Goal: Task Accomplishment & Management: Manage account settings

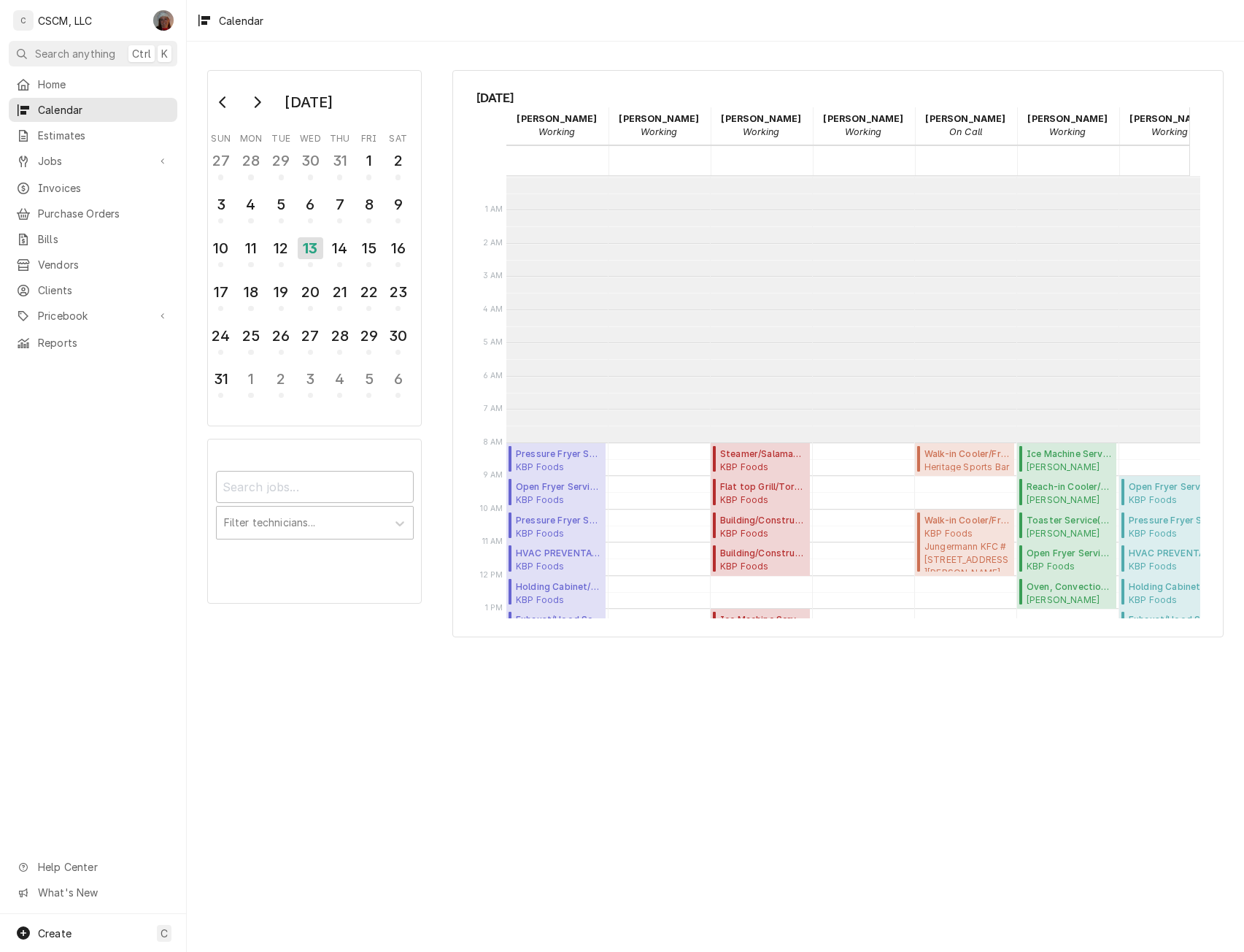
scroll to position [266, 0]
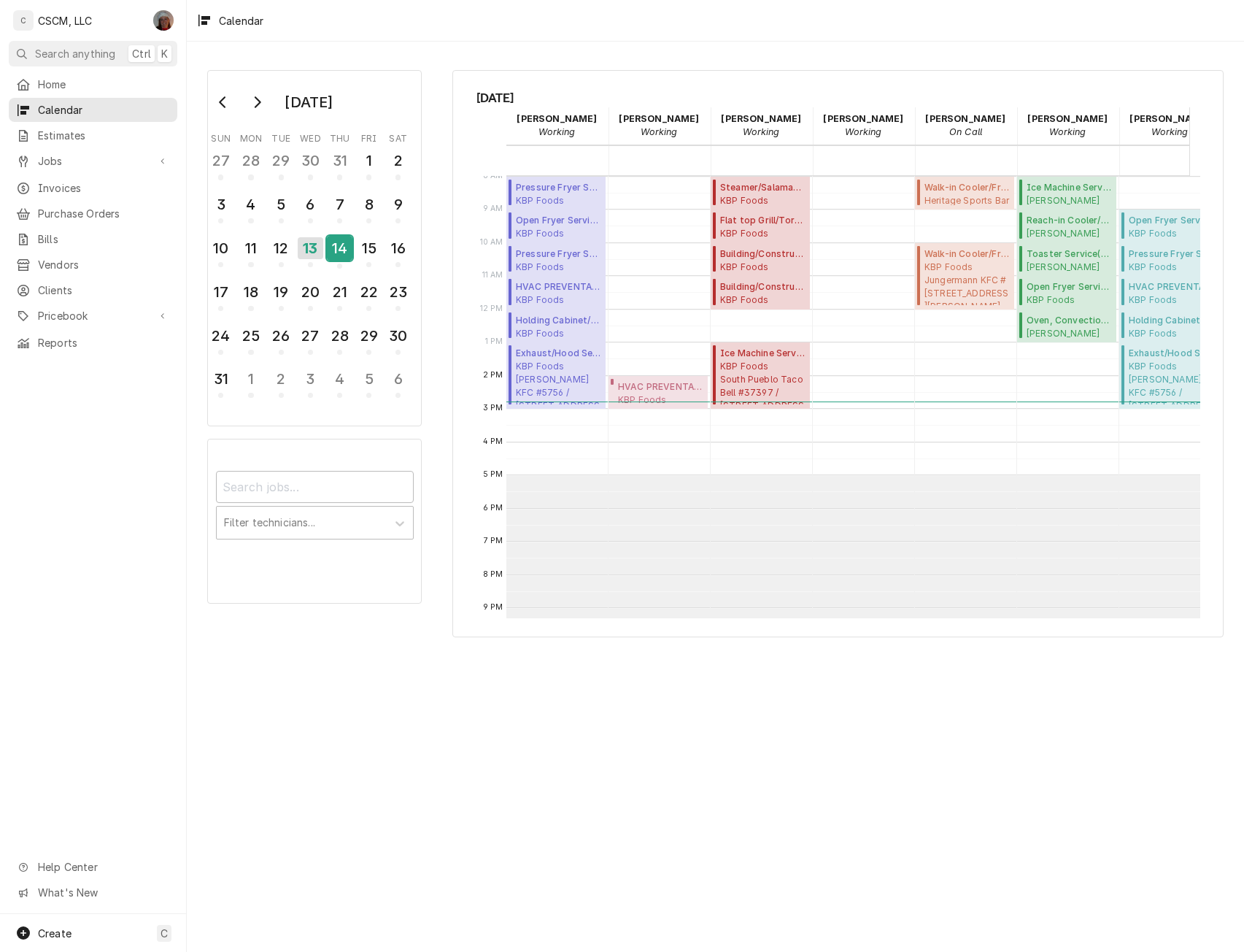
click at [340, 248] on div "14" at bounding box center [340, 248] width 25 height 24
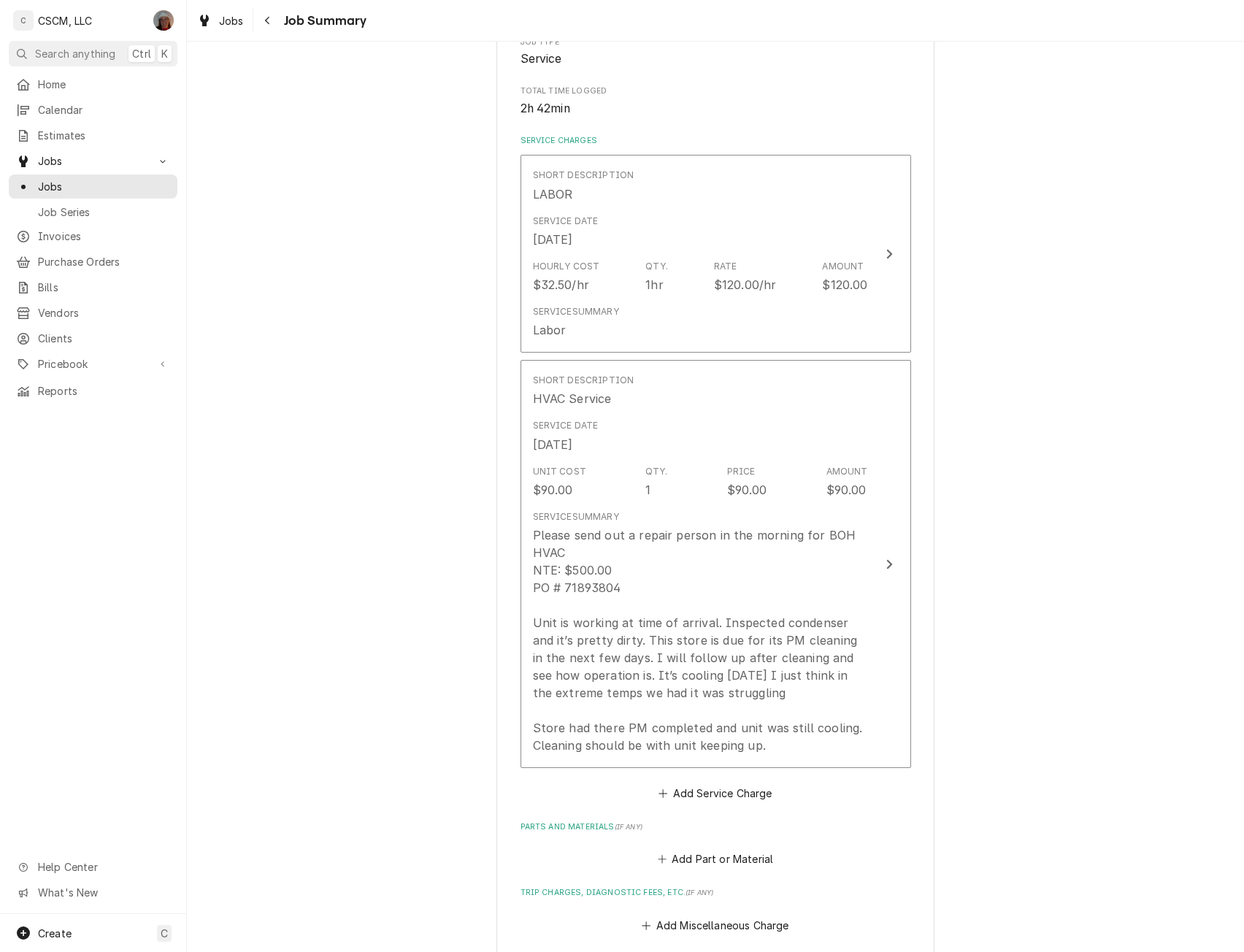
scroll to position [738, 0]
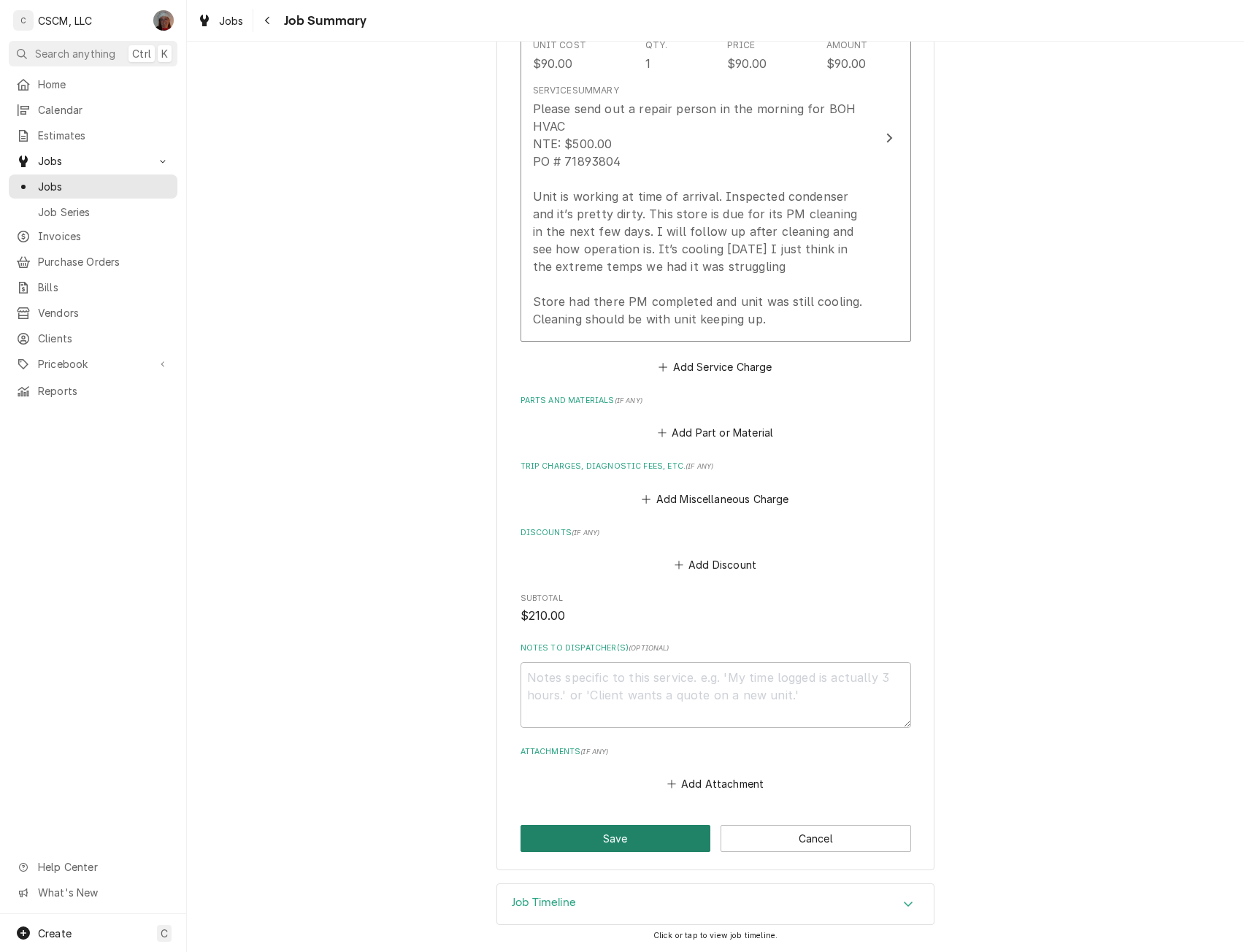
click at [598, 835] on button "Save" at bounding box center [616, 838] width 191 height 27
type textarea "x"
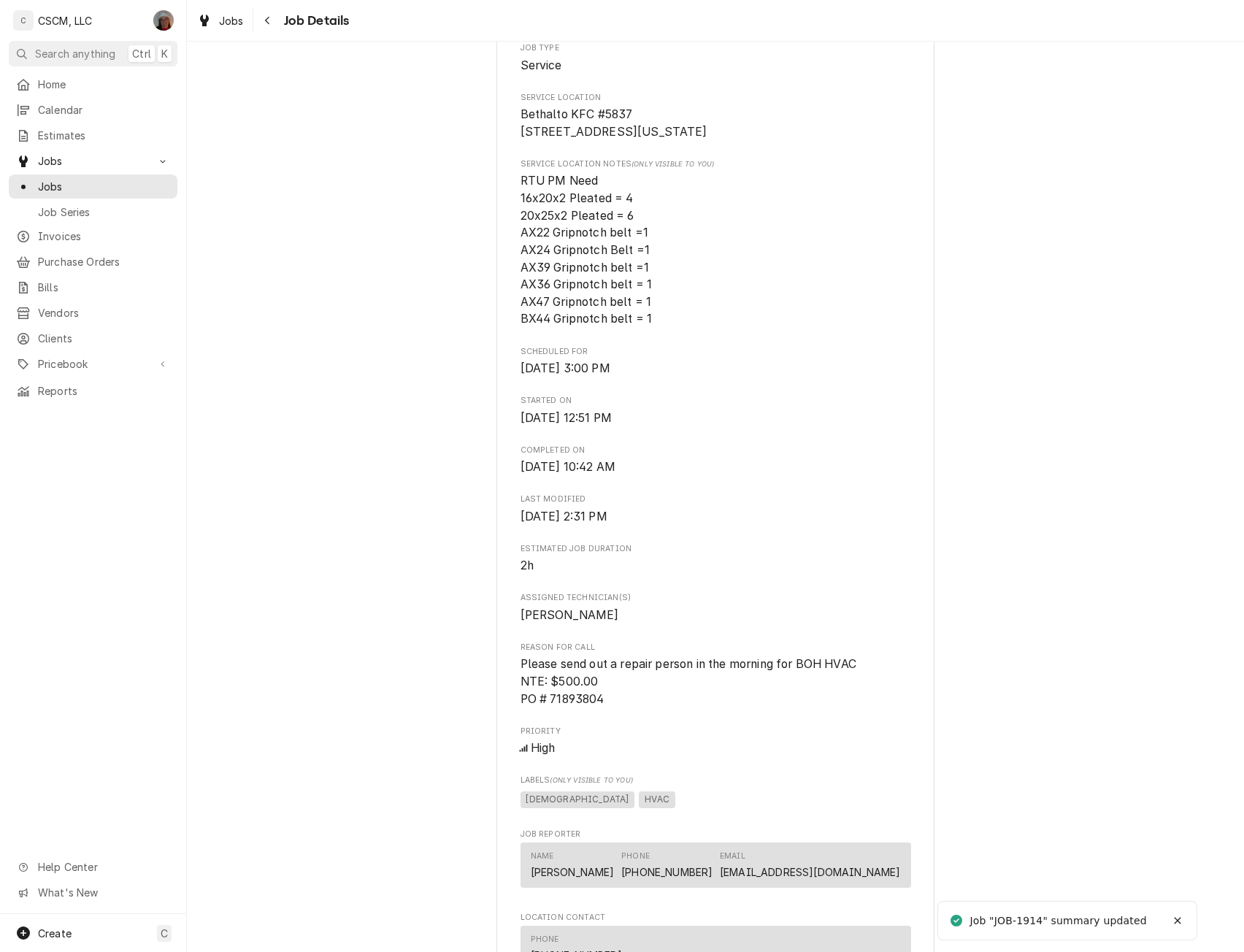
scroll to position [960, 0]
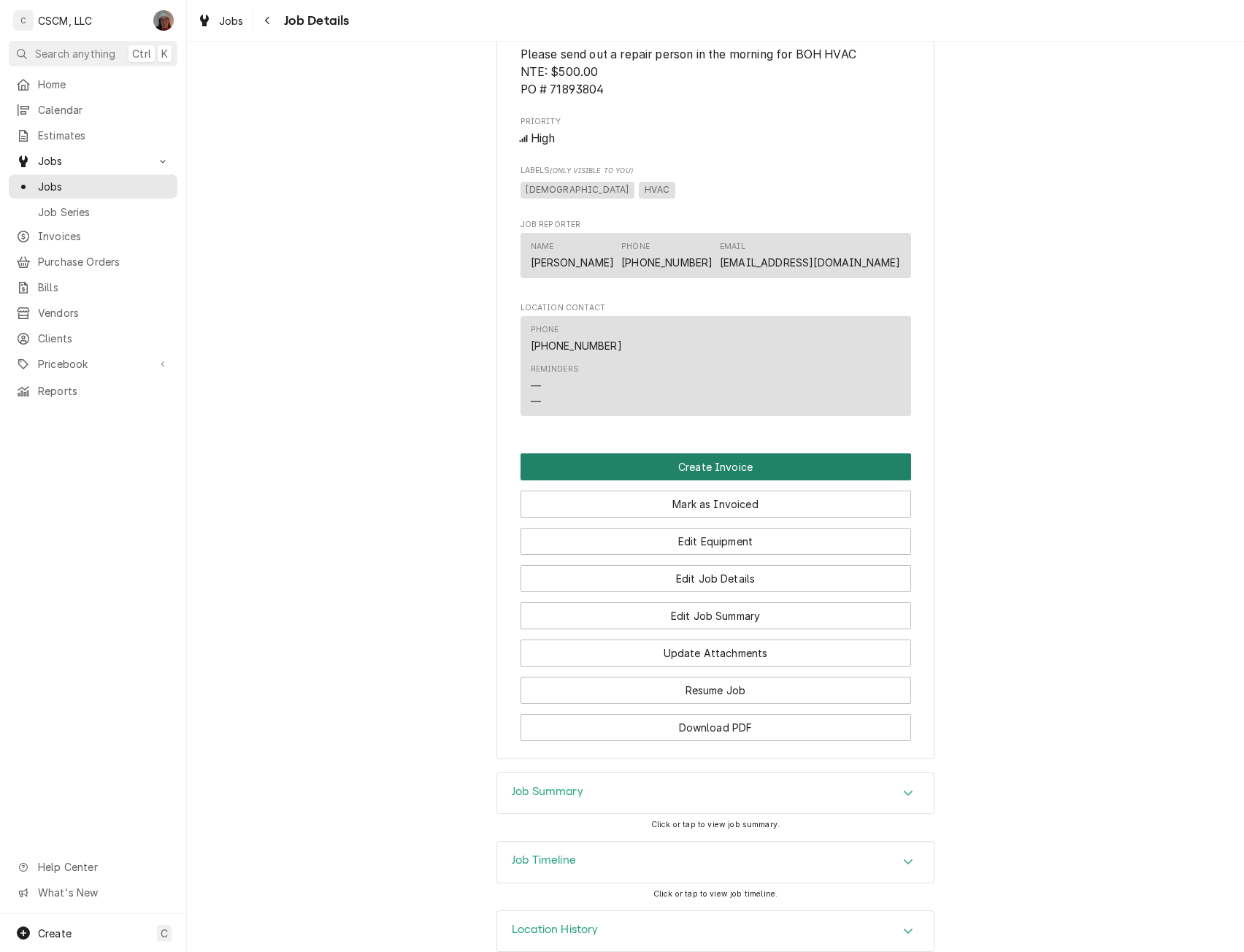
click at [698, 481] on button "Create Invoice" at bounding box center [716, 467] width 390 height 27
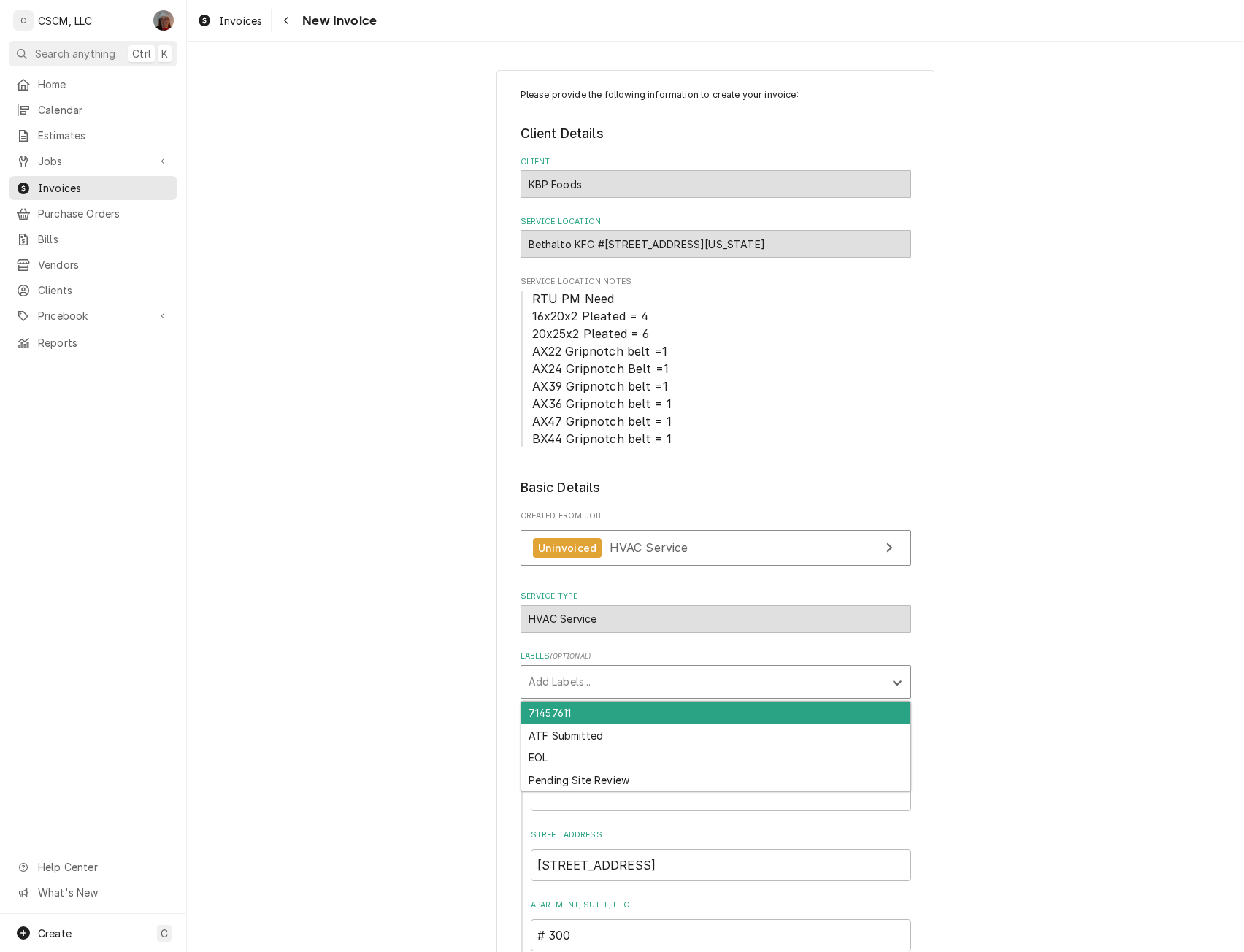
click at [786, 695] on div "Add Labels..." at bounding box center [702, 682] width 363 height 32
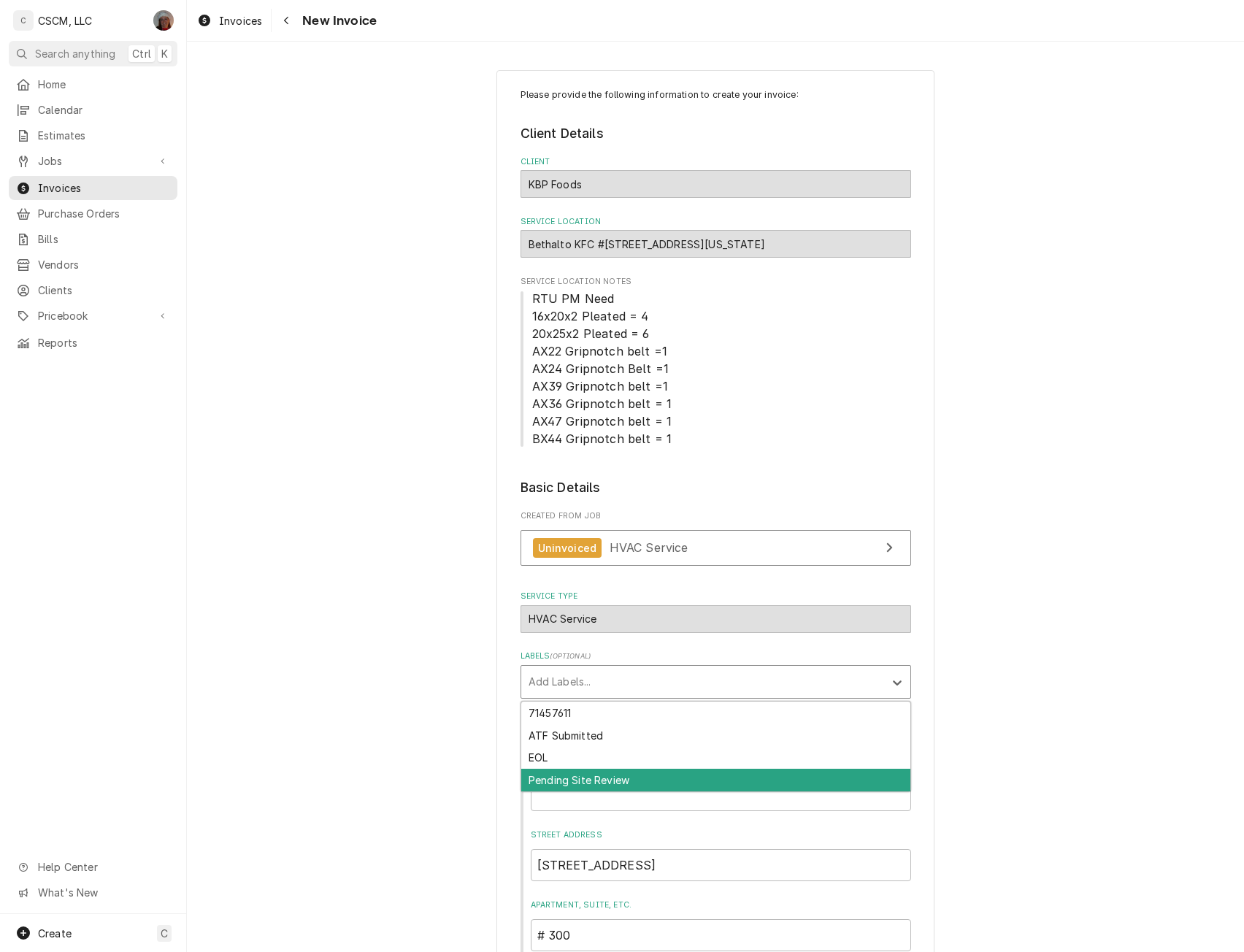
click at [637, 775] on div "Pending Site Review" at bounding box center [716, 780] width 390 height 23
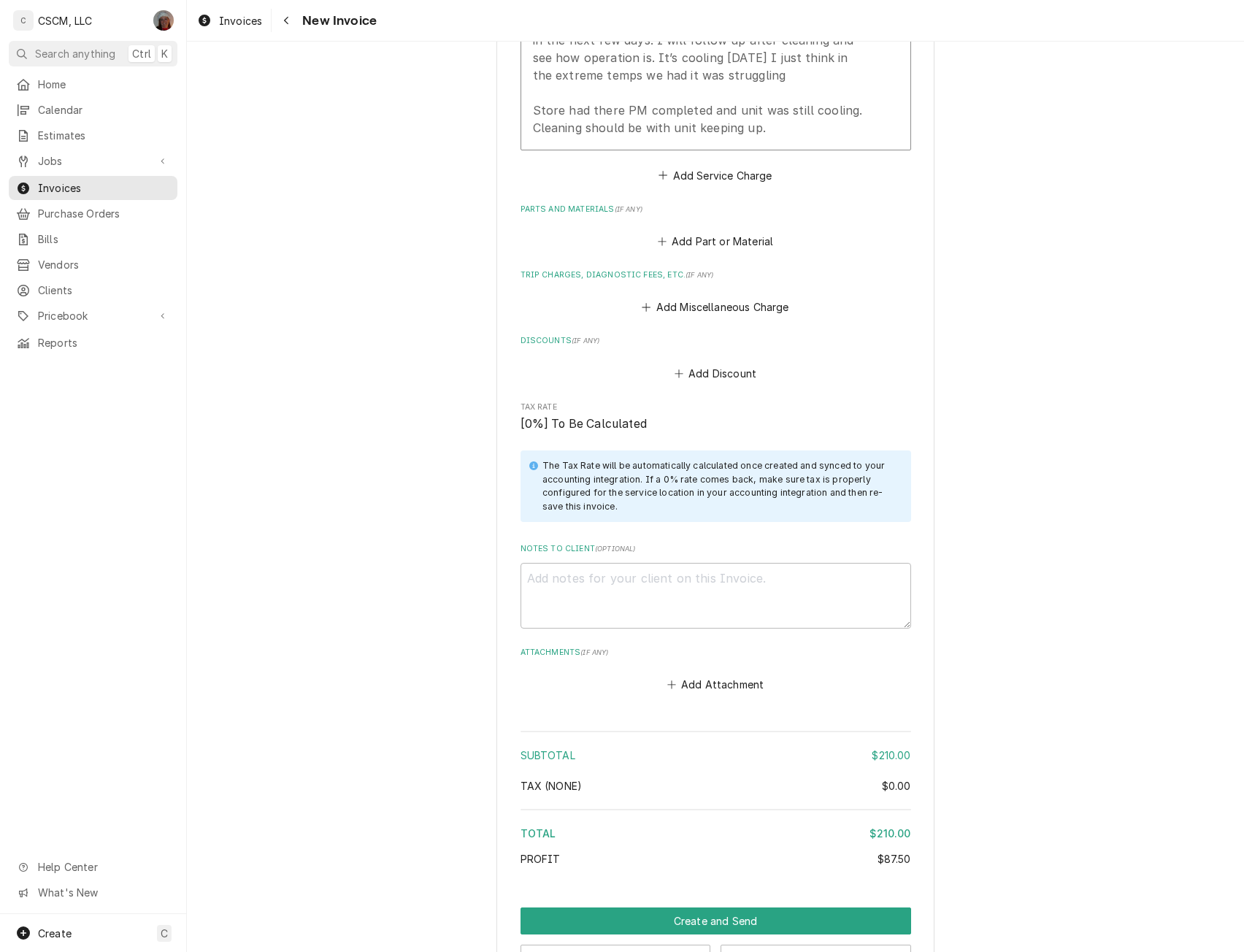
scroll to position [2044, 0]
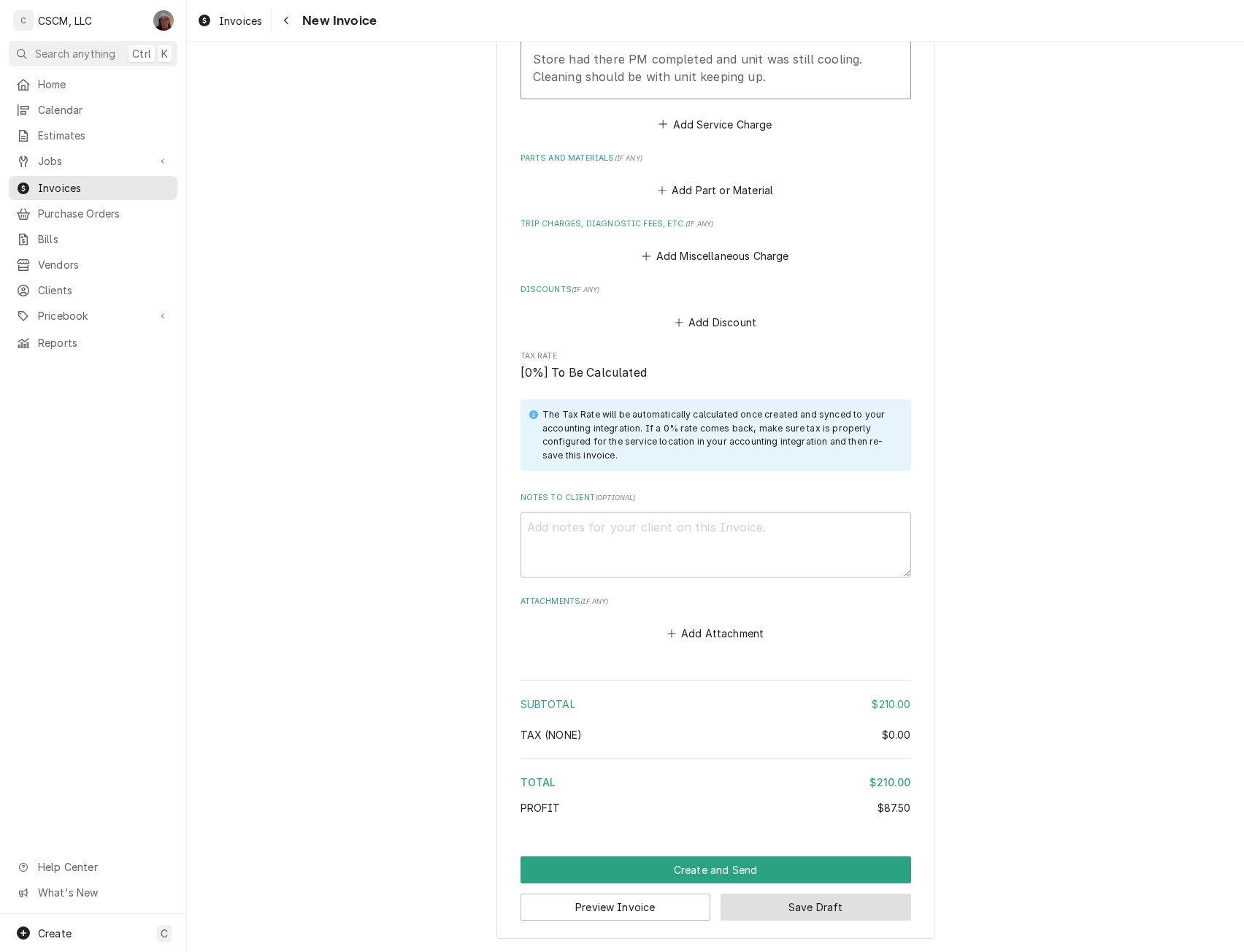
click at [819, 903] on button "Save Draft" at bounding box center [816, 907] width 191 height 27
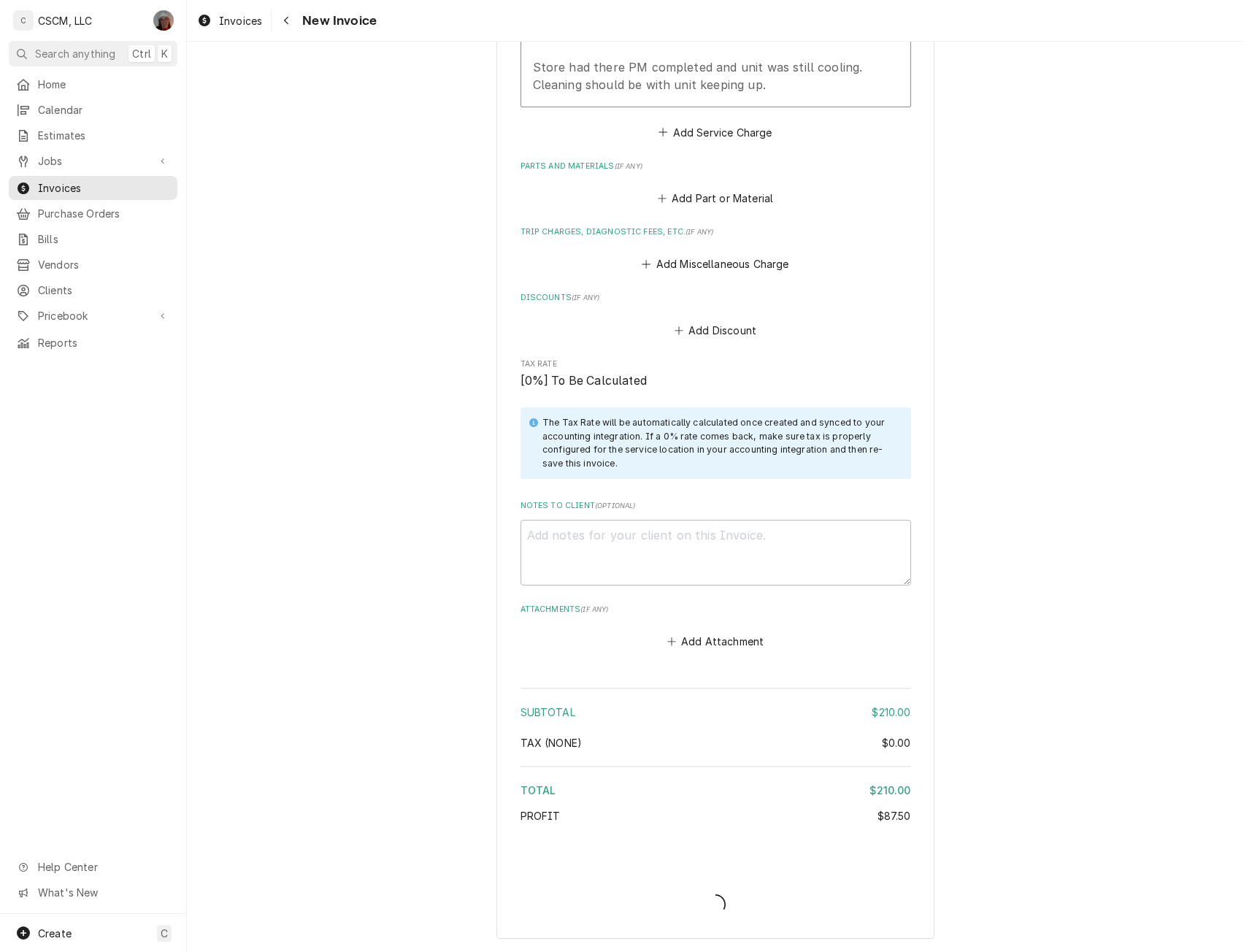
scroll to position [2036, 0]
type textarea "x"
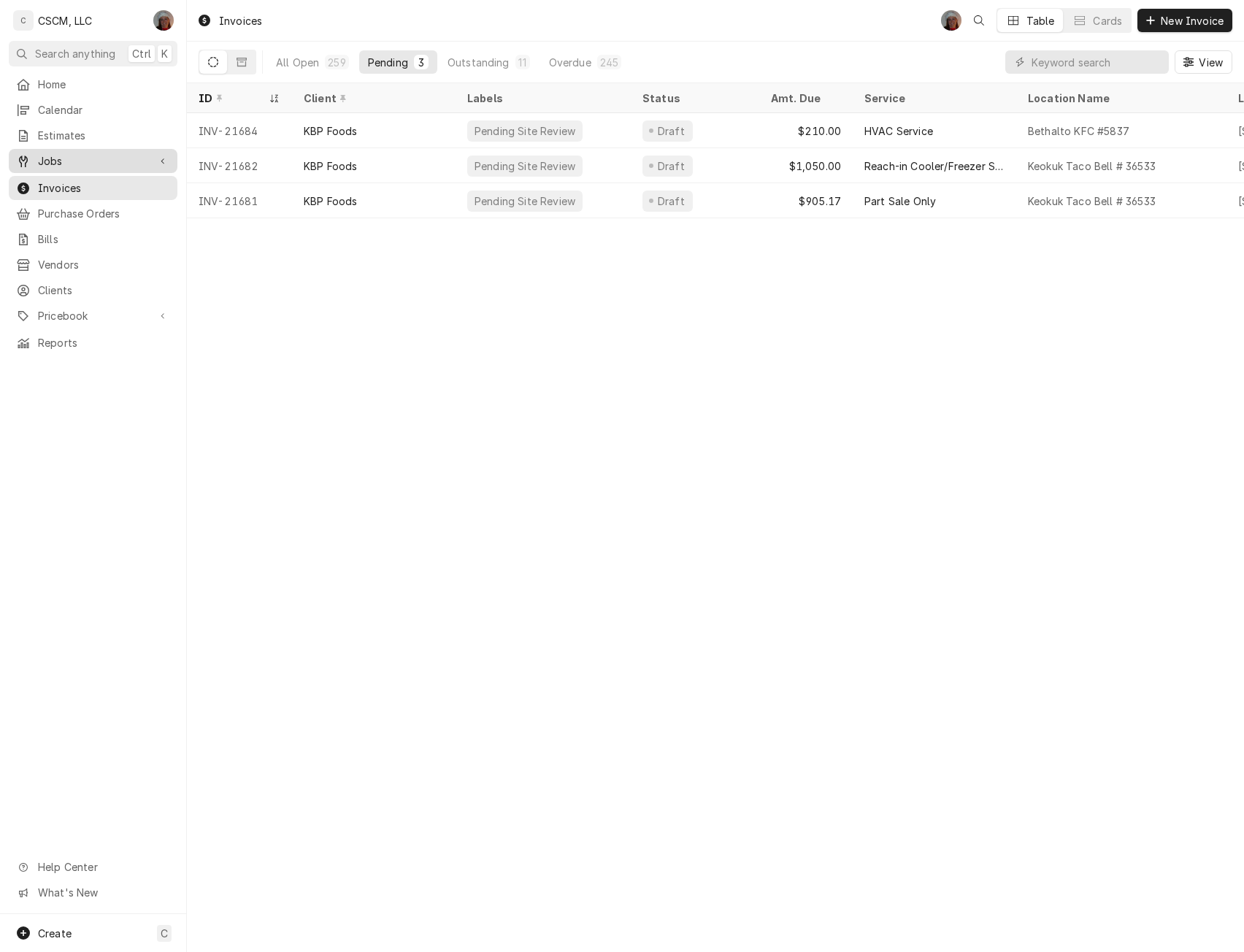
click at [59, 155] on span "Jobs" at bounding box center [93, 160] width 110 height 15
click at [46, 182] on span "Jobs" at bounding box center [104, 187] width 132 height 15
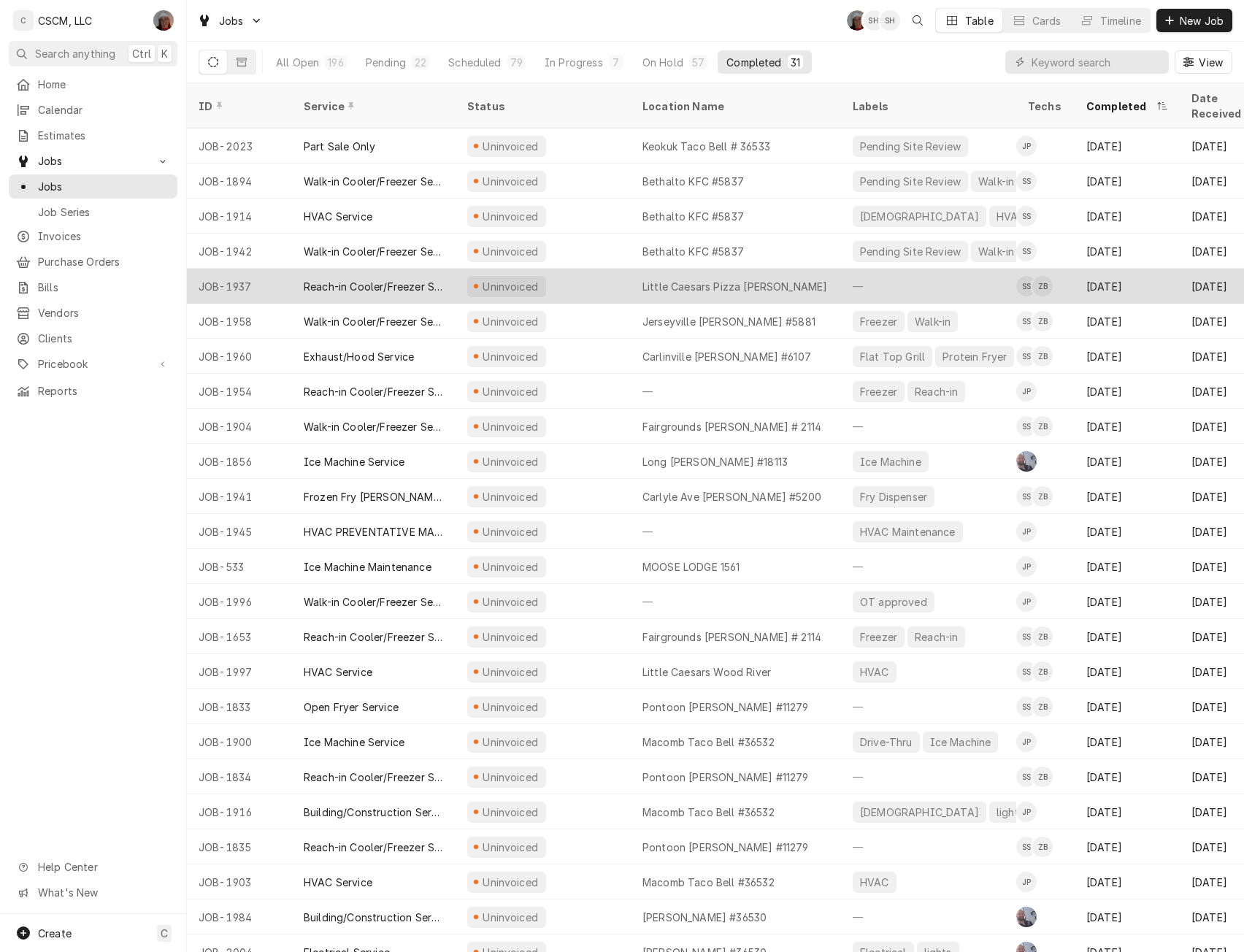
click at [604, 269] on div "Uninvoiced" at bounding box center [543, 286] width 175 height 35
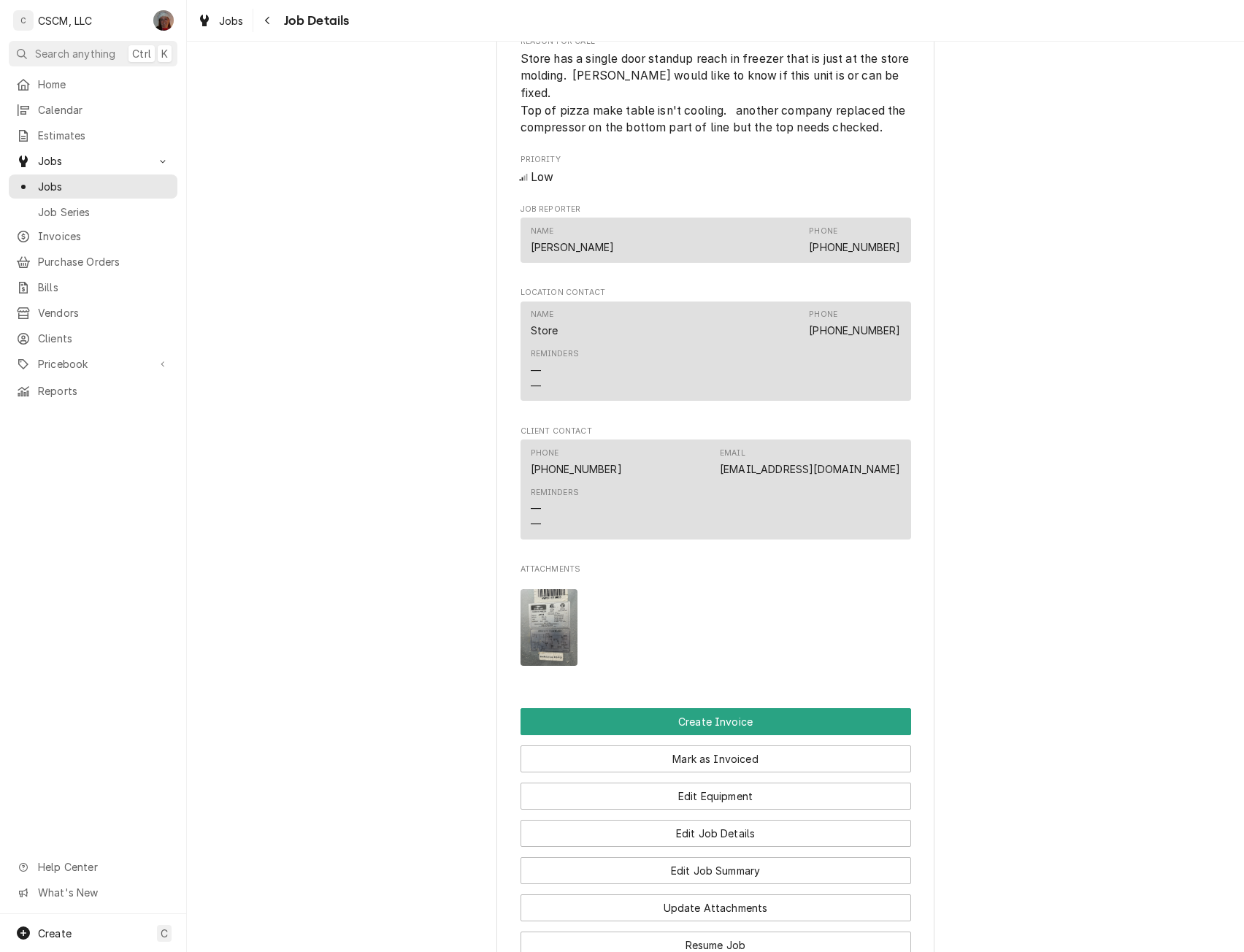
scroll to position [810, 0]
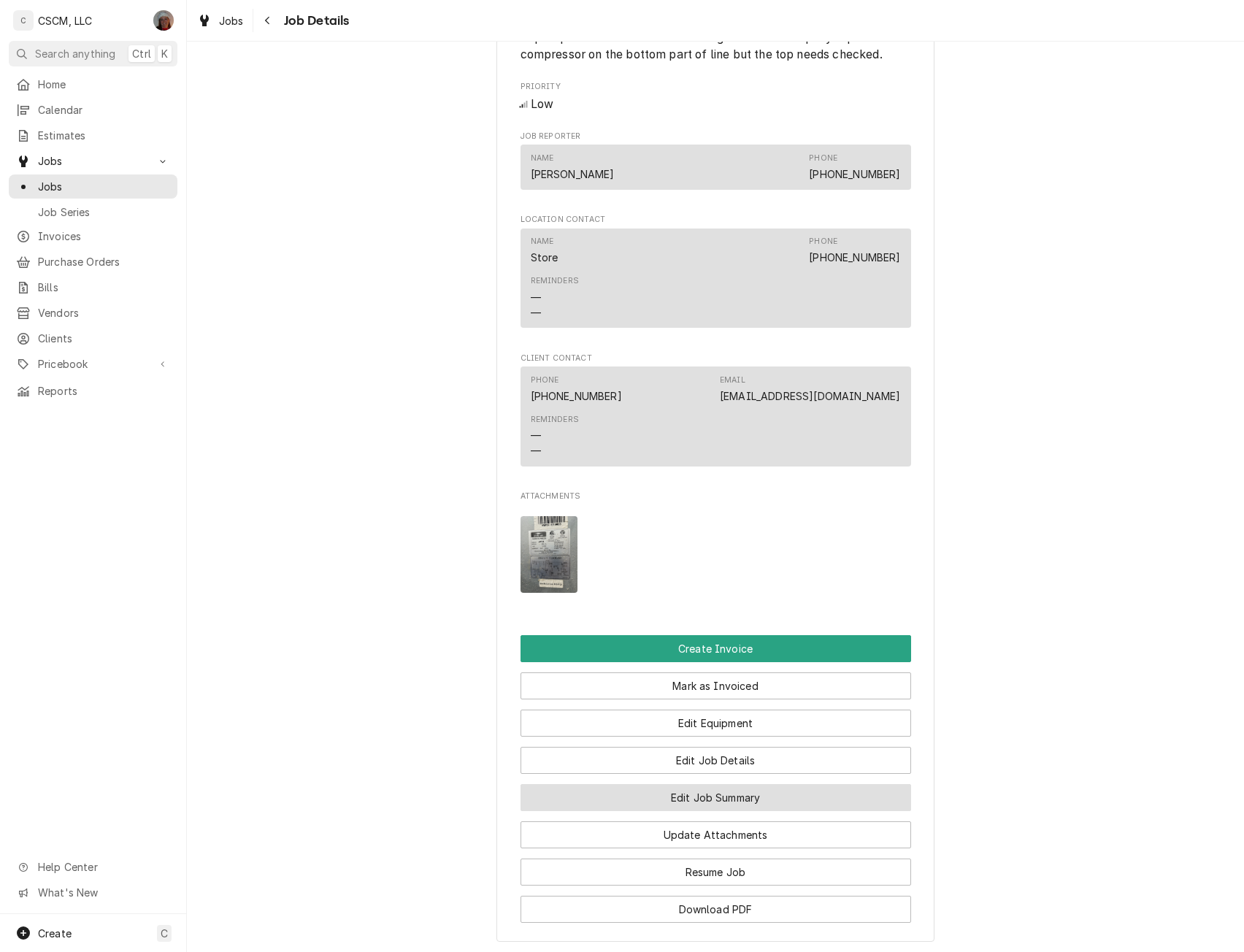
click at [705, 802] on button "Edit Job Summary" at bounding box center [716, 797] width 390 height 27
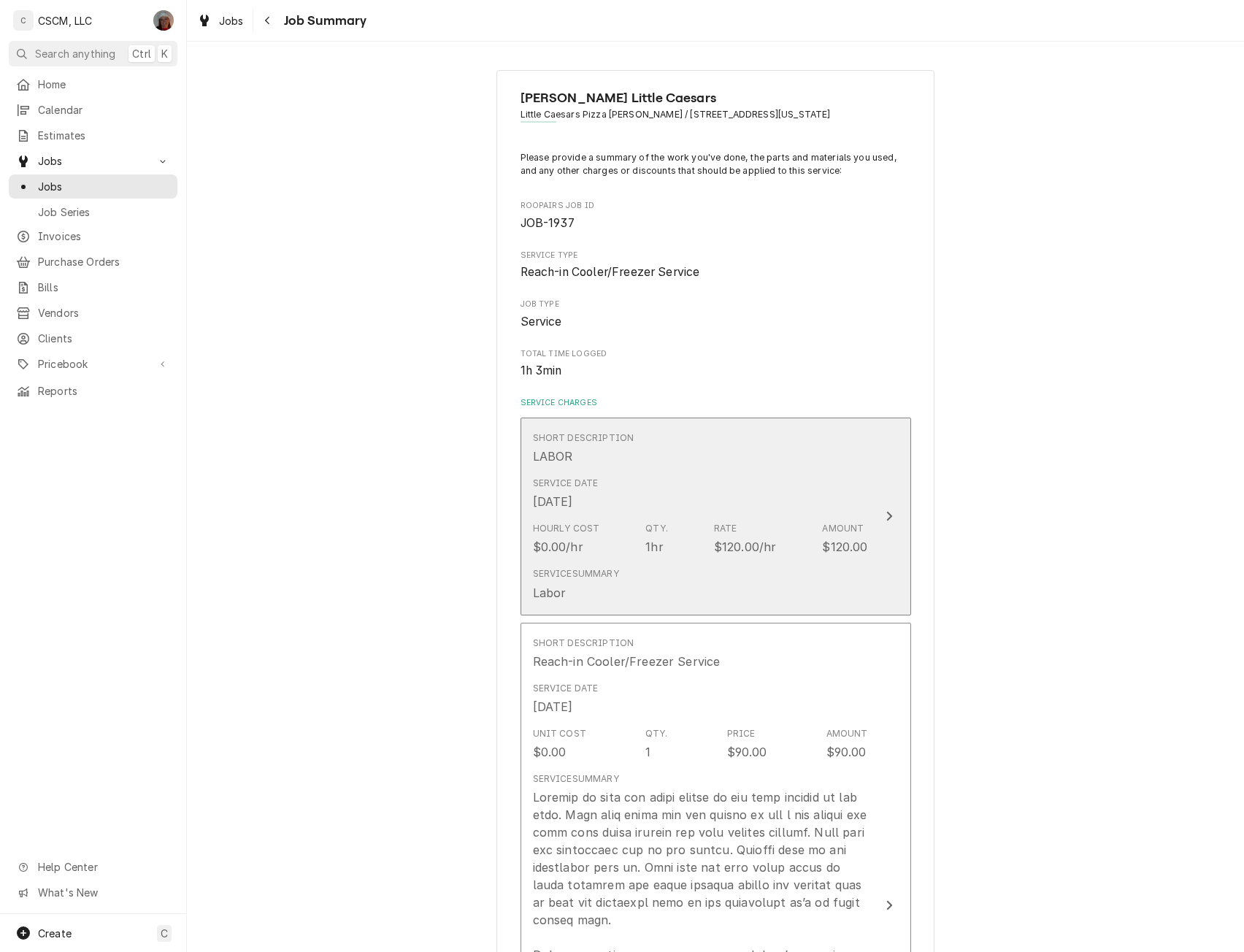
click at [887, 514] on icon "Update Line Item" at bounding box center [889, 516] width 8 height 12
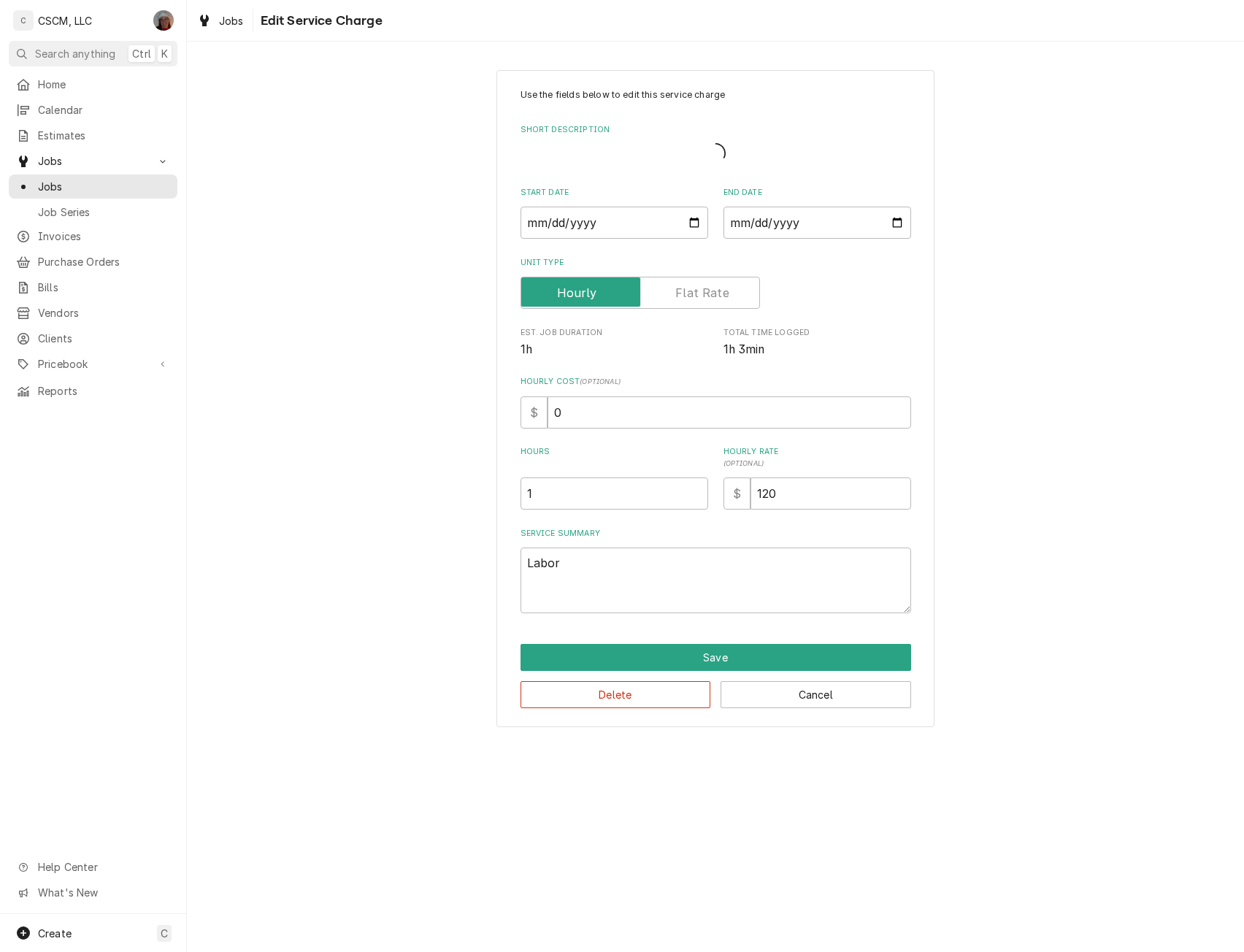
type textarea "x"
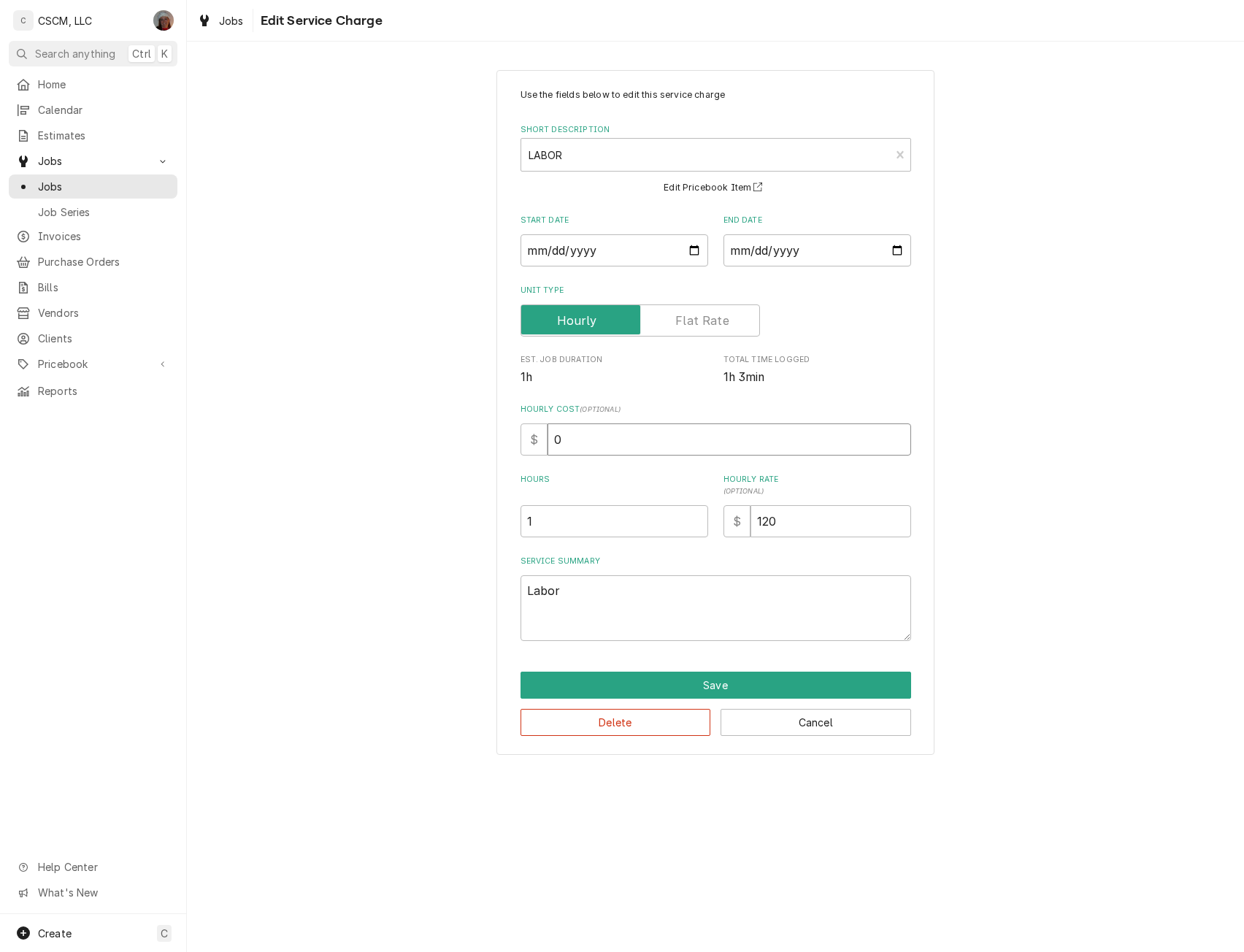
drag, startPoint x: 550, startPoint y: 442, endPoint x: 690, endPoint y: 443, distance: 140.0
click at [690, 443] on input "0" at bounding box center [729, 439] width 363 height 32
type input "3"
type textarea "x"
type input "32"
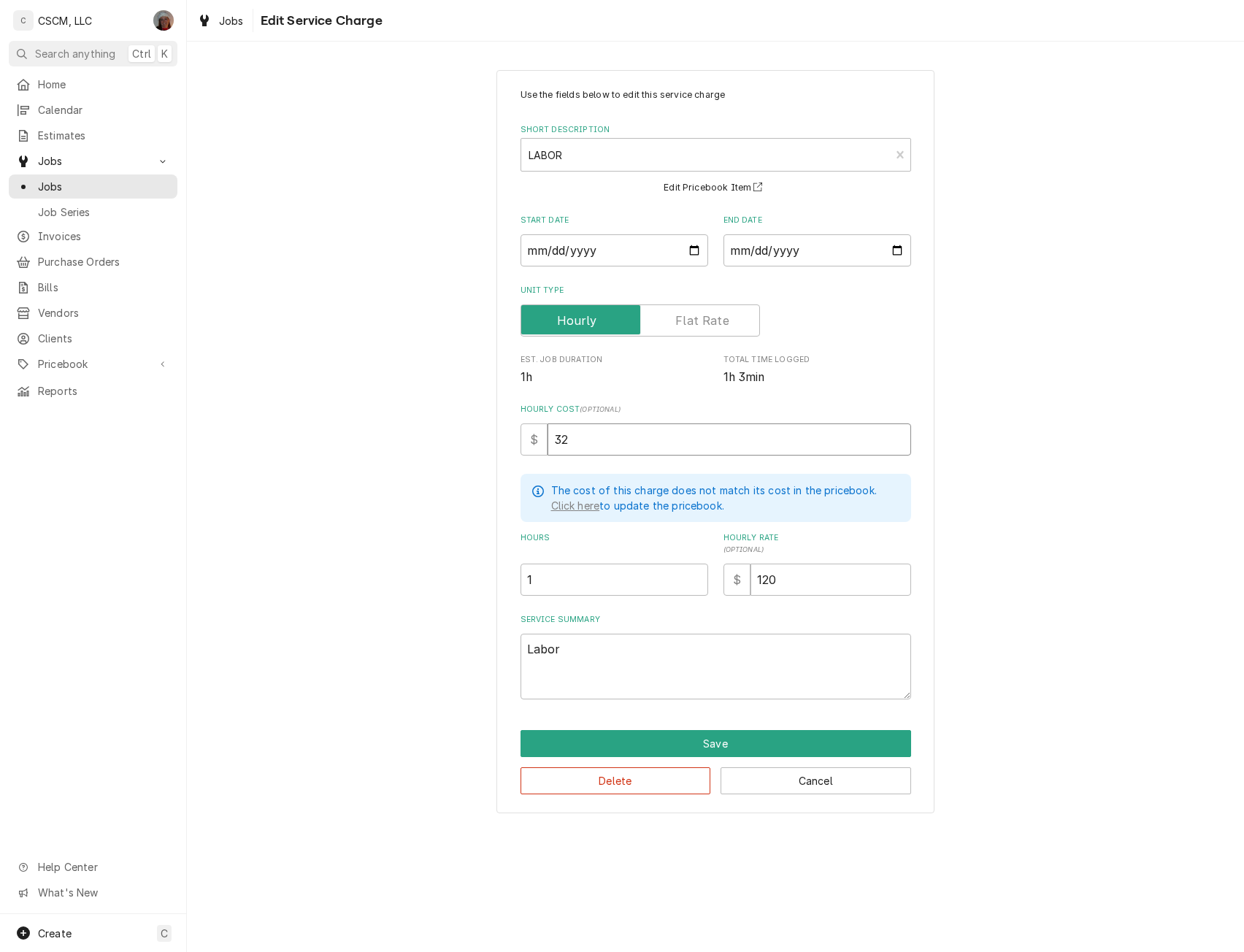
type textarea "x"
type input "32.5"
type textarea "x"
type input "32.50"
click at [724, 737] on button "Save" at bounding box center [716, 743] width 390 height 27
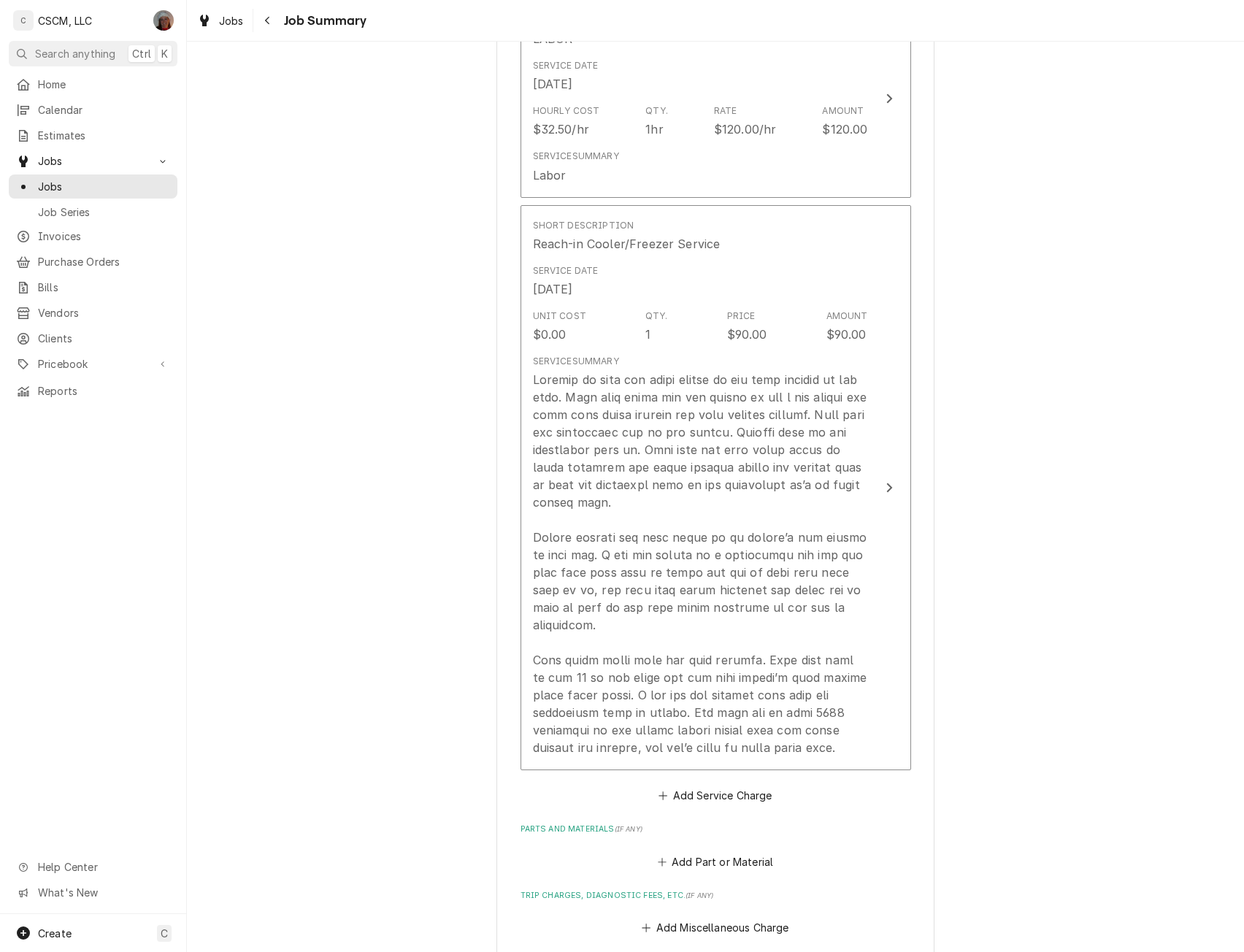
scroll to position [432, 0]
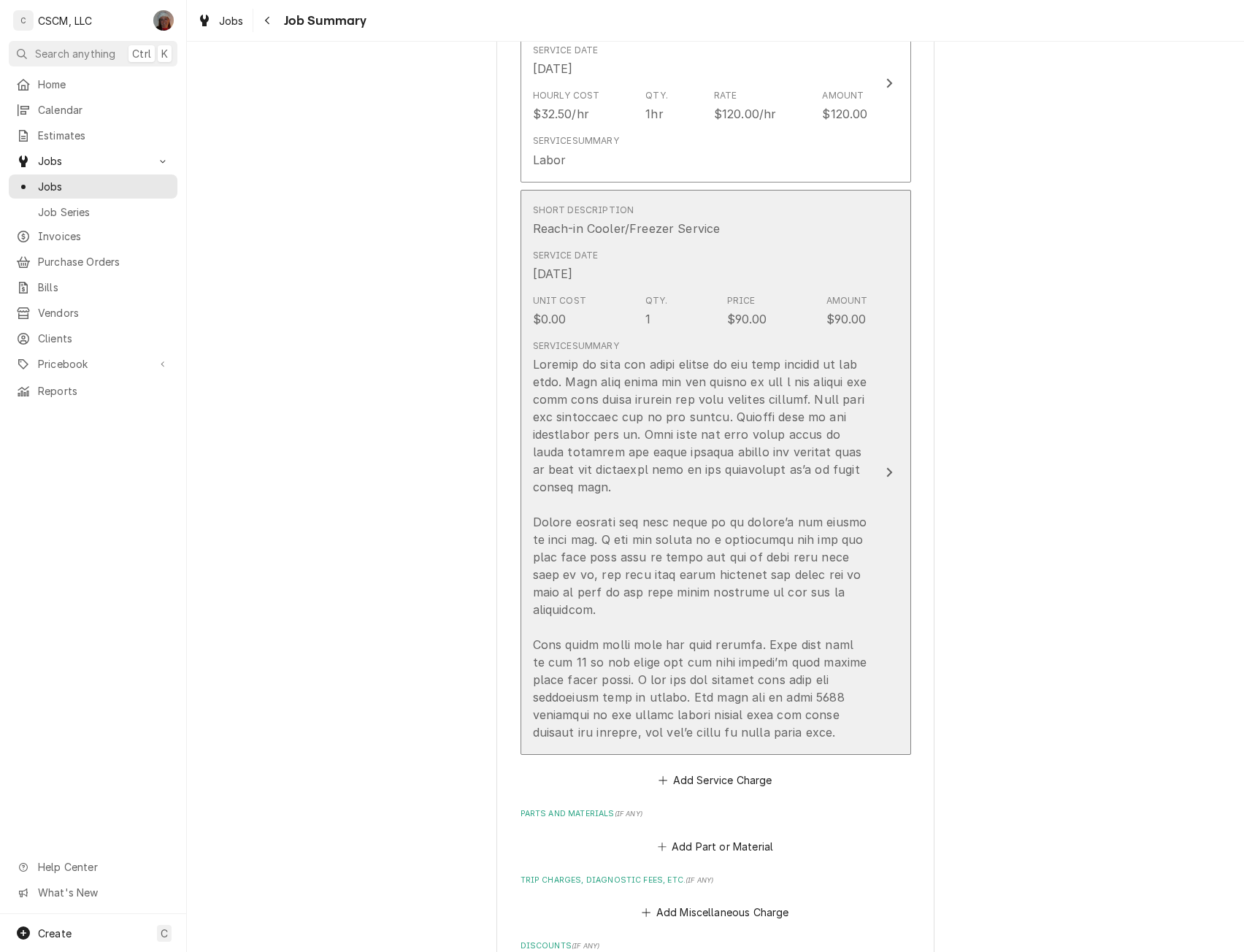
click at [875, 455] on button "Short Description Reach-in Cooler/Freezer Service Service Date Aug 1, 2025 Unit…" at bounding box center [716, 473] width 390 height 566
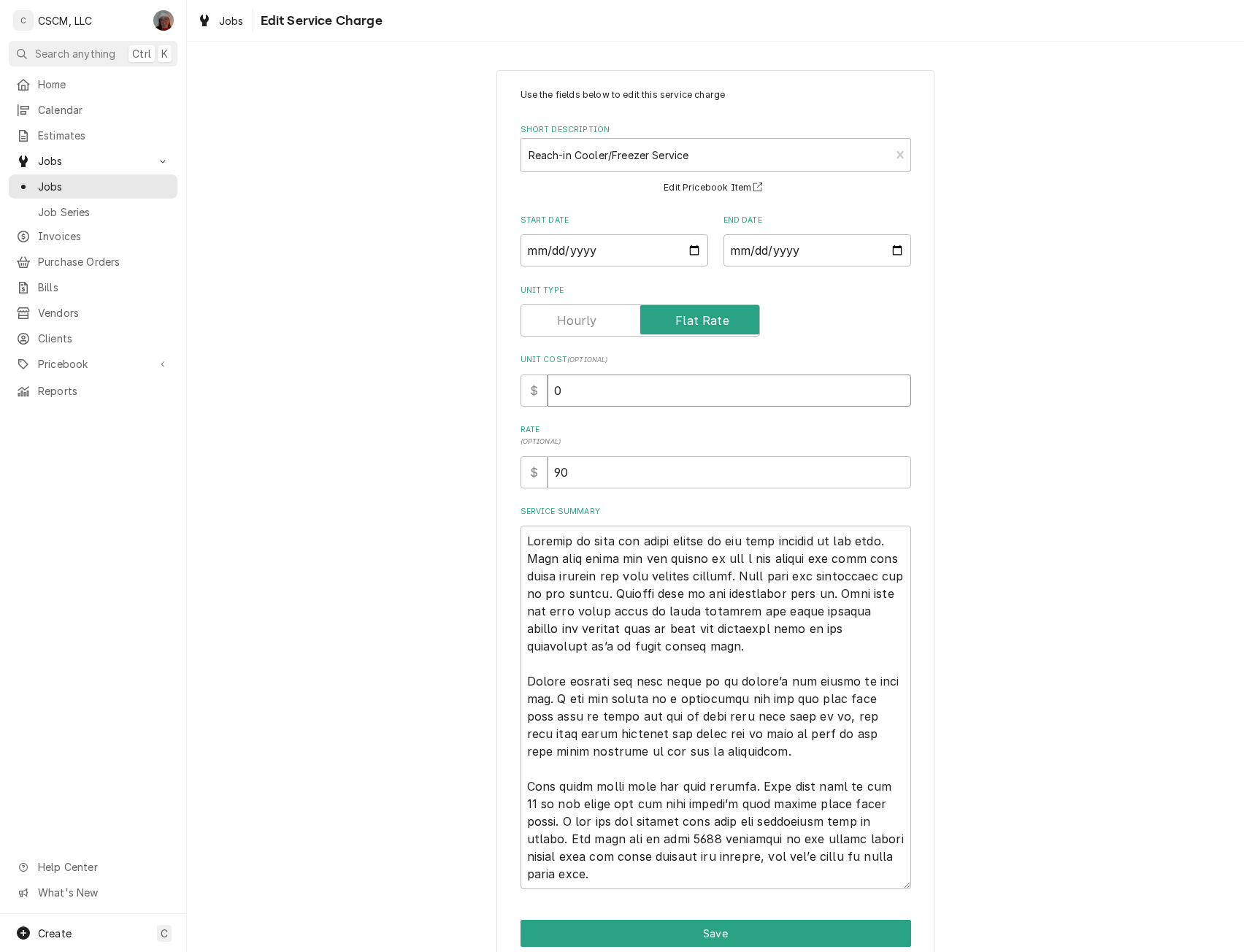
click at [551, 387] on input "0" at bounding box center [729, 390] width 363 height 32
type textarea "x"
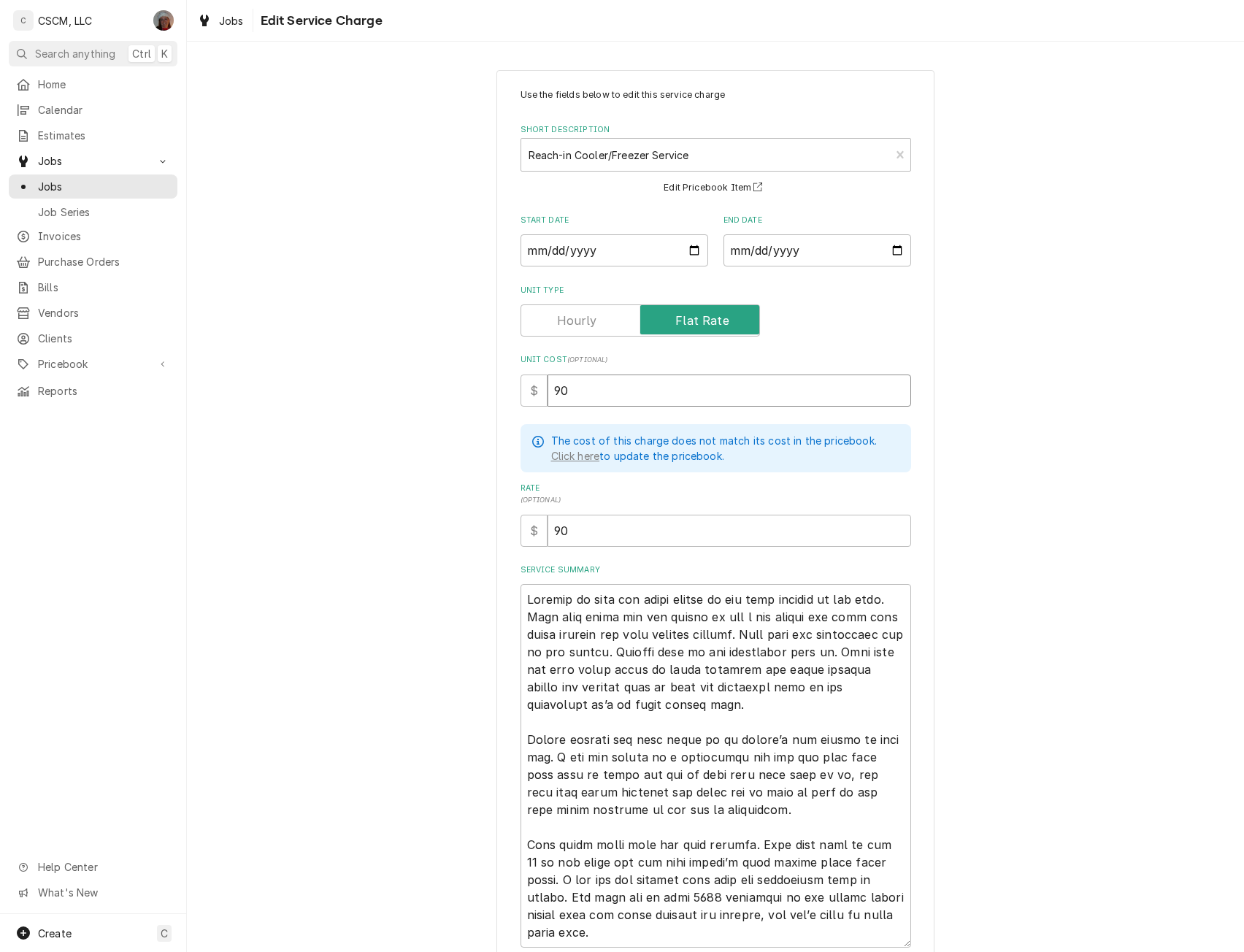
type input "90"
drag, startPoint x: 1044, startPoint y: 612, endPoint x: 1052, endPoint y: 558, distance: 54.6
click at [1052, 558] on div "Use the fields below to edit this service charge Short Description Reach-in Coo…" at bounding box center [715, 565] width 1057 height 1017
click at [1120, 705] on div "Use the fields below to edit this service charge Short Description Reach-in Coo…" at bounding box center [715, 565] width 1057 height 1017
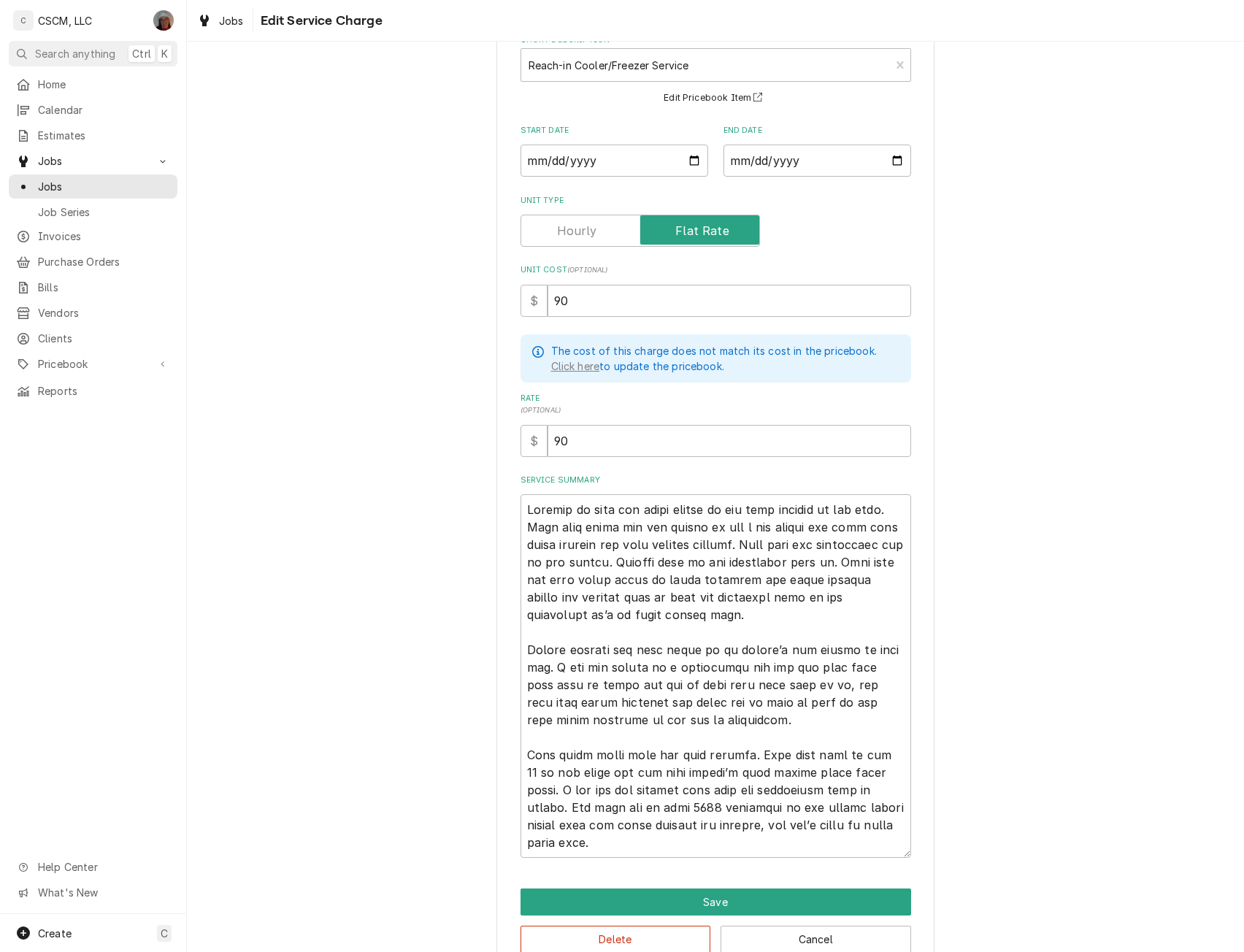
scroll to position [121, 0]
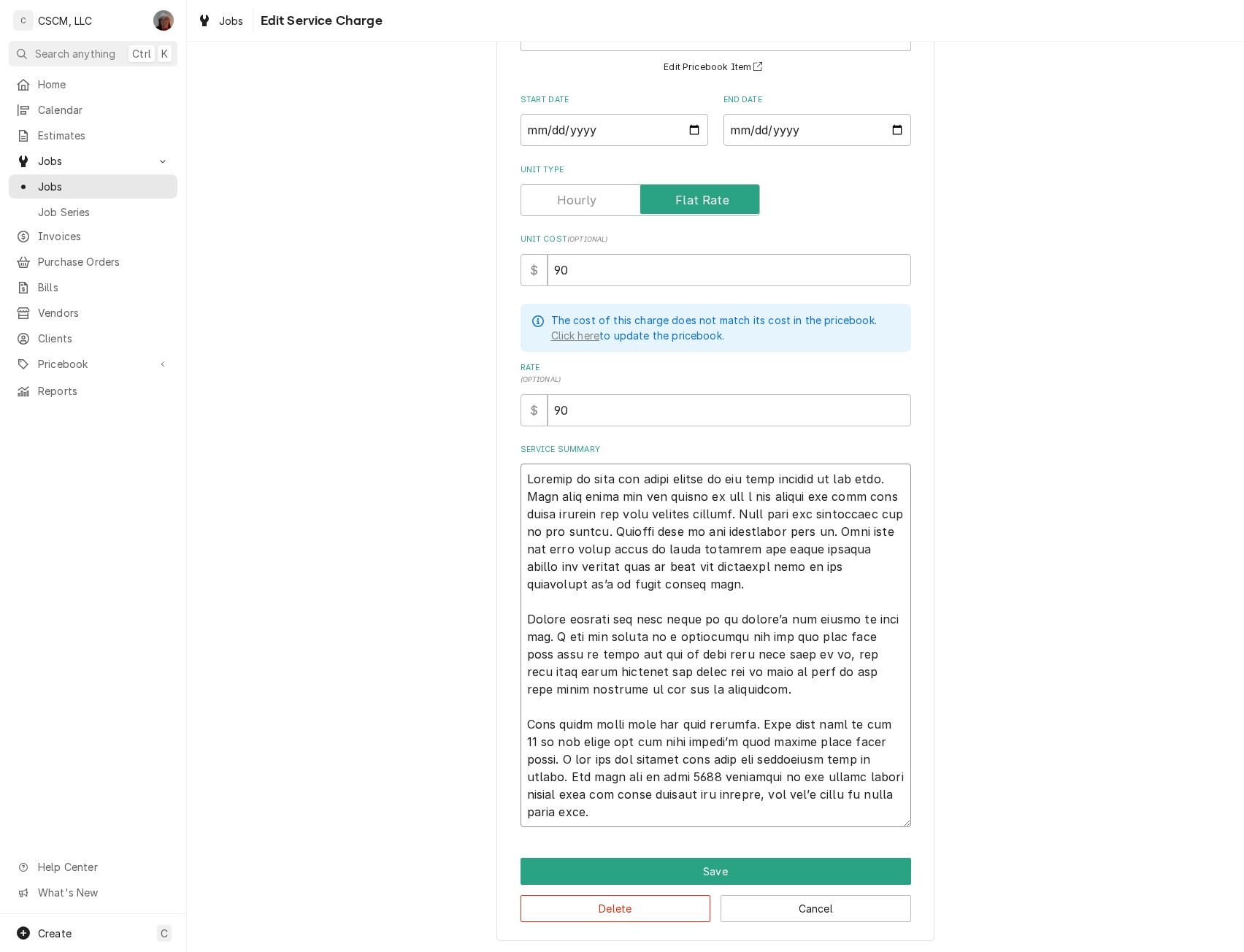
click at [780, 577] on textarea "Service Summary" at bounding box center [716, 645] width 390 height 363
type textarea "x"
type textarea "Arrived on site and staff showed me the tall freezer in the back. They said aft…"
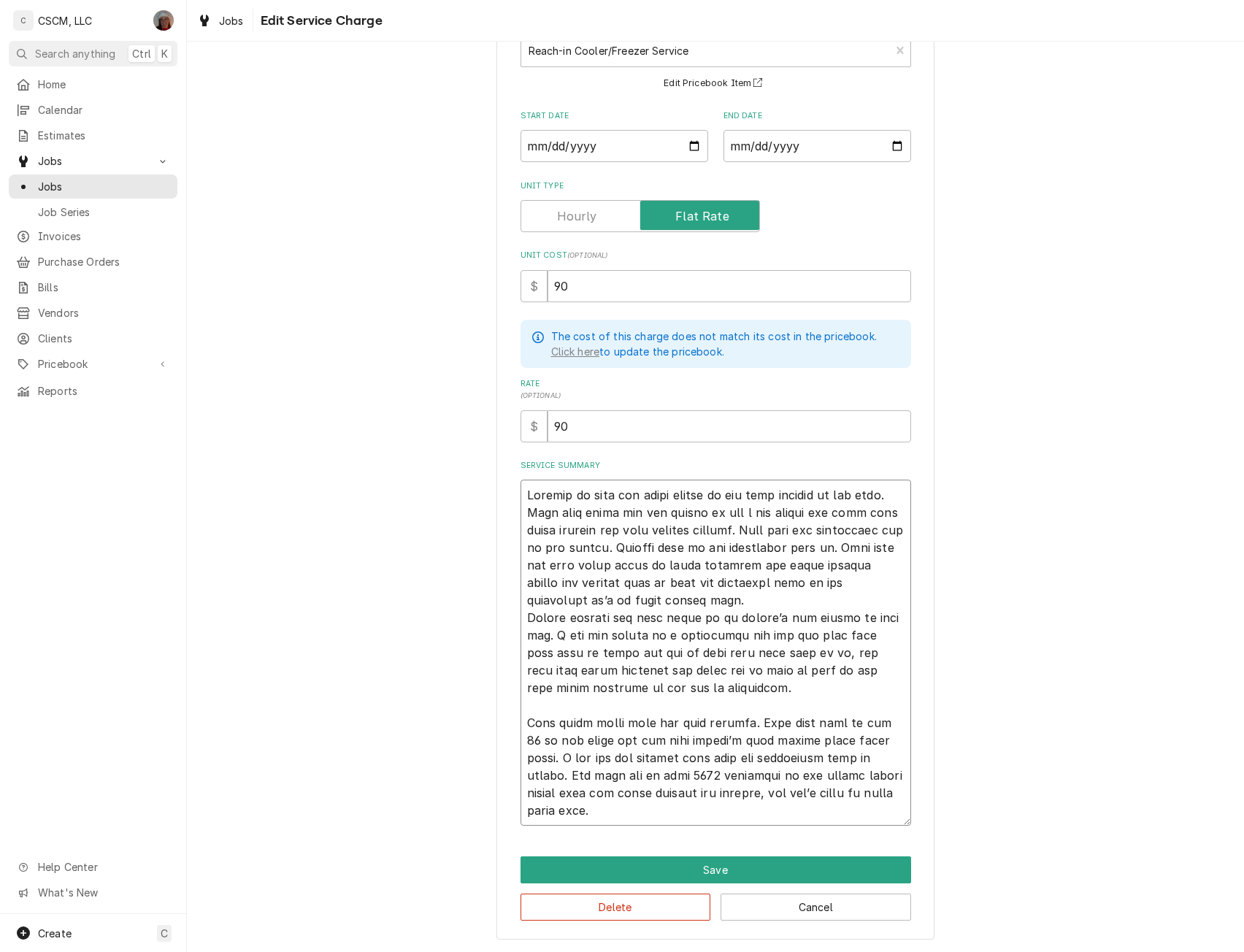
scroll to position [103, 0]
type textarea "x"
type textarea "Arrived on site and staff showed me the tall freezer in the back. They said aft…"
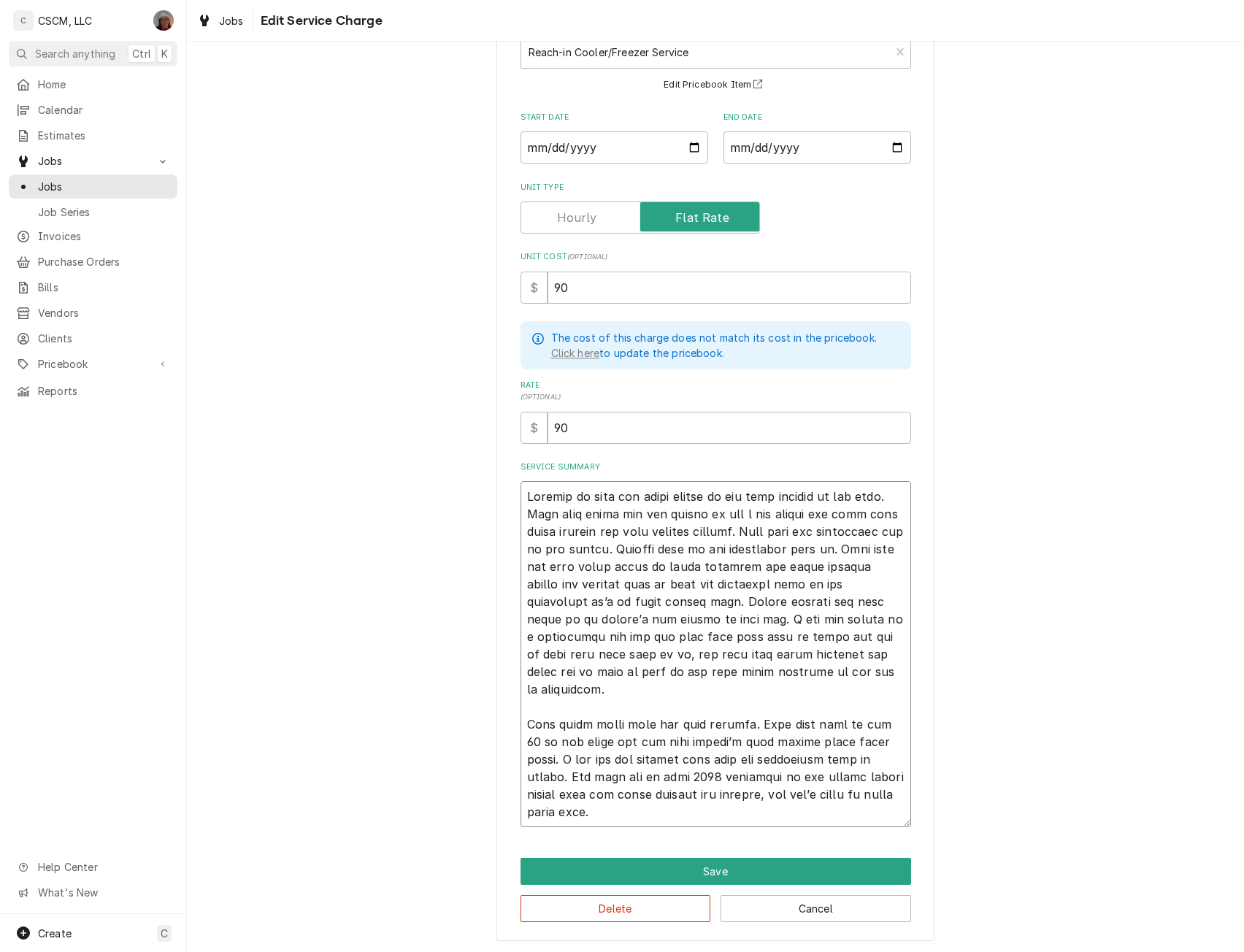
click at [778, 653] on textarea "Service Summary" at bounding box center [716, 654] width 390 height 346
type textarea "x"
type textarea "Arrived on site and staff showed me the tall freezer in the back. They said aft…"
click at [610, 690] on textarea "Service Summary" at bounding box center [716, 654] width 390 height 346
type textarea "x"
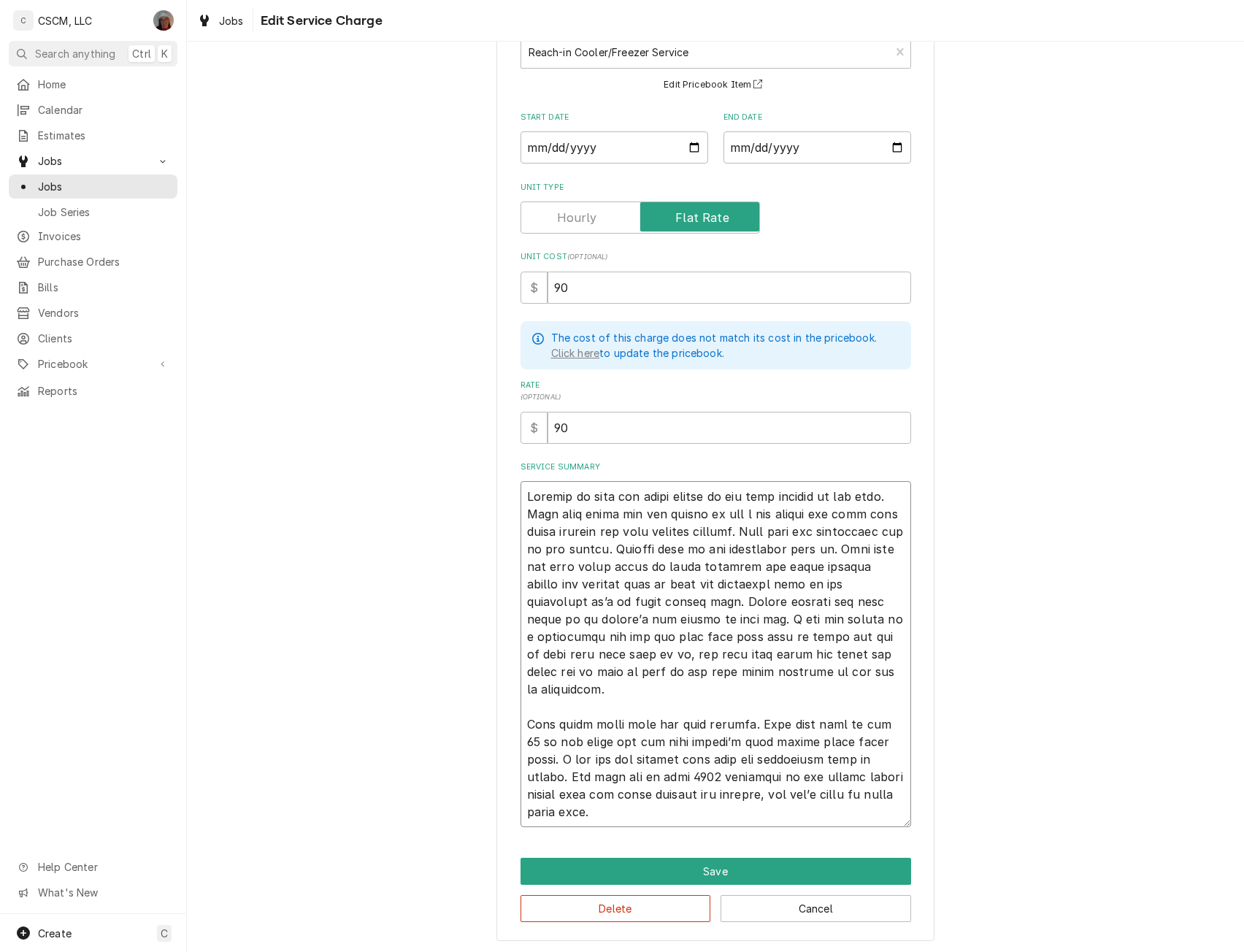
type textarea "Arrived on site and staff showed me the tall freezer in the back. They said aft…"
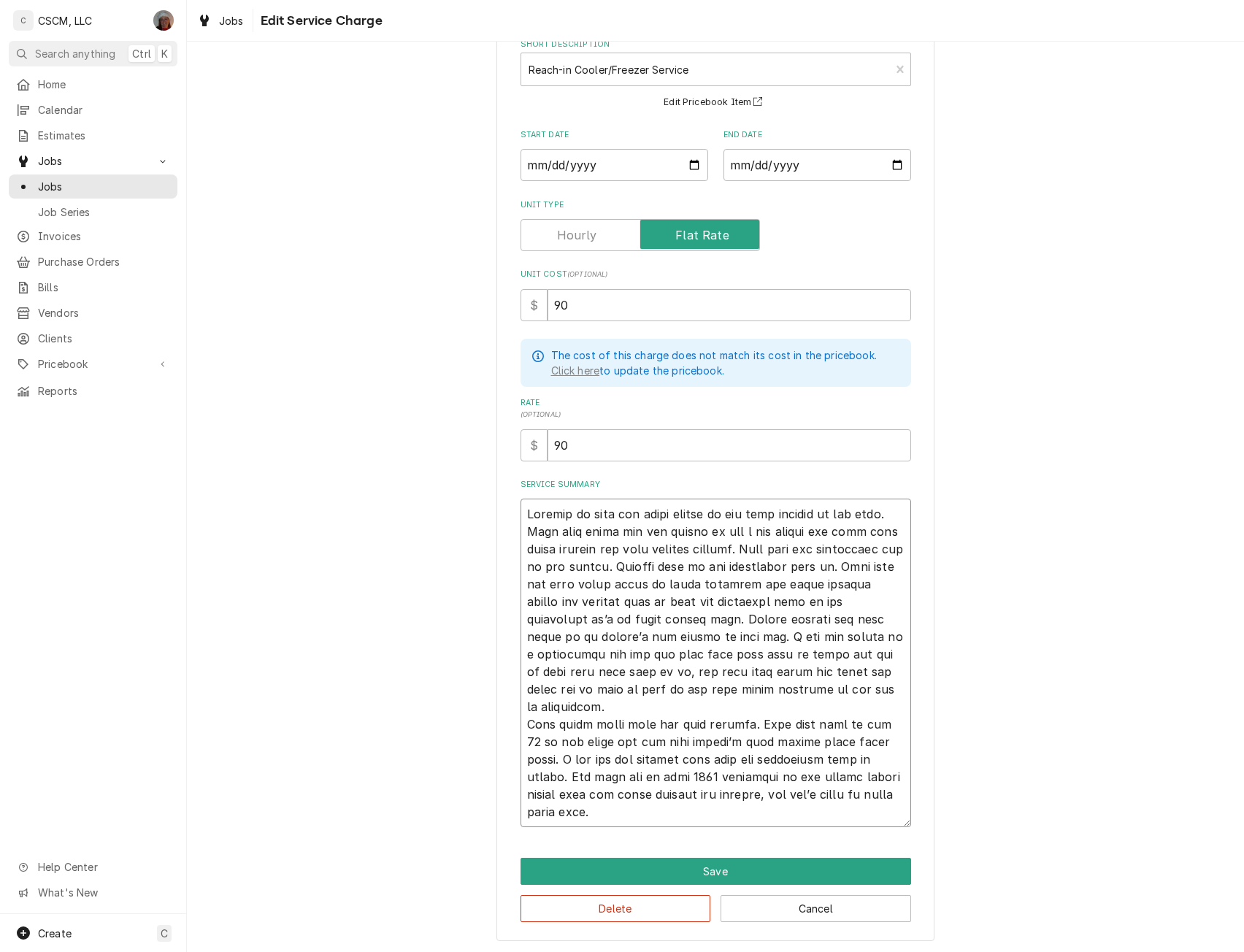
type textarea "x"
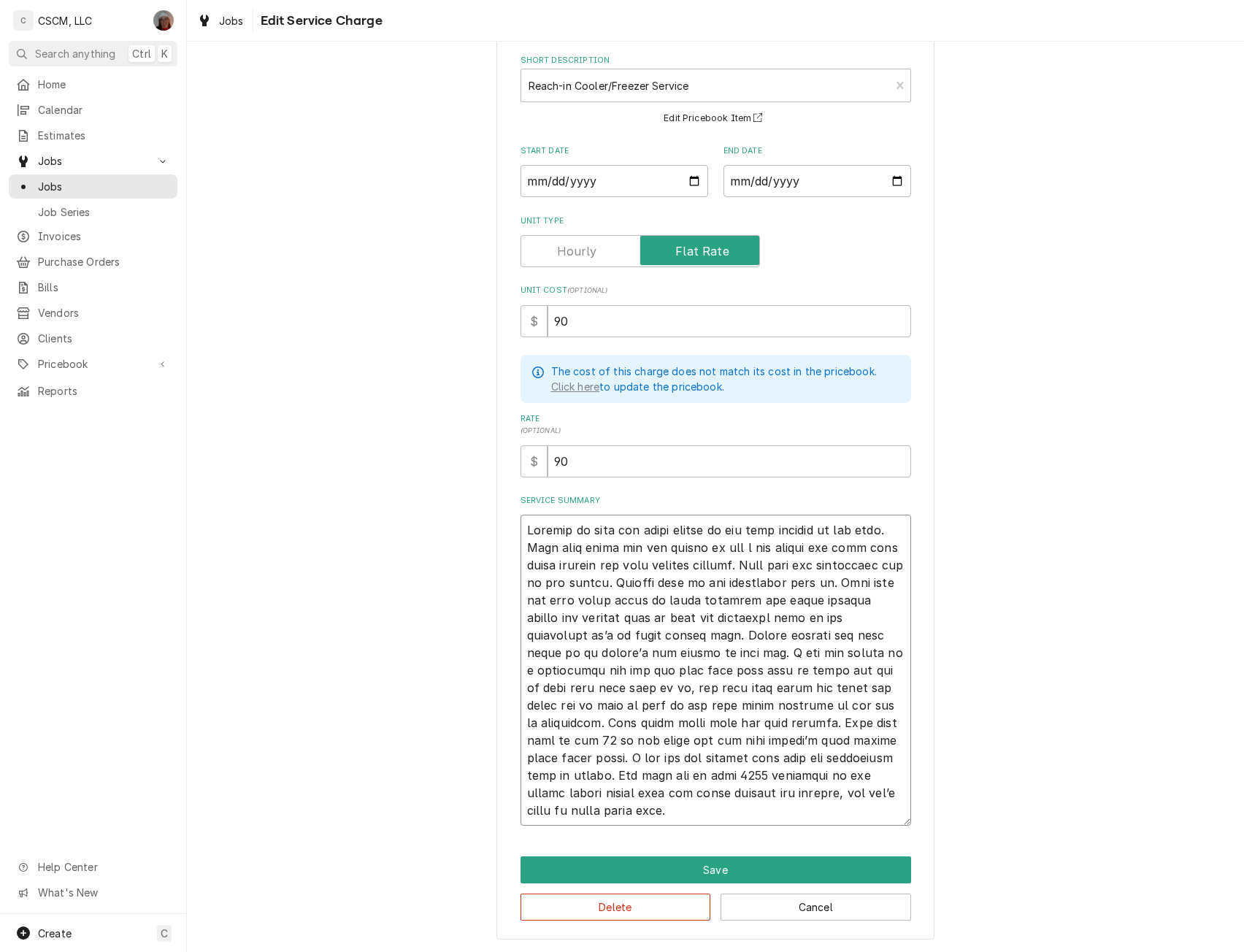
scroll to position [68, 0]
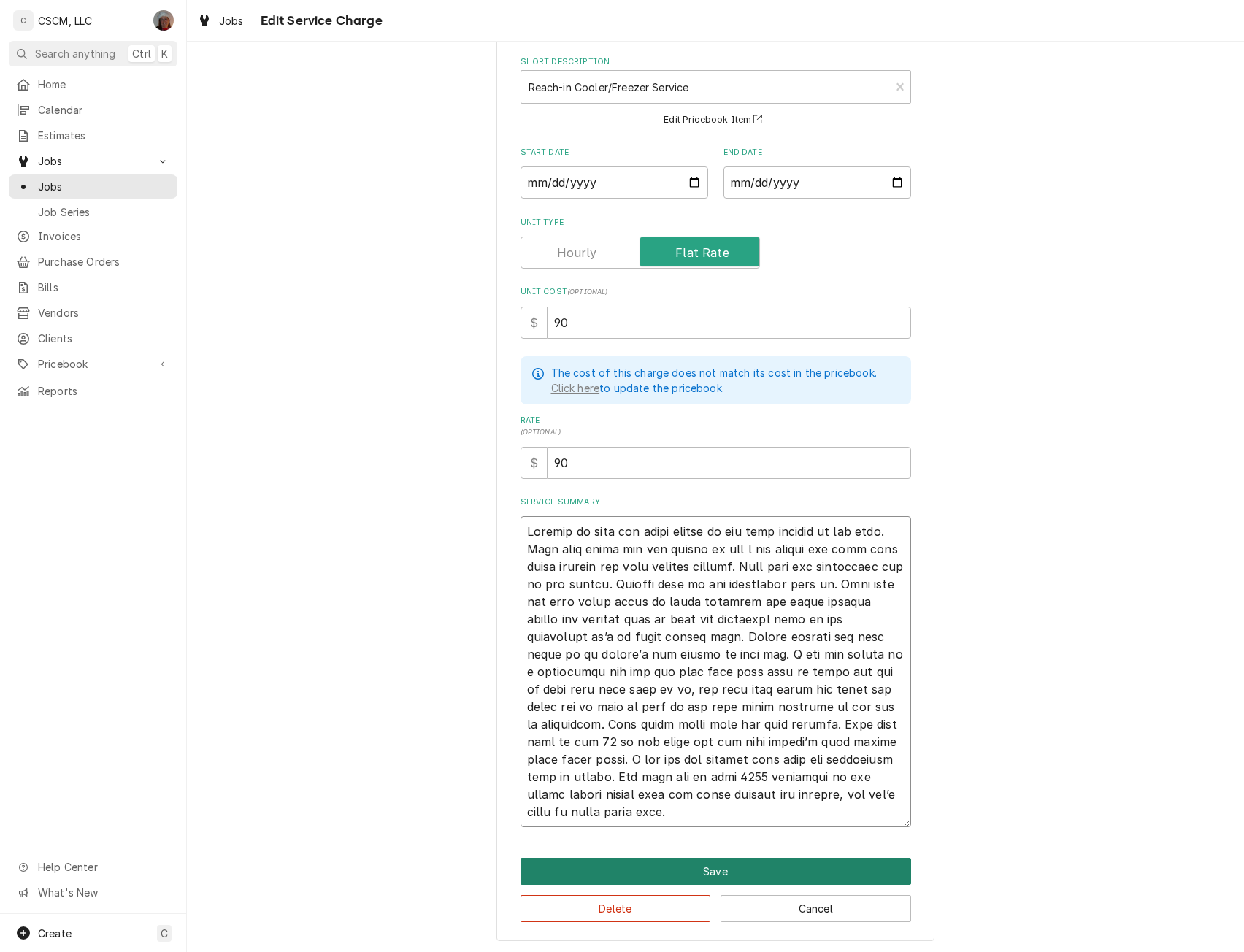
type textarea "Arrived on site and staff showed me the tall freezer in the back. They said aft…"
click at [679, 868] on button "Save" at bounding box center [716, 871] width 390 height 27
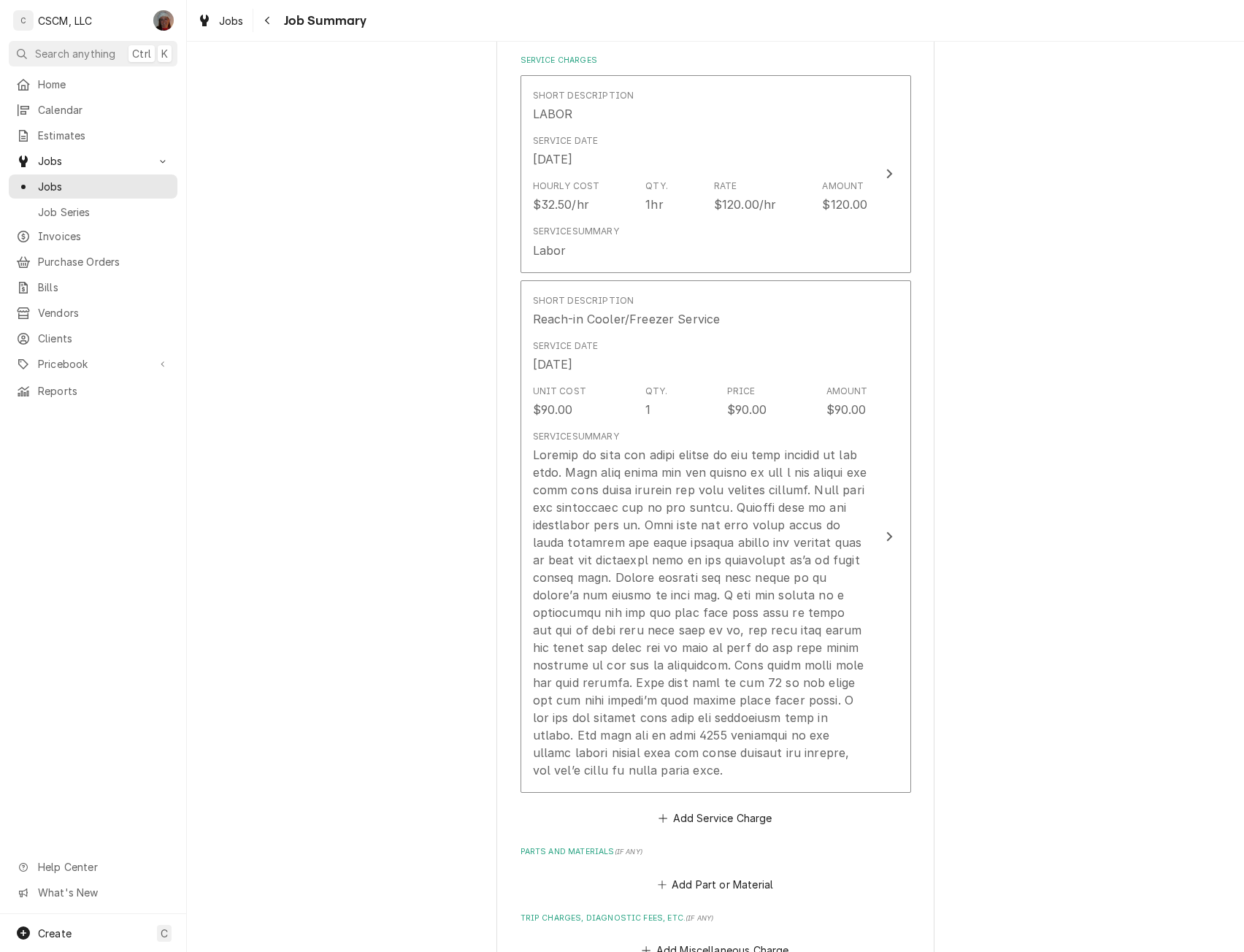
scroll to position [309, 0]
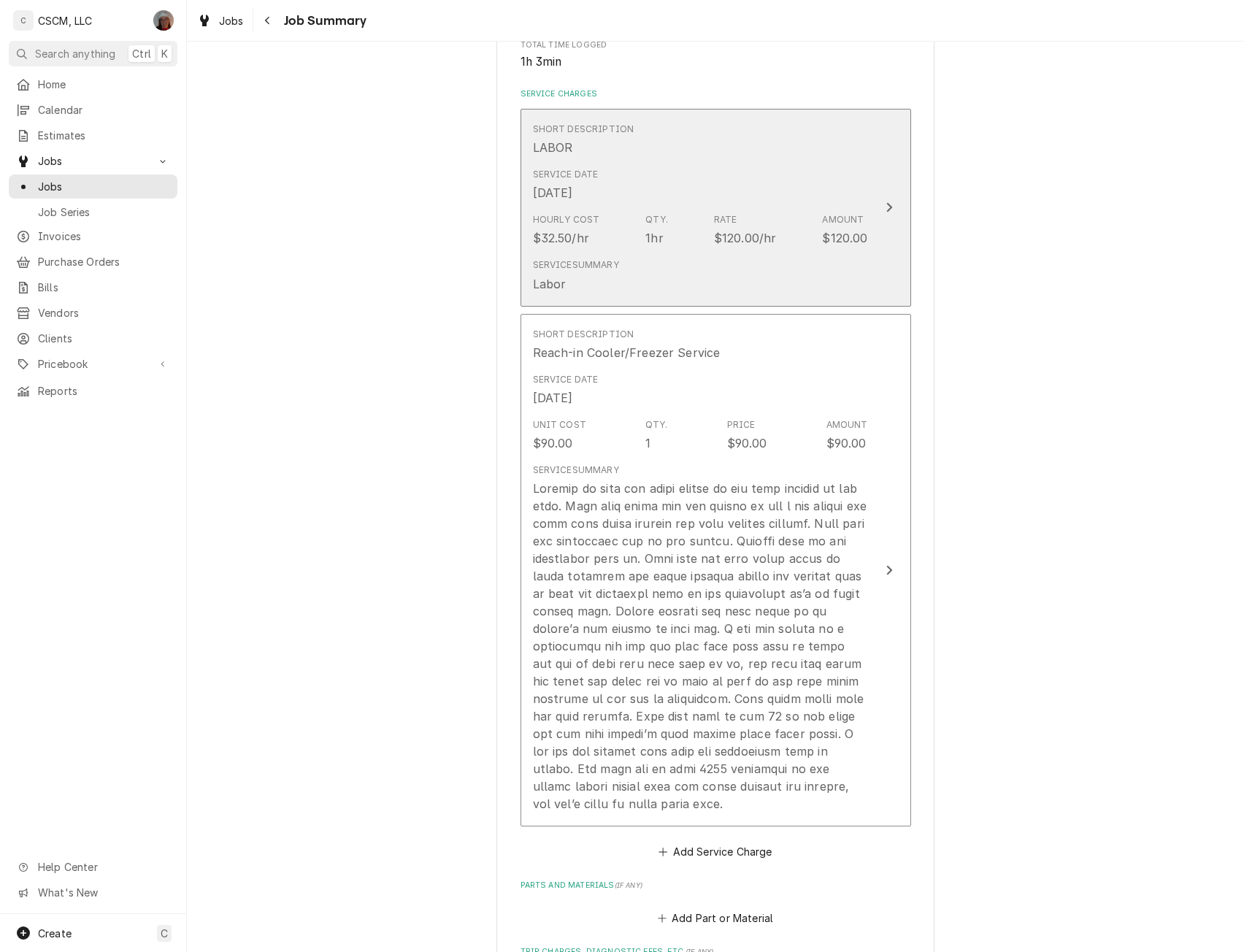
click at [866, 209] on button "Short Description LABOR Service Date Aug 1, 2025 Hourly Cost $32.50/hr Qty. 1hr…" at bounding box center [716, 208] width 390 height 198
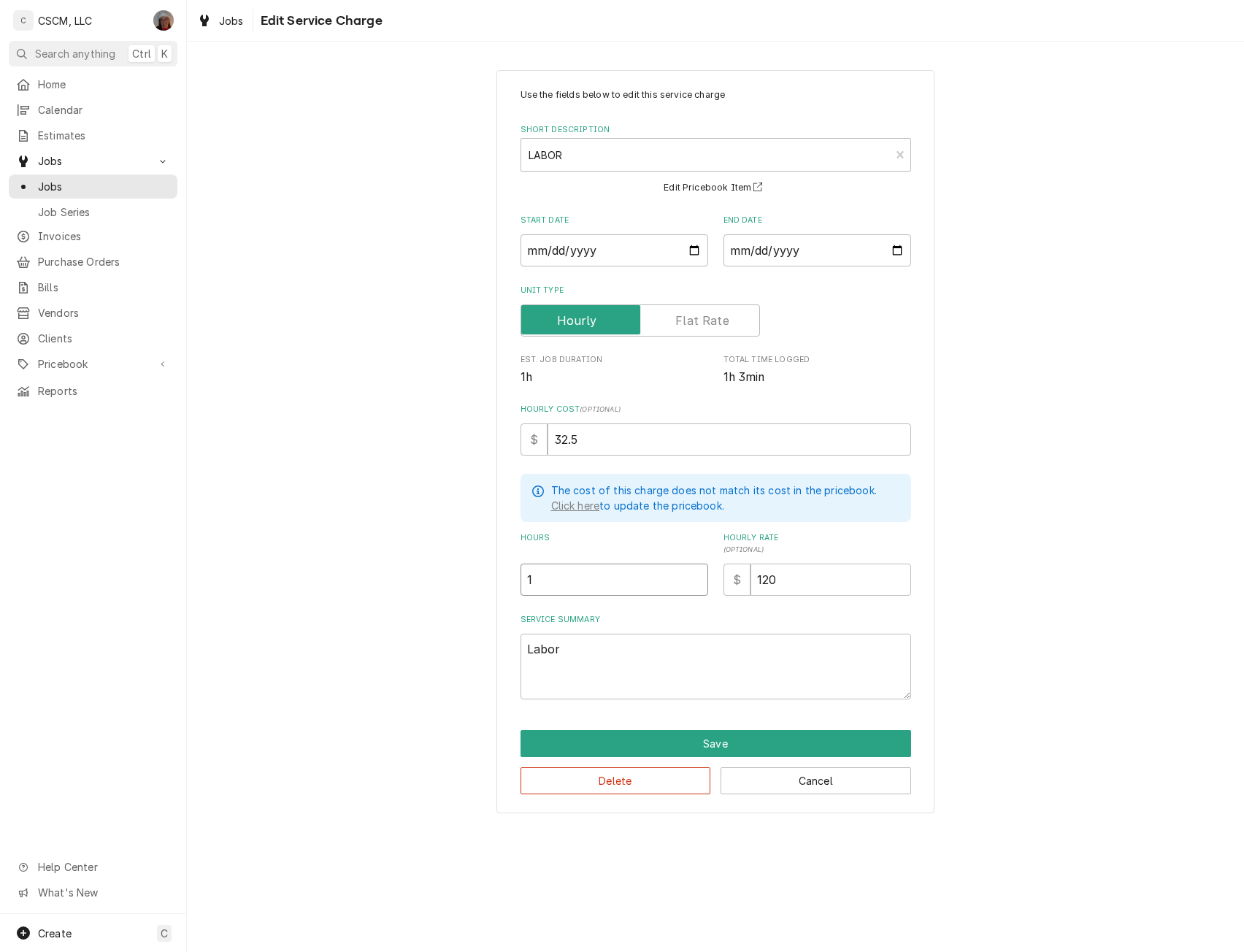
click at [551, 588] on input "1" at bounding box center [614, 579] width 188 height 32
type textarea "x"
type input "1.2"
type textarea "x"
type input "1.25"
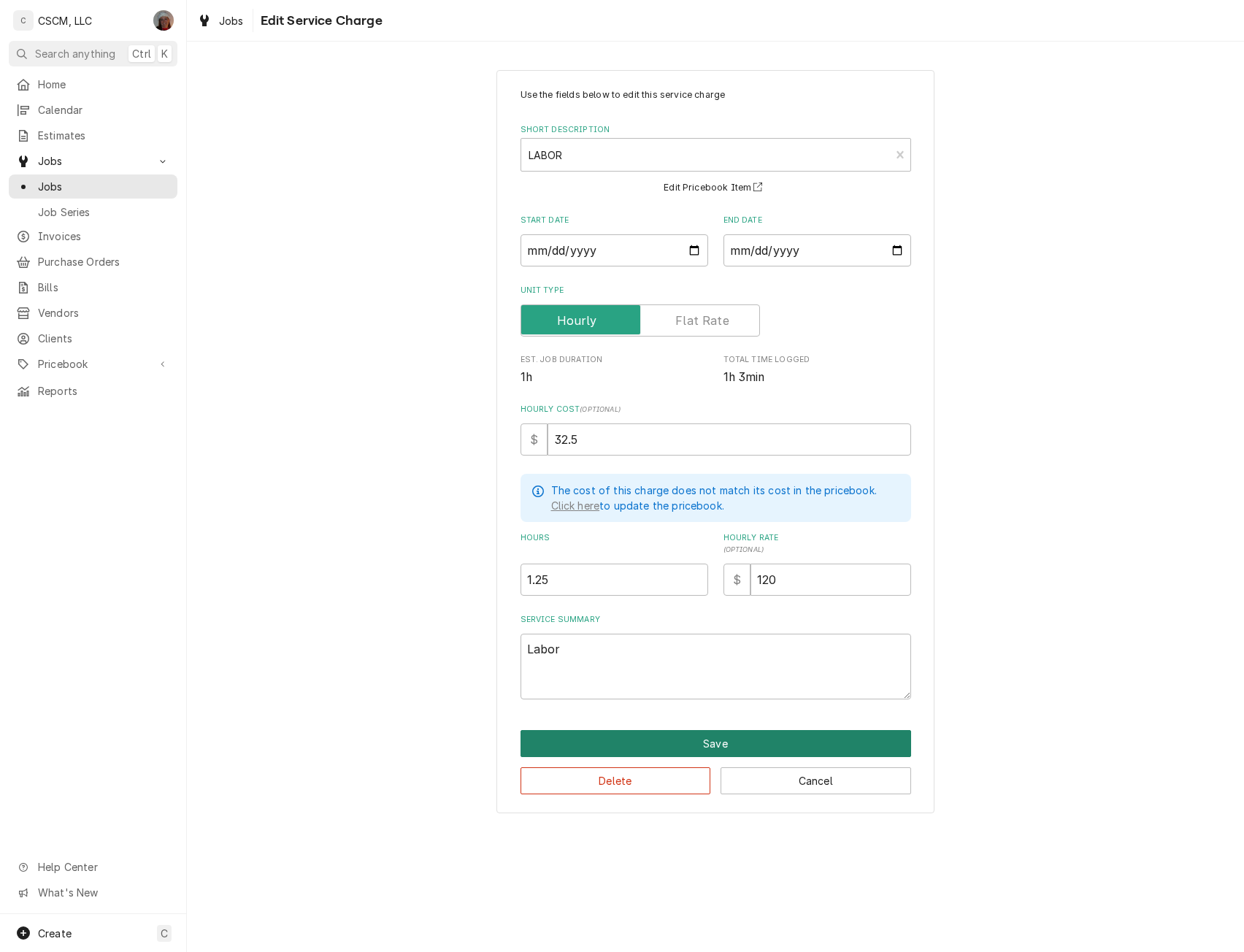
click at [727, 743] on button "Save" at bounding box center [716, 743] width 390 height 27
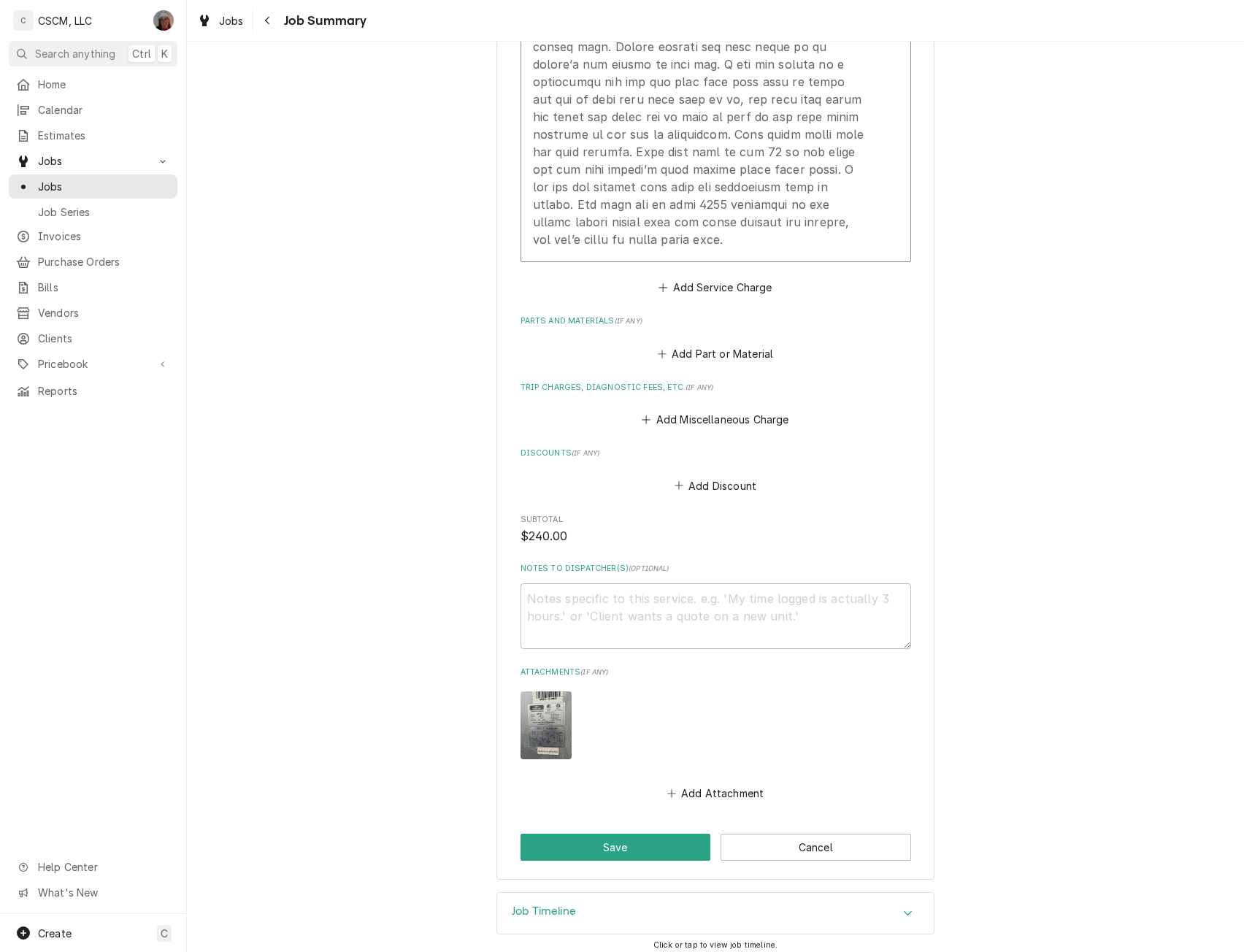
scroll to position [883, 0]
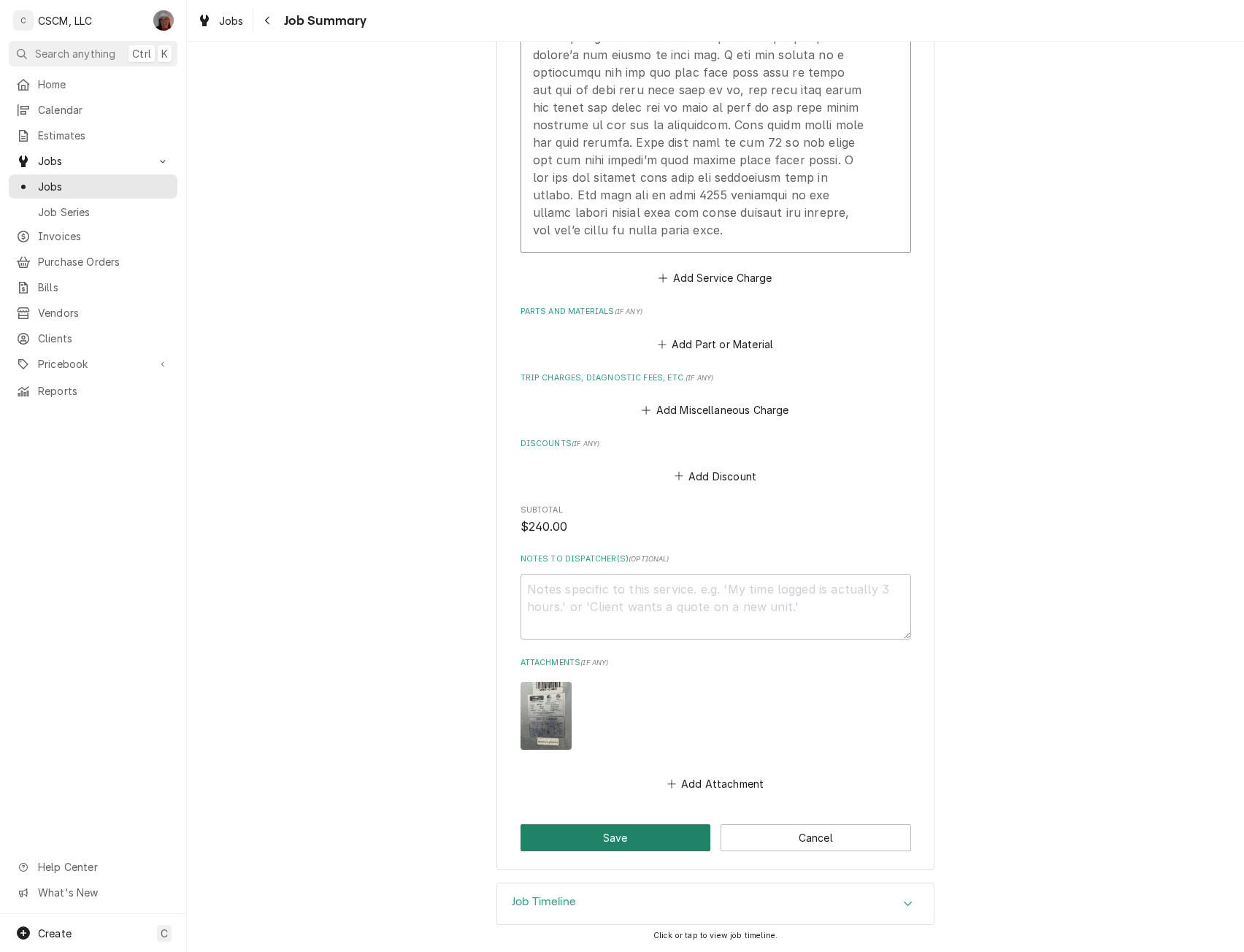
click at [633, 842] on button "Save" at bounding box center [616, 838] width 191 height 27
type textarea "x"
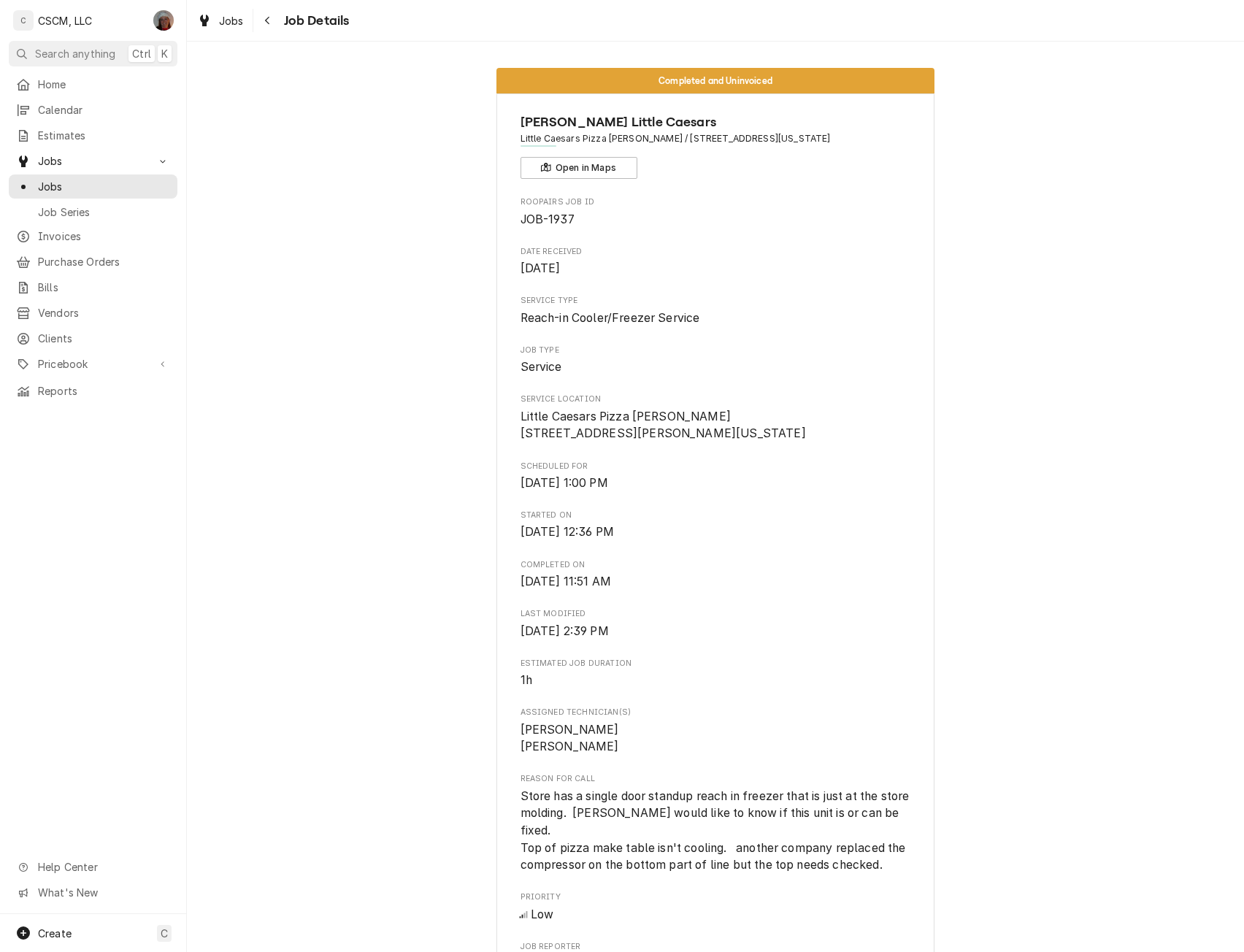
scroll to position [797, 0]
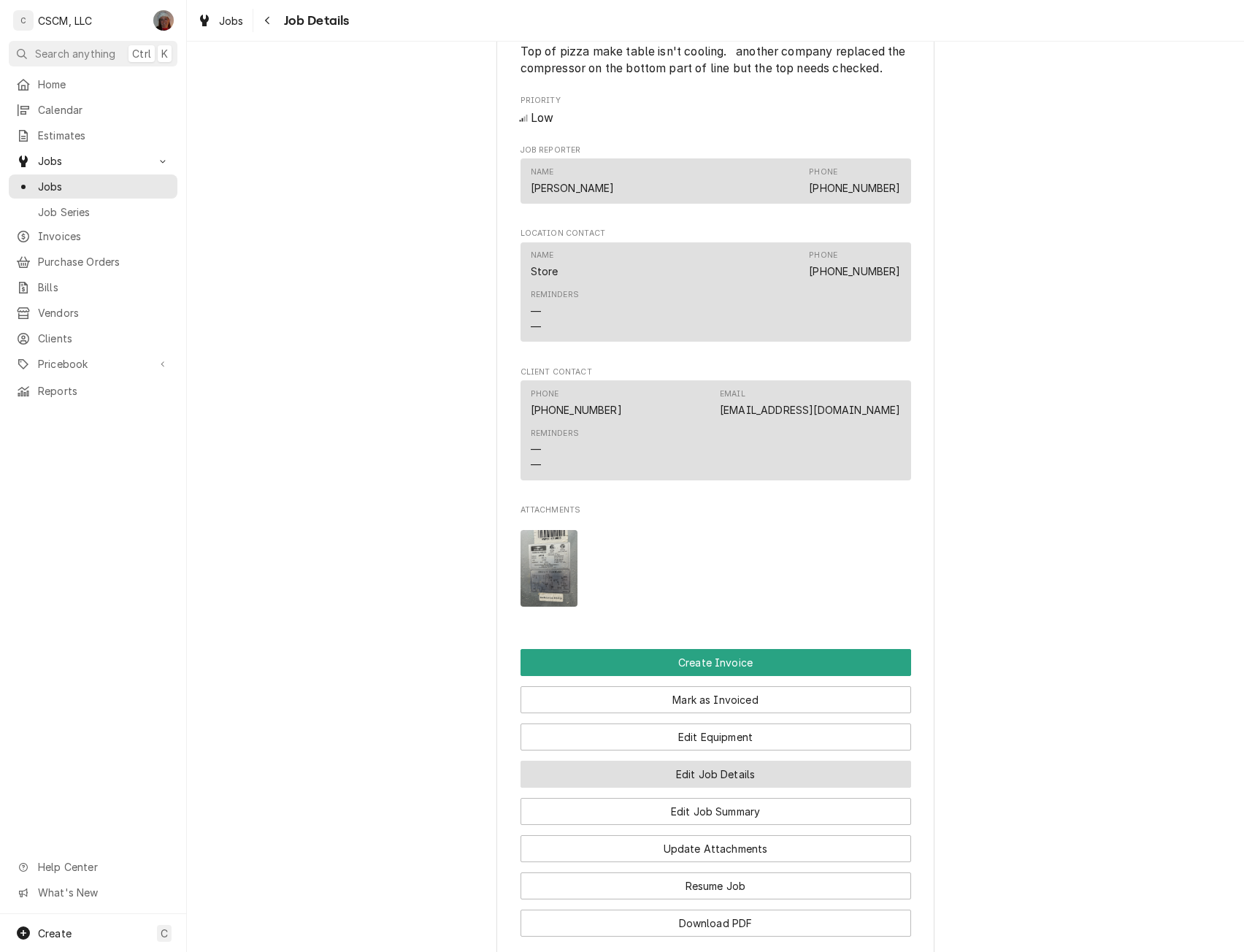
click at [714, 772] on button "Edit Job Details" at bounding box center [716, 774] width 390 height 27
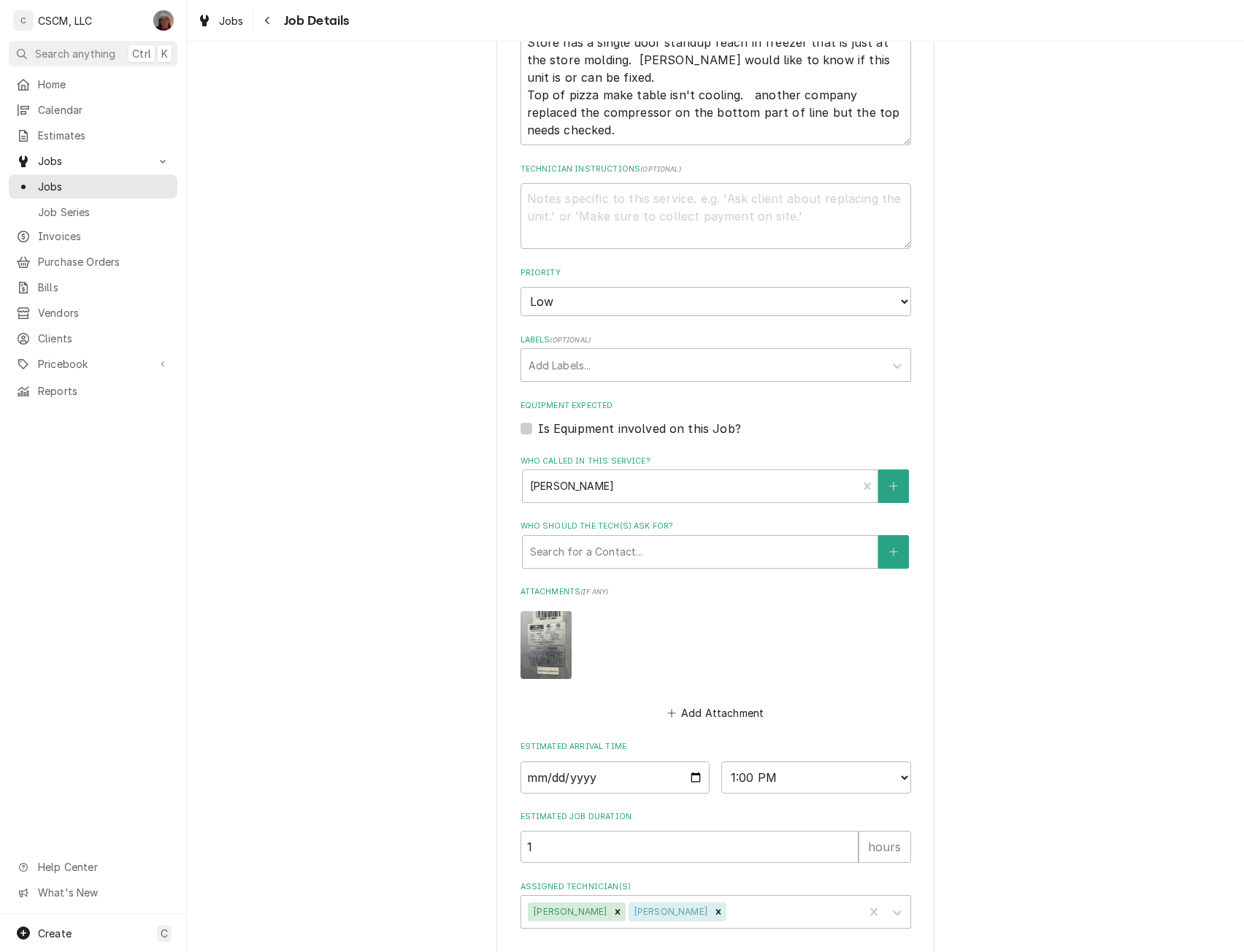
scroll to position [414, 0]
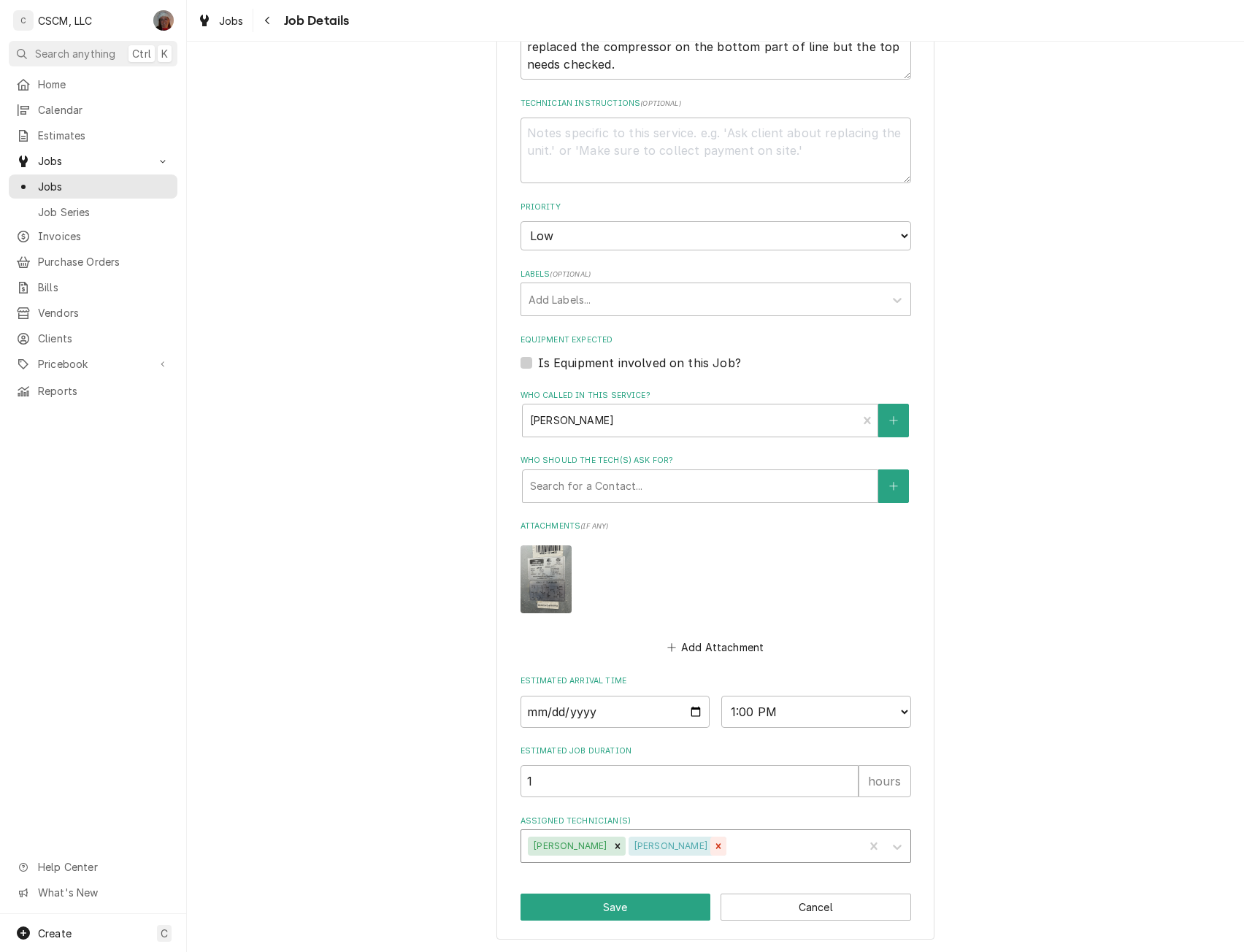
click at [713, 846] on icon "Remove Zackary Bain" at bounding box center [718, 846] width 10 height 10
click at [603, 911] on button "Save" at bounding box center [616, 907] width 191 height 27
type textarea "x"
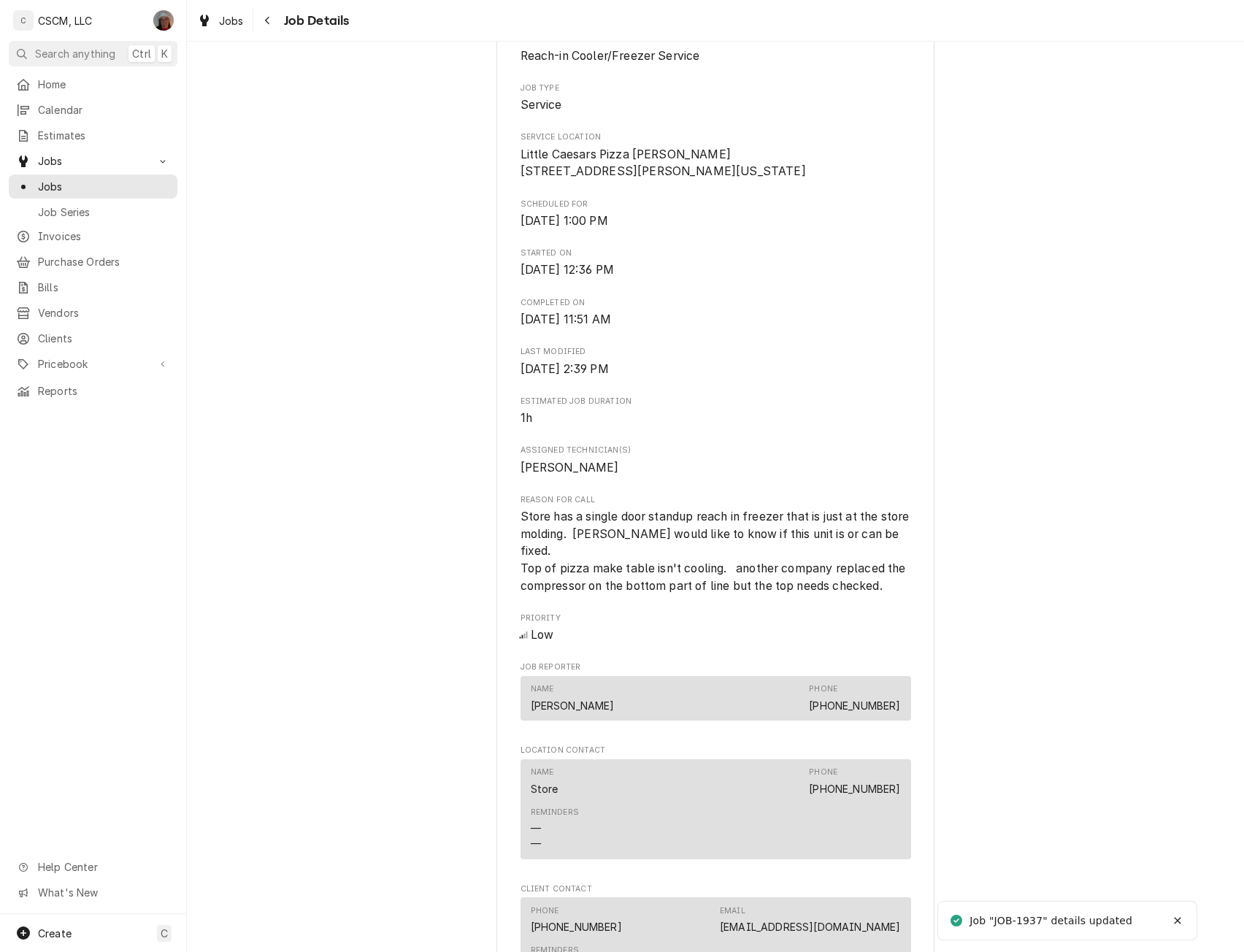
scroll to position [907, 0]
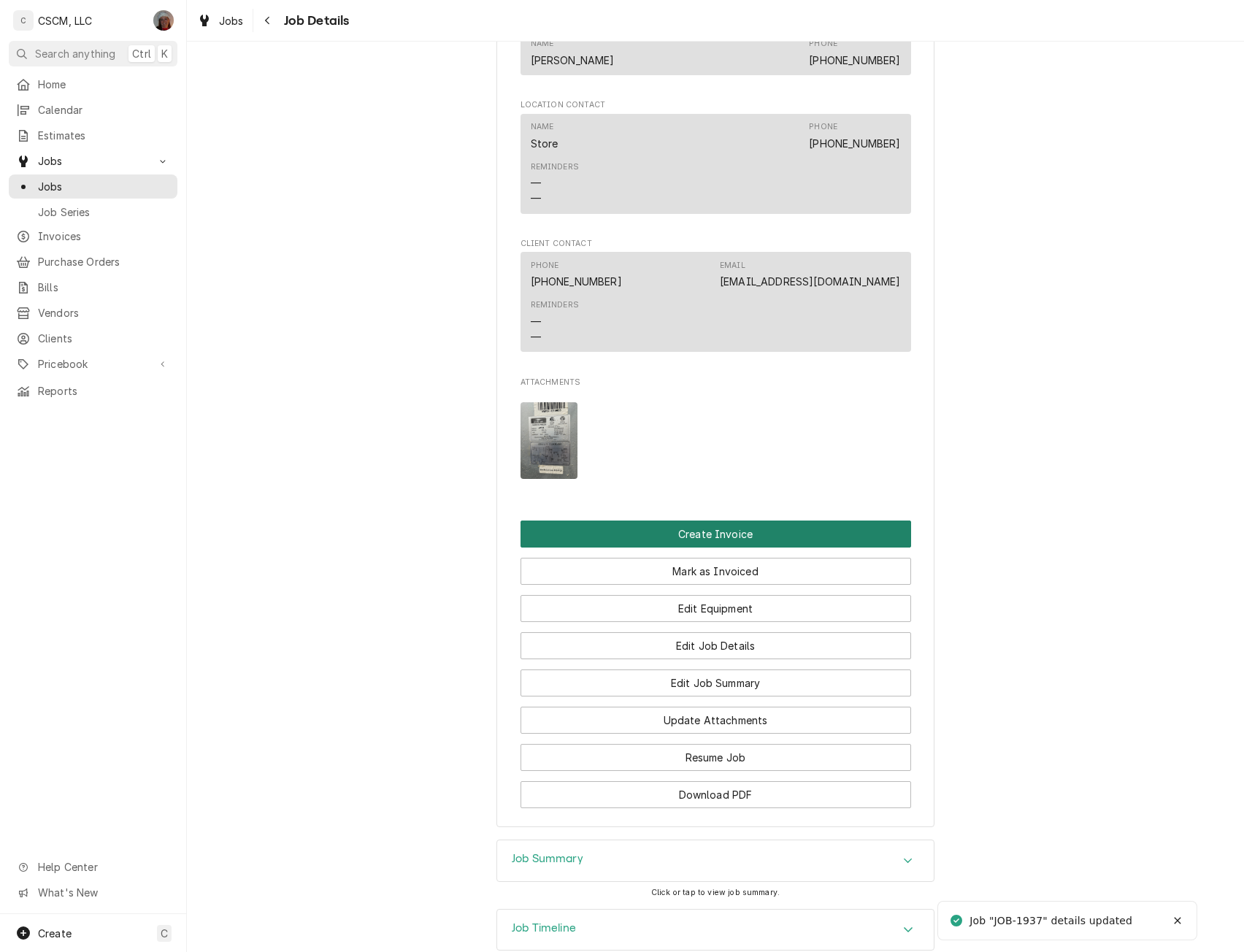
click at [750, 534] on button "Create Invoice" at bounding box center [716, 534] width 390 height 27
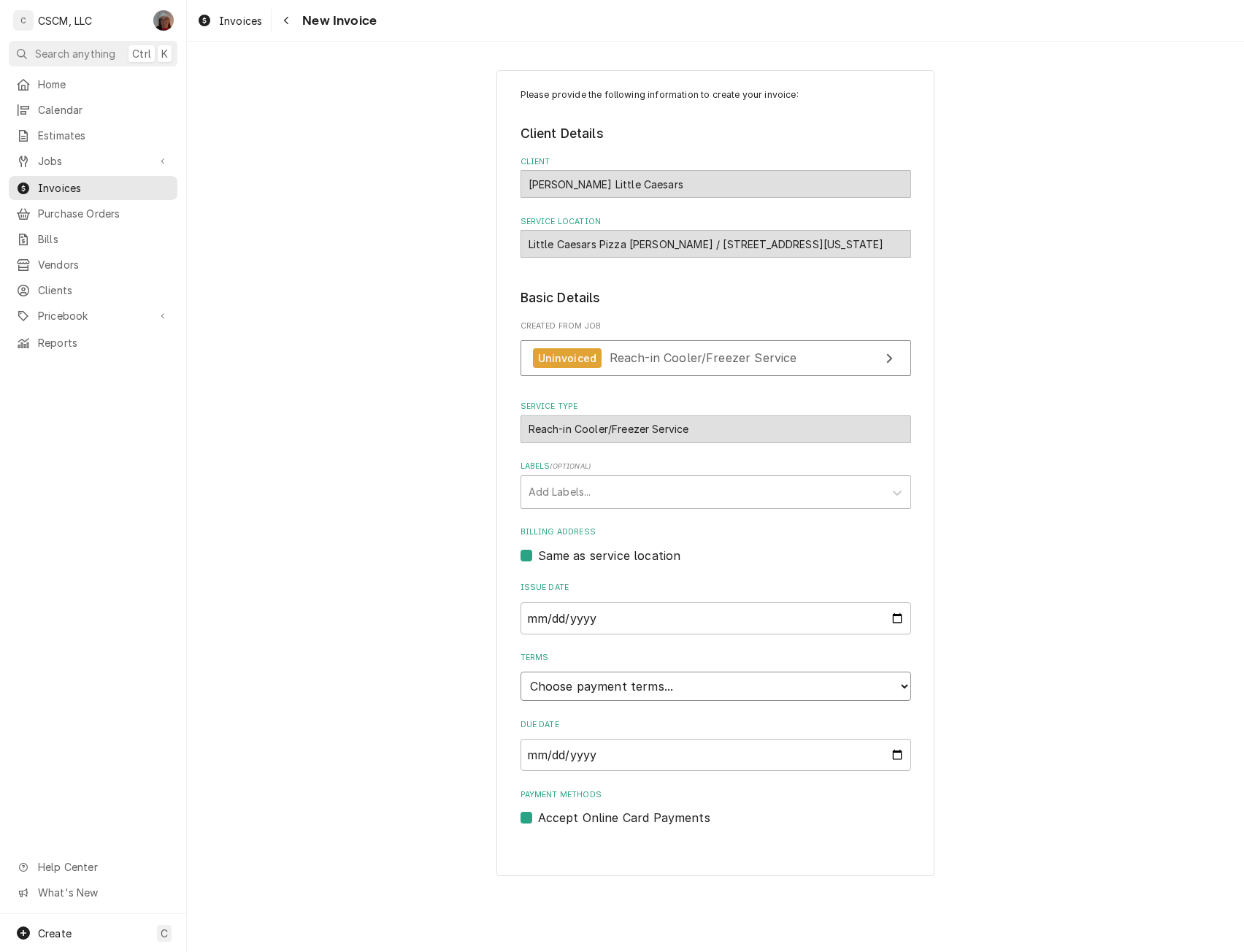
click at [899, 690] on select "Choose payment terms... Same Day Net 7 Net 14 Net 21 Net 30 Net 45 Net 60 Net 90" at bounding box center [716, 686] width 390 height 30
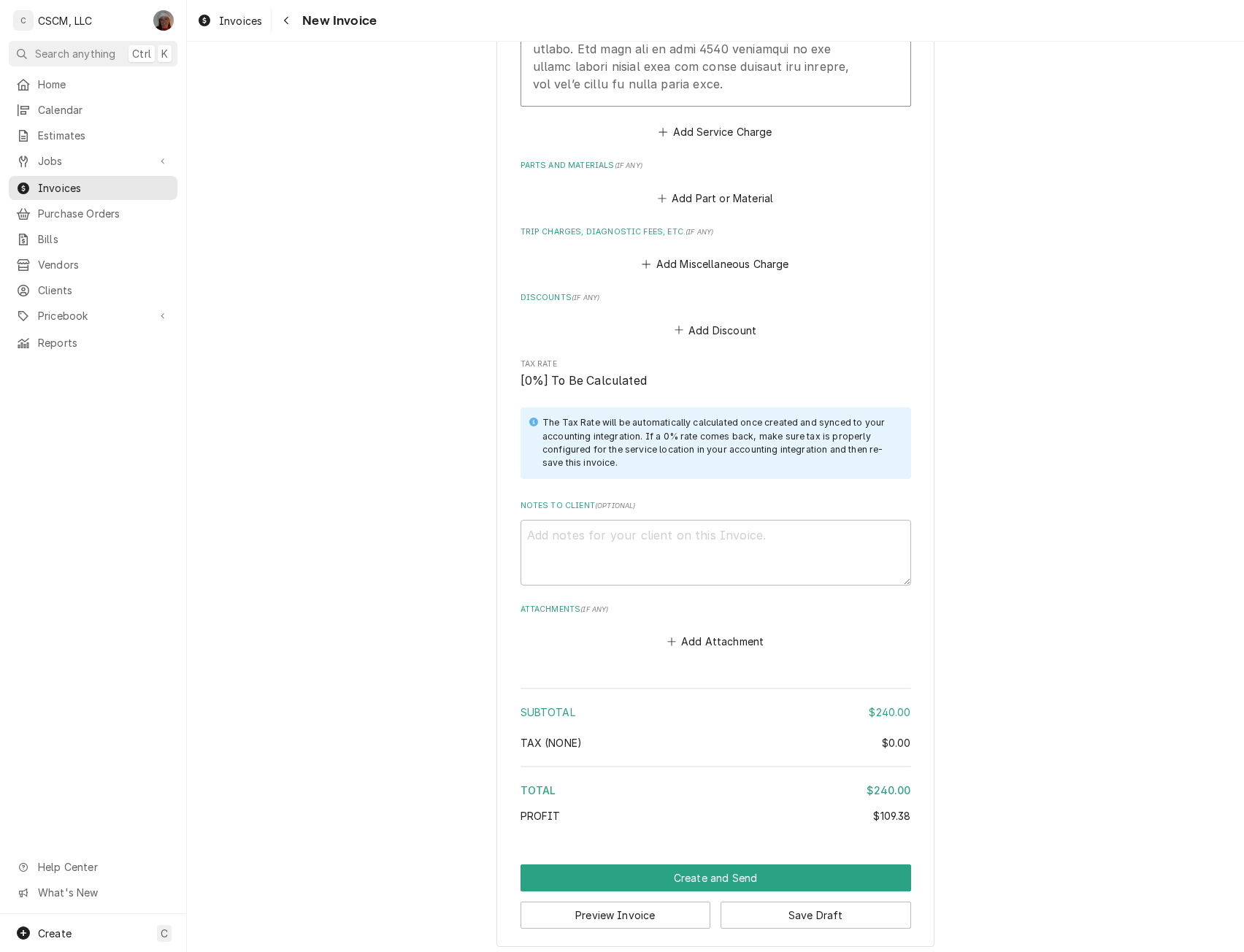
scroll to position [1622, 0]
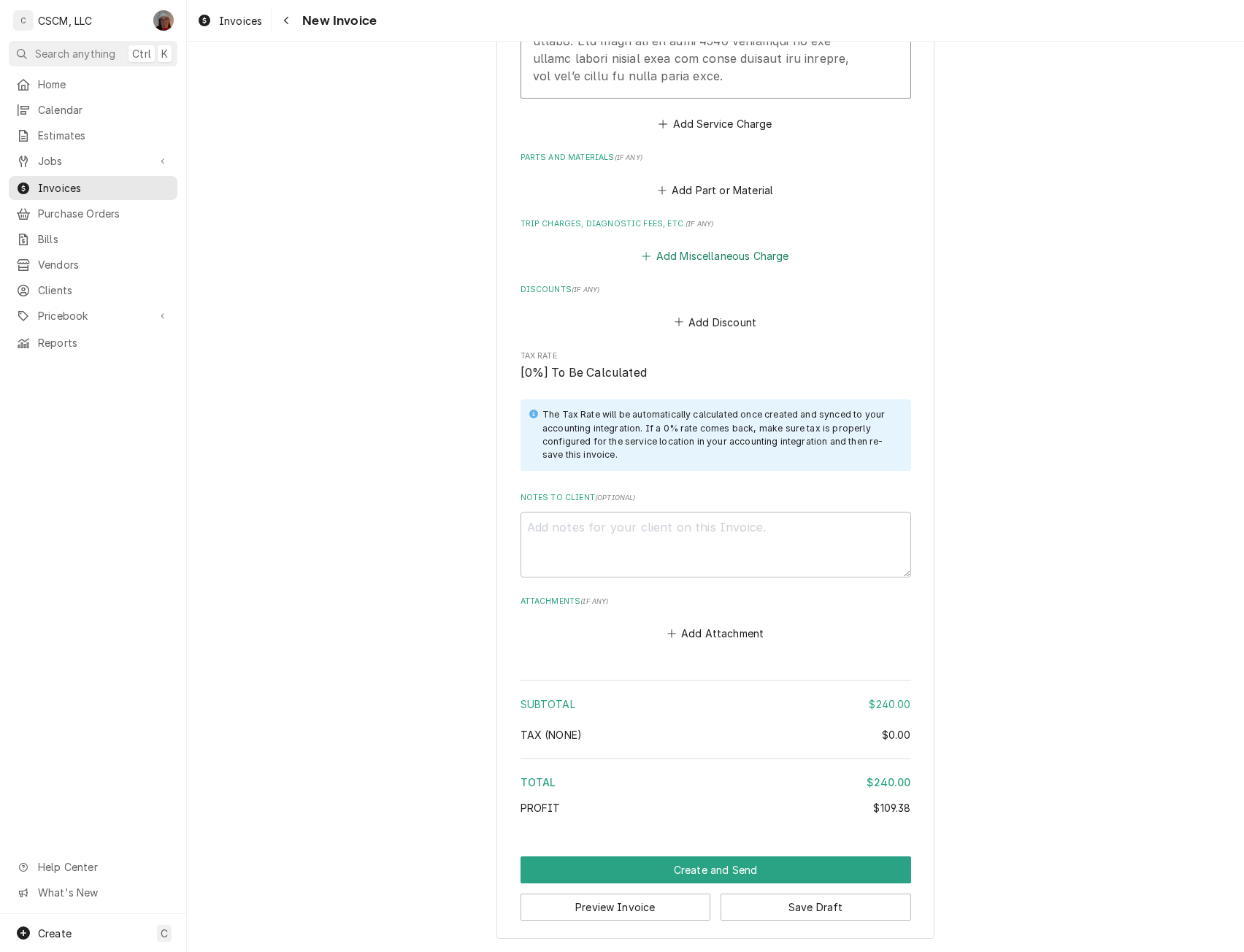
click at [680, 258] on button "Add Miscellaneous Charge" at bounding box center [716, 256] width 152 height 20
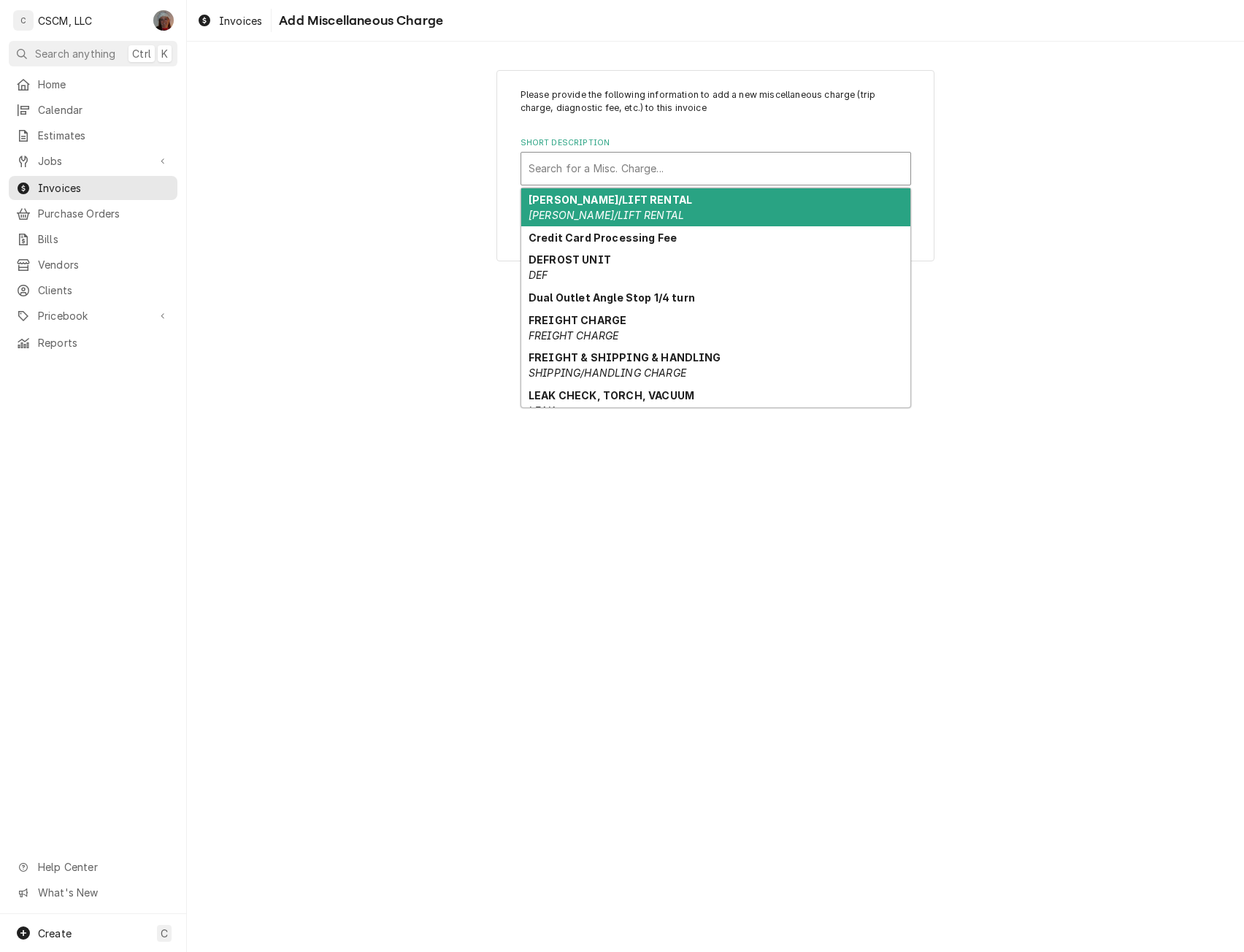
click at [643, 155] on div "Short Description" at bounding box center [716, 168] width 374 height 26
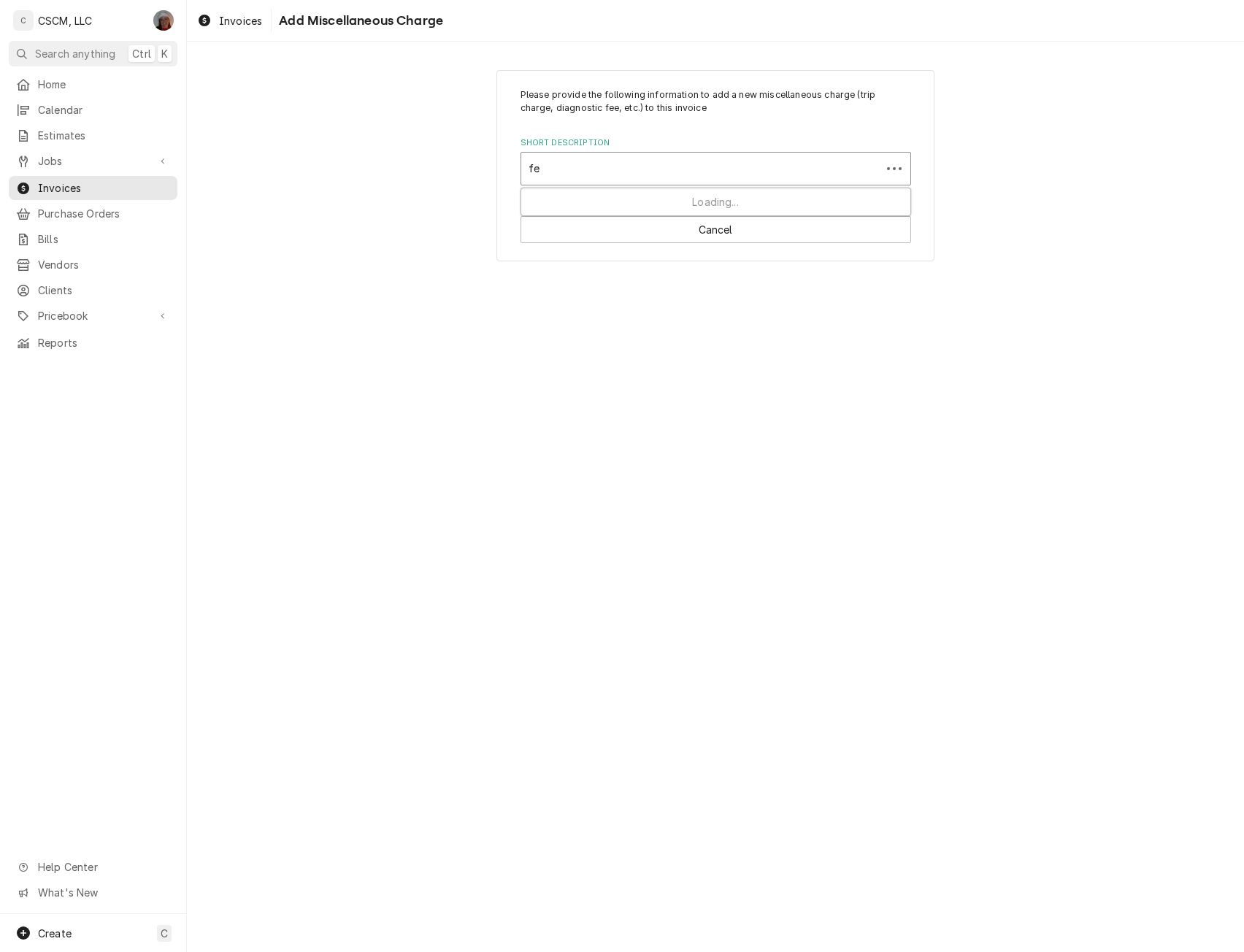
type input "fee"
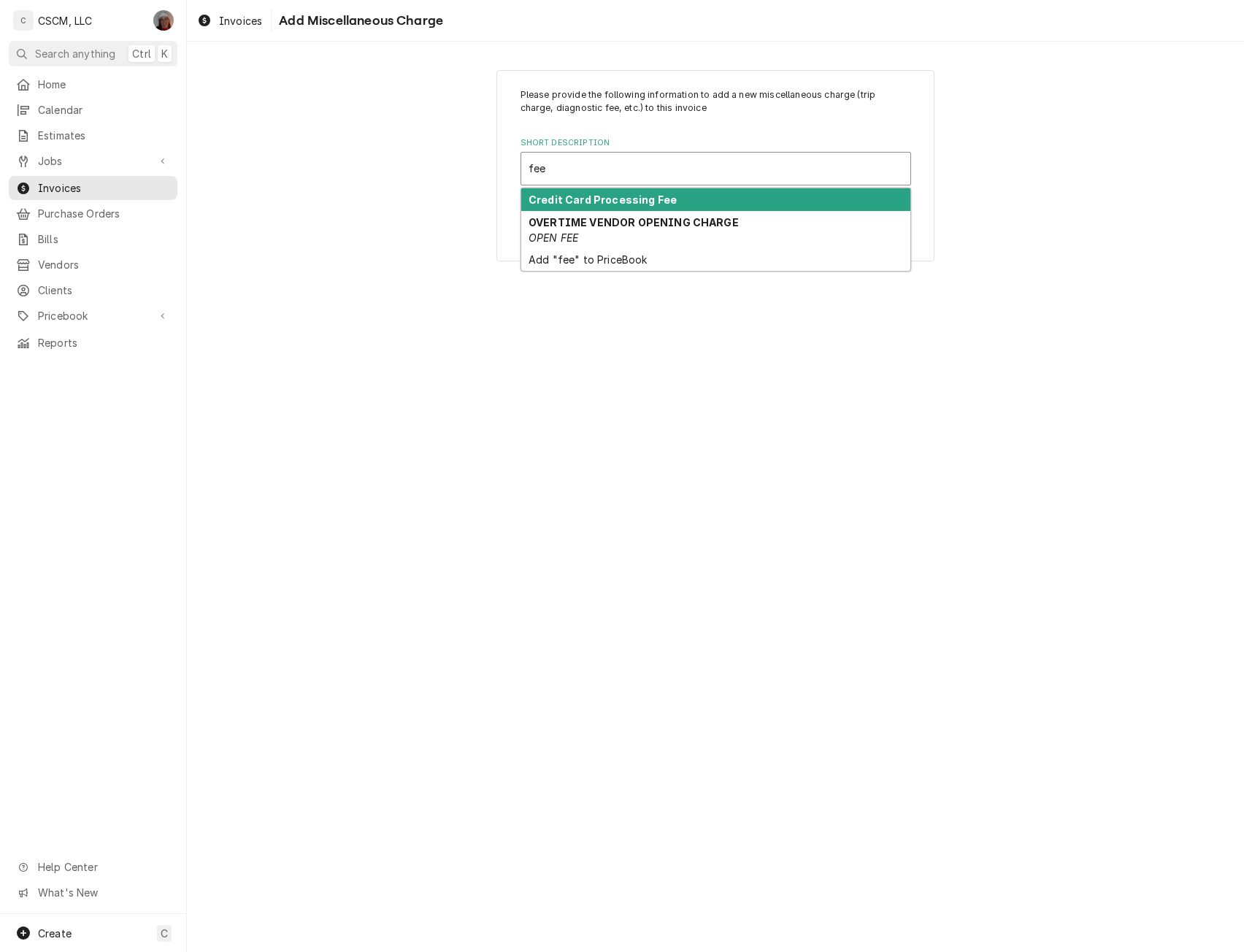
click at [610, 201] on strong "Credit Card Processing Fee" at bounding box center [603, 199] width 148 height 13
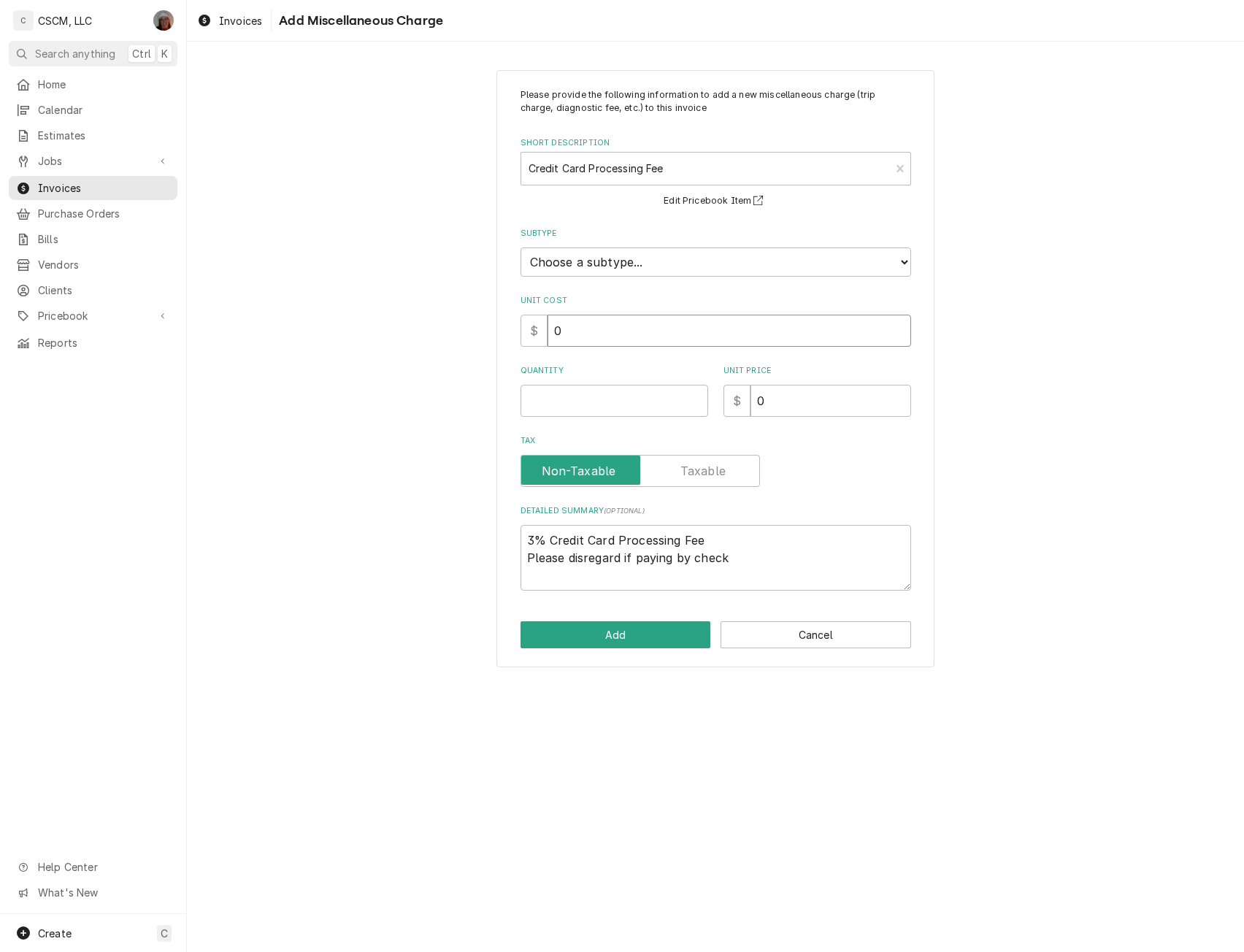
click at [583, 335] on input "0" at bounding box center [729, 330] width 363 height 32
type textarea "x"
type input "7"
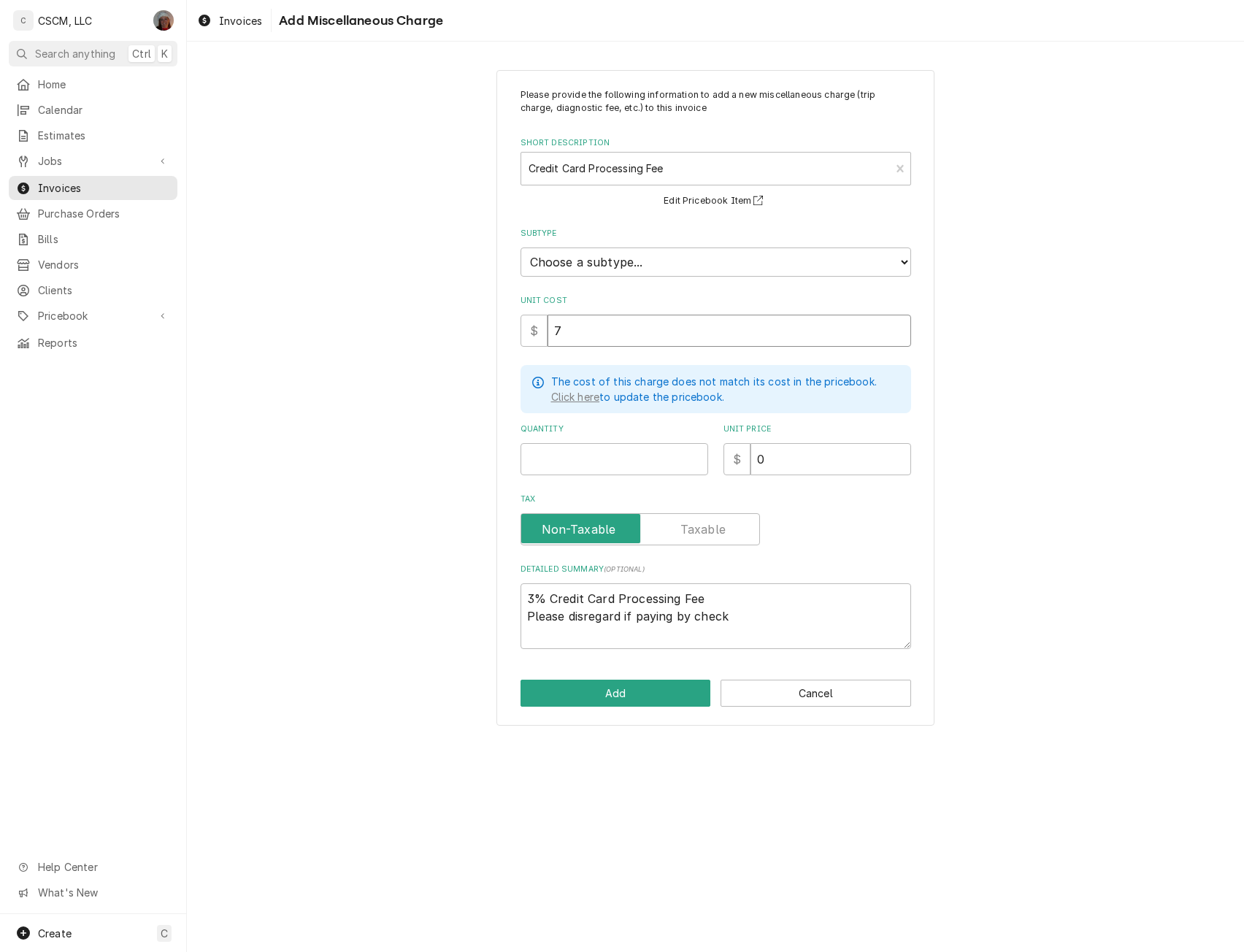
type textarea "x"
type input "7.2"
type textarea "x"
type input "7.20"
type textarea "x"
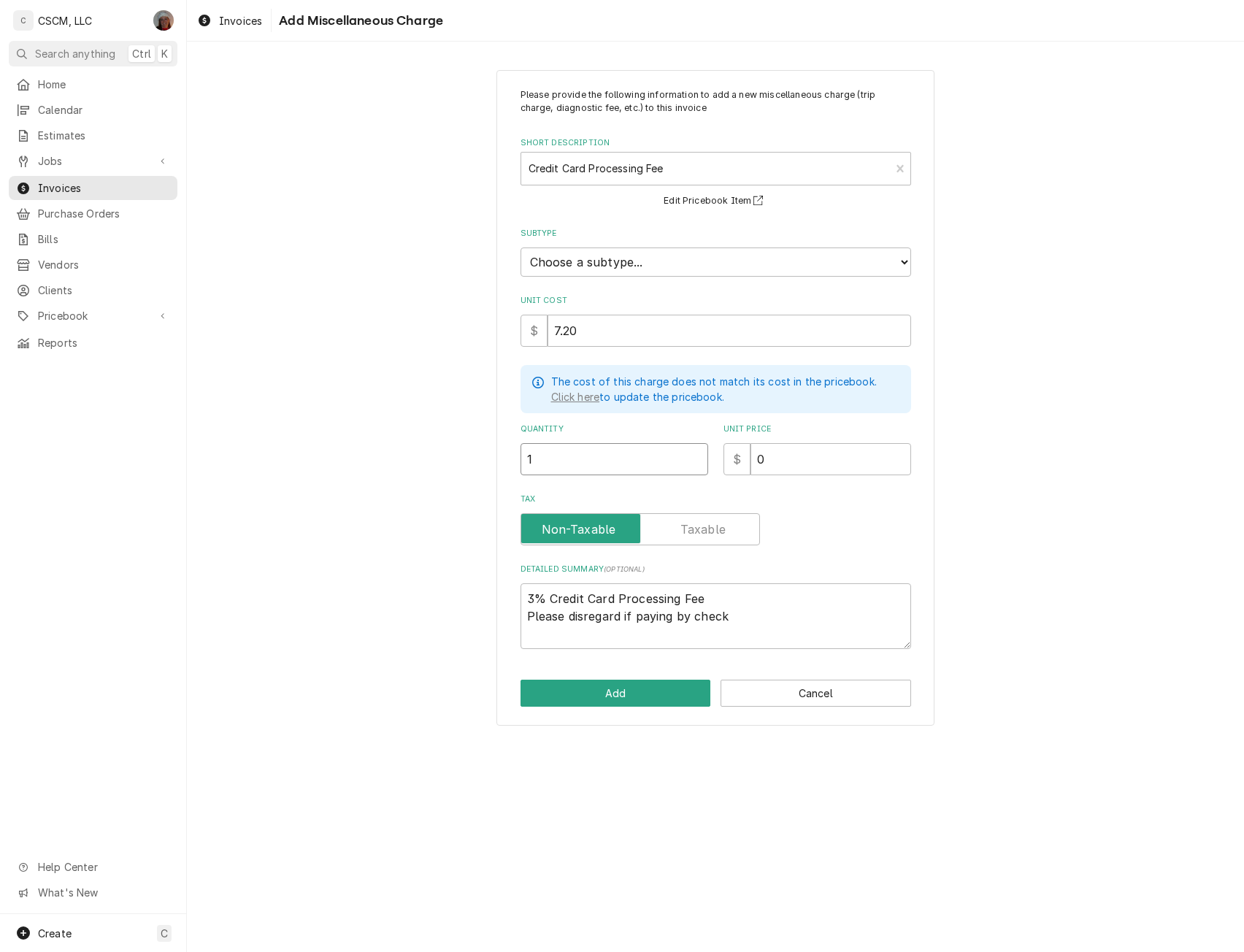
type input "1"
type textarea "x"
type input "7"
type textarea "x"
type input "7.2"
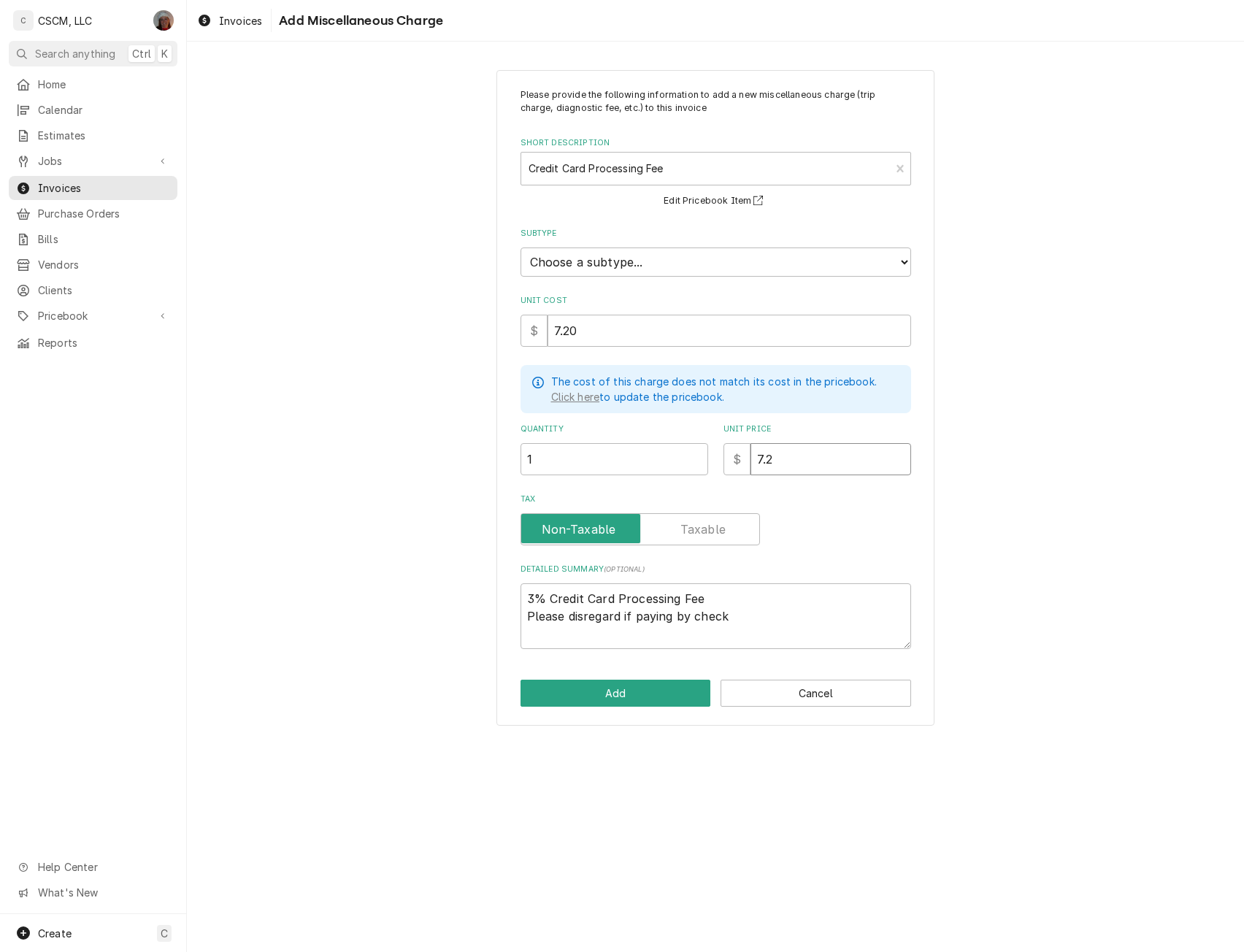
type textarea "x"
type input "7.20"
click at [630, 690] on button "Add" at bounding box center [616, 693] width 191 height 27
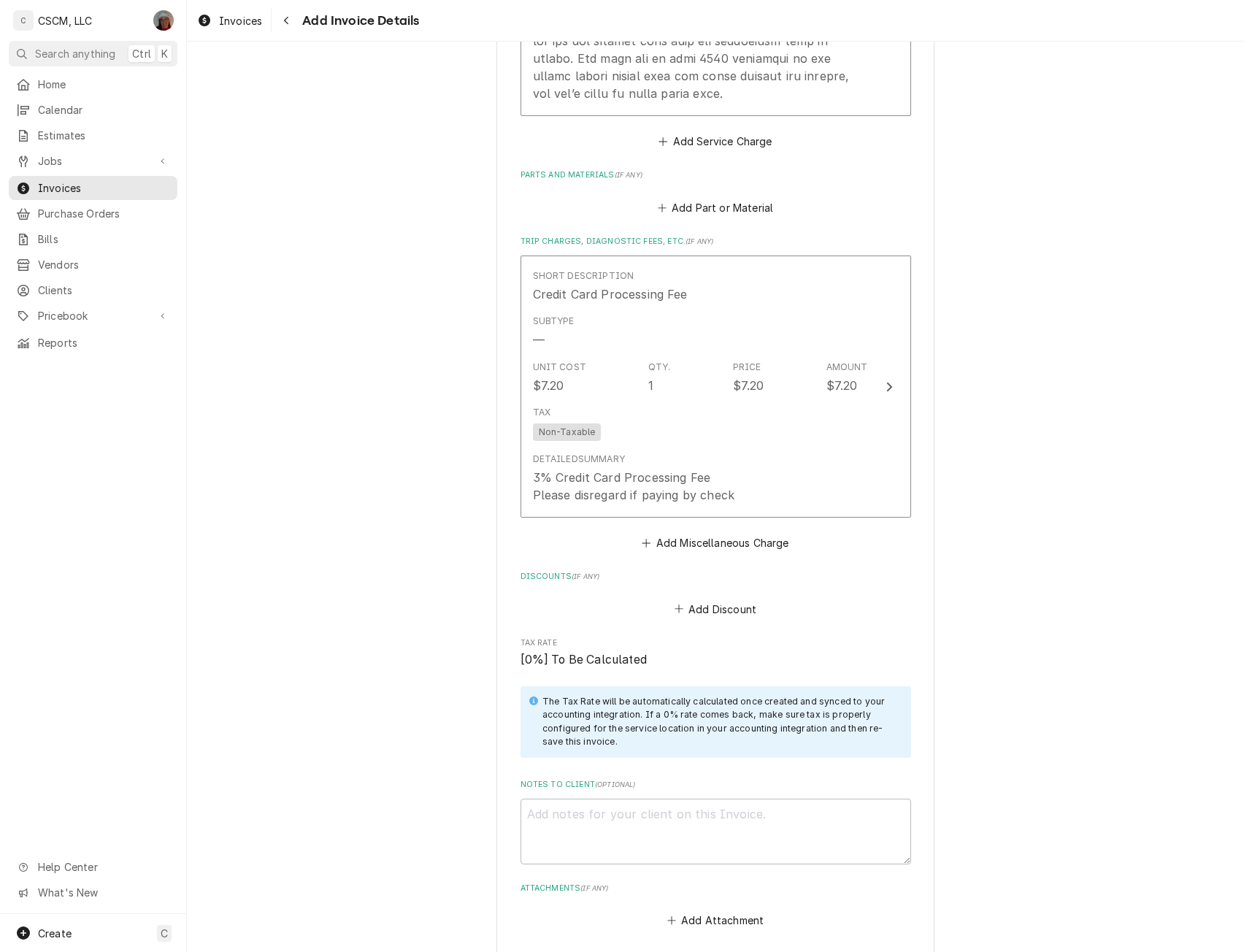
scroll to position [1891, 0]
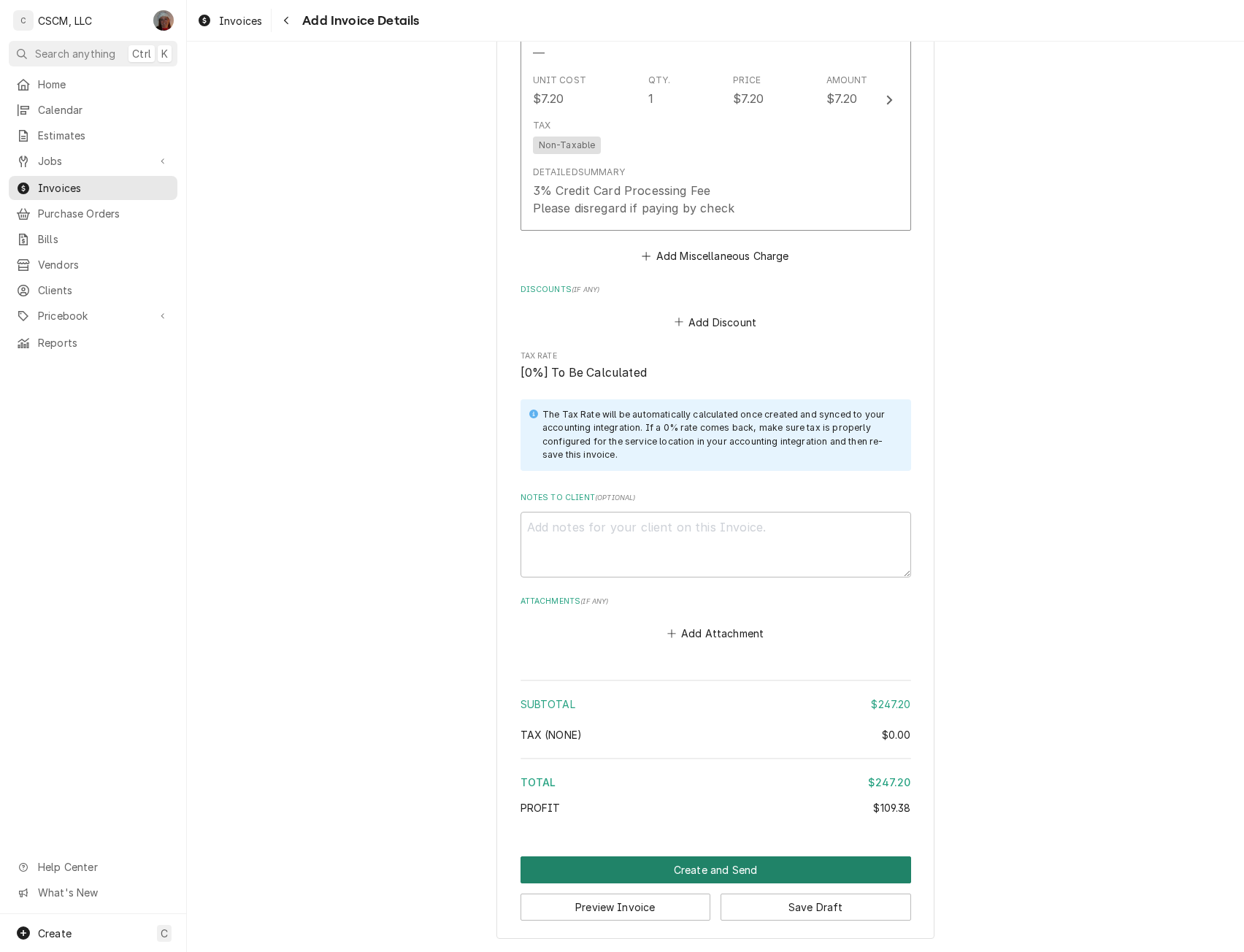
click at [703, 861] on button "Create and Send" at bounding box center [716, 870] width 390 height 27
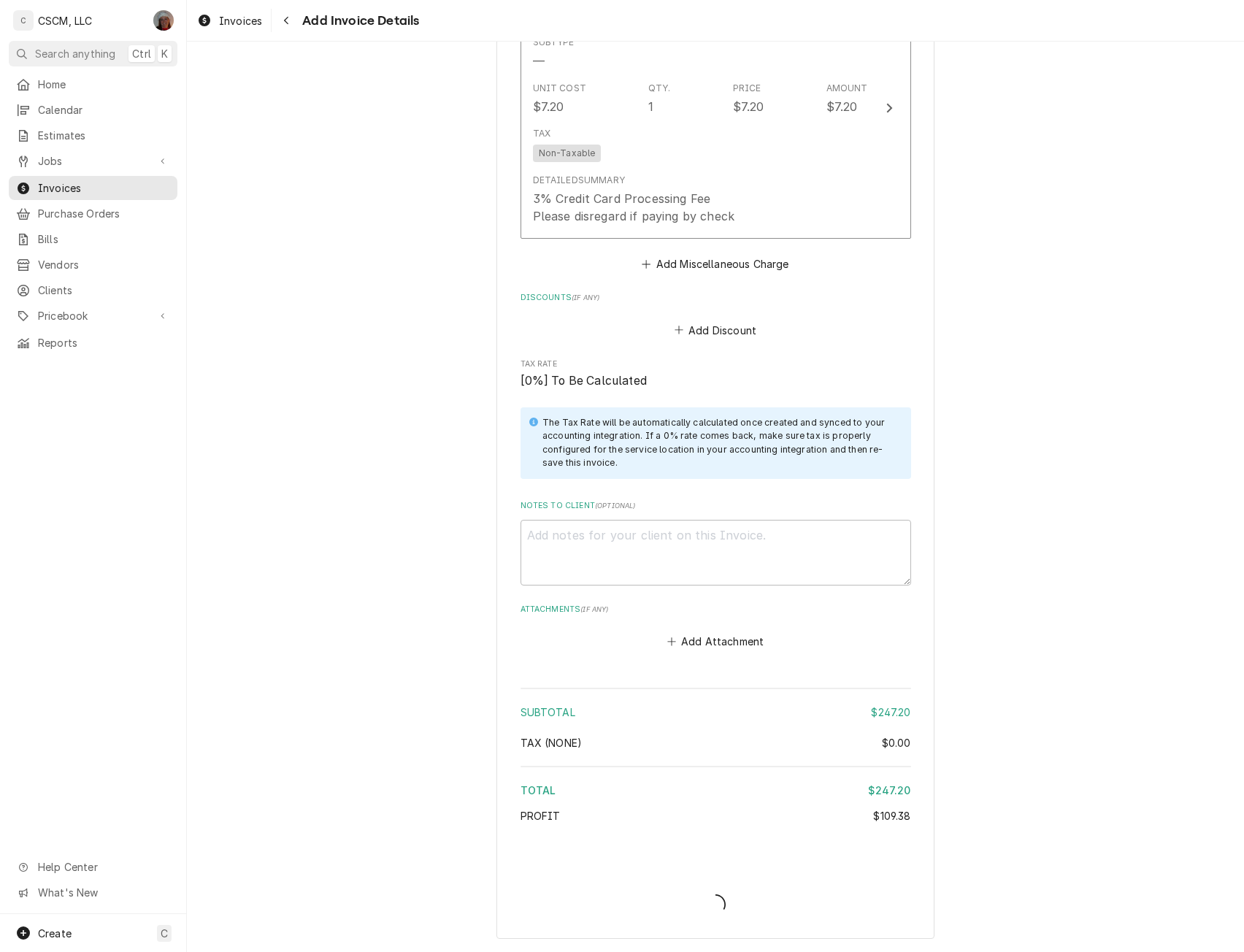
type textarea "x"
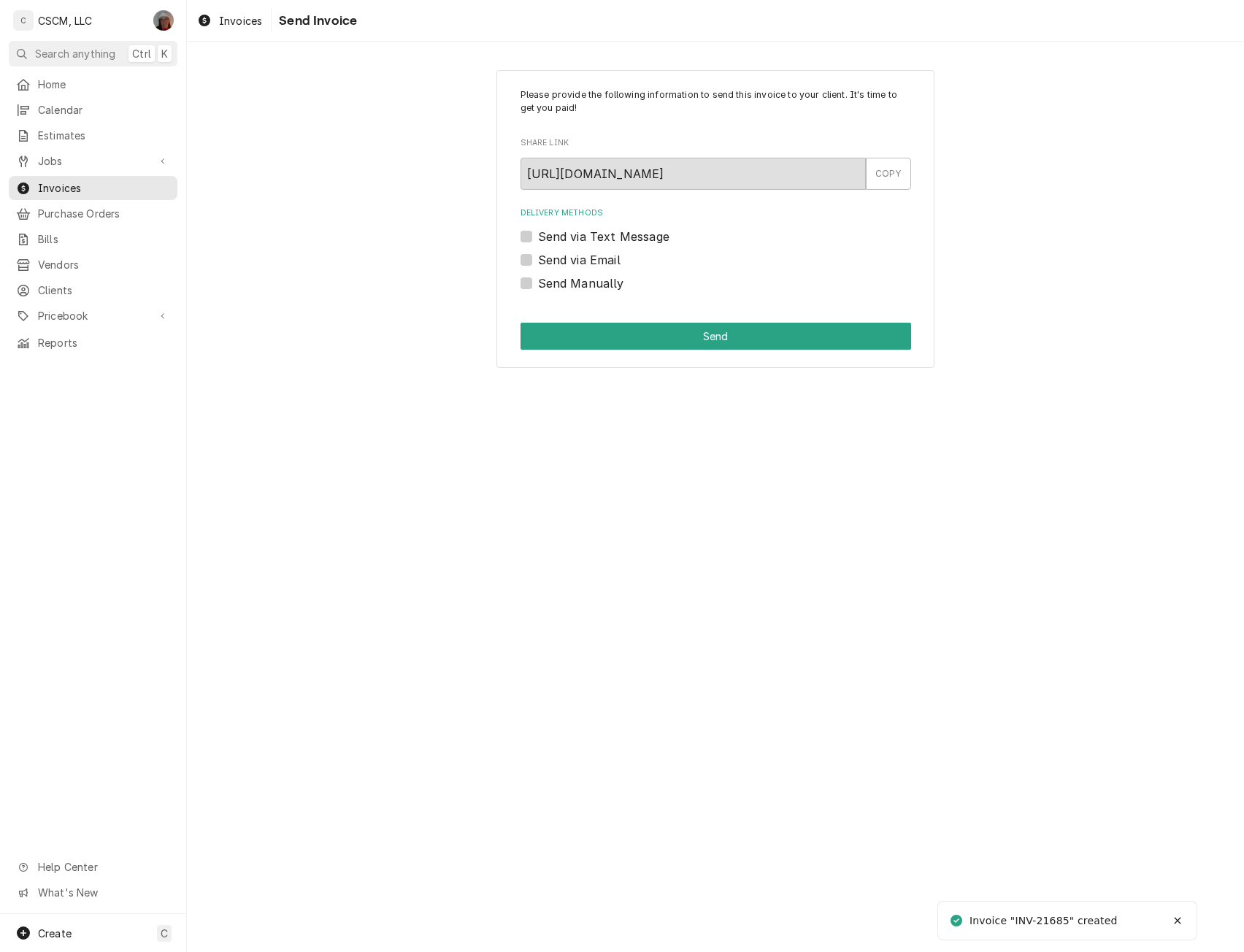
click at [538, 284] on label "Send Manually" at bounding box center [581, 283] width 86 height 18
click at [538, 284] on input "Send Manually" at bounding box center [734, 291] width 390 height 32
checkbox input "true"
click at [599, 340] on button "Send" at bounding box center [716, 336] width 390 height 27
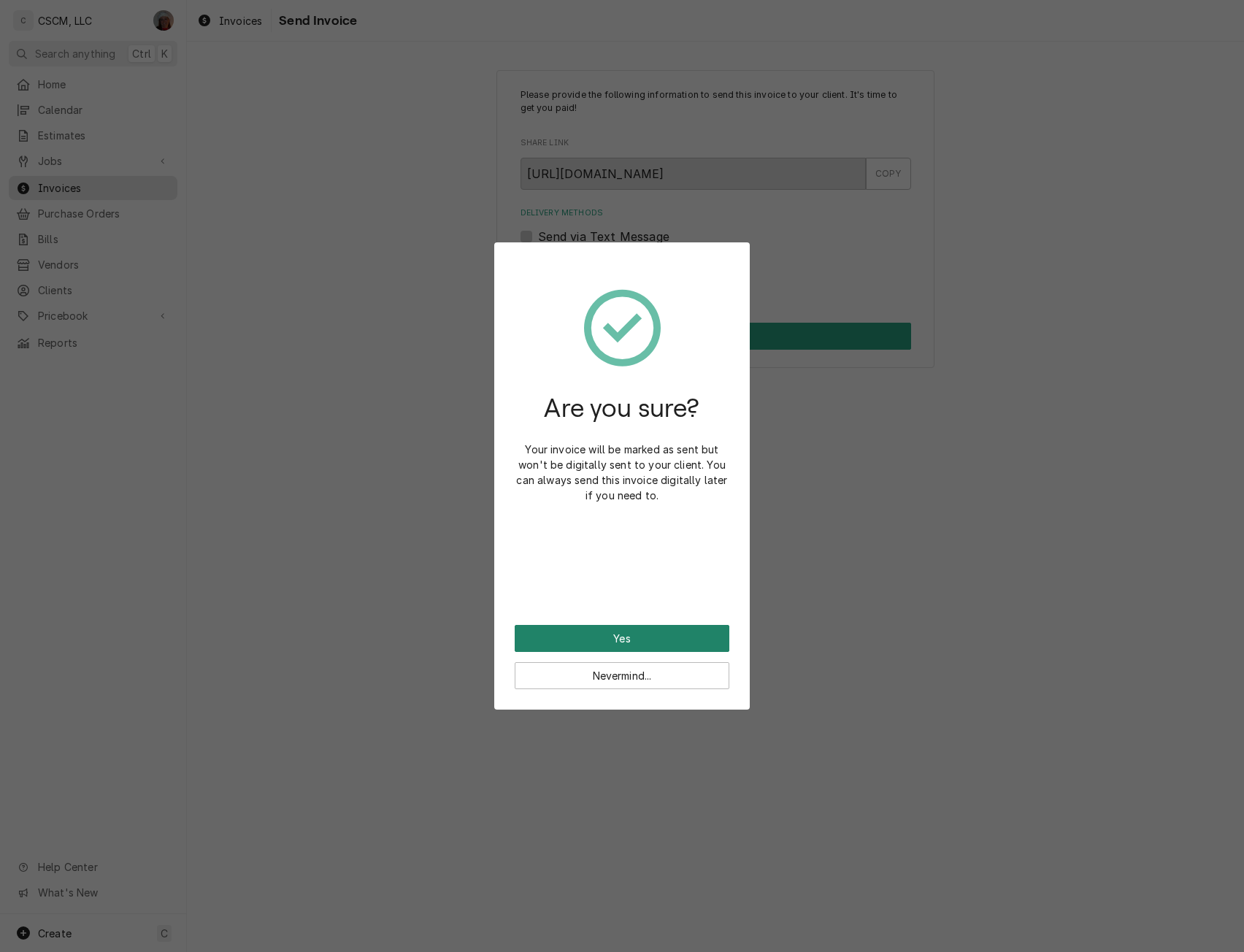
click at [603, 647] on button "Yes" at bounding box center [622, 639] width 215 height 27
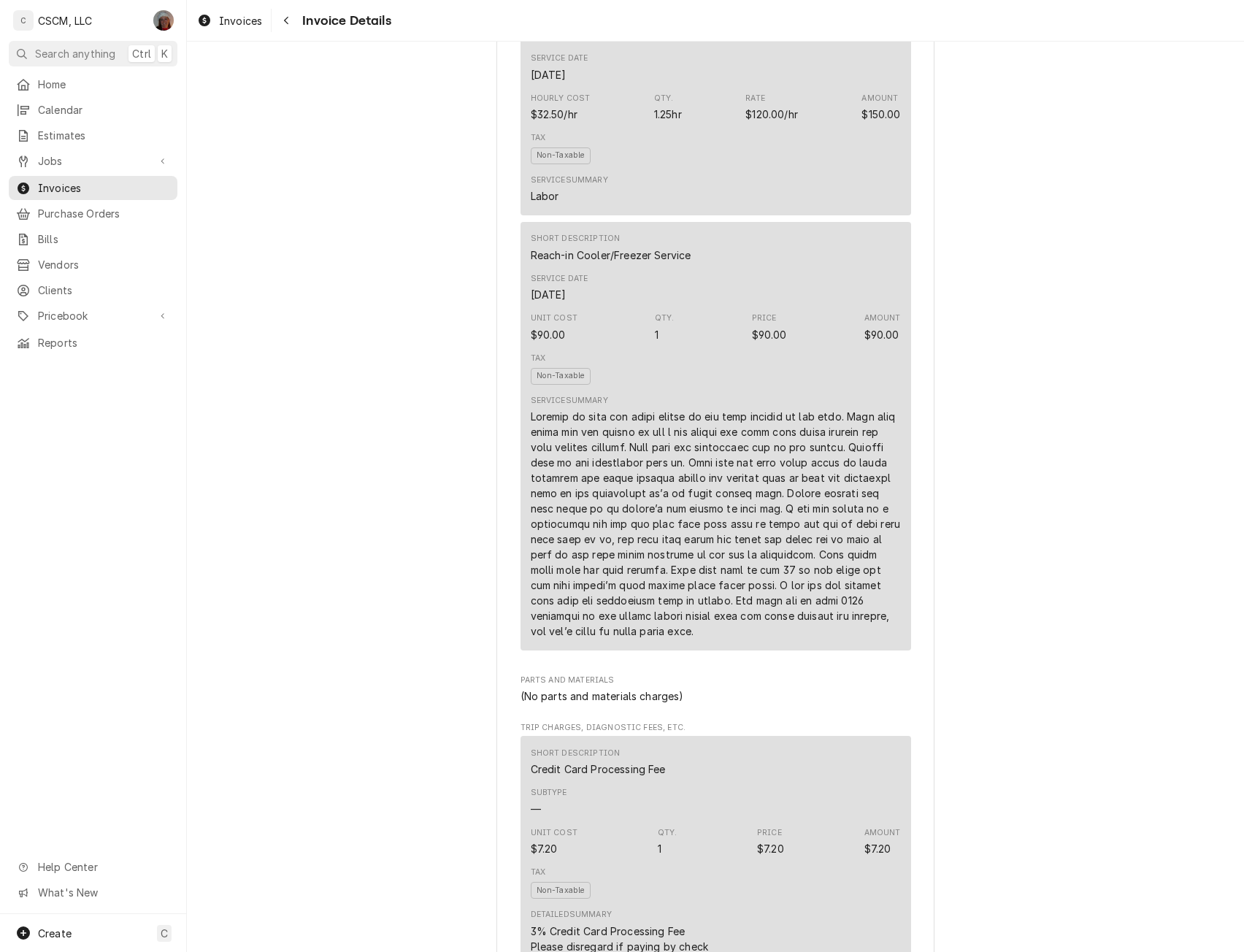
scroll to position [1582, 0]
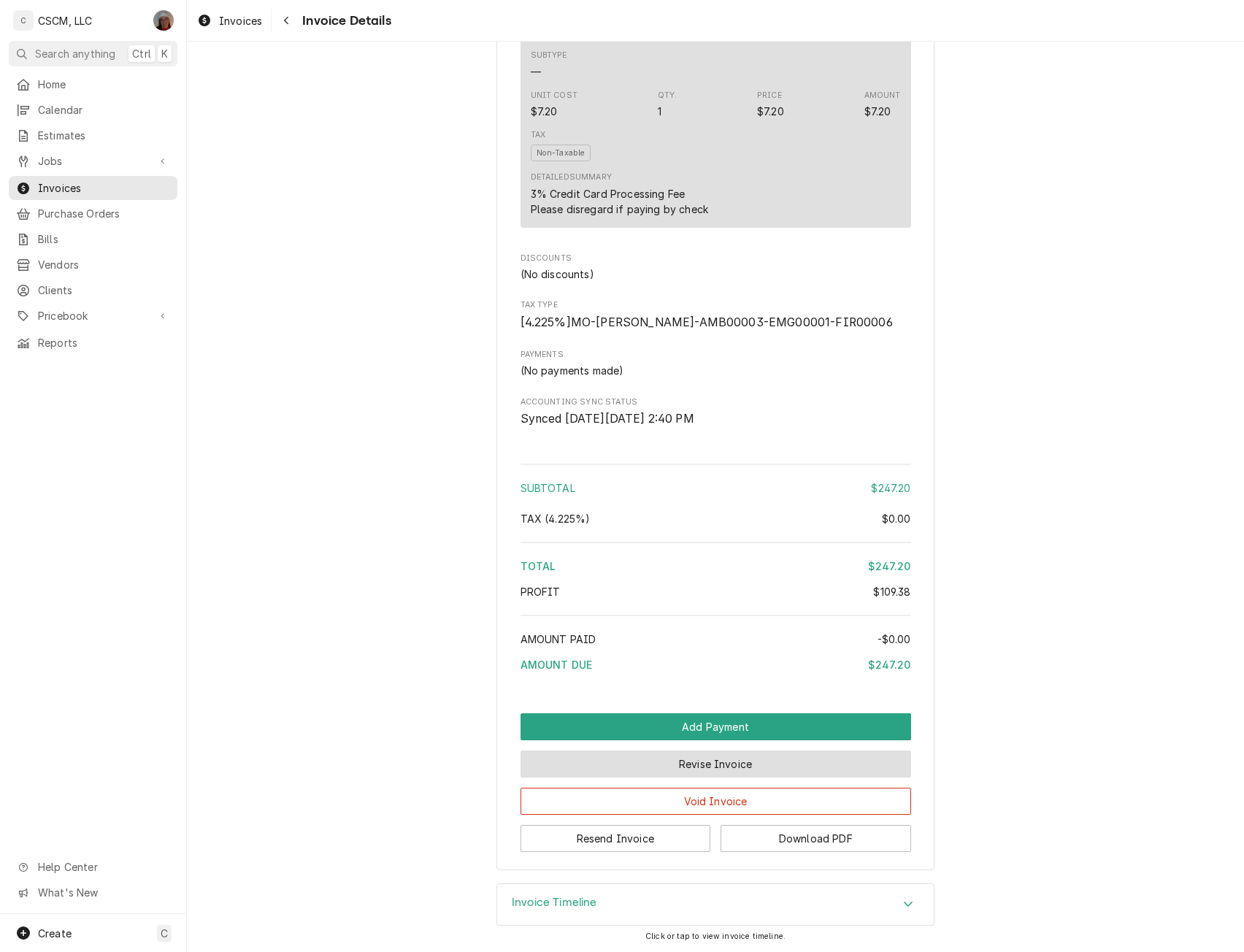
click at [713, 761] on button "Revise Invoice" at bounding box center [716, 764] width 390 height 27
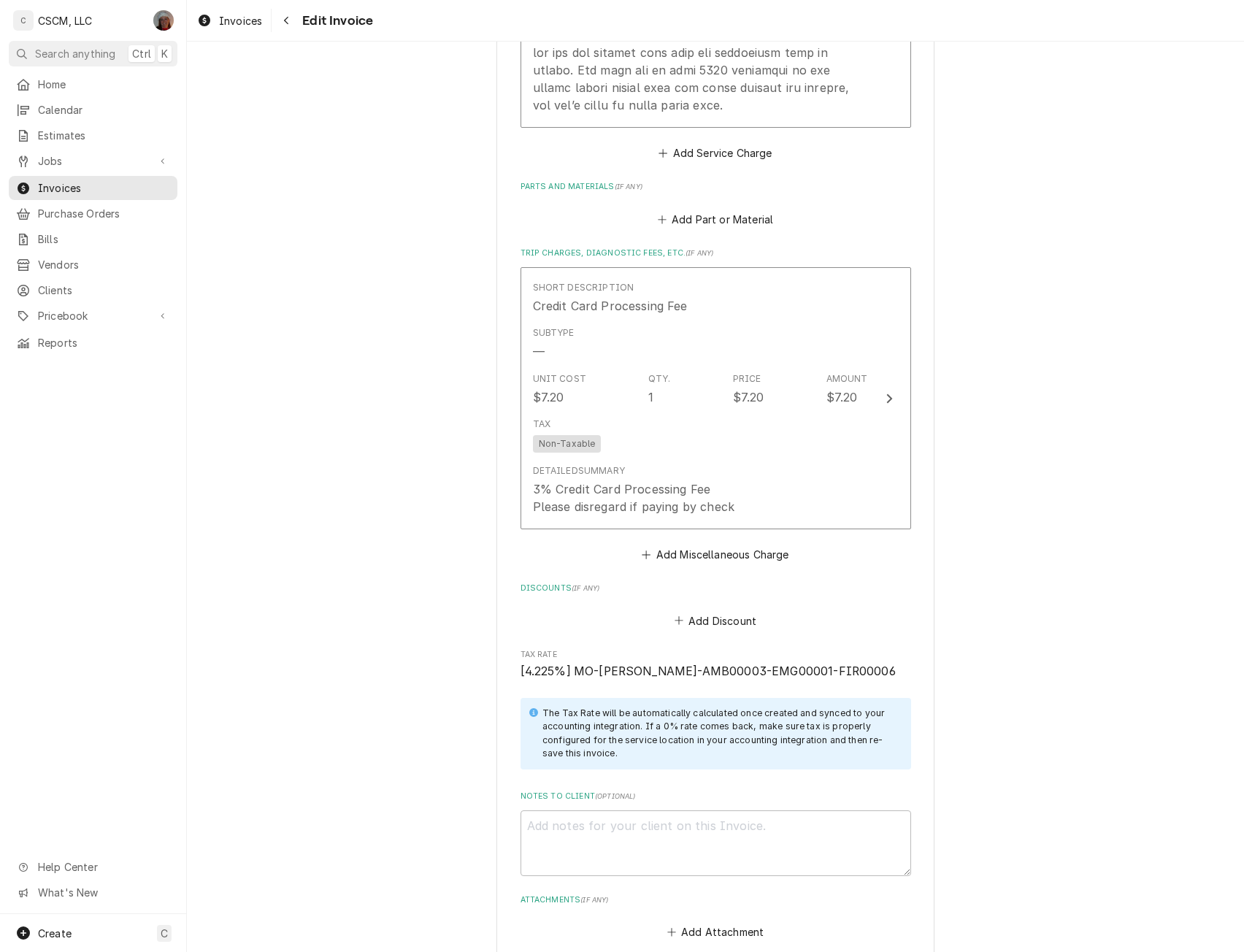
scroll to position [1858, 0]
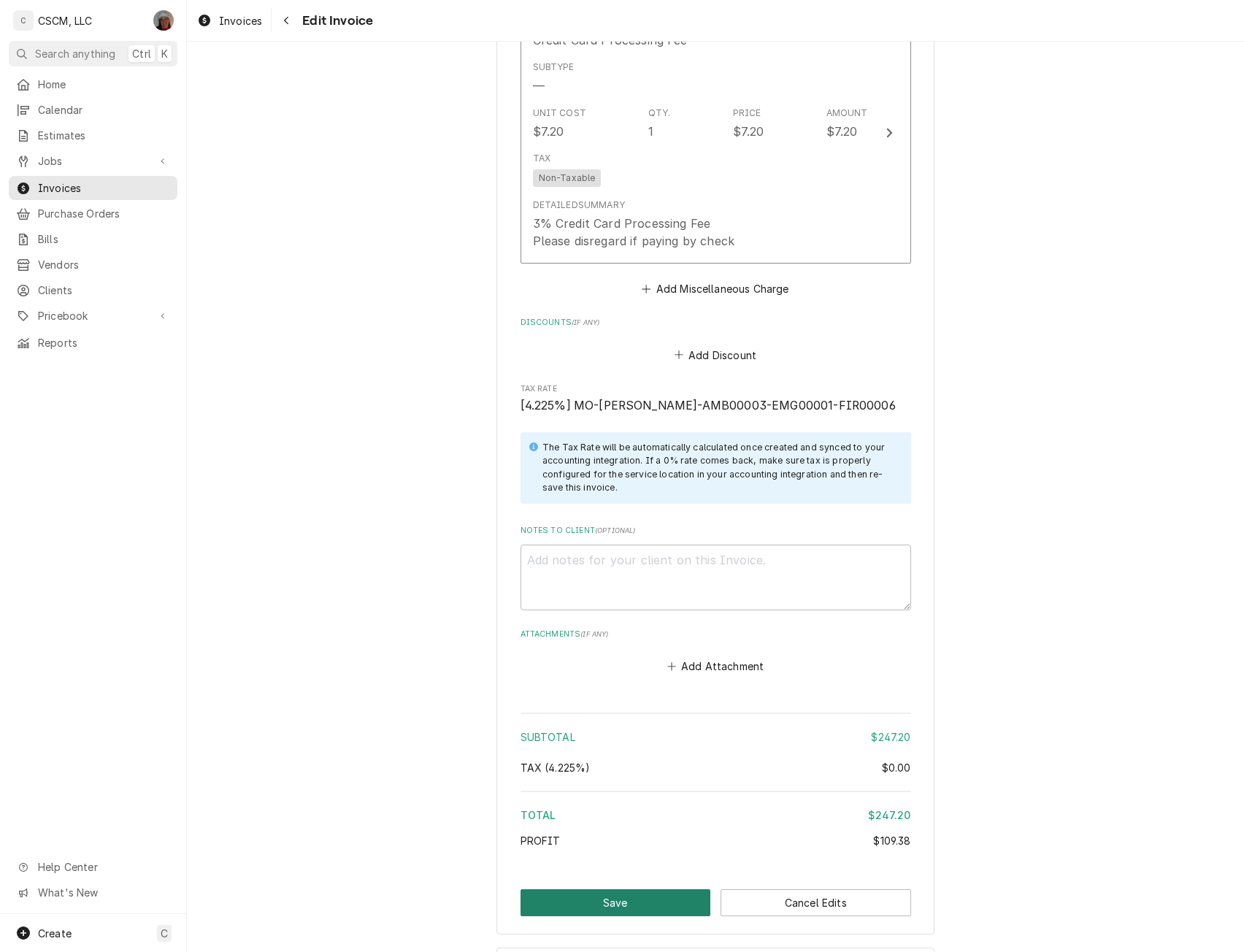
click at [621, 892] on button "Save" at bounding box center [616, 902] width 191 height 27
type textarea "x"
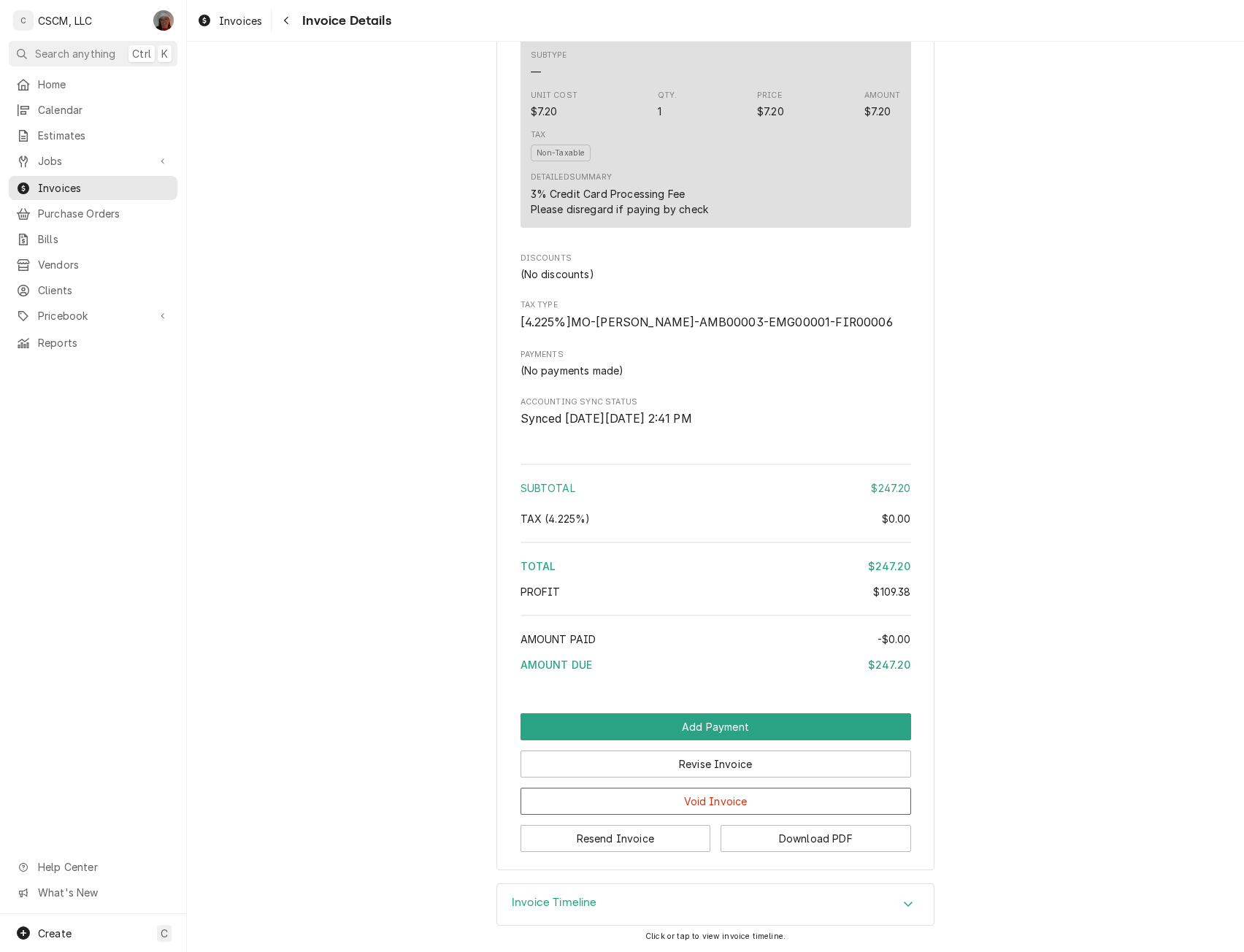
scroll to position [1582, 0]
click at [619, 835] on button "Resend Invoice" at bounding box center [616, 838] width 191 height 27
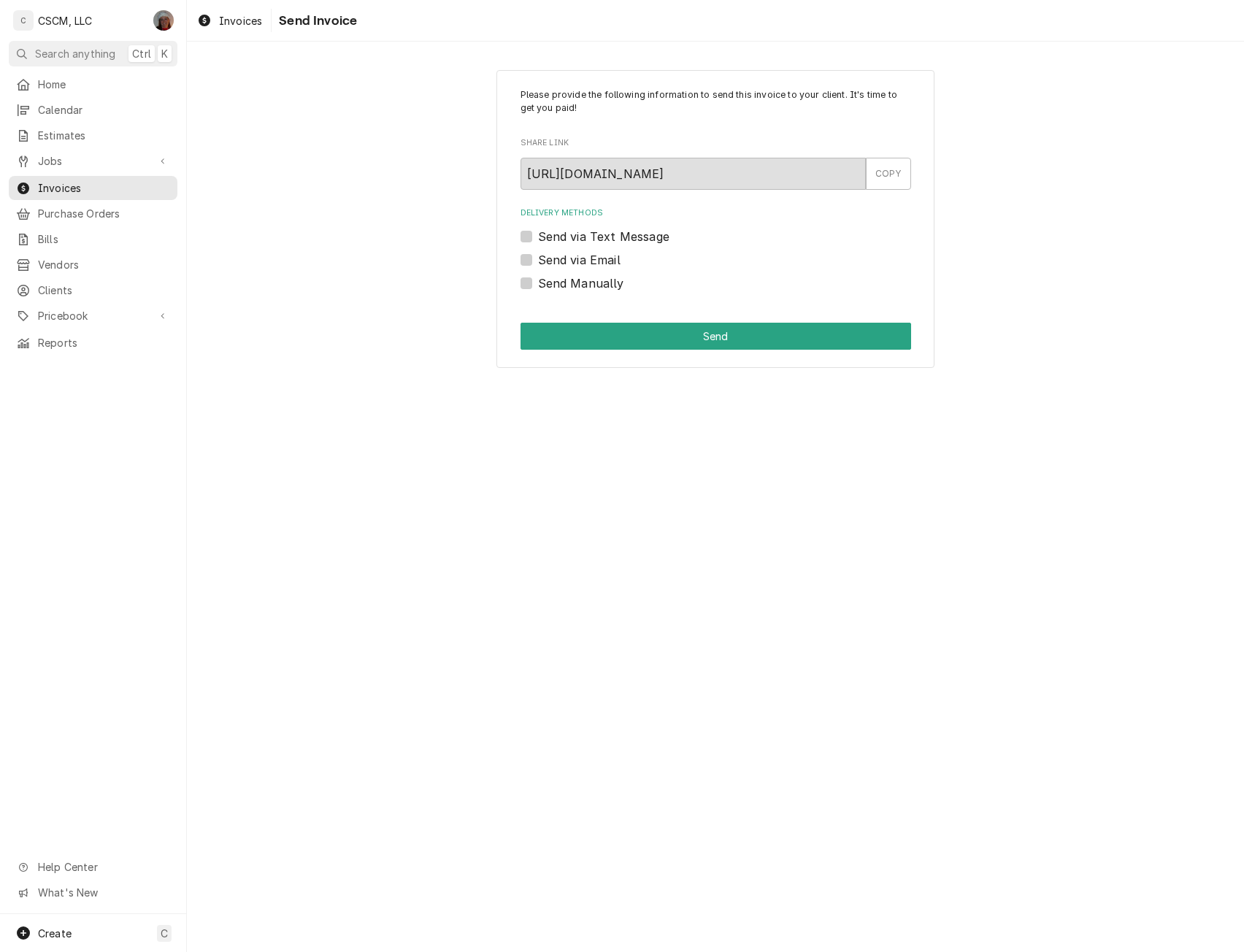
click at [538, 258] on label "Send via Email" at bounding box center [580, 259] width 83 height 18
click at [538, 258] on input "Send via Email" at bounding box center [734, 267] width 390 height 32
checkbox input "true"
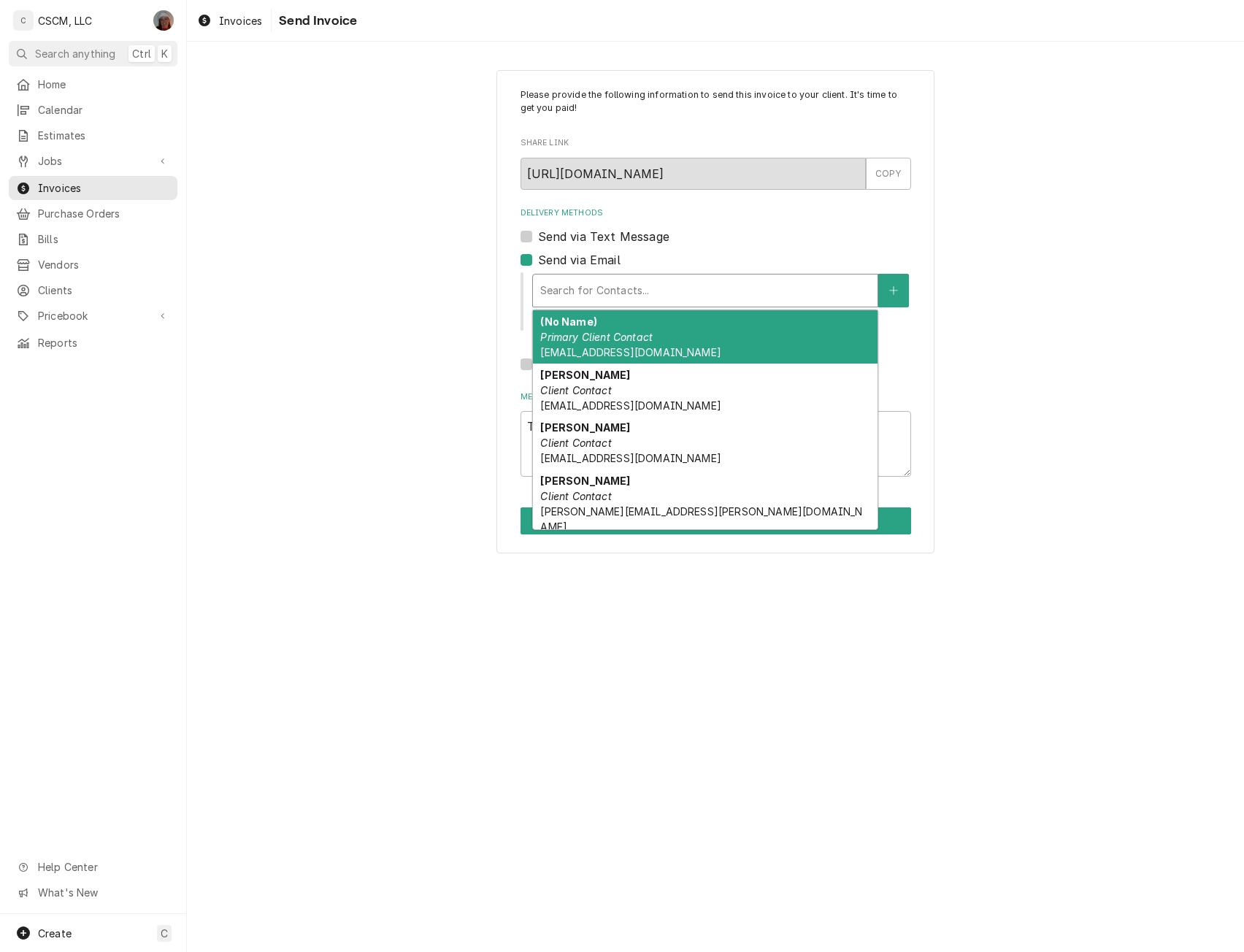
click at [625, 287] on div "Delivery Methods" at bounding box center [705, 290] width 330 height 26
click at [706, 345] on div "(No Name) Primary Client Contact RGYAO@aol.com" at bounding box center [706, 336] width 345 height 53
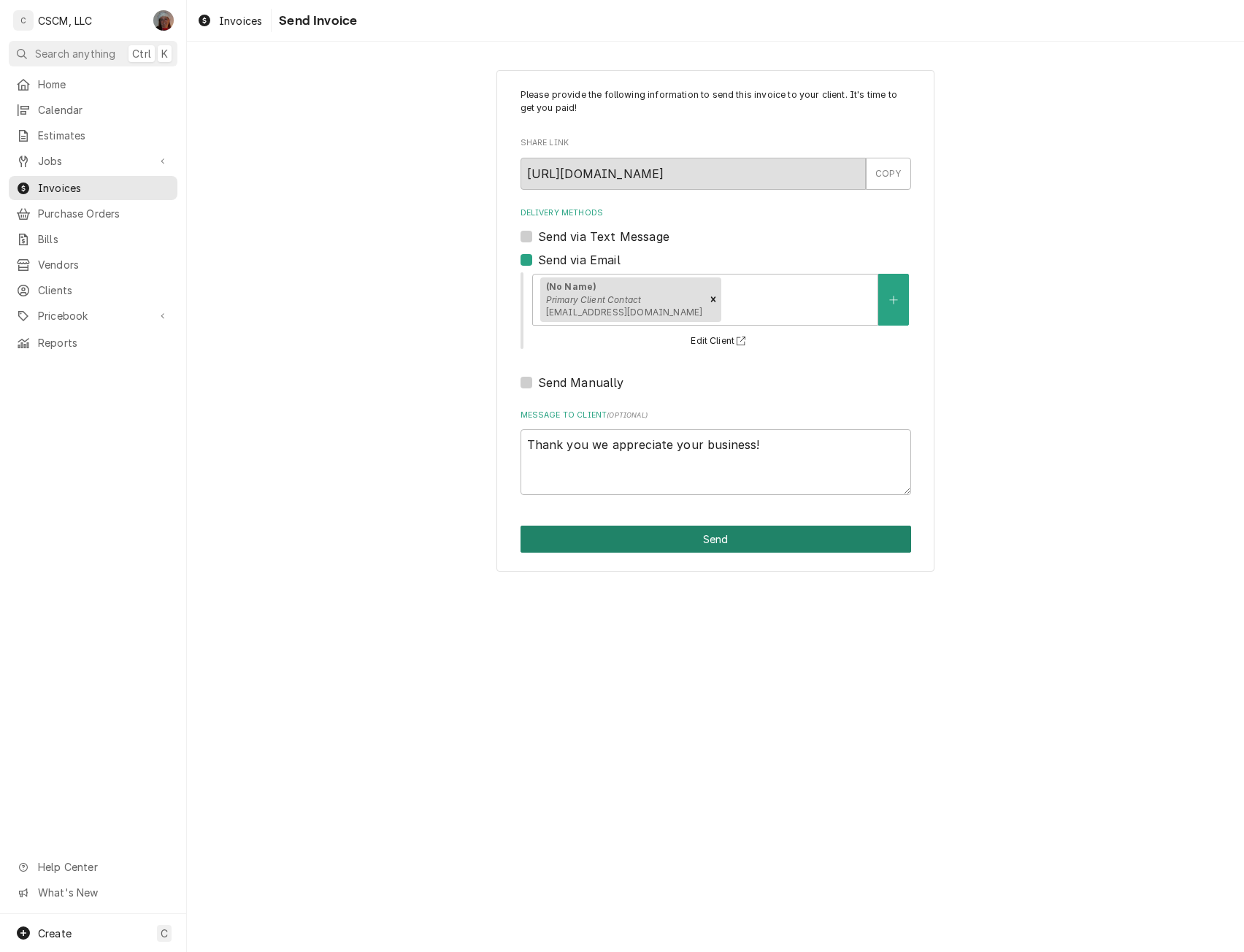
click at [681, 530] on button "Send" at bounding box center [716, 539] width 390 height 27
type textarea "x"
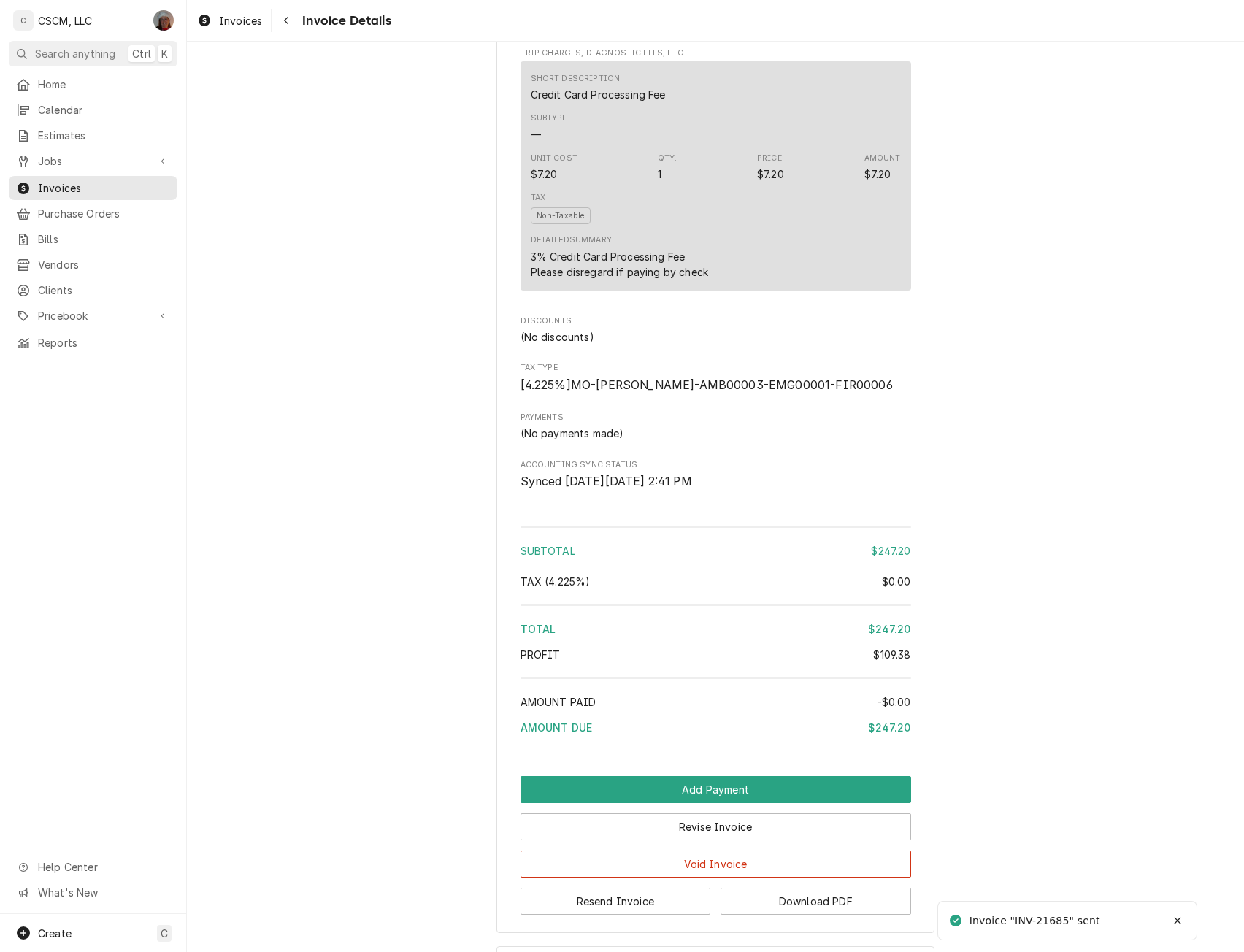
scroll to position [1544, 0]
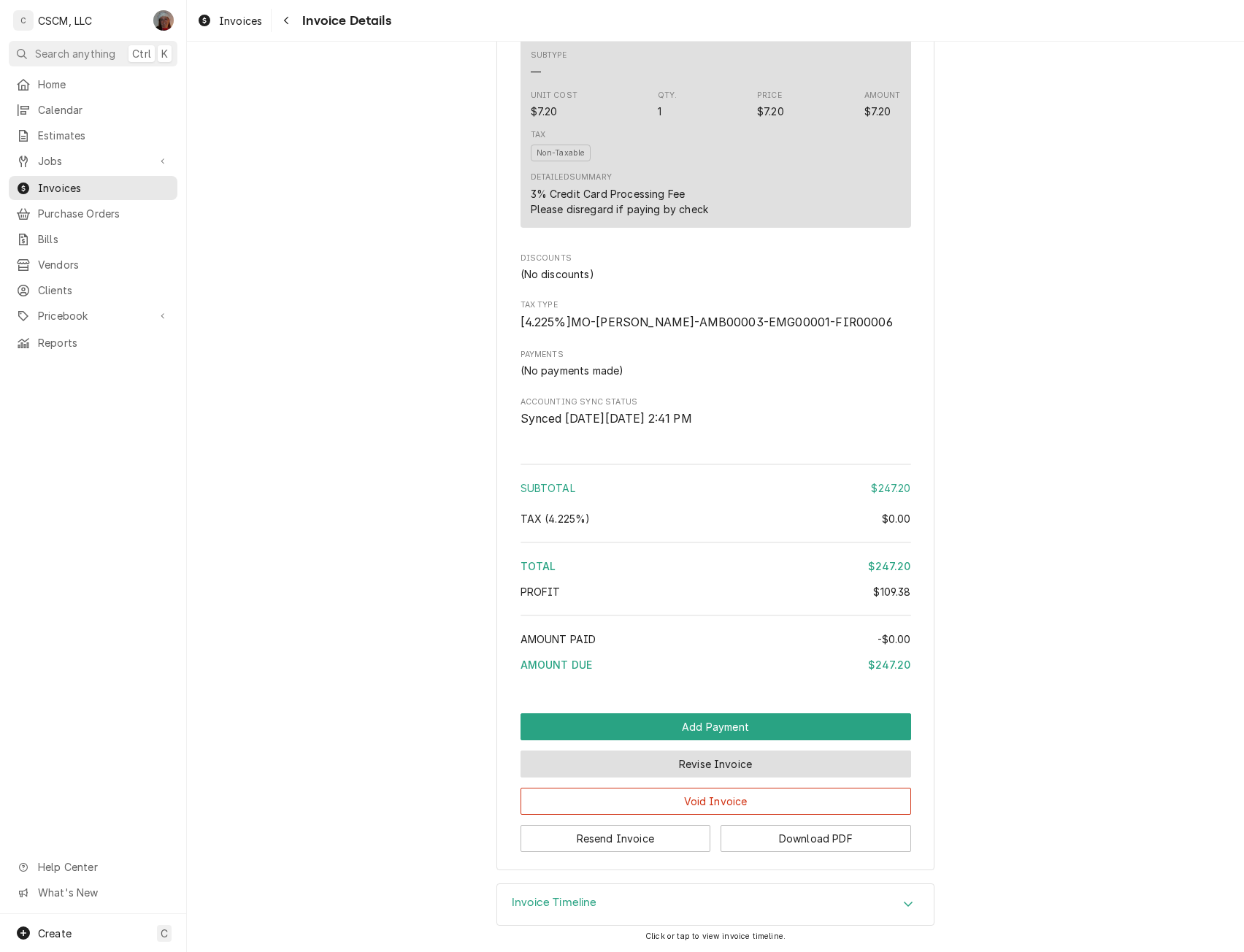
click at [753, 777] on button "Revise Invoice" at bounding box center [716, 764] width 390 height 27
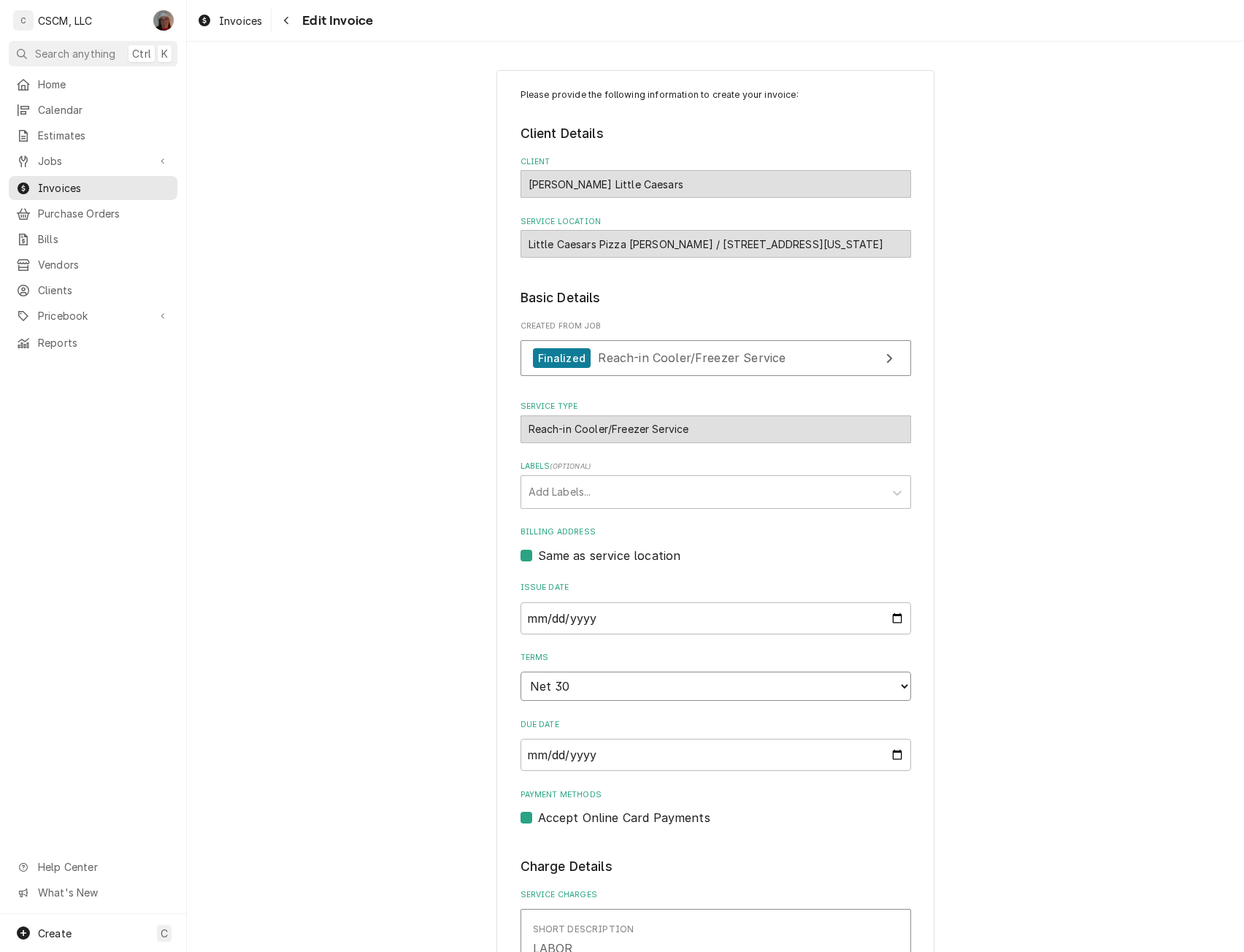
click at [896, 691] on select "Choose payment terms... Same Day Net 7 Net 14 Net 21 Net 30 Net 45 Net 60 Net 90" at bounding box center [716, 686] width 390 height 30
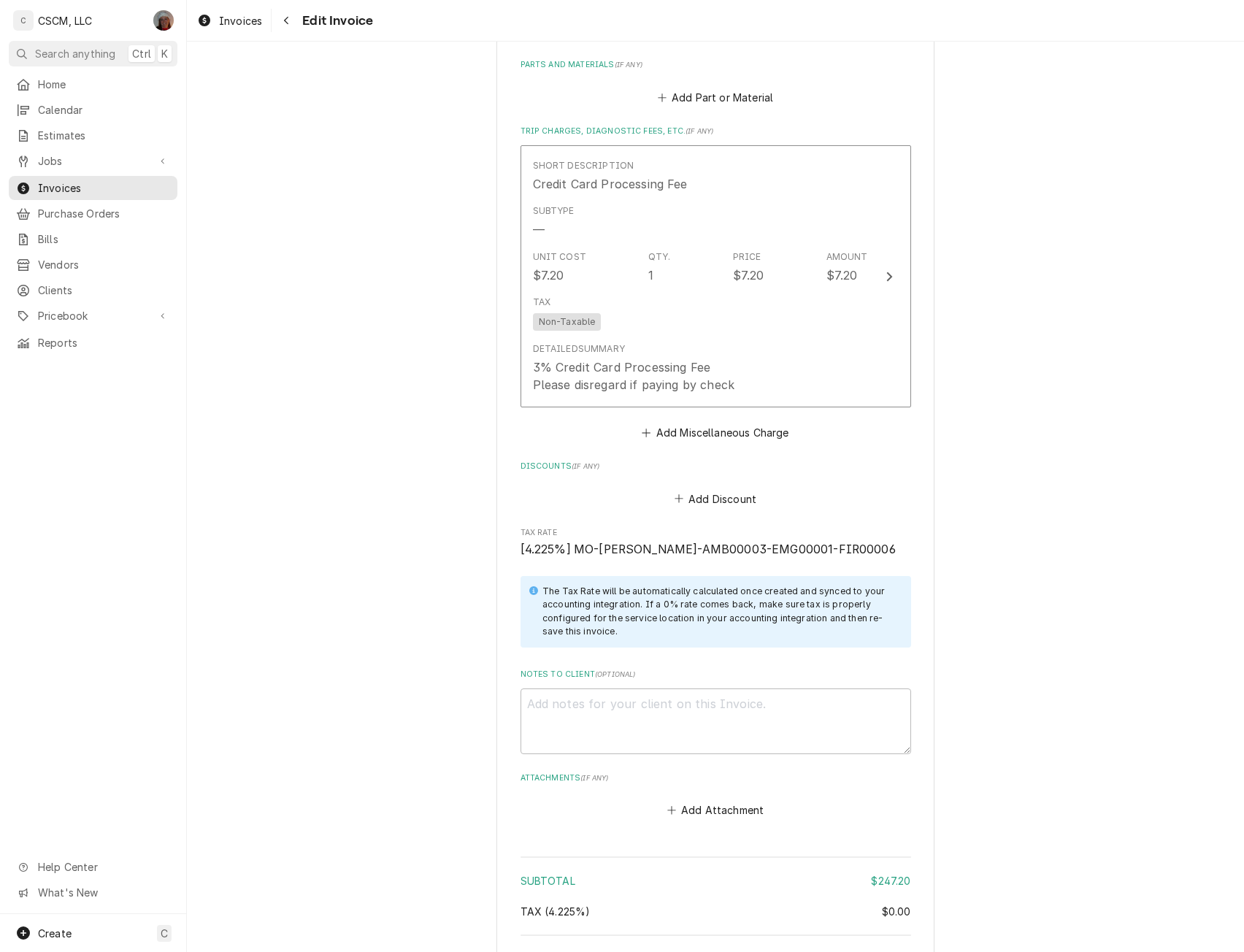
scroll to position [1923, 0]
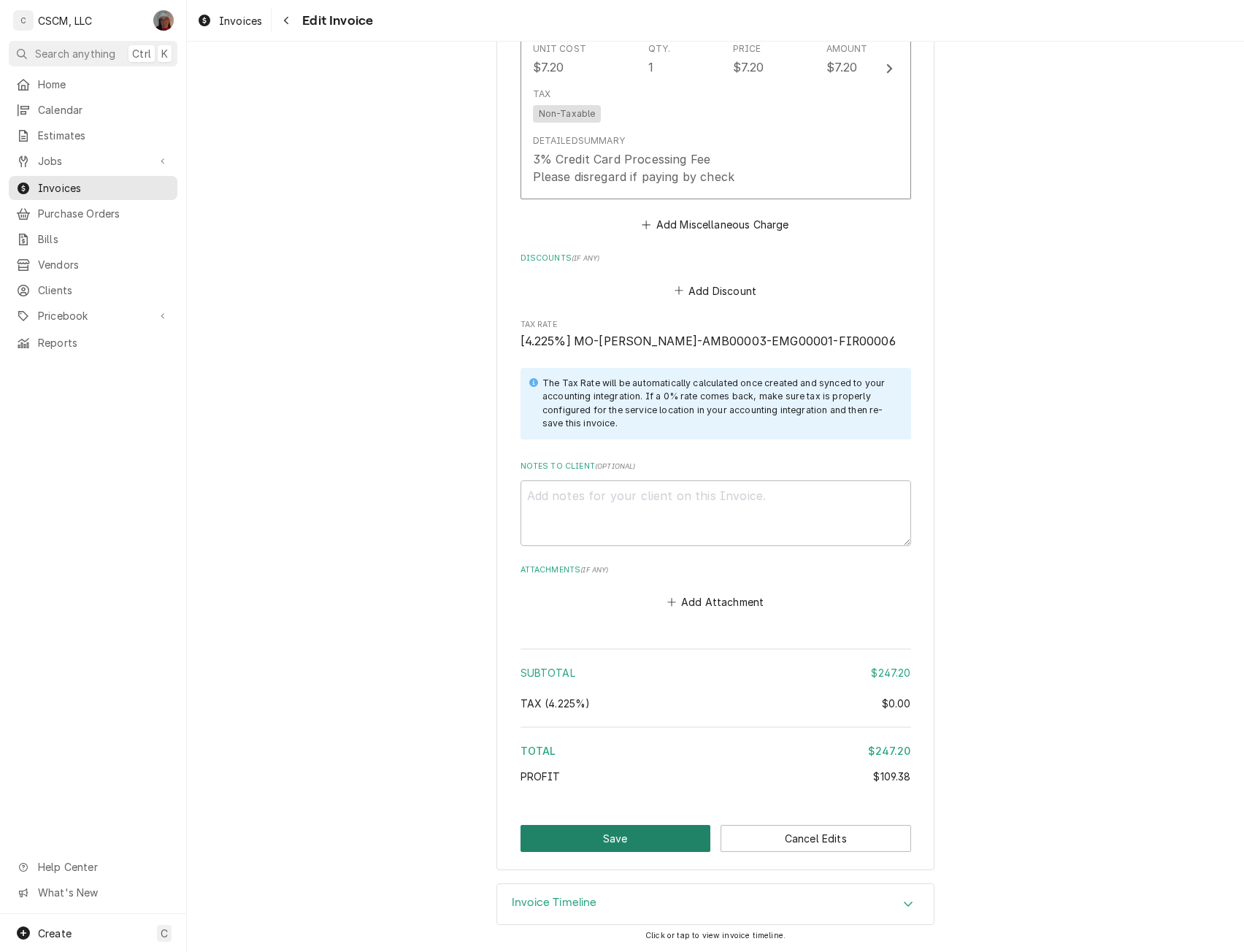
click at [579, 844] on button "Save" at bounding box center [616, 838] width 191 height 27
type textarea "x"
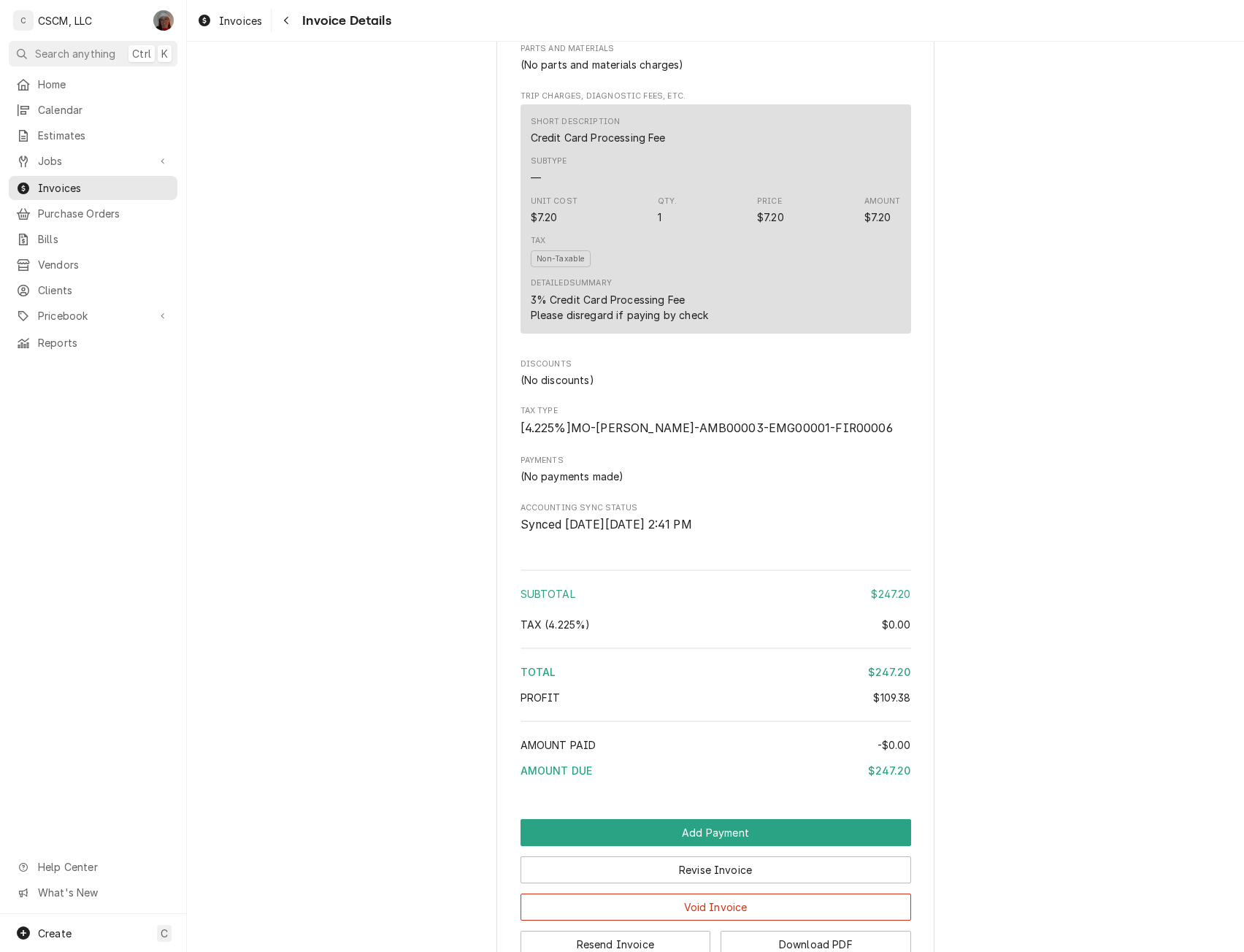
scroll to position [1582, 0]
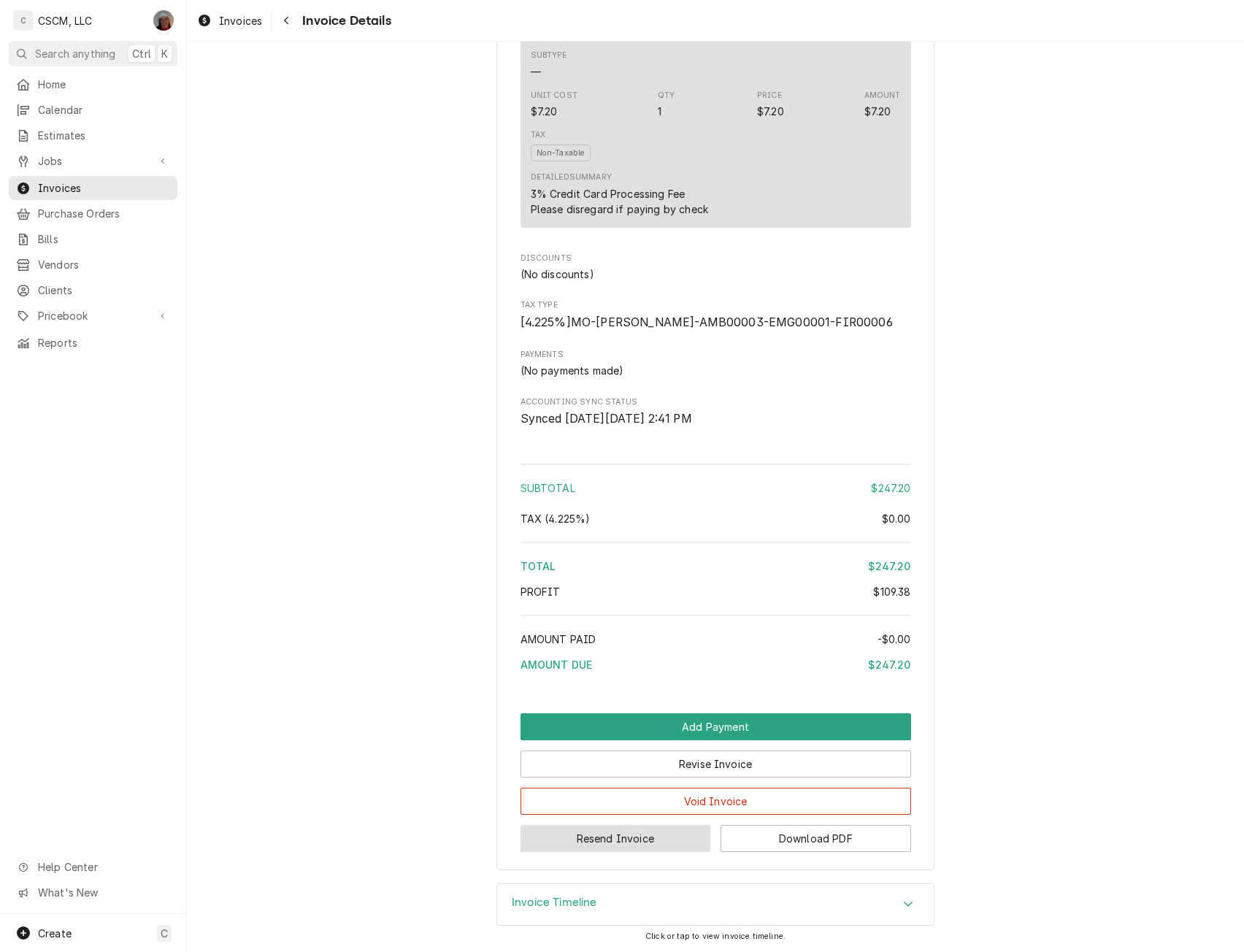
click at [583, 839] on button "Resend Invoice" at bounding box center [616, 838] width 191 height 27
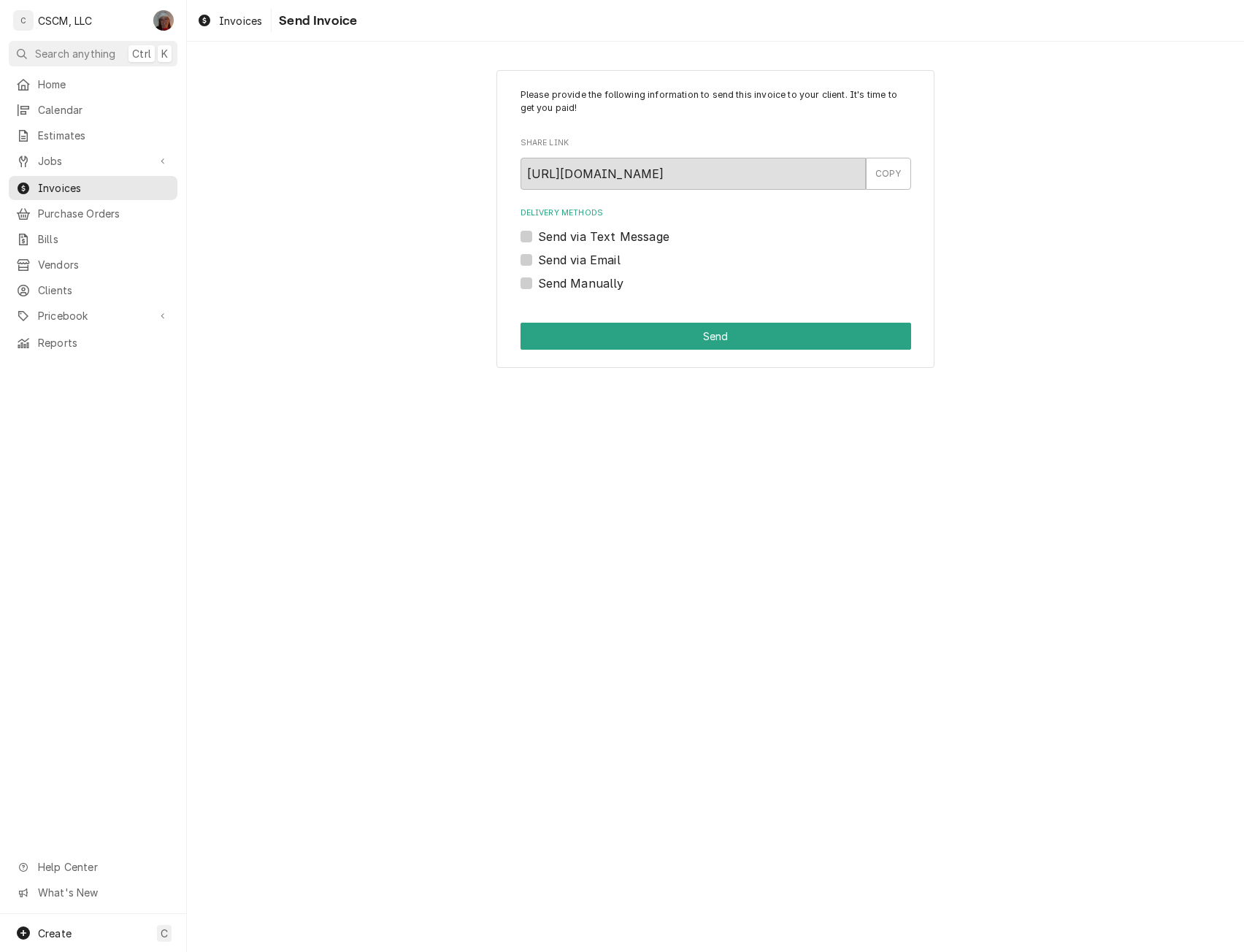
click at [538, 282] on label "Send Manually" at bounding box center [581, 283] width 86 height 18
click at [538, 282] on input "Send Manually" at bounding box center [734, 291] width 390 height 32
checkbox input "true"
click at [552, 340] on button "Send" at bounding box center [716, 336] width 390 height 27
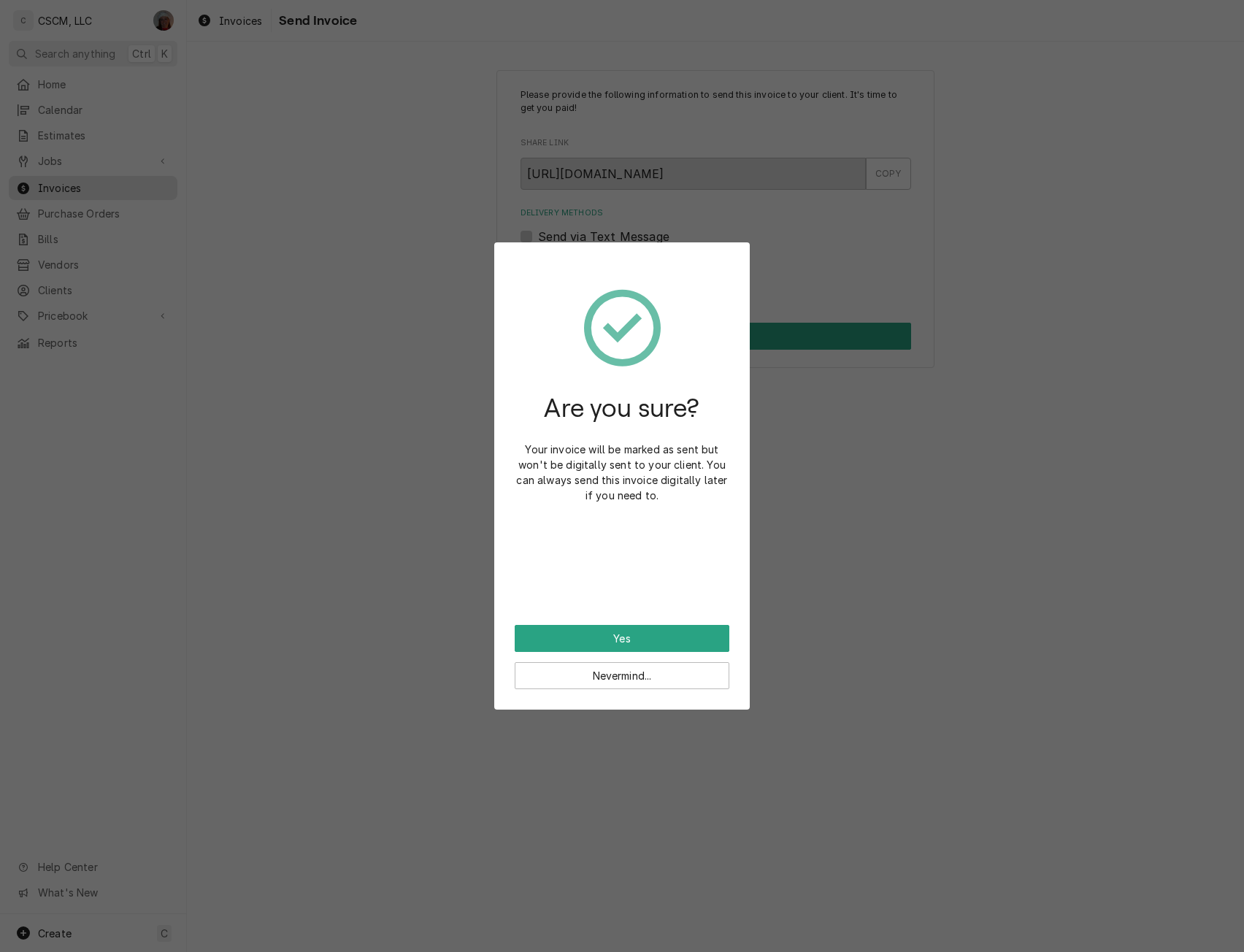
click at [567, 624] on div "Are you sure? Your invoice will be marked as sent but won't be digitally sent t…" at bounding box center [622, 443] width 215 height 362
click at [675, 631] on button "Yes" at bounding box center [622, 639] width 215 height 27
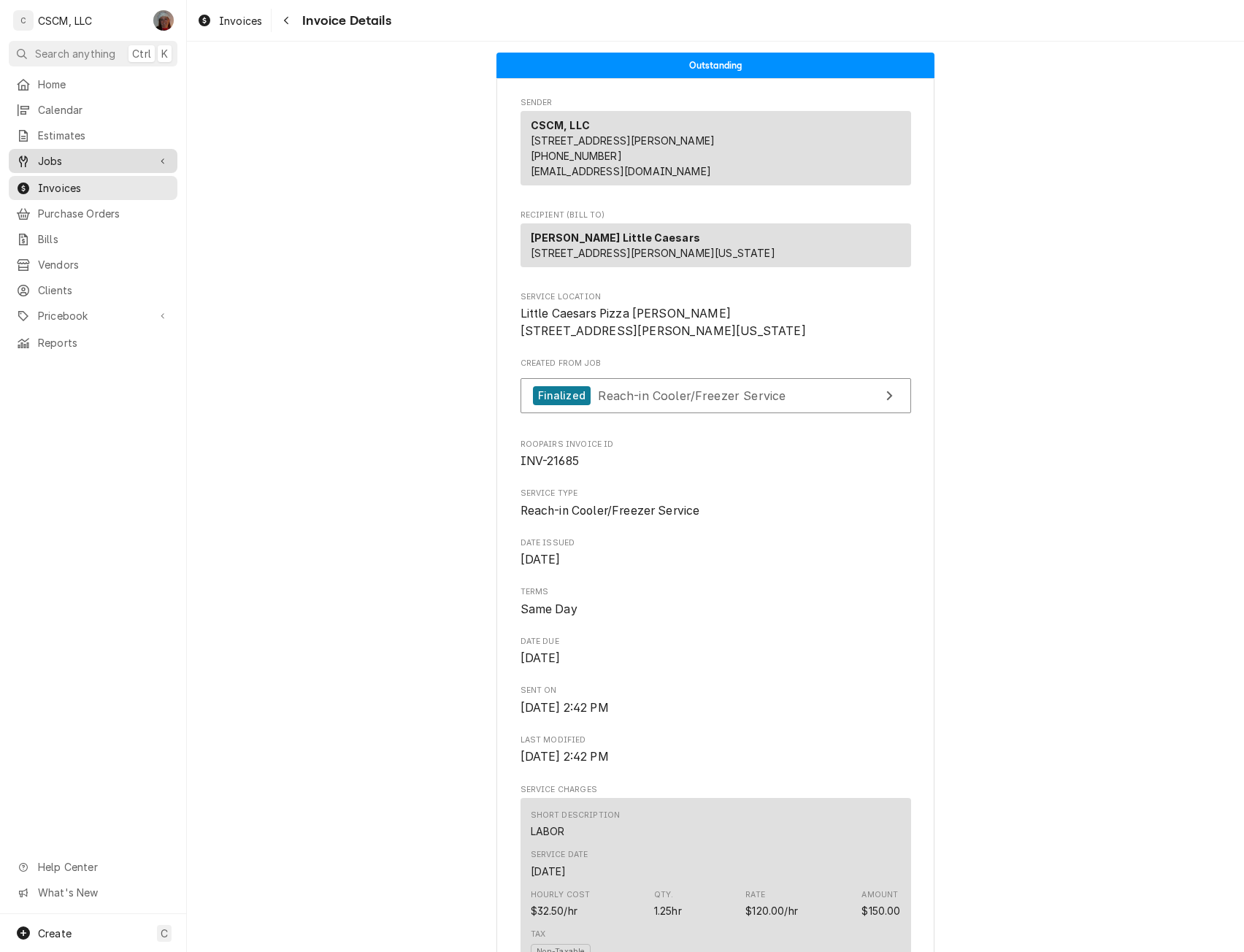
click at [57, 156] on span "Jobs" at bounding box center [93, 160] width 110 height 15
click at [57, 177] on div "Jobs" at bounding box center [93, 187] width 163 height 19
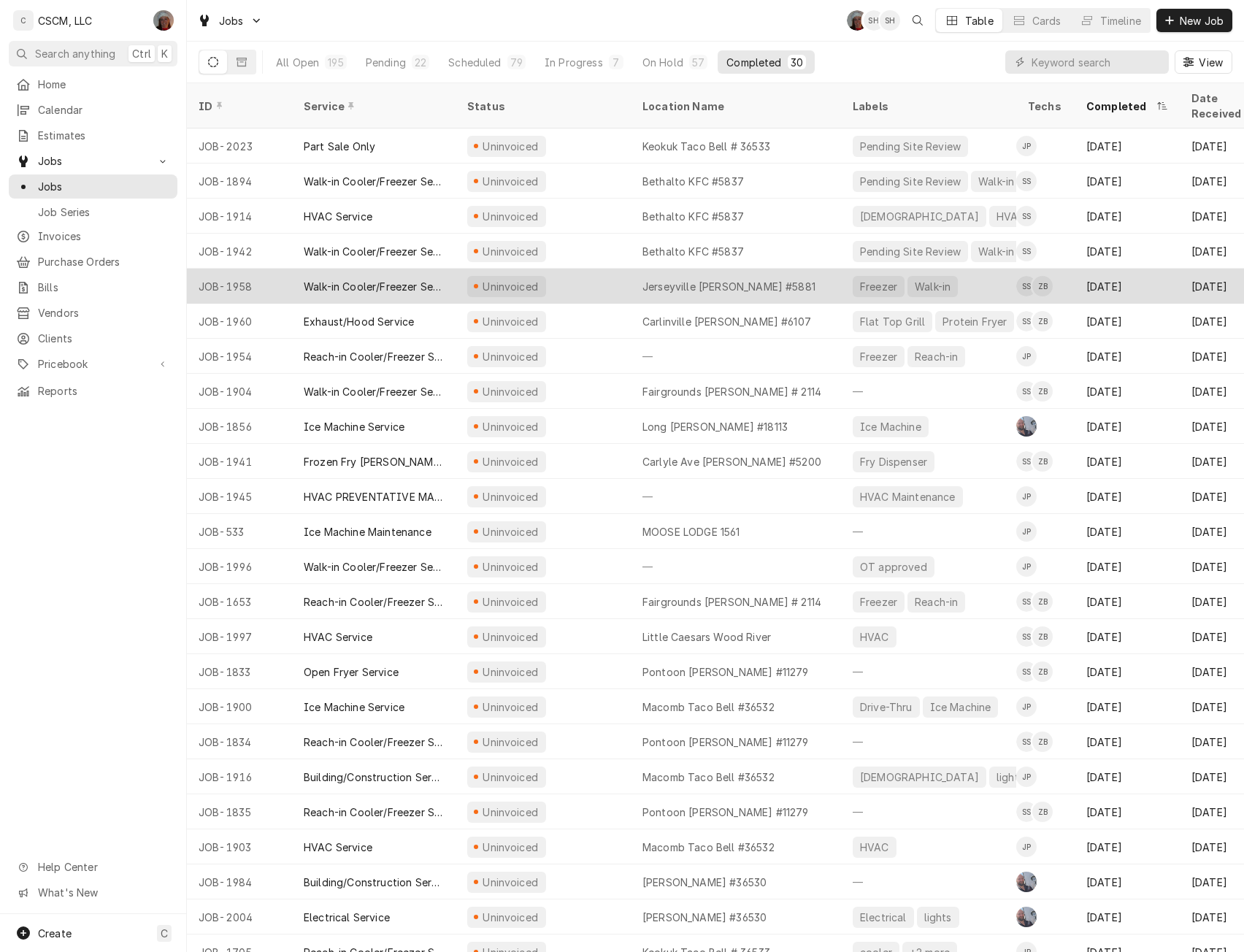
click at [565, 271] on div "Uninvoiced" at bounding box center [543, 286] width 175 height 35
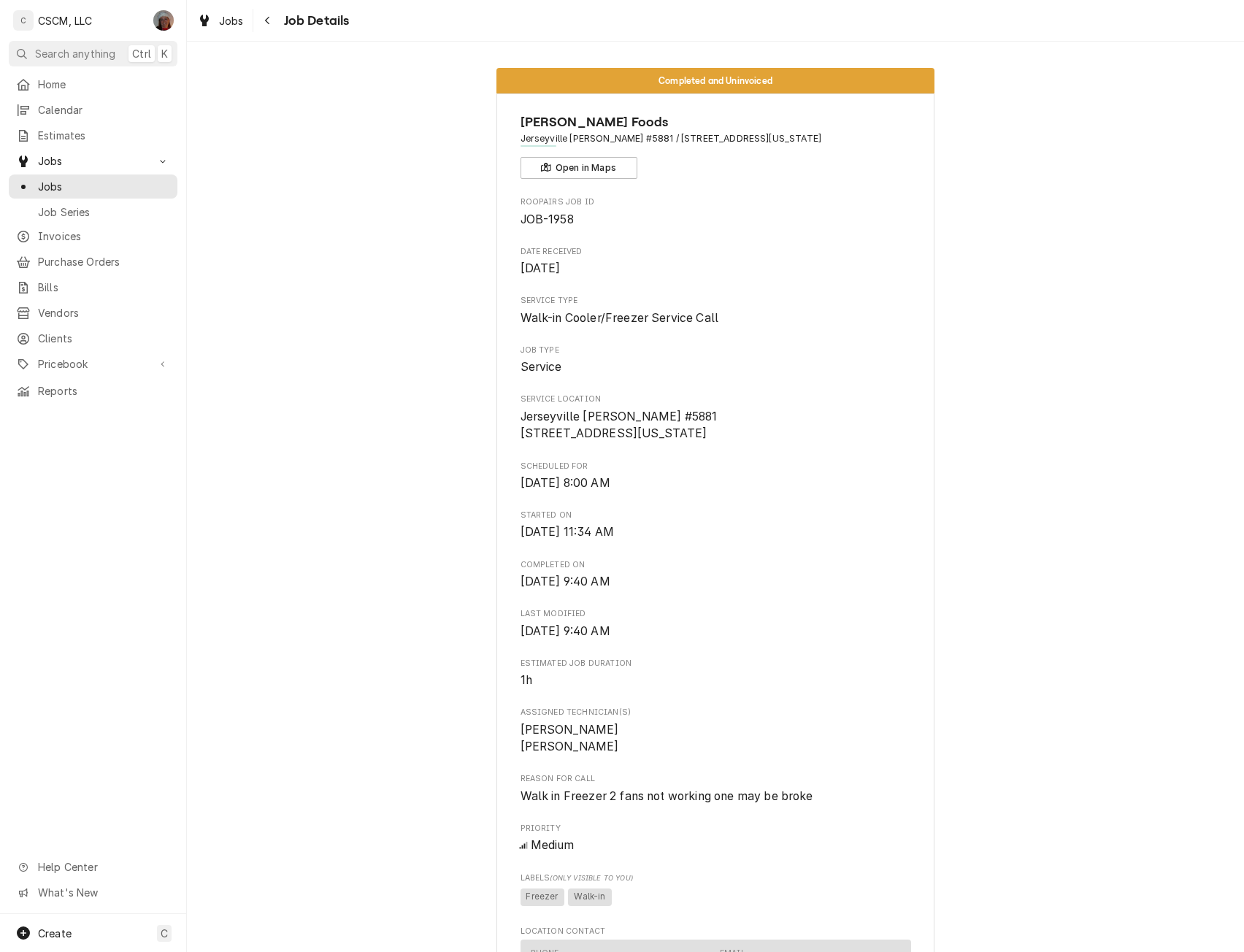
scroll to position [797, 0]
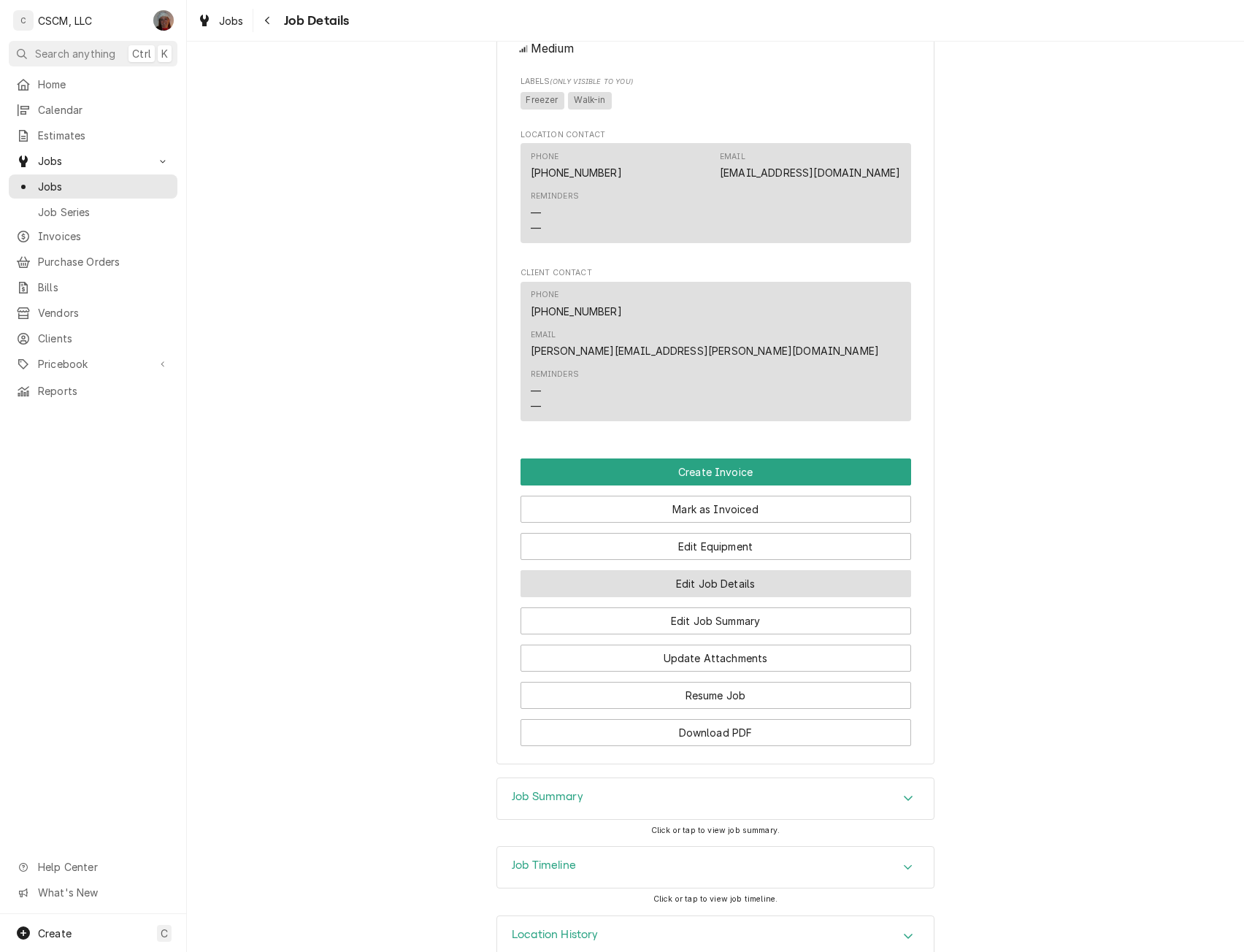
click at [756, 570] on button "Edit Job Details" at bounding box center [716, 584] width 390 height 27
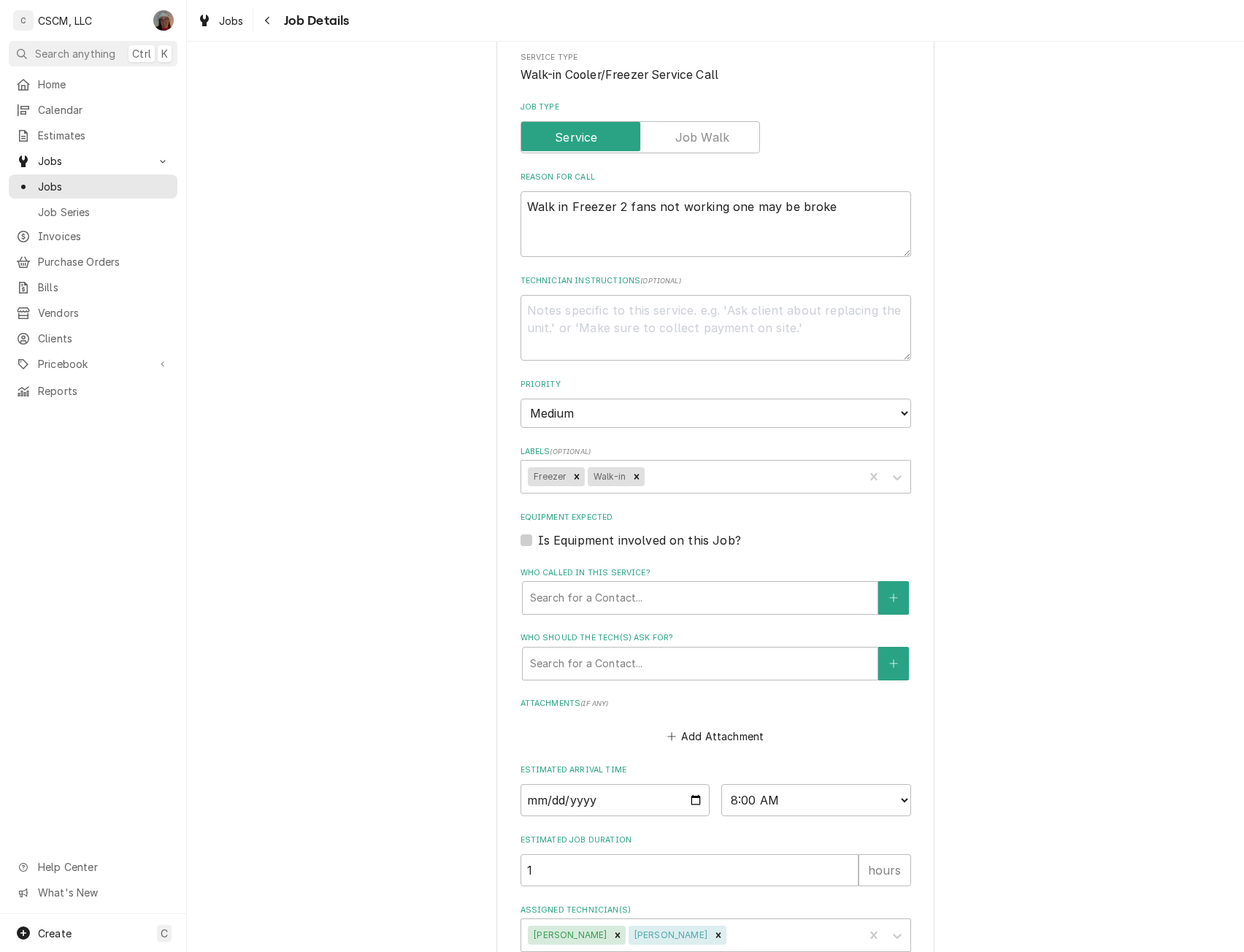
scroll to position [247, 0]
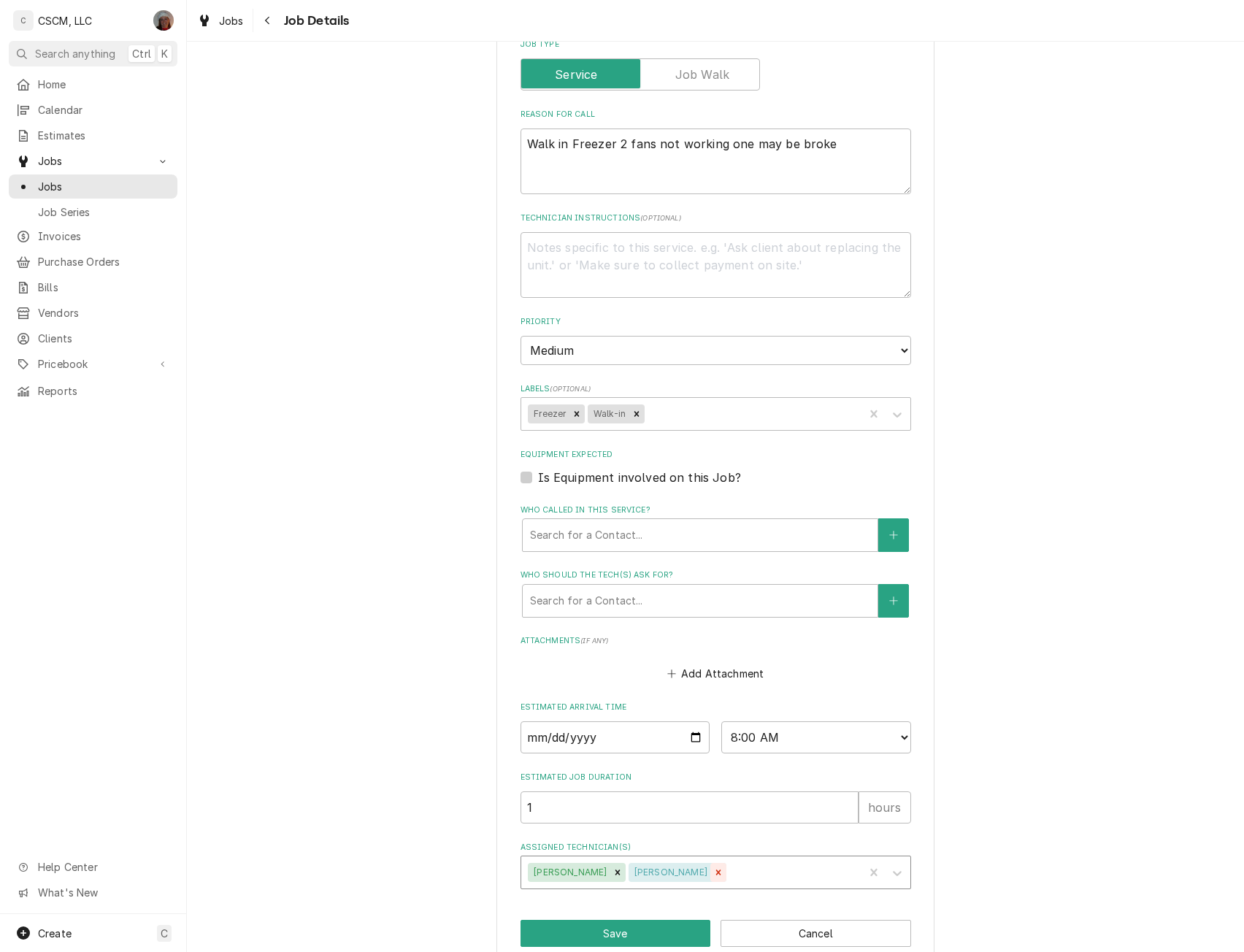
click at [717, 872] on icon "Remove Zackary Bain" at bounding box center [719, 872] width 5 height 5
click at [601, 927] on button "Save" at bounding box center [616, 933] width 191 height 27
type textarea "x"
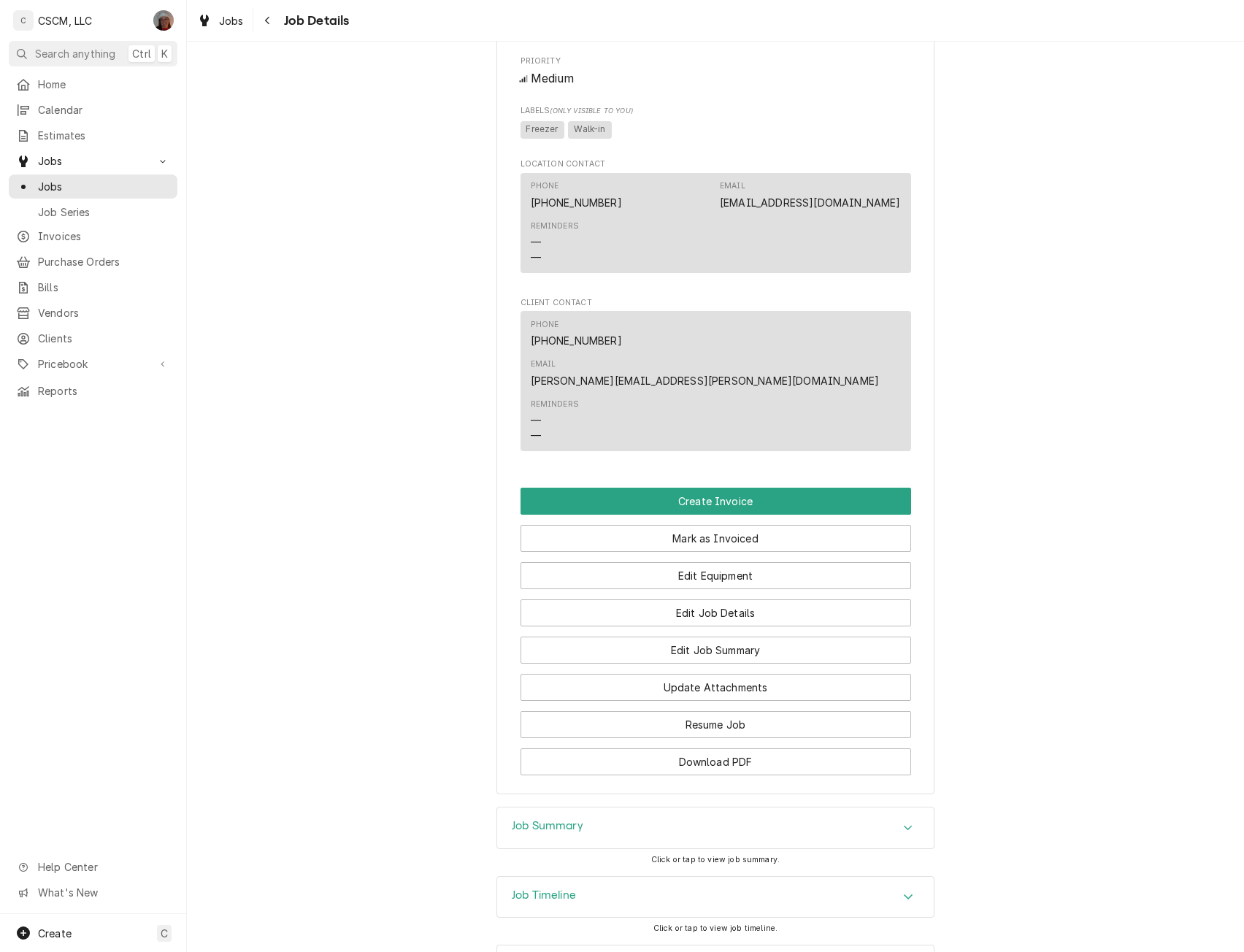
scroll to position [789, 0]
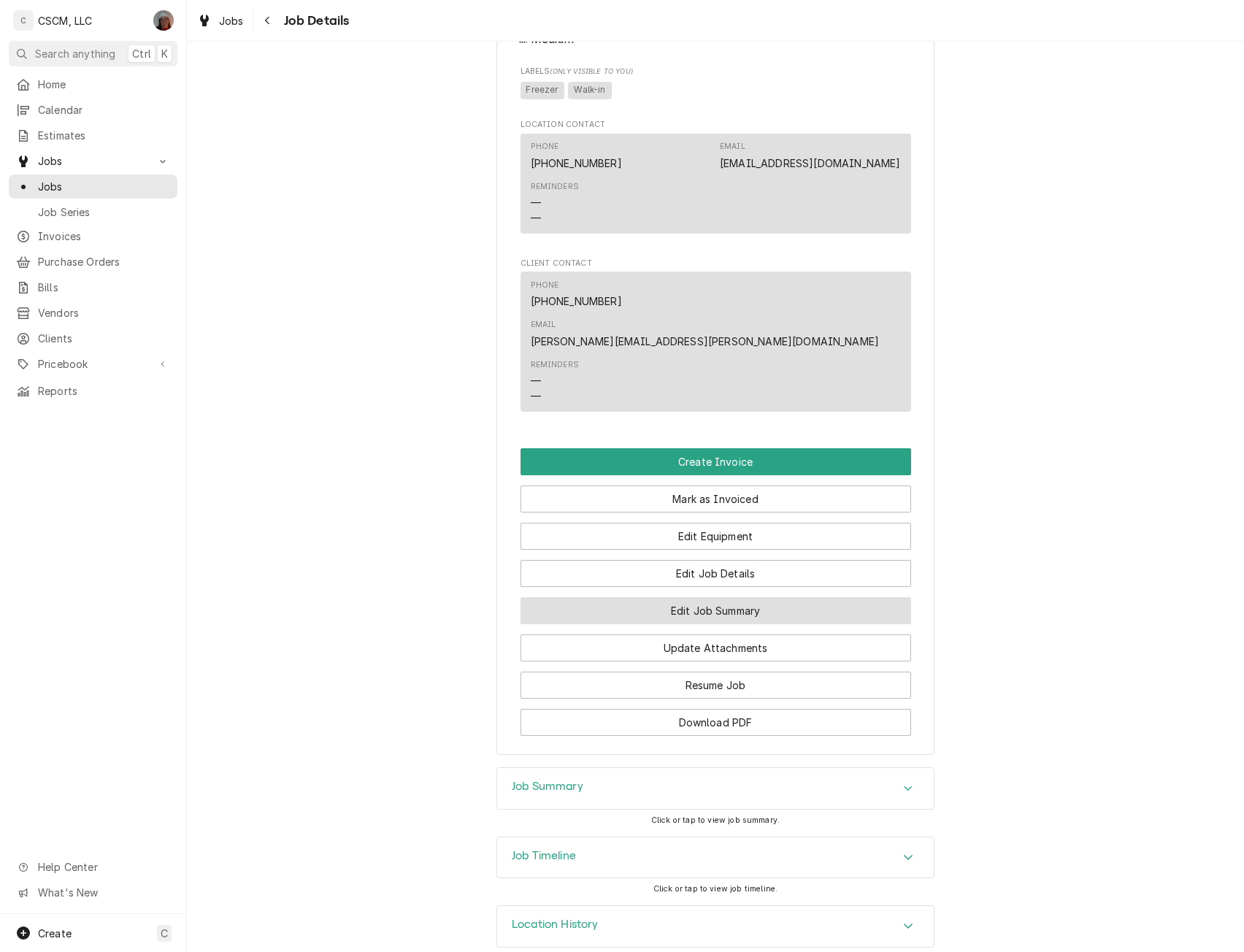
click at [730, 597] on button "Edit Job Summary" at bounding box center [716, 611] width 390 height 27
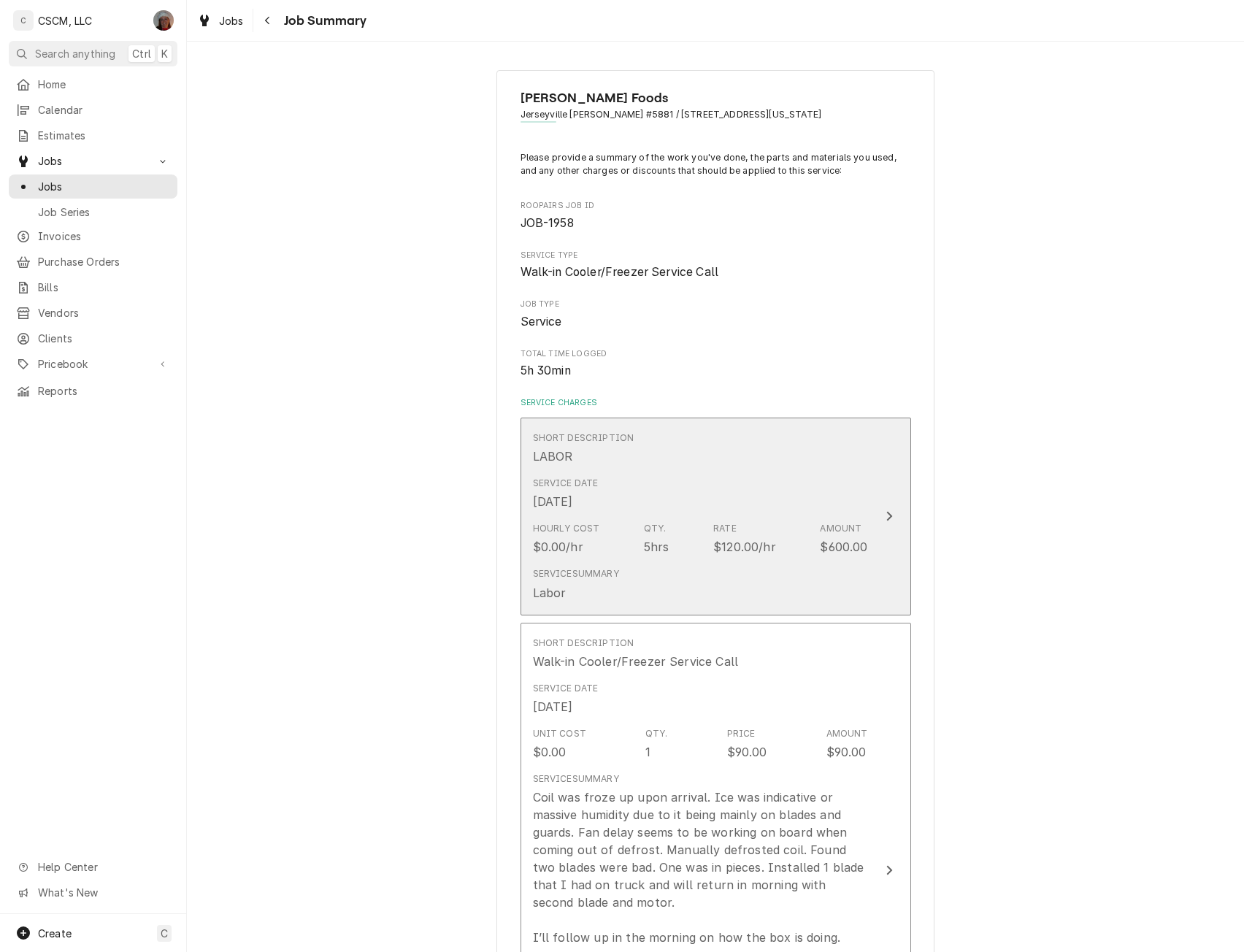
click at [885, 498] on button "Short Description LABOR Service Date [DATE] Hourly Cost $0.00/hr Qty. 5hrs Rate…" at bounding box center [716, 516] width 390 height 198
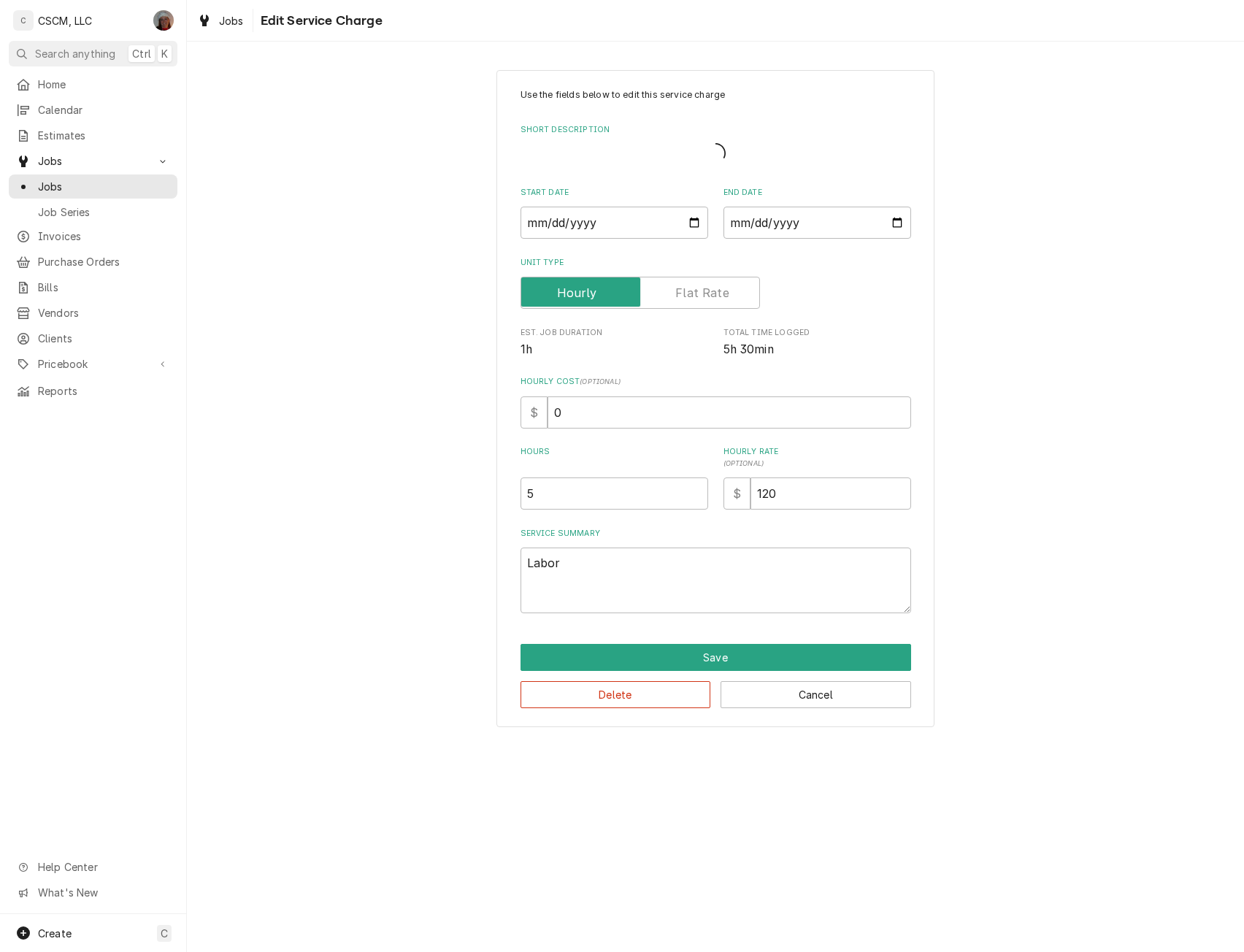
type textarea "x"
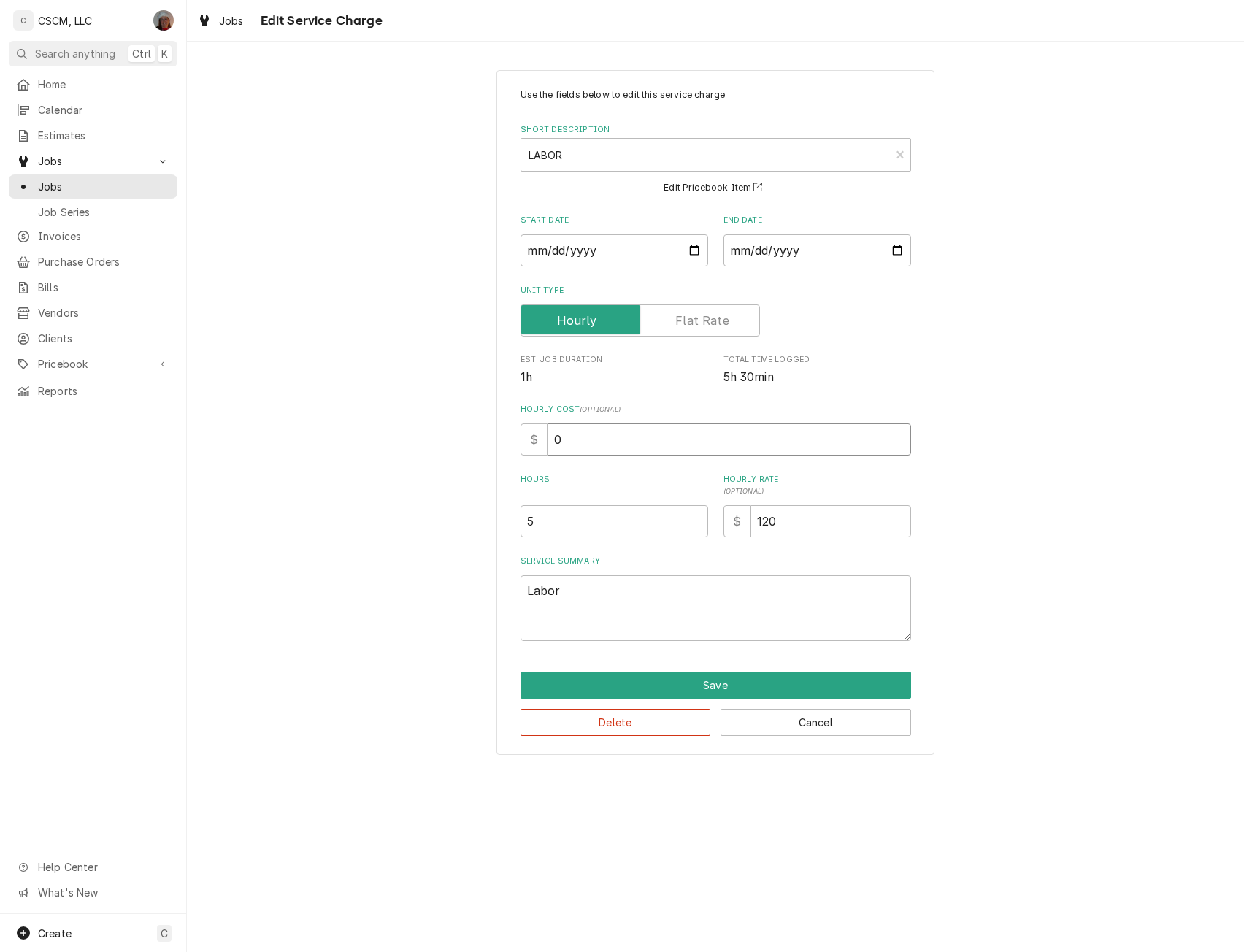
drag, startPoint x: 569, startPoint y: 442, endPoint x: 481, endPoint y: 452, distance: 88.6
click at [481, 452] on div "Use the fields below to edit this service charge Short Description LABOR LAB Ed…" at bounding box center [715, 411] width 1057 height 710
type input "3"
type textarea "x"
type input "32"
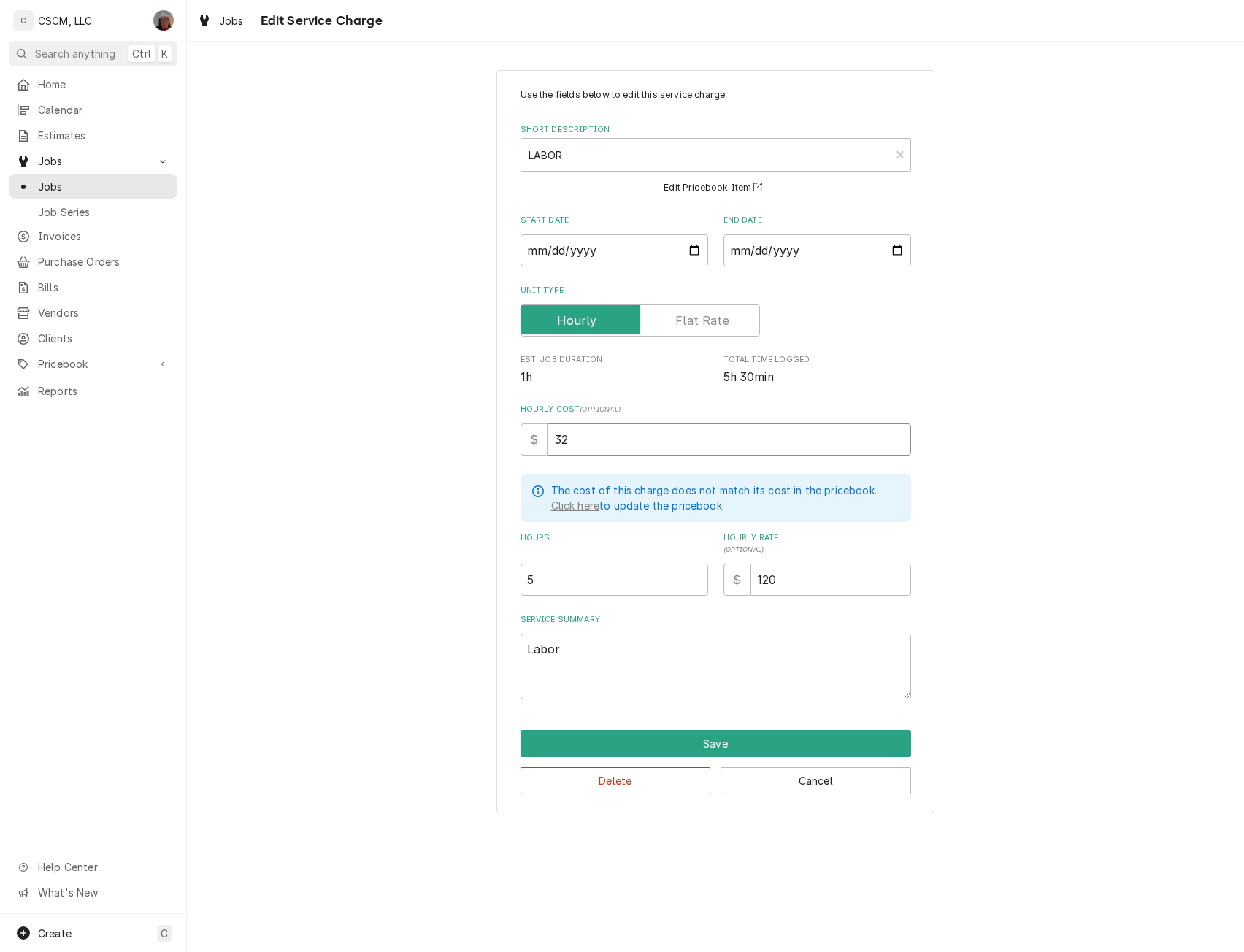
type textarea "x"
type input "32.5"
type textarea "x"
type input "32.50"
click at [679, 740] on button "Save" at bounding box center [716, 743] width 390 height 27
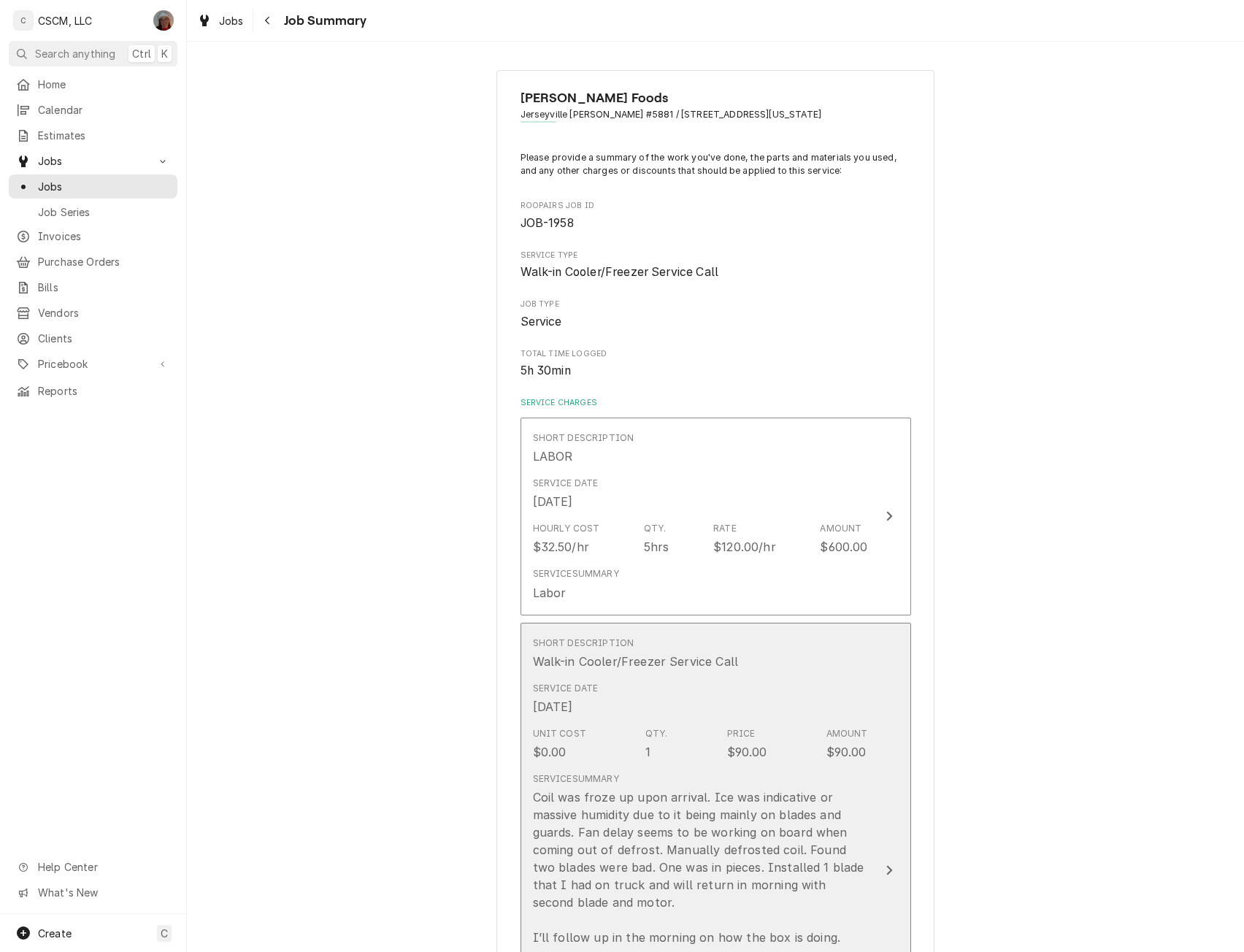
click at [884, 842] on button "Short Description Walk-in Cooler/Freezer Service Call Service Date Aug 4, 2025 …" at bounding box center [716, 870] width 390 height 496
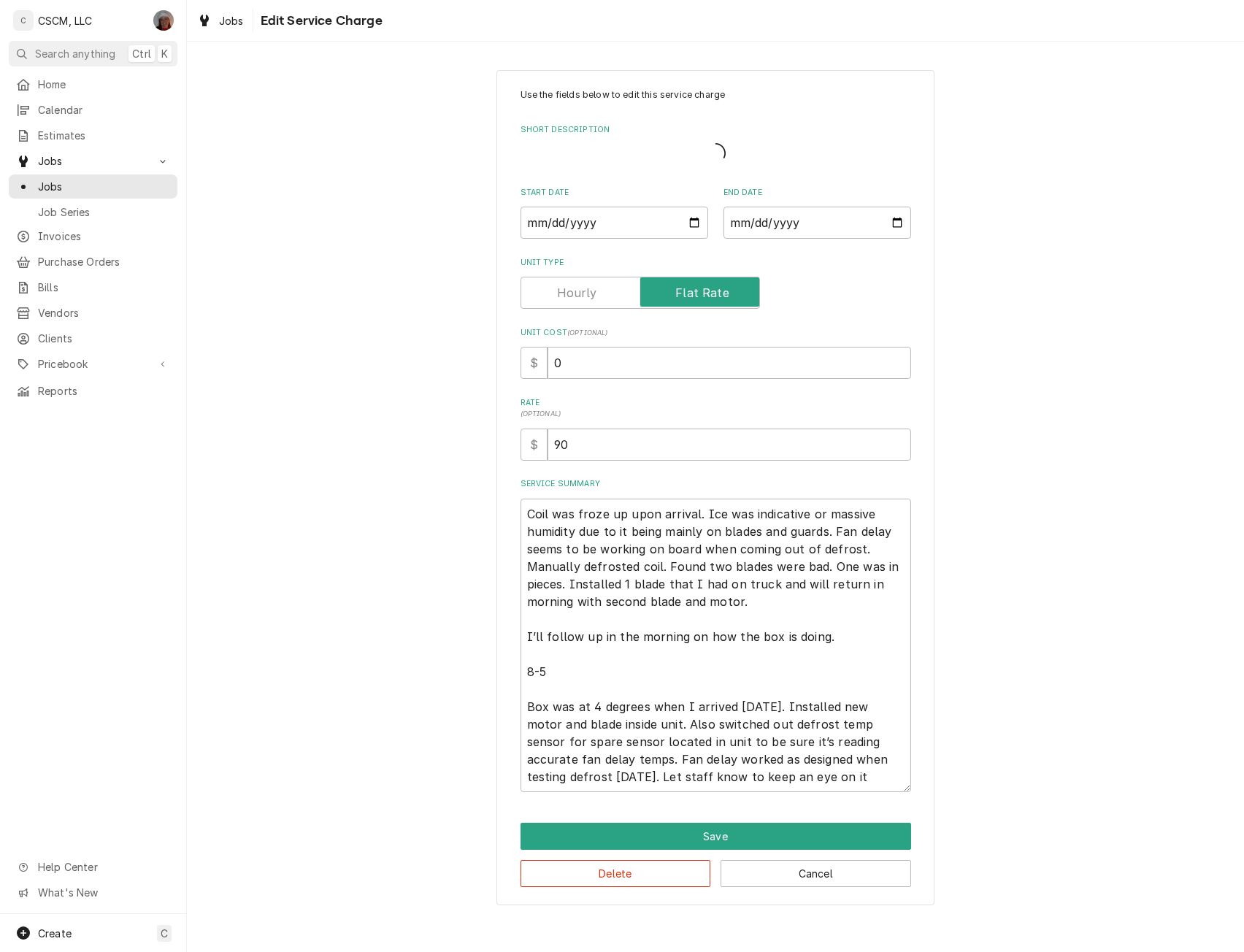
type textarea "x"
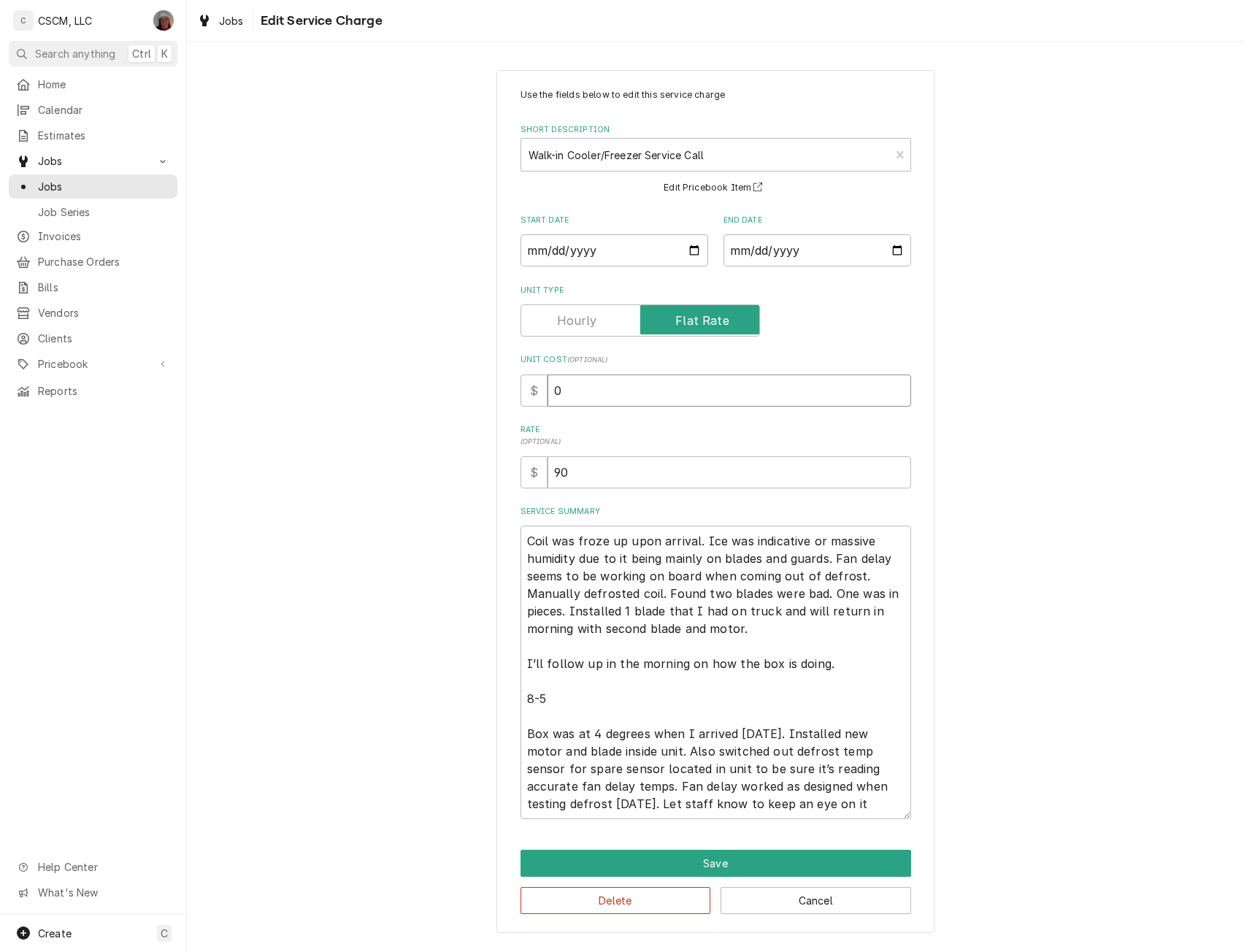
click at [554, 390] on input "0" at bounding box center [729, 390] width 363 height 32
type input "90"
type textarea "x"
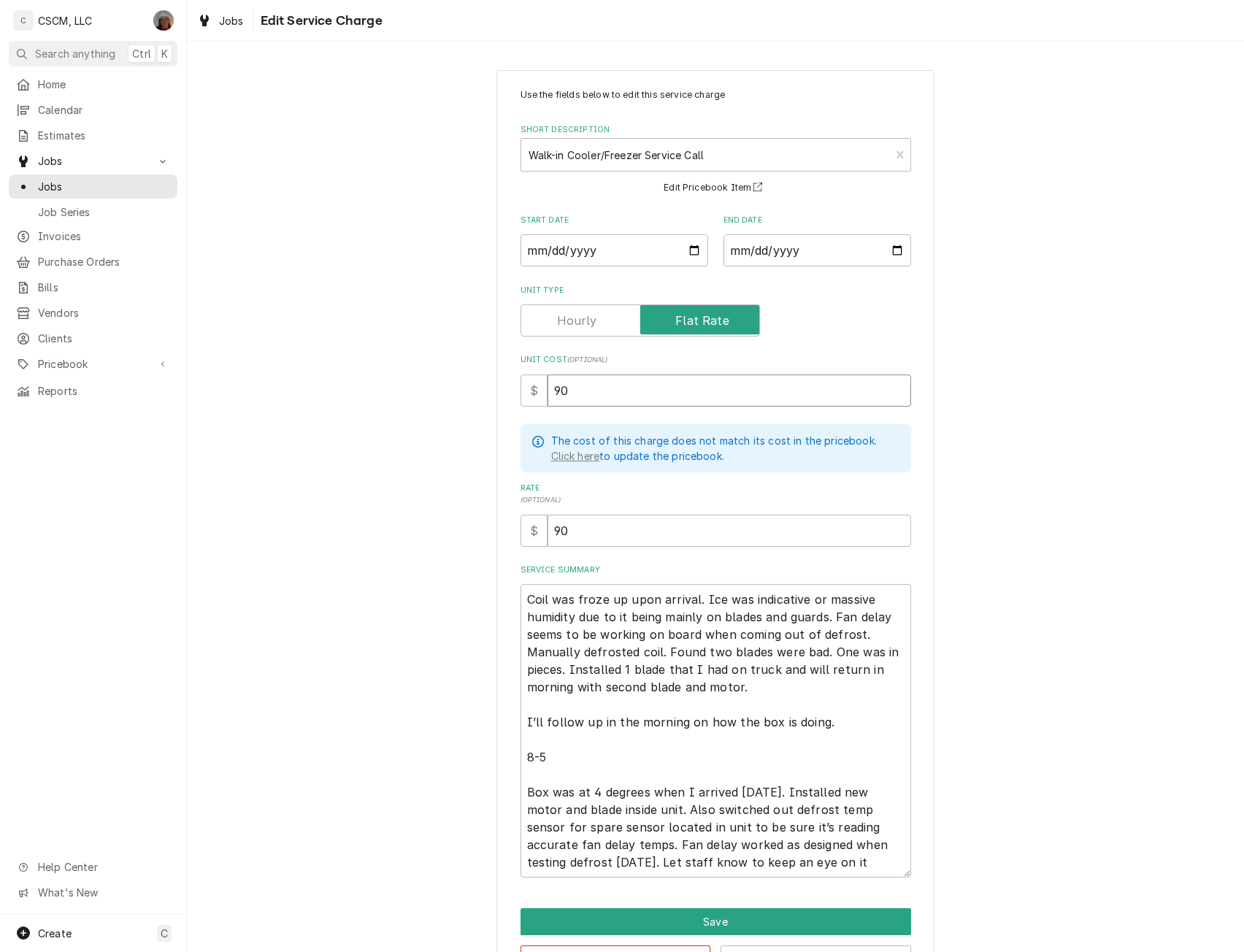
type input "90"
click at [791, 679] on textarea "Coil was froze up upon arrival. Ice was indicative or massive humidity due to i…" at bounding box center [716, 730] width 390 height 293
type textarea "x"
type textarea "Coil was froze up upon arrival. Ice was indicative or massive humidity due to i…"
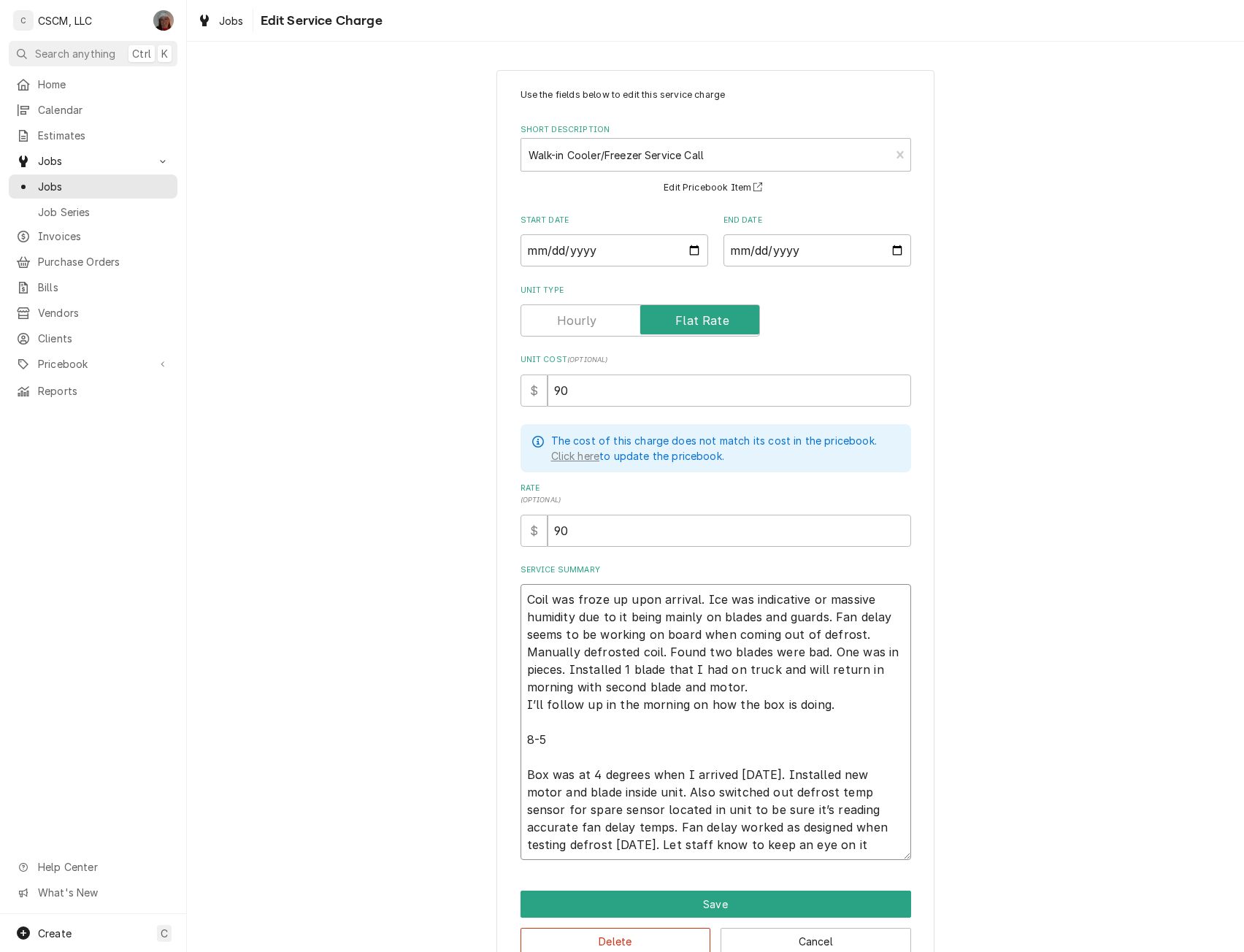
type textarea "x"
type textarea "Coil was froze up upon arrival. Ice was indicative or massive humidity due to i…"
click at [583, 748] on textarea "Coil was froze up upon arrival. Ice was indicative or massive humidity due to i…" at bounding box center [716, 721] width 390 height 276
type textarea "x"
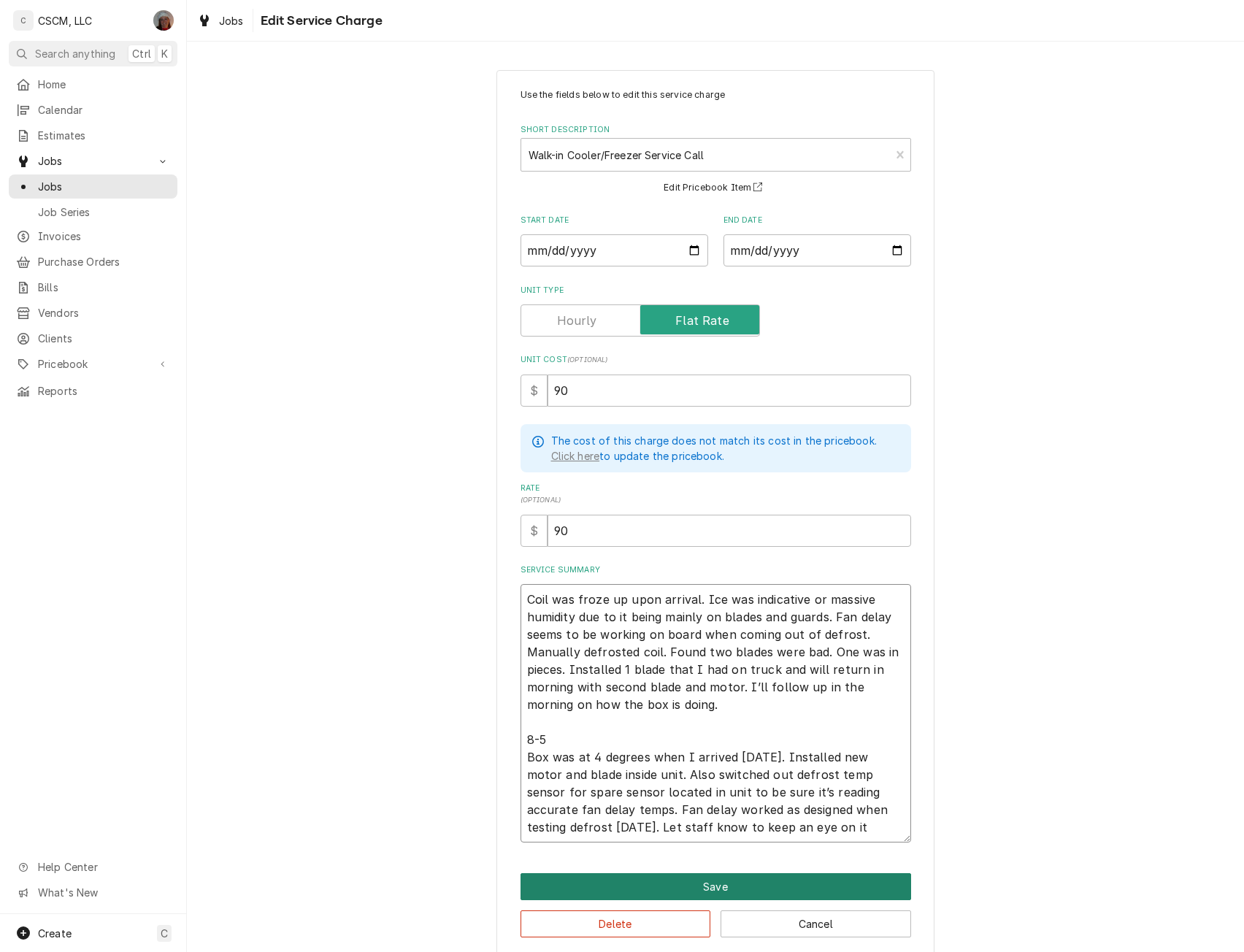
type textarea "Coil was froze up upon arrival. Ice was indicative or massive humidity due to i…"
click at [707, 878] on button "Save" at bounding box center [716, 886] width 390 height 27
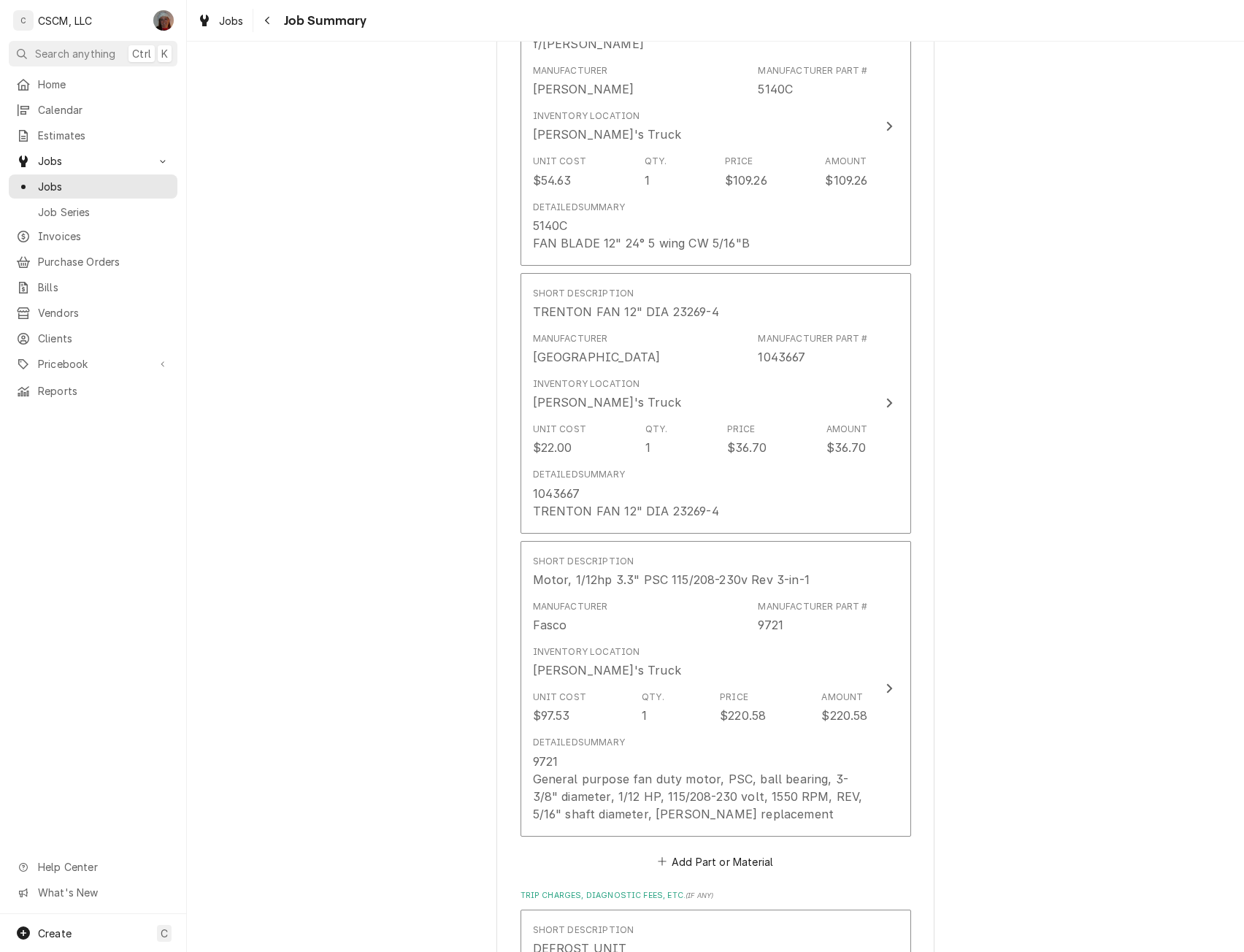
scroll to position [1152, 0]
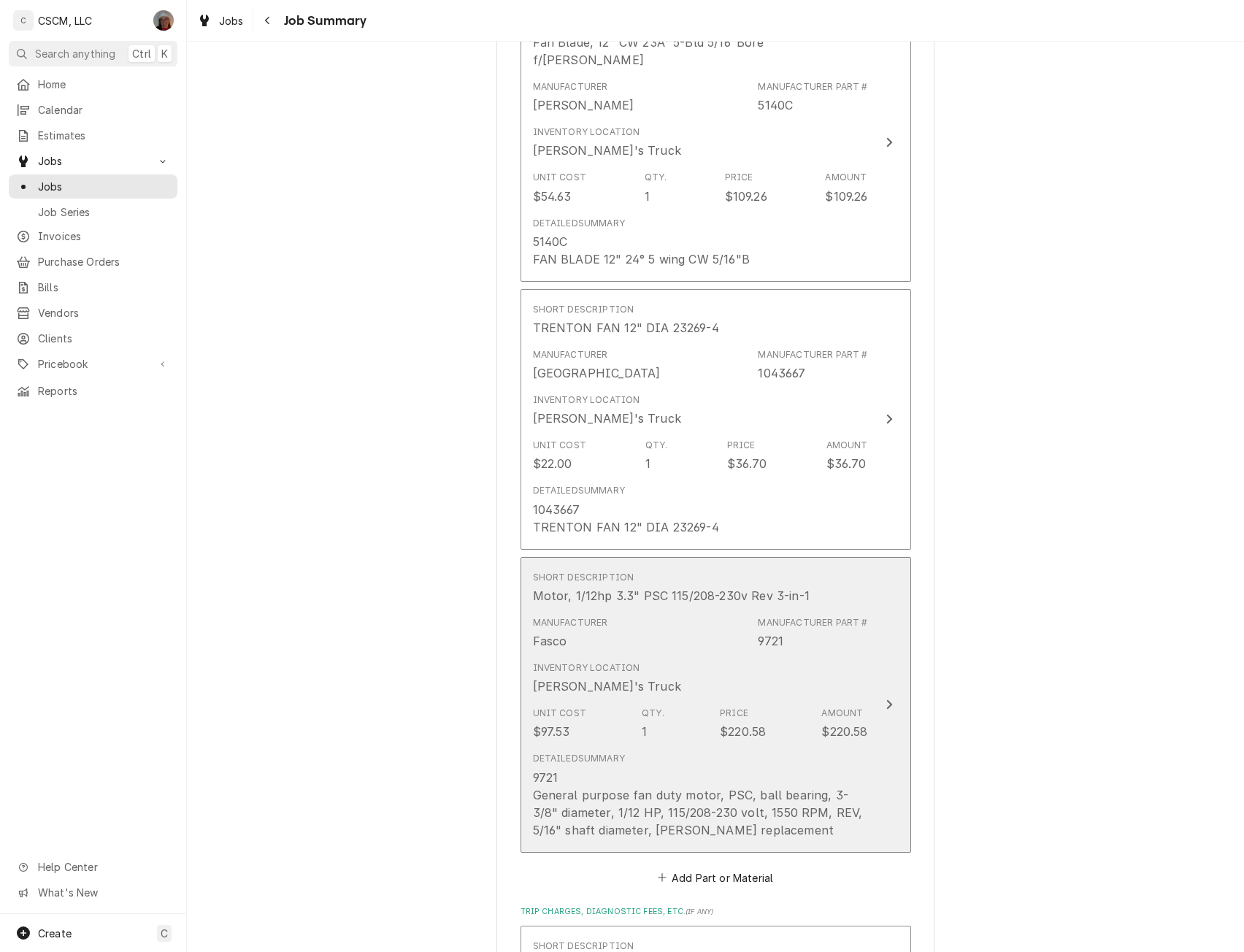
click at [879, 709] on button "Short Description Motor, 1/12hp 3.3" PSC 115/208-230v Rev 3-in-1 Manufacturer F…" at bounding box center [716, 704] width 390 height 296
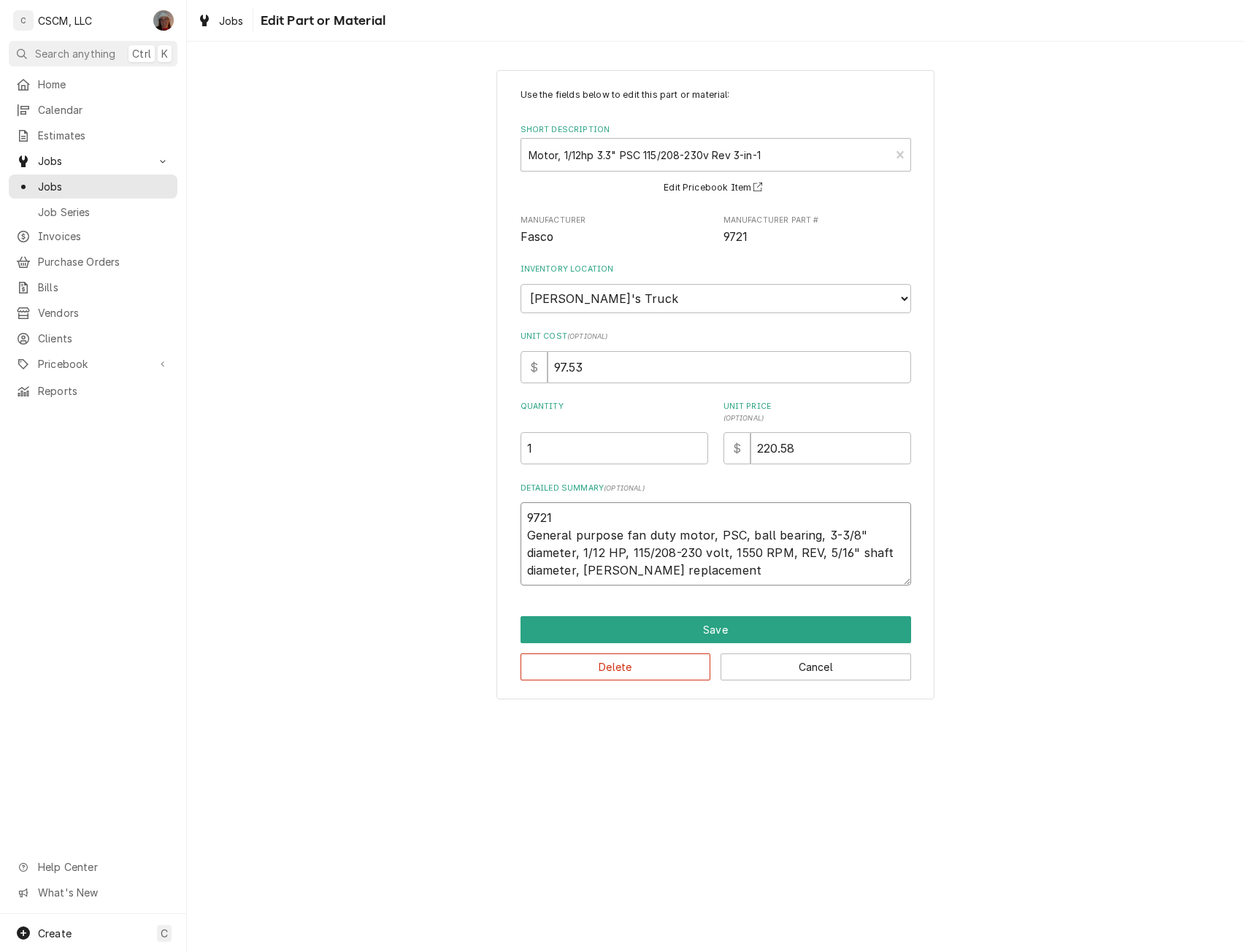
drag, startPoint x: 552, startPoint y: 520, endPoint x: 524, endPoint y: 521, distance: 28.0
click at [524, 521] on textarea "9721 General purpose fan duty motor, PSC, ball bearing, 3-3/8" diameter, 1/12 H…" at bounding box center [716, 544] width 390 height 84
type textarea "x"
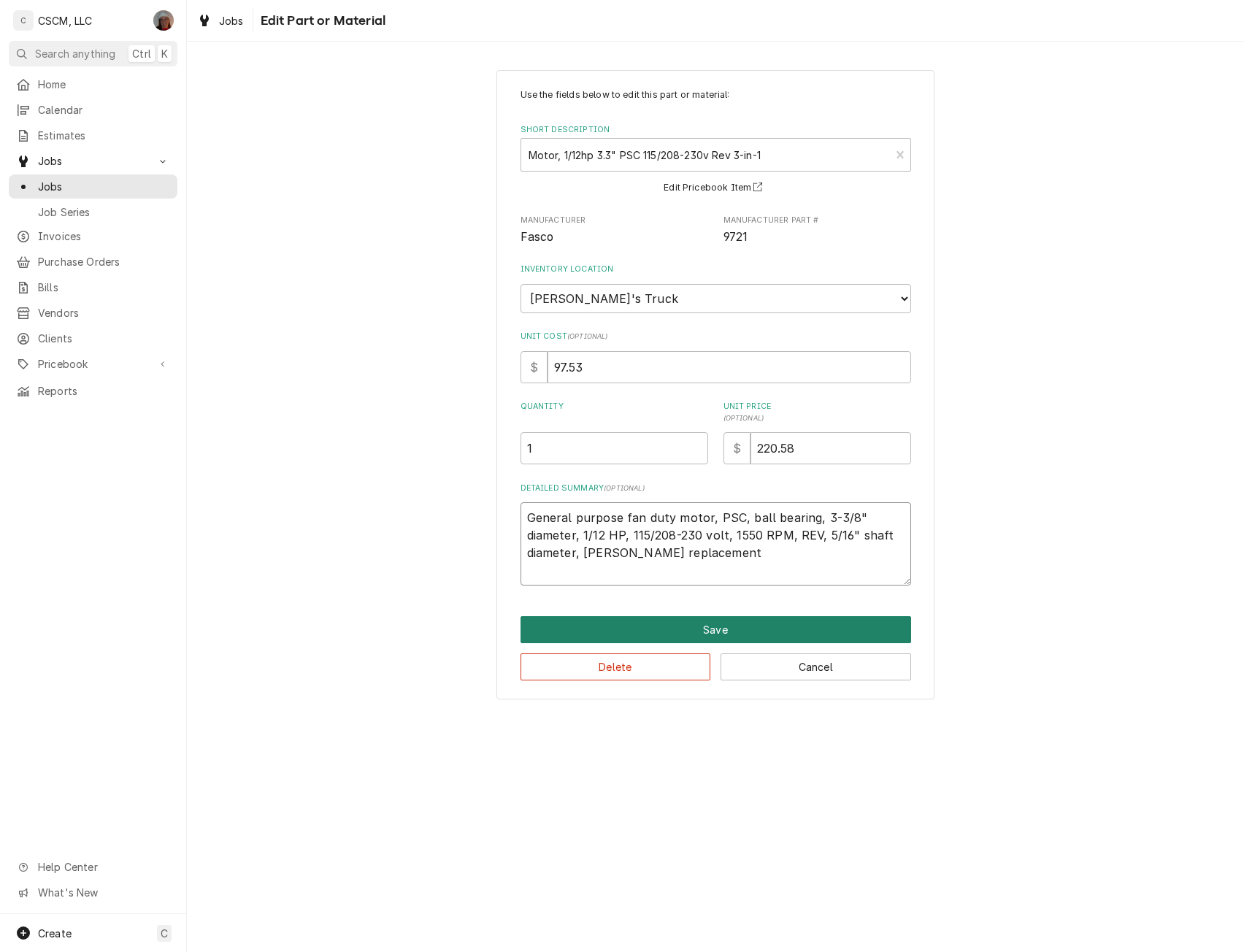
type textarea "General purpose fan duty motor, PSC, ball bearing, 3-3/8" diameter, 1/12 HP, 11…"
click at [691, 628] on button "Save" at bounding box center [716, 629] width 390 height 27
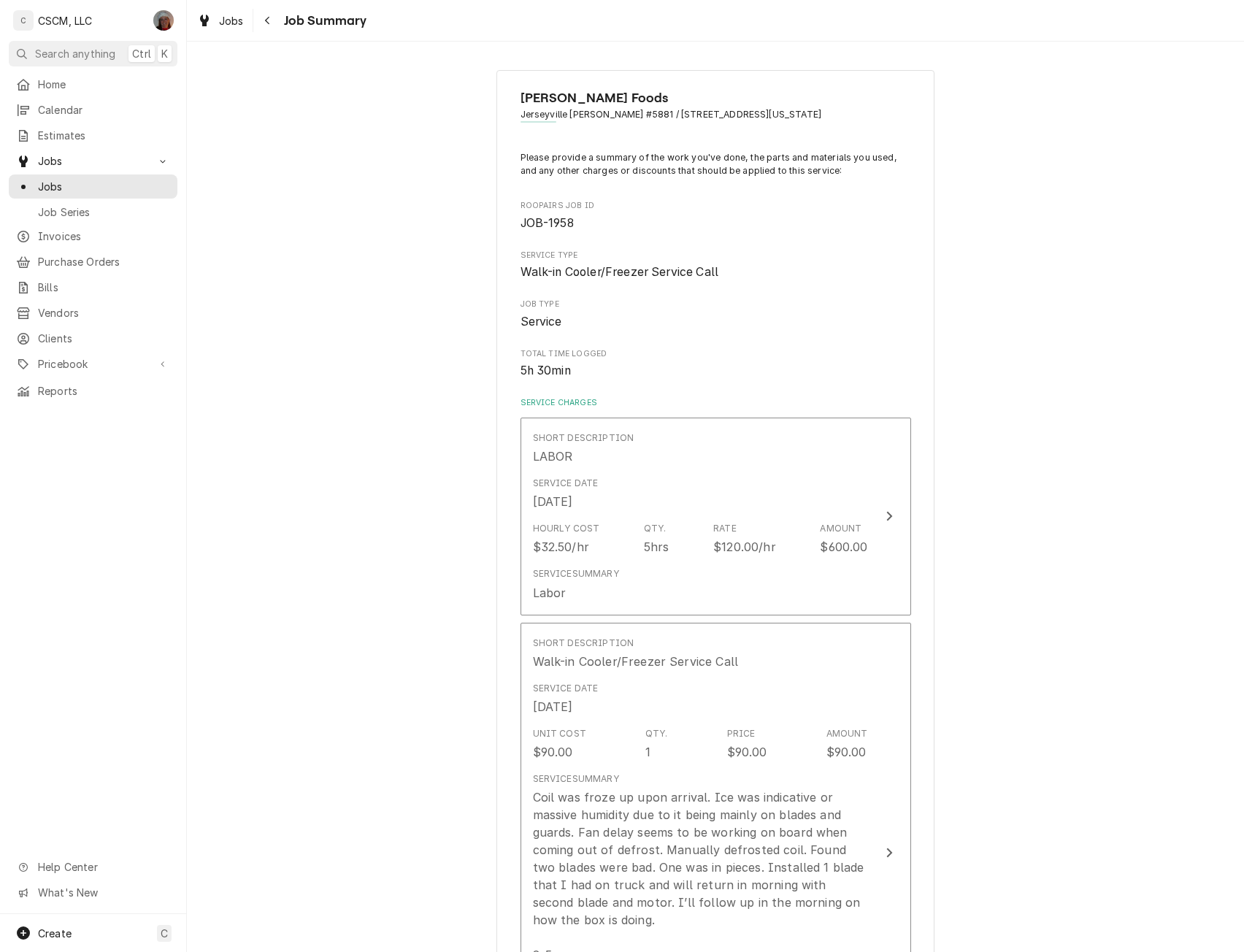
scroll to position [1170, 0]
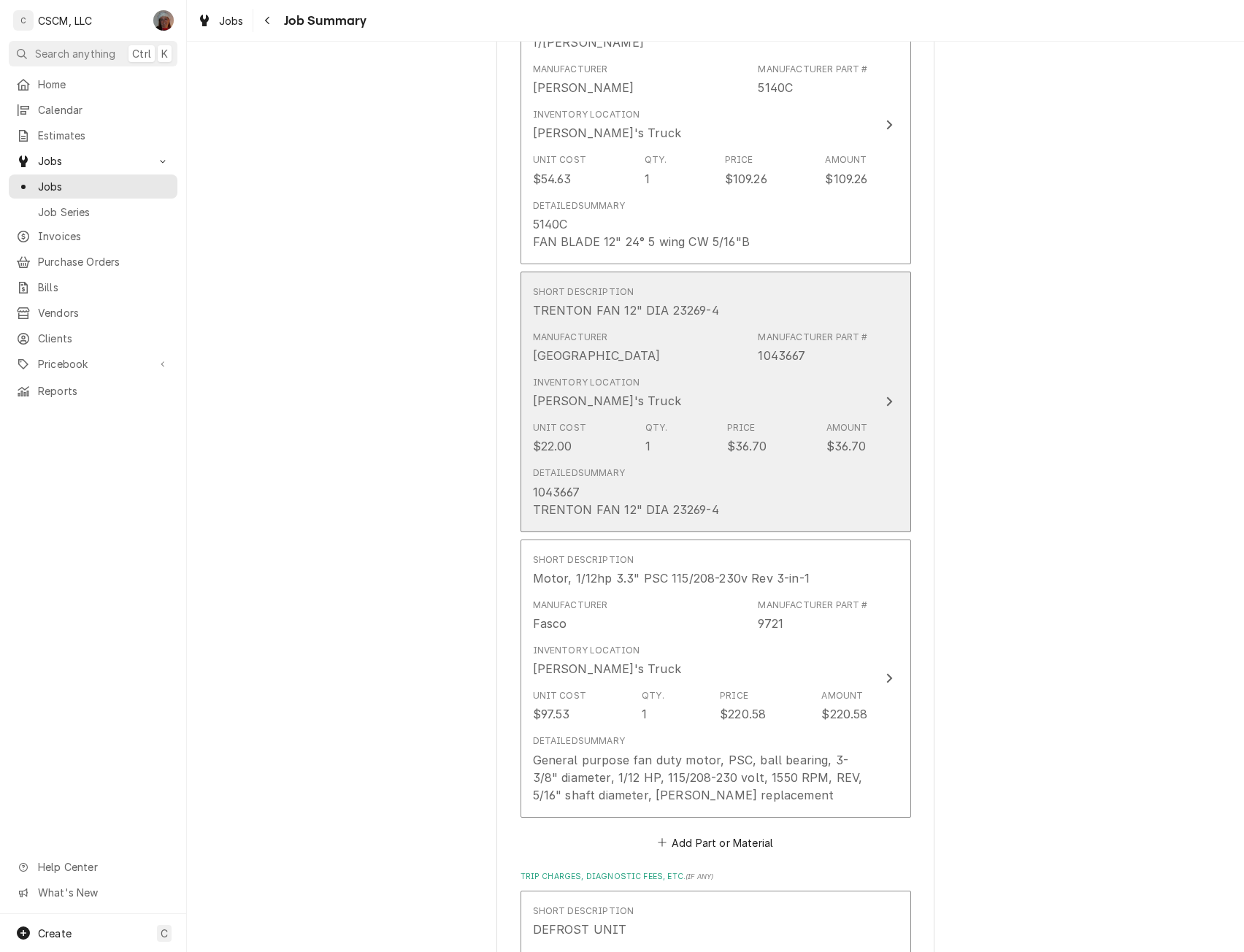
click at [889, 373] on button "Short Description TRENTON FAN 12" DIA 23269-4 Manufacturer Trenton Manufacturer…" at bounding box center [716, 401] width 390 height 260
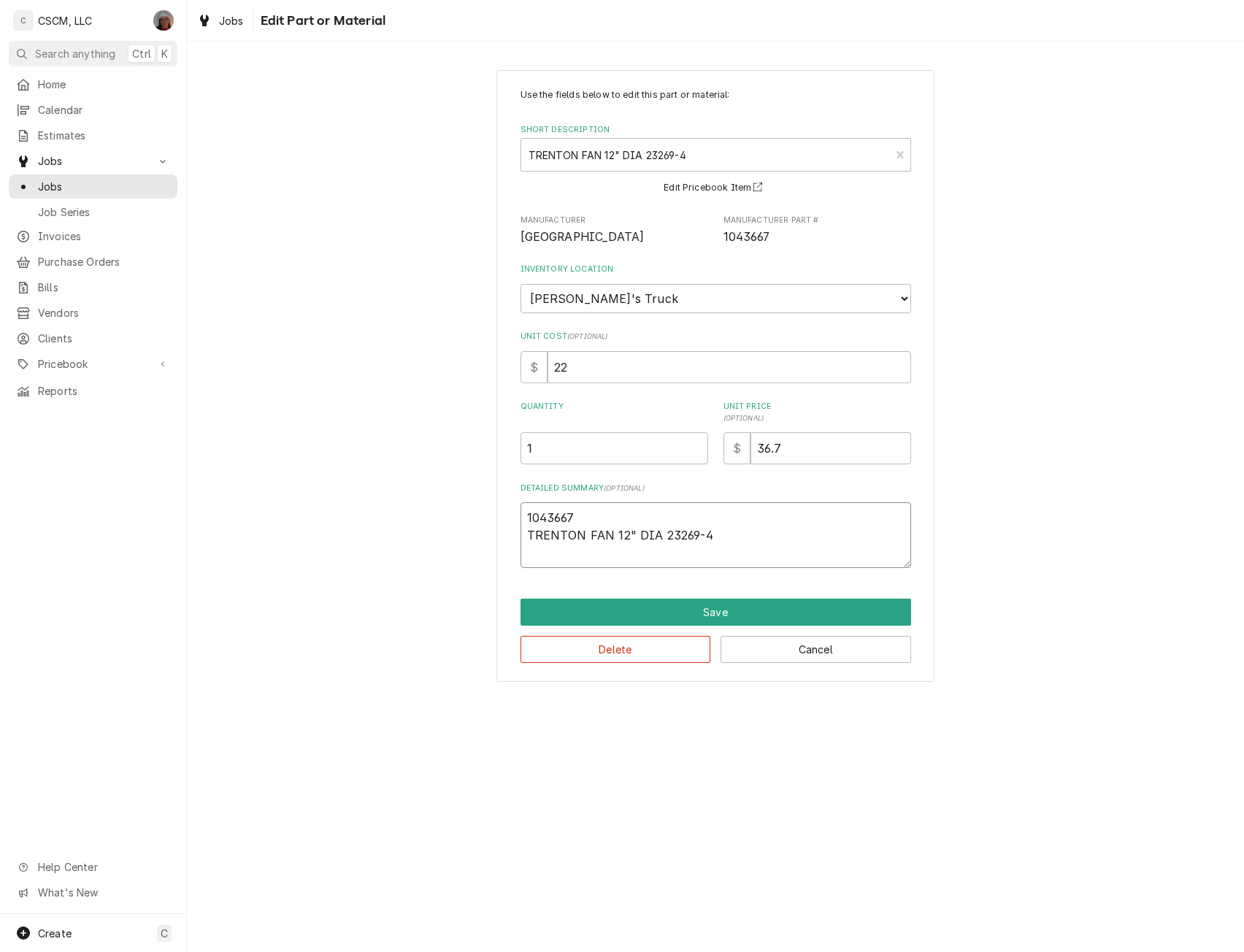
click at [575, 522] on textarea "1043667 TRENTON FAN 12" DIA 23269-4" at bounding box center [716, 536] width 390 height 66
type textarea "x"
type textarea "104366 TRENTON FAN 12" DIA 23269-4"
type textarea "x"
type textarea "10436 TRENTON FAN 12" DIA 23269-4"
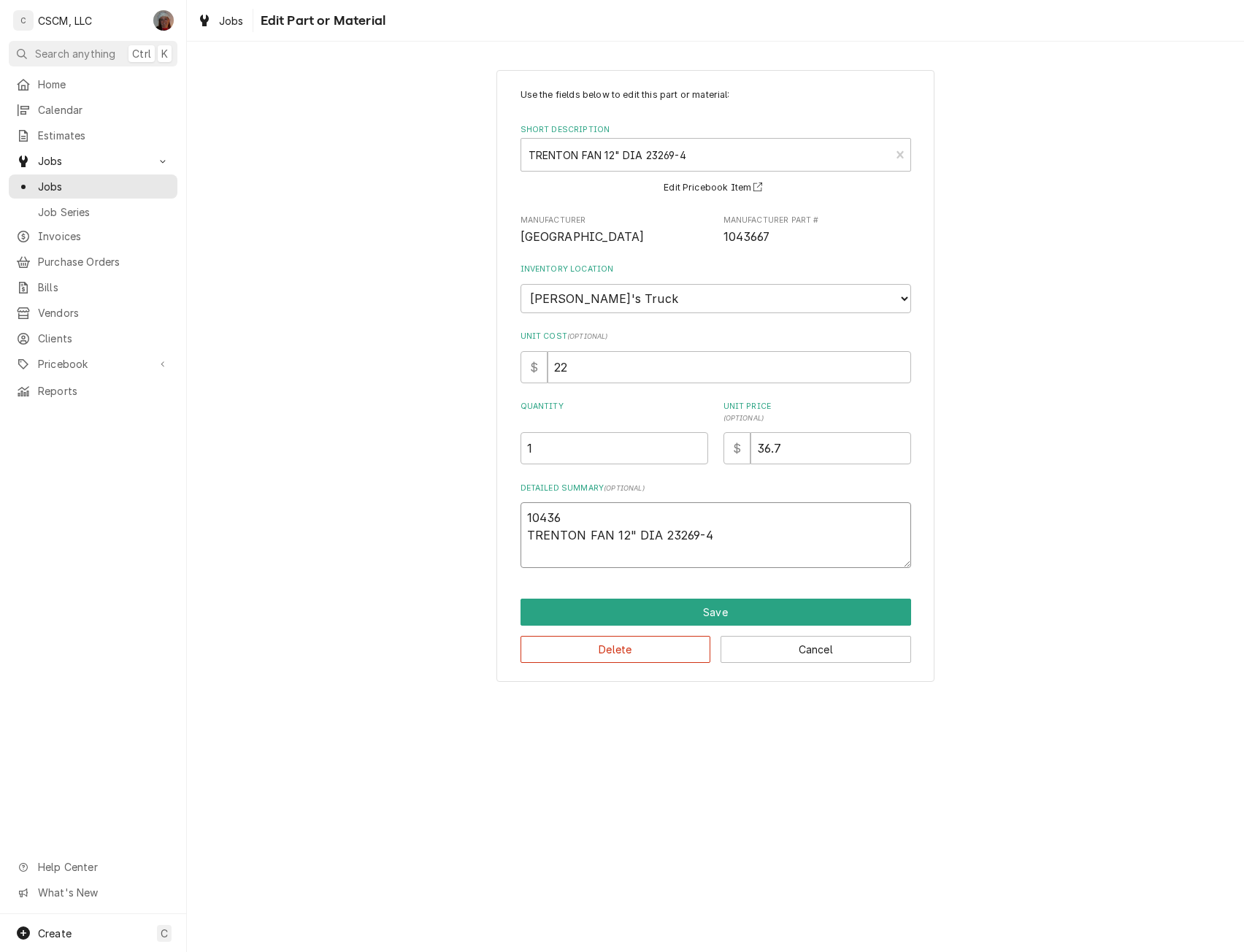
type textarea "x"
type textarea "1043 TRENTON FAN 12" DIA 23269-4"
type textarea "x"
type textarea "104 TRENTON FAN 12" DIA 23269-4"
type textarea "x"
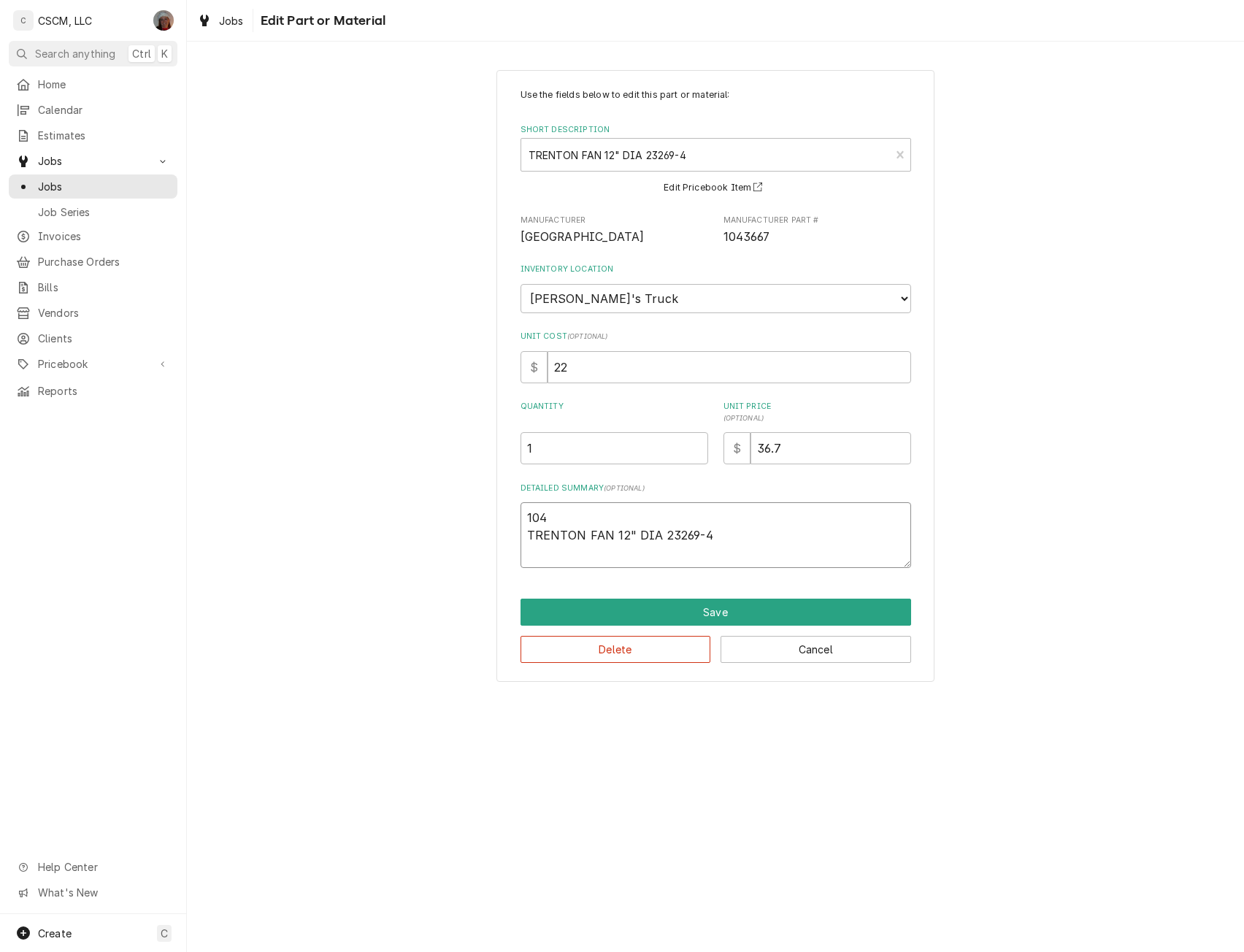
type textarea "10 TRENTON FAN 12" DIA 23269-4"
type textarea "x"
type textarea "1 TRENTON FAN 12" DIA 23269-4"
type textarea "x"
type textarea "TRENTON FAN 12" DIA 23269-4"
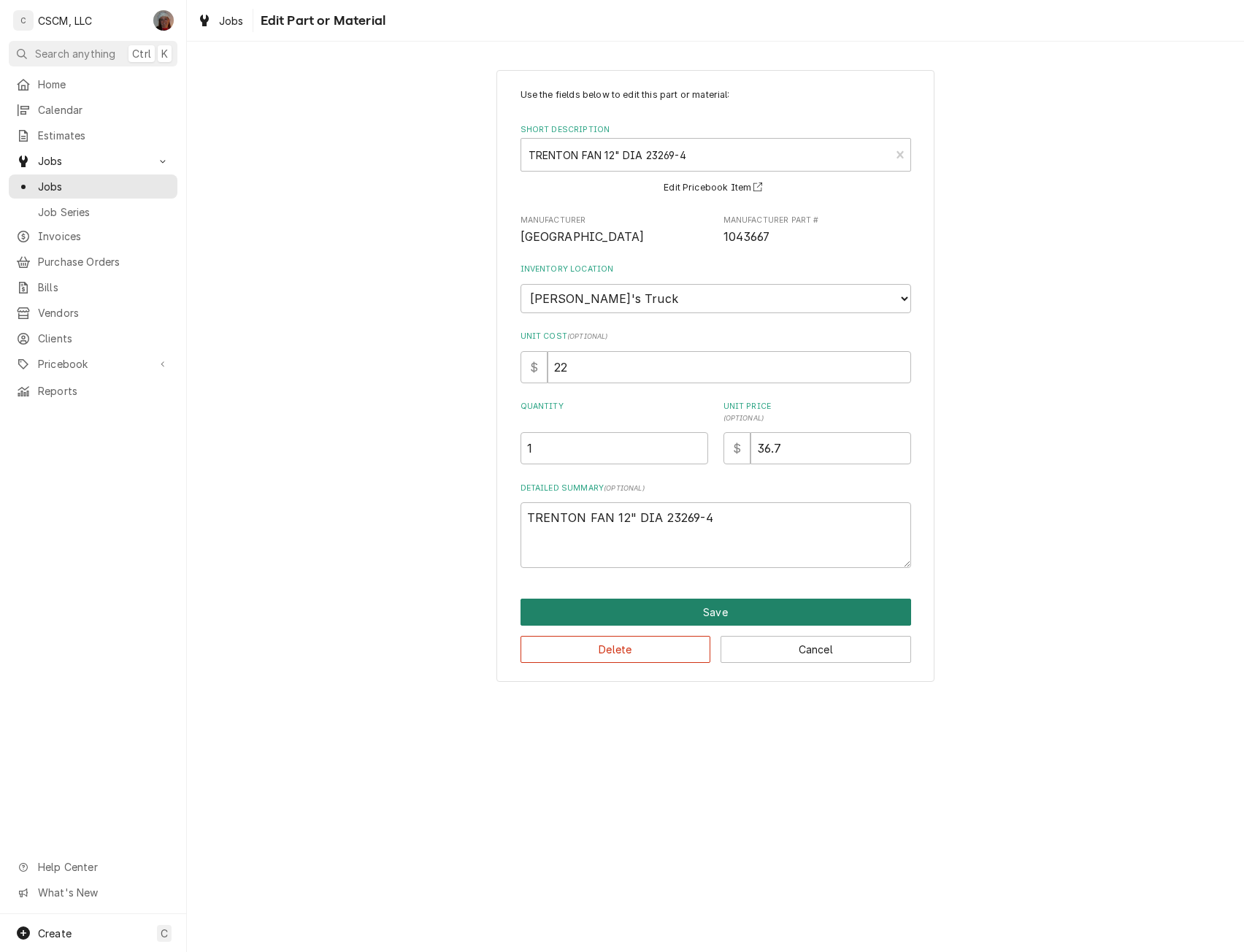
click at [685, 617] on button "Save" at bounding box center [716, 612] width 390 height 27
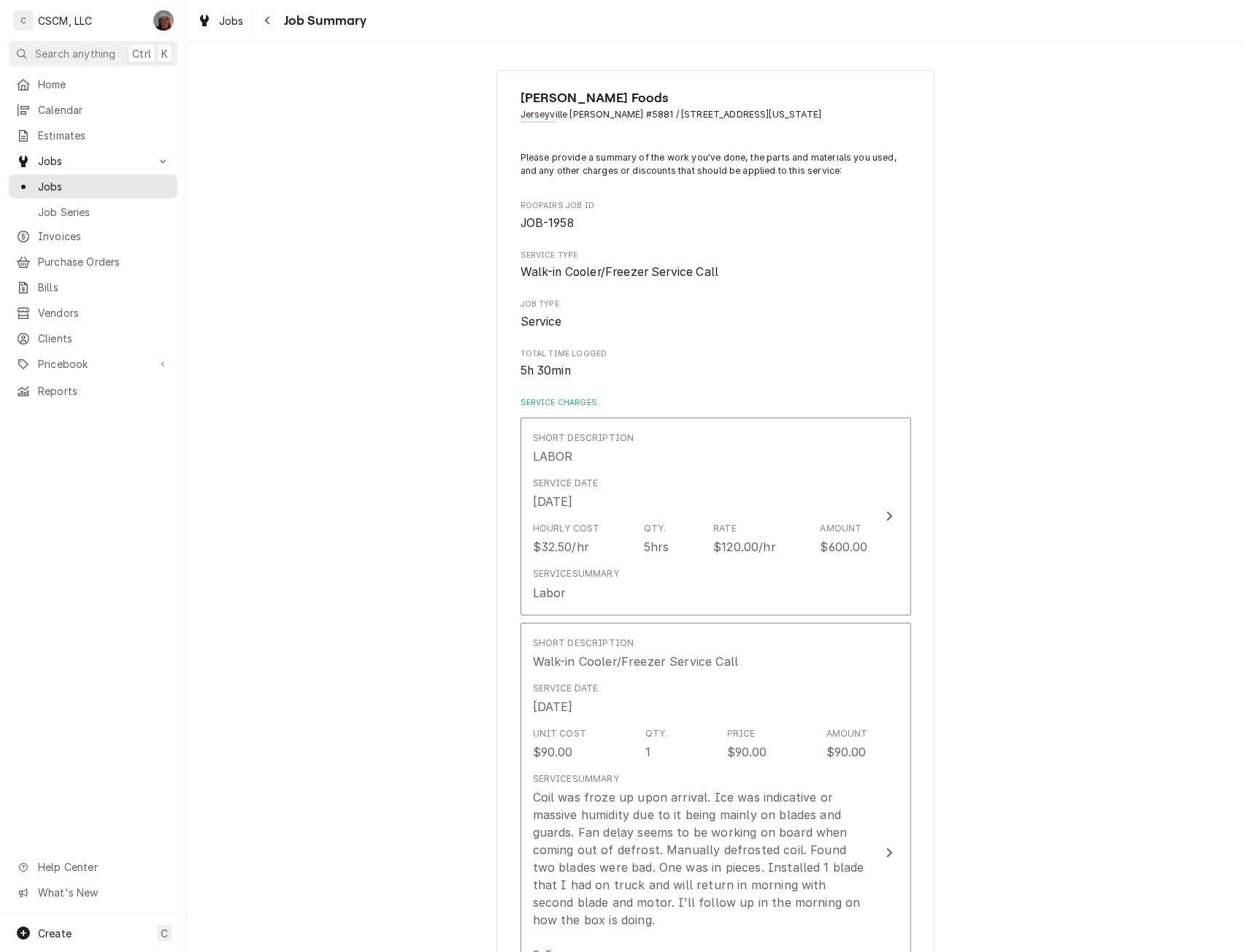
scroll to position [1188, 0]
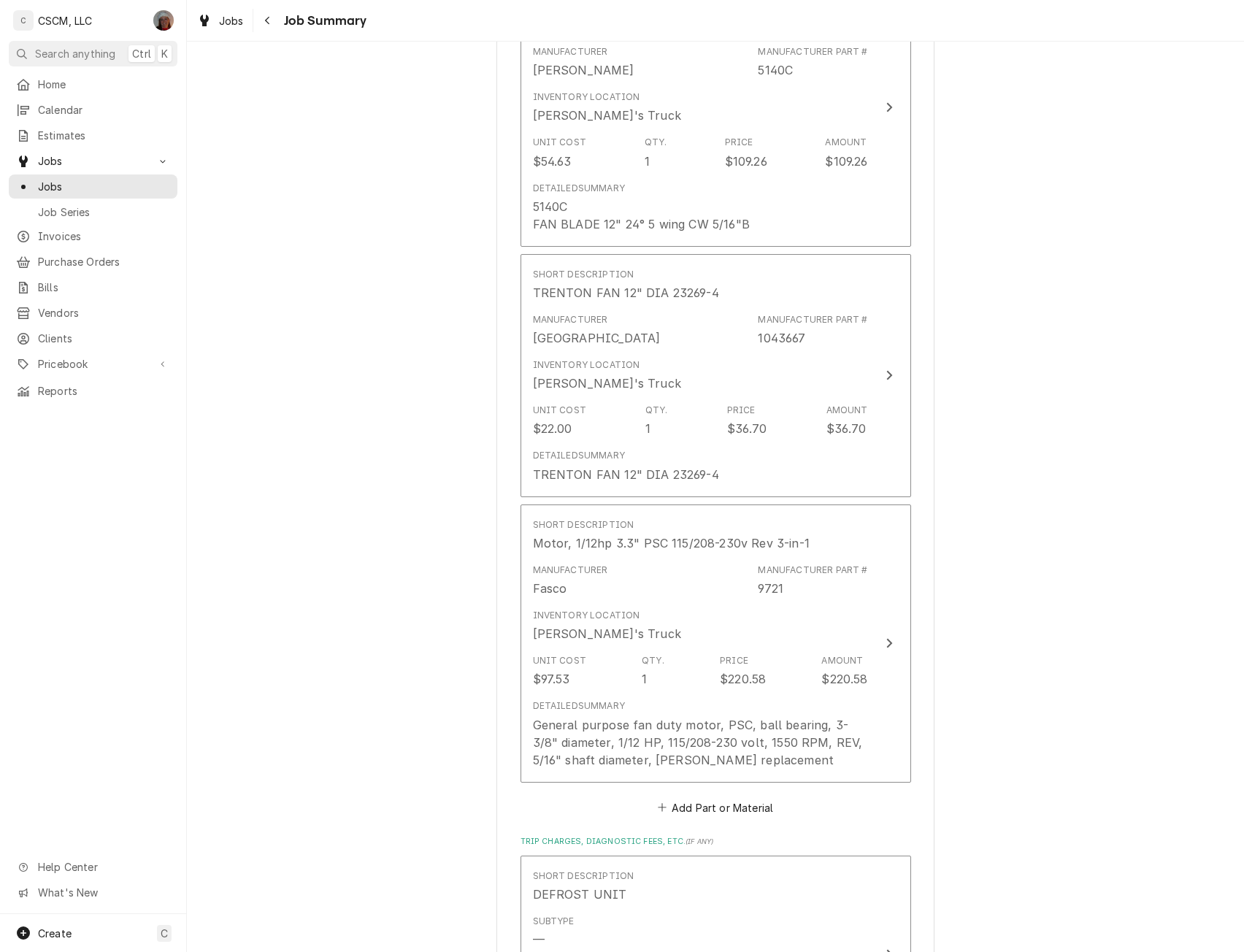
click at [1112, 500] on div "Estel Foods Jerseyville McDonald's #5881 / 911 SOUTH STATE ST, Jerseyville, Ill…" at bounding box center [715, 166] width 1057 height 2593
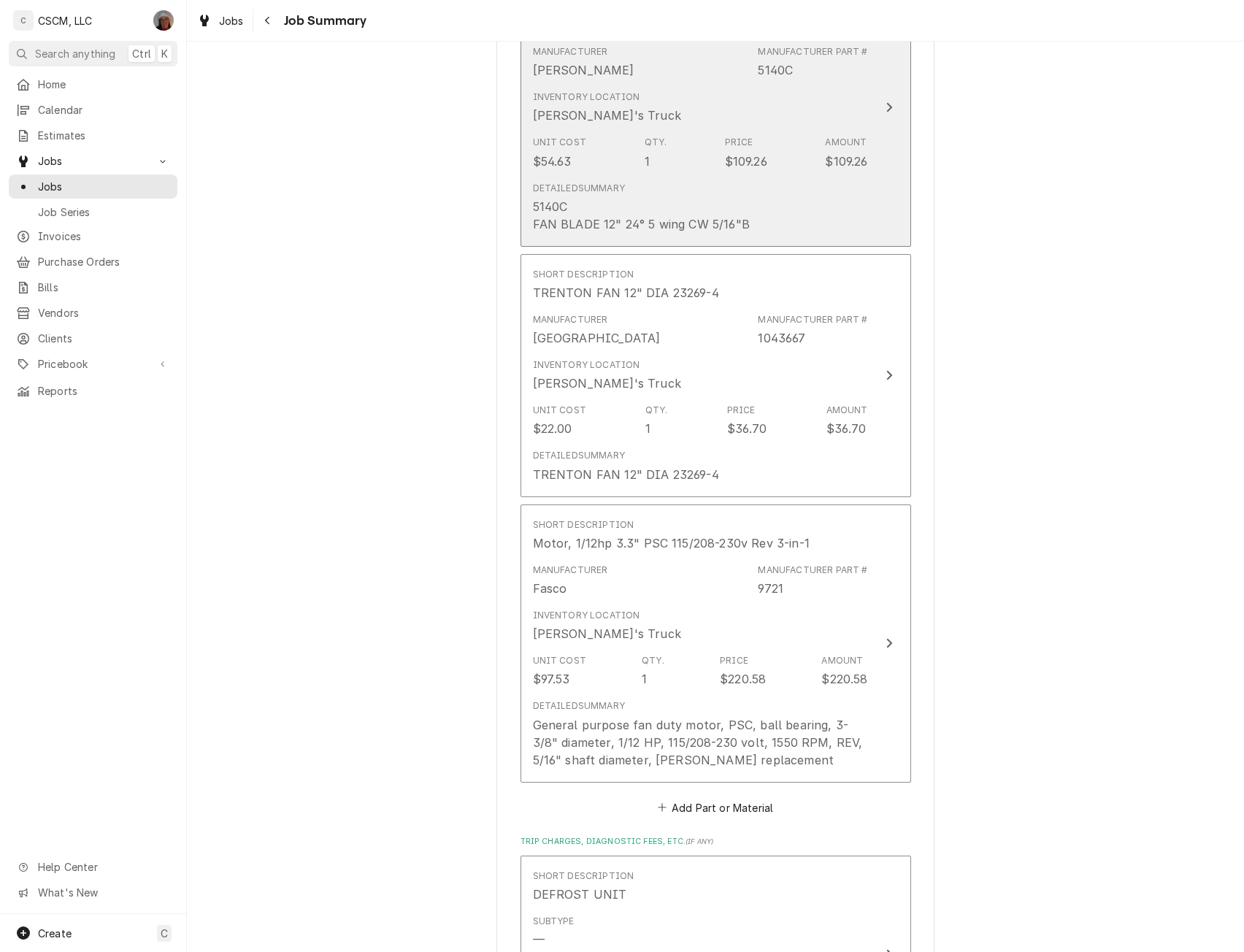
click at [857, 136] on div "Amount $109.26" at bounding box center [846, 153] width 42 height 34
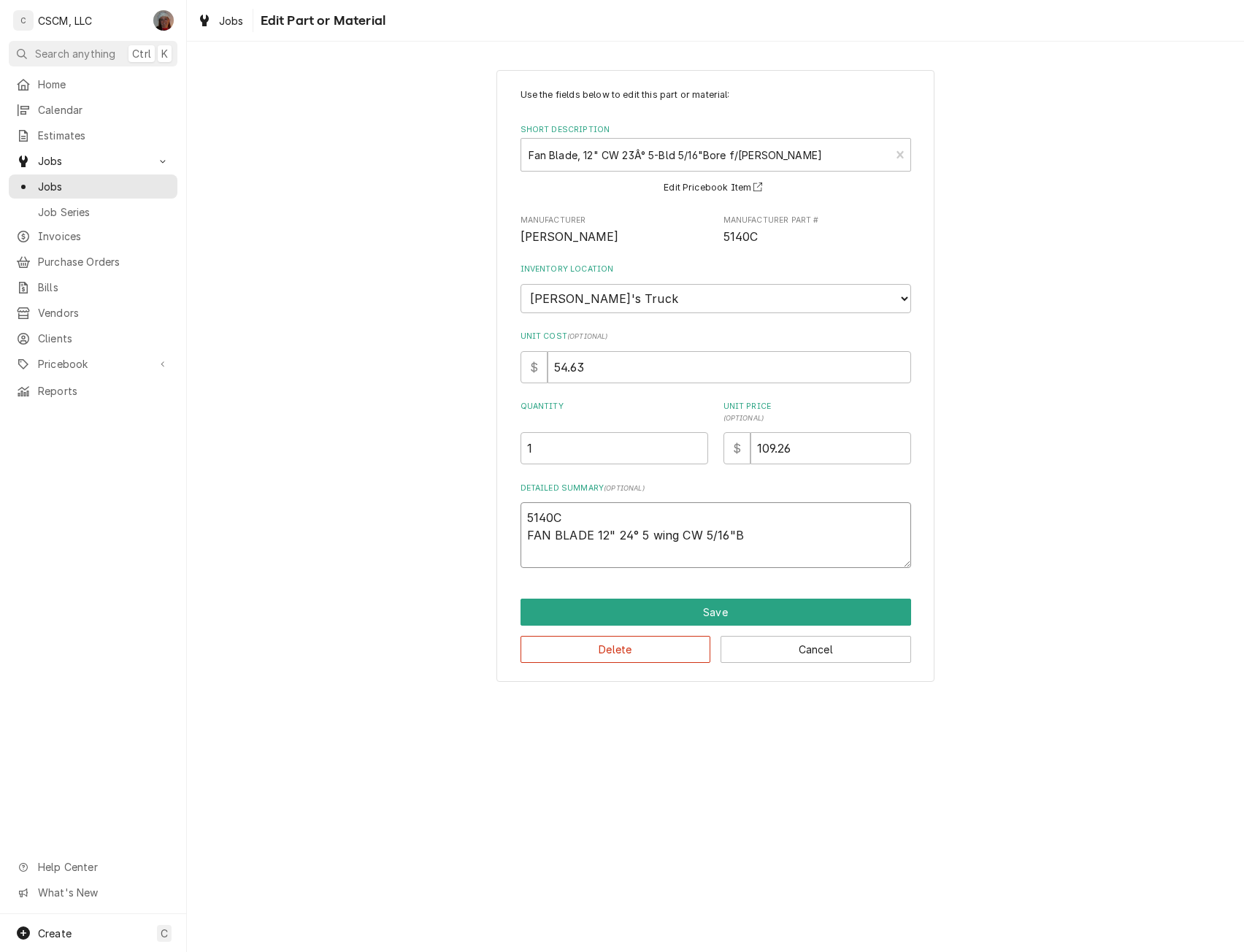
click at [567, 524] on textarea "5140C FAN BLADE 12" 24° 5 wing CW 5/16"B" at bounding box center [716, 536] width 390 height 66
type textarea "x"
type textarea "5140 FAN BLADE 12" 24° 5 wing CW 5/16"B"
type textarea "x"
type textarea "514 FAN BLADE 12" 24° 5 wing CW 5/16"B"
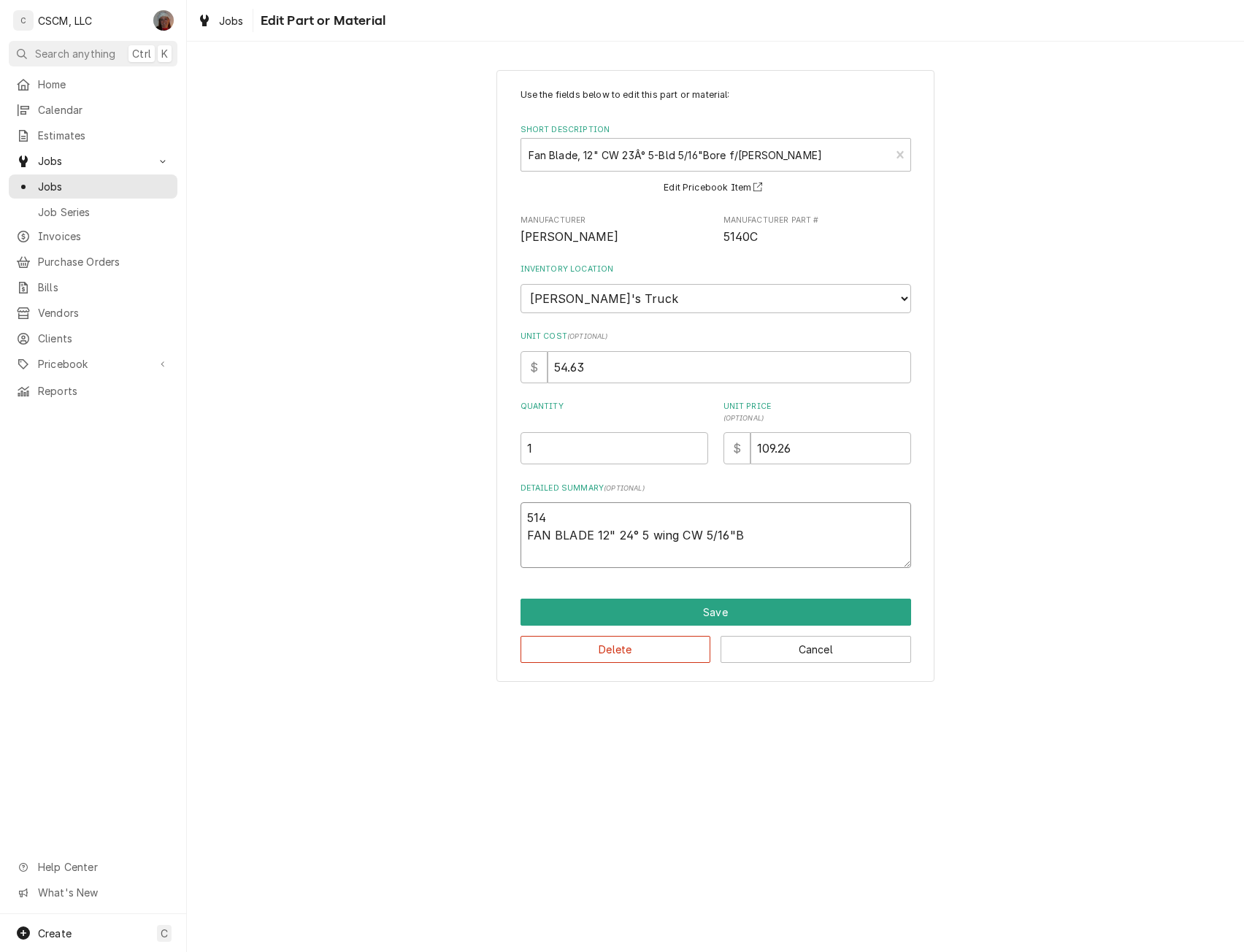
type textarea "x"
type textarea "51 FAN BLADE 12" 24° 5 wing CW 5/16"B"
type textarea "x"
type textarea "5 FAN BLADE 12" 24° 5 wing CW 5/16"B"
type textarea "x"
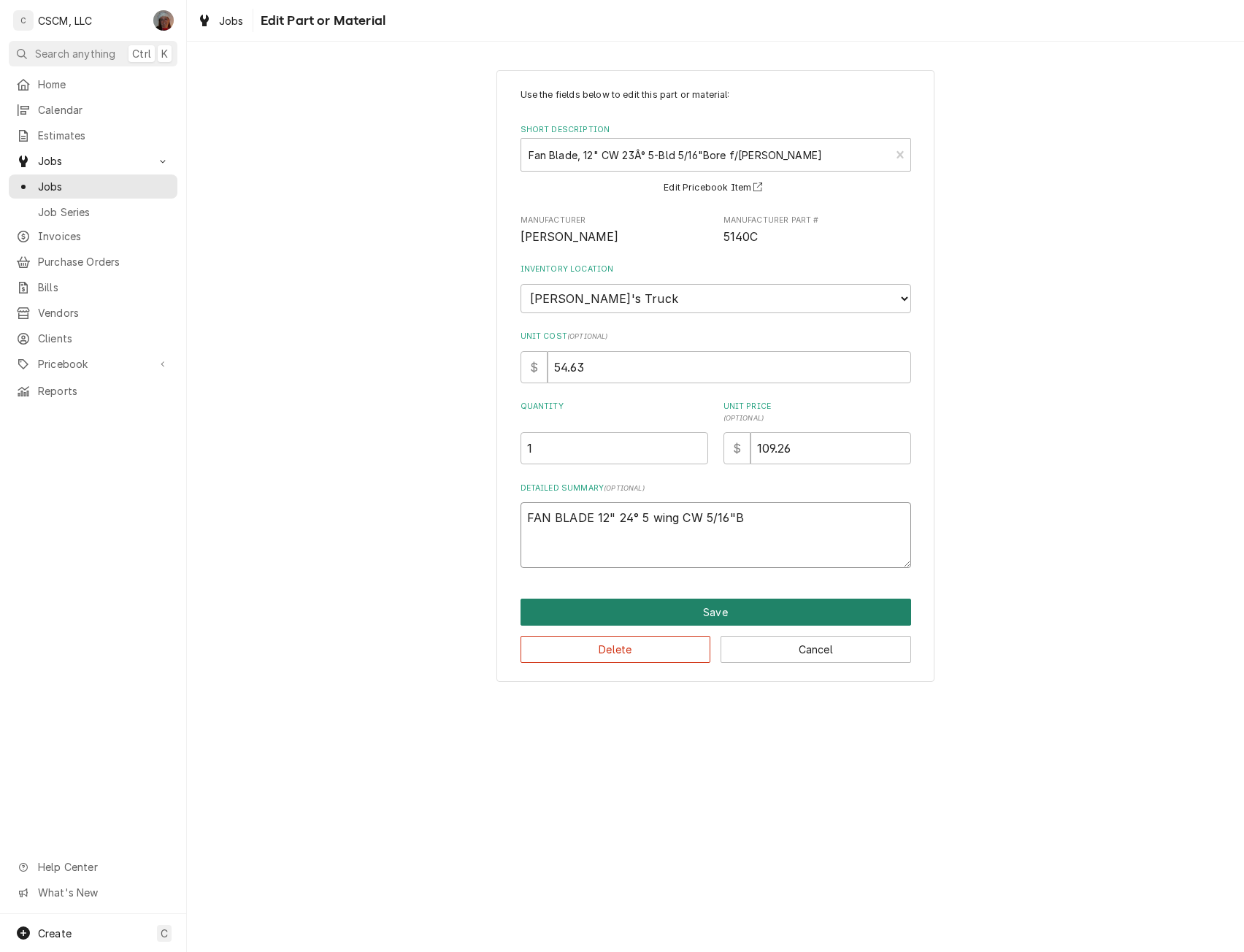
type textarea "FAN BLADE 12" 24° 5 wing CW 5/16"B"
click at [717, 619] on button "Save" at bounding box center [716, 612] width 390 height 27
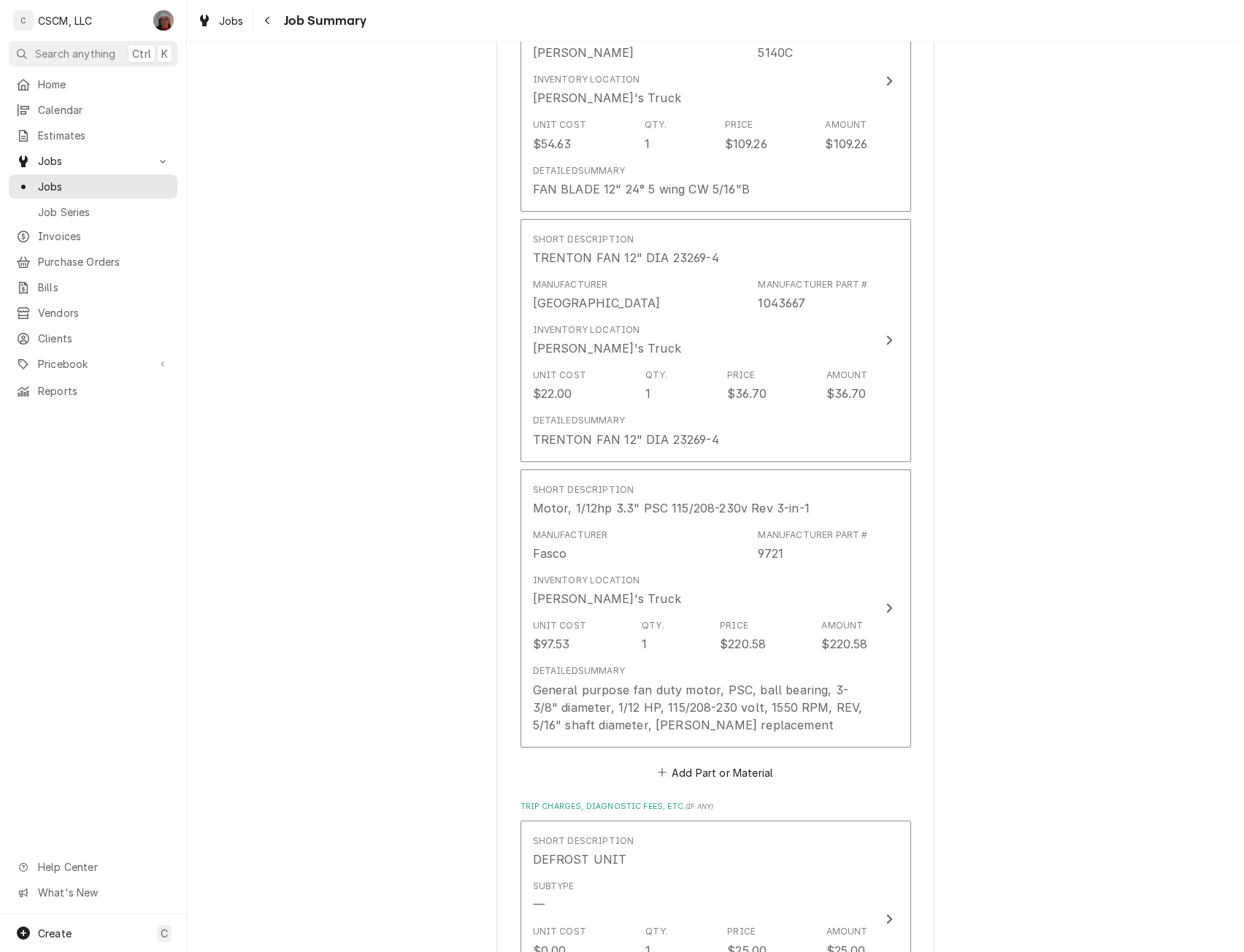
scroll to position [1785, 0]
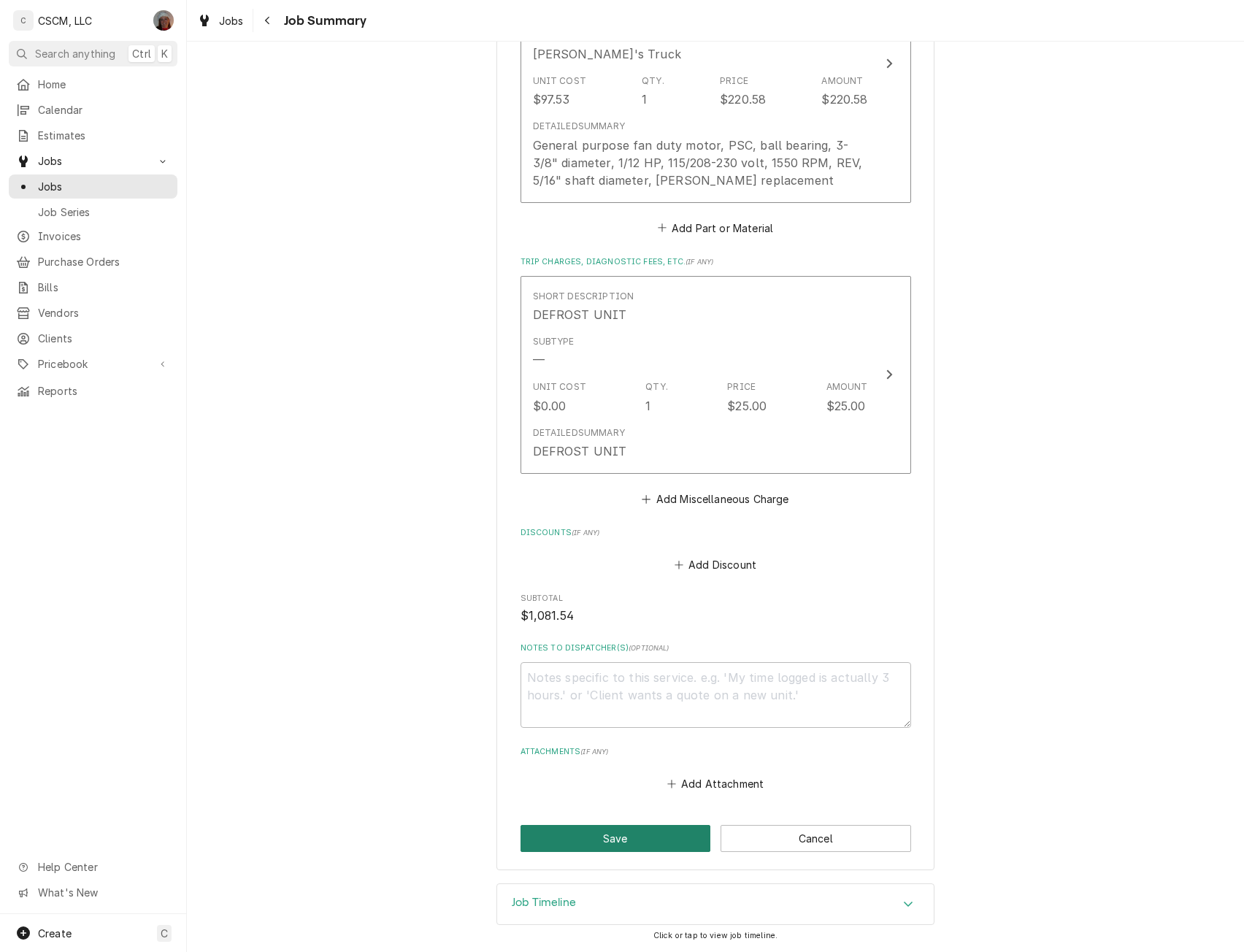
click at [636, 831] on button "Save" at bounding box center [616, 838] width 191 height 27
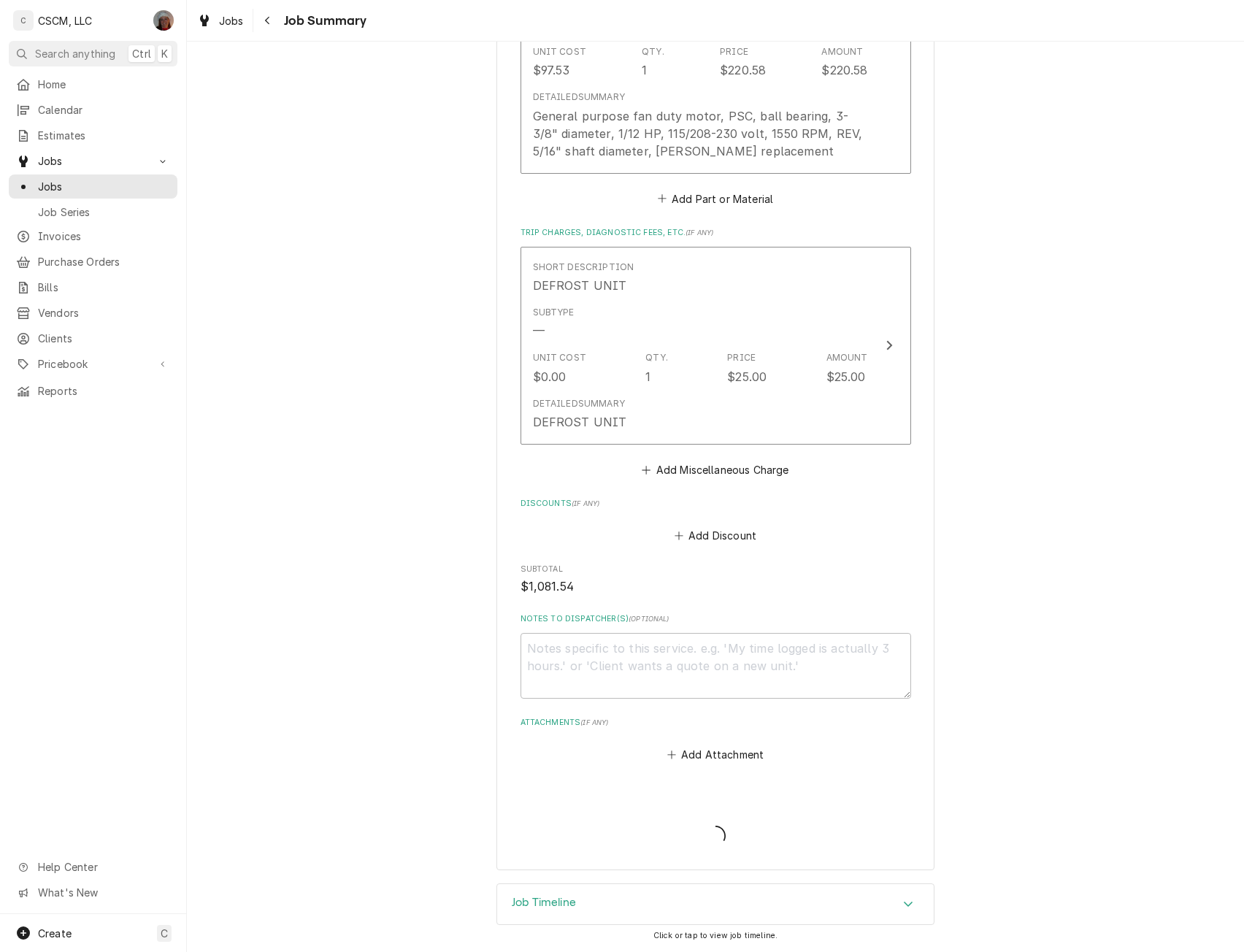
type textarea "x"
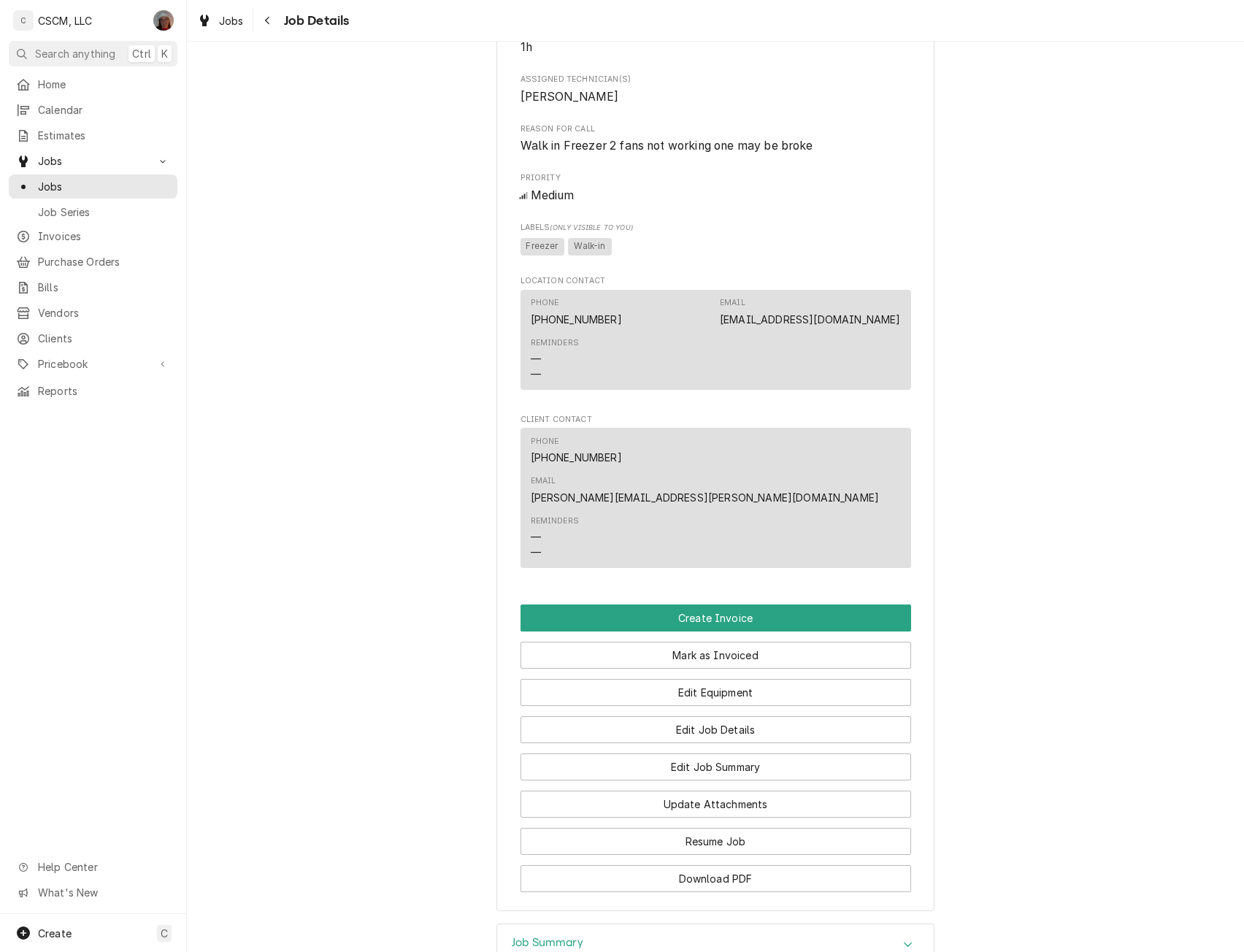
scroll to position [702, 0]
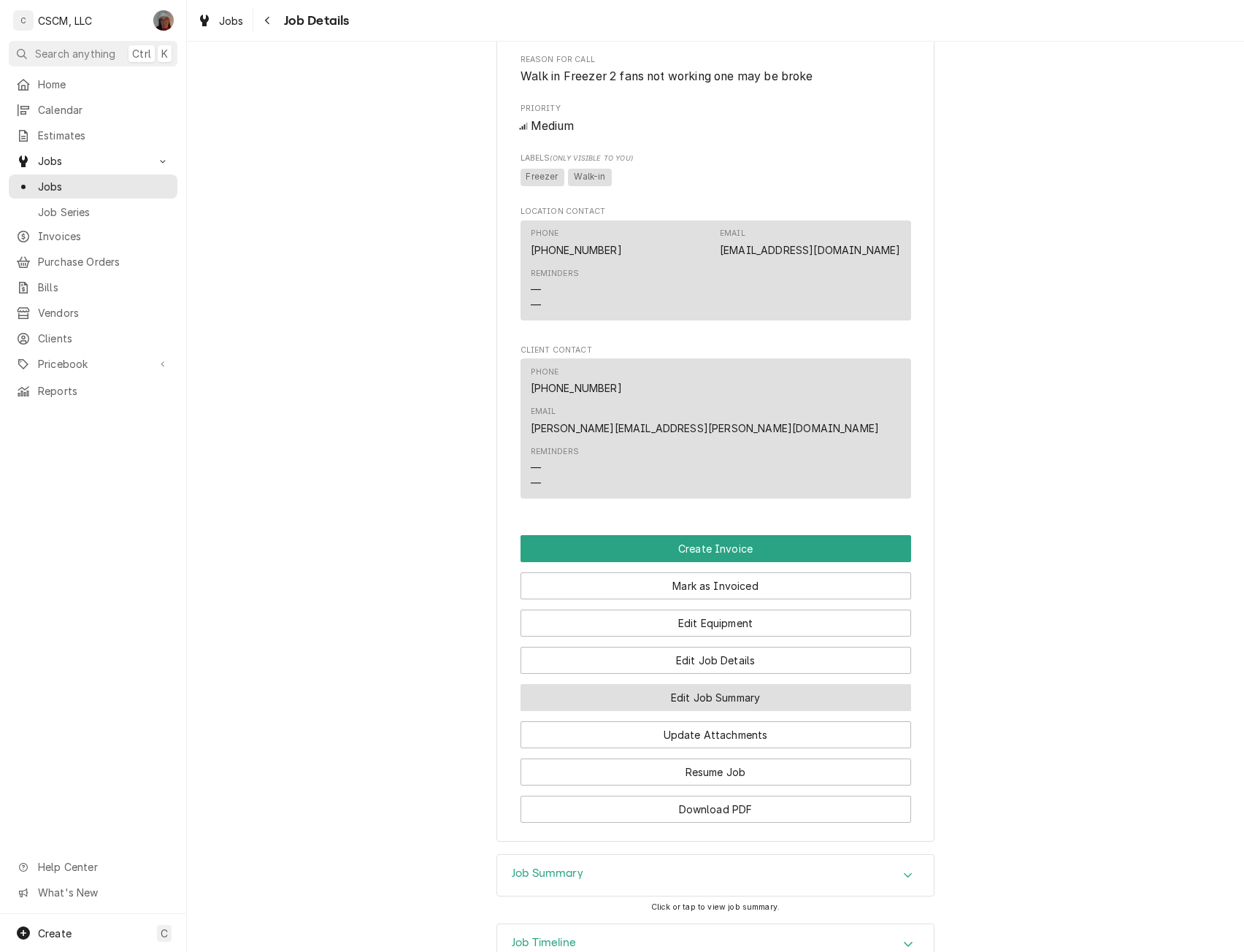
click at [710, 684] on button "Edit Job Summary" at bounding box center [716, 698] width 390 height 27
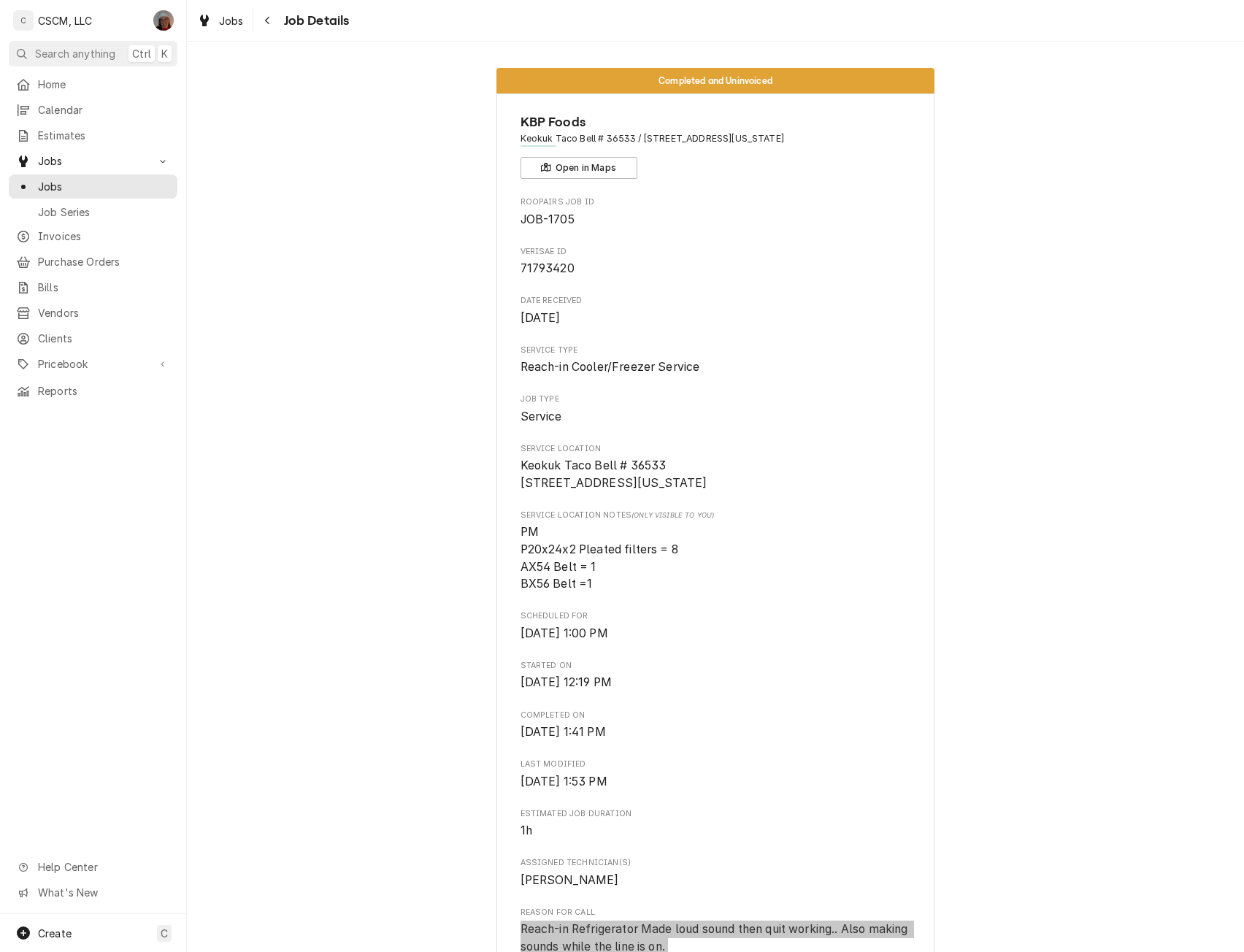
scroll to position [263, 0]
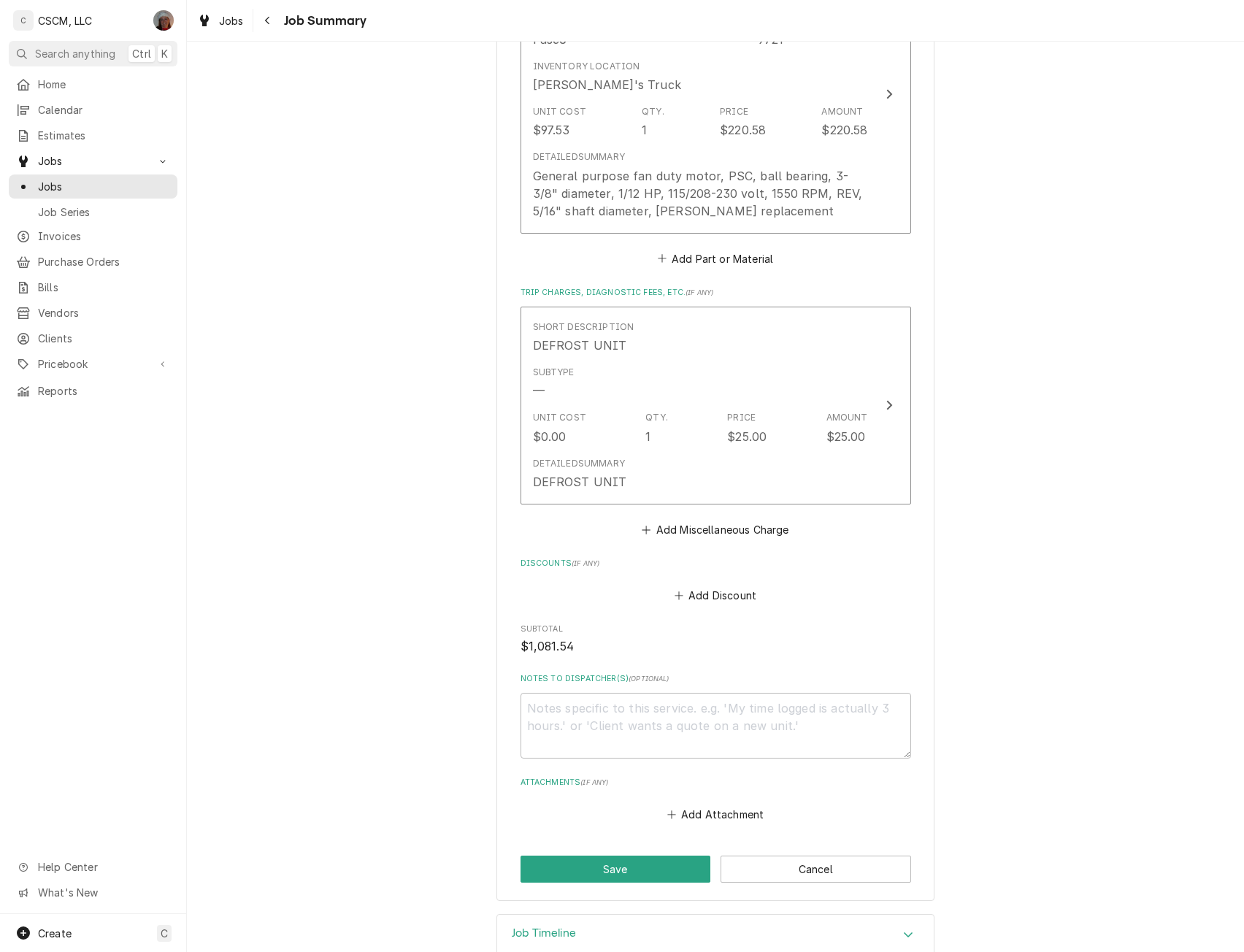
scroll to position [1733, 0]
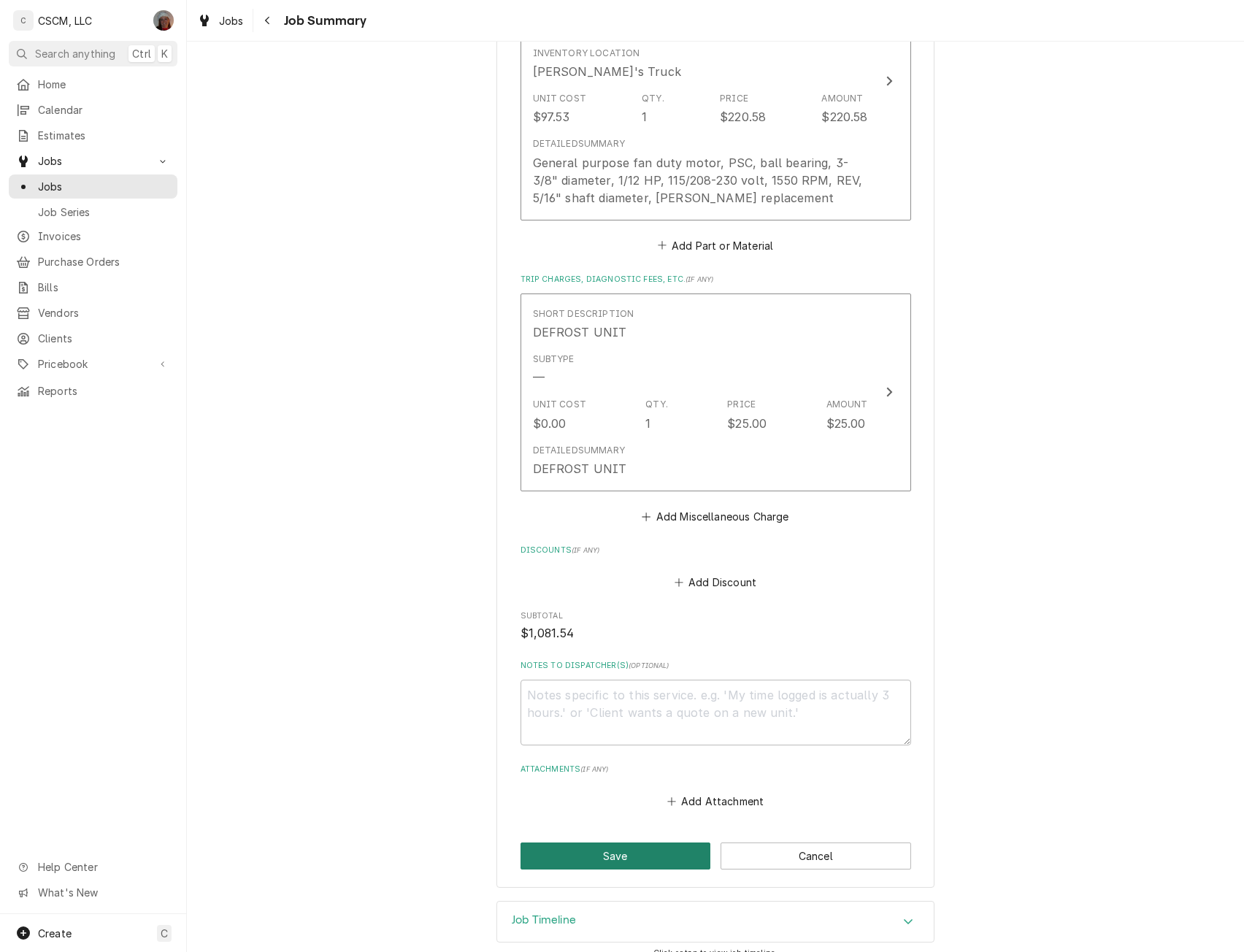
click at [587, 842] on button "Save" at bounding box center [616, 856] width 191 height 27
type textarea "x"
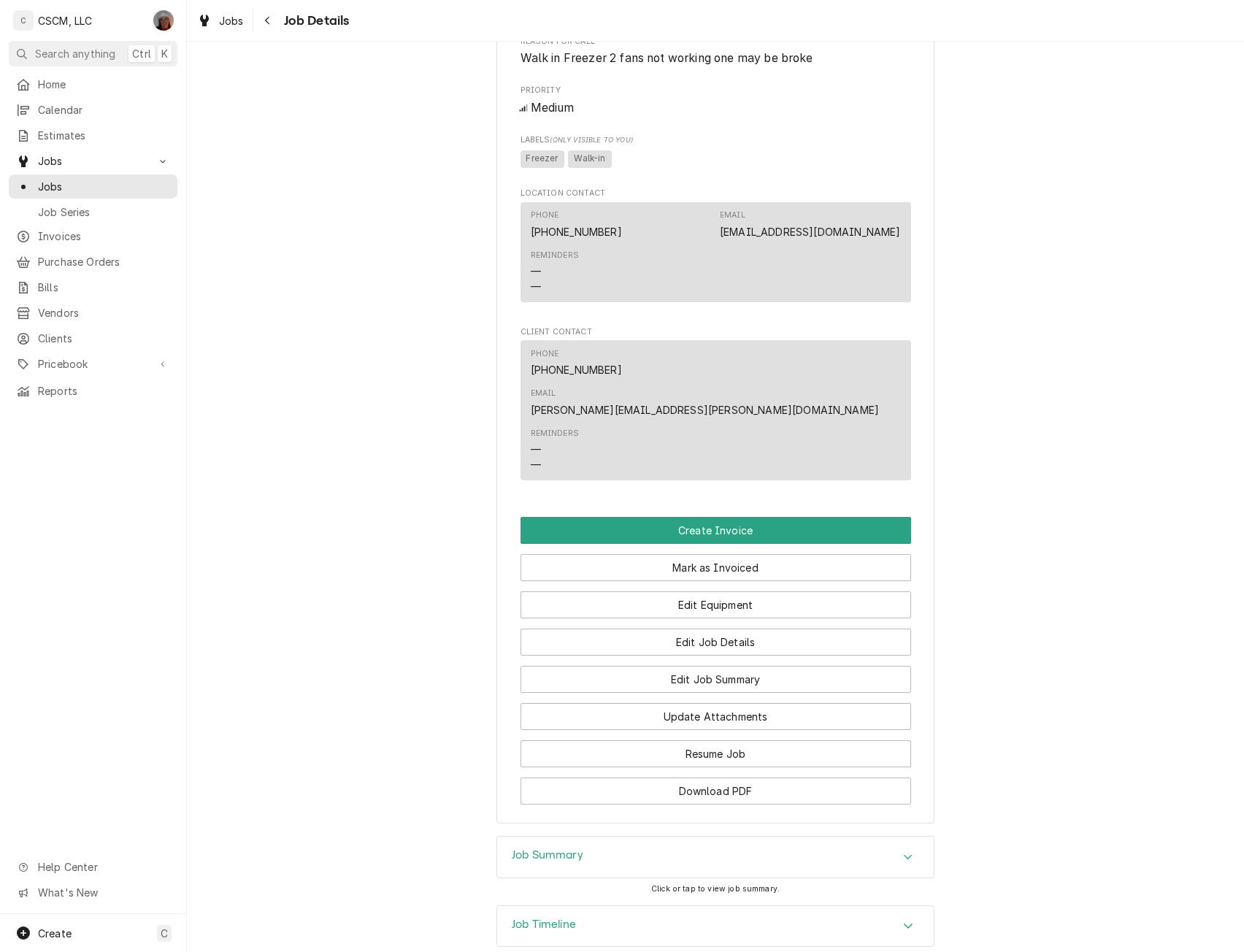
scroll to position [789, 0]
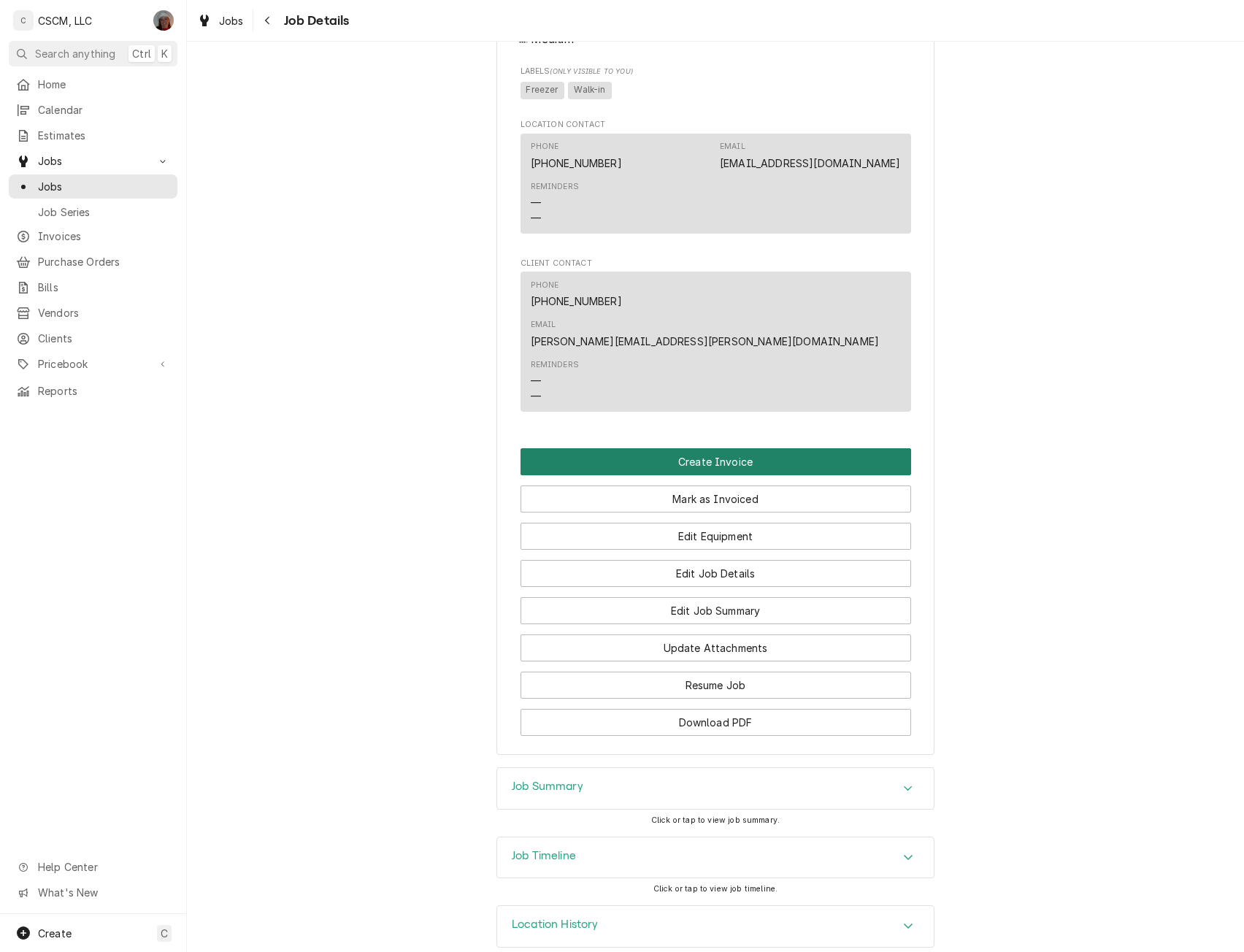
click at [699, 449] on button "Create Invoice" at bounding box center [716, 462] width 390 height 27
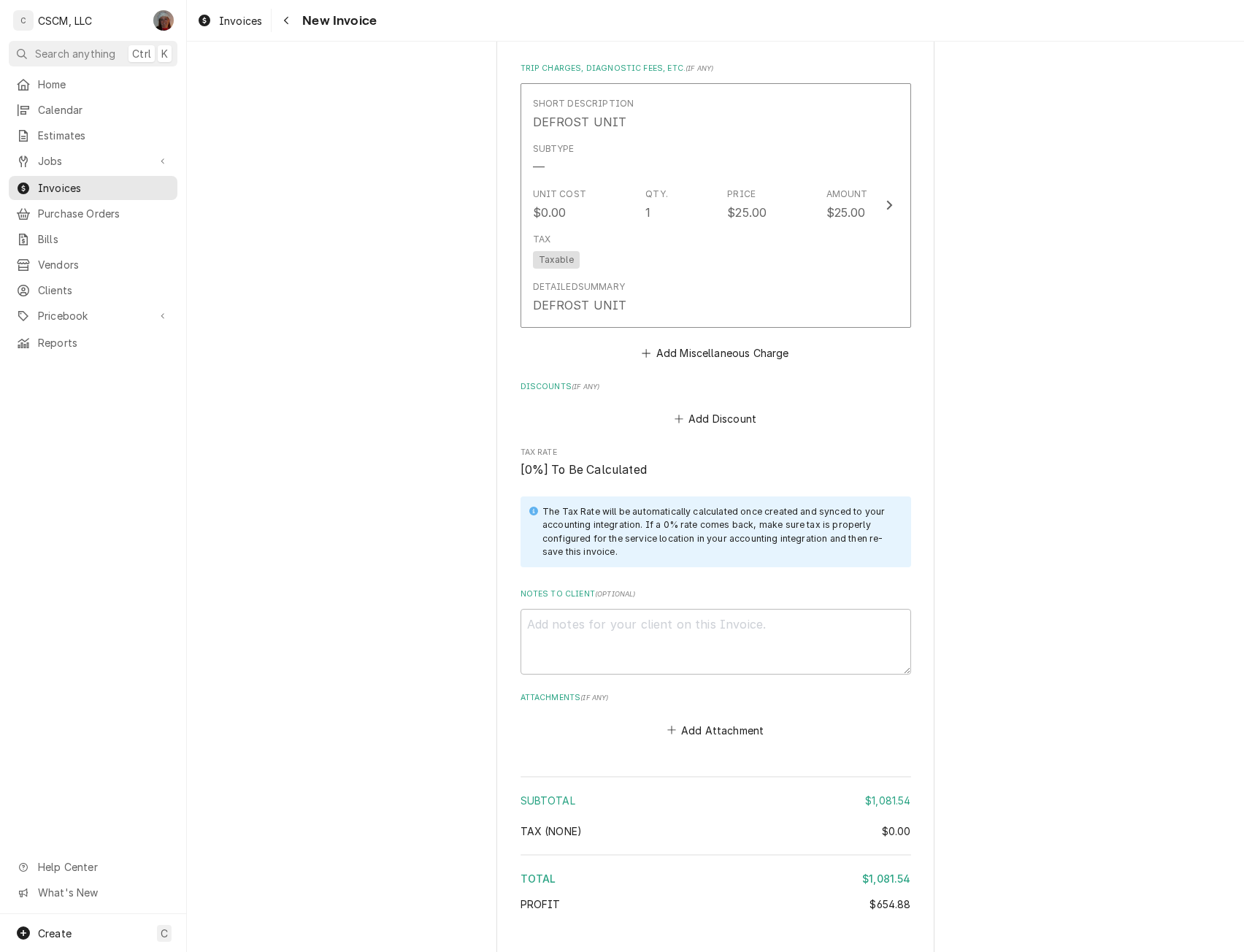
scroll to position [3042, 0]
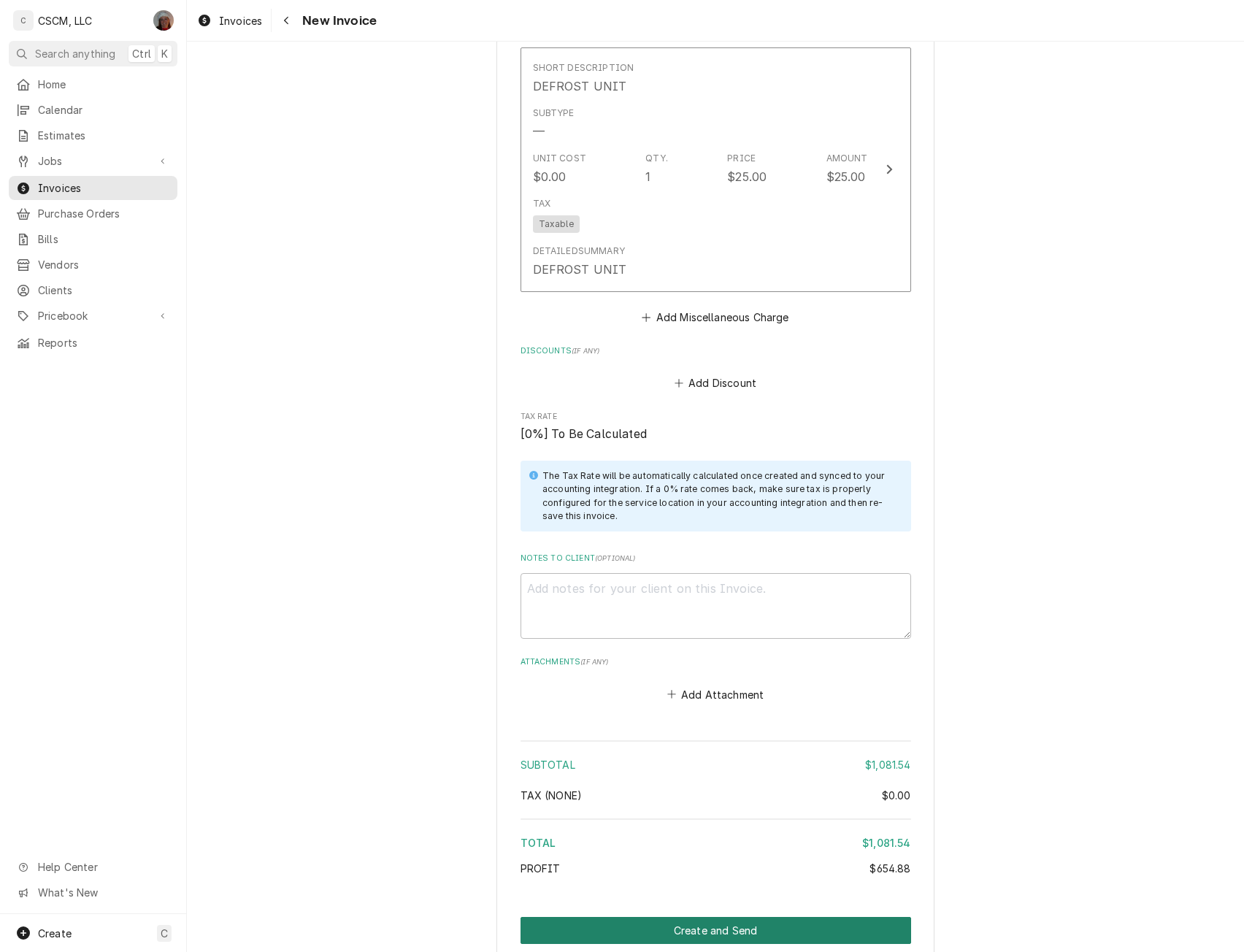
click button "Create and Send"
type textarea "x"
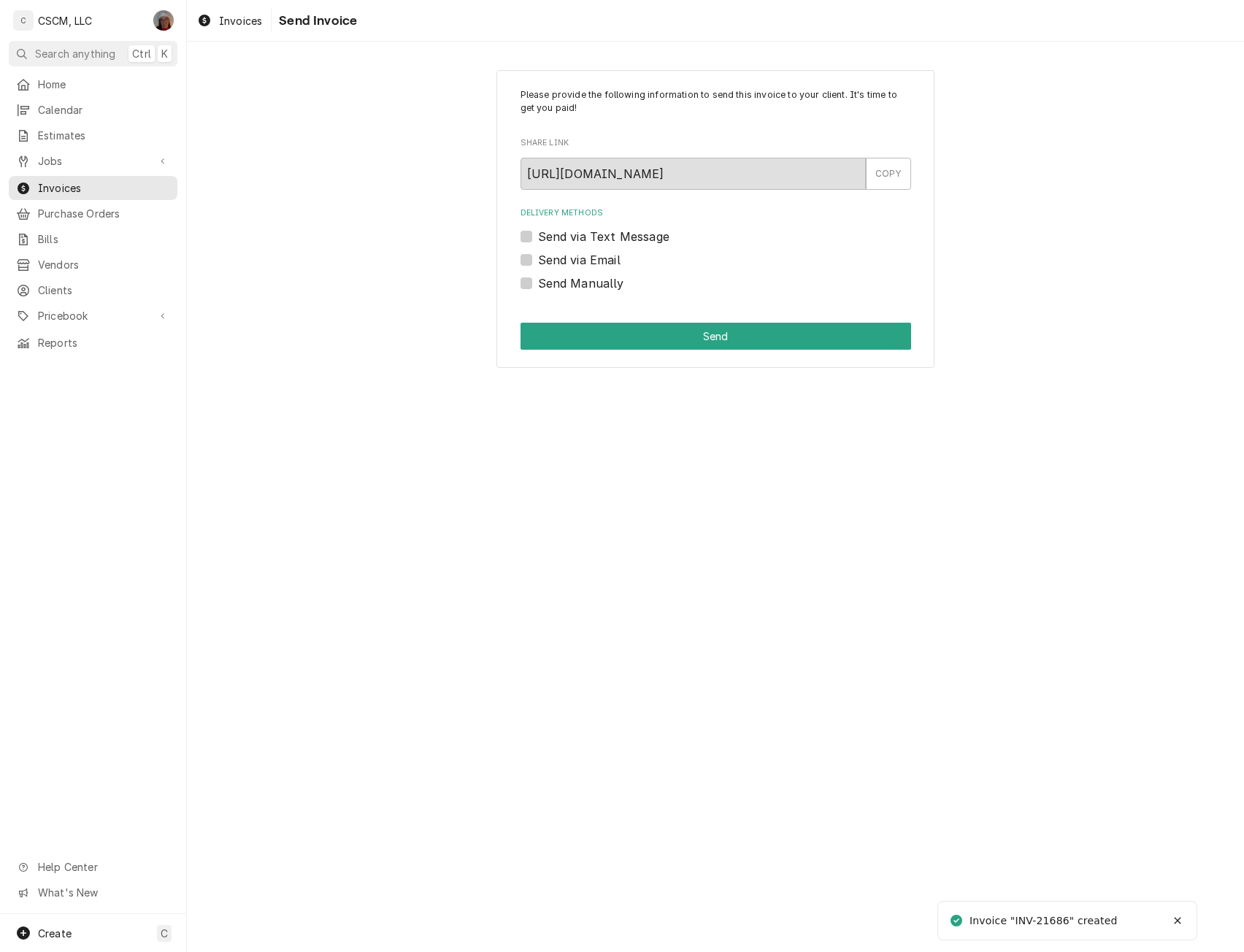
click at [538, 286] on label "Send Manually" at bounding box center [581, 283] width 86 height 18
click at [538, 286] on input "Send Manually" at bounding box center [734, 291] width 390 height 32
checkbox input "true"
click at [553, 334] on button "Send" at bounding box center [716, 336] width 390 height 27
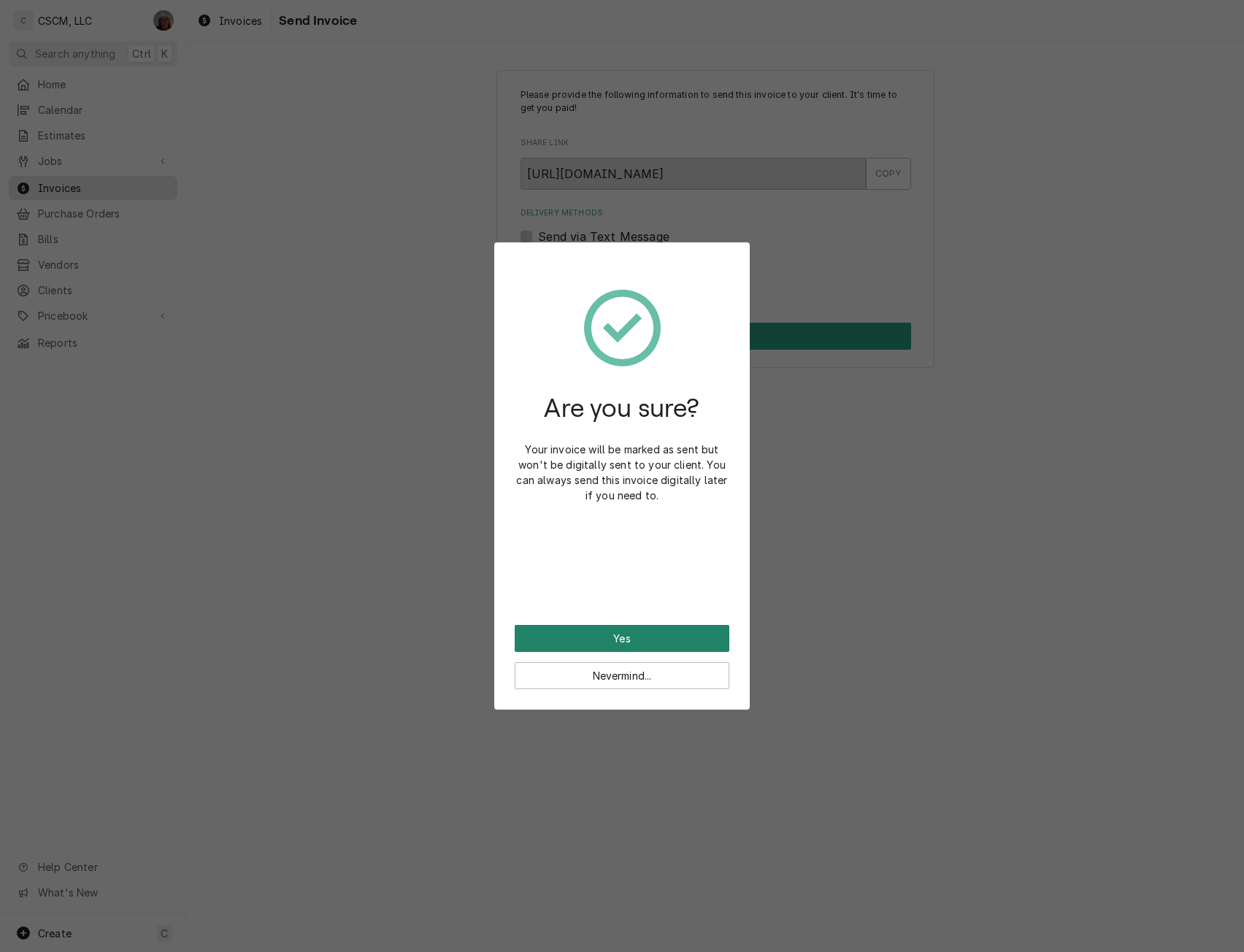
click at [564, 631] on button "Yes" at bounding box center [622, 639] width 215 height 27
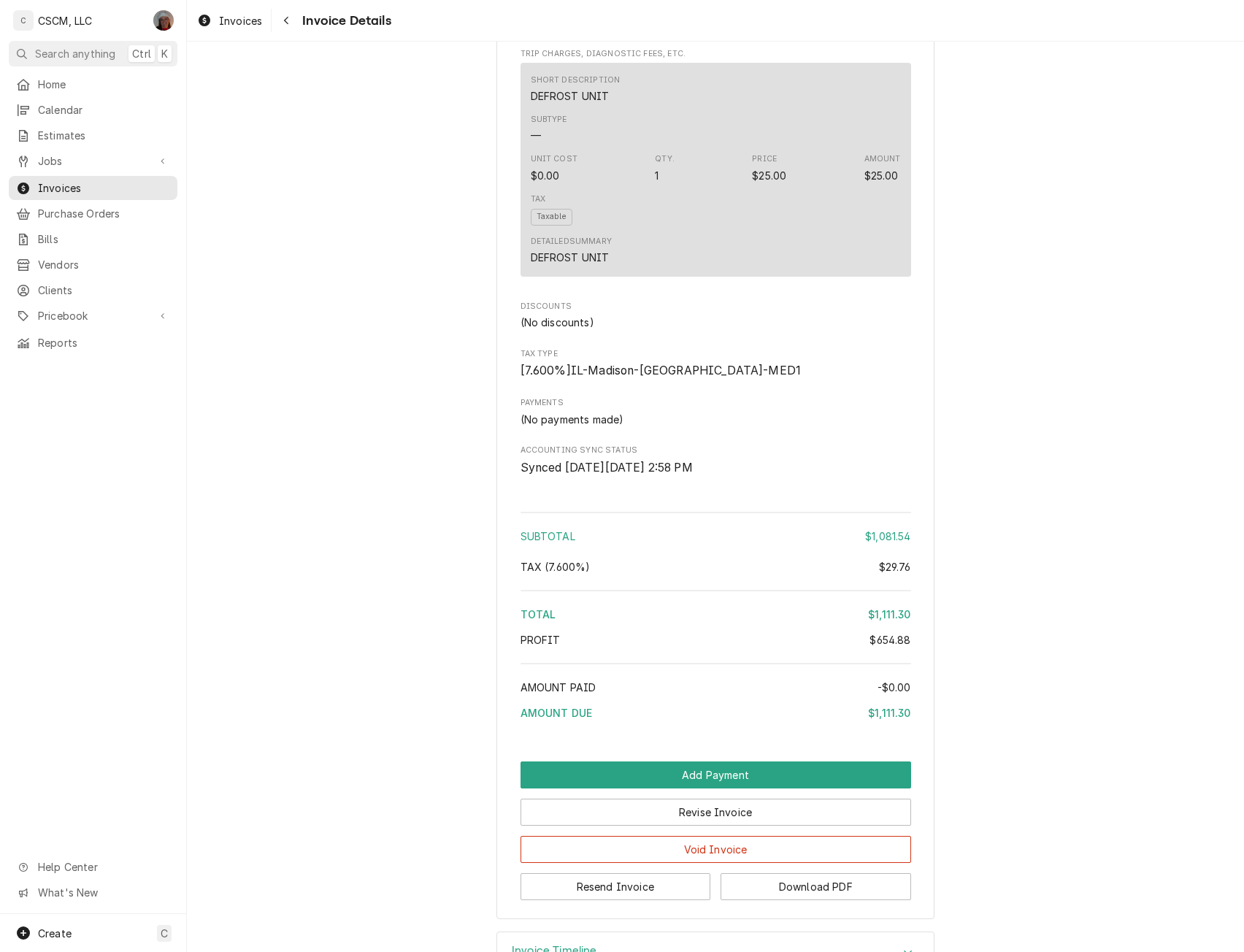
scroll to position [2302, 0]
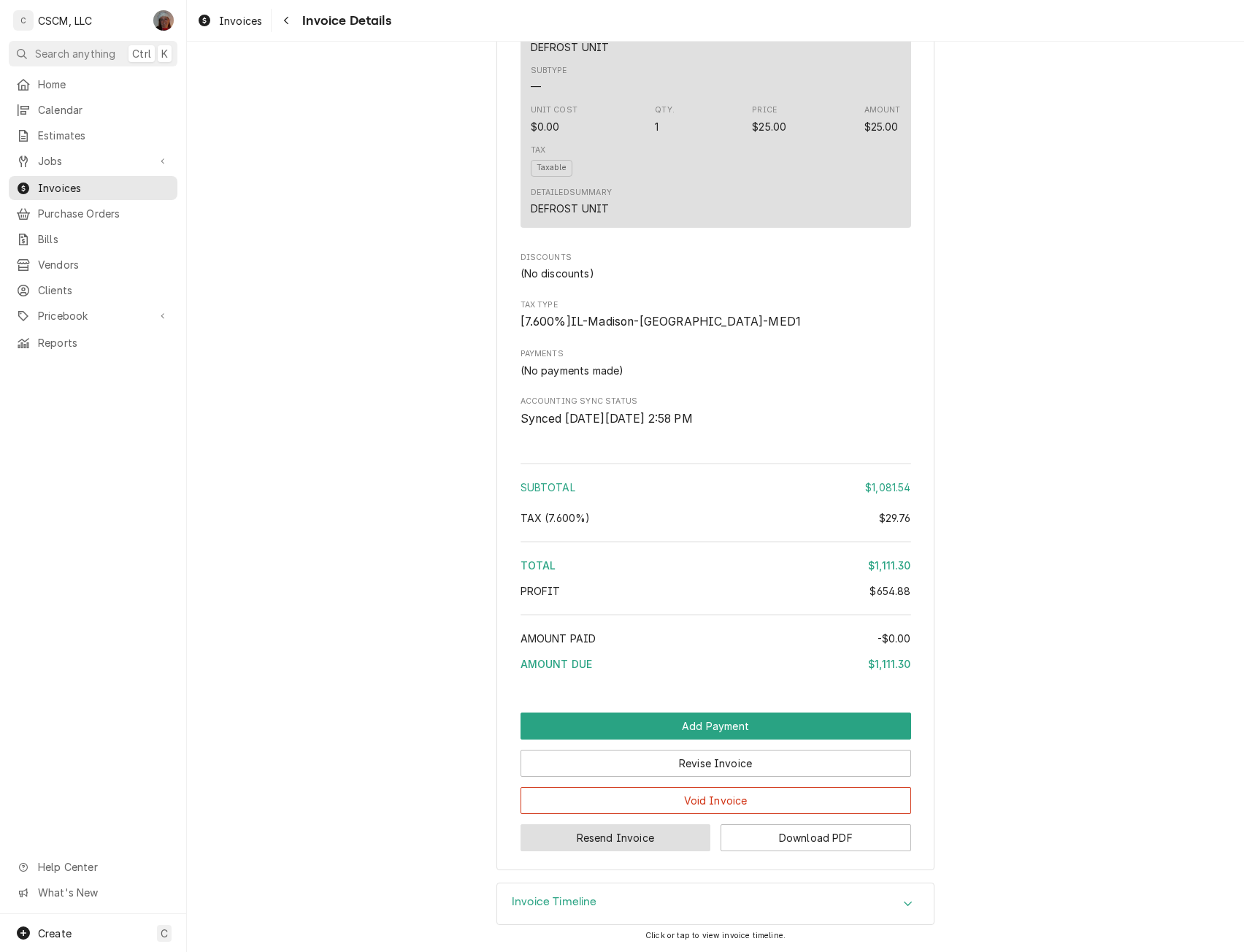
click at [613, 851] on button "Resend Invoice" at bounding box center [616, 838] width 191 height 27
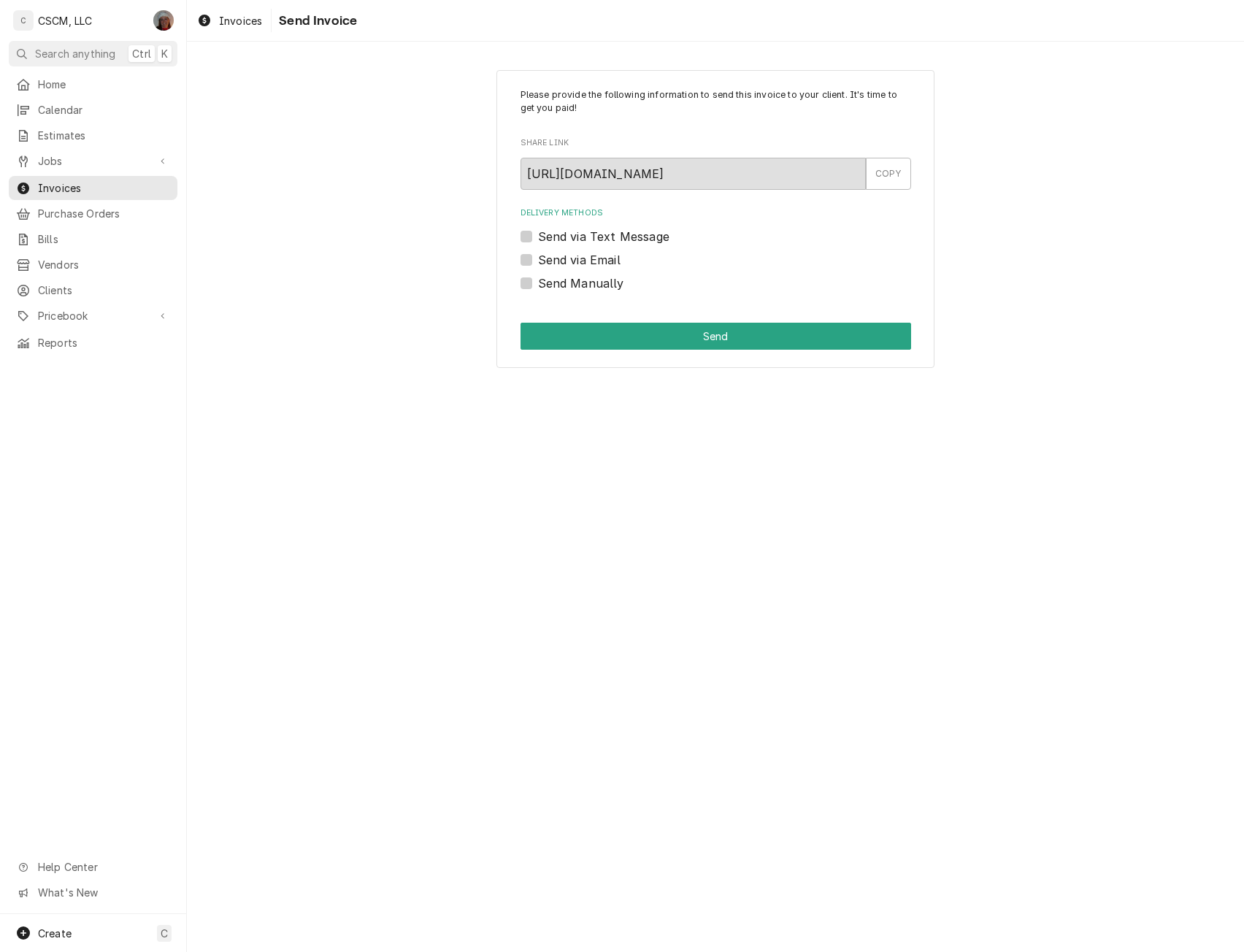
click at [538, 256] on label "Send via Email" at bounding box center [580, 259] width 83 height 18
click at [538, 256] on input "Send via Email" at bounding box center [734, 267] width 390 height 32
checkbox input "true"
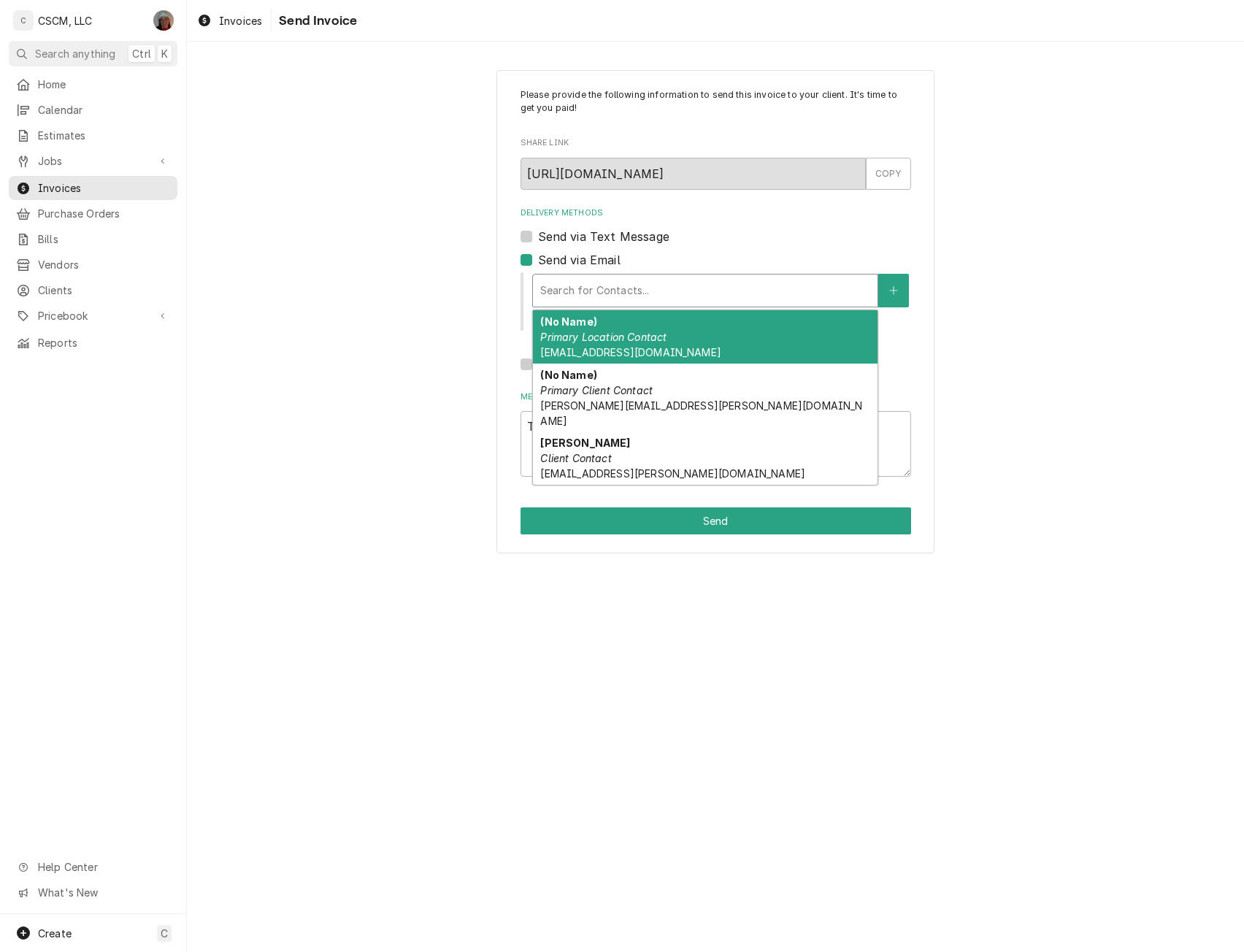
click at [571, 292] on div "Delivery Methods" at bounding box center [705, 290] width 330 height 26
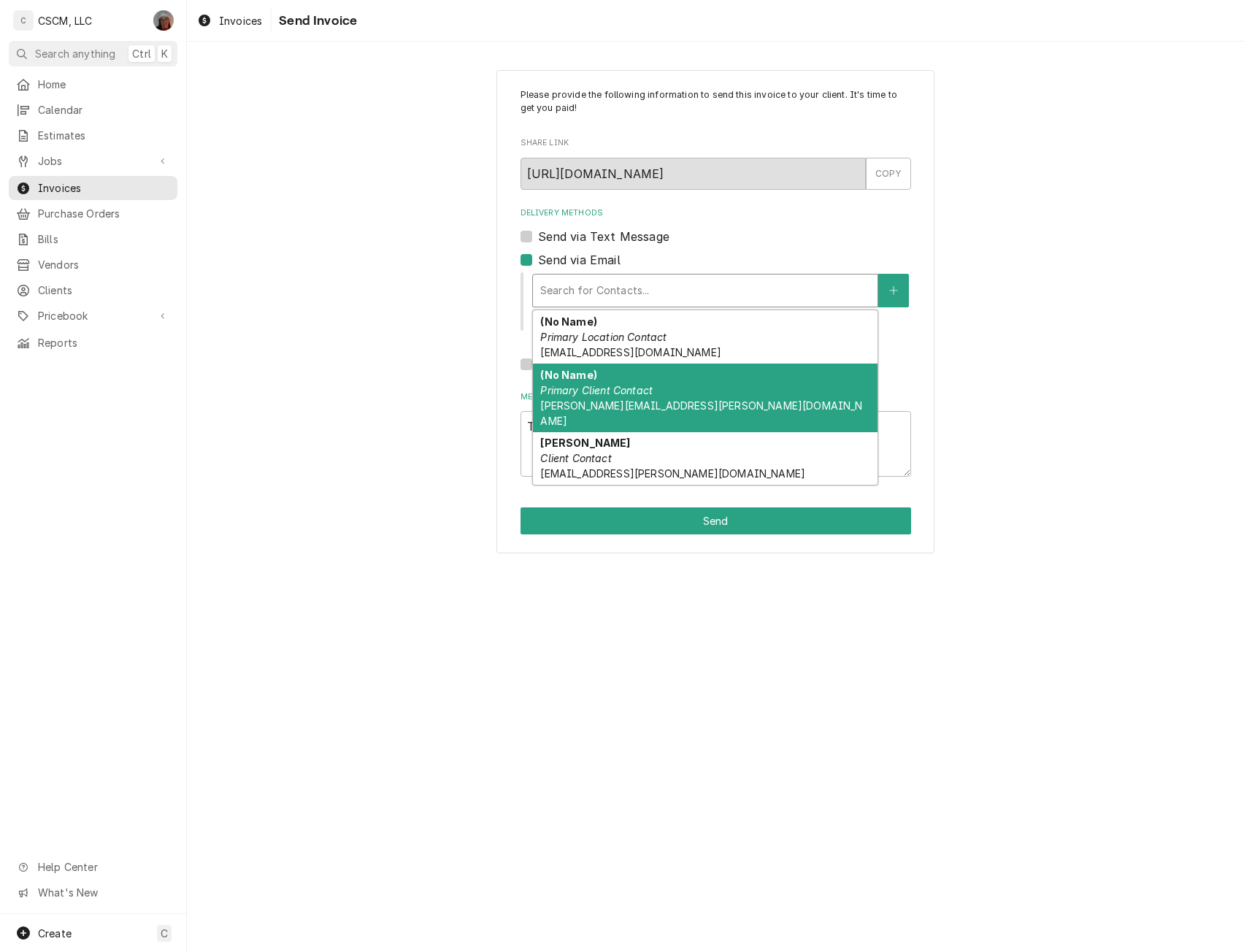
click at [735, 397] on div "(No Name) Primary Client Contact james.williams@partners.mcd.com" at bounding box center [706, 397] width 345 height 68
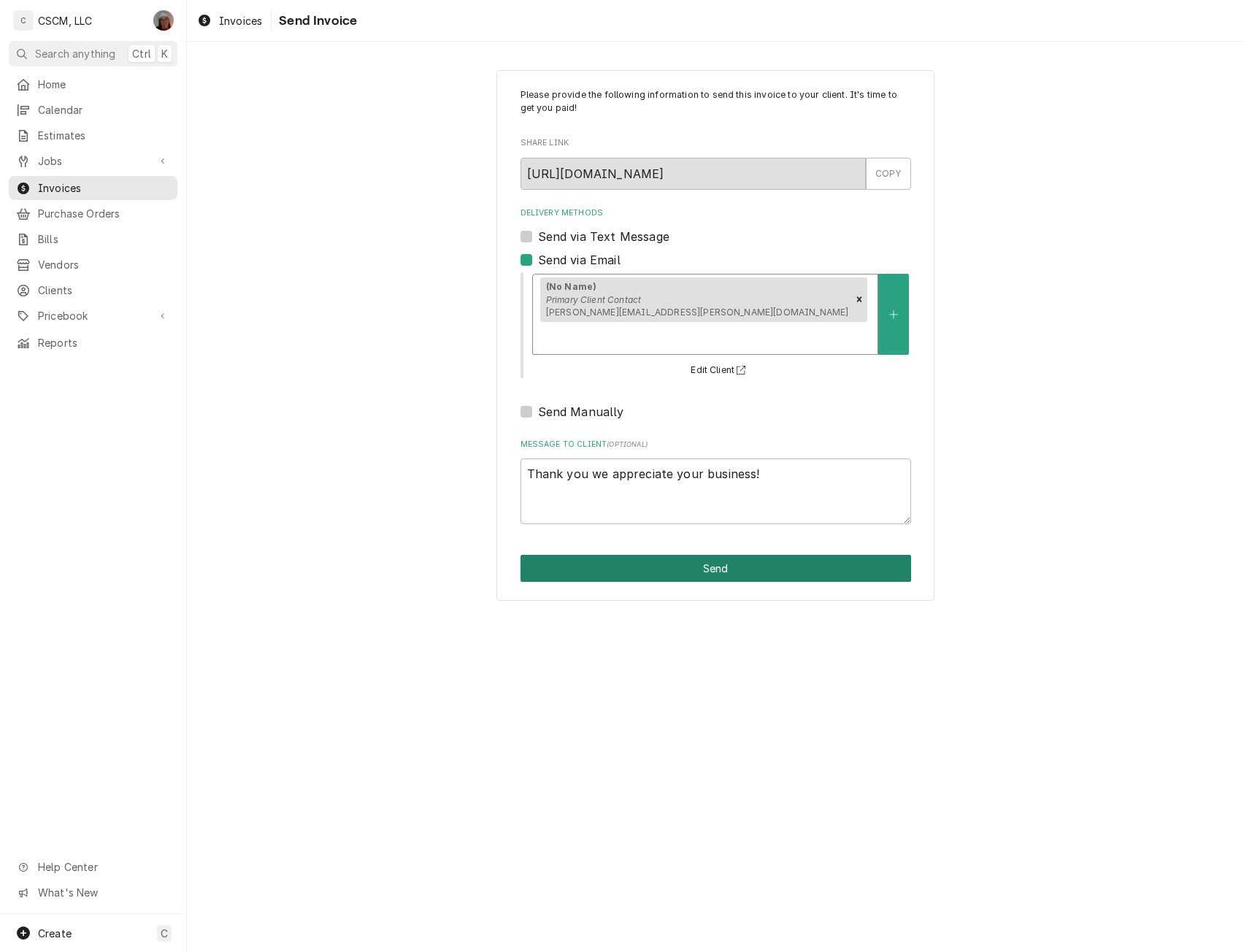
click at [698, 555] on button "Send" at bounding box center [716, 568] width 390 height 27
type textarea "x"
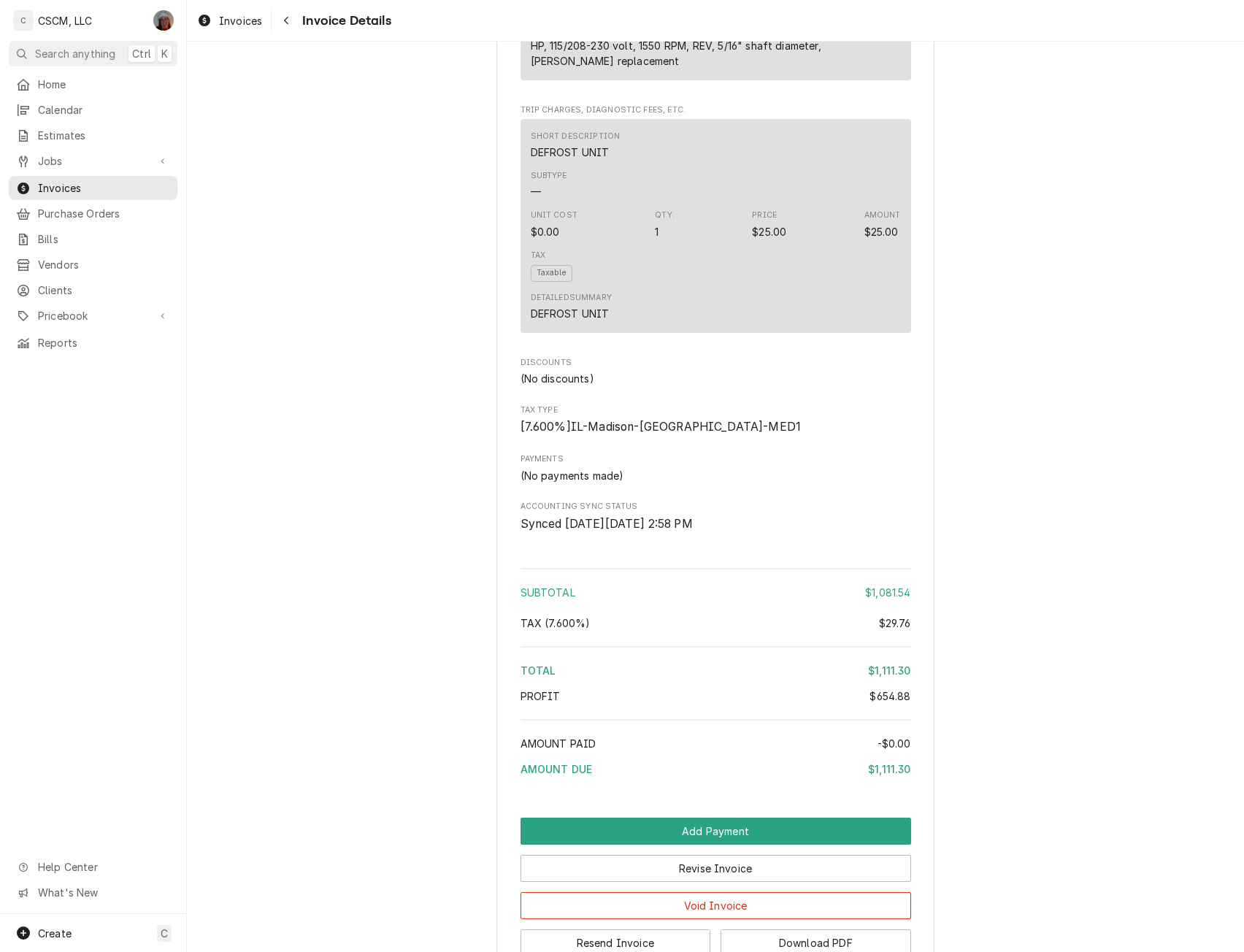
scroll to position [2331, 0]
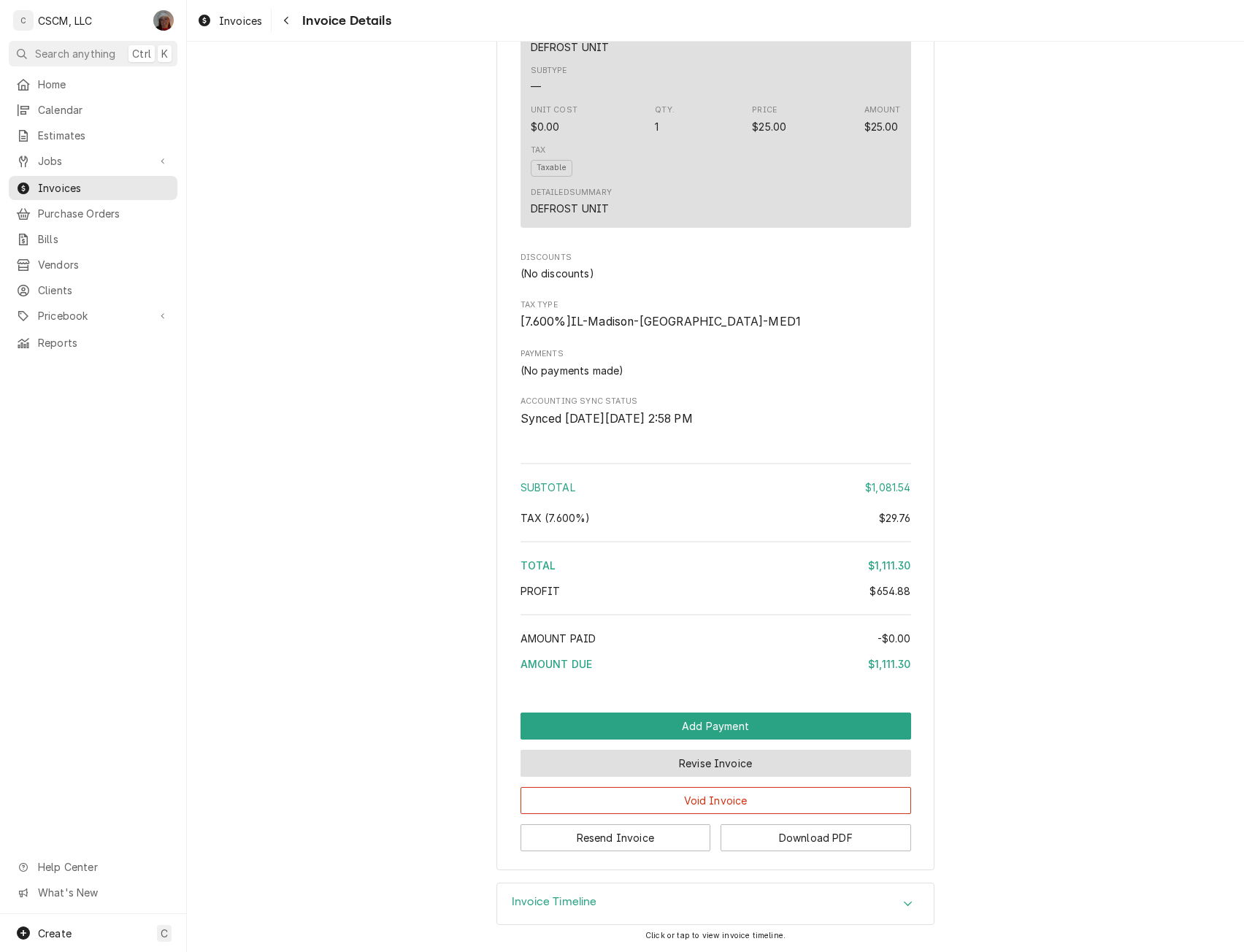
click at [712, 771] on button "Revise Invoice" at bounding box center [716, 763] width 390 height 27
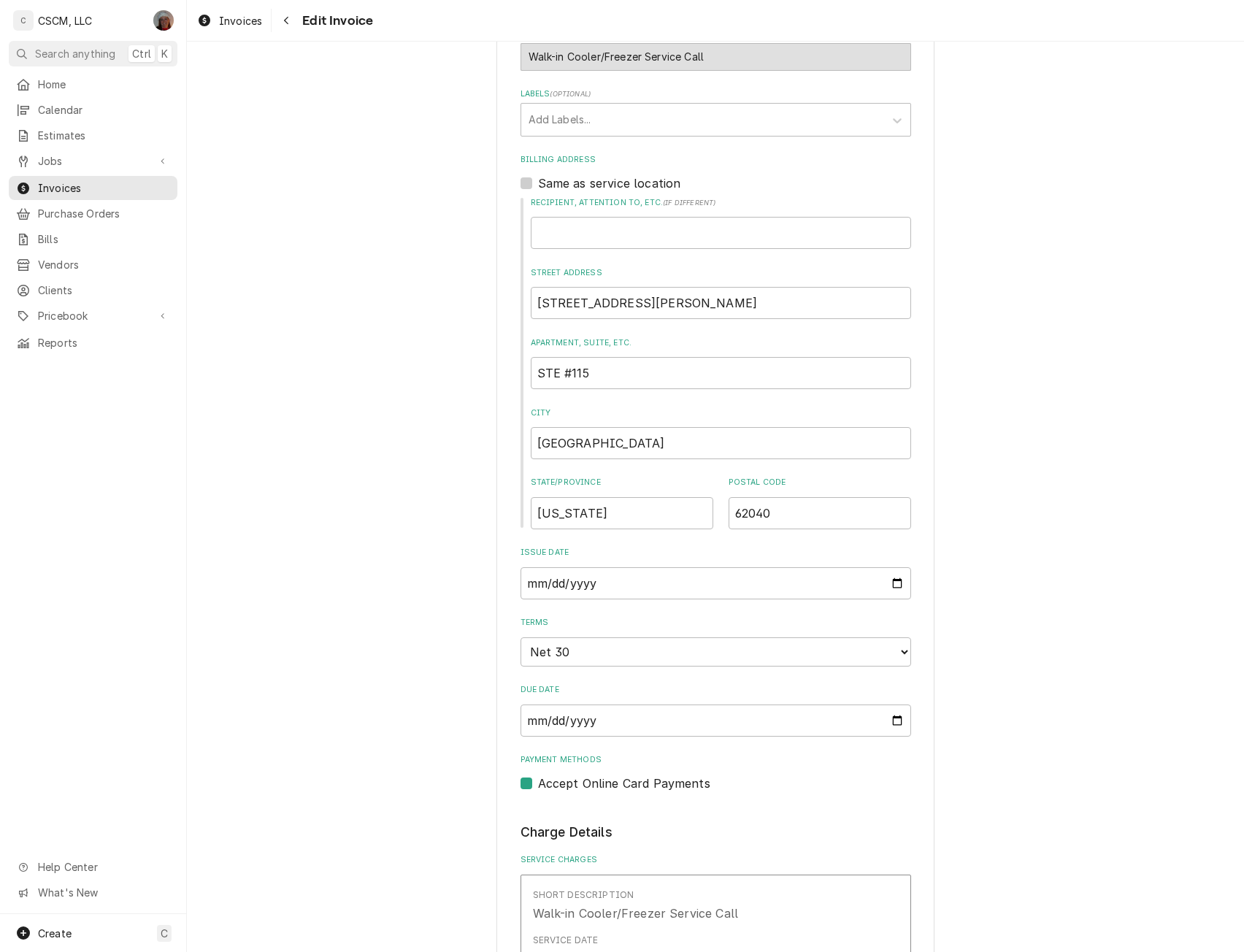
scroll to position [443, 0]
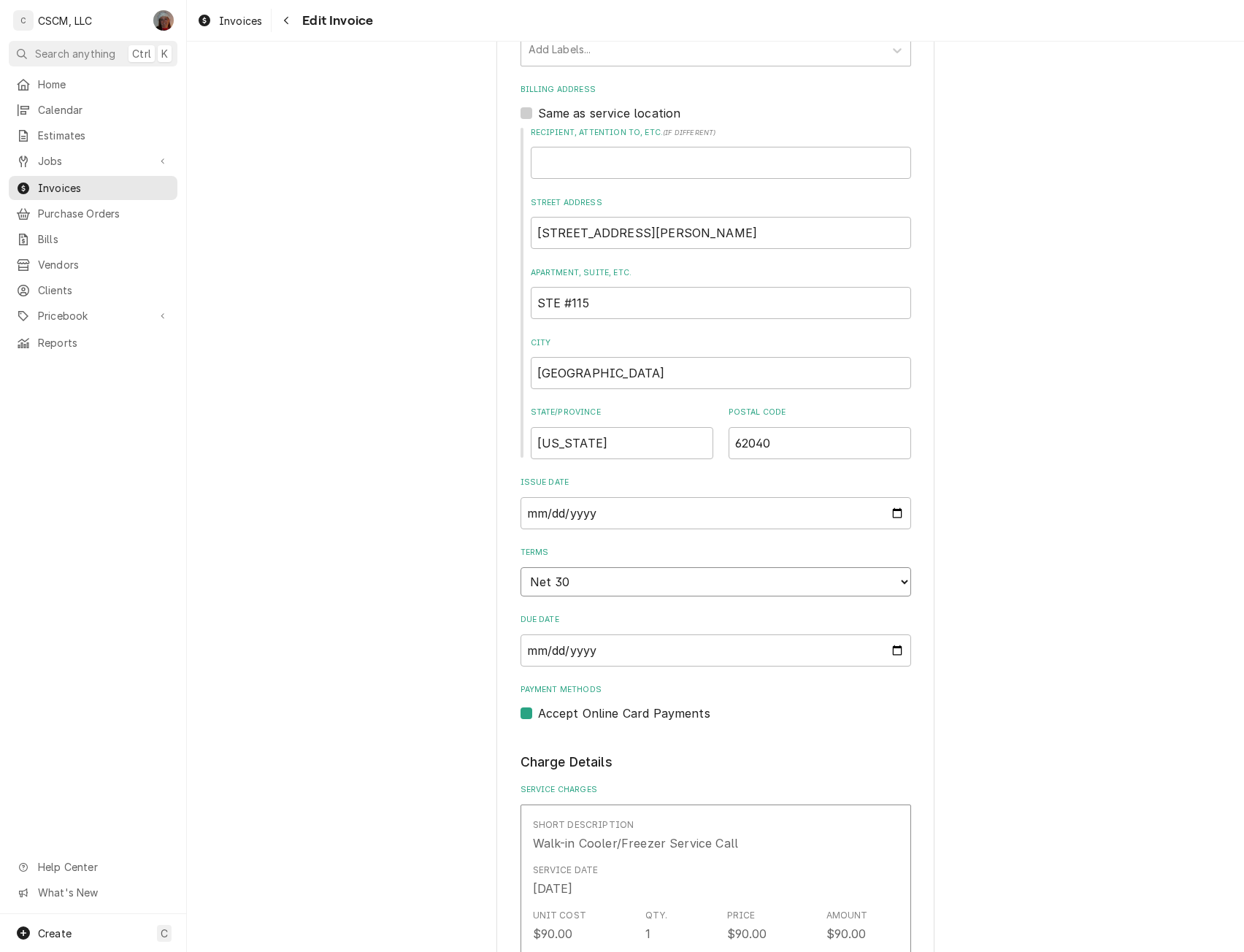
click at [896, 578] on select "Choose payment terms... Same Day Net 7 Net 14 Net 21 Net 30 Net 45 Net 60 Net 90" at bounding box center [716, 581] width 390 height 30
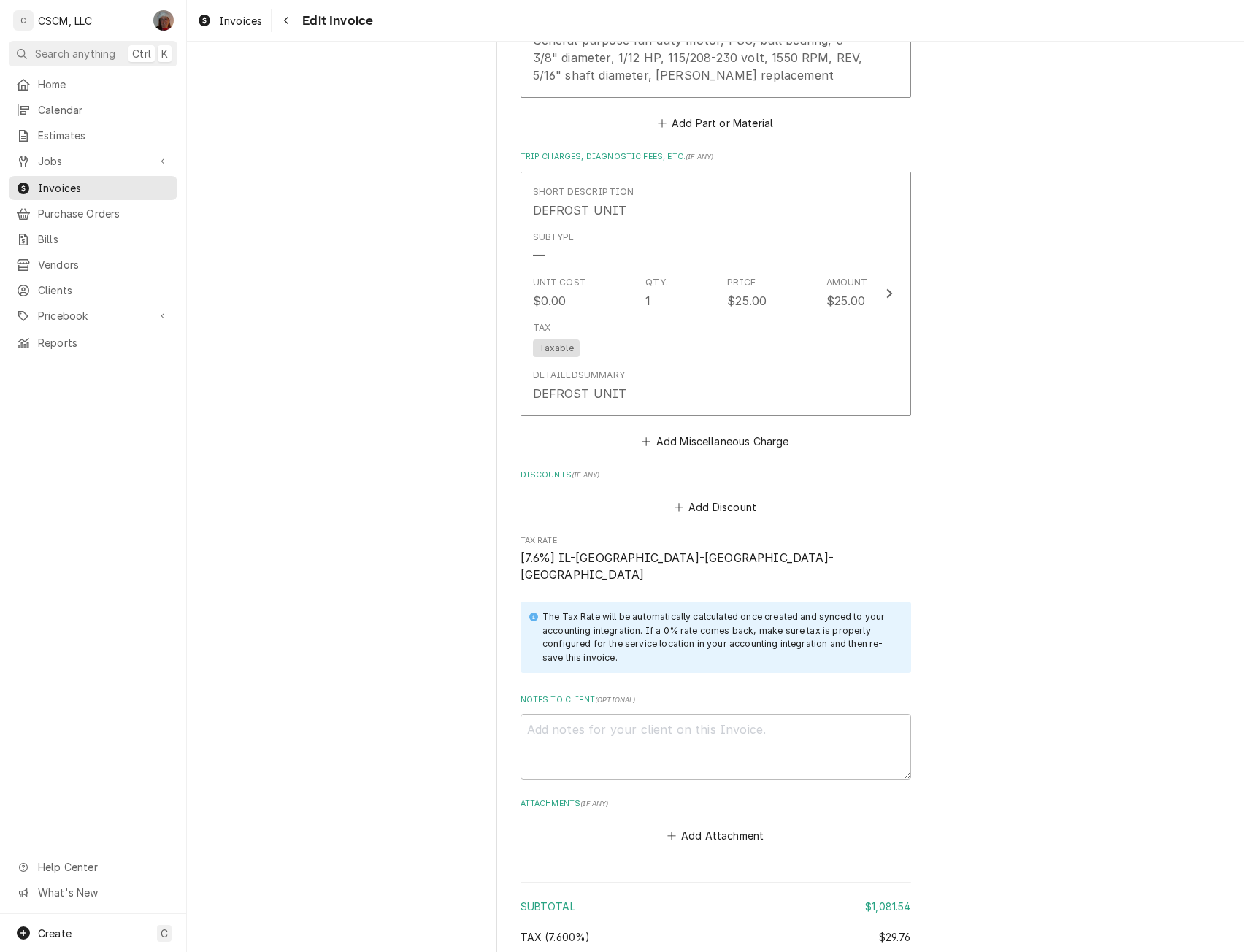
scroll to position [3117, 0]
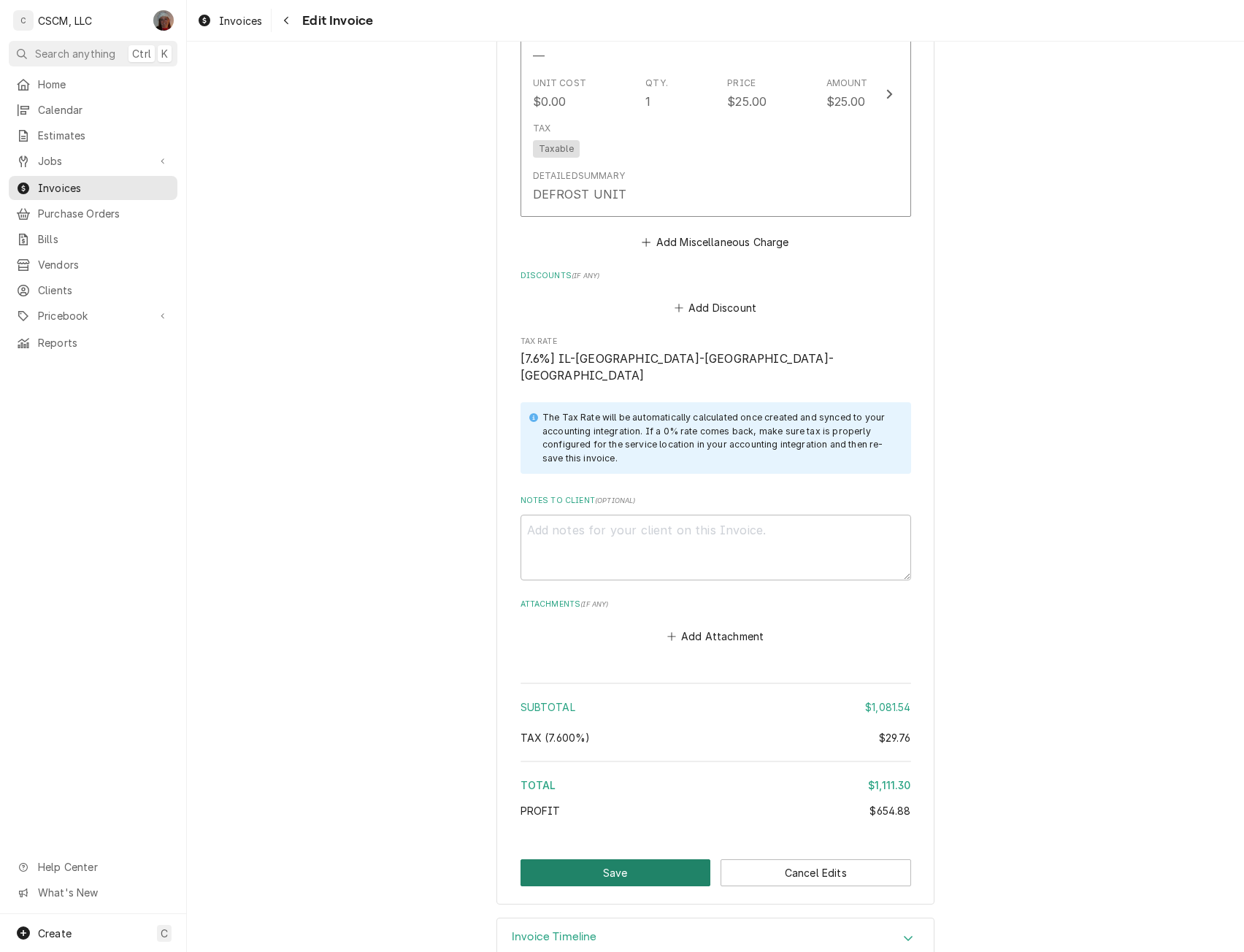
click at [624, 859] on button "Save" at bounding box center [616, 873] width 191 height 27
type textarea "x"
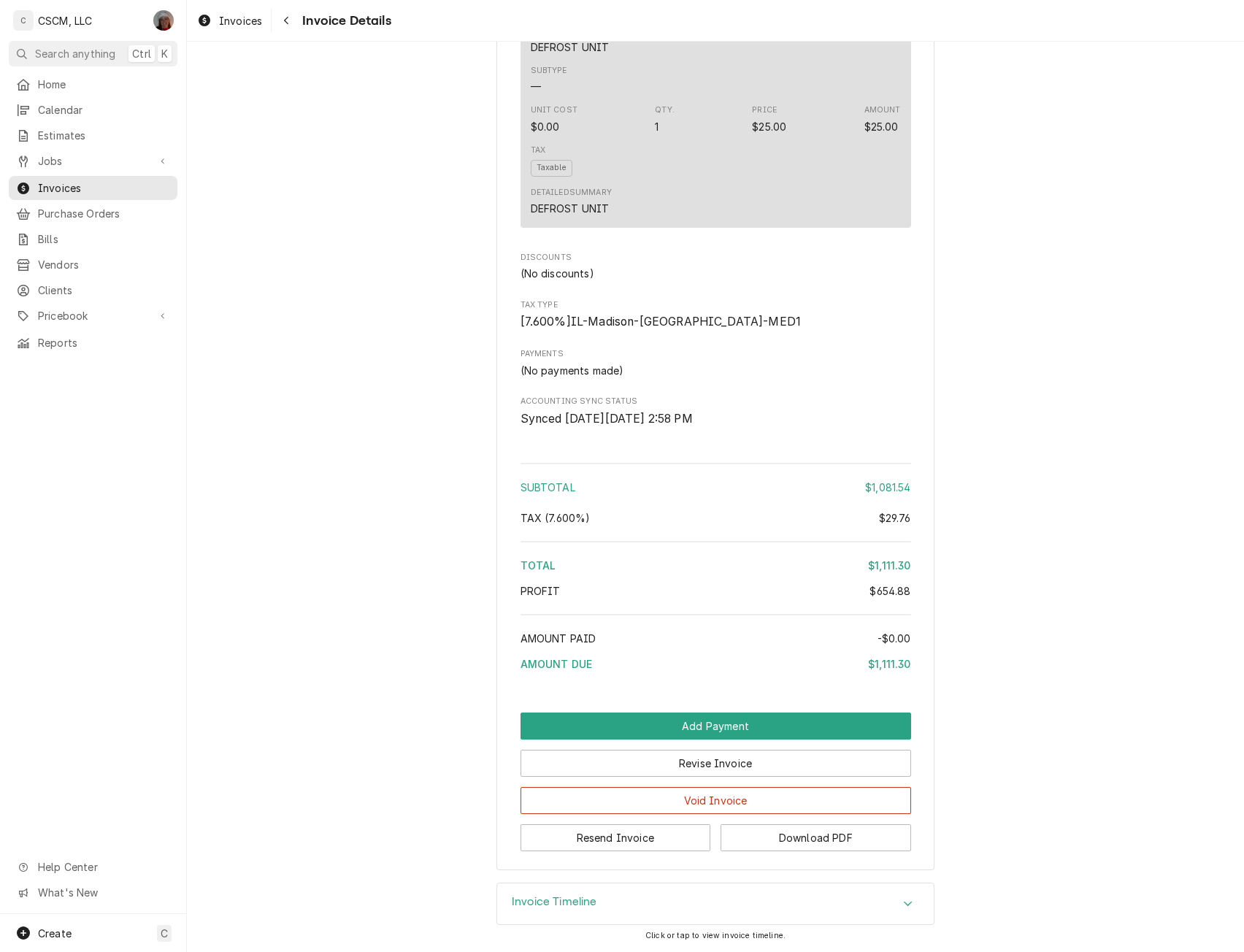
scroll to position [2331, 0]
click at [601, 846] on button "Resend Invoice" at bounding box center [616, 838] width 191 height 27
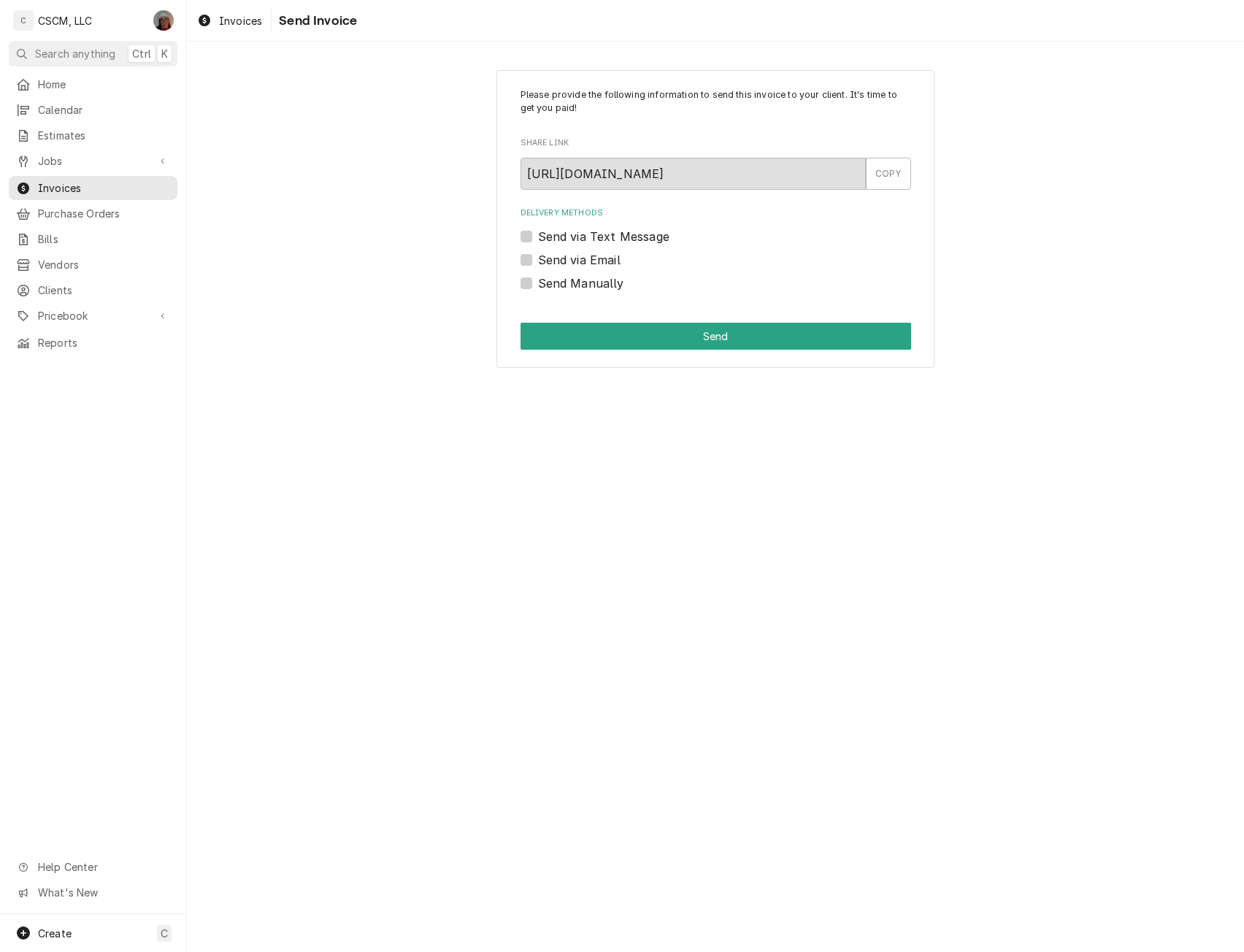
click at [538, 282] on label "Send Manually" at bounding box center [581, 283] width 86 height 18
click at [538, 282] on input "Send Manually" at bounding box center [734, 291] width 390 height 32
checkbox input "true"
click at [542, 336] on button "Send" at bounding box center [716, 336] width 390 height 27
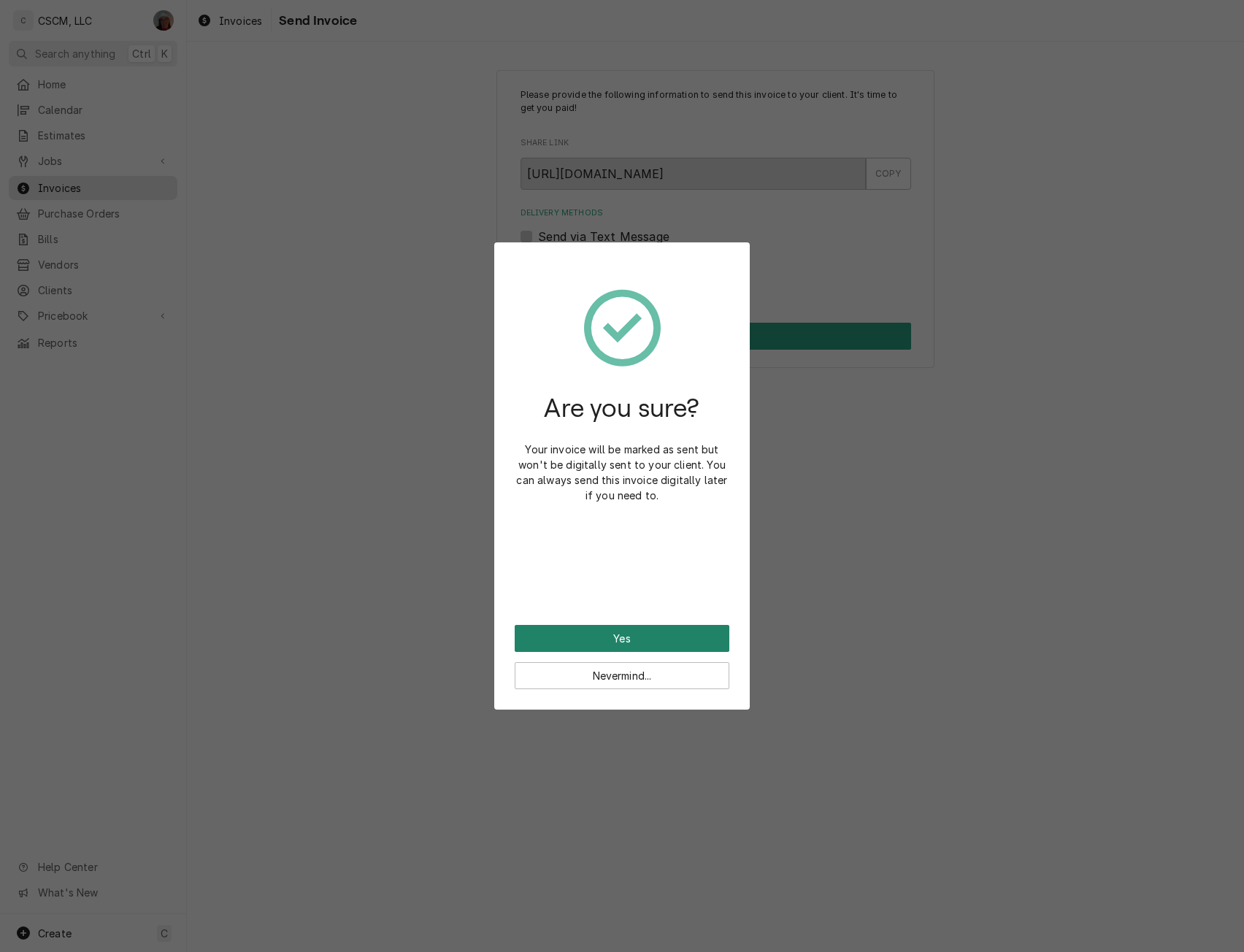
click at [643, 630] on button "Yes" at bounding box center [622, 639] width 215 height 27
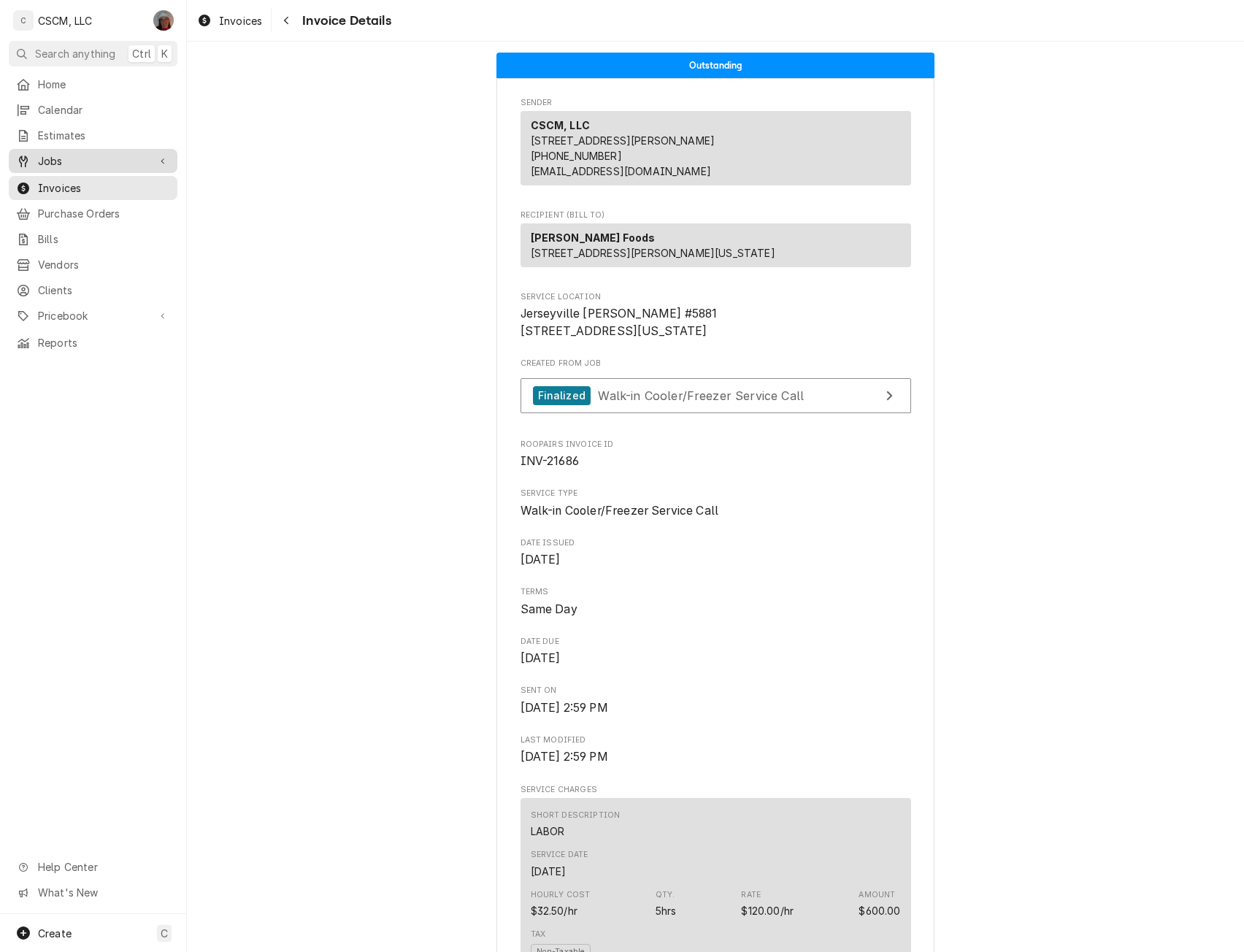
click at [84, 158] on span "Jobs" at bounding box center [93, 160] width 110 height 15
click at [73, 184] on span "Jobs" at bounding box center [104, 187] width 132 height 15
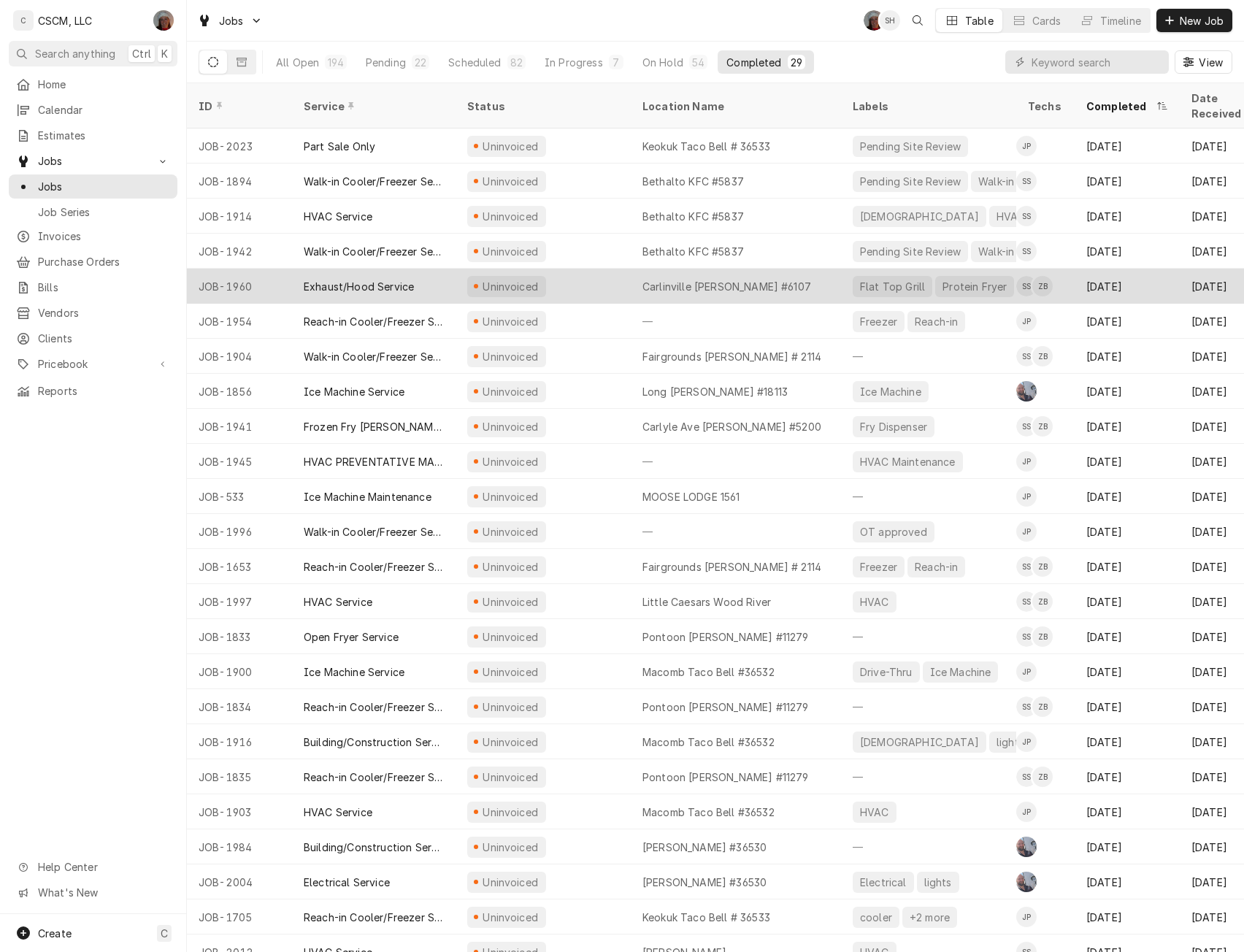
click at [556, 269] on div "Uninvoiced" at bounding box center [543, 286] width 175 height 35
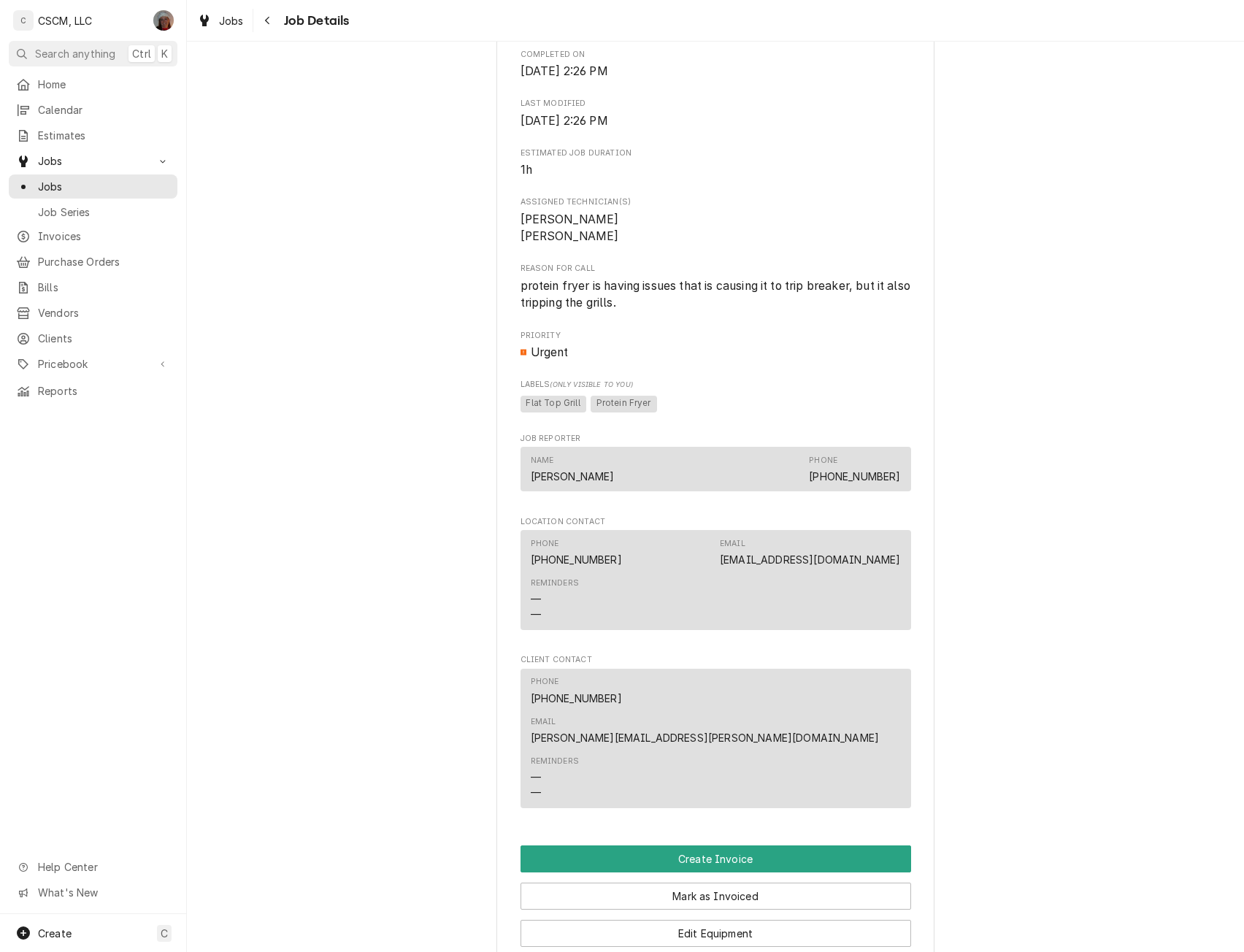
scroll to position [656, 0]
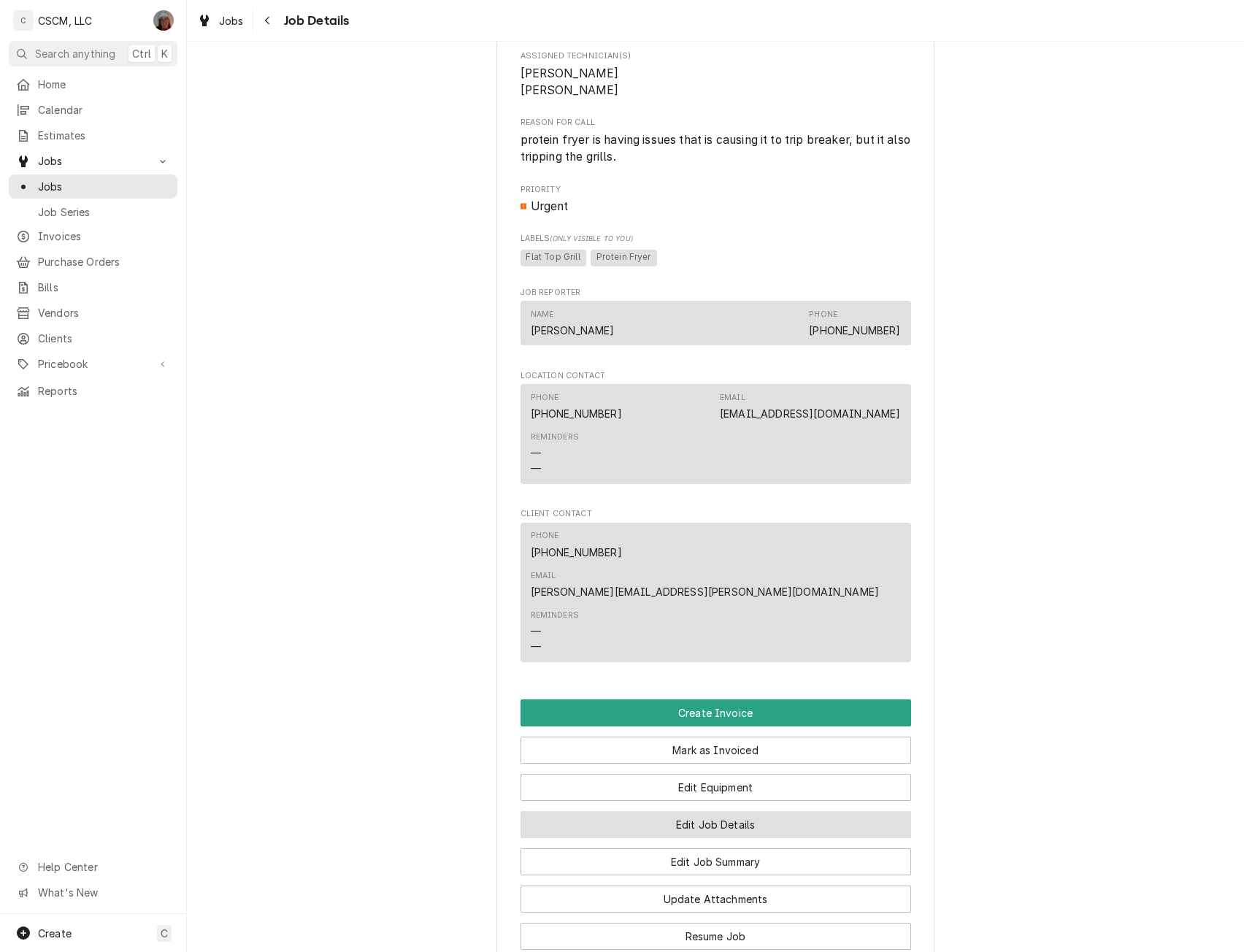
click at [676, 811] on button "Edit Job Details" at bounding box center [716, 824] width 390 height 27
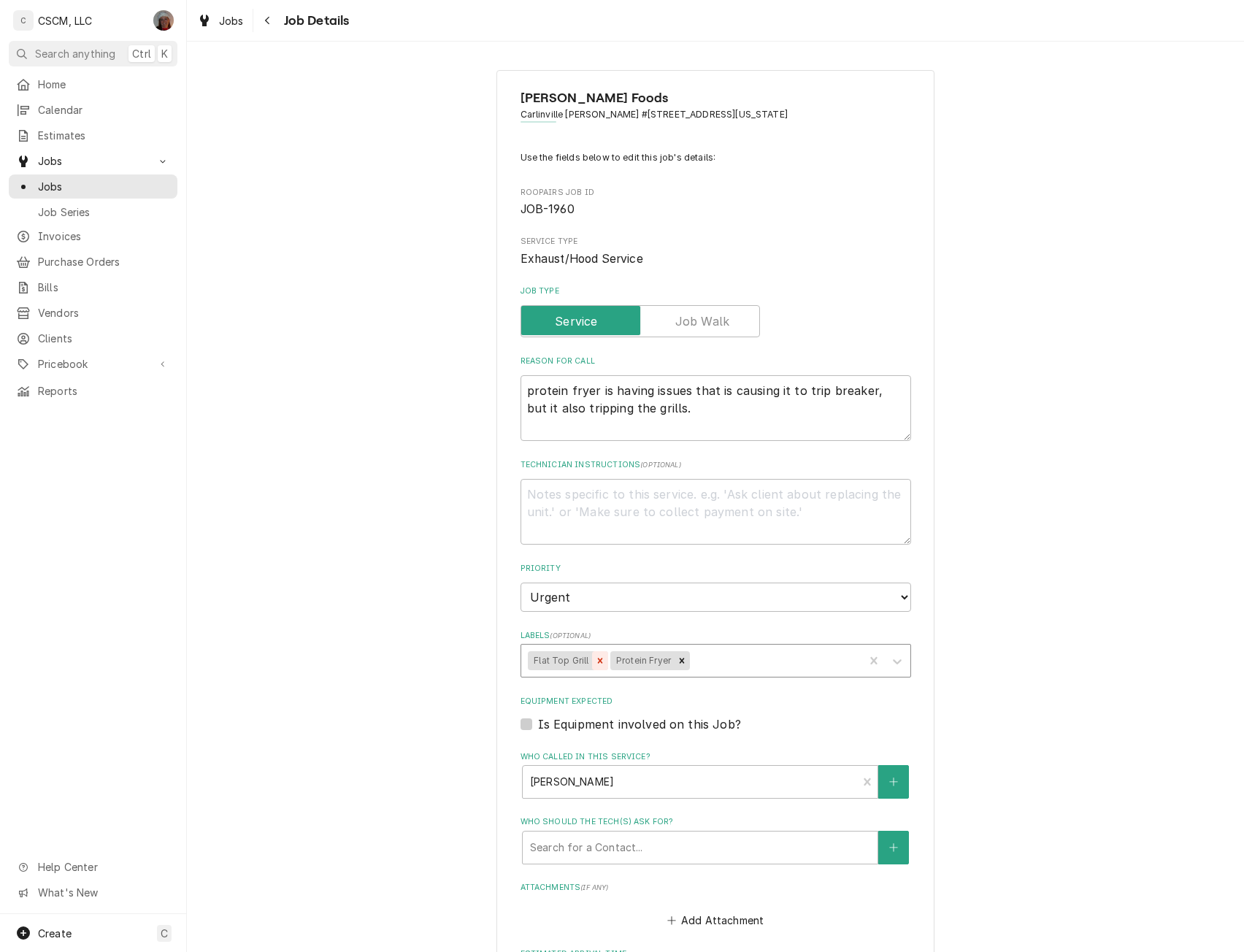
click at [596, 656] on icon "Remove Flat Top Grill" at bounding box center [600, 661] width 10 height 10
type textarea "x"
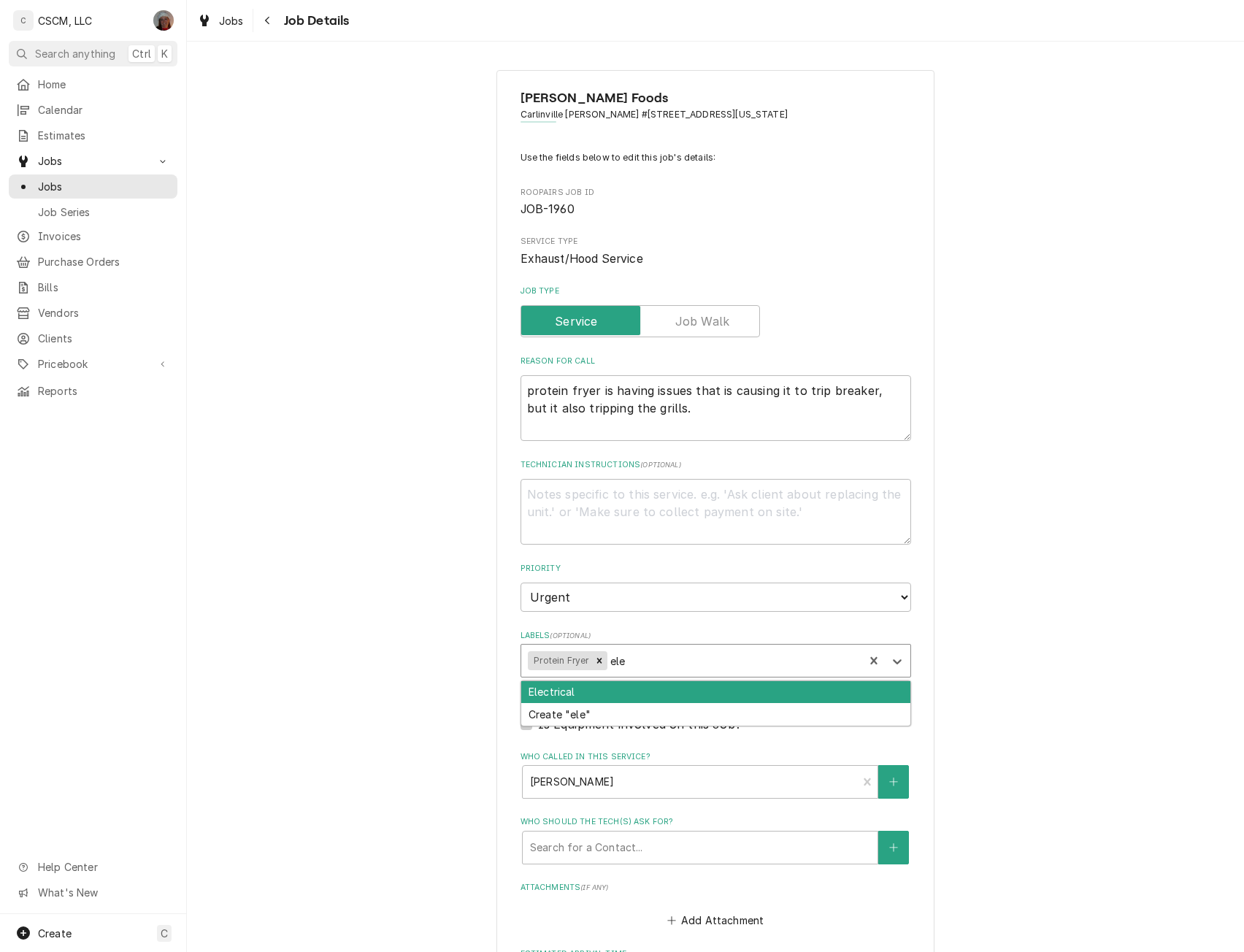
type input "elec"
click at [583, 698] on div "Electrical" at bounding box center [716, 692] width 390 height 23
type textarea "x"
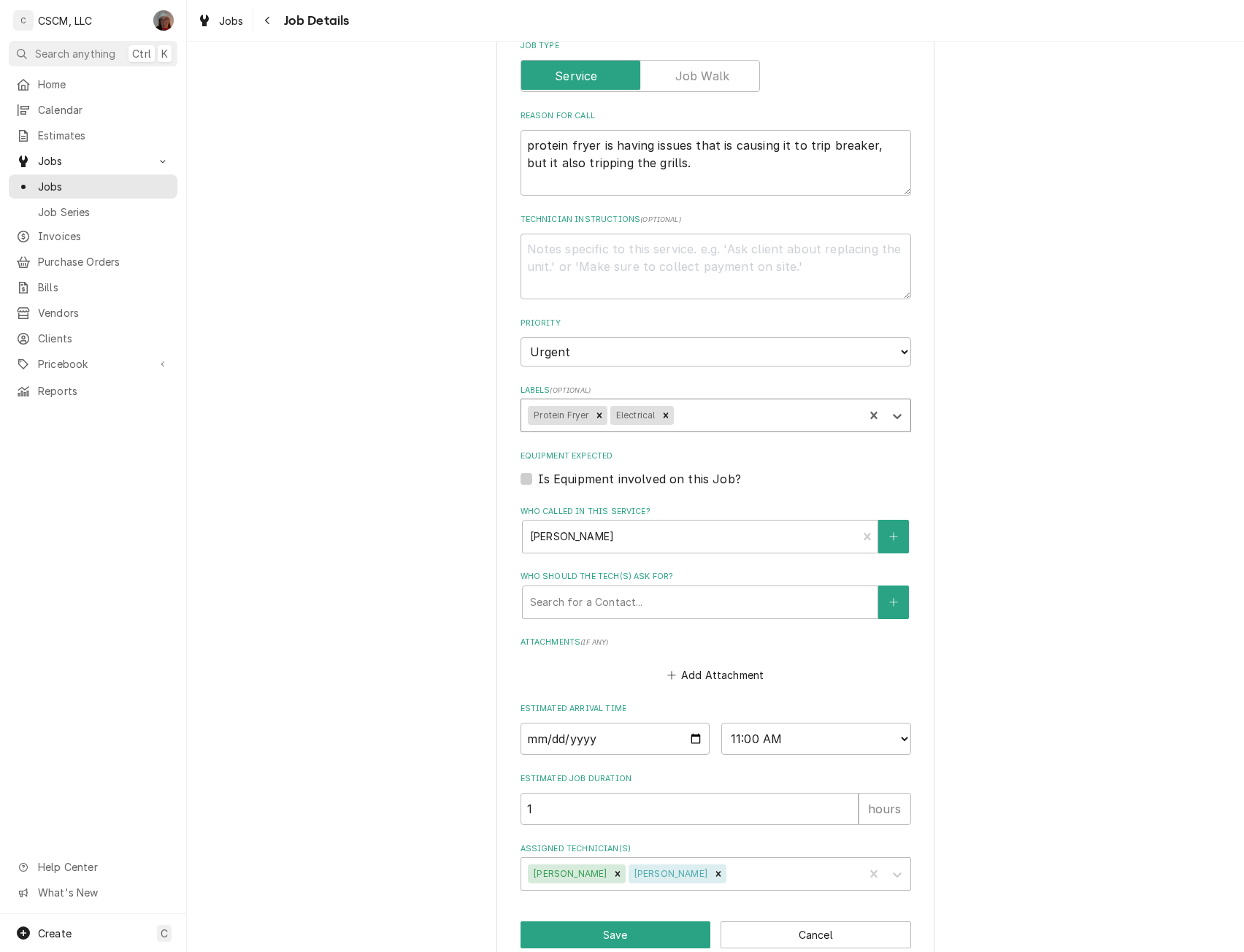
scroll to position [266, 0]
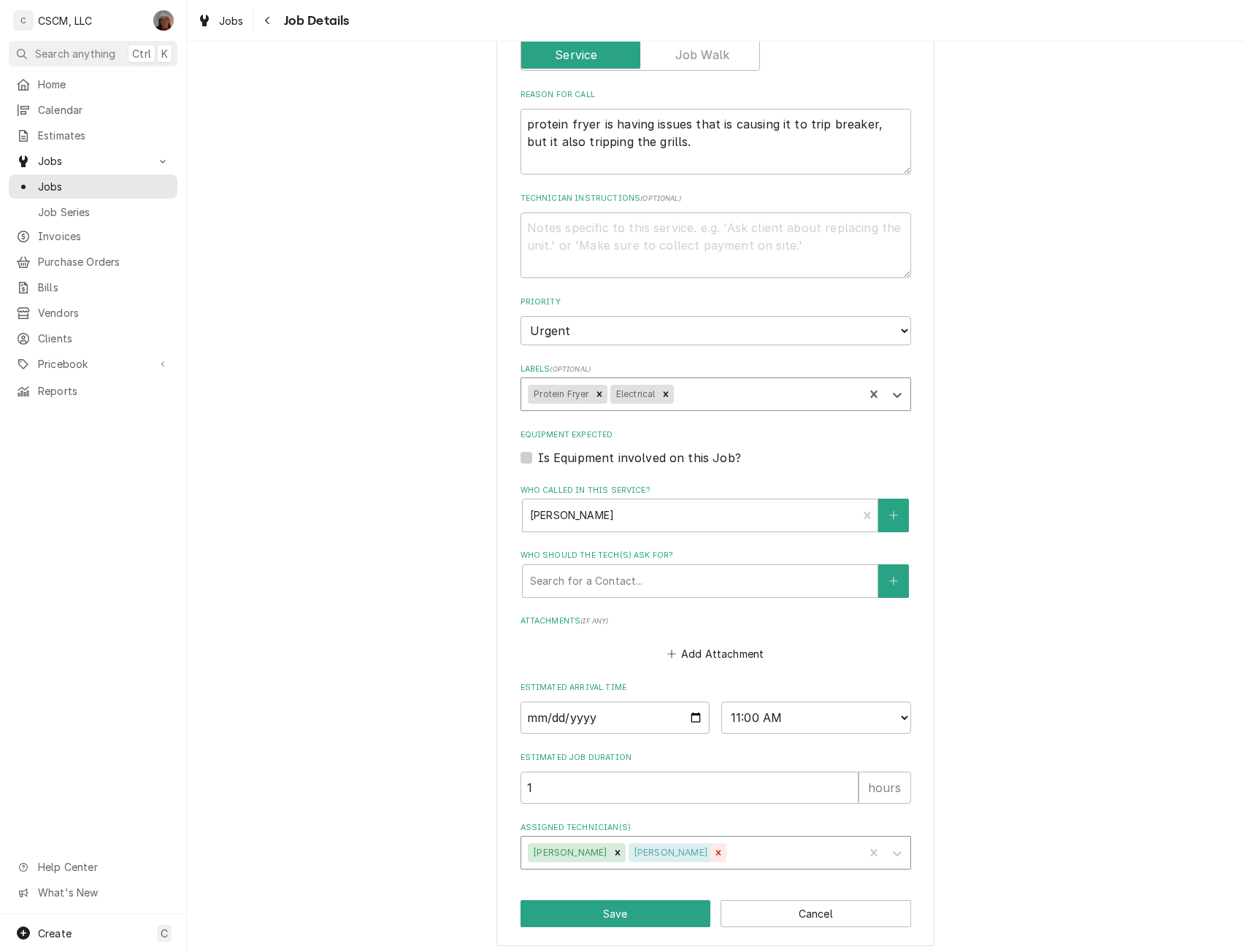
click at [717, 851] on icon "Remove Zackary Bain" at bounding box center [719, 852] width 5 height 5
click at [582, 911] on button "Save" at bounding box center [616, 913] width 191 height 27
type textarea "x"
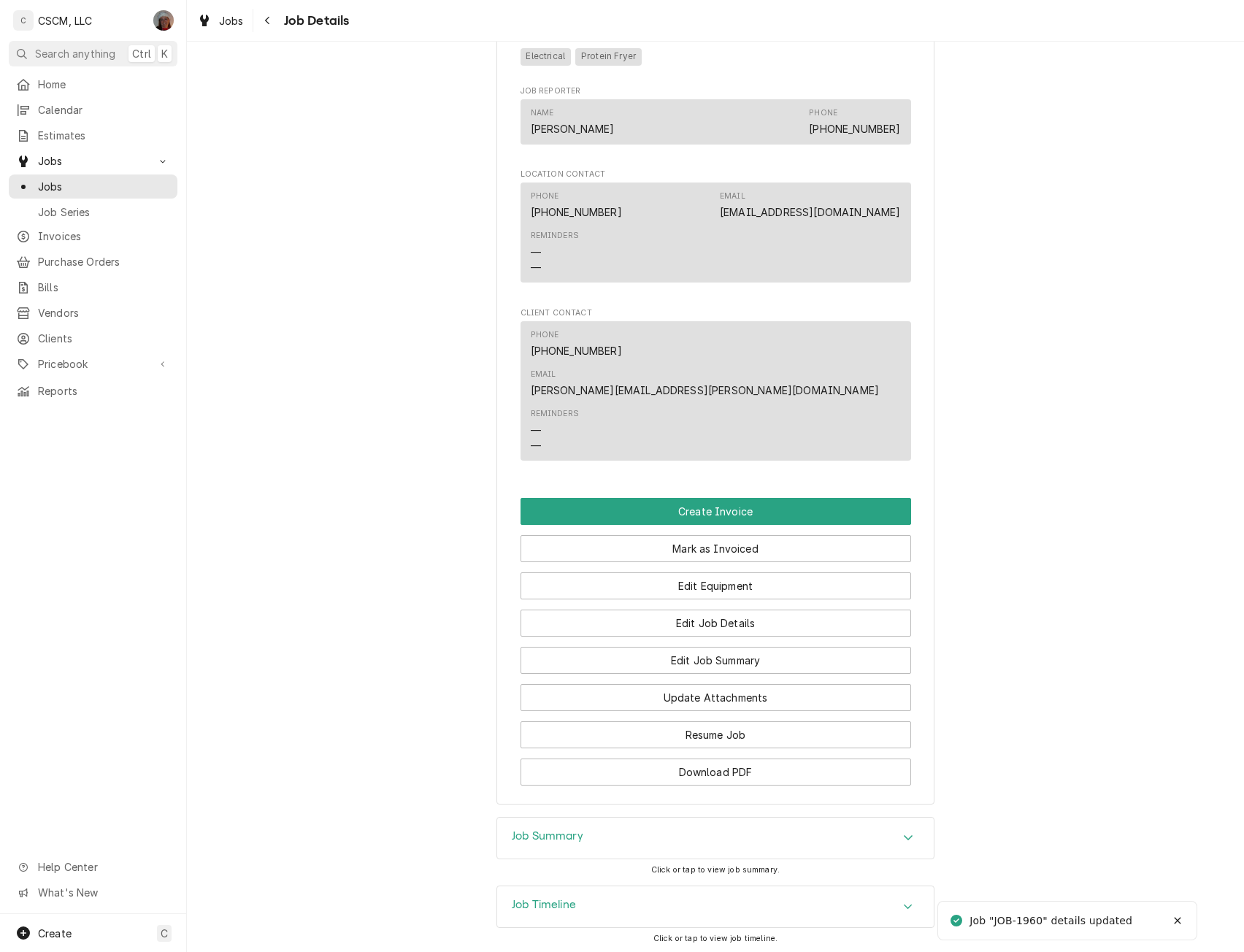
scroll to position [873, 0]
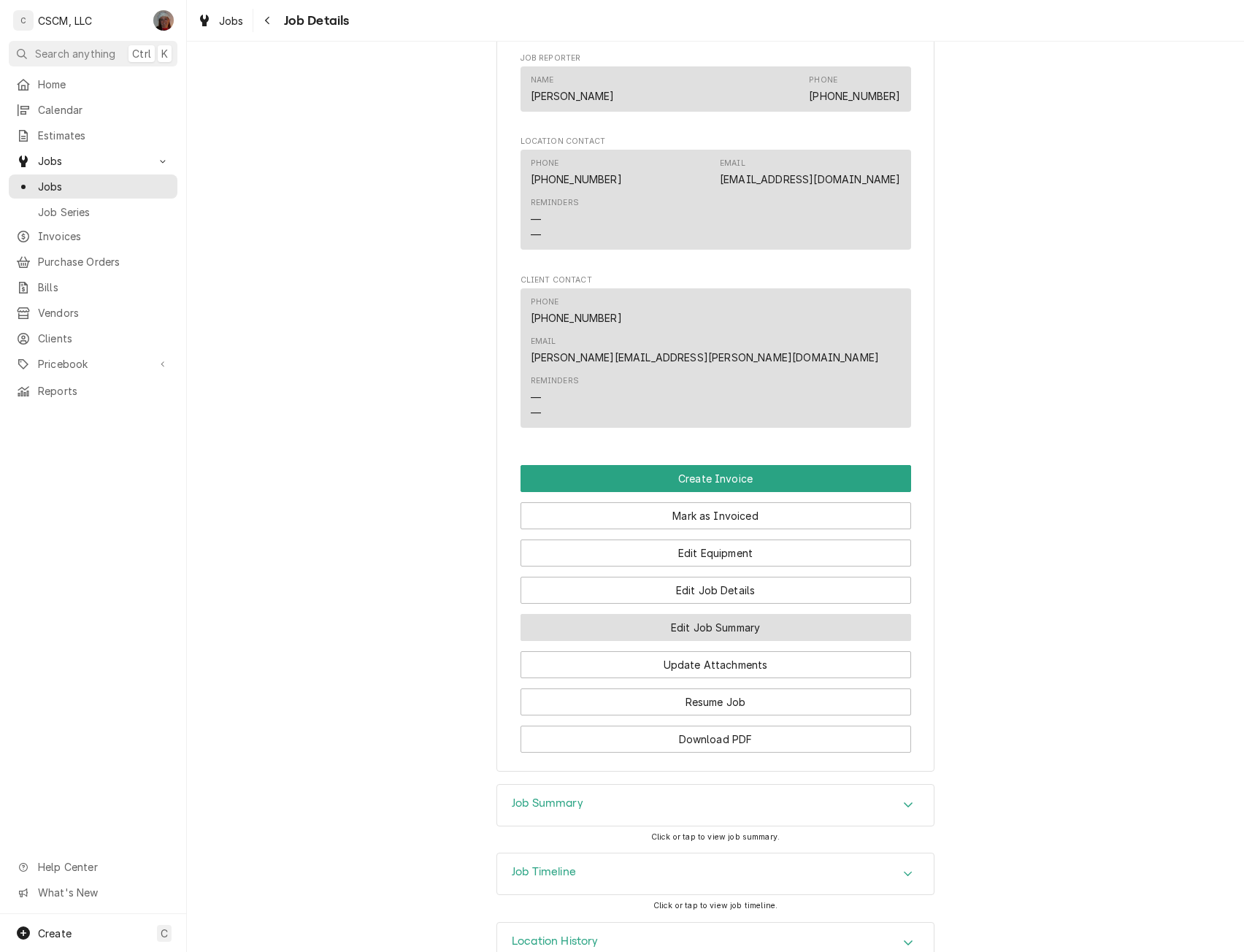
click at [735, 614] on button "Edit Job Summary" at bounding box center [716, 628] width 390 height 27
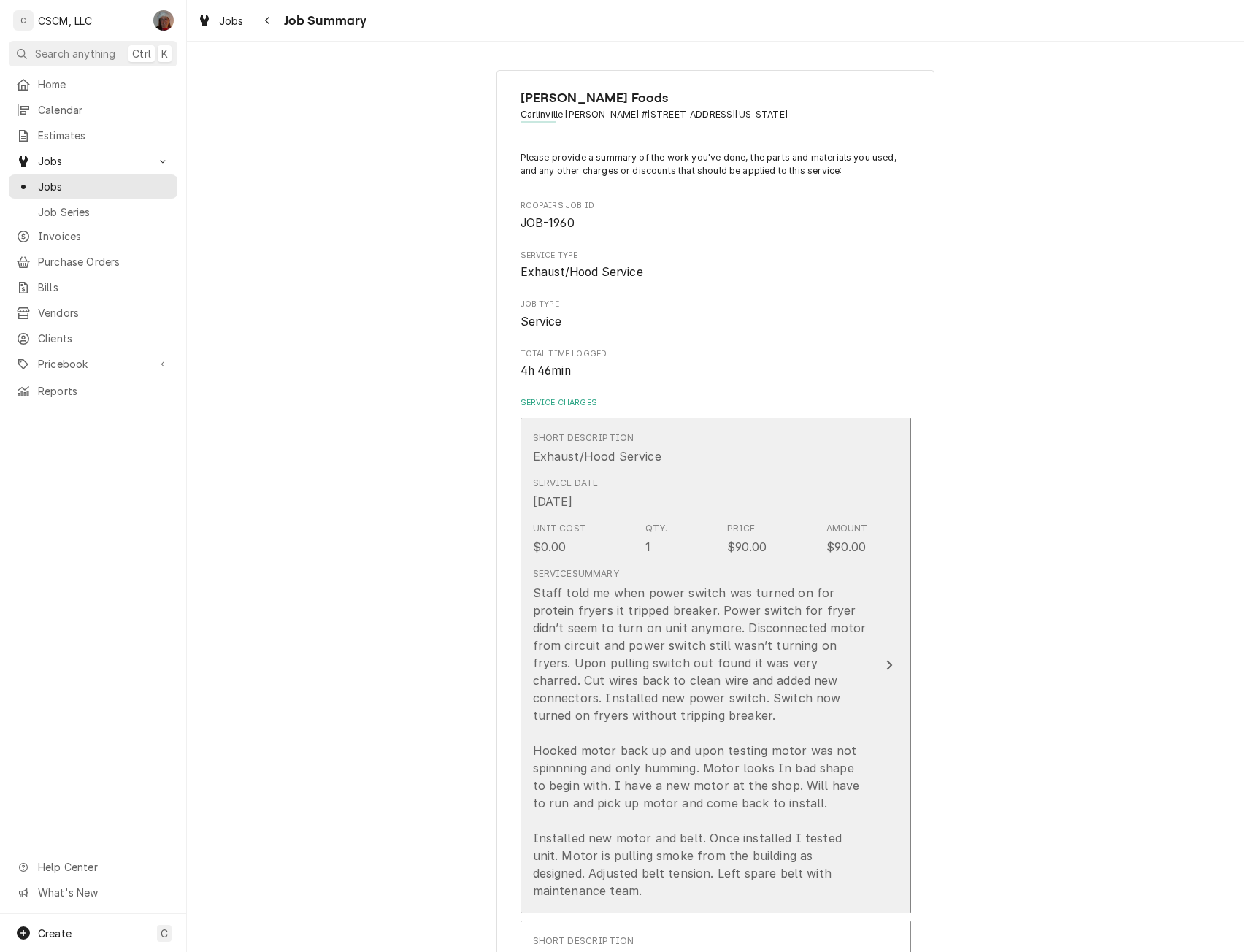
click at [874, 701] on button "Short Description Exhaust/Hood Service Service Date [DATE] Unit Cost $0.00 Qty.…" at bounding box center [716, 665] width 390 height 496
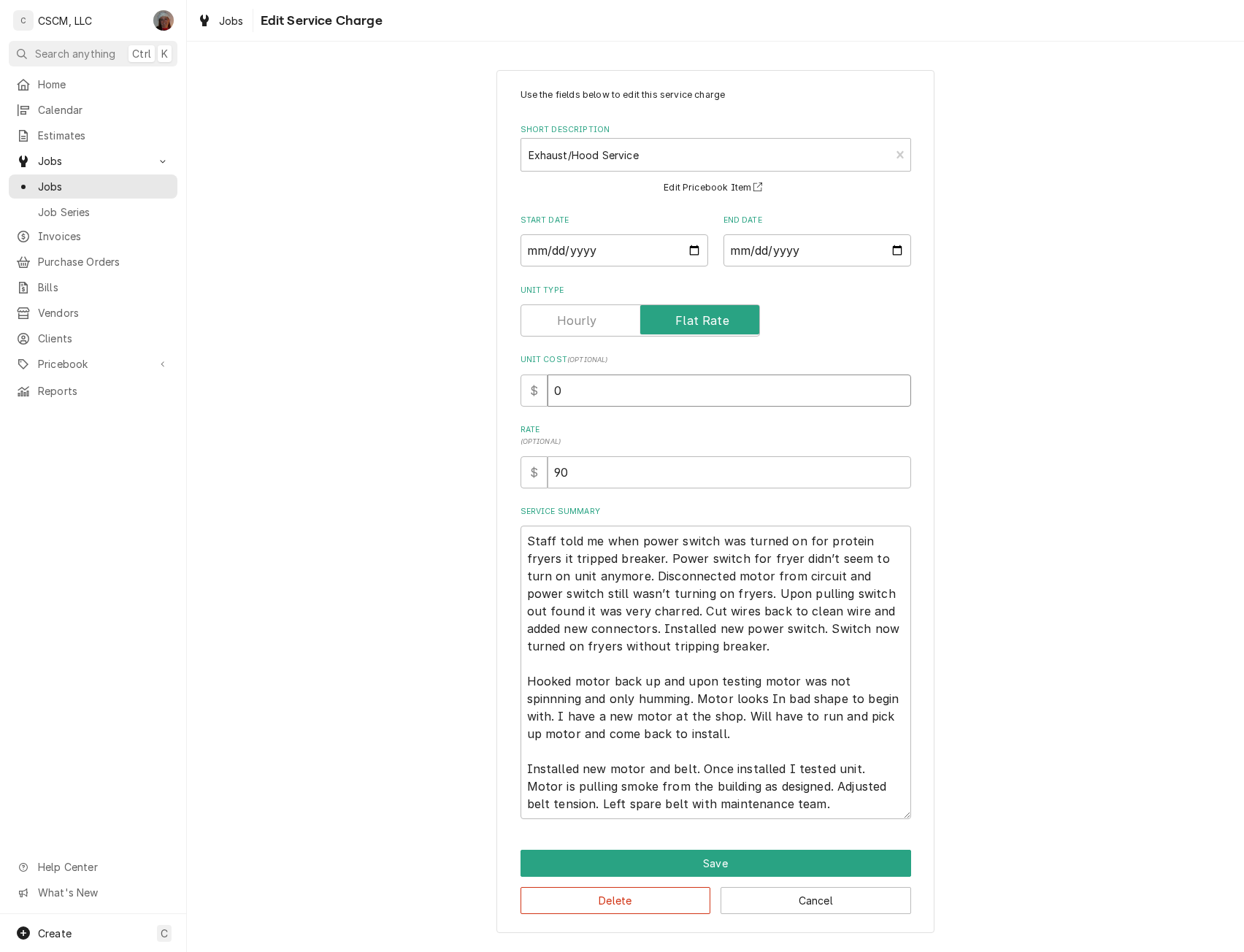
click at [555, 400] on input "0" at bounding box center [729, 390] width 363 height 32
type textarea "x"
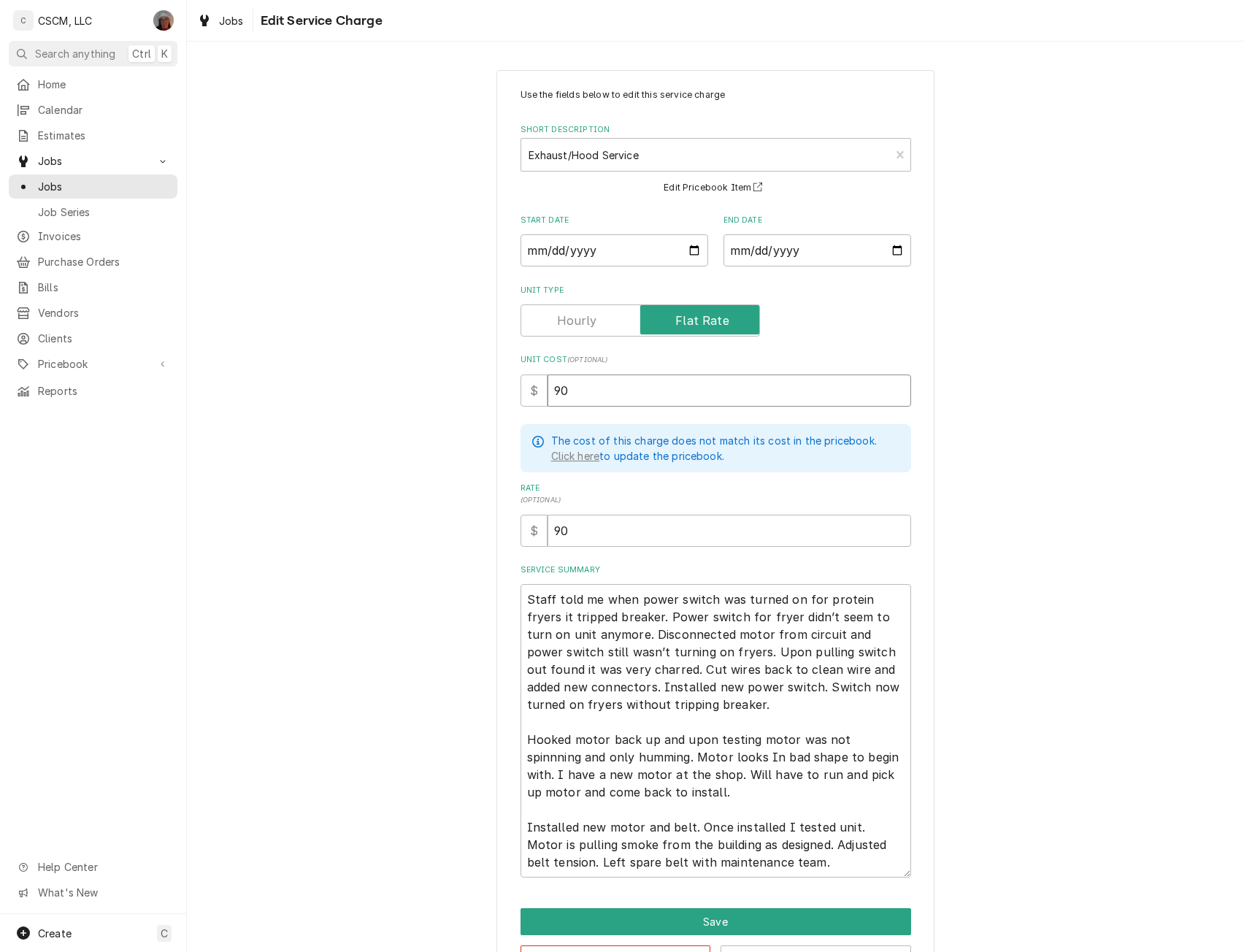
type input "90"
click at [750, 698] on textarea "Staff told me when power switch was turned on for protein fryers it tripped bre…" at bounding box center [716, 730] width 390 height 293
type textarea "x"
type textarea "Staff told me when power switch was turned on for protein fryers it tripped bre…"
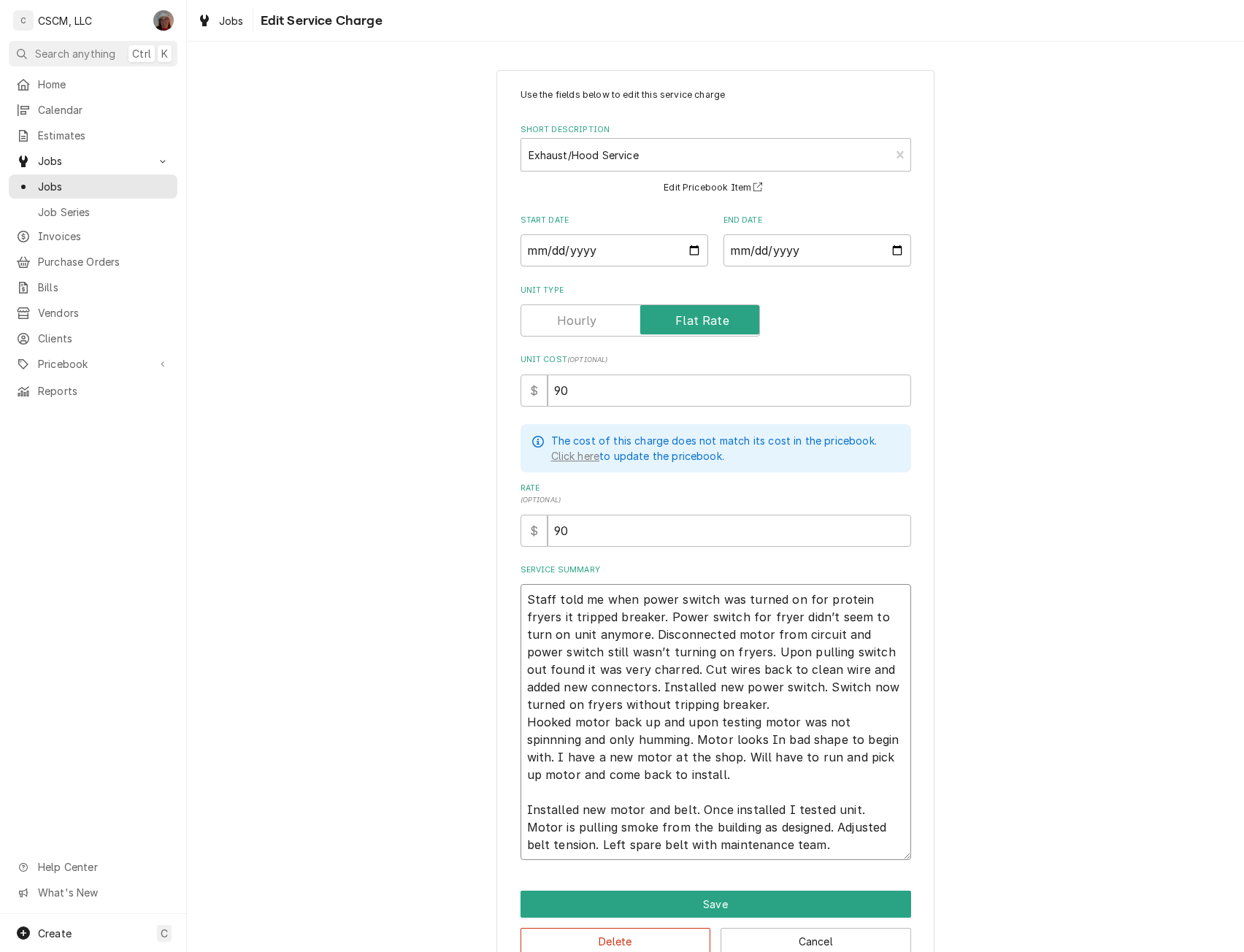
type textarea "x"
type textarea "Staff told me when power switch was turned on for protein fryers it tripped bre…"
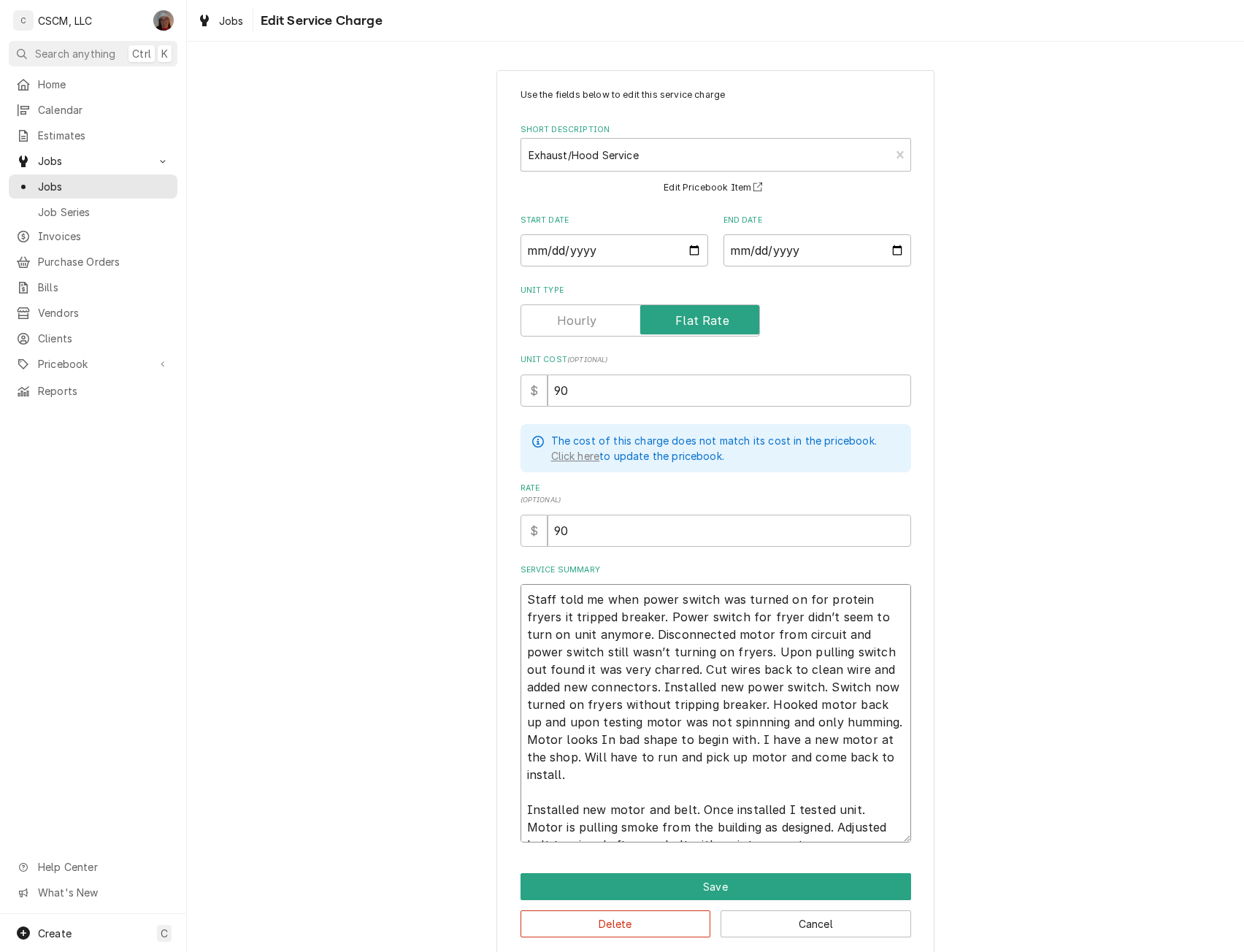
type textarea "x"
type textarea "Staff told me when power switch was turned on for protein fryers it tripped bre…"
click at [676, 723] on textarea "Staff told me when power switch was turned on for protein fryers it tripped bre…" at bounding box center [716, 713] width 390 height 258
type textarea "x"
type textarea "Staff told me when power switch was turned on for protein fryers it tripped bre…"
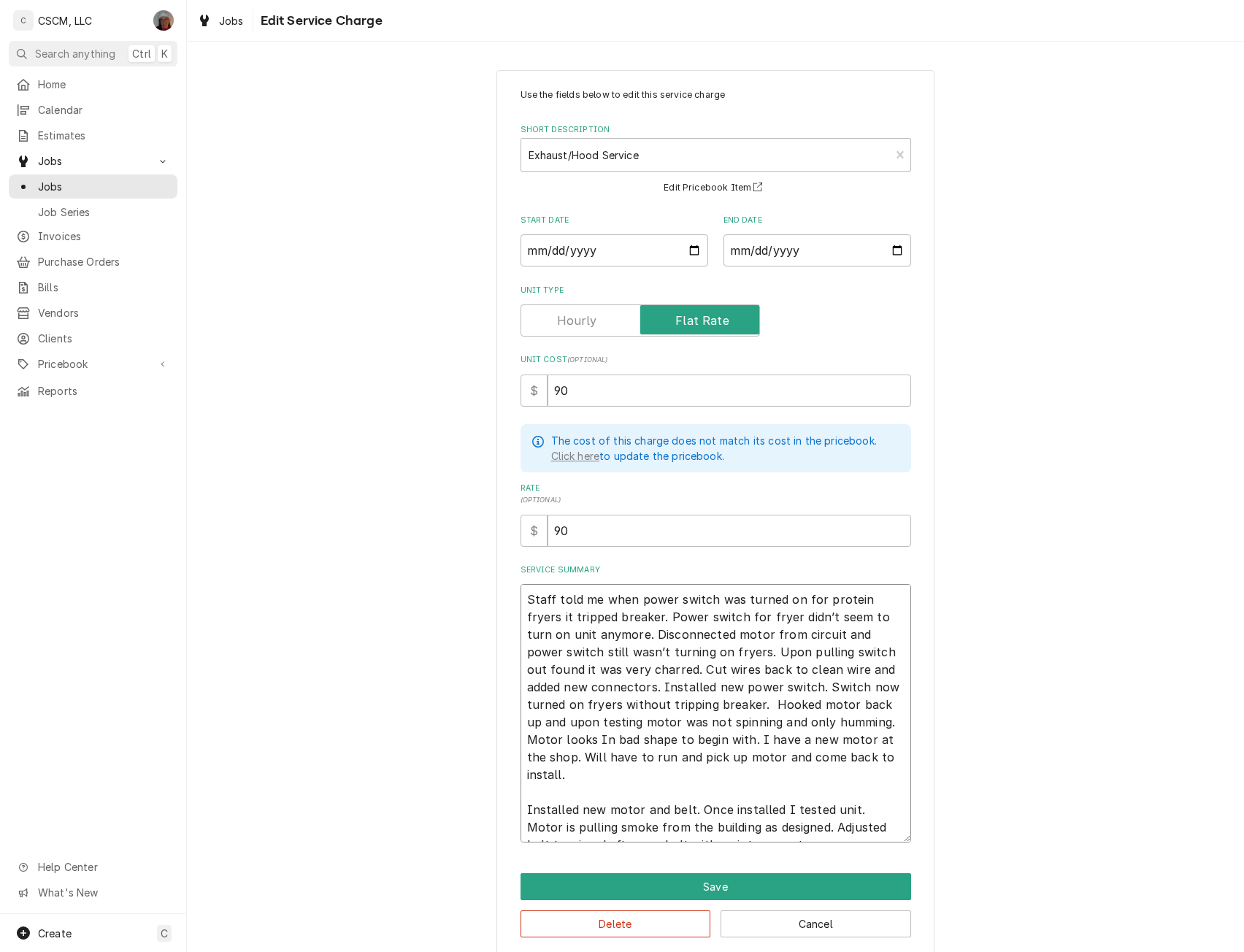
click at [848, 746] on textarea "Staff told me when power switch was turned on for protein fryers it tripped bre…" at bounding box center [716, 713] width 390 height 258
click at [817, 757] on textarea "Staff told me when power switch was turned on for protein fryers it tripped bre…" at bounding box center [716, 713] width 390 height 258
type textarea "x"
type textarea "Staff told me when power switch was turned on for protein fryers it tripped bre…"
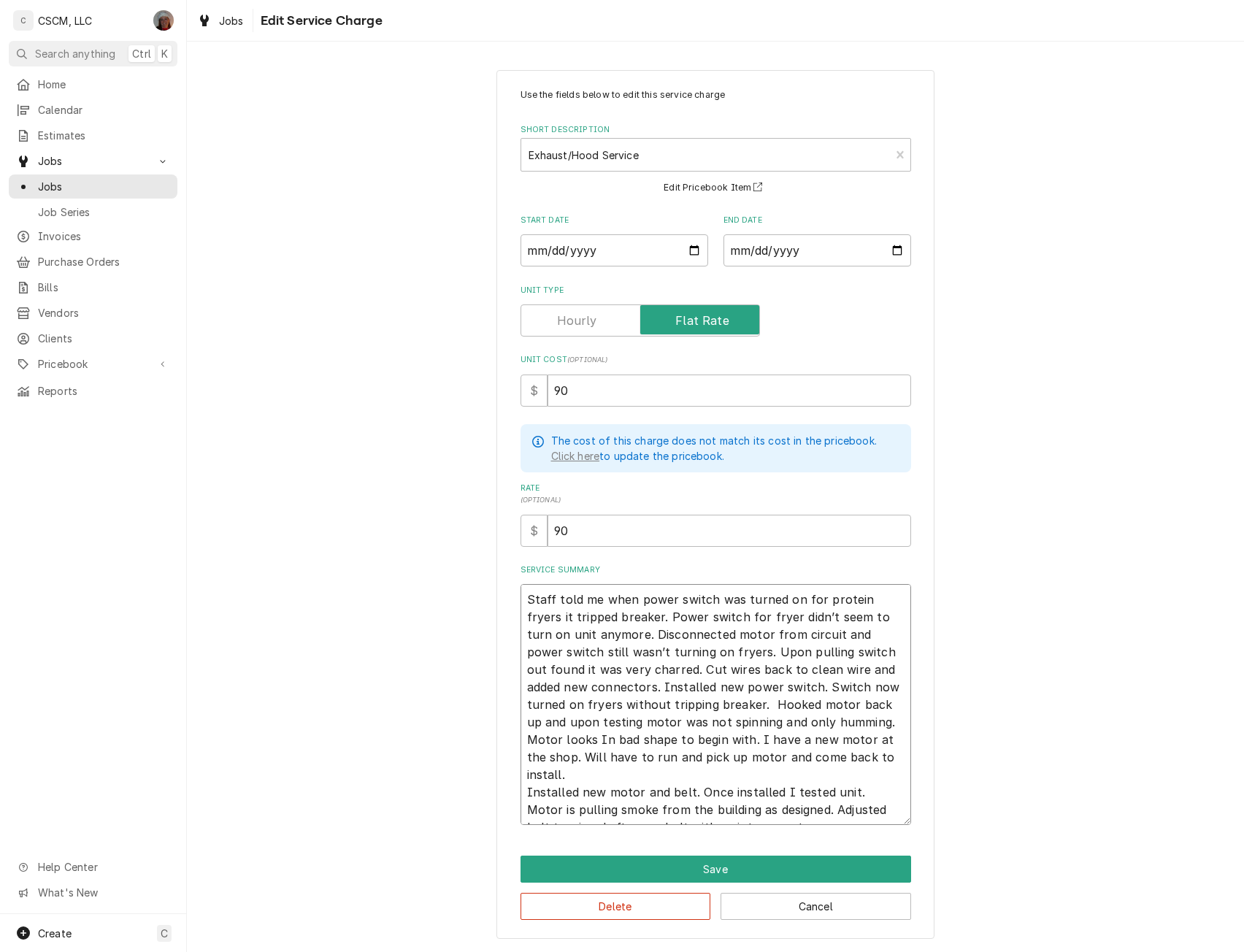
type textarea "x"
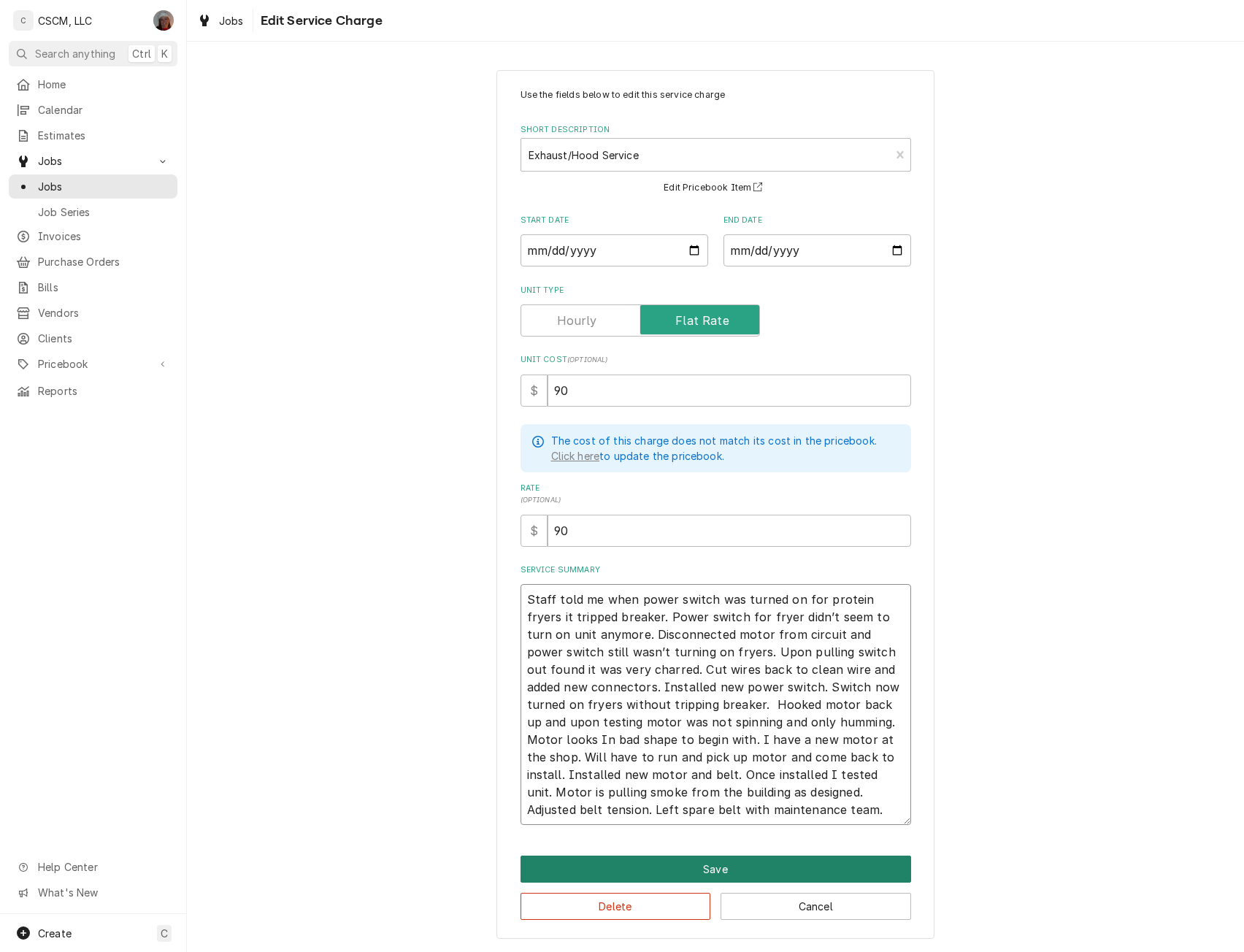
type textarea "Staff told me when power switch was turned on for protein fryers it tripped bre…"
click at [728, 868] on button "Save" at bounding box center [716, 869] width 390 height 27
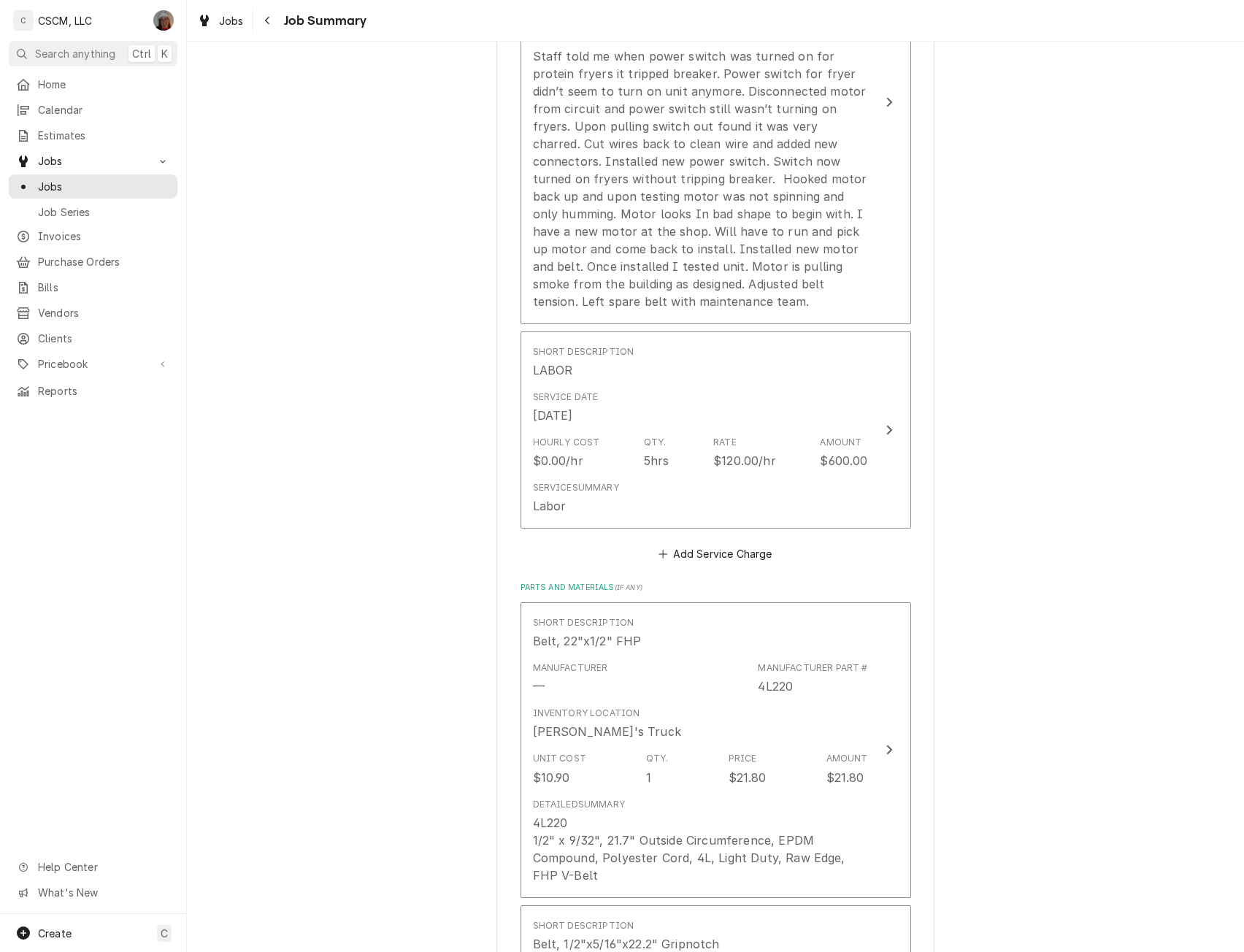
scroll to position [531, 0]
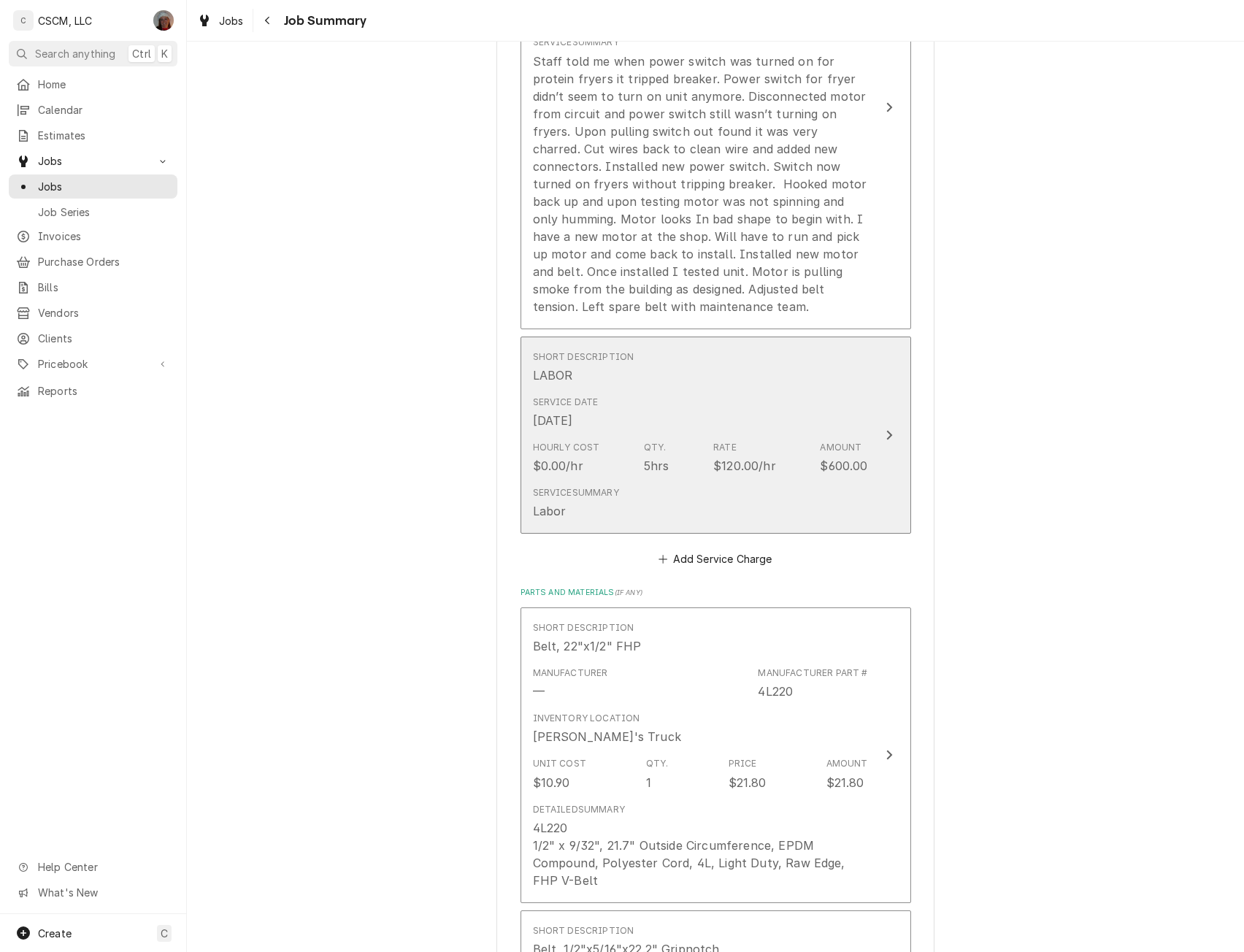
click at [857, 422] on div "Service Date Aug 5, 2025" at bounding box center [701, 412] width 336 height 46
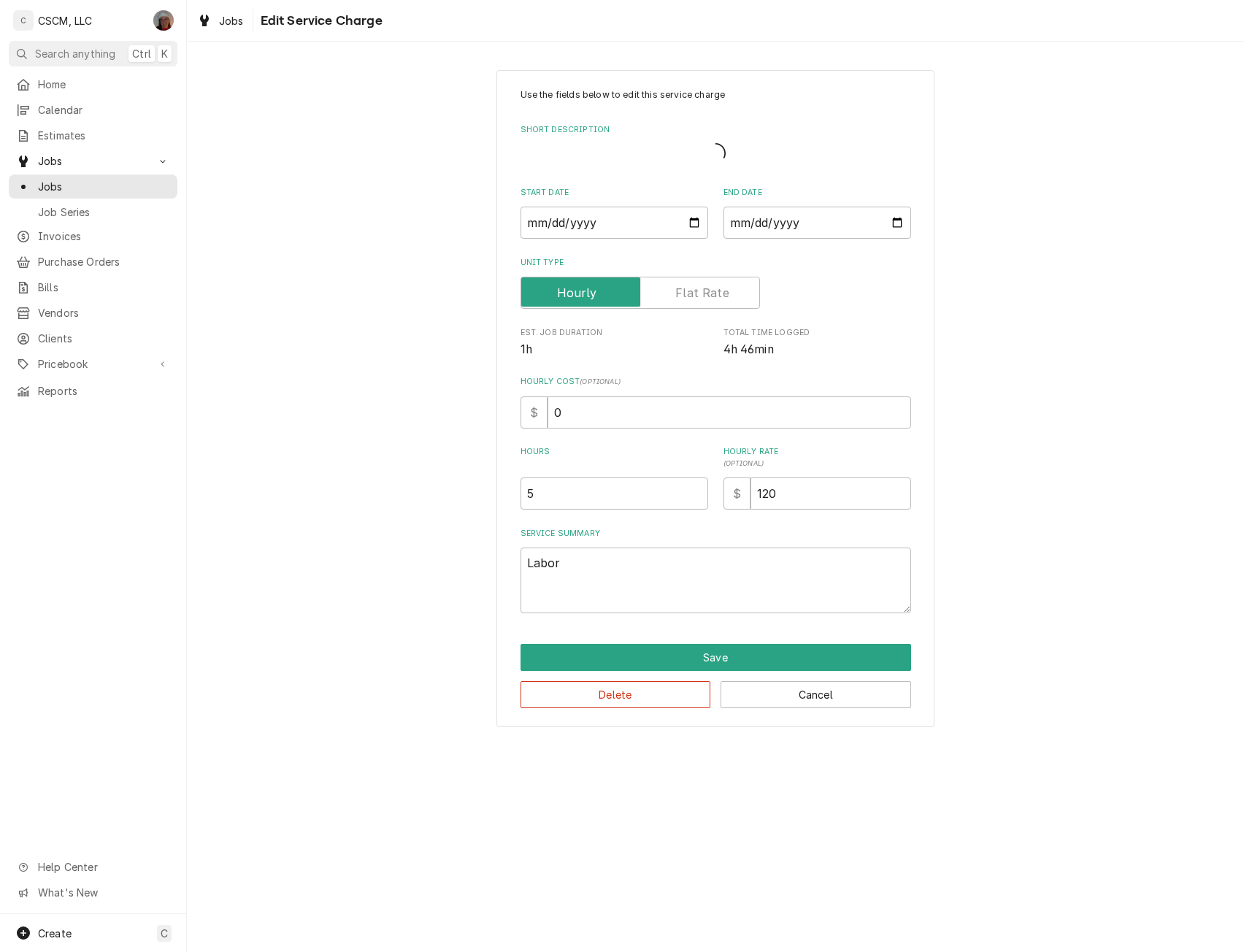
type textarea "x"
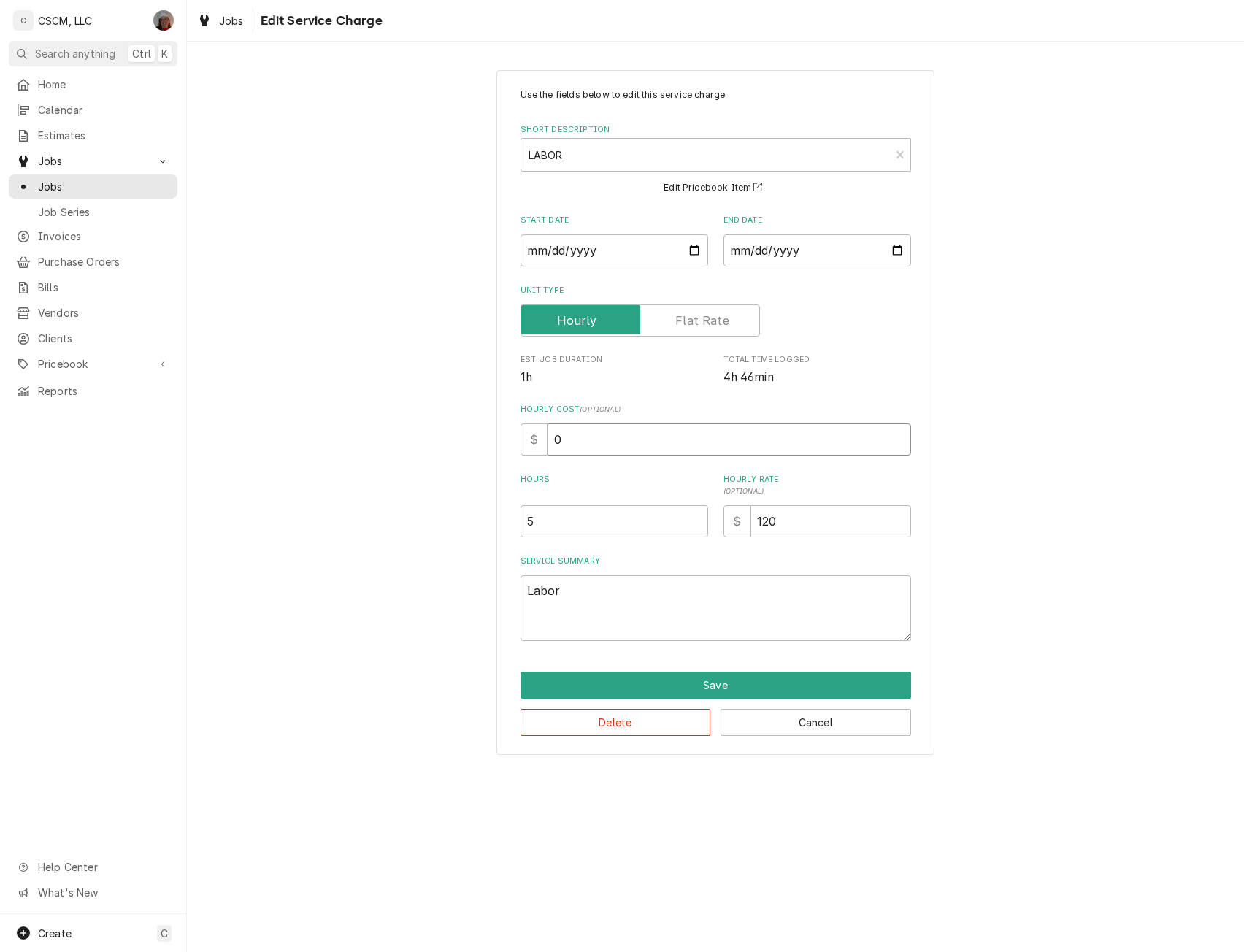
drag, startPoint x: 553, startPoint y: 438, endPoint x: 745, endPoint y: 424, distance: 192.5
click at [745, 424] on input "0" at bounding box center [729, 439] width 363 height 32
type input "3"
type textarea "x"
type input "32"
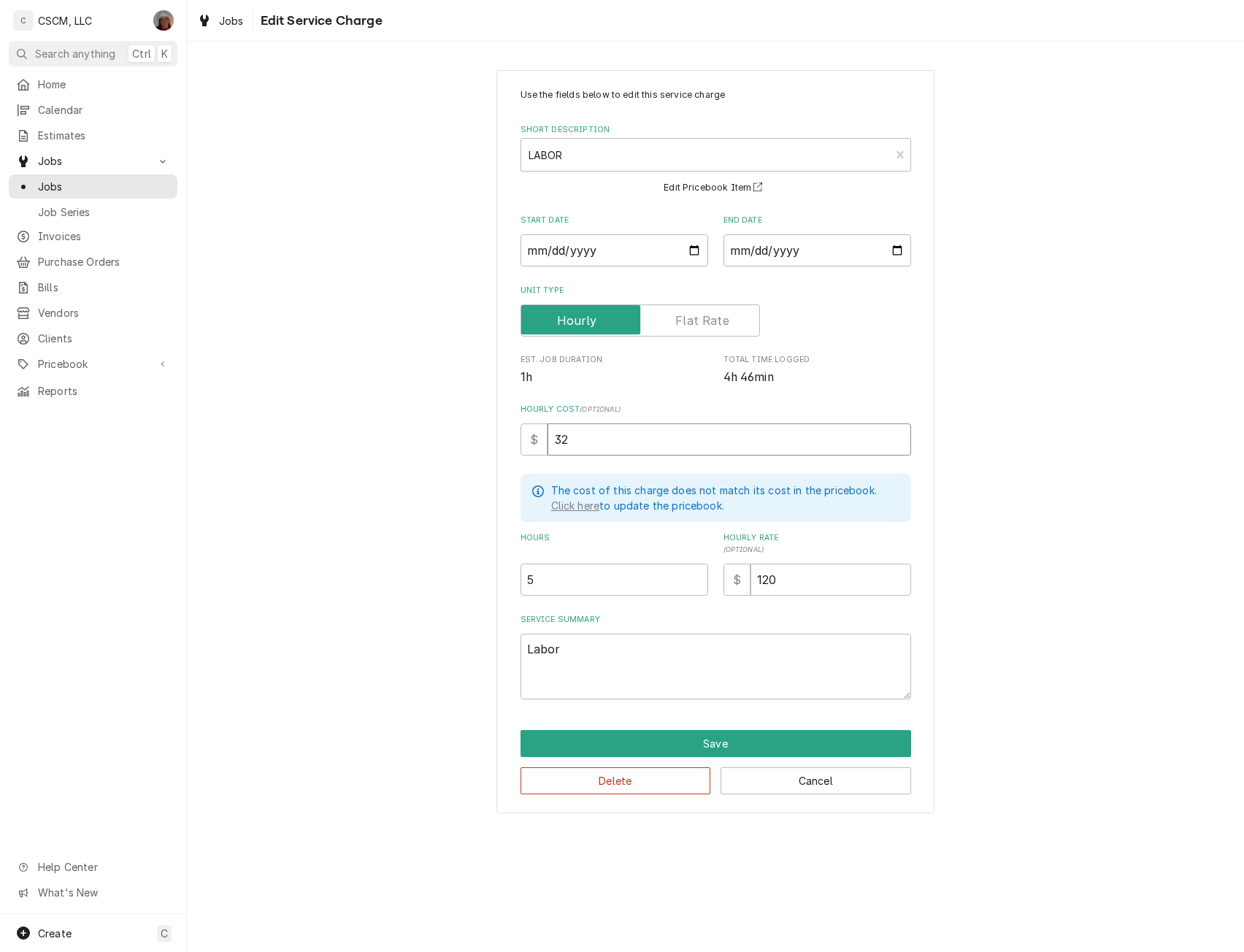
type textarea "x"
type input "32.5"
type textarea "x"
type input "32.50"
click at [730, 743] on button "Save" at bounding box center [716, 743] width 390 height 27
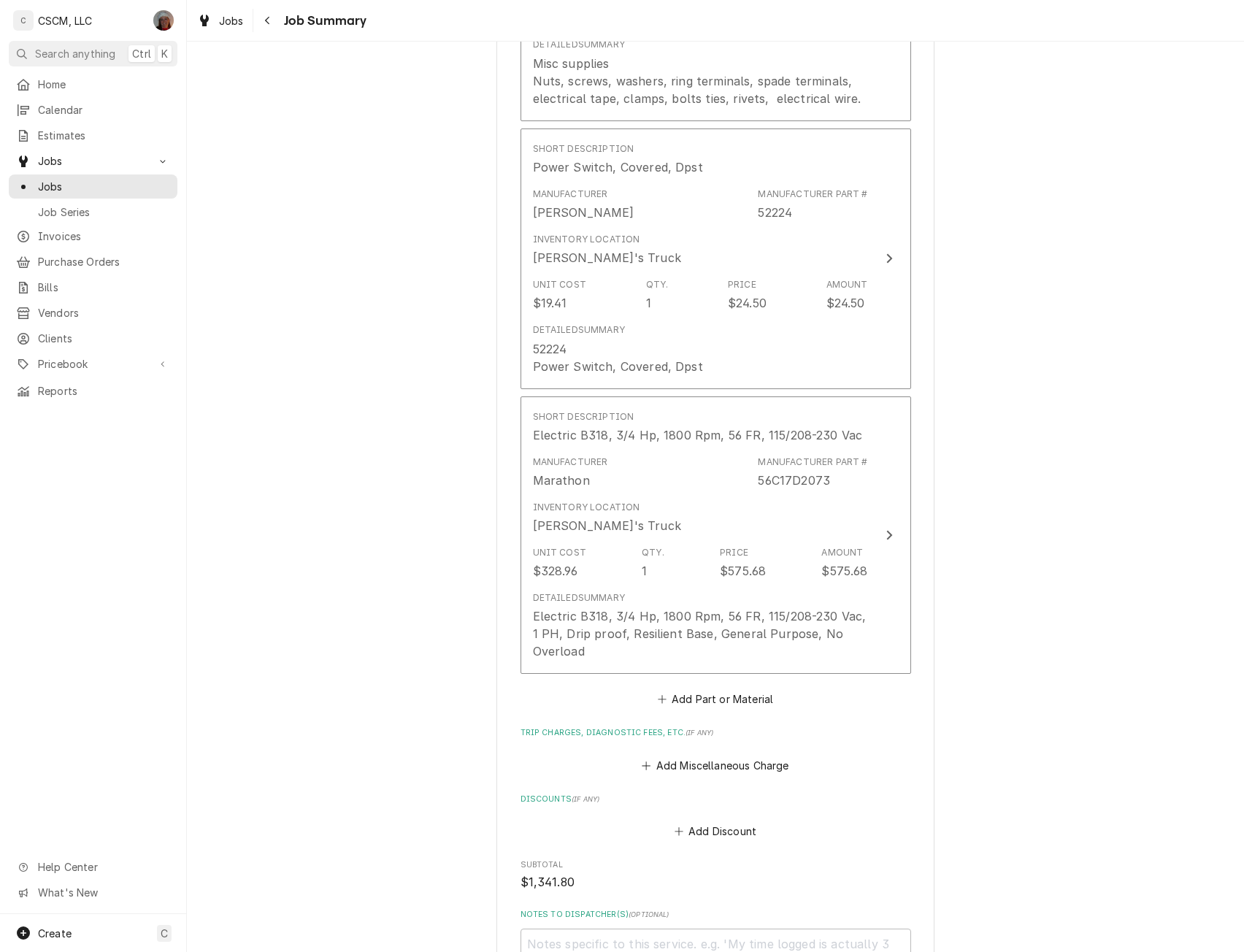
scroll to position [2168, 0]
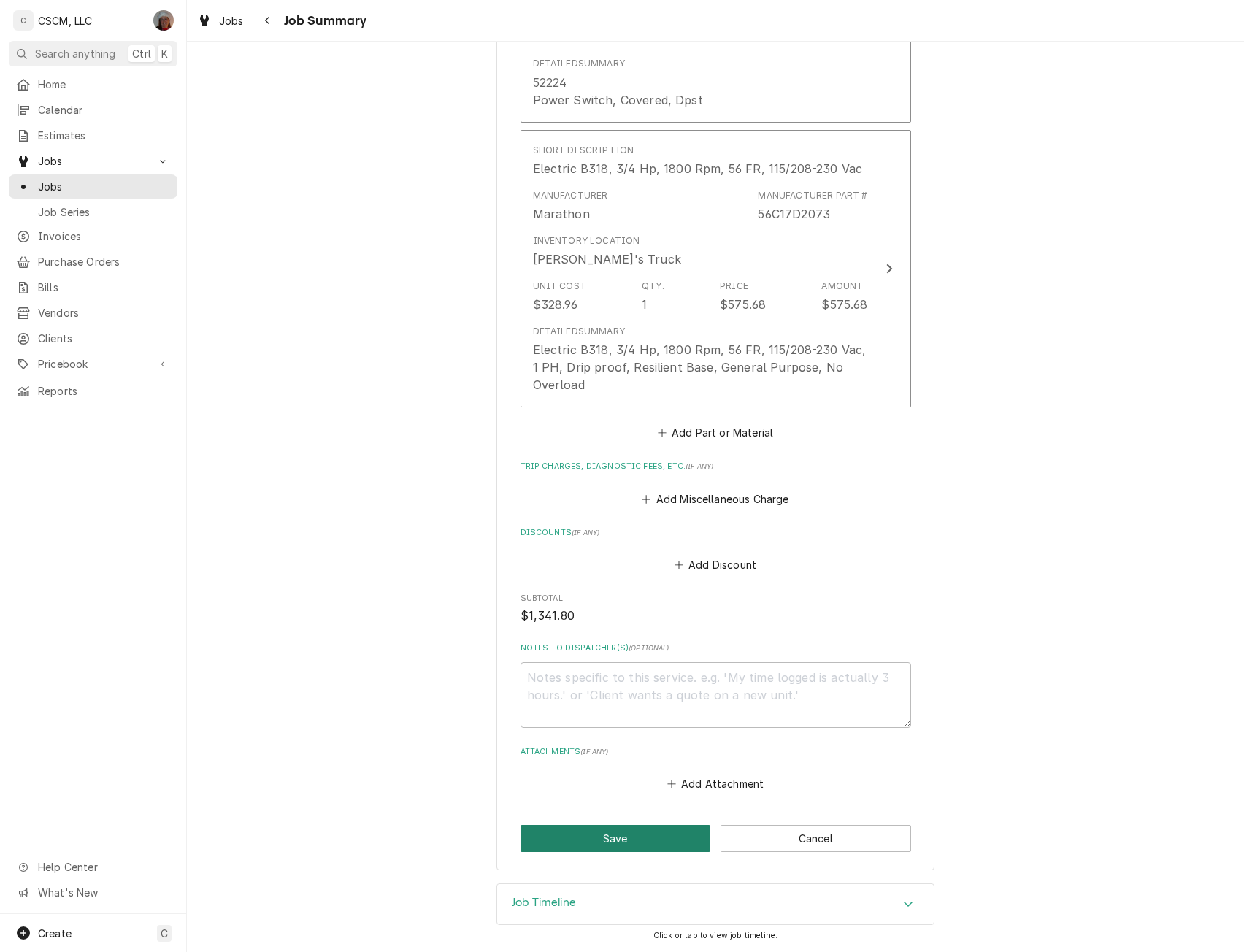
click at [605, 839] on button "Save" at bounding box center [616, 838] width 191 height 27
type textarea "x"
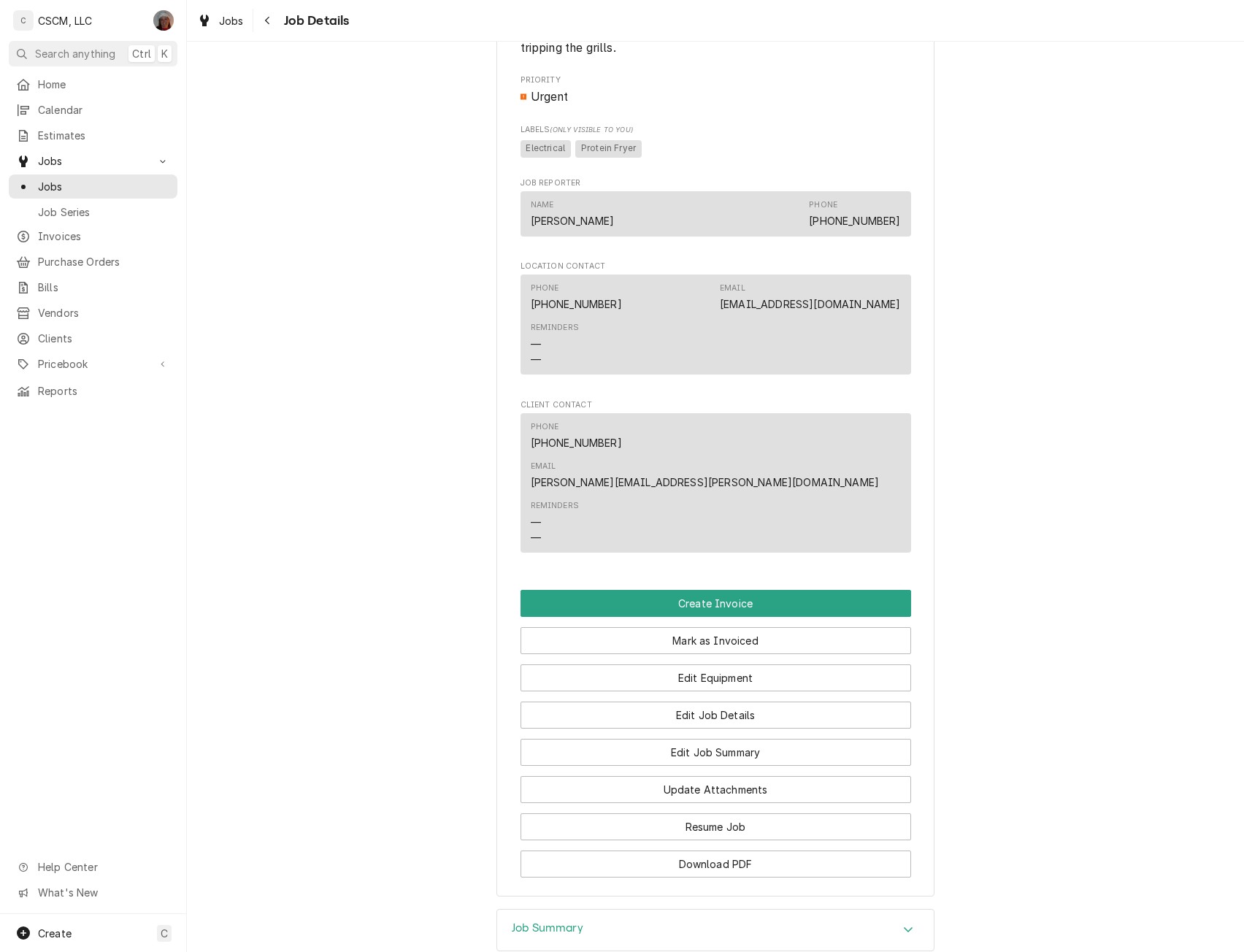
scroll to position [889, 0]
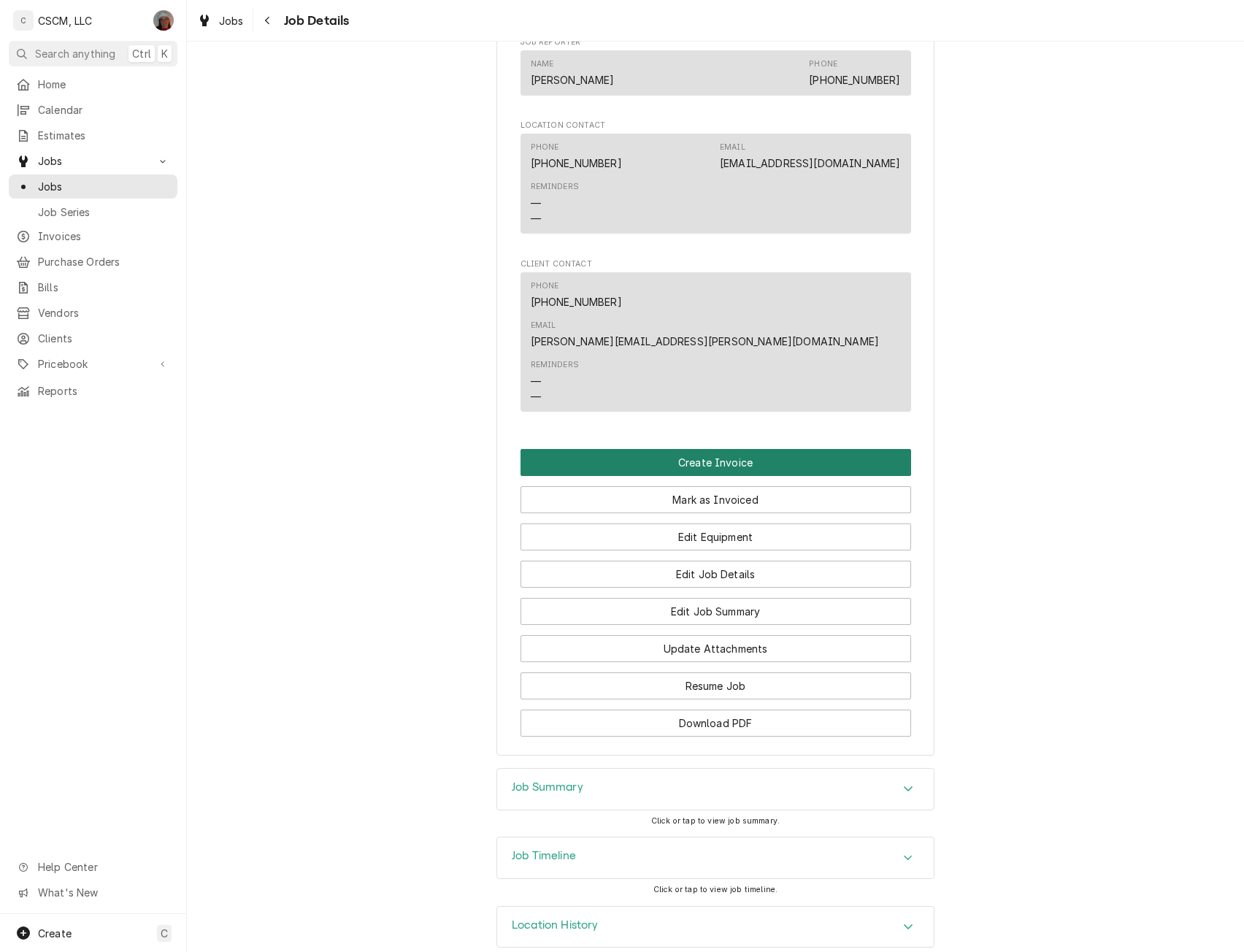
click at [725, 449] on button "Create Invoice" at bounding box center [716, 462] width 390 height 27
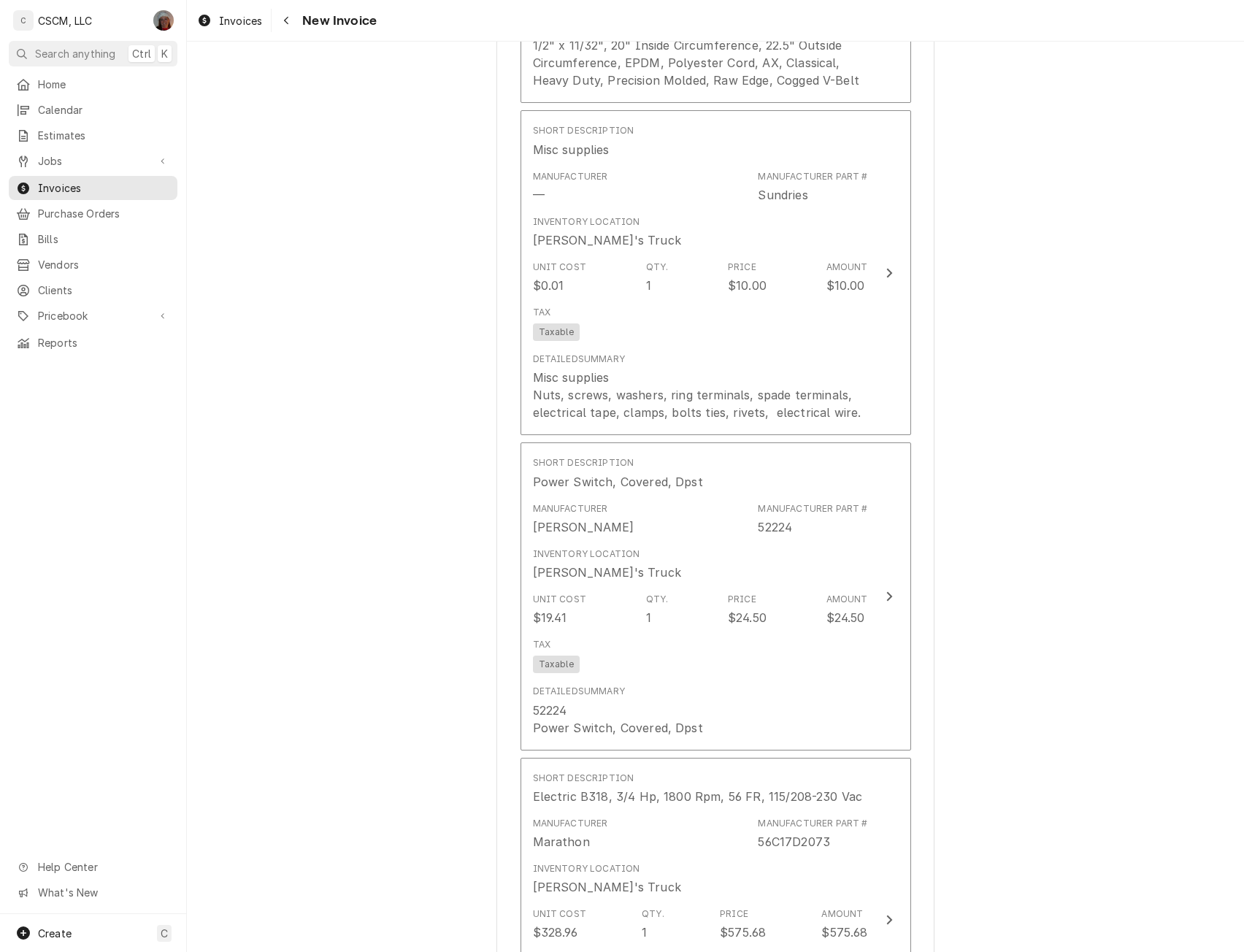
scroll to position [3568, 0]
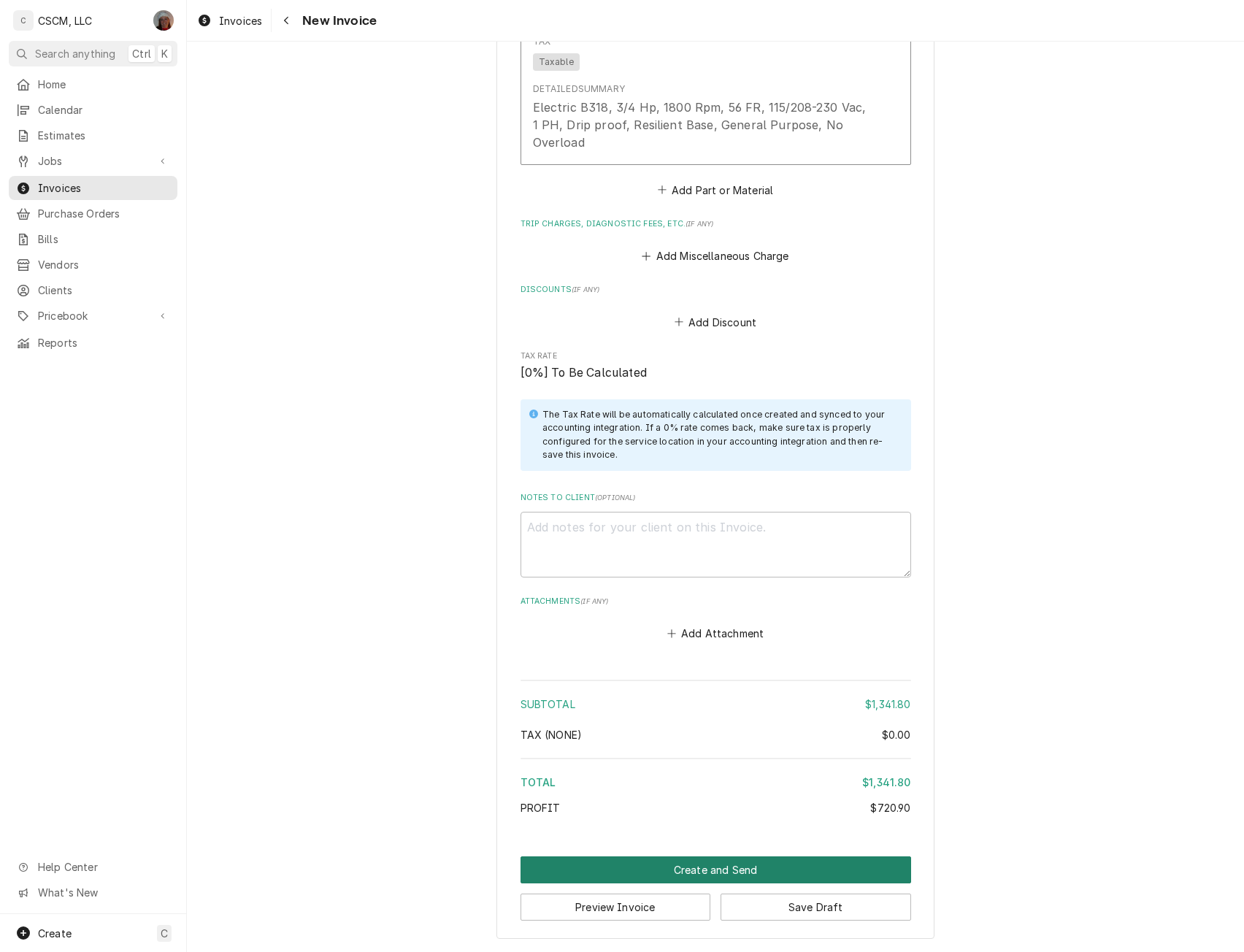
click at [737, 868] on button "Create and Send" at bounding box center [716, 870] width 390 height 27
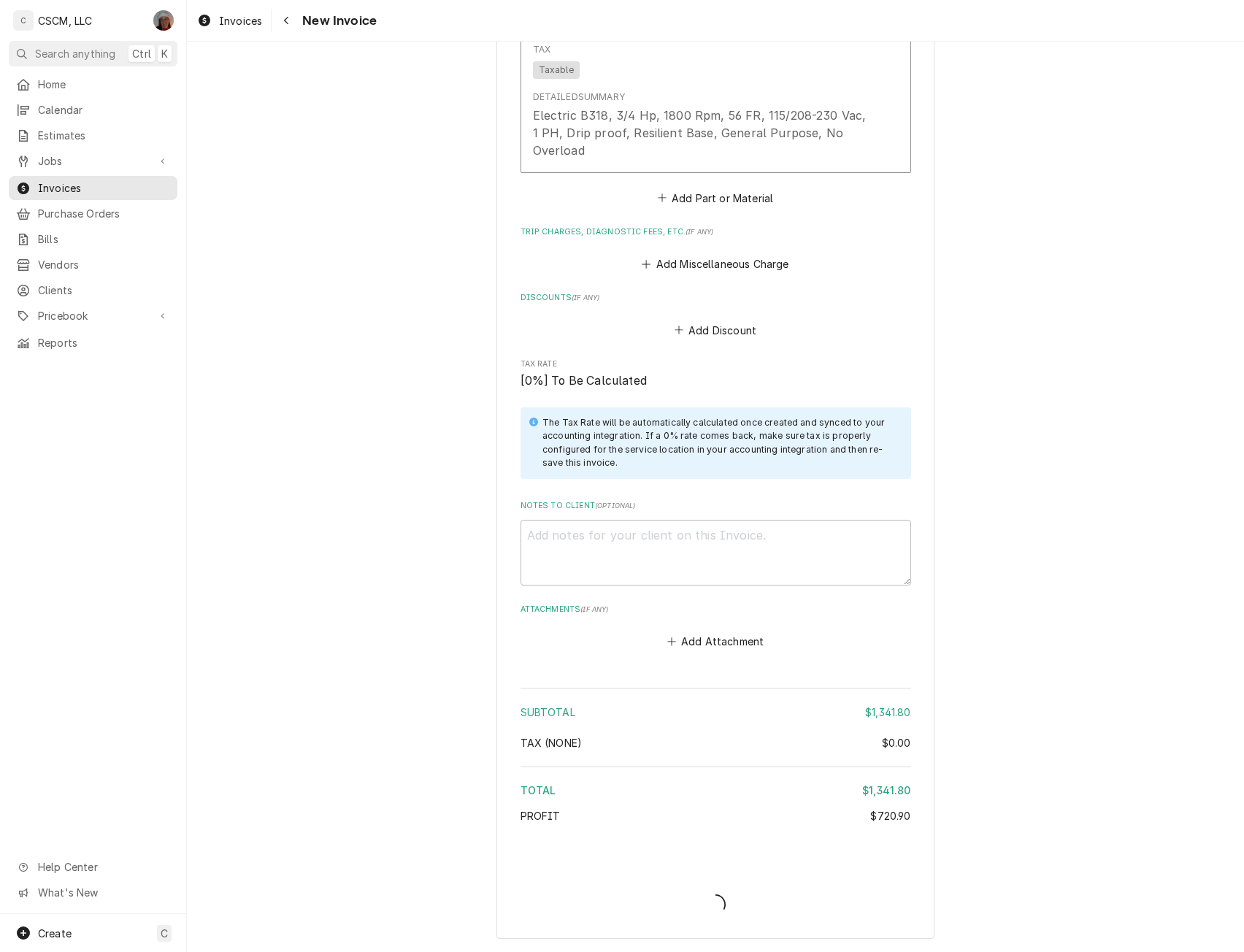
type textarea "x"
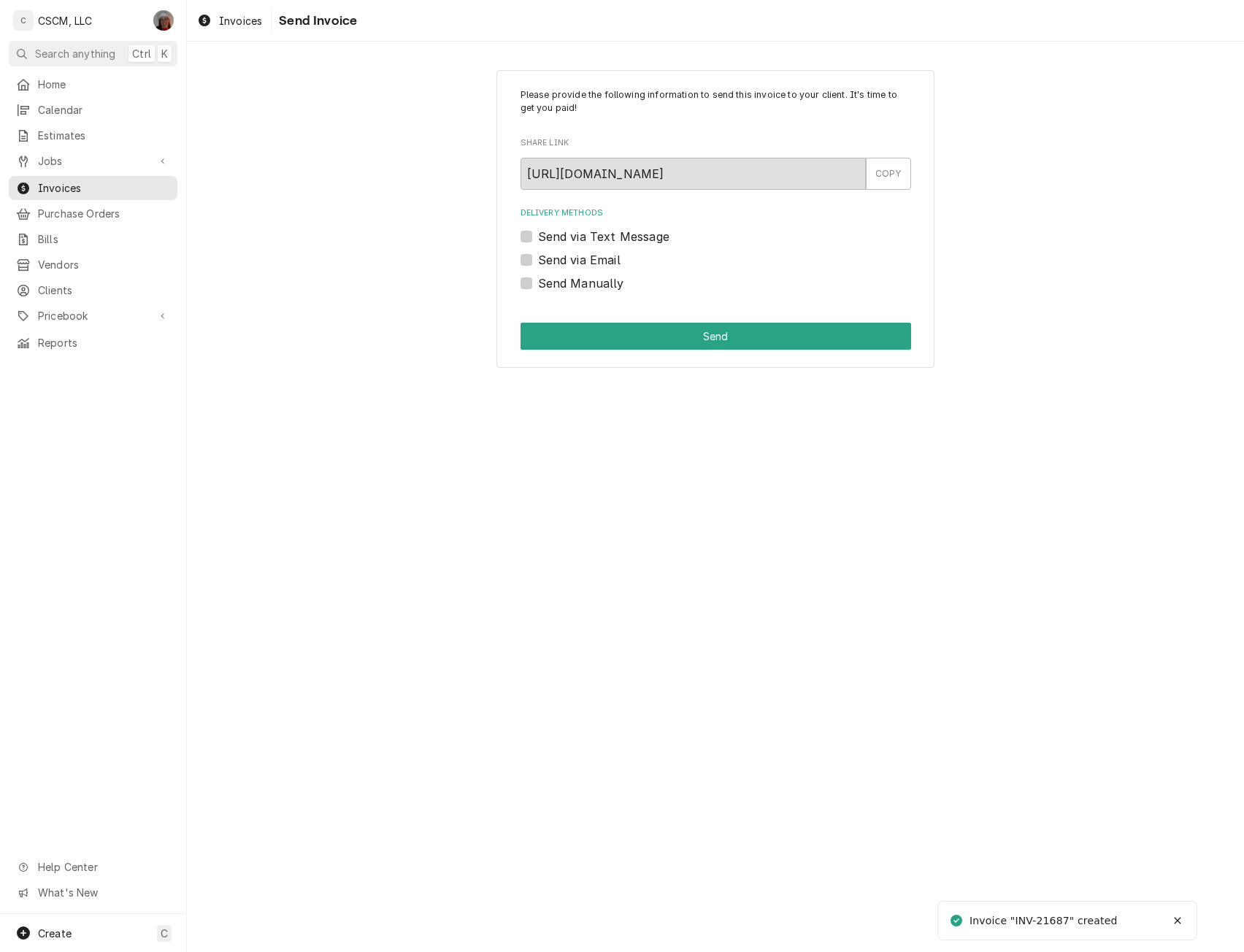
click at [538, 283] on label "Send Manually" at bounding box center [581, 283] width 86 height 18
click at [538, 283] on input "Send Manually" at bounding box center [734, 291] width 390 height 32
checkbox input "true"
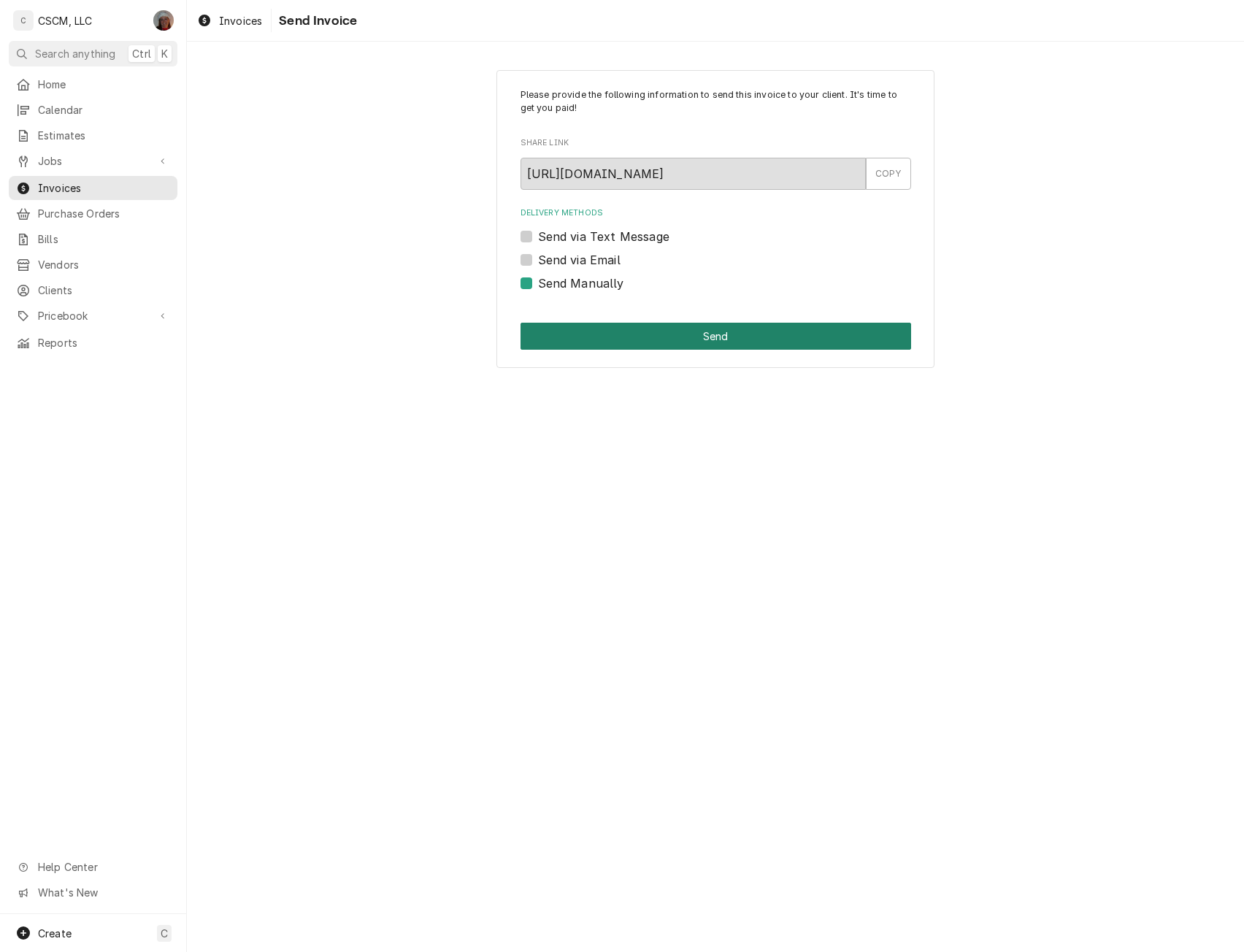
click at [647, 336] on button "Send" at bounding box center [716, 336] width 390 height 27
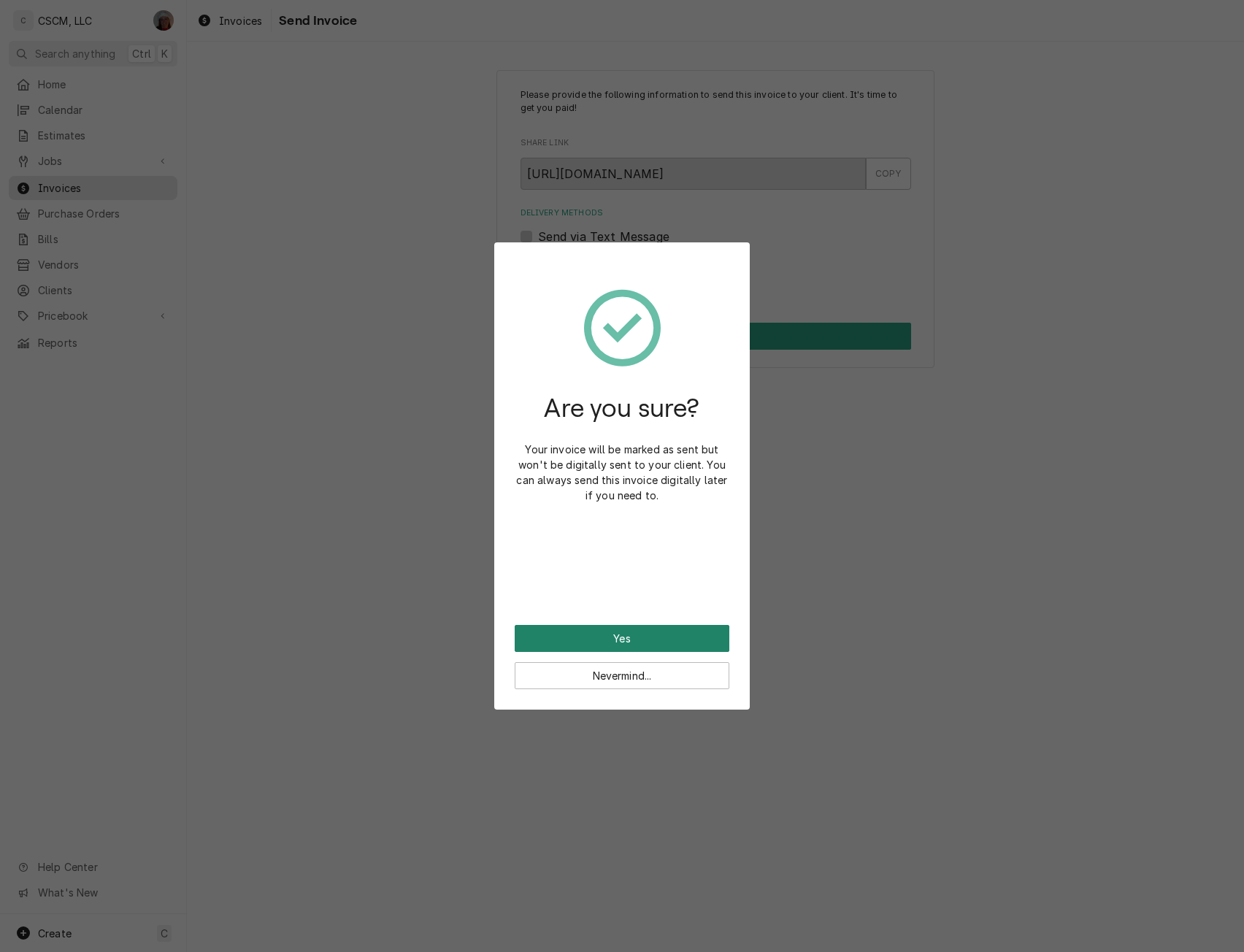
click at [584, 640] on button "Yes" at bounding box center [622, 639] width 215 height 27
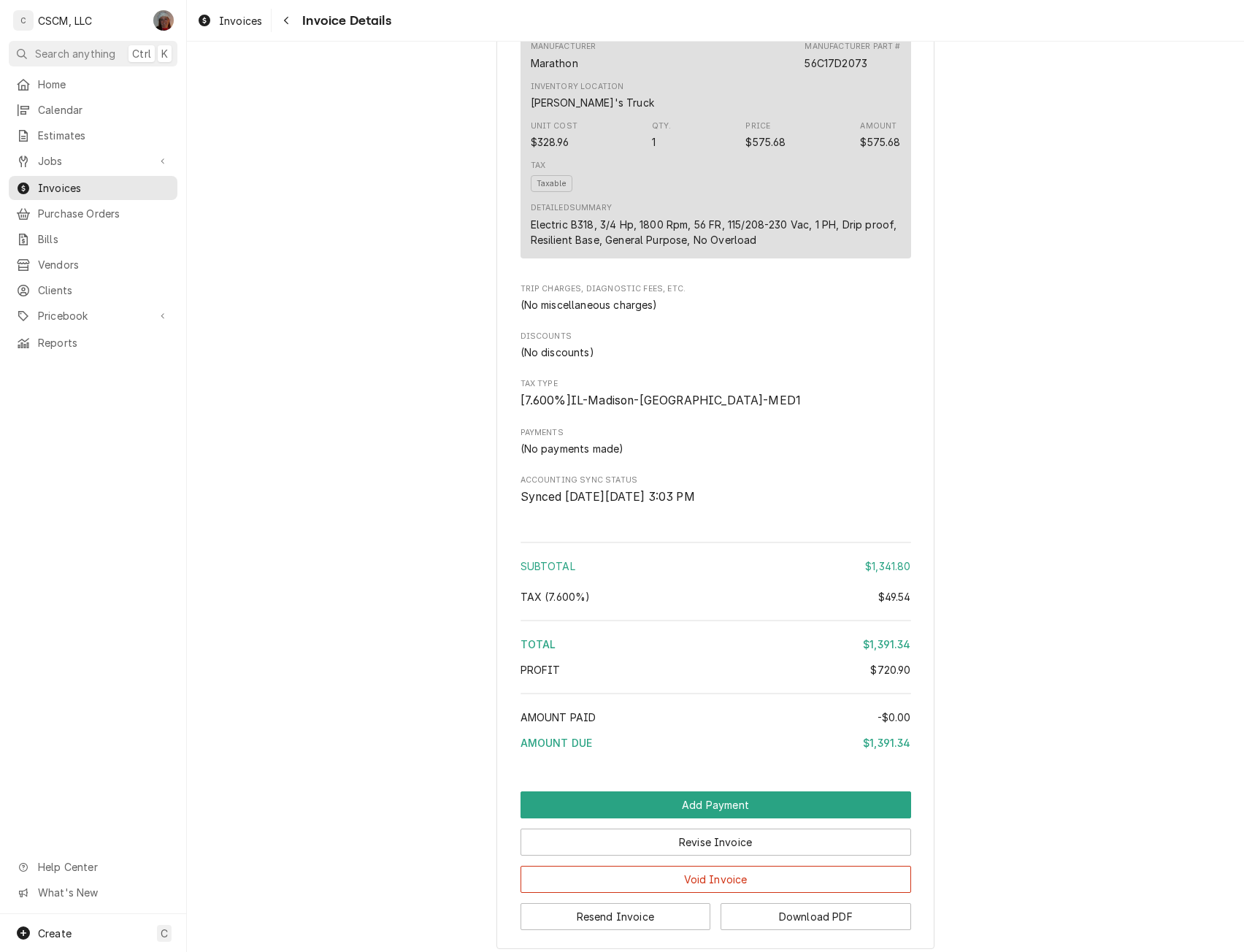
scroll to position [2738, 0]
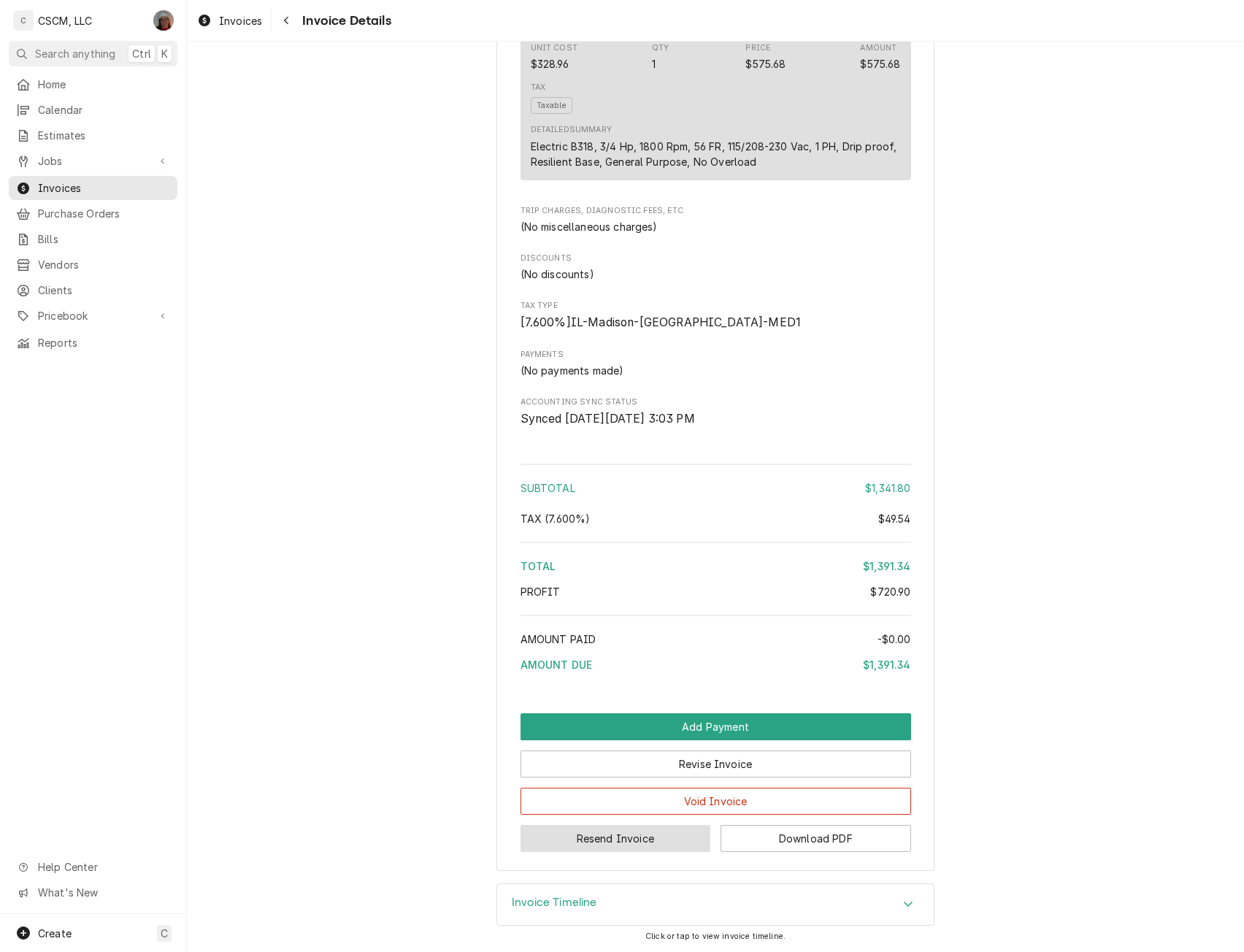
click at [588, 825] on button "Resend Invoice" at bounding box center [616, 838] width 191 height 27
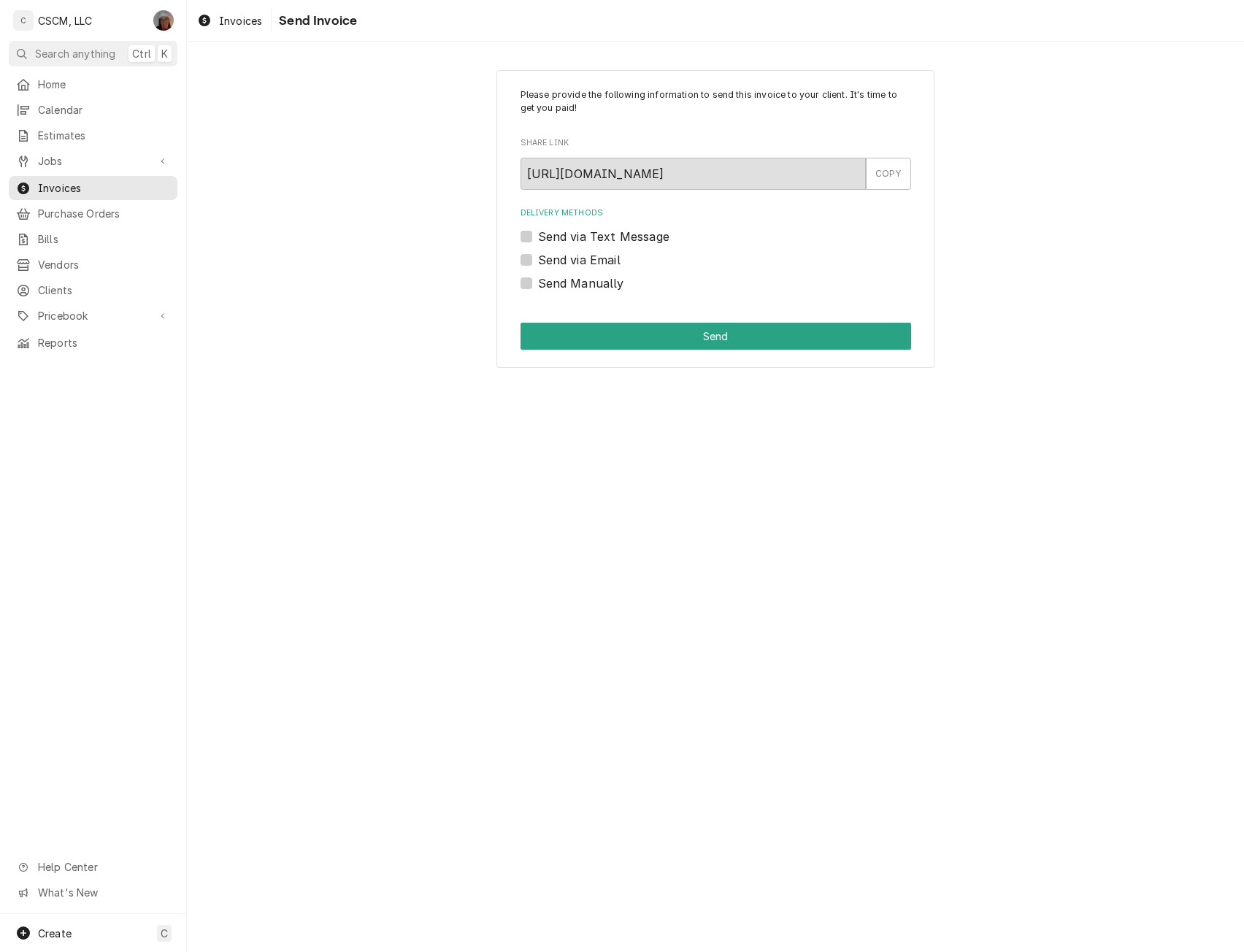
click at [538, 260] on label "Send via Email" at bounding box center [580, 259] width 83 height 18
click at [538, 260] on input "Send via Email" at bounding box center [734, 267] width 390 height 32
checkbox input "true"
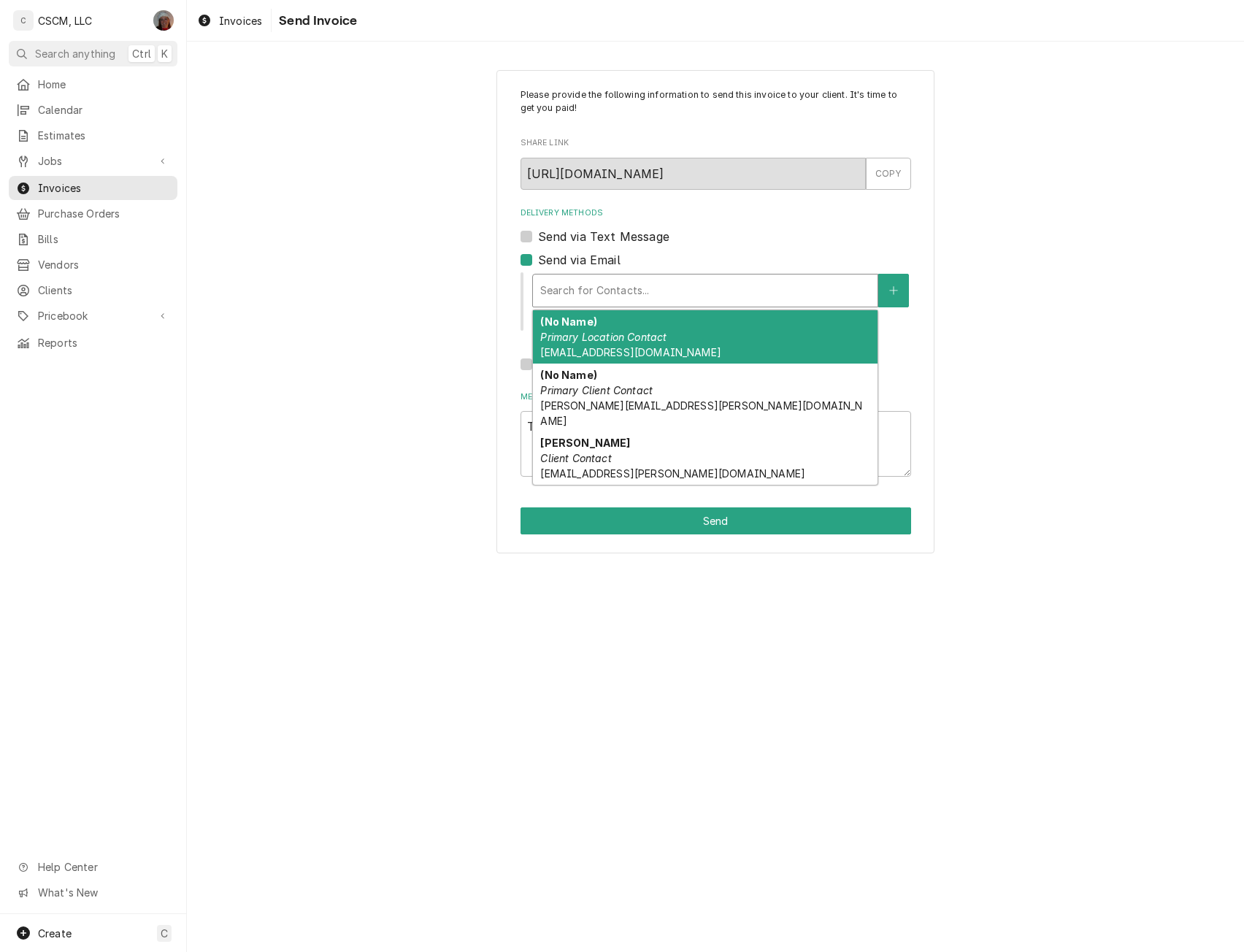
click at [581, 292] on div "Delivery Methods" at bounding box center [705, 290] width 330 height 26
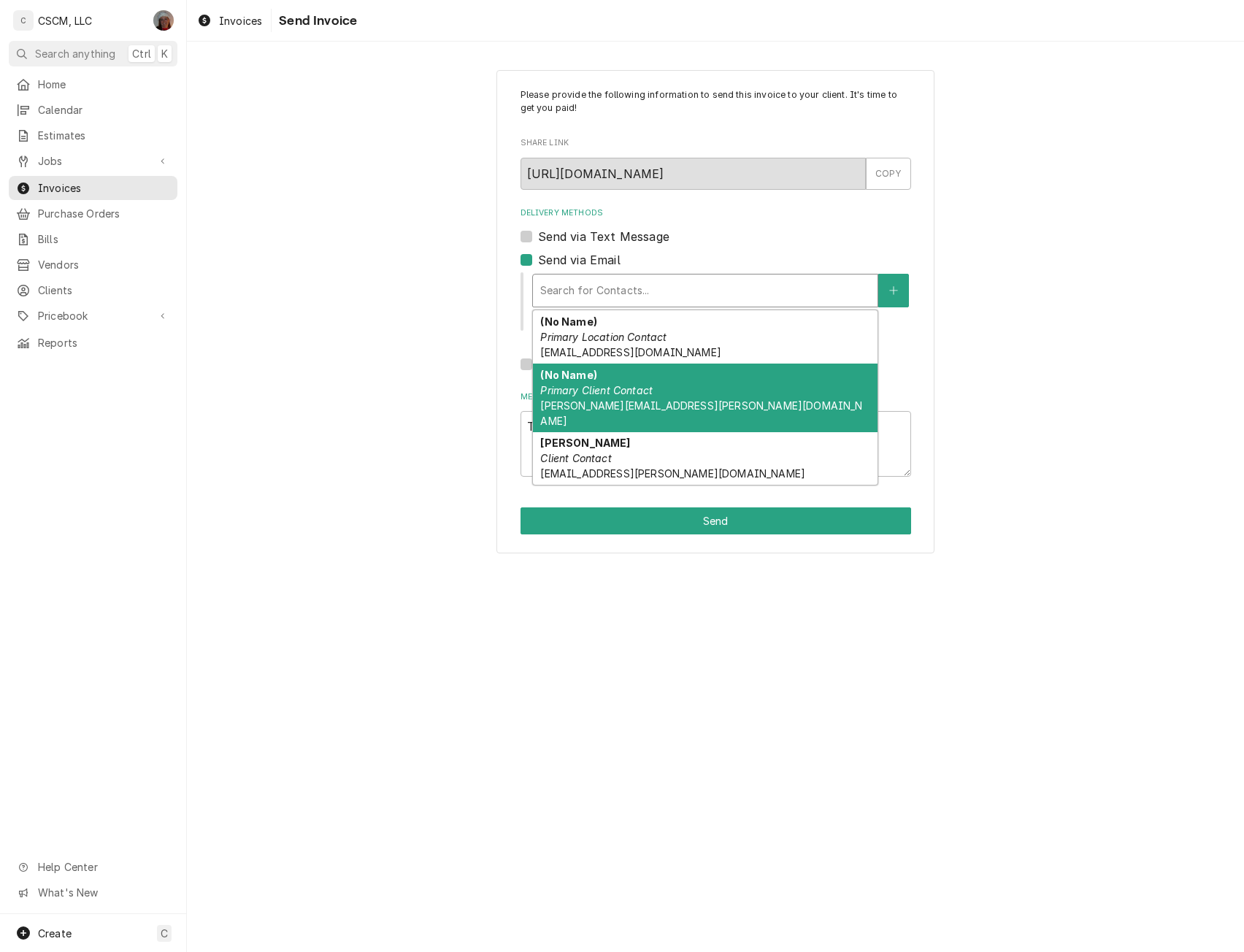
click at [735, 394] on div "(No Name) Primary Client Contact [PERSON_NAME][EMAIL_ADDRESS][PERSON_NAME][DOMA…" at bounding box center [706, 397] width 345 height 68
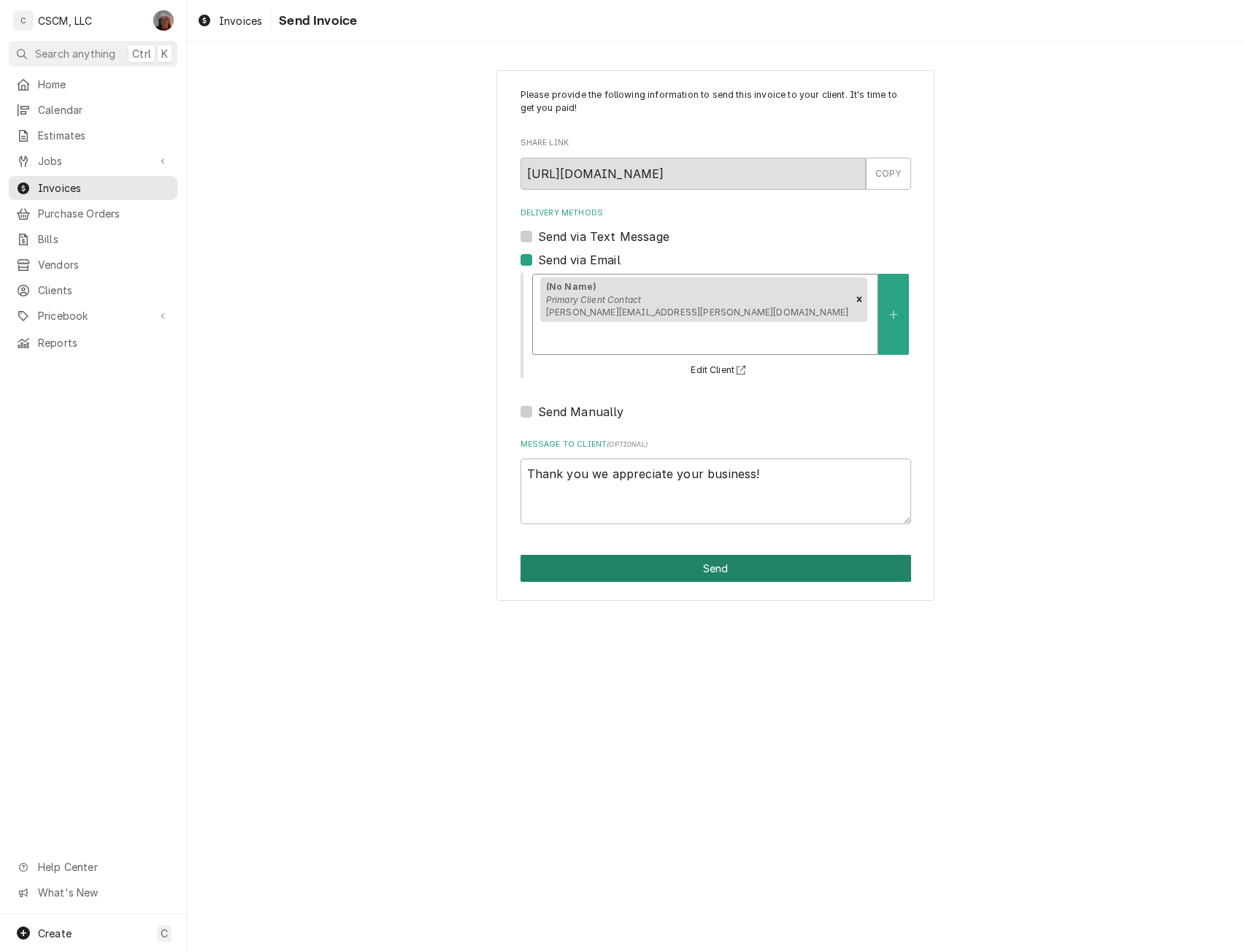
click at [711, 555] on button "Send" at bounding box center [716, 568] width 390 height 27
type textarea "x"
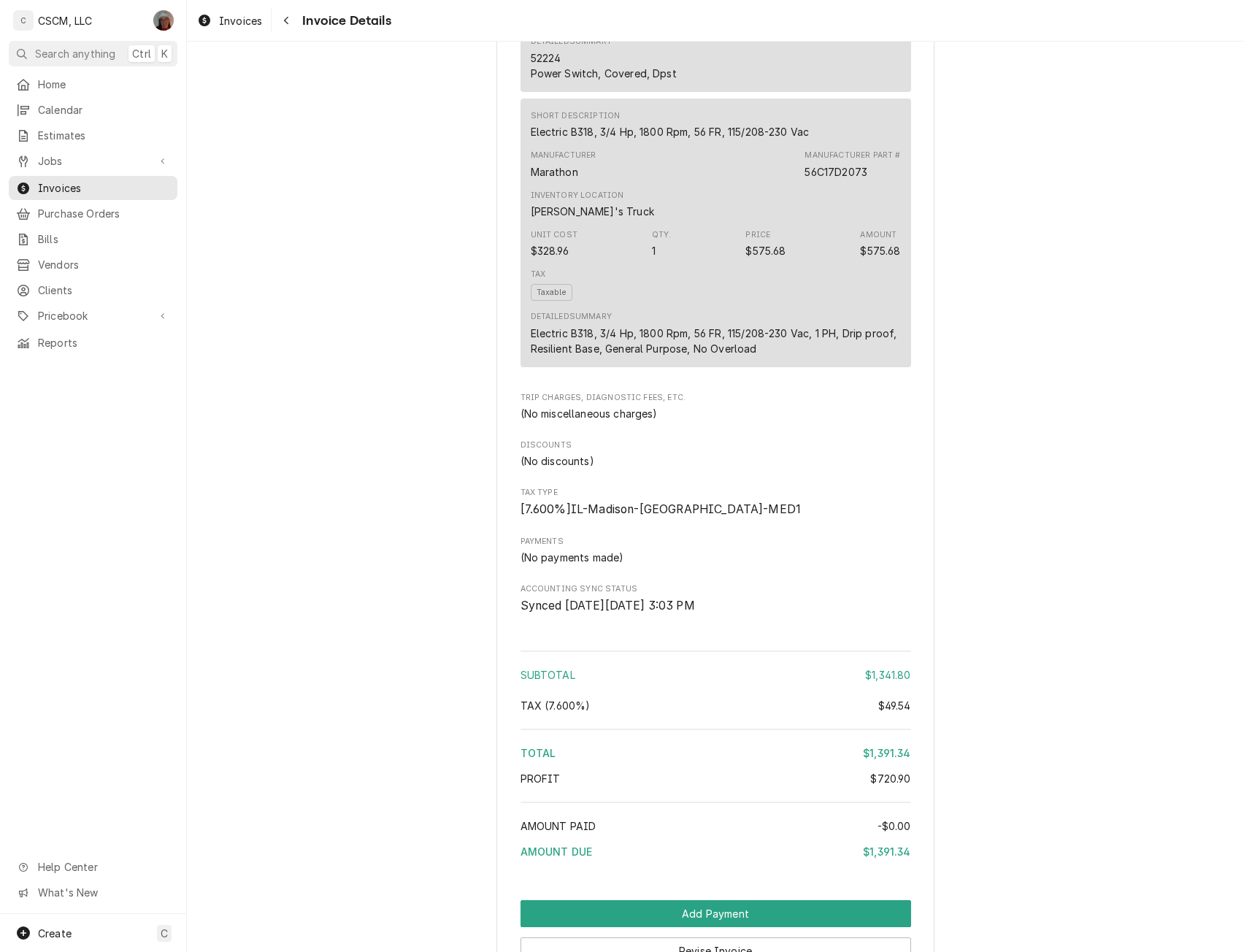
scroll to position [2738, 0]
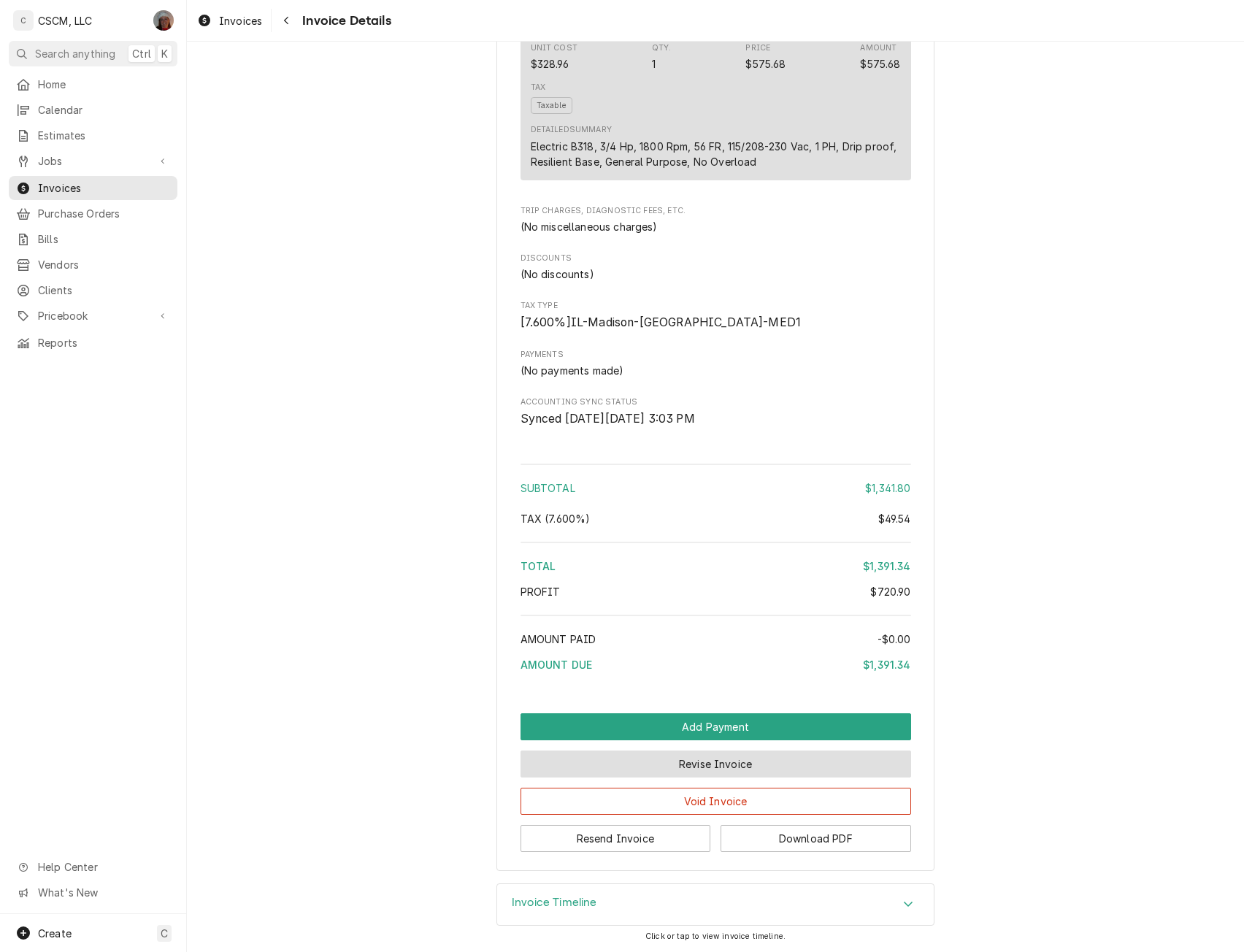
click at [750, 750] on button "Revise Invoice" at bounding box center [716, 764] width 390 height 27
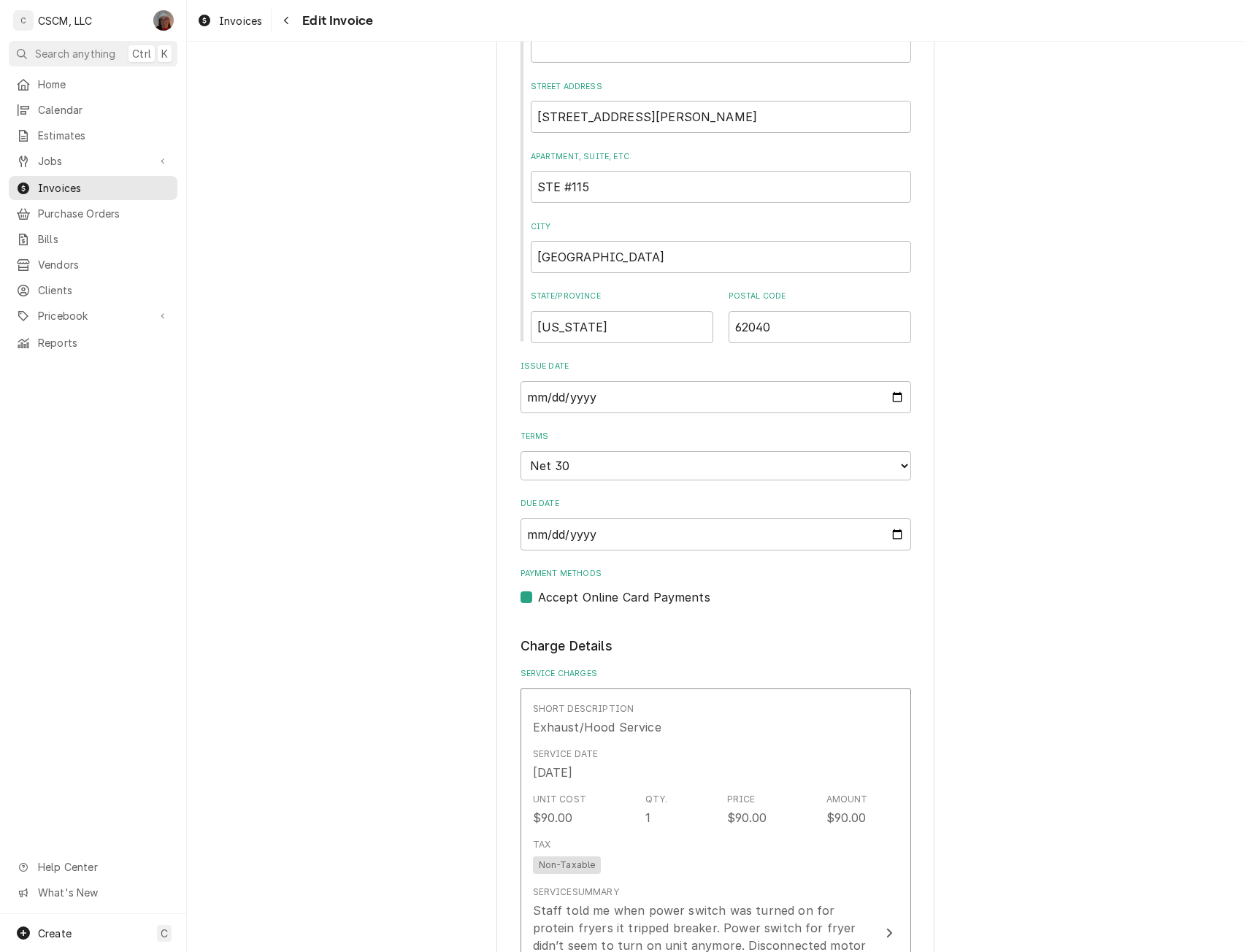
scroll to position [577, 0]
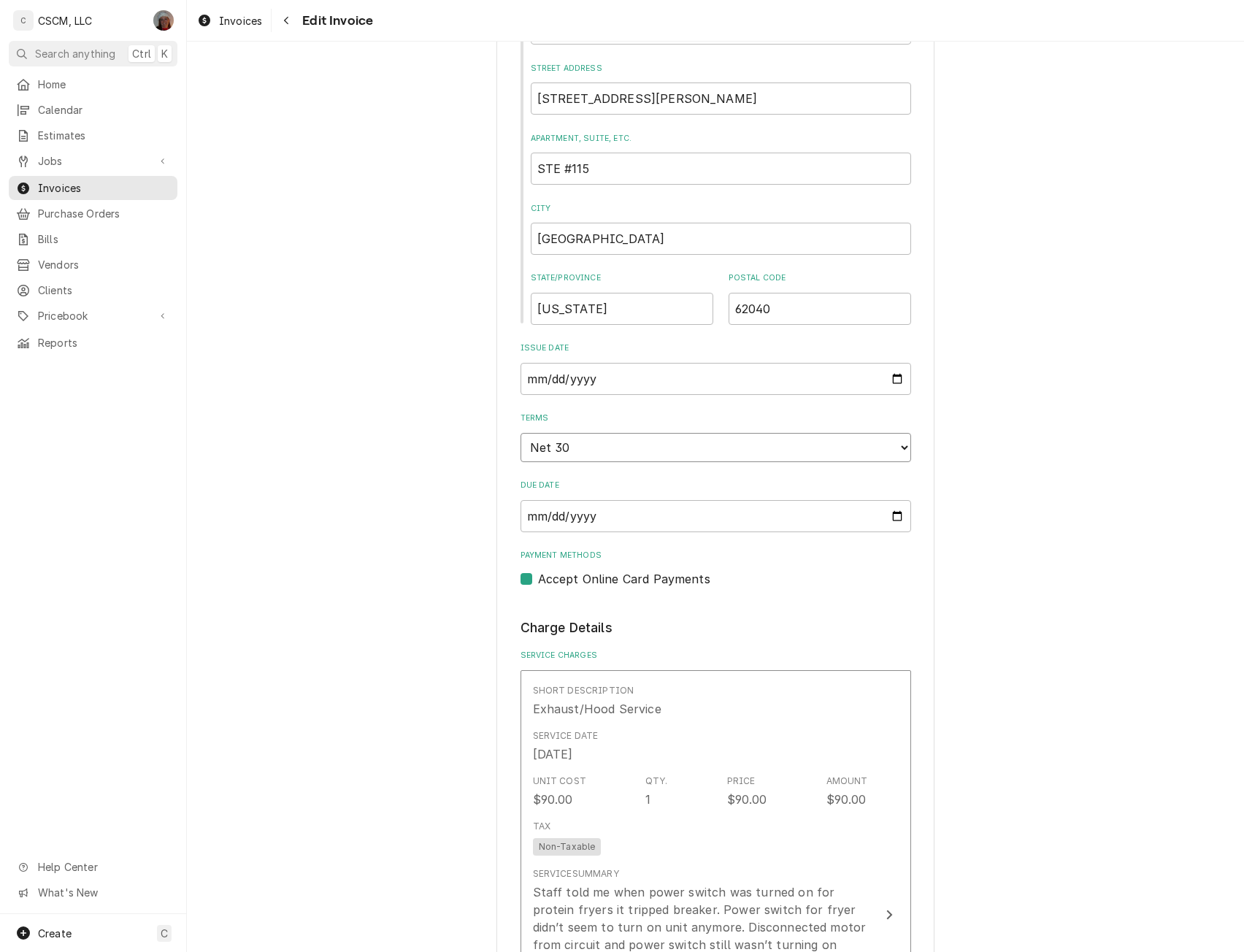
click at [899, 447] on select "Choose payment terms... Same Day Net 7 Net 14 Net 21 Net 30 Net 45 Net 60 Net 90" at bounding box center [716, 447] width 390 height 30
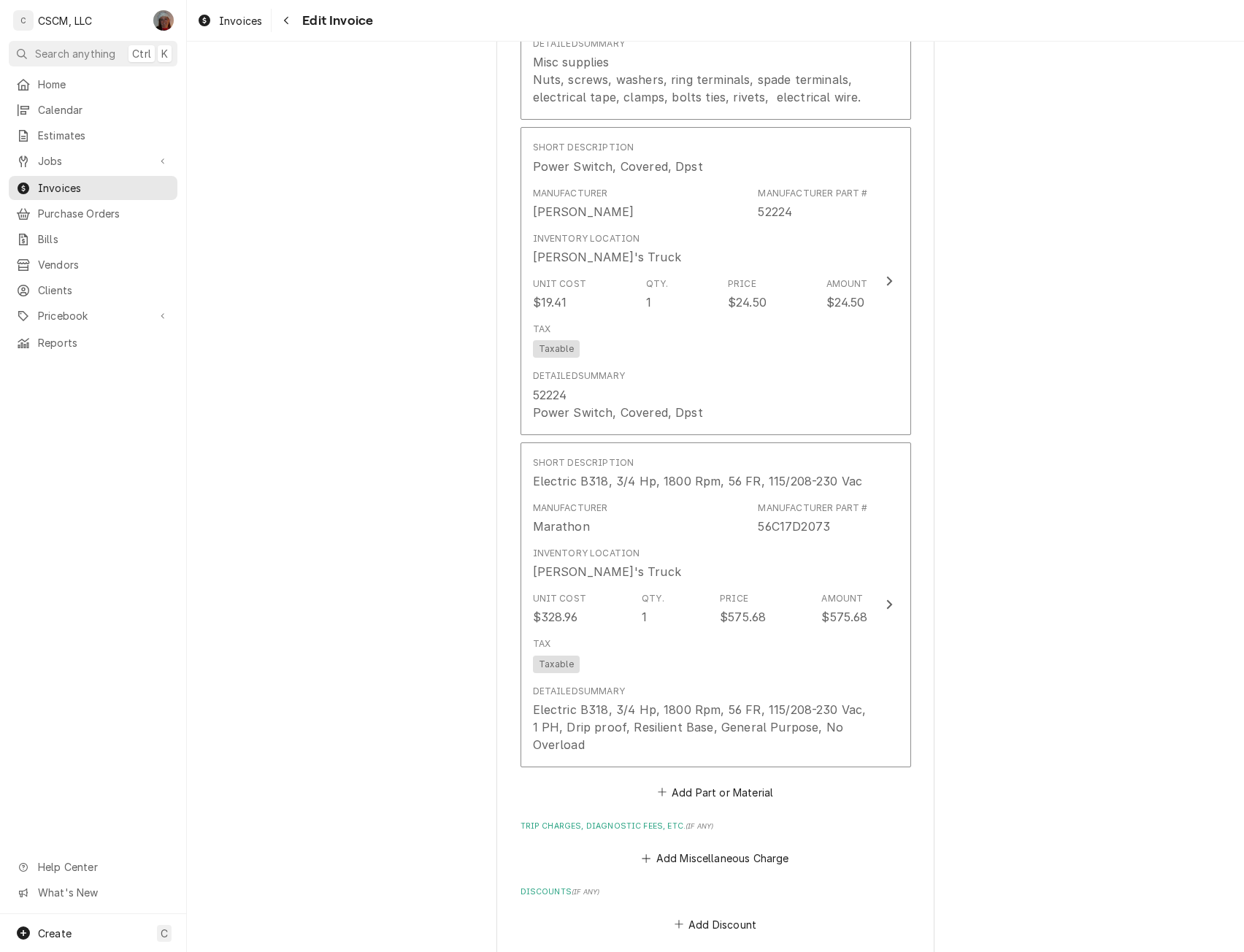
scroll to position [3599, 0]
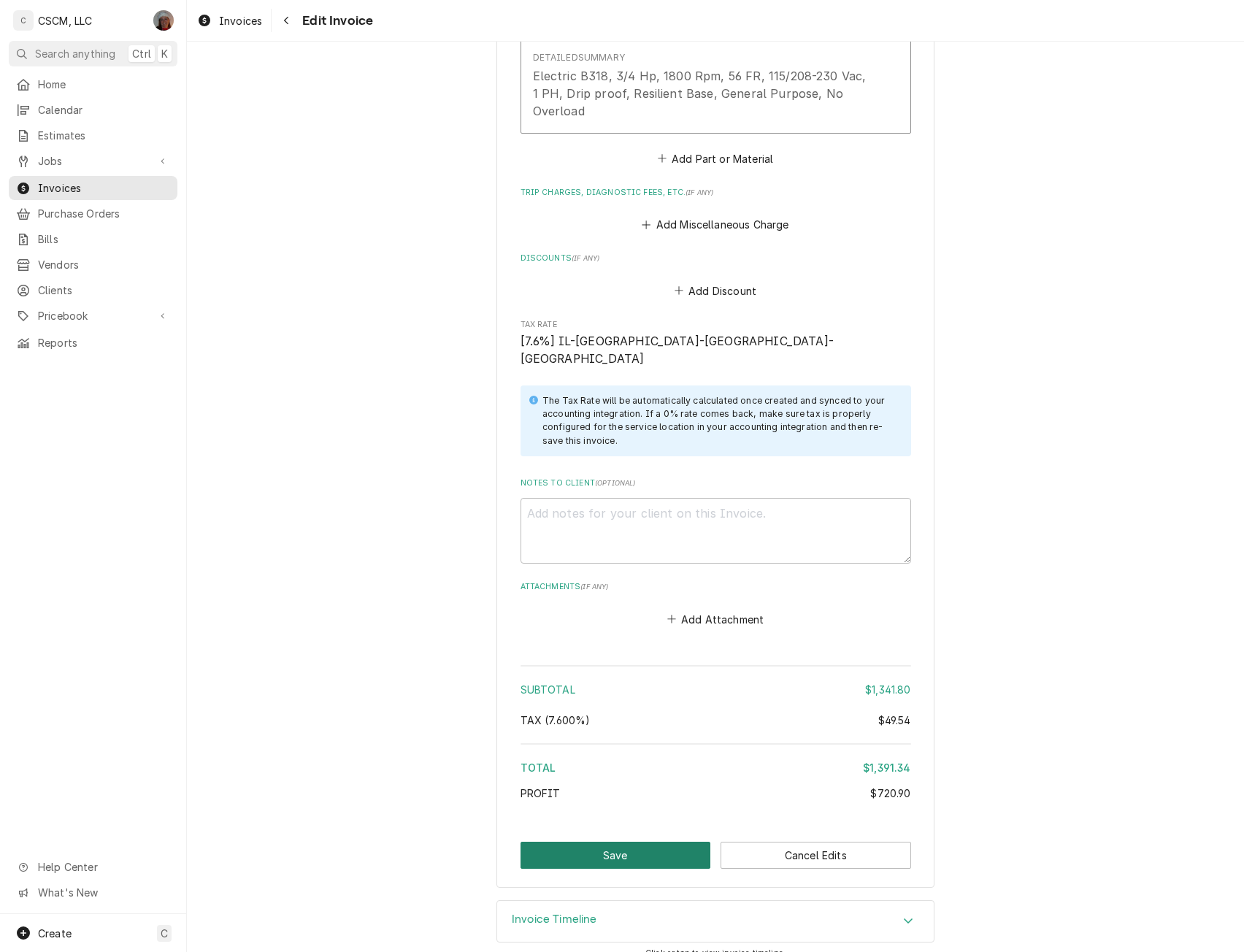
click at [622, 841] on button "Save" at bounding box center [616, 855] width 191 height 27
type textarea "x"
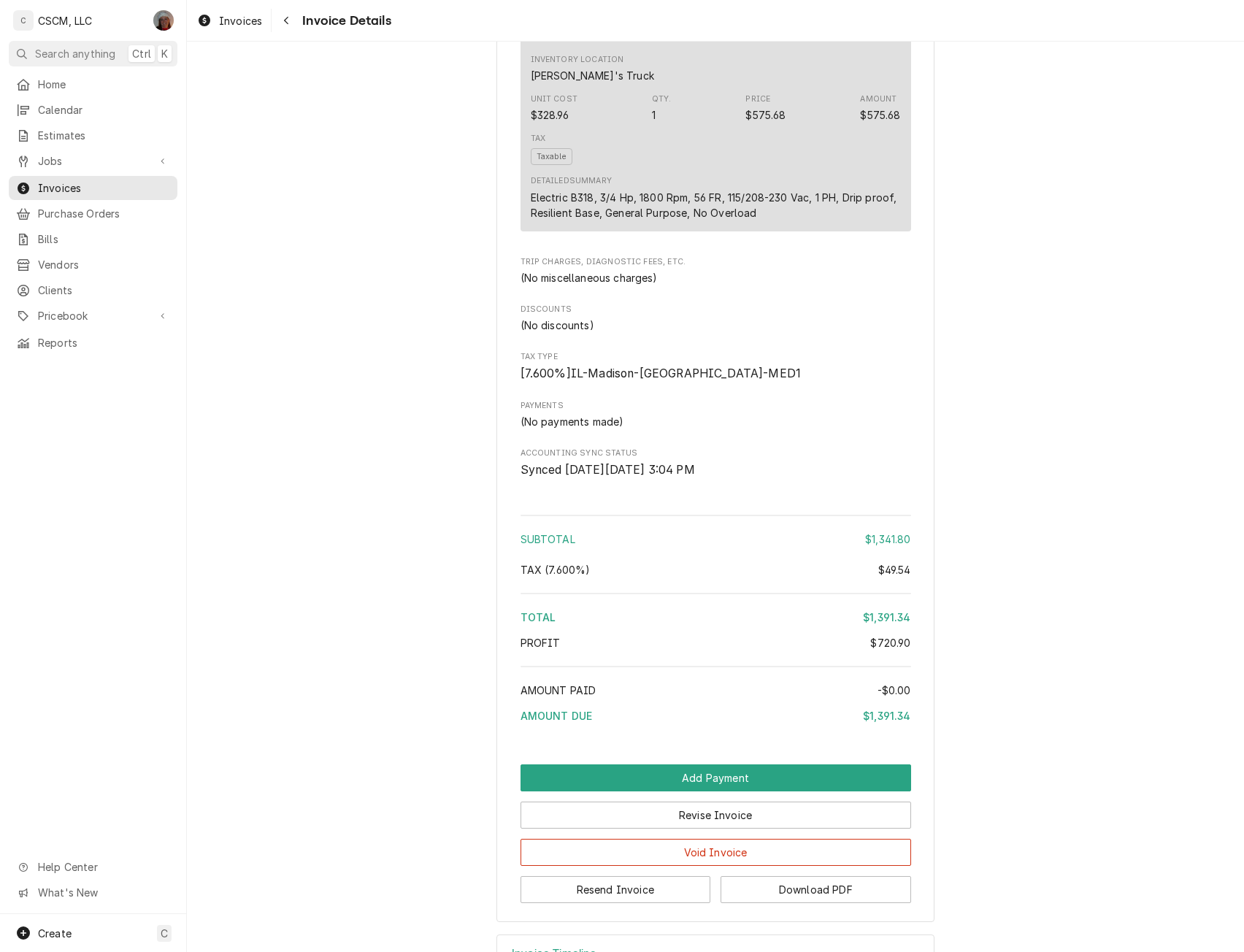
scroll to position [2738, 0]
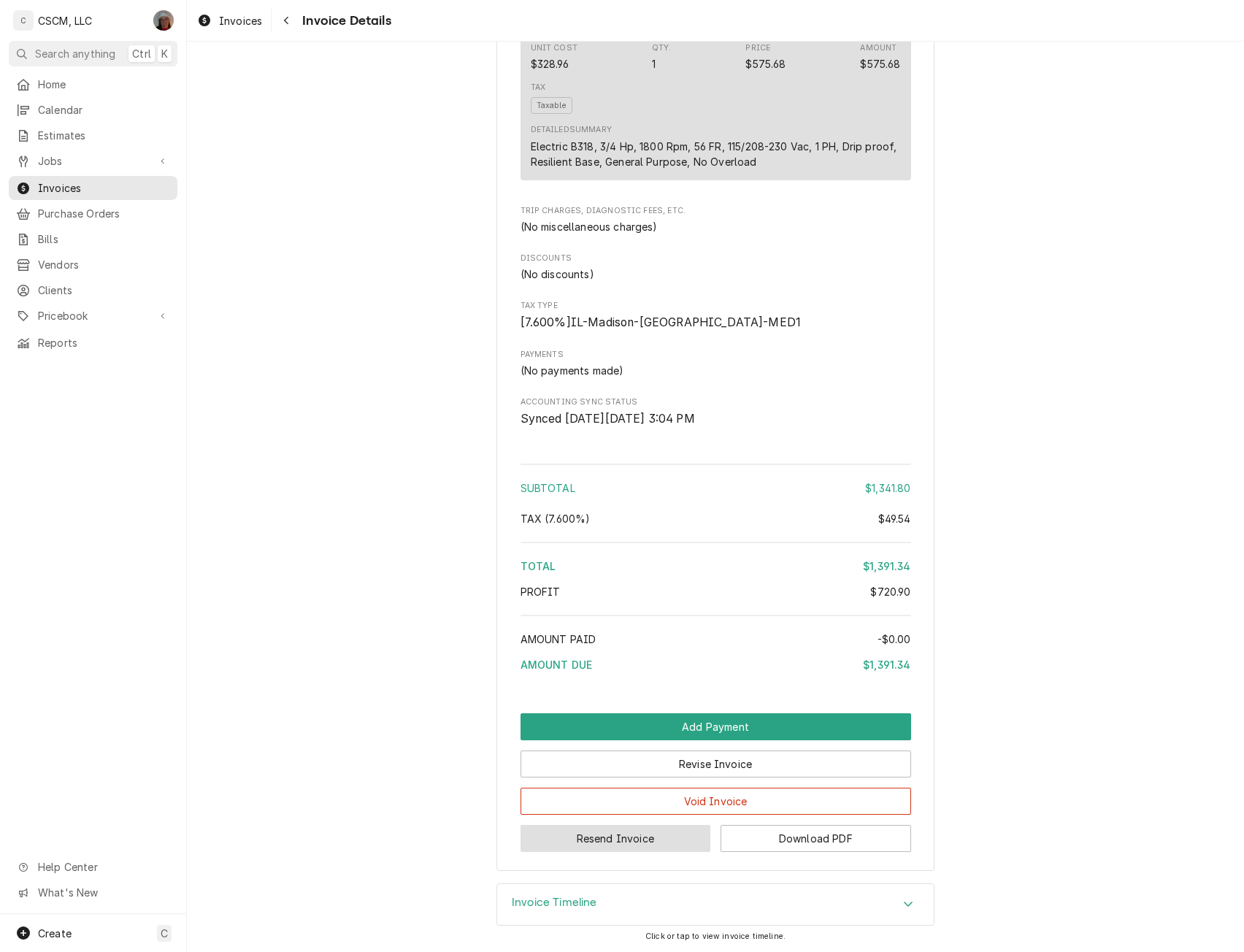
click at [674, 843] on button "Resend Invoice" at bounding box center [616, 838] width 191 height 27
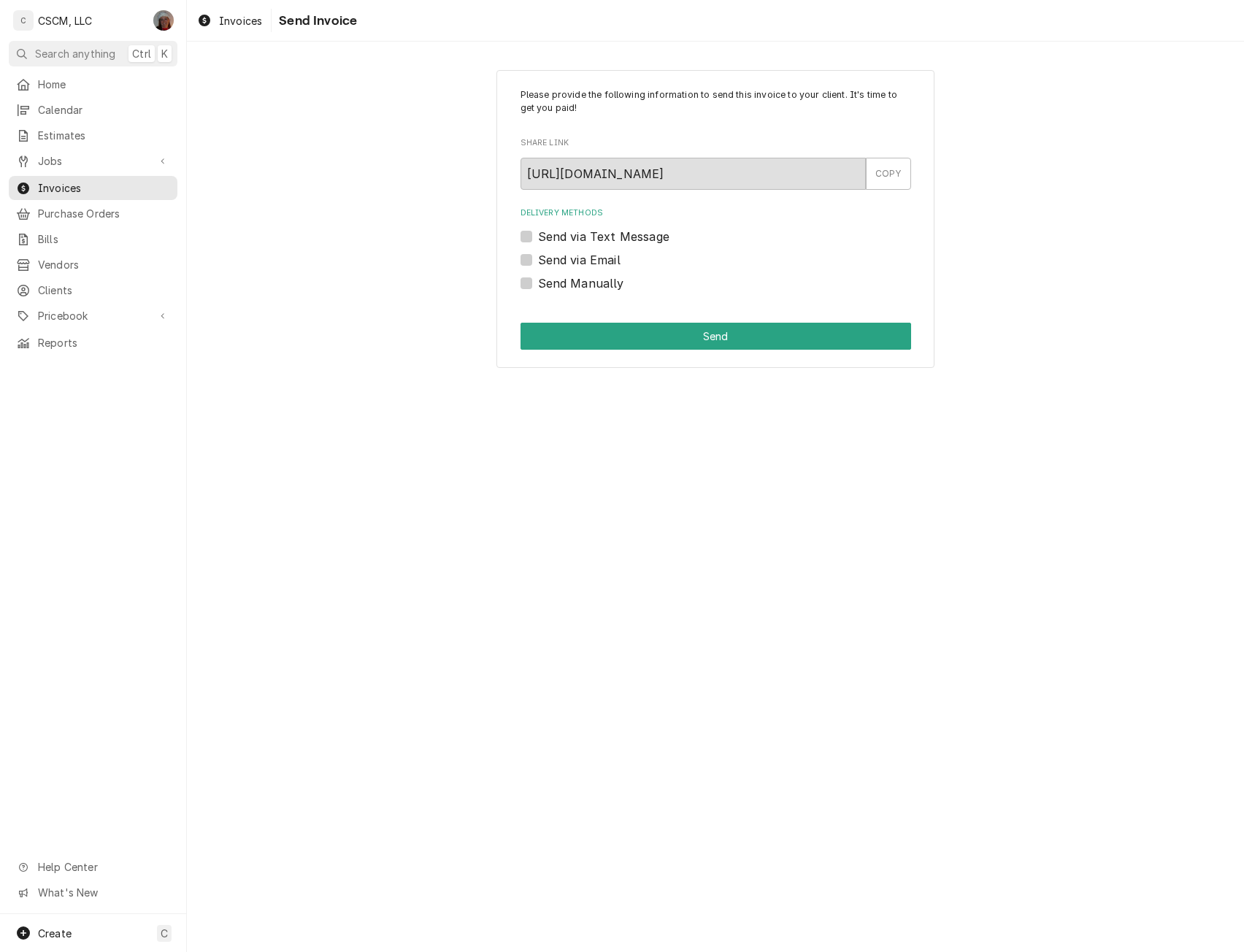
click at [538, 282] on label "Send Manually" at bounding box center [581, 283] width 86 height 18
click at [538, 282] on input "Send Manually" at bounding box center [734, 291] width 390 height 32
checkbox input "true"
click at [581, 349] on button "Send" at bounding box center [716, 336] width 390 height 27
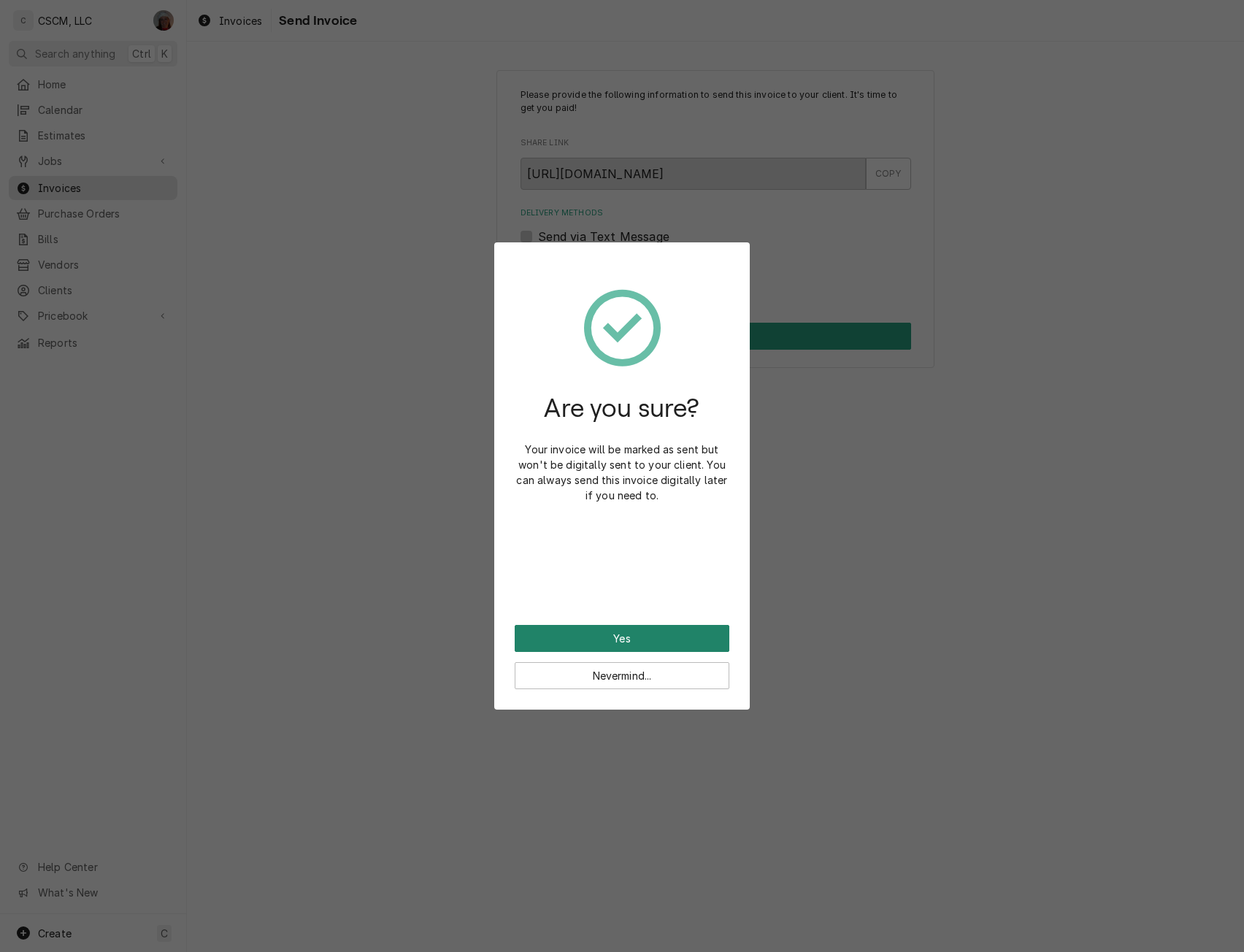
click at [551, 638] on button "Yes" at bounding box center [622, 639] width 215 height 27
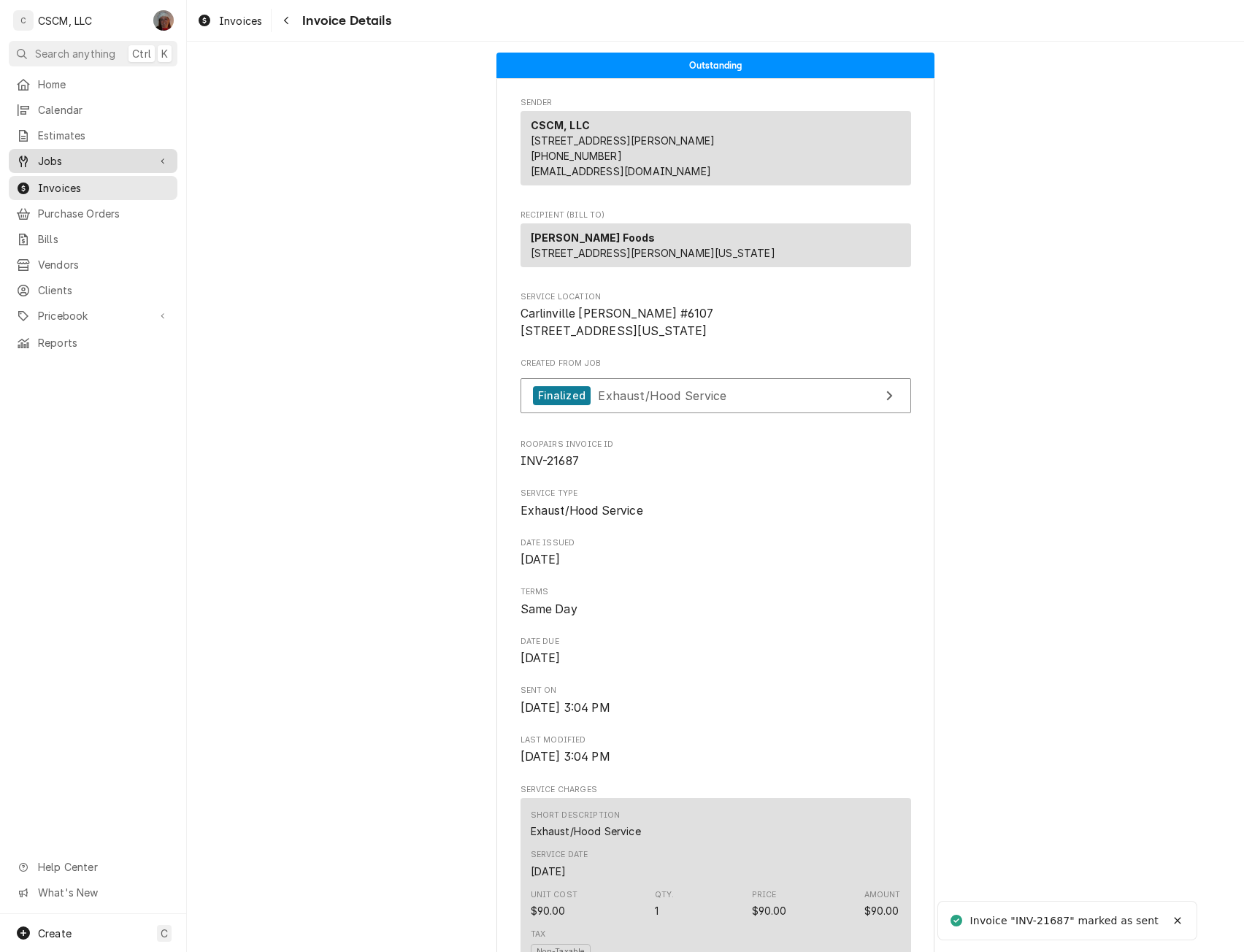
click at [54, 156] on span "Jobs" at bounding box center [93, 160] width 110 height 15
click at [46, 179] on span "Jobs" at bounding box center [104, 187] width 132 height 15
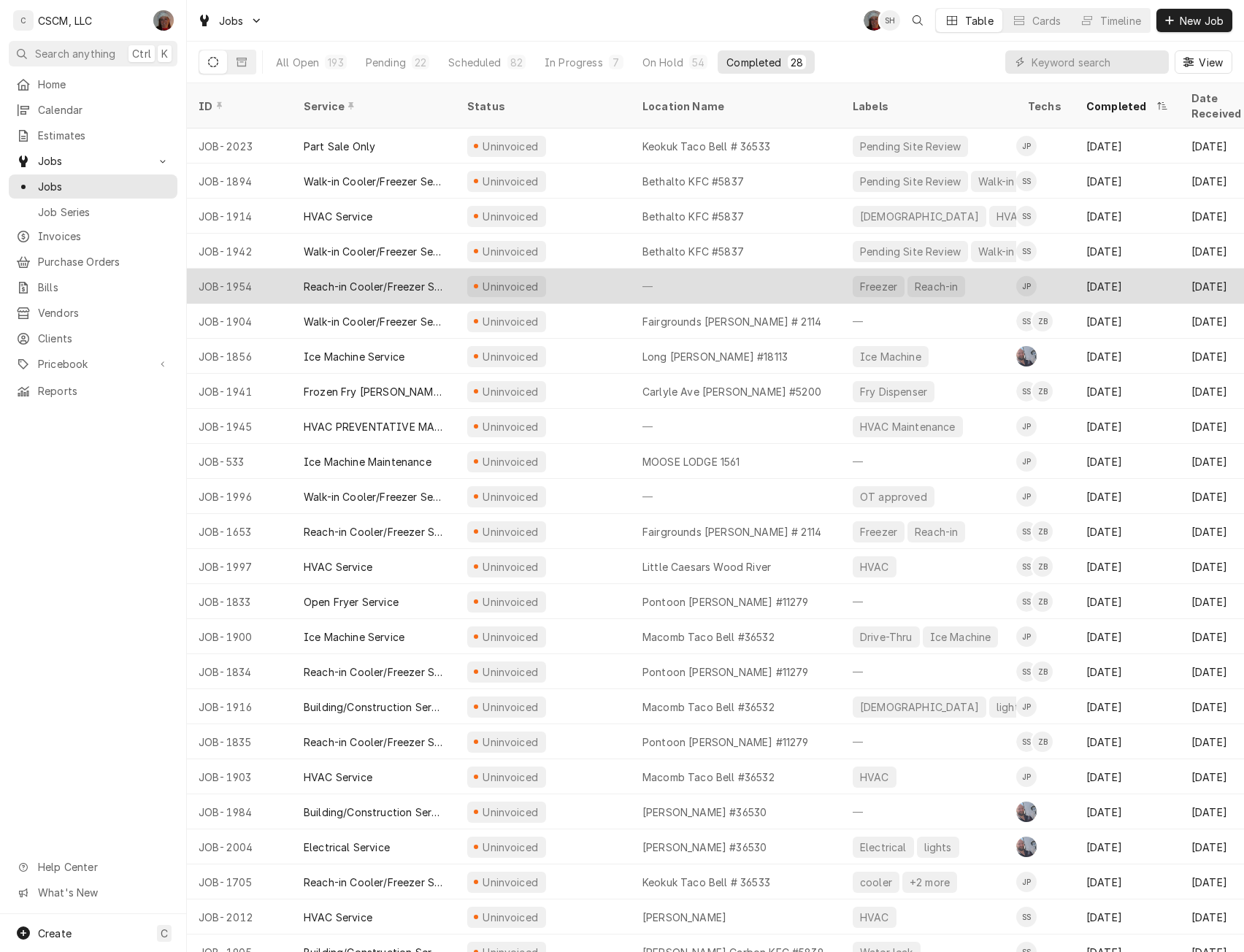
click at [579, 269] on div "Uninvoiced" at bounding box center [543, 286] width 175 height 35
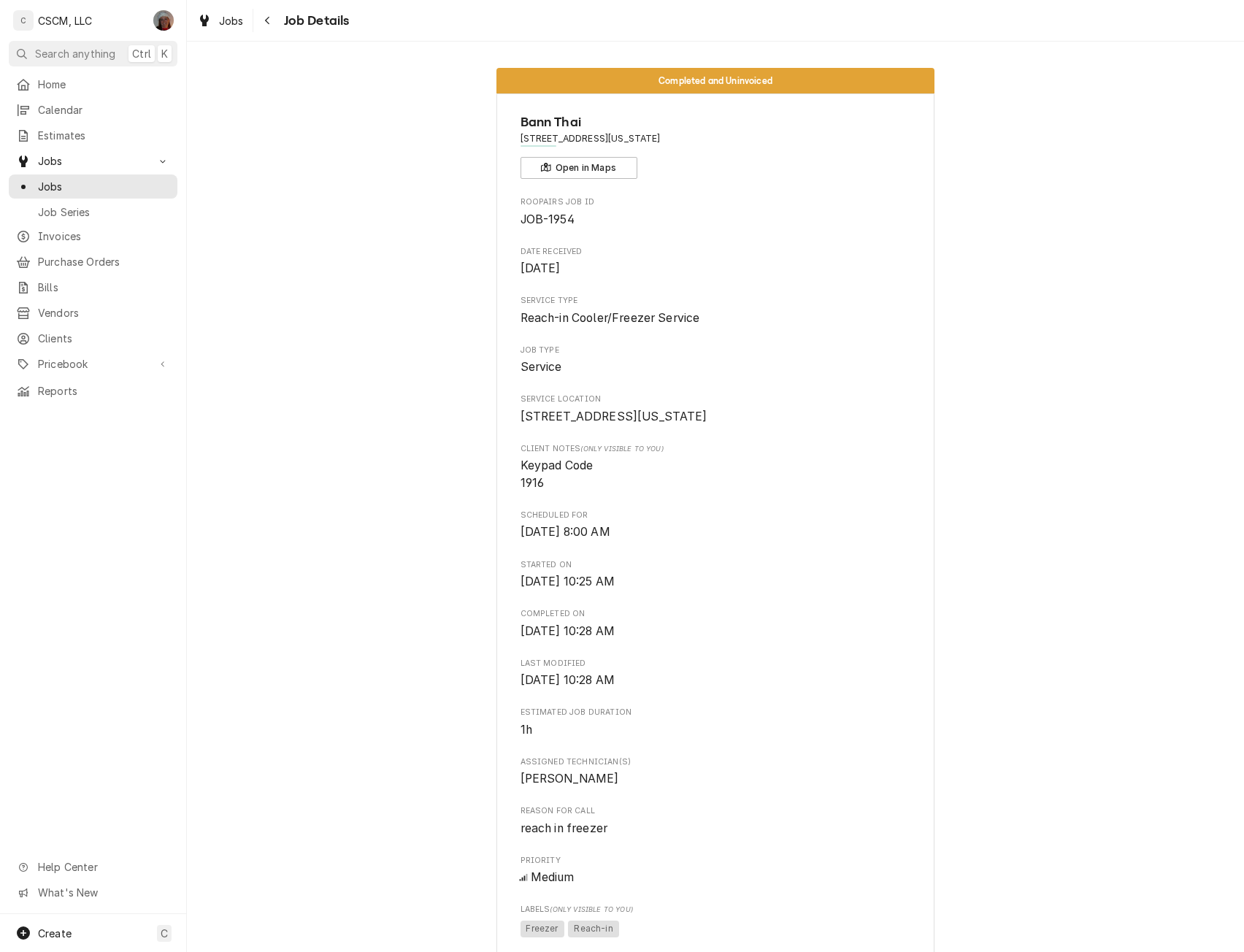
scroll to position [797, 0]
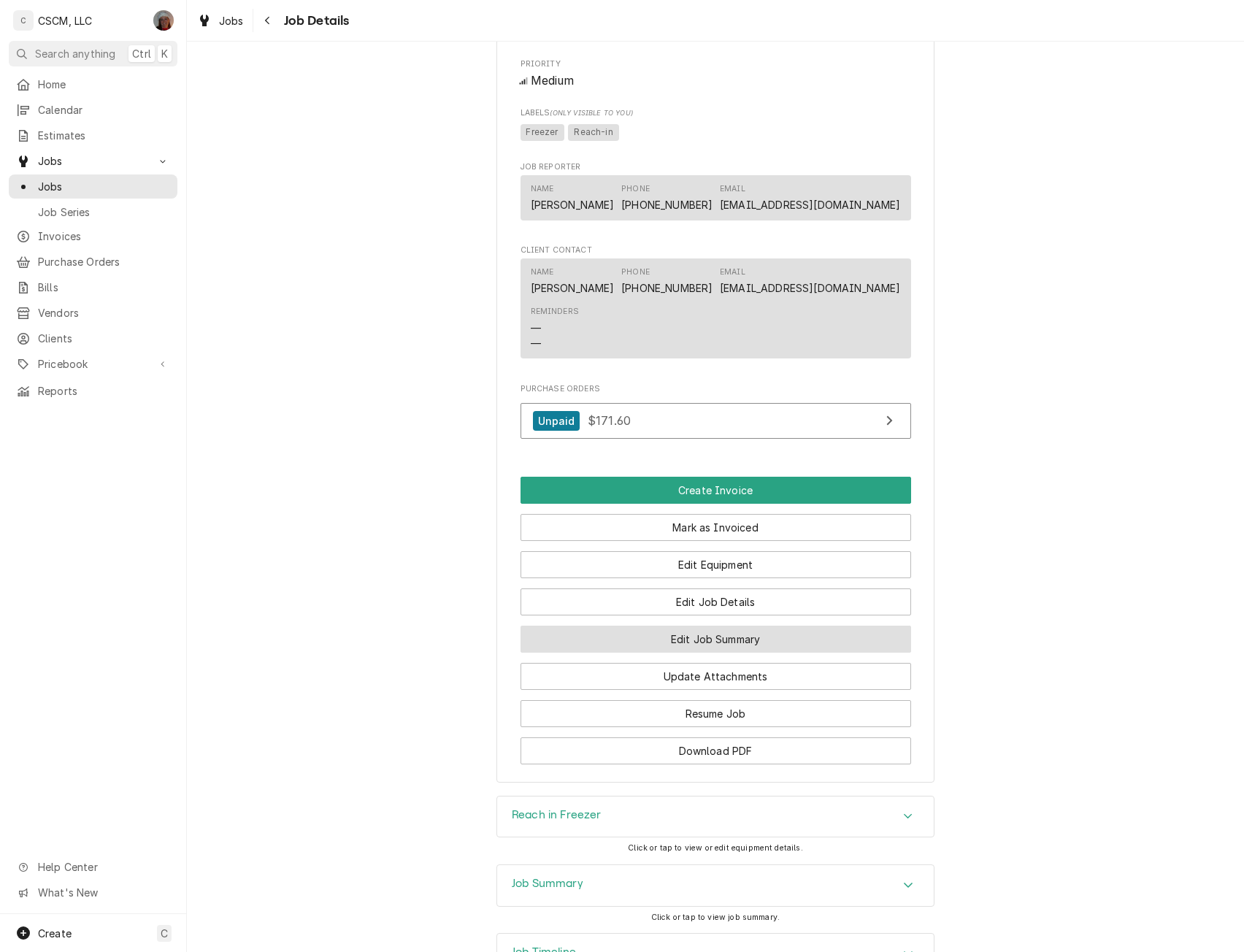
click at [693, 653] on button "Edit Job Summary" at bounding box center [716, 639] width 390 height 27
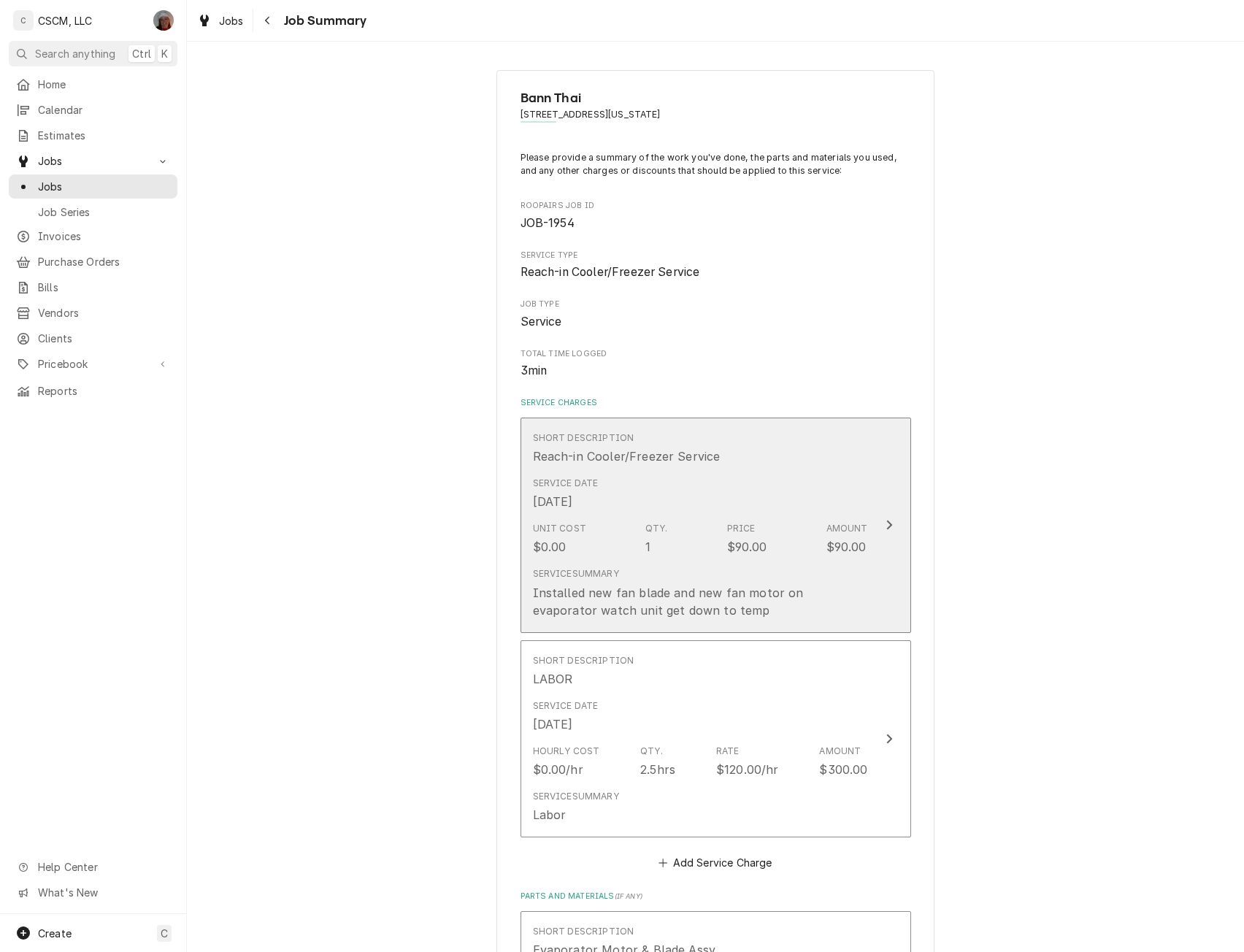
click at [879, 540] on button "Short Description Reach-in Cooler/Freezer Service Service Date [DATE] Unit Cost…" at bounding box center [716, 525] width 390 height 215
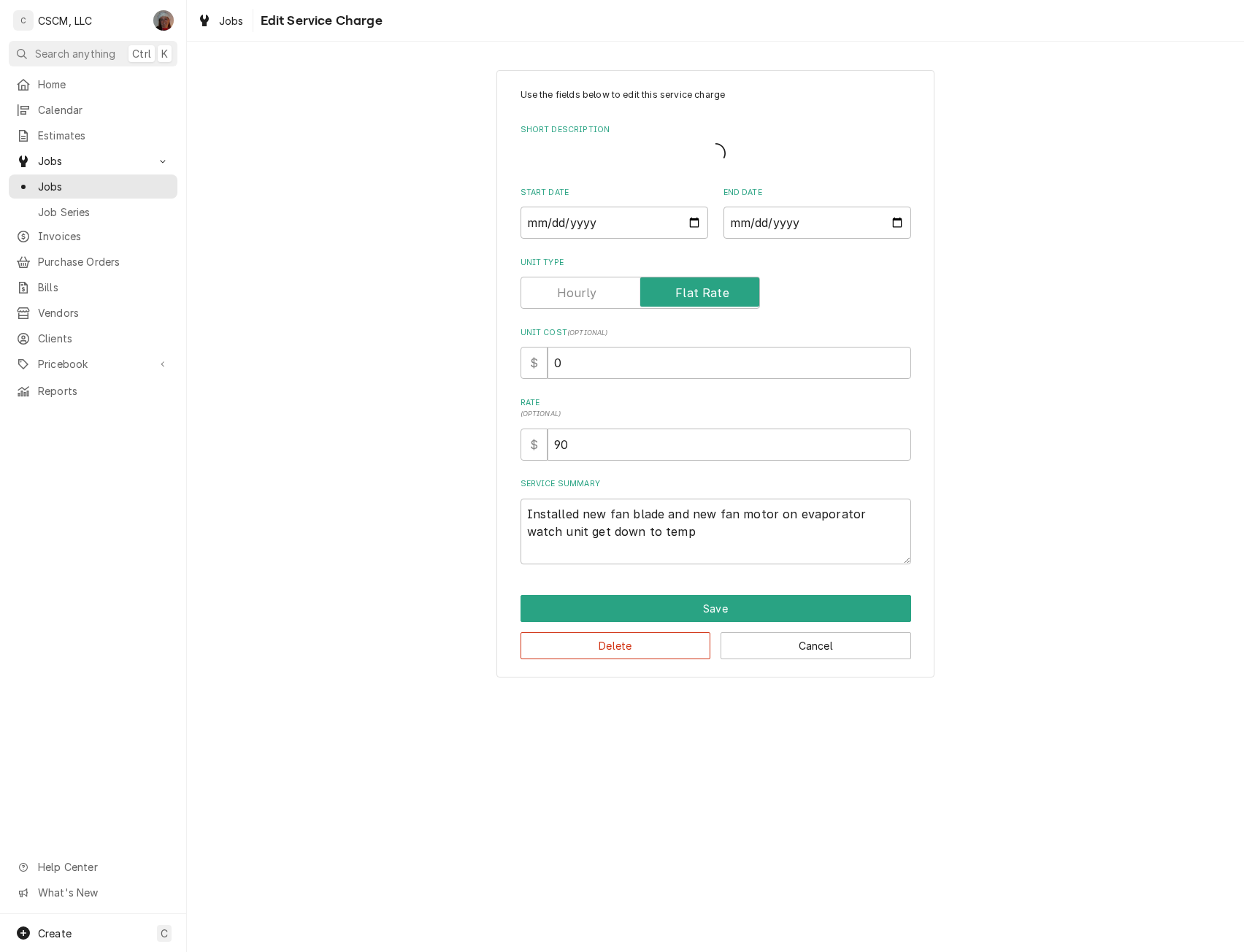
type textarea "x"
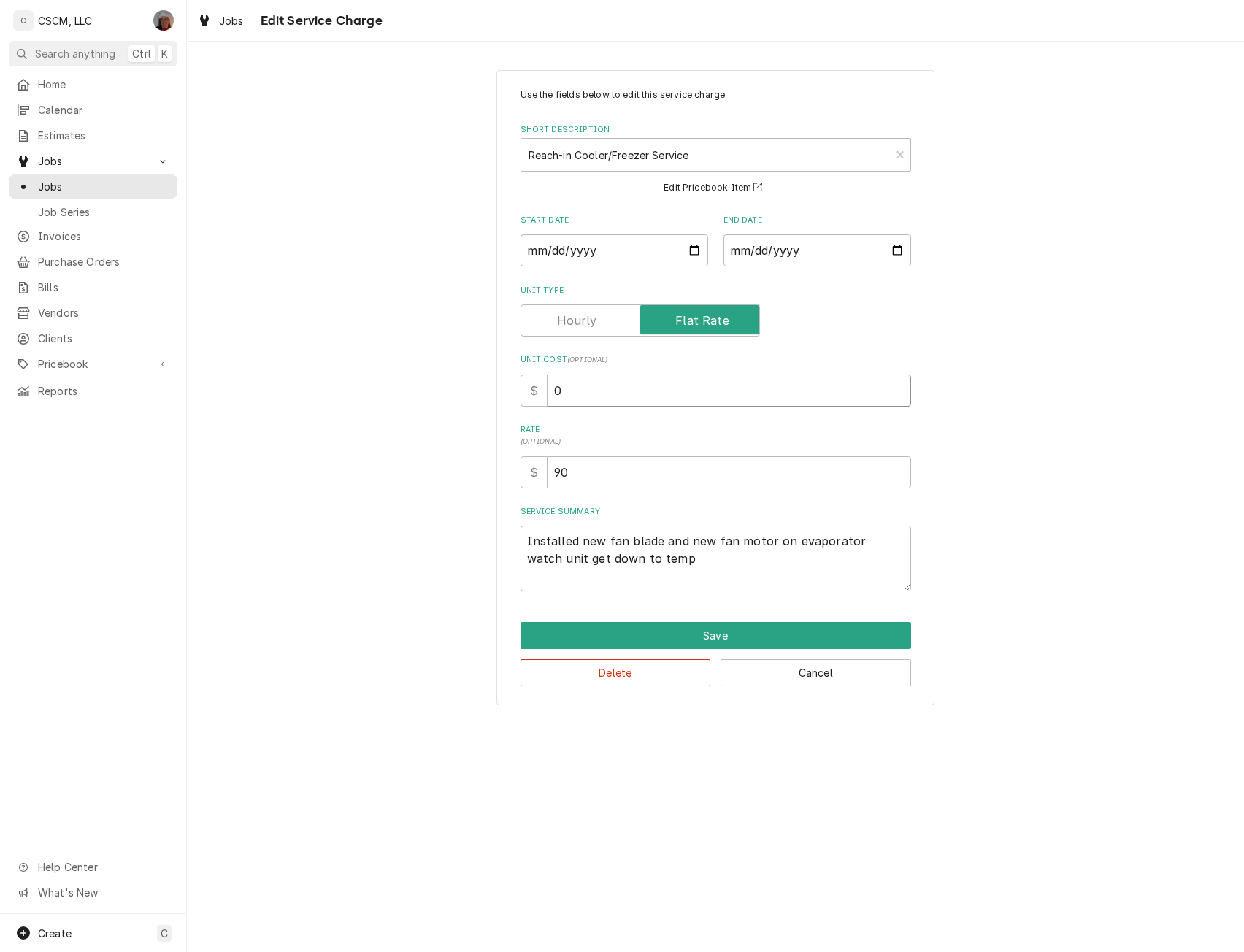
click at [551, 393] on input "0" at bounding box center [729, 390] width 363 height 32
type input "90"
type textarea "x"
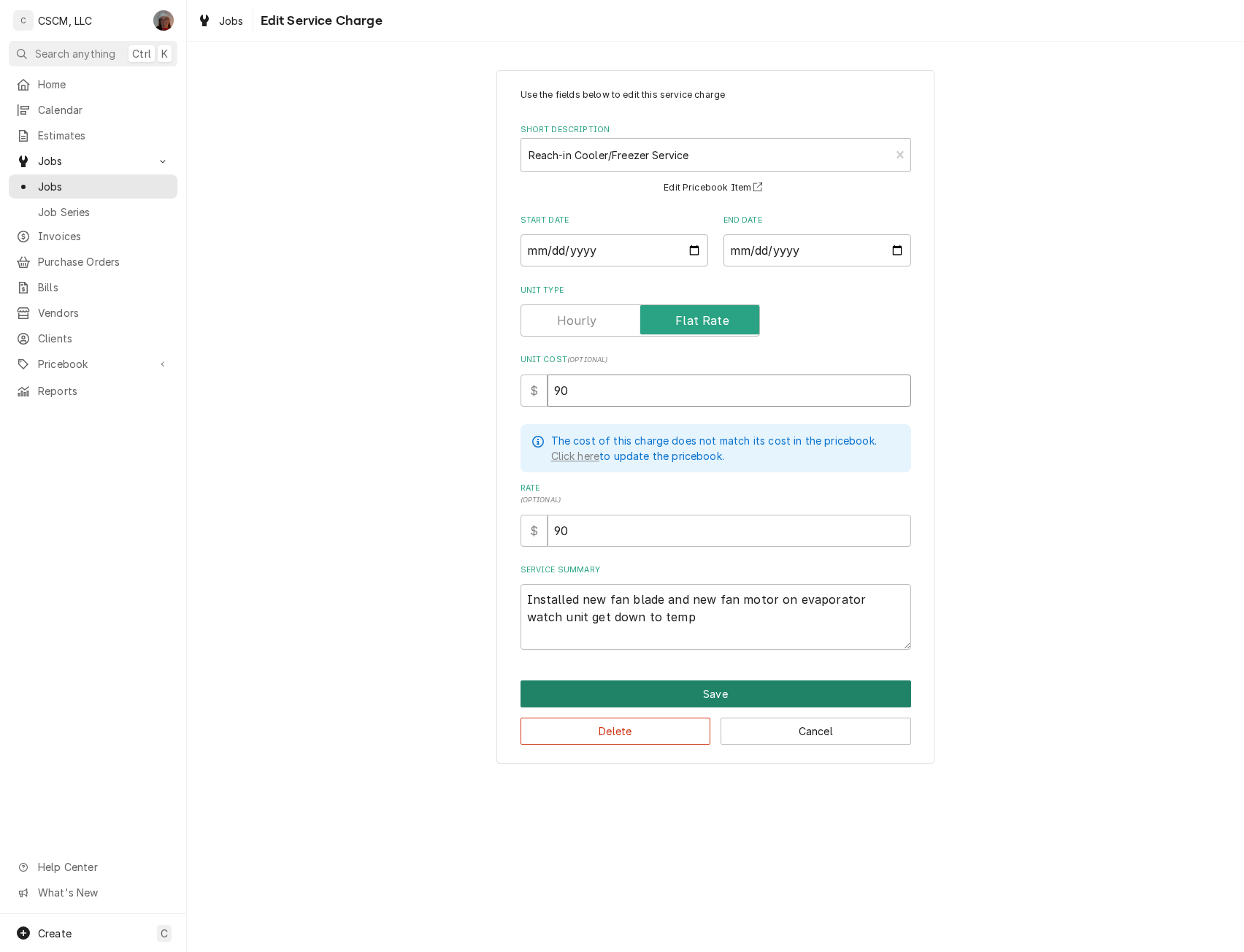
type input "90"
click at [739, 702] on button "Save" at bounding box center [716, 694] width 390 height 27
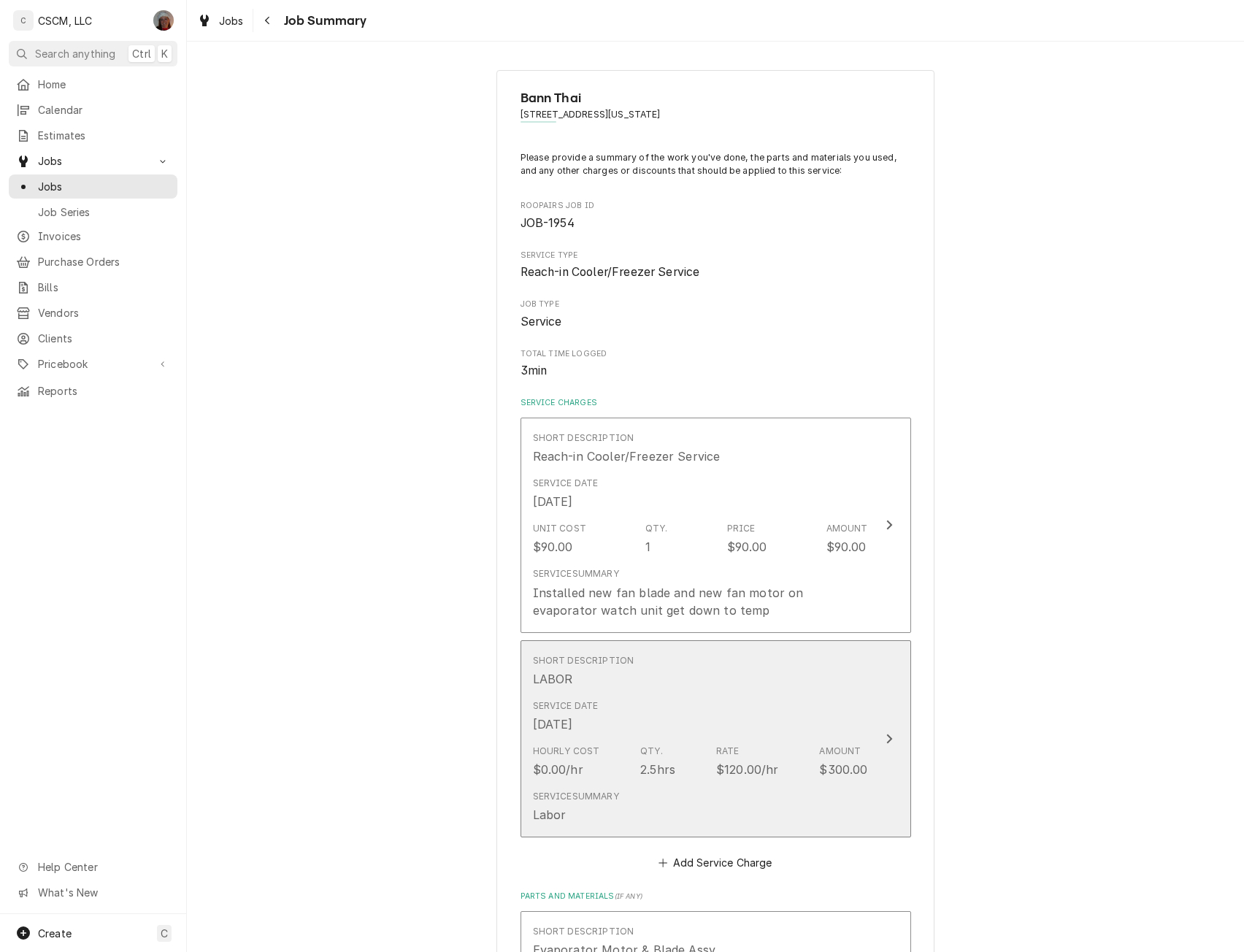
click at [856, 736] on div "Service Date Aug 6, 2025" at bounding box center [701, 716] width 336 height 46
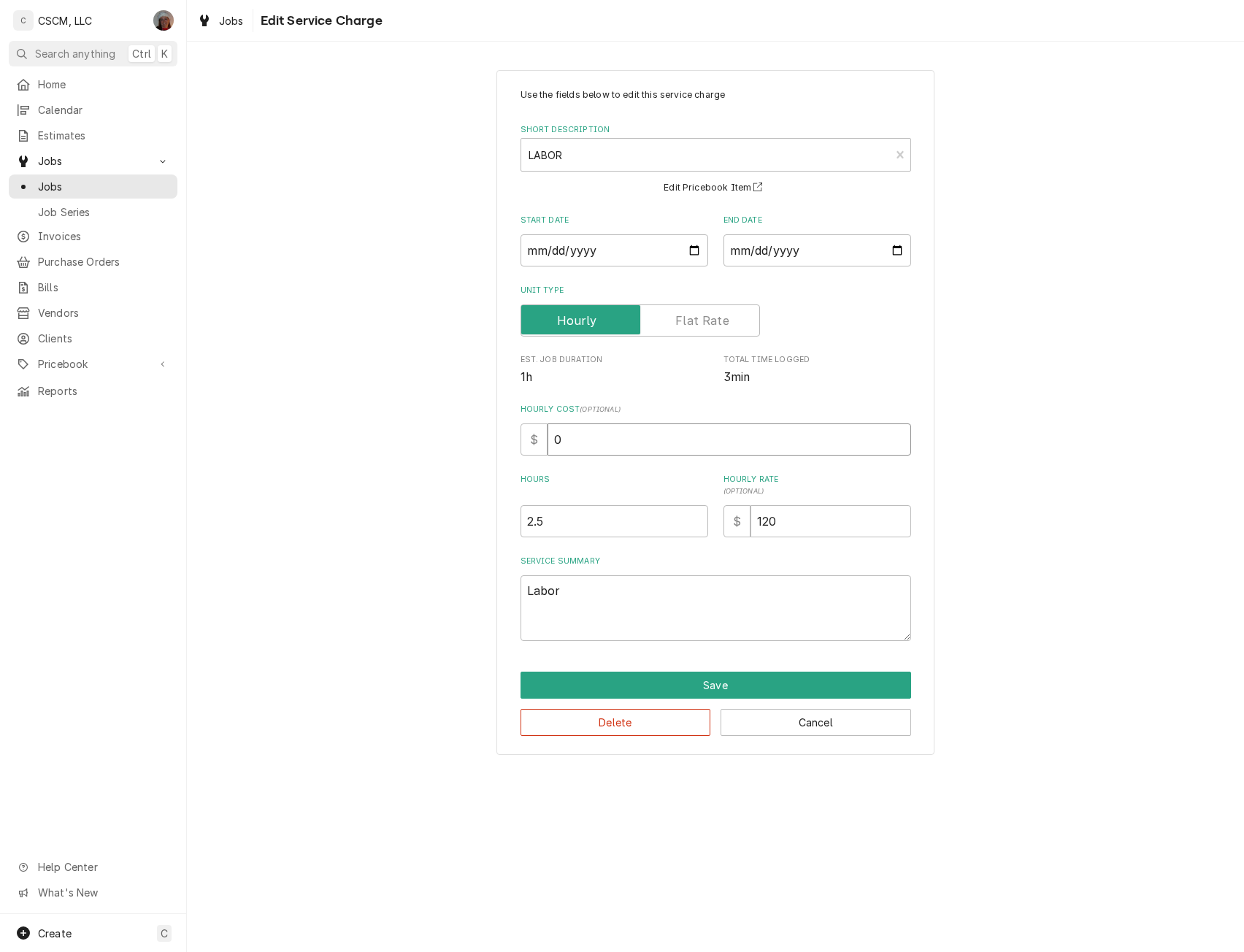
drag, startPoint x: 563, startPoint y: 443, endPoint x: 507, endPoint y: 443, distance: 56.0
click at [507, 443] on div "Use the fields below to edit this service charge Short Description LABOR LAB Ed…" at bounding box center [716, 412] width 438 height 685
type textarea "x"
type input "2"
type textarea "x"
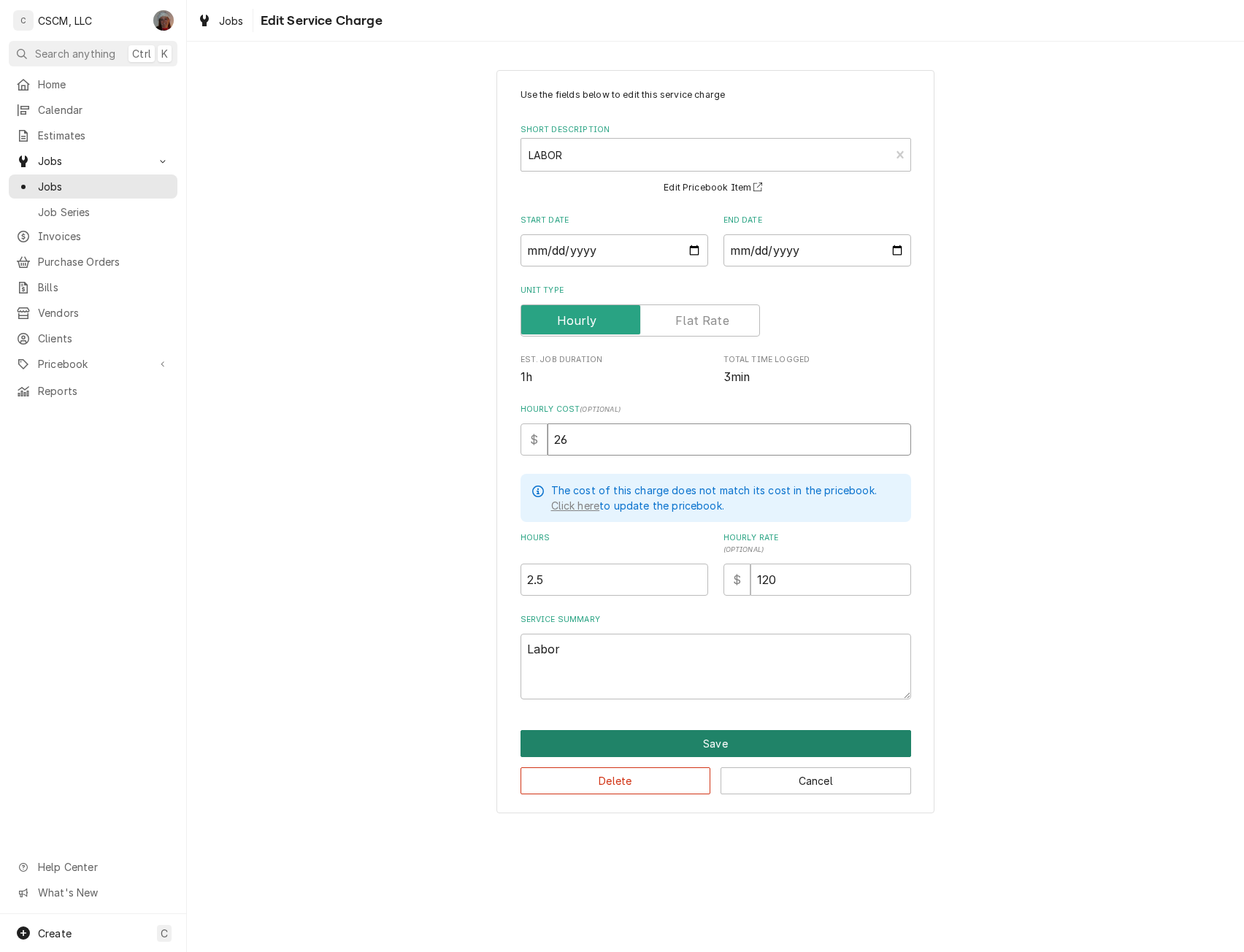
type input "26"
click at [701, 745] on button "Save" at bounding box center [716, 743] width 390 height 27
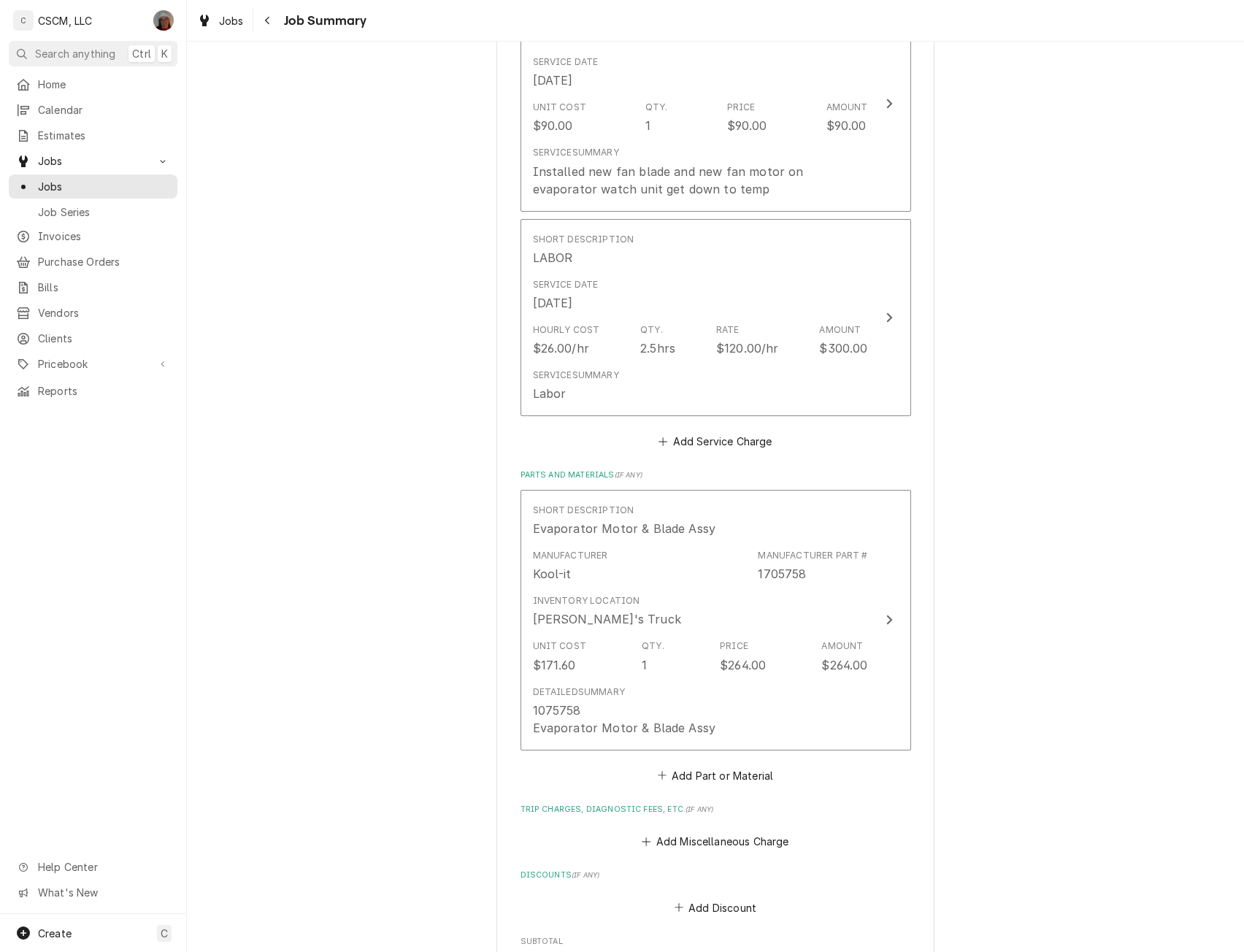
scroll to position [833, 0]
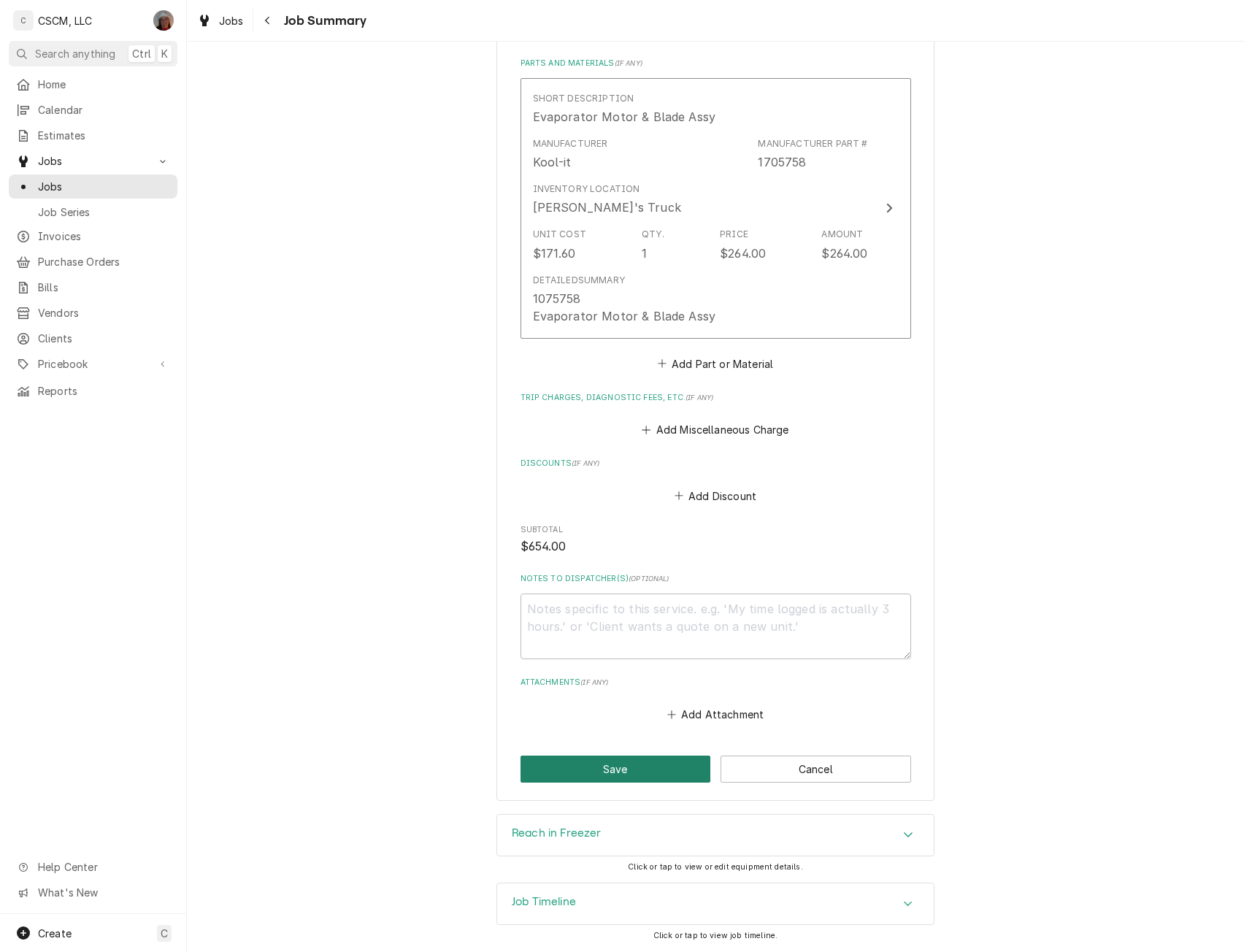
click at [613, 756] on button "Save" at bounding box center [616, 769] width 191 height 27
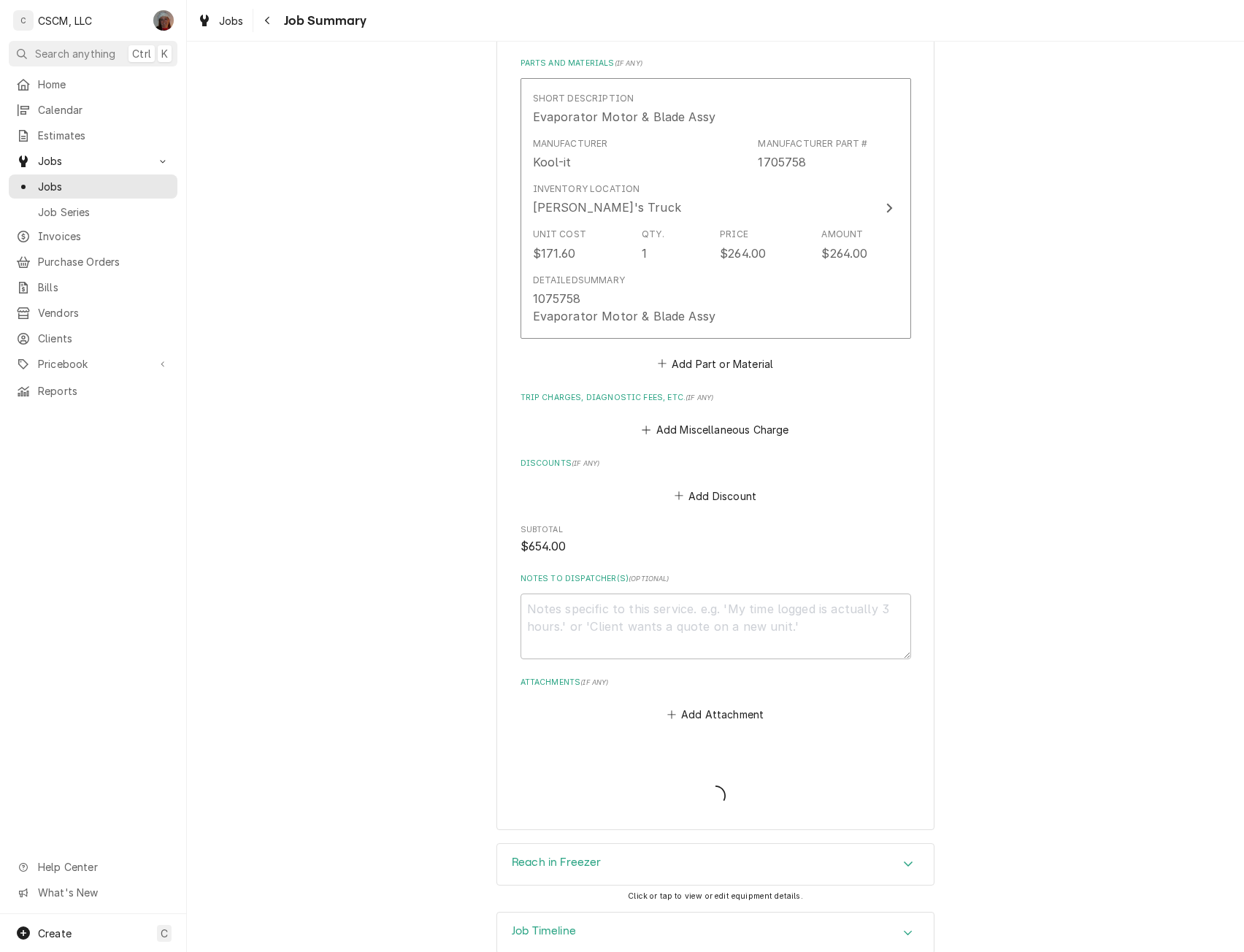
type textarea "x"
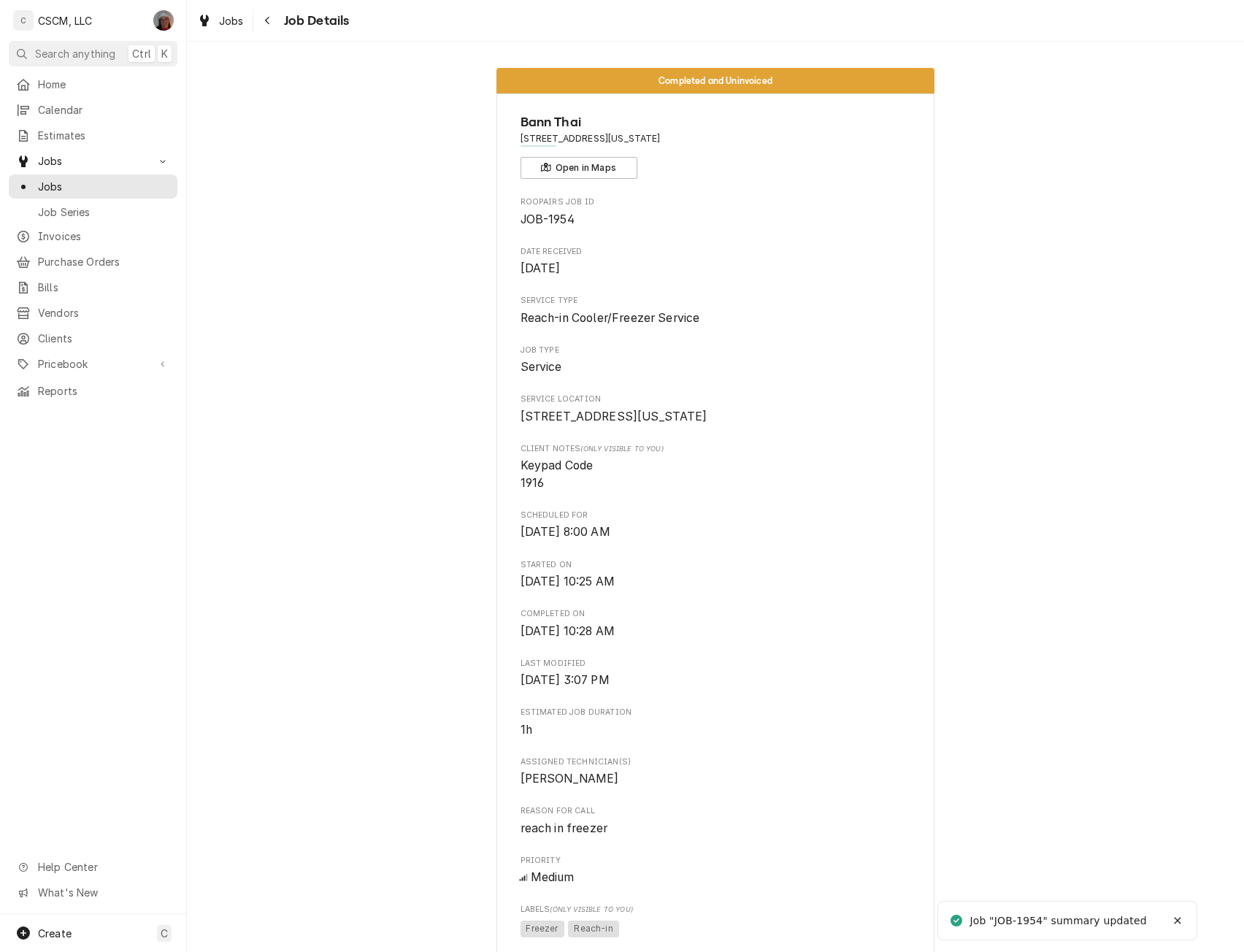
scroll to position [797, 0]
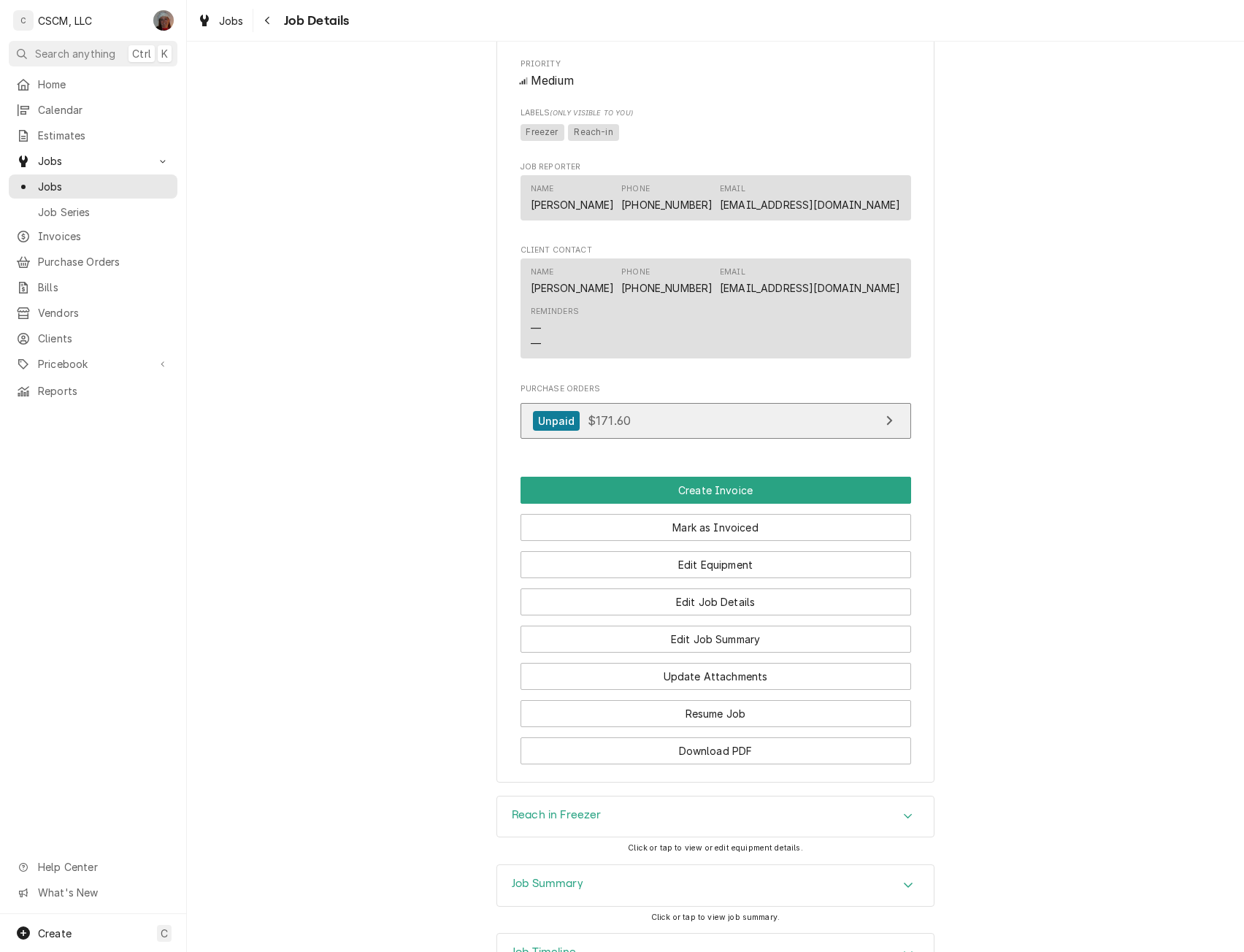
click at [603, 427] on span "$171.60" at bounding box center [609, 420] width 43 height 14
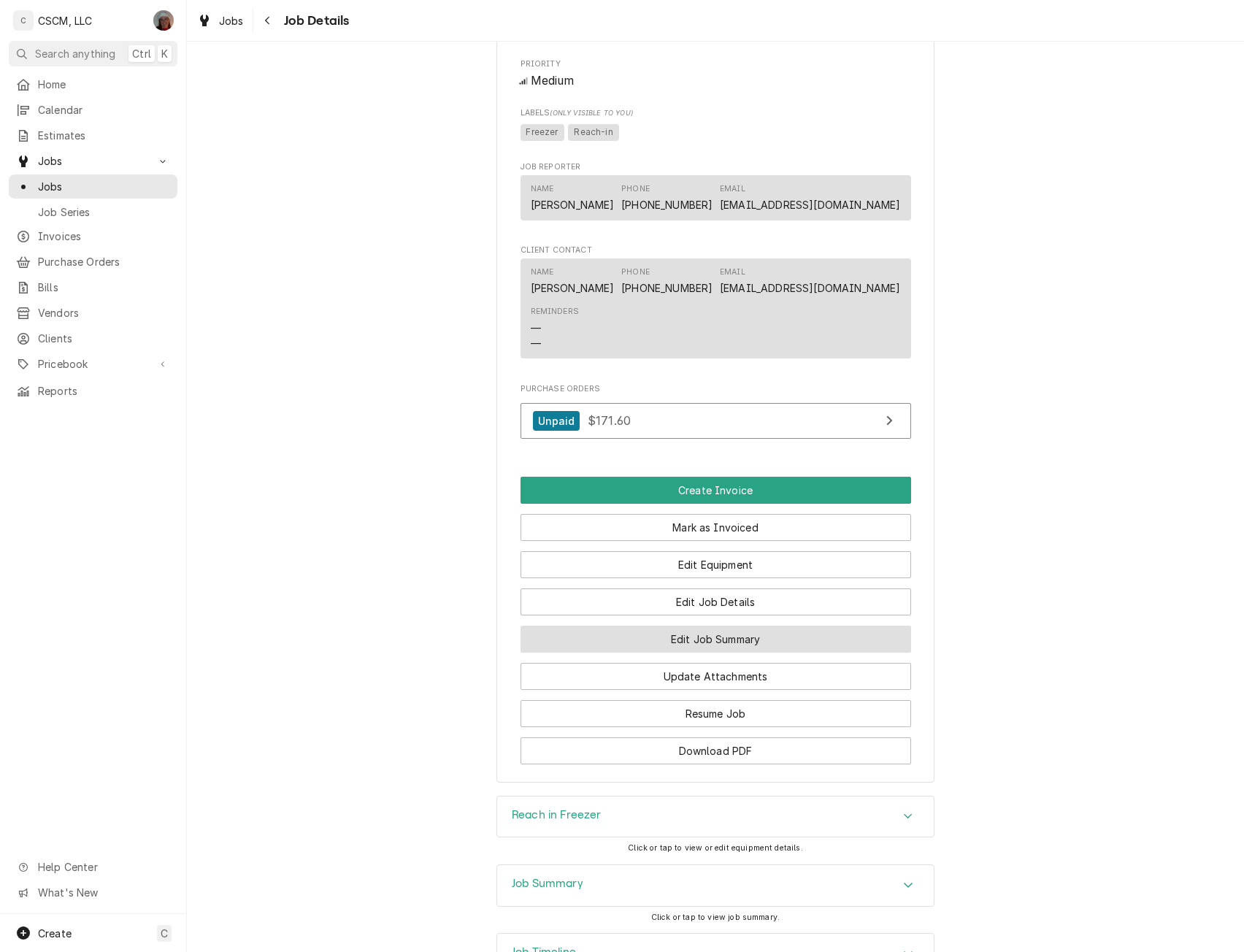
click at [720, 653] on button "Edit Job Summary" at bounding box center [716, 639] width 390 height 27
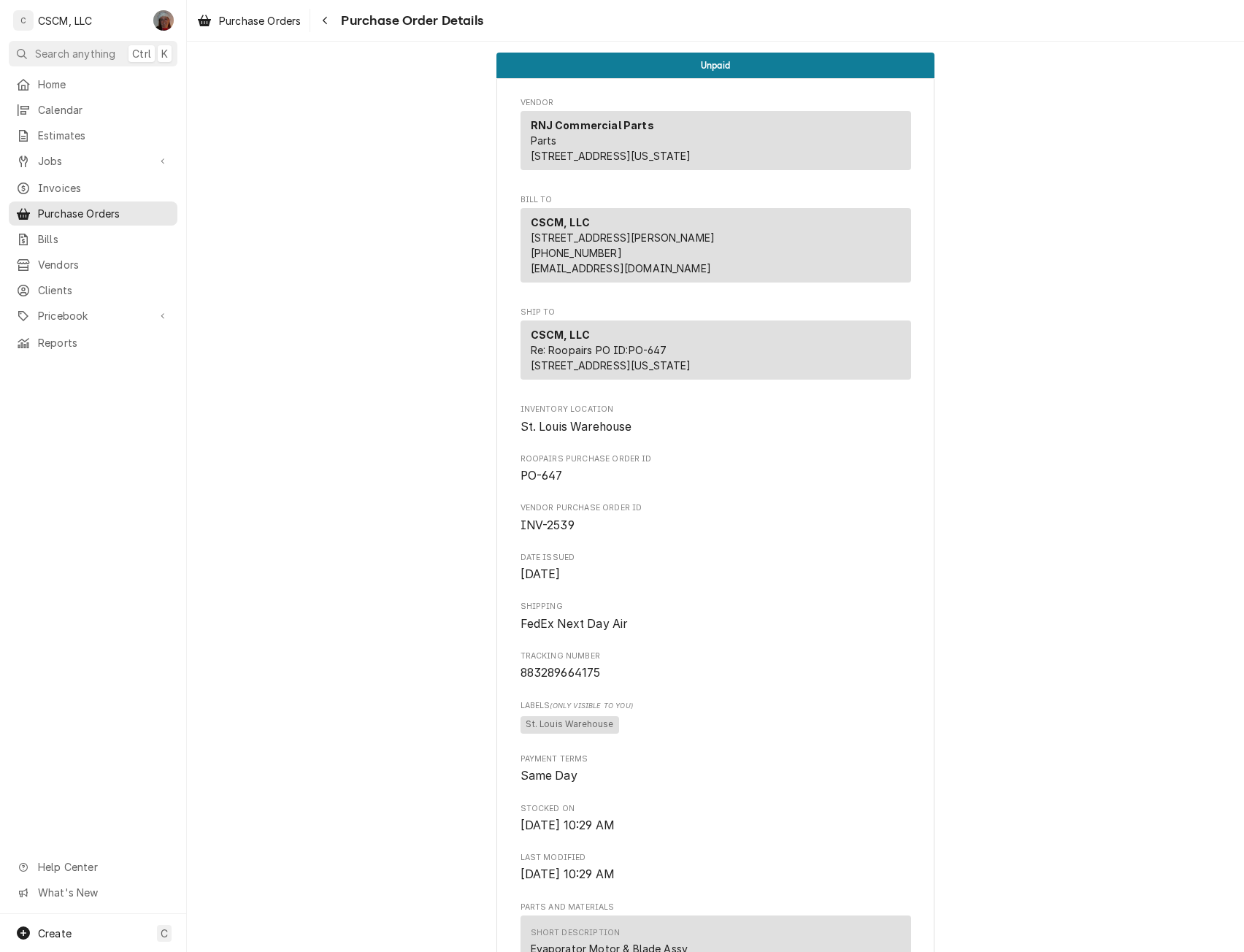
scroll to position [797, 0]
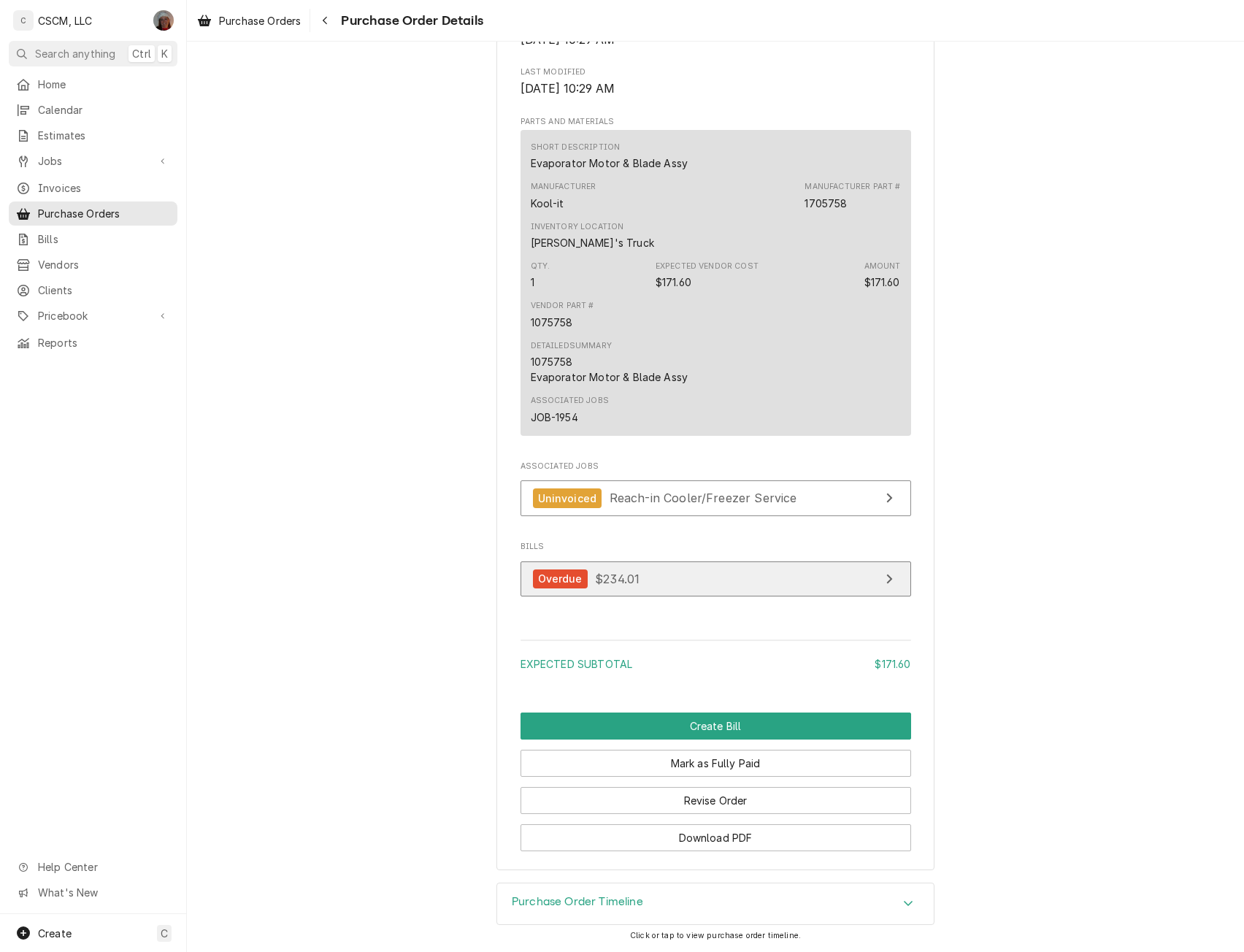
click at [852, 597] on link "Overdue $234.01" at bounding box center [716, 579] width 390 height 35
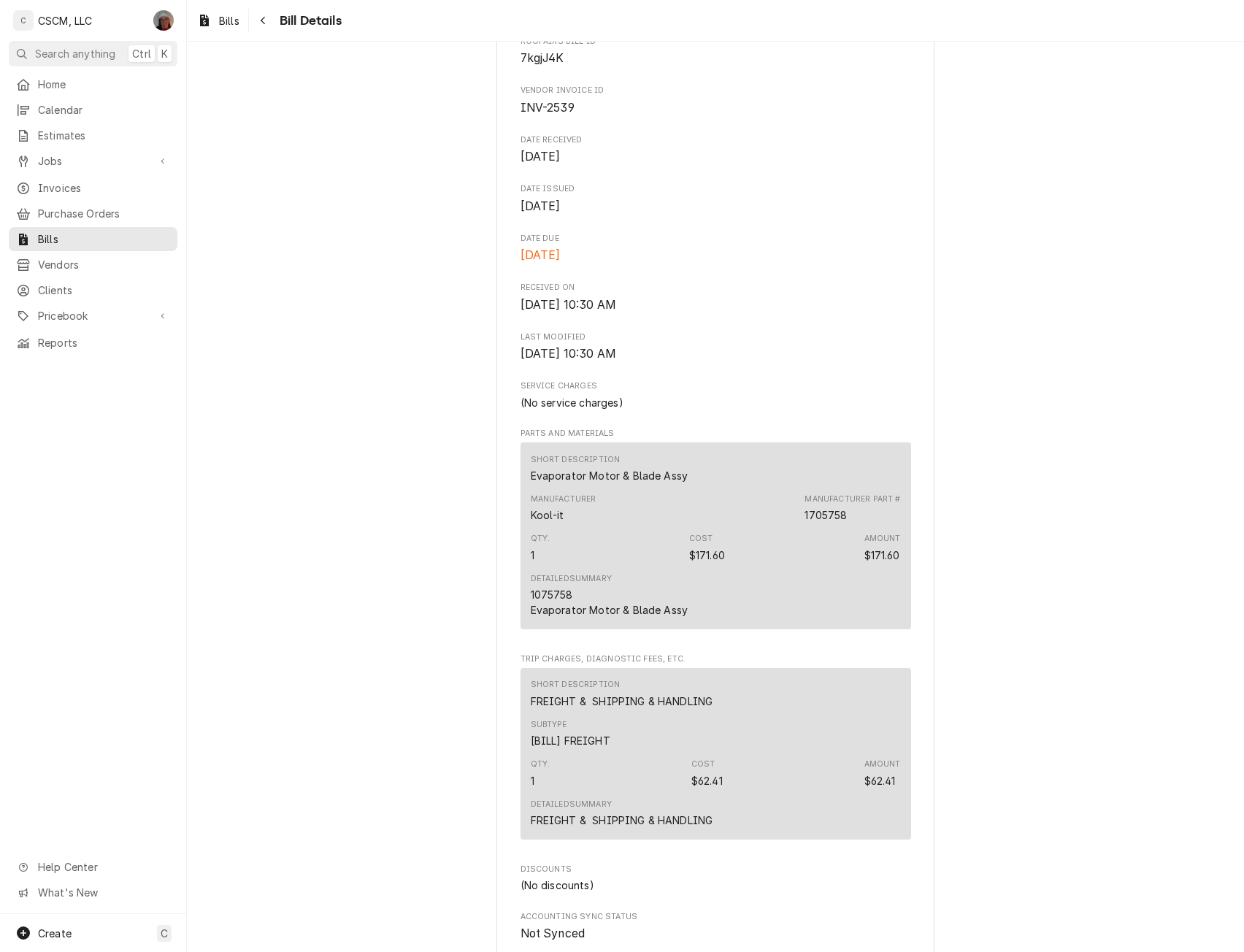
scroll to position [330, 0]
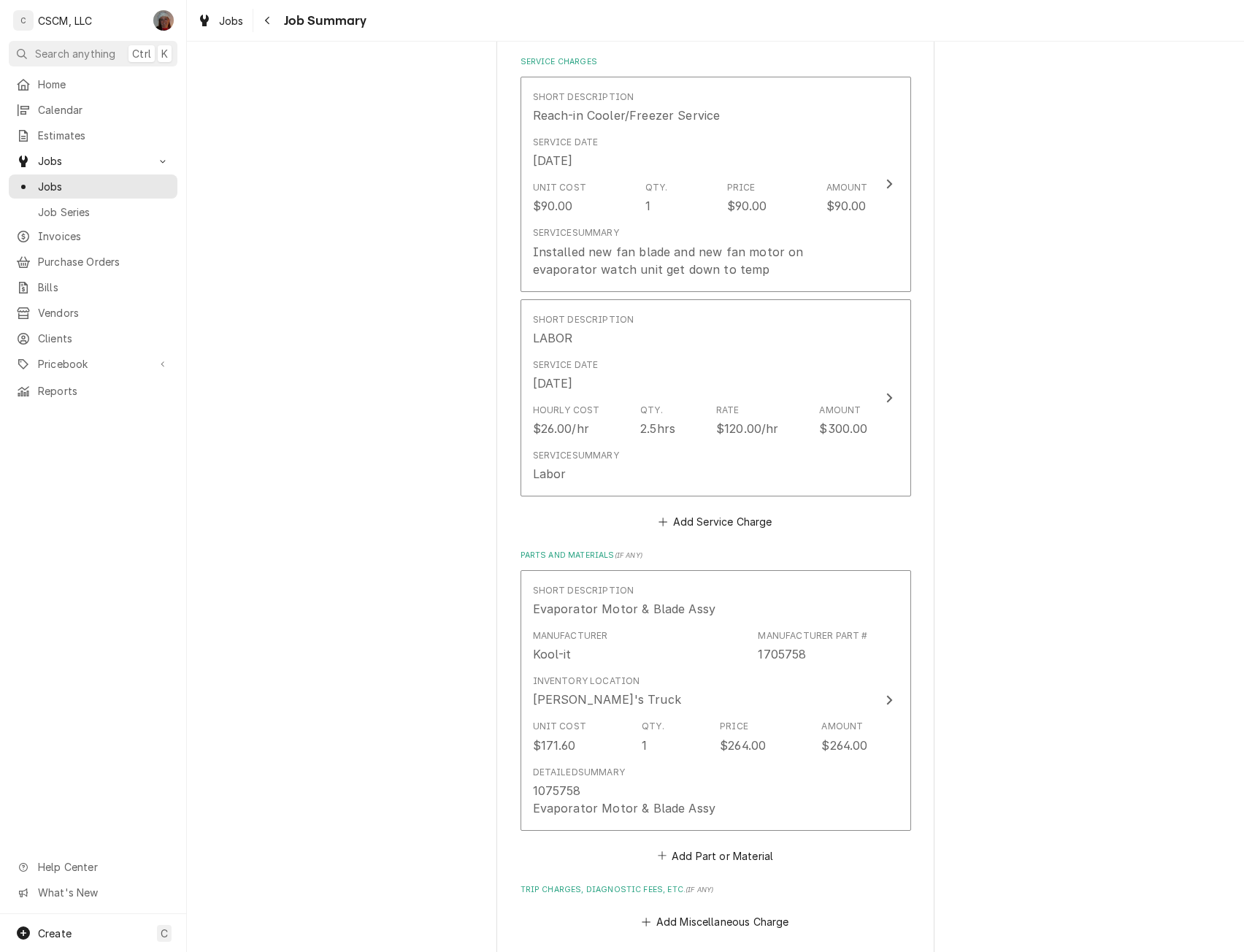
scroll to position [416, 0]
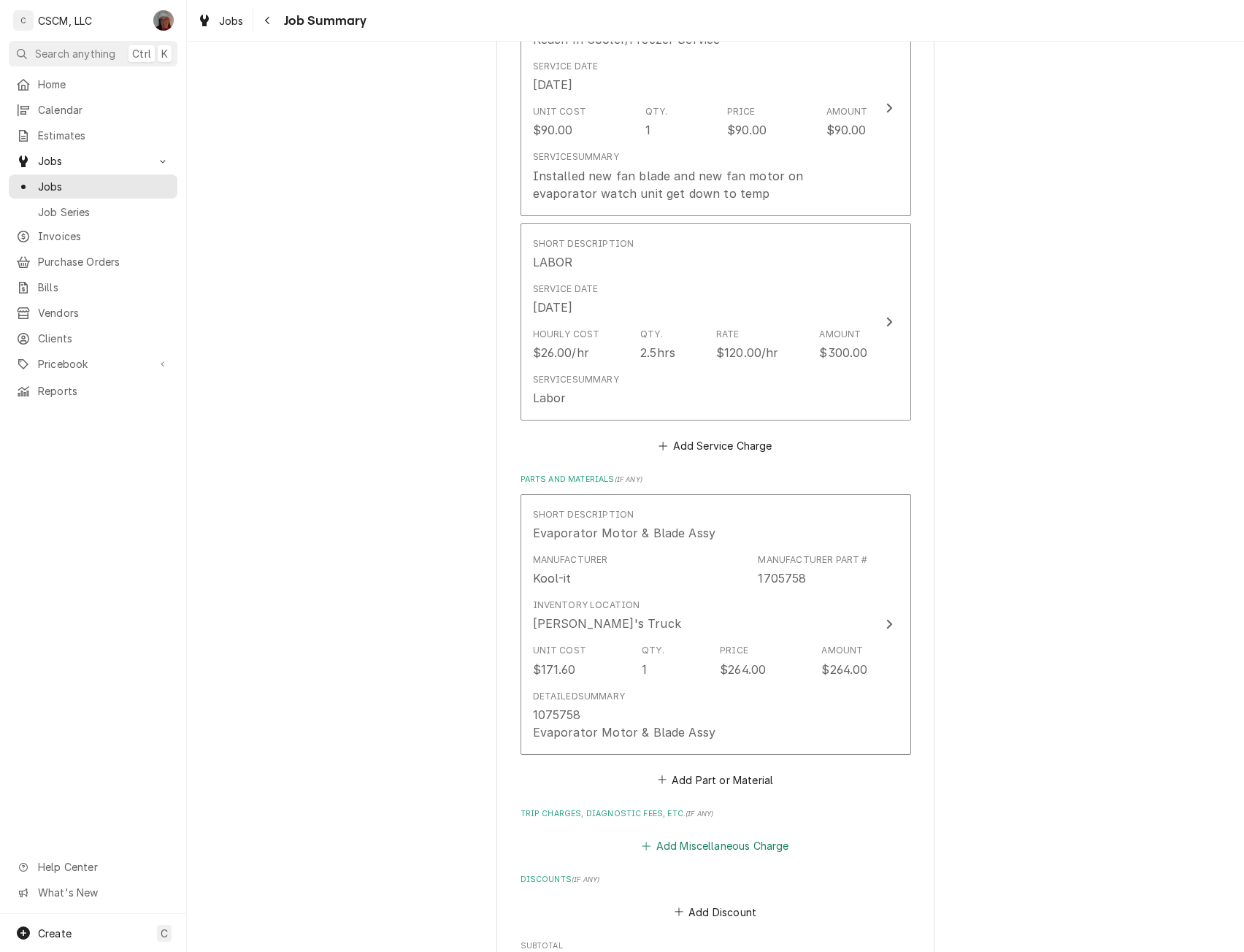
click at [696, 851] on button "Add Miscellaneous Charge" at bounding box center [716, 846] width 152 height 20
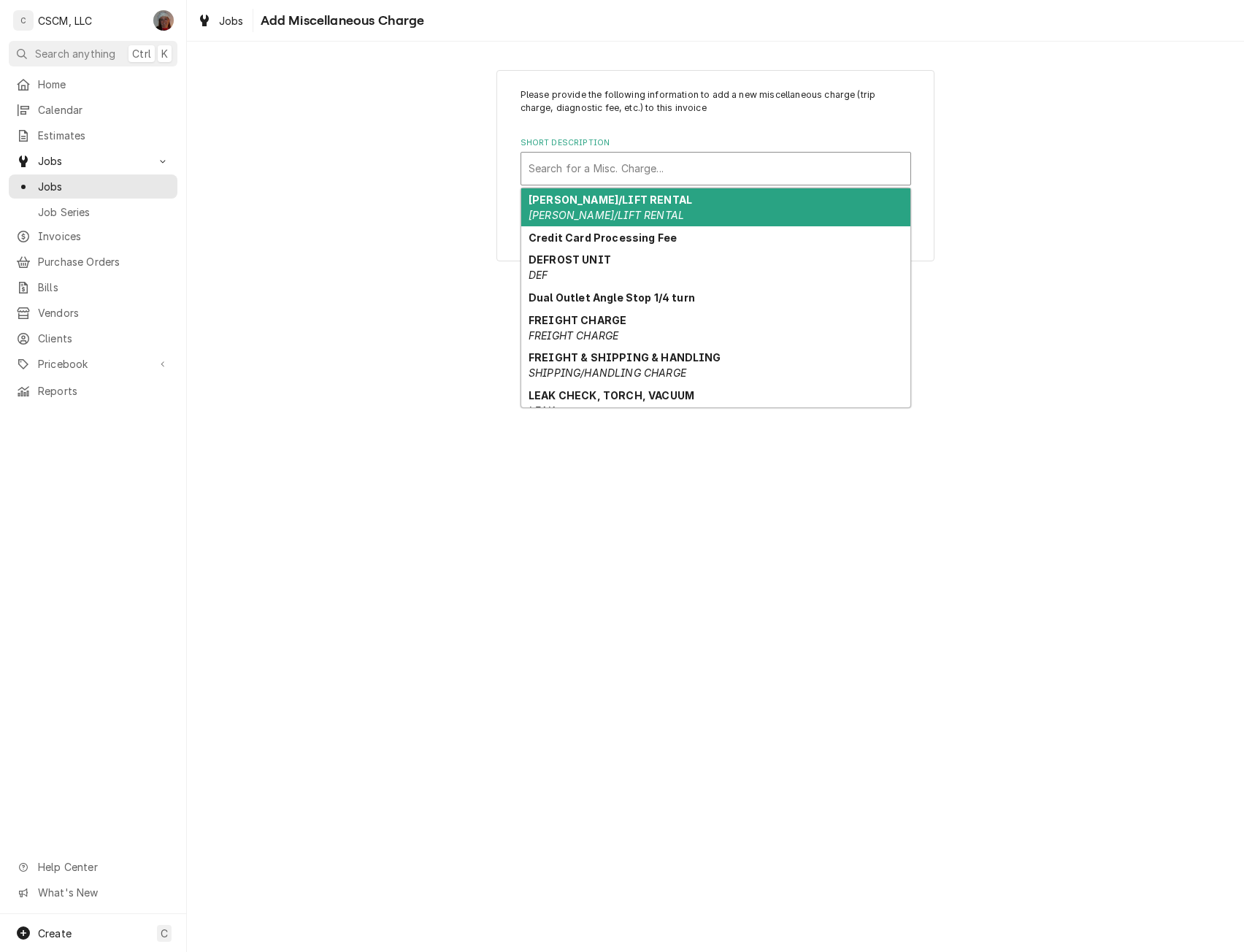
click at [717, 163] on div "Short Description" at bounding box center [716, 168] width 374 height 26
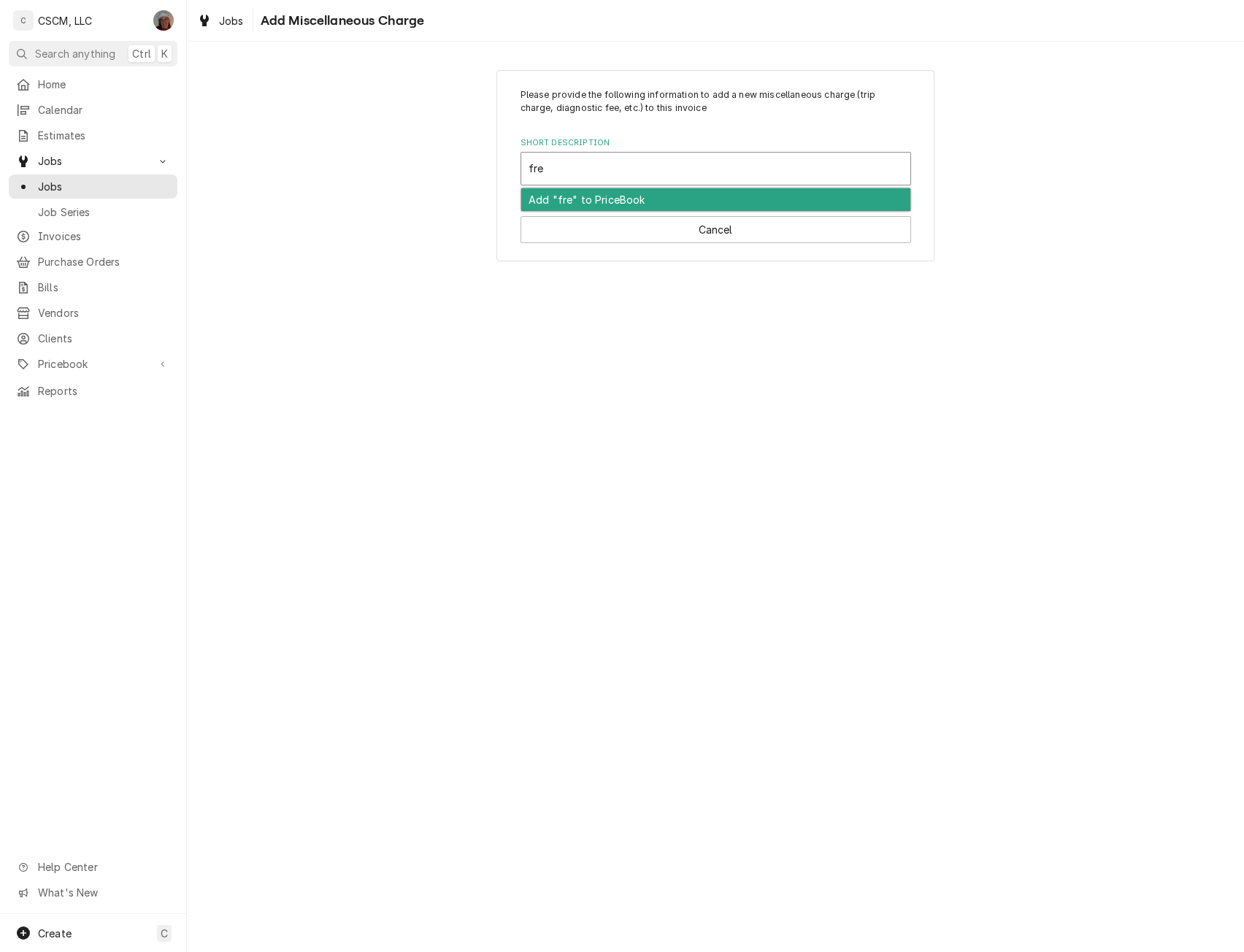
type input "frei"
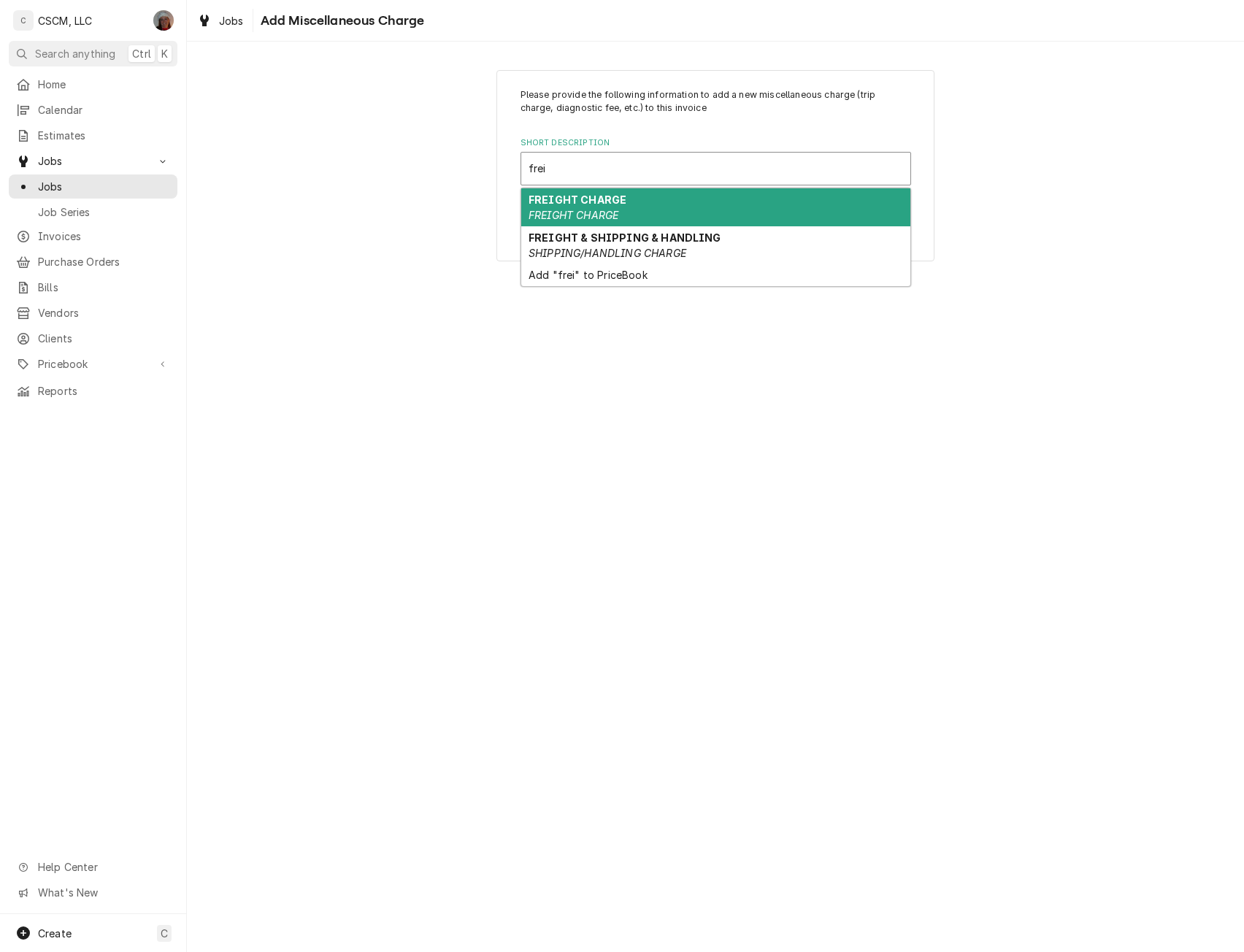
click at [642, 202] on div "FREIGHT CHARGE FREIGHT CHARGE" at bounding box center [716, 207] width 390 height 38
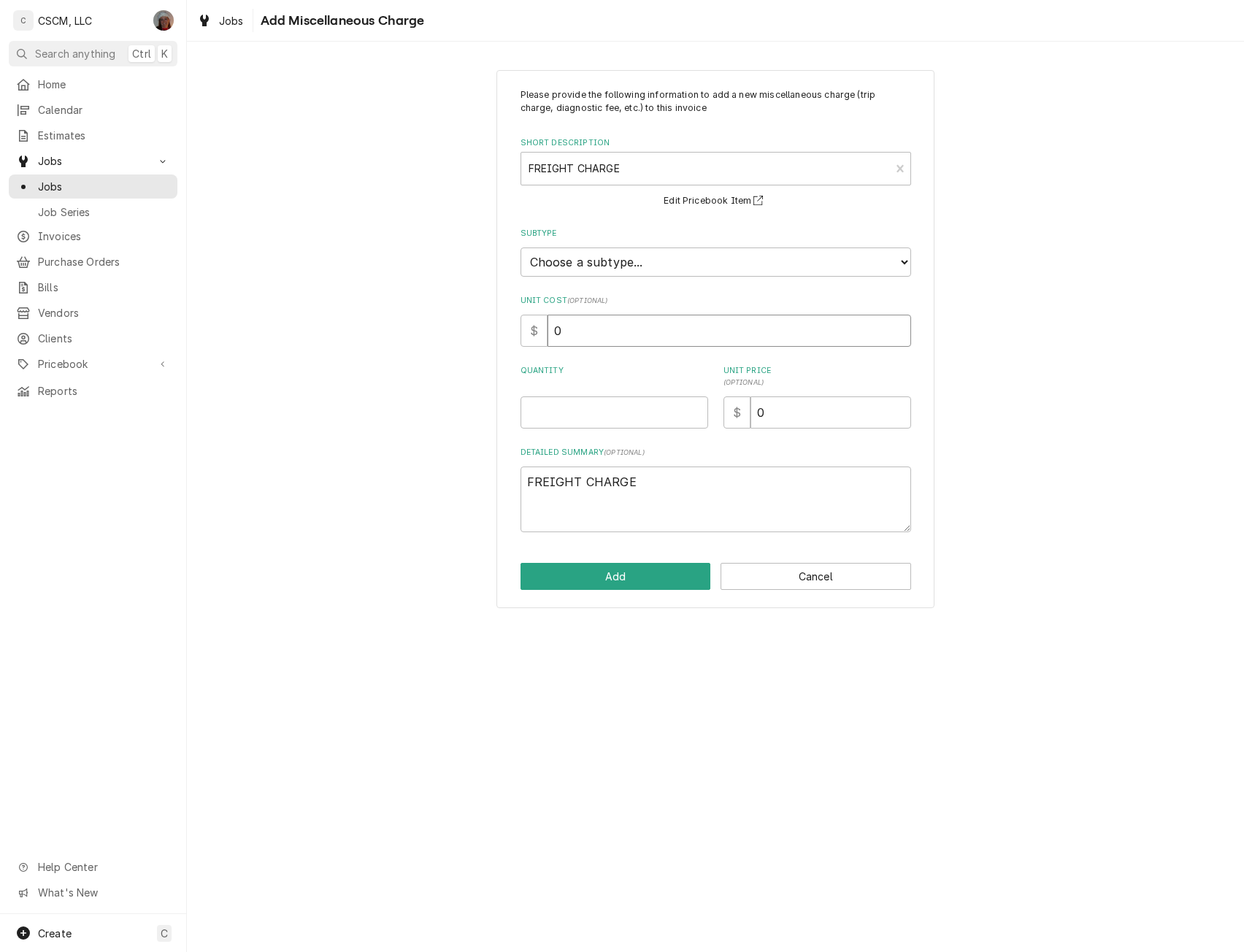
click at [579, 339] on input "0" at bounding box center [729, 330] width 363 height 32
type textarea "x"
type input "6"
type textarea "x"
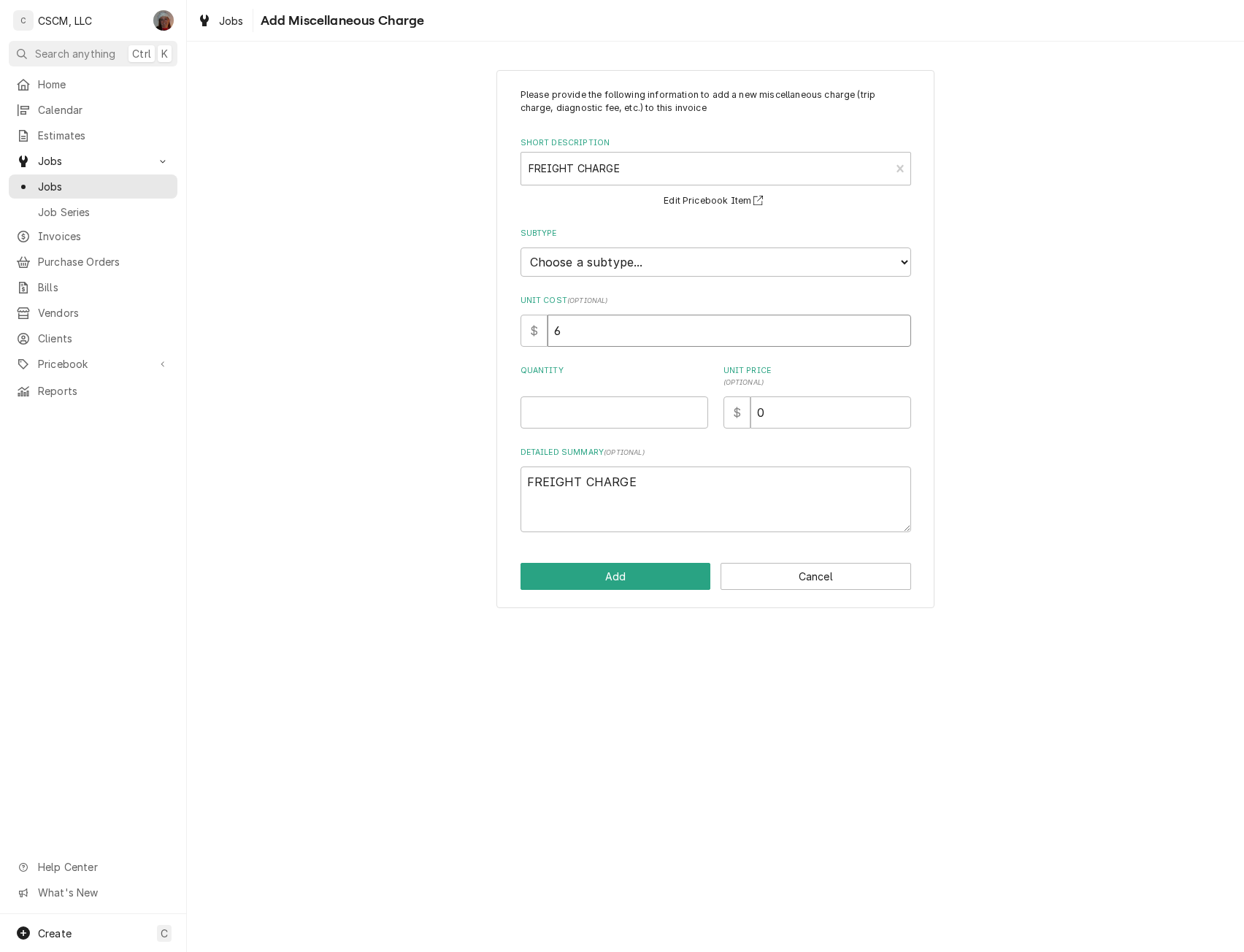
type input "62"
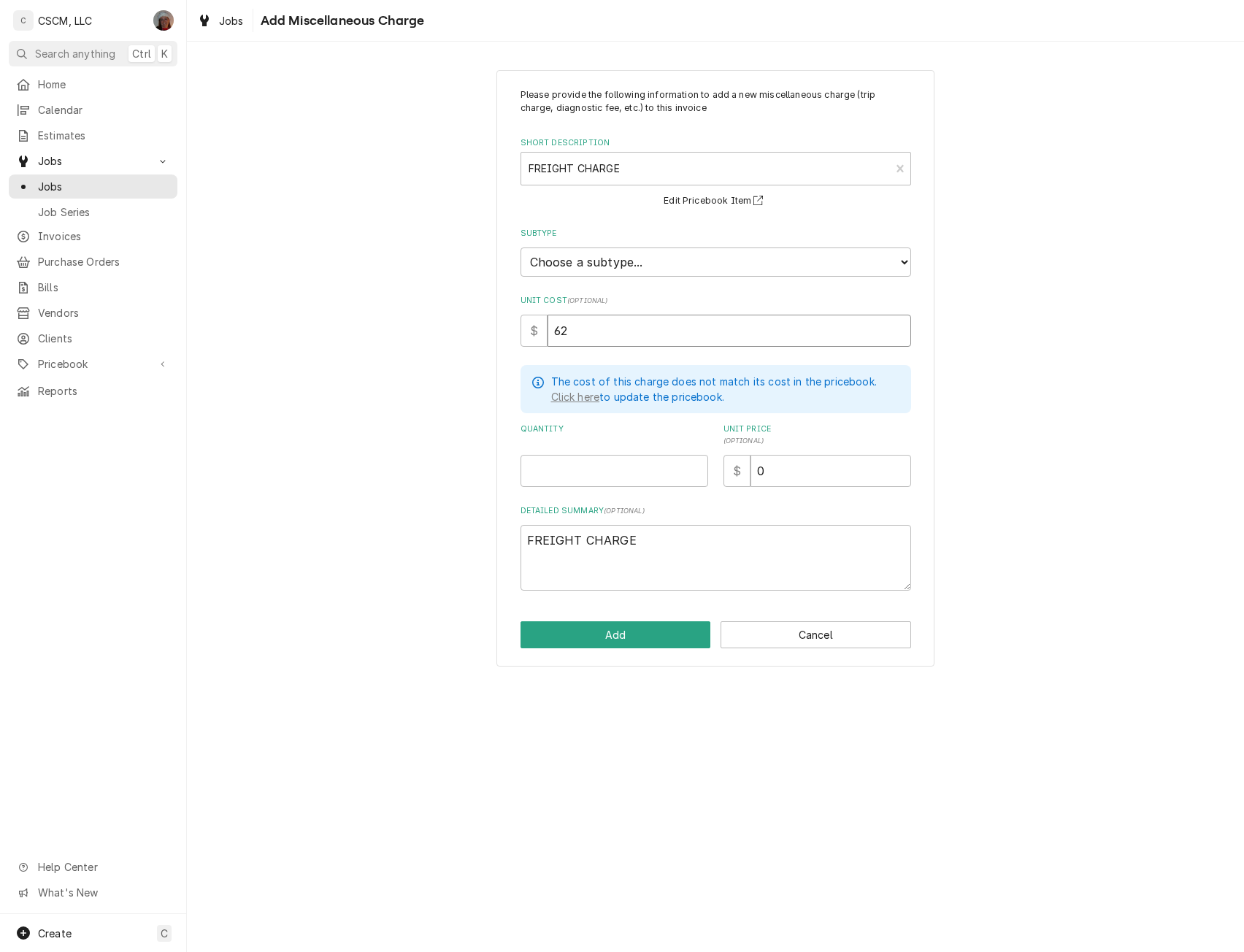
type textarea "x"
type input "62.6"
type textarea "x"
type input "62.61"
type textarea "x"
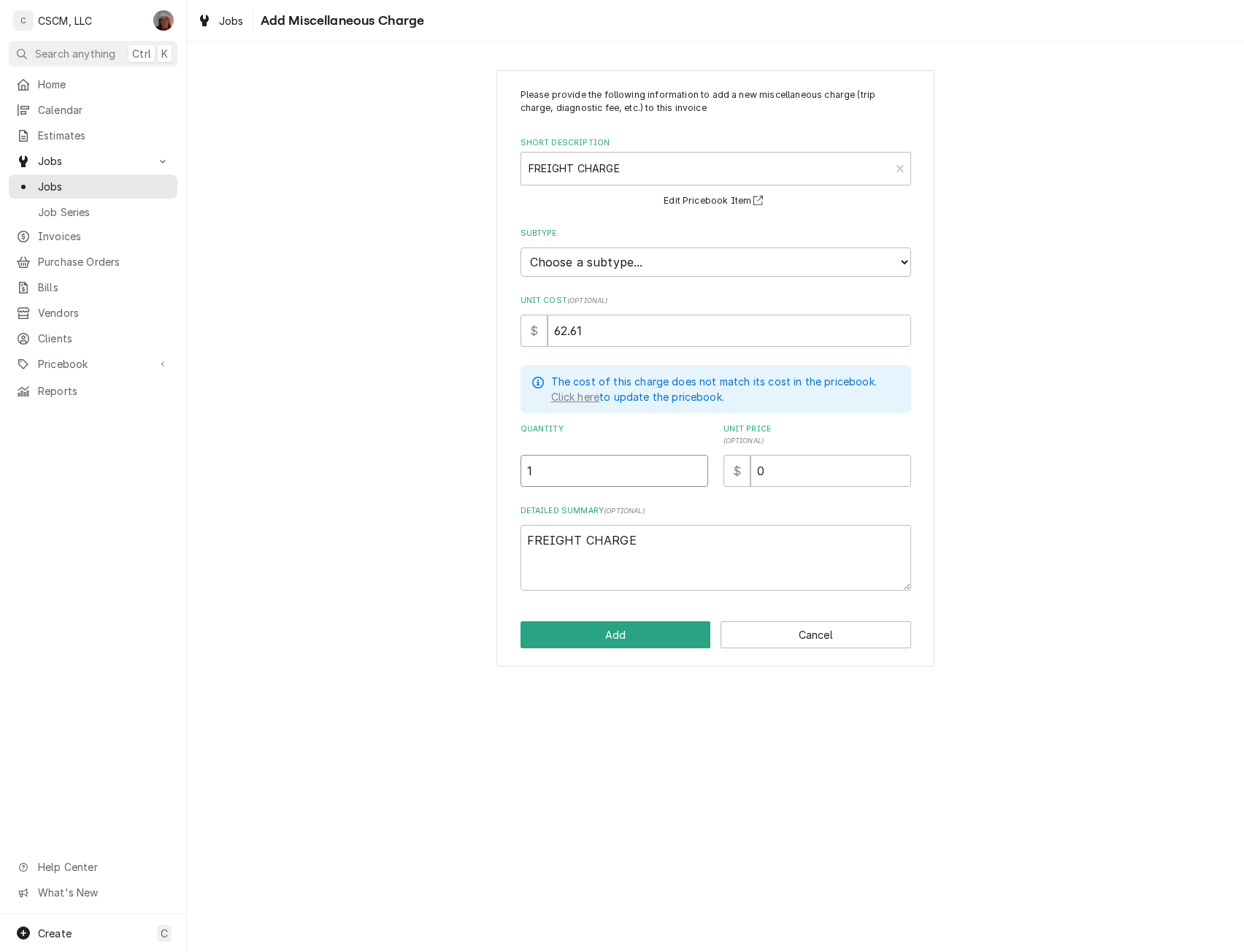
type input "1"
type textarea "x"
type input "6"
type textarea "x"
type input "65"
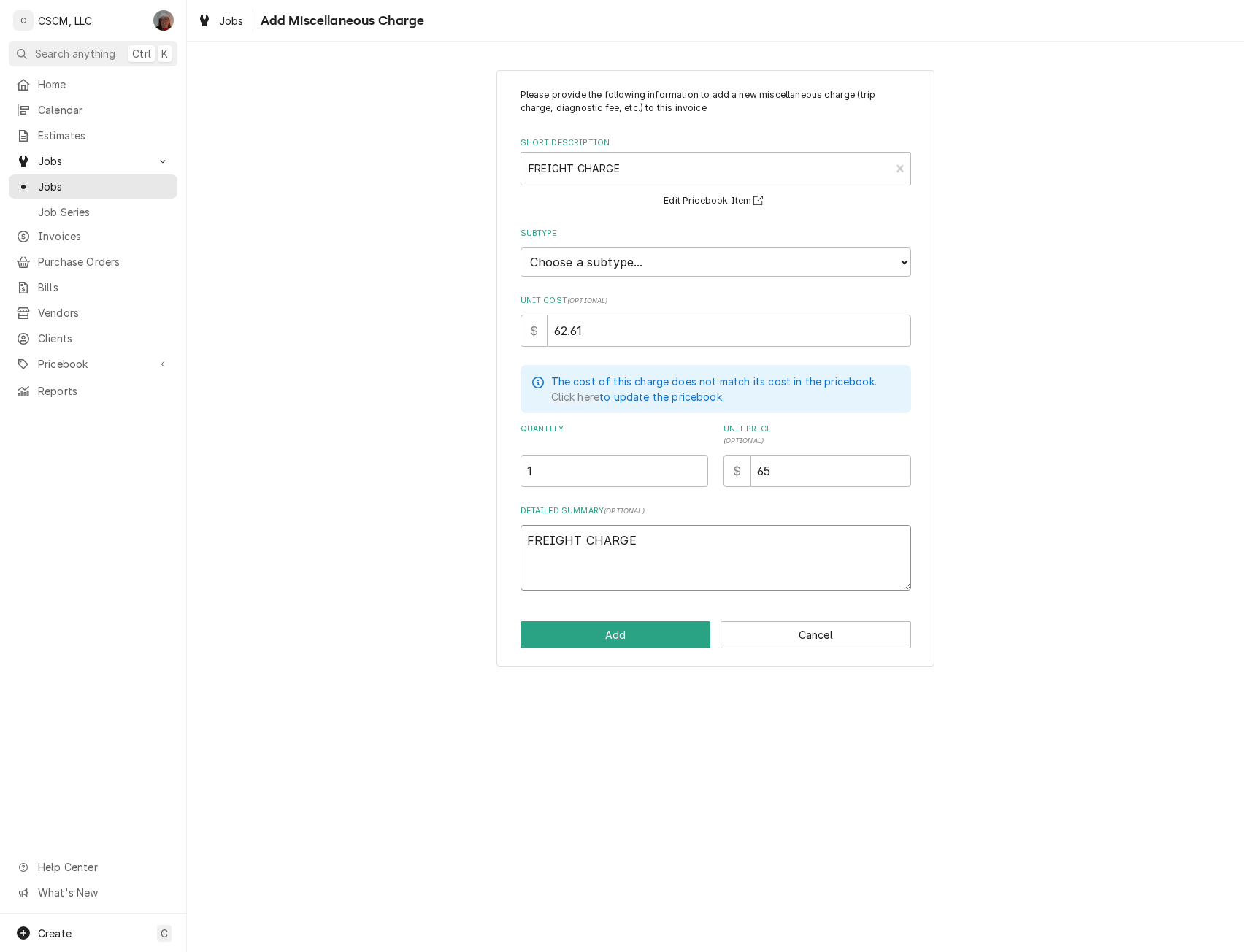
type textarea "x"
type textarea "NFREIGHT CHARGE"
type textarea "x"
type textarea "[PERSON_NAME] CHARGE"
type textarea "x"
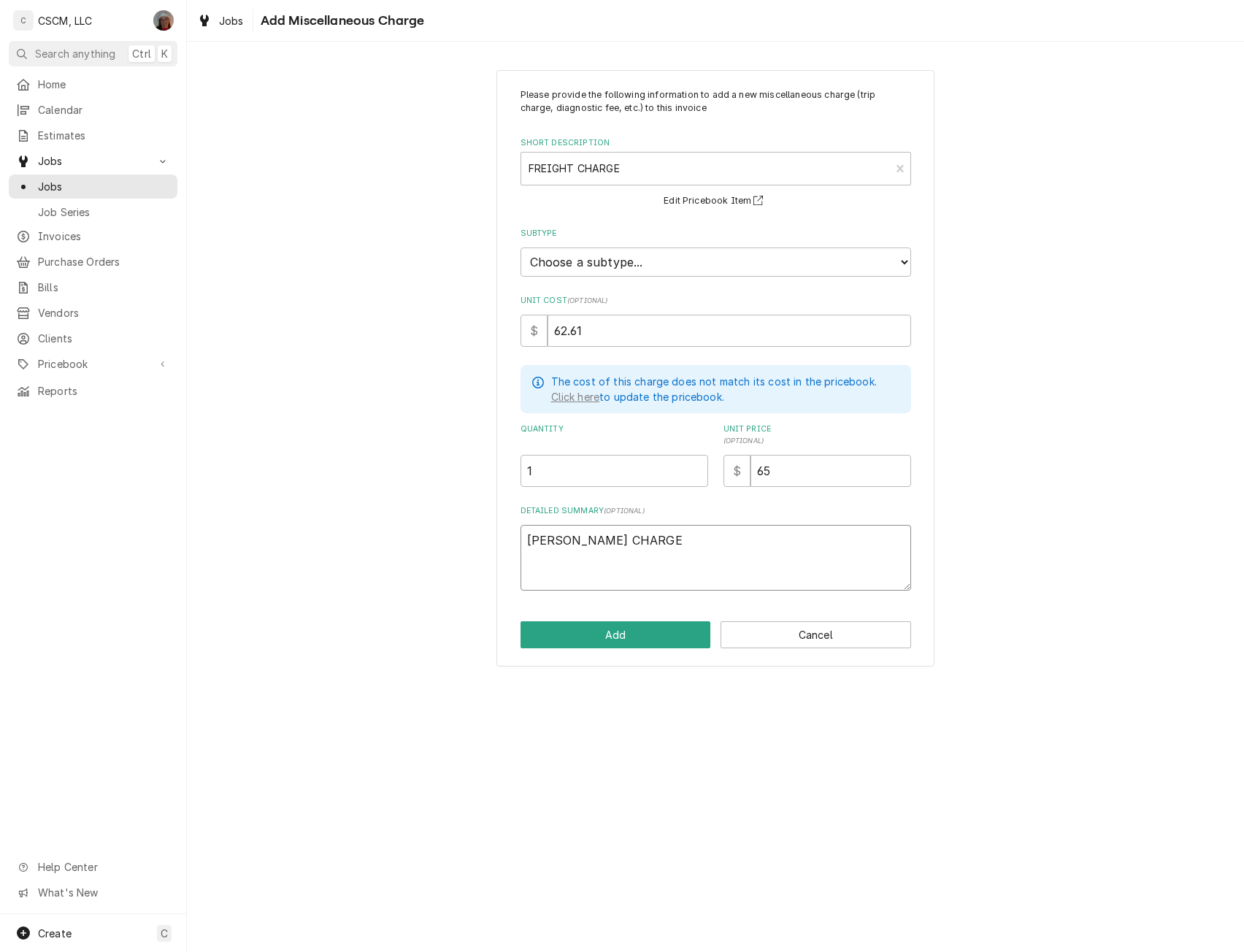
type textarea "NEXFREIGHT CHARGE"
type textarea "x"
type textarea "NEXTFREIGHT CHARGE"
type textarea "x"
type textarea "NEXT FREIGHT CHARGE"
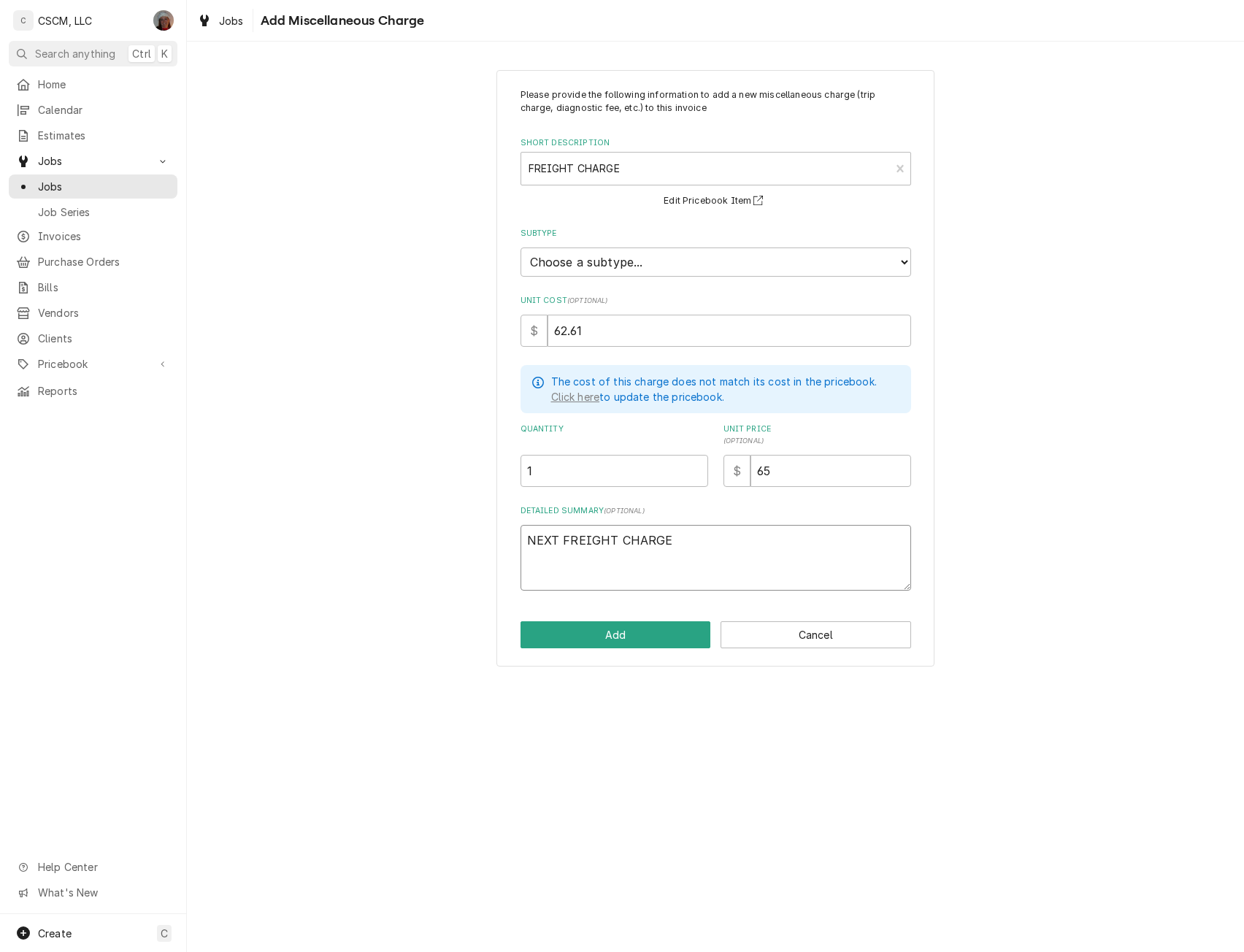
type textarea "x"
type textarea "NEXT TFREIGHT CHARGE"
type textarea "x"
type textarea "NEXT FREIGHT CHARGE"
type textarea "x"
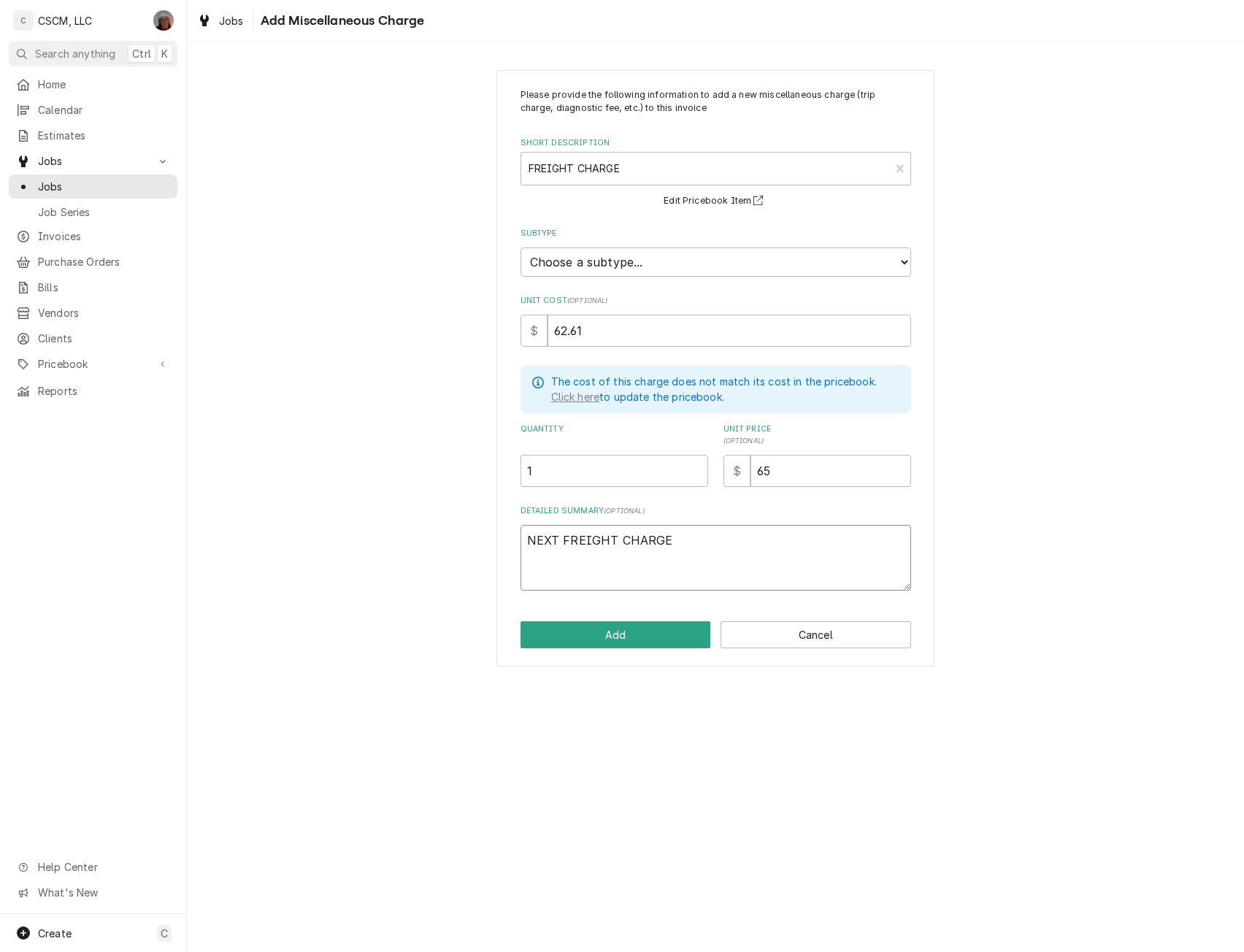
type textarea "NEXT DFREIGHT CHARGE"
type textarea "x"
type textarea "NEXT DAFREIGHT CHARGE"
type textarea "x"
type textarea "NEXT DAYFREIGHT CHARGE"
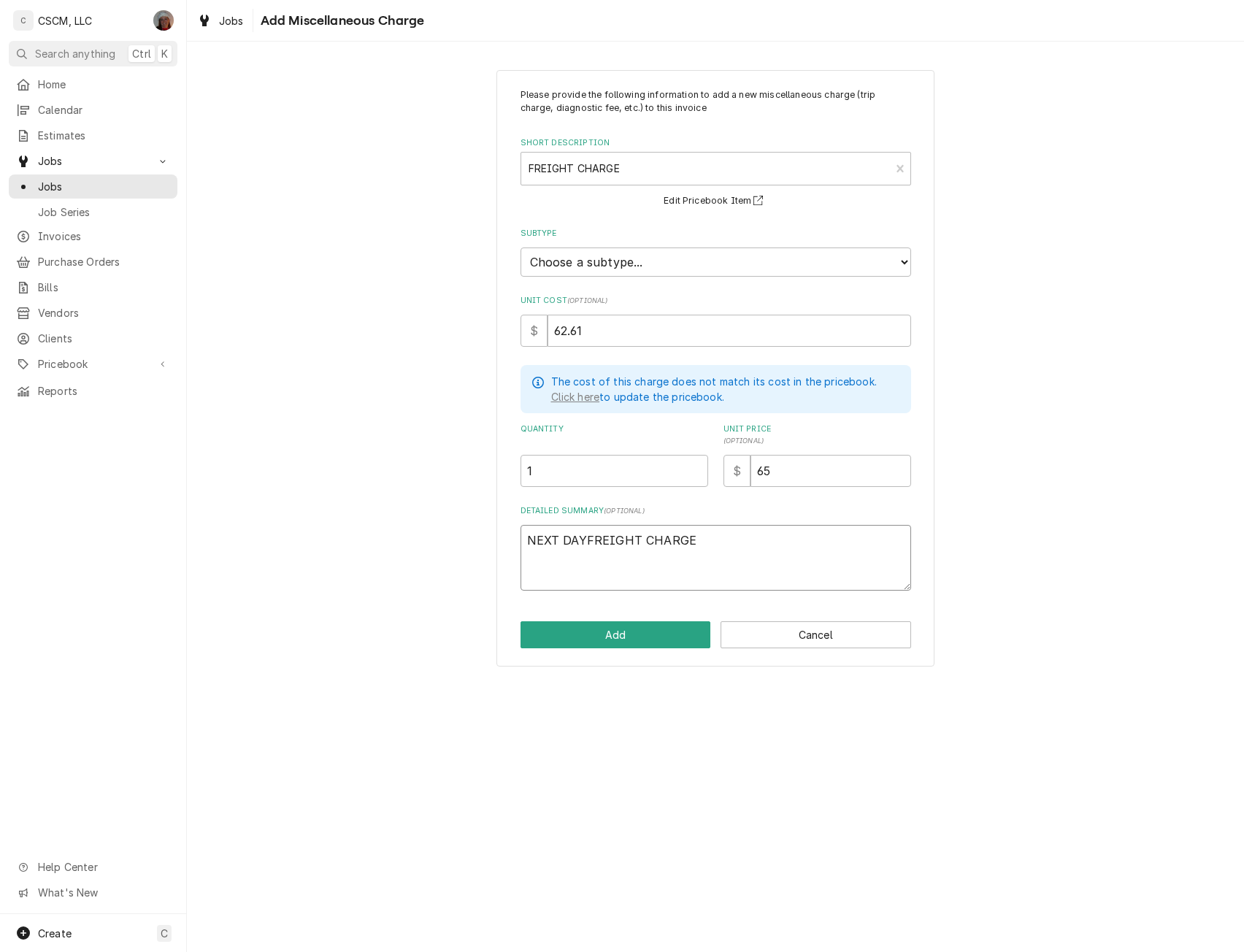
type textarea "x"
type textarea "NEXT DAY FREIGHT CHARGE"
type textarea "x"
type textarea "NEXT DAY AFREIGHT CHARGE"
type textarea "x"
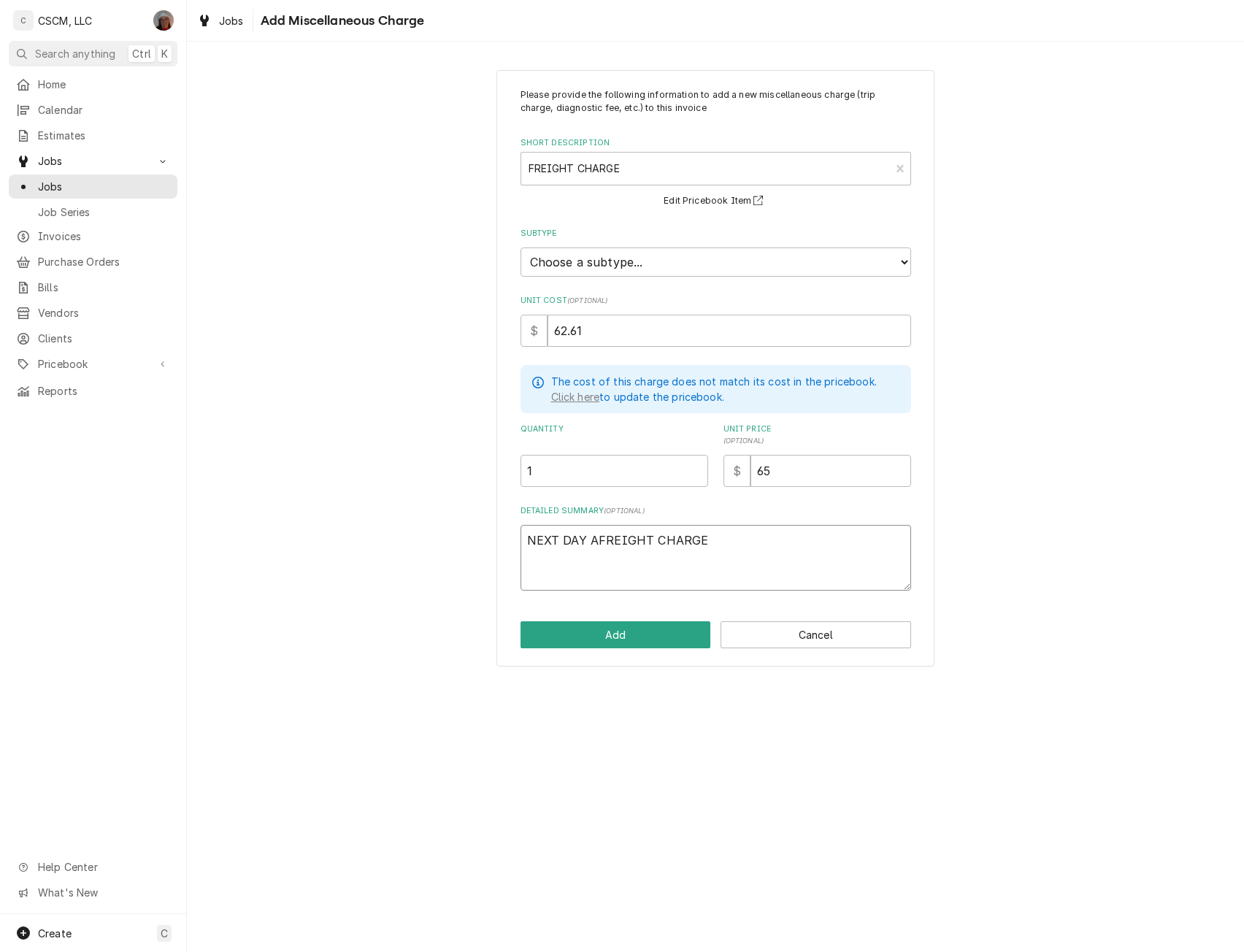
type textarea "NEXT DAY AiFREIGHT CHARGE"
type textarea "x"
type textarea "NEXT DAY AirFREIGHT CHARGE"
type textarea "x"
type textarea "NEXT DAY AiFREIGHT CHARGE"
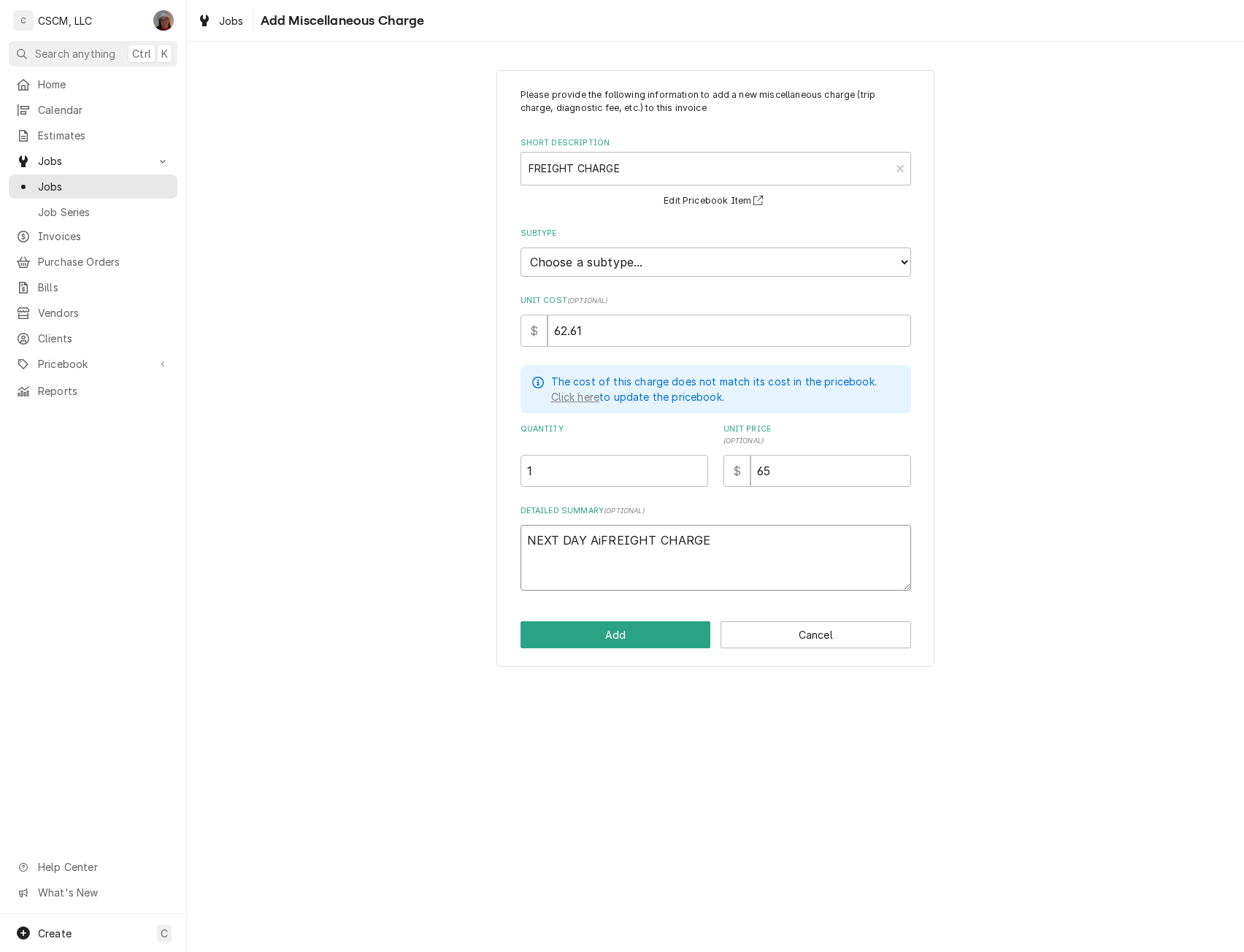
type textarea "x"
type textarea "NEXT DAY AFREIGHT CHARGE"
type textarea "x"
type textarea "NEXT DAY AIFREIGHT CHARGE"
type textarea "x"
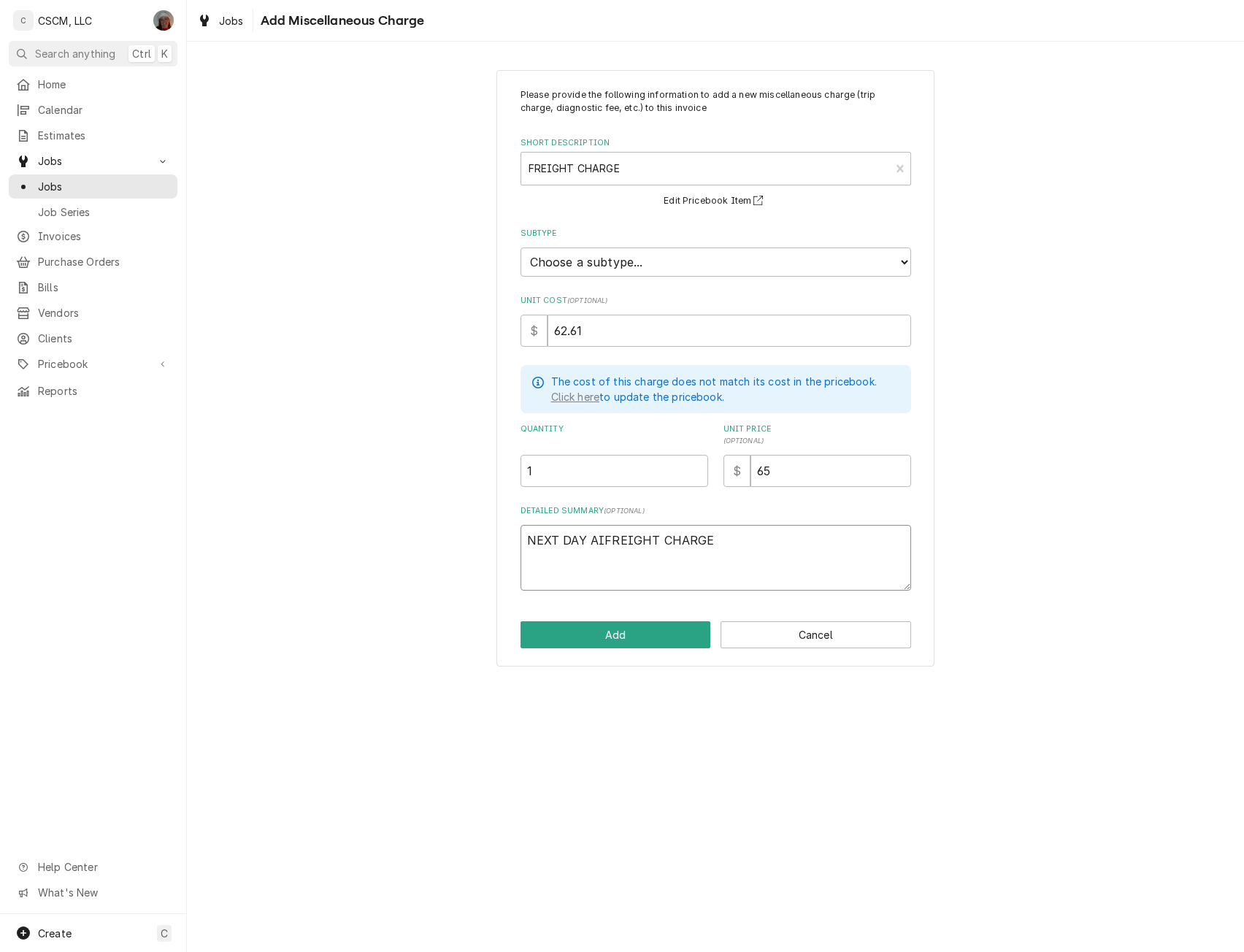
type textarea "NEXT DAY AIRFREIGHT CHARGE"
type textarea "x"
type textarea "NEXT DAY AIR FREIGHT CHARGE"
click at [619, 626] on button "Add" at bounding box center [616, 634] width 191 height 27
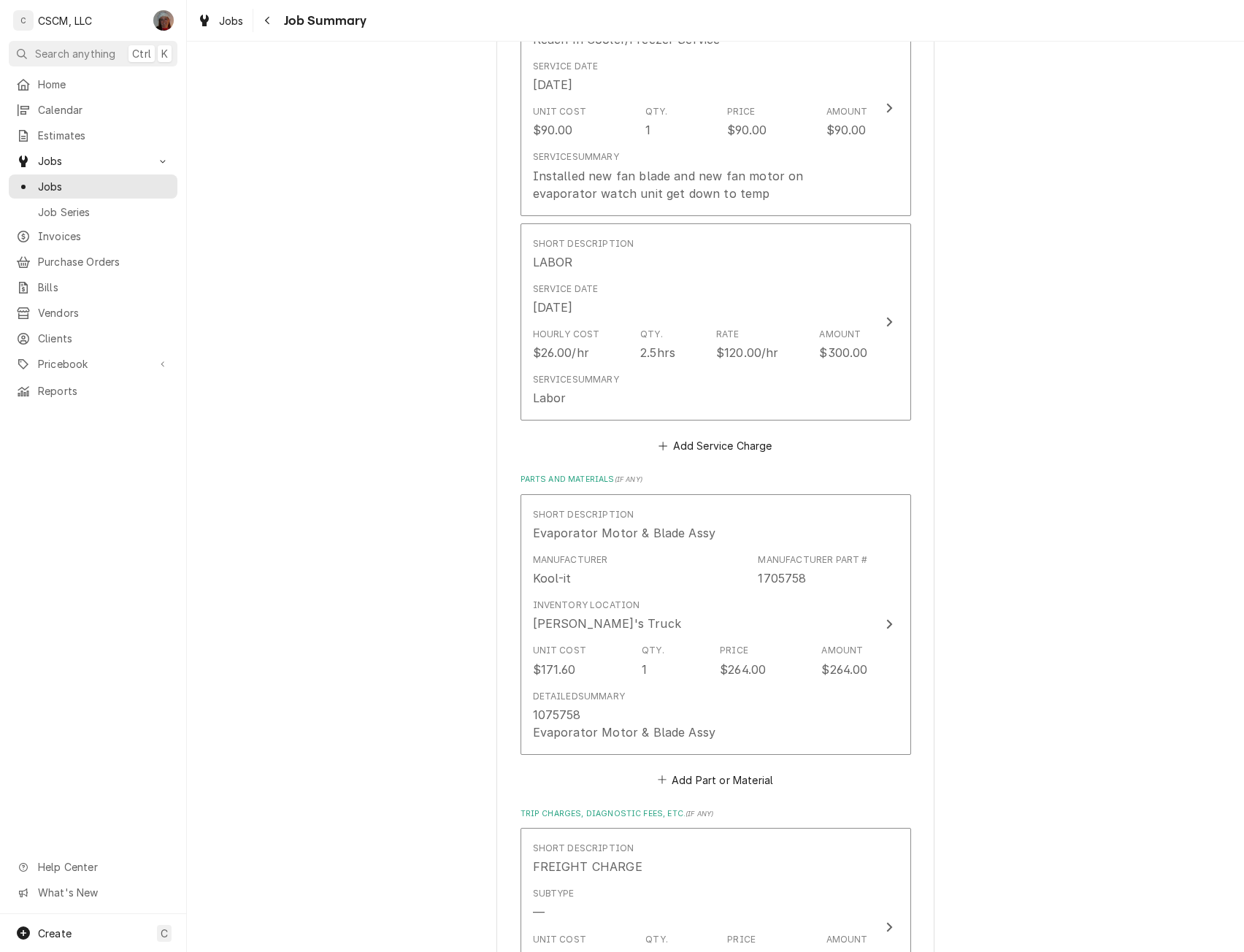
scroll to position [1037, 0]
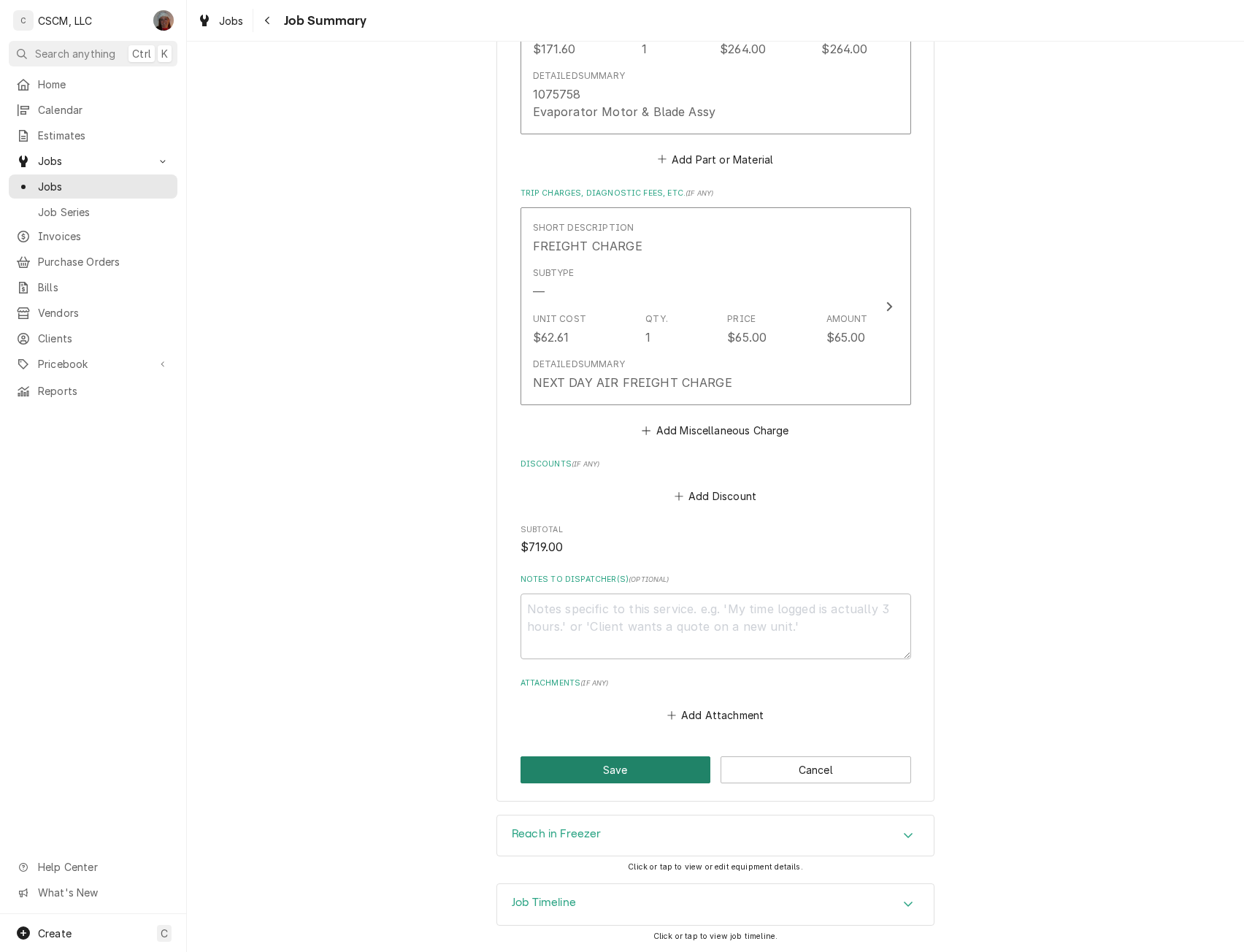
click at [581, 778] on button "Save" at bounding box center [616, 770] width 191 height 27
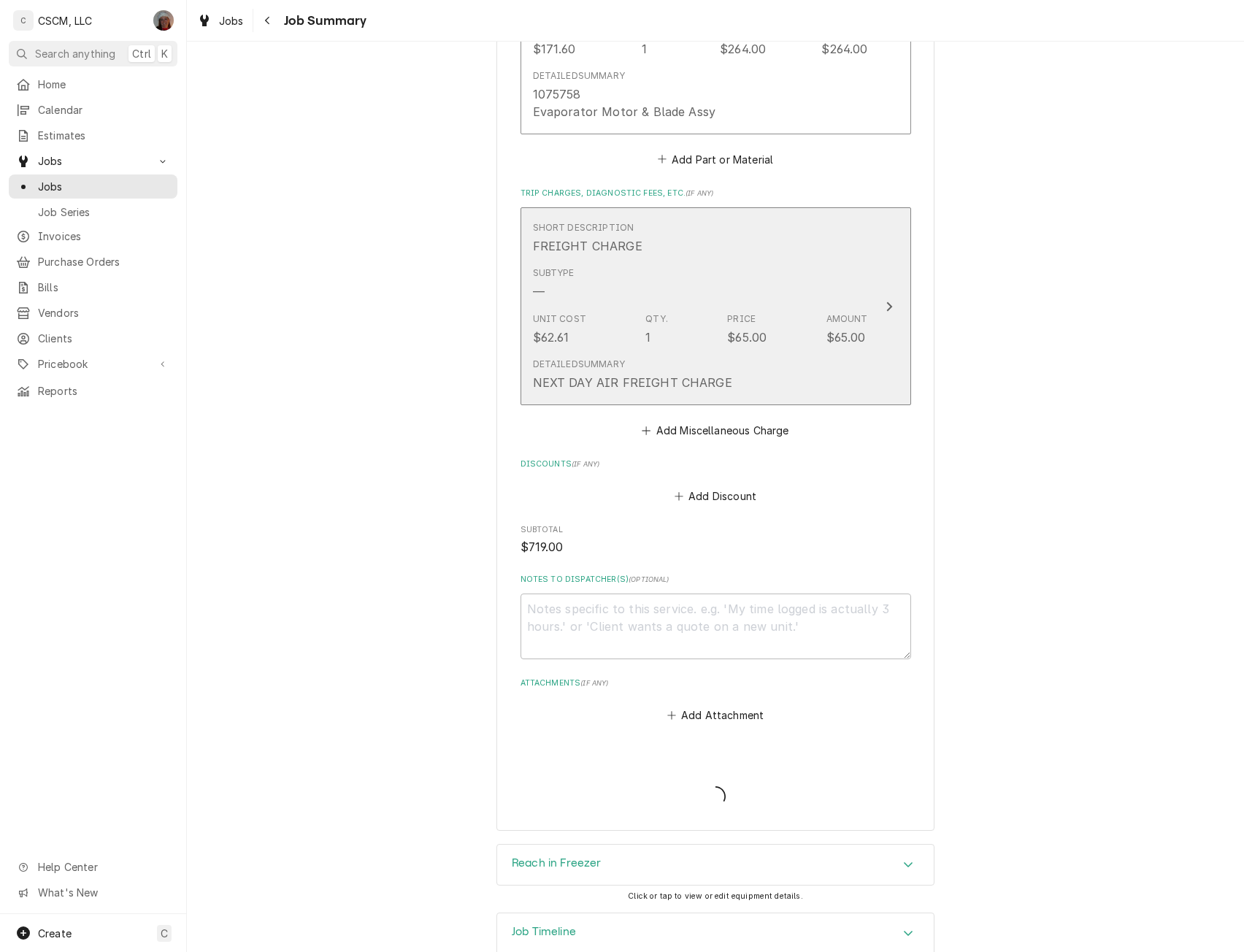
type textarea "x"
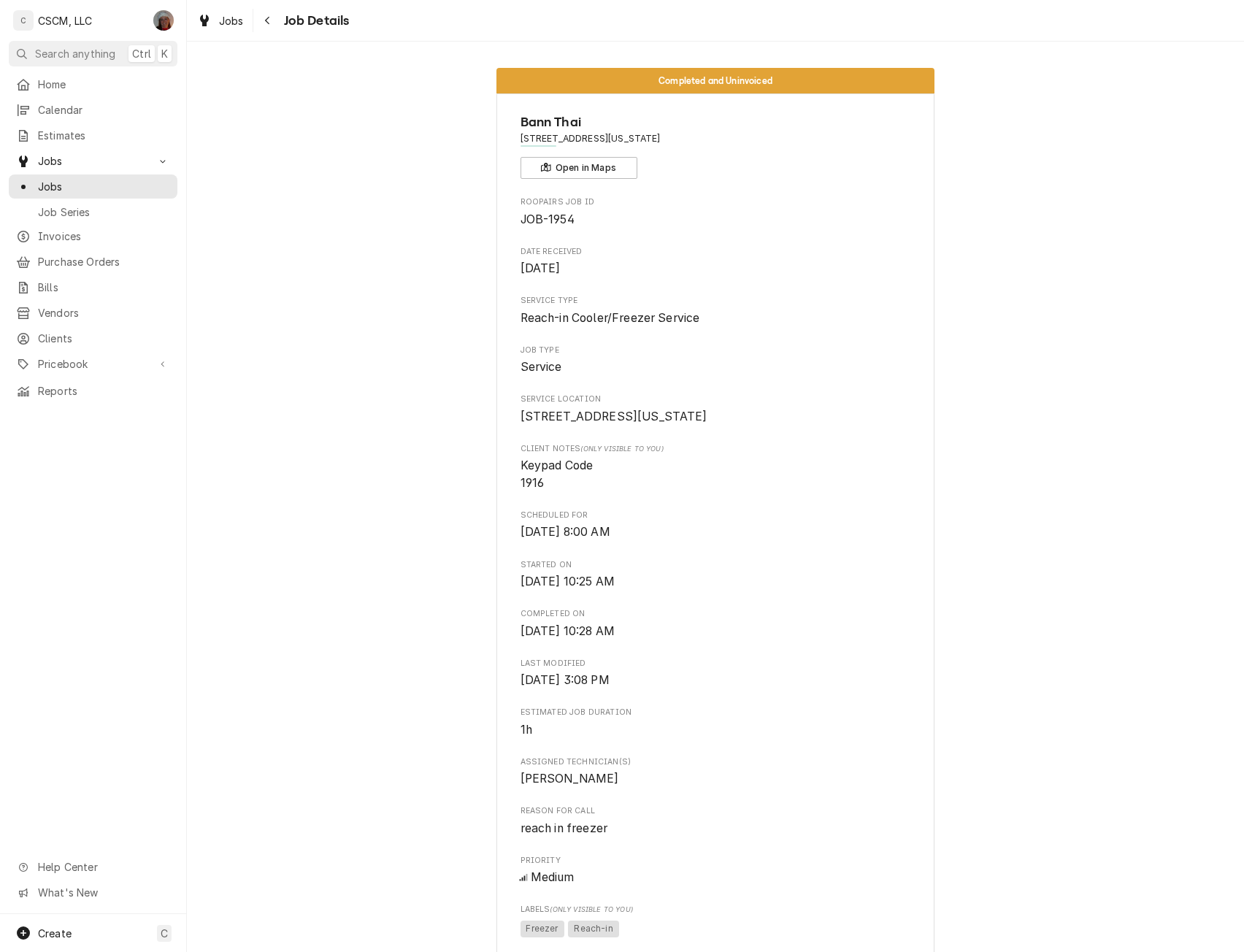
scroll to position [797, 0]
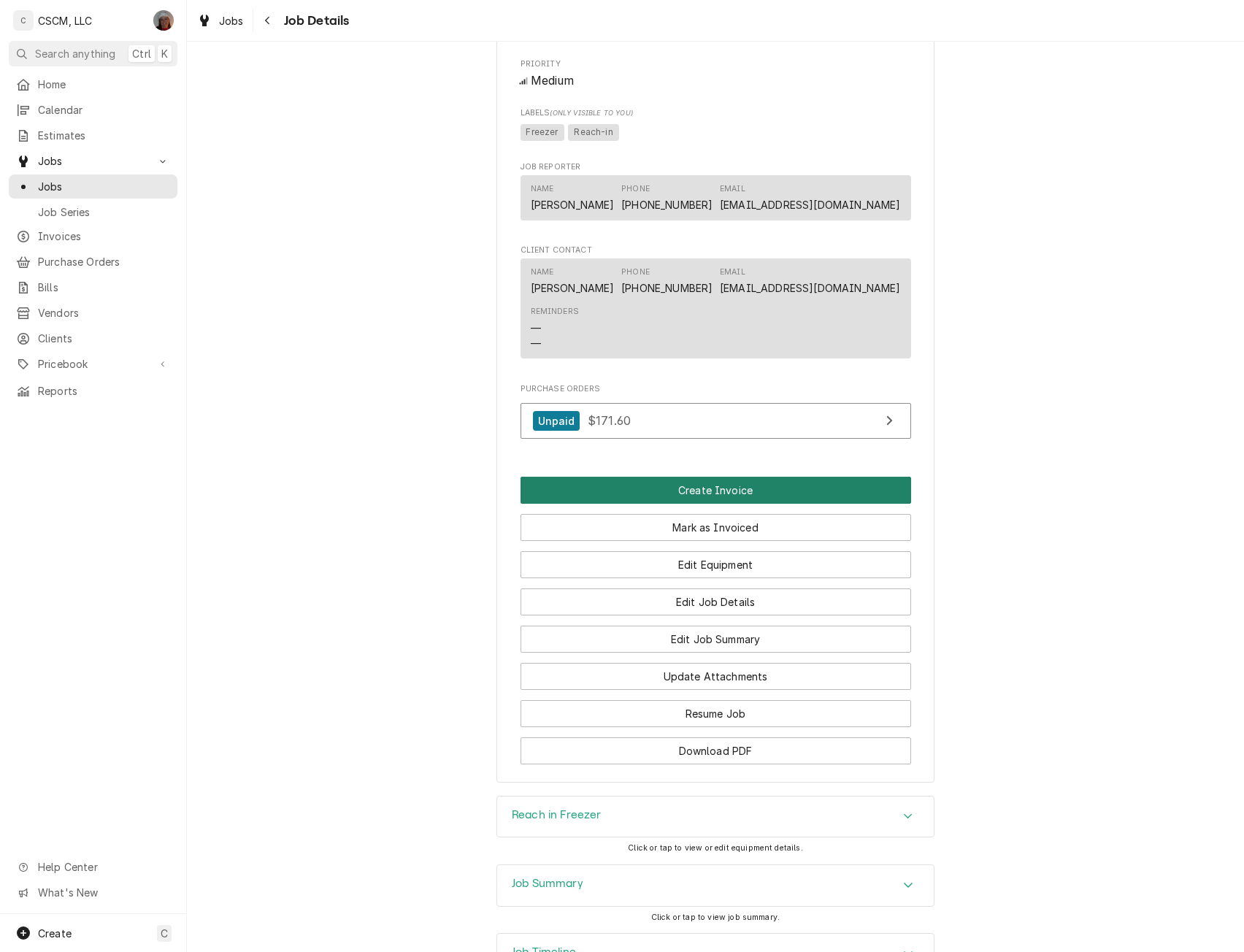
click at [733, 503] on button "Create Invoice" at bounding box center [716, 490] width 390 height 27
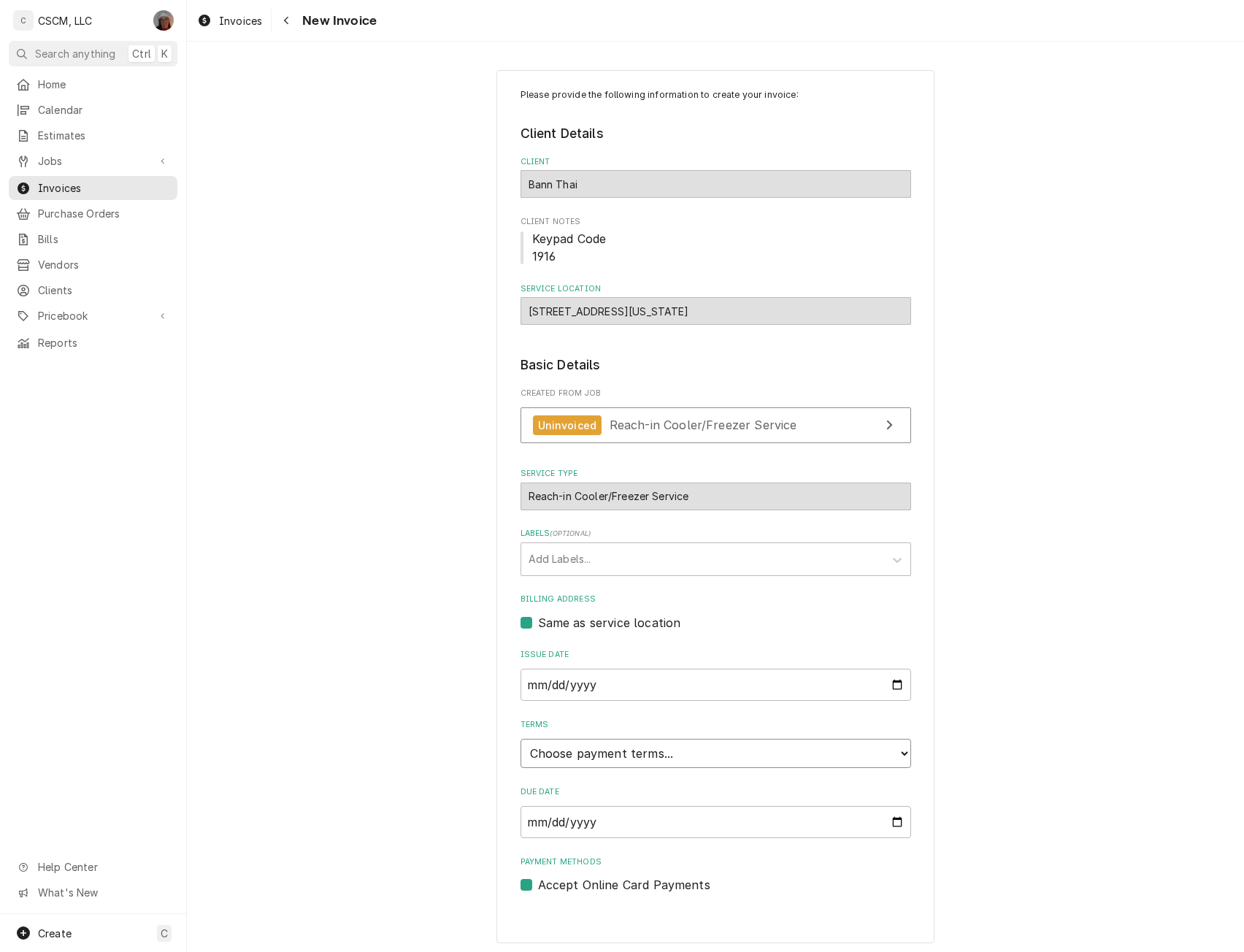
click at [897, 753] on select "Choose payment terms... Same Day Net 7 Net 14 Net 21 Net 30 Net 45 Net 60 Net 90" at bounding box center [716, 753] width 390 height 30
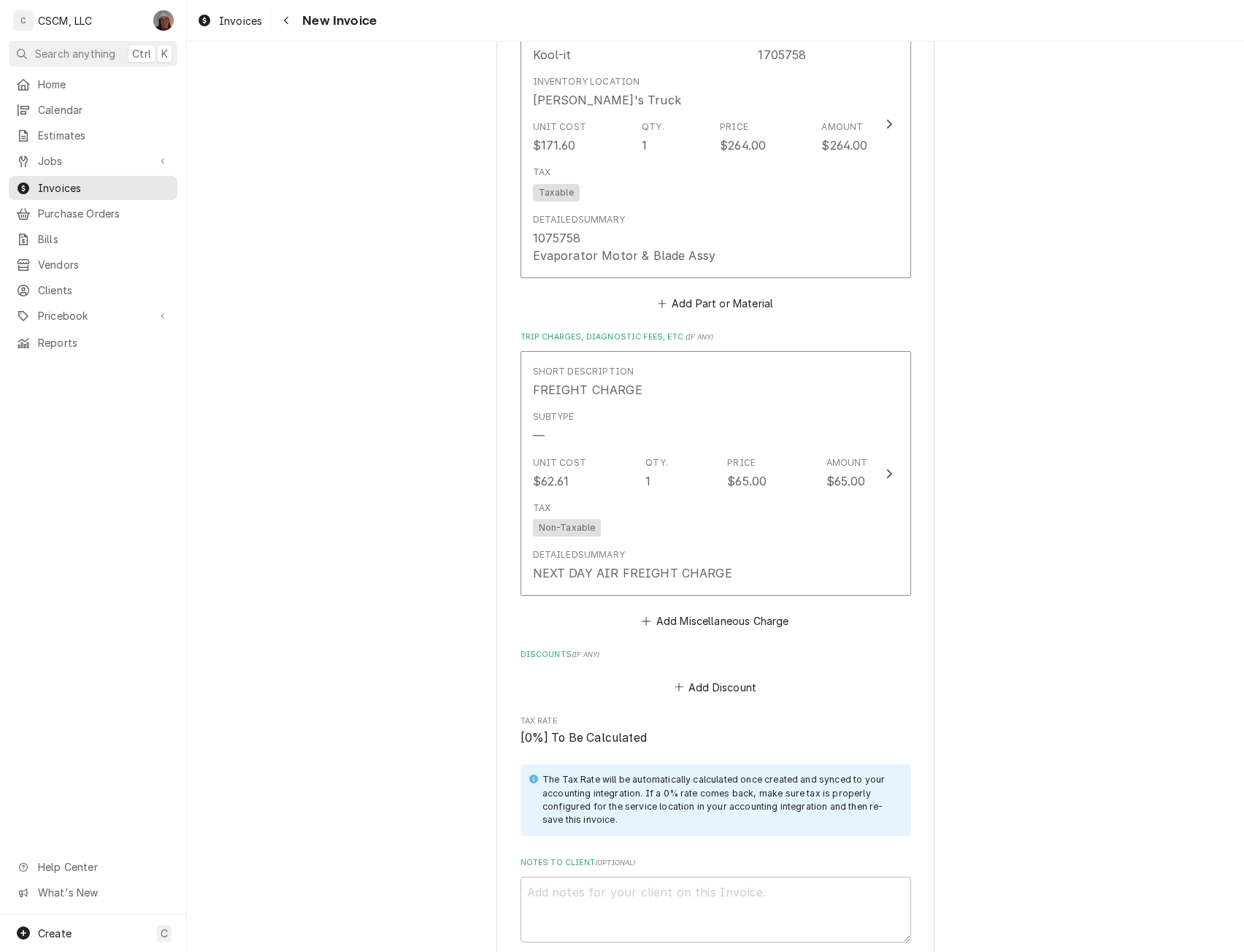
scroll to position [1958, 0]
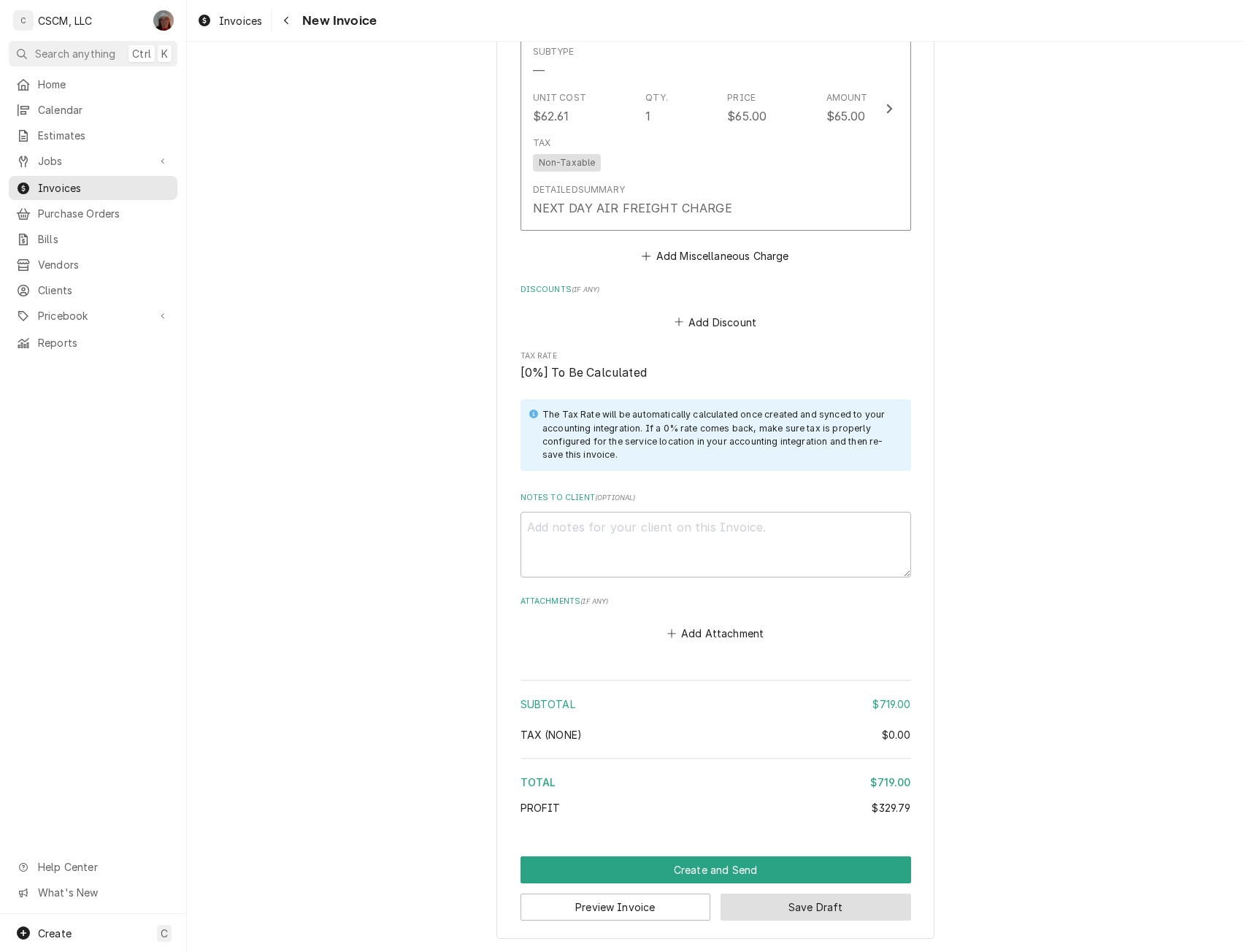
click at [794, 907] on button "Save Draft" at bounding box center [816, 907] width 191 height 27
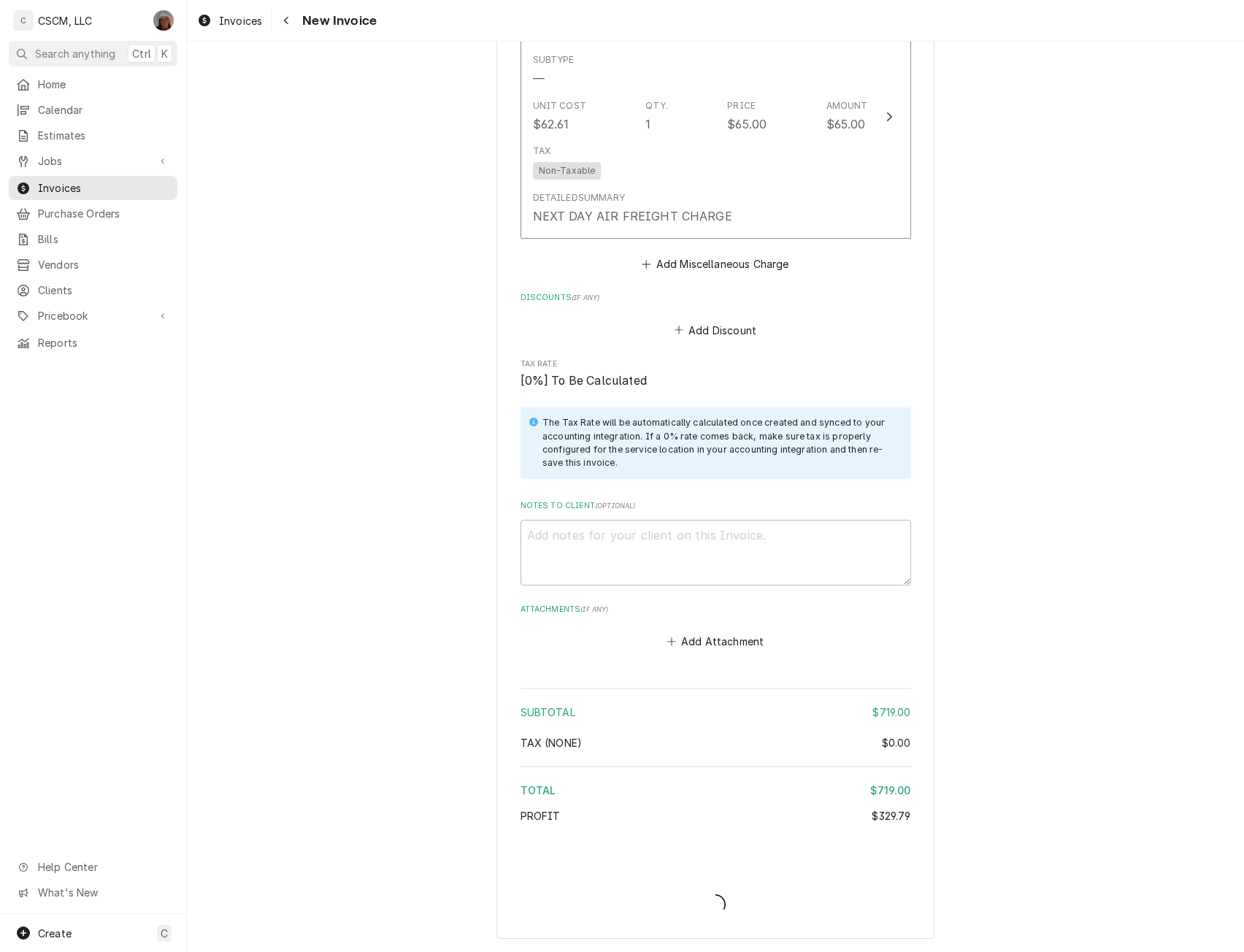
scroll to position [1950, 0]
type textarea "x"
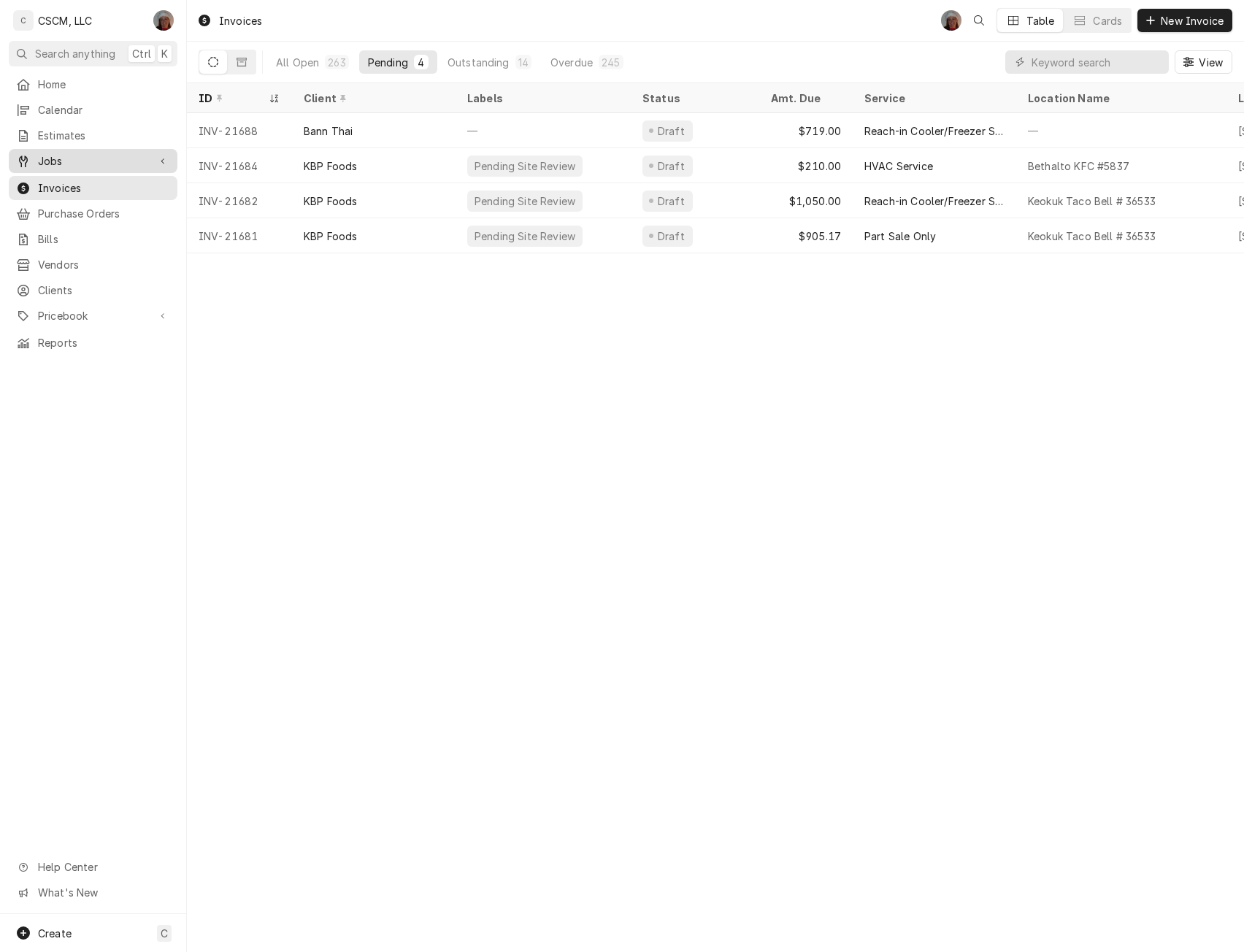
click at [111, 164] on div "Jobs" at bounding box center [93, 161] width 163 height 19
click at [109, 180] on span "Jobs" at bounding box center [104, 187] width 132 height 15
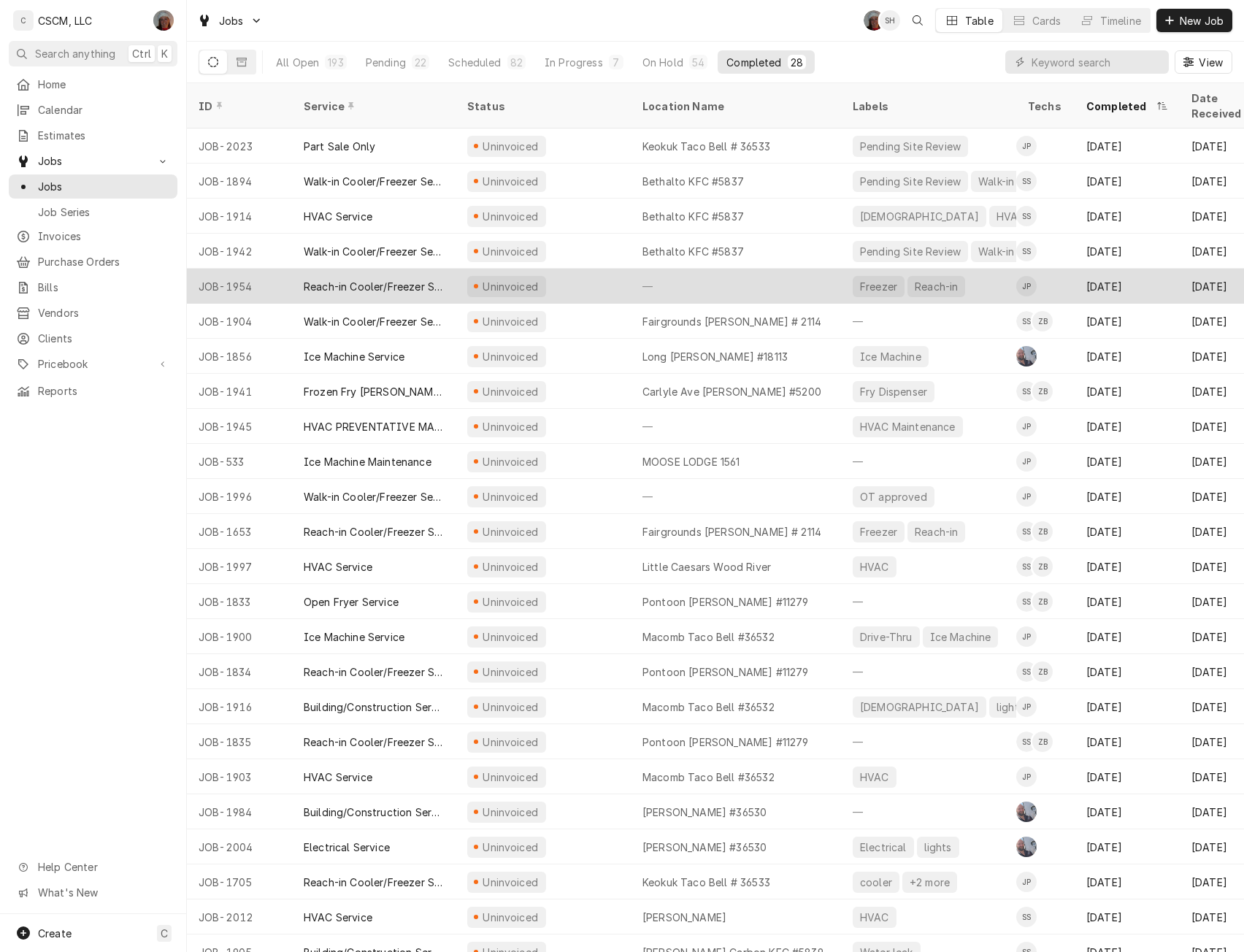
click at [581, 269] on div "Uninvoiced" at bounding box center [543, 286] width 175 height 35
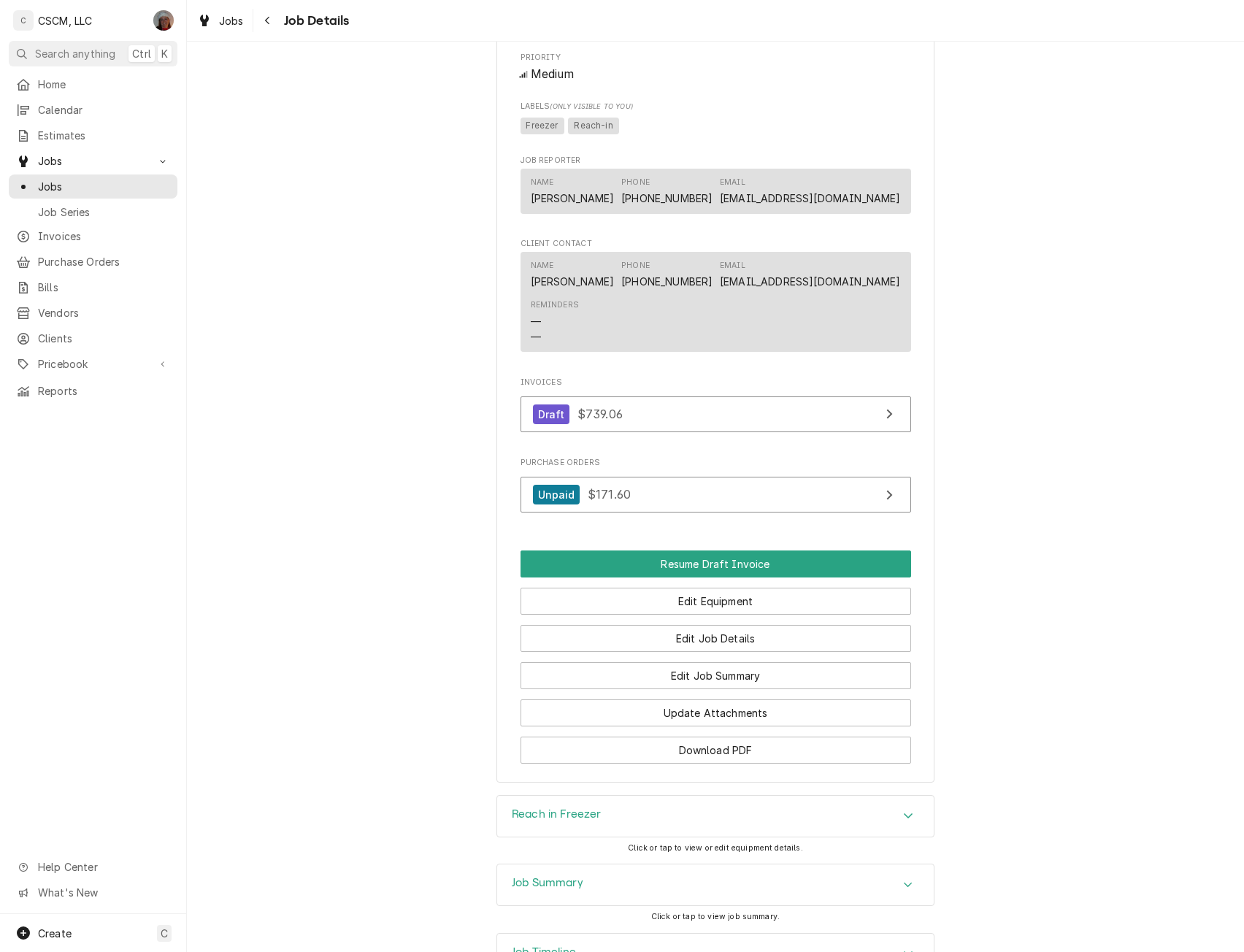
scroll to position [938, 0]
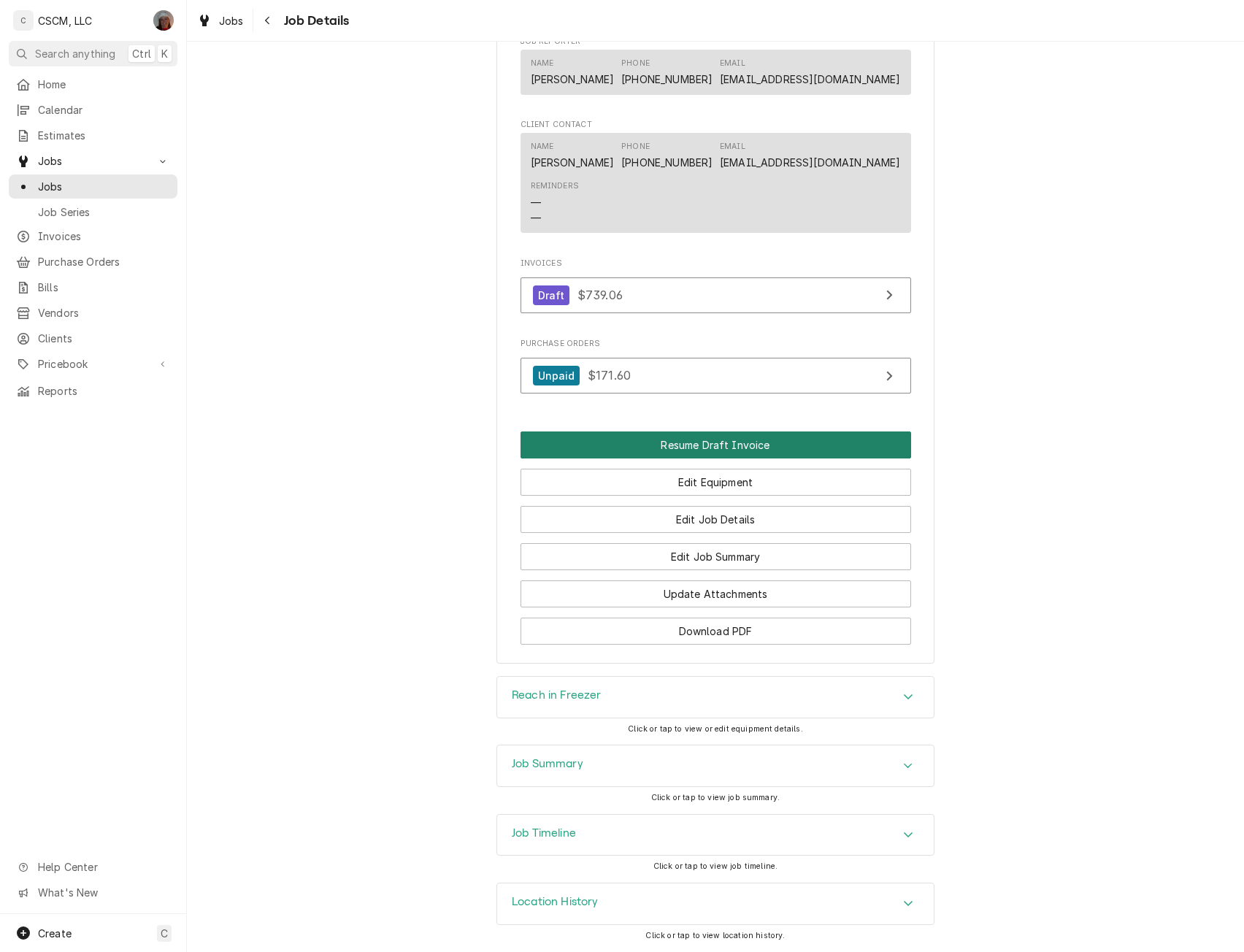
click at [745, 445] on button "Resume Draft Invoice" at bounding box center [716, 445] width 390 height 27
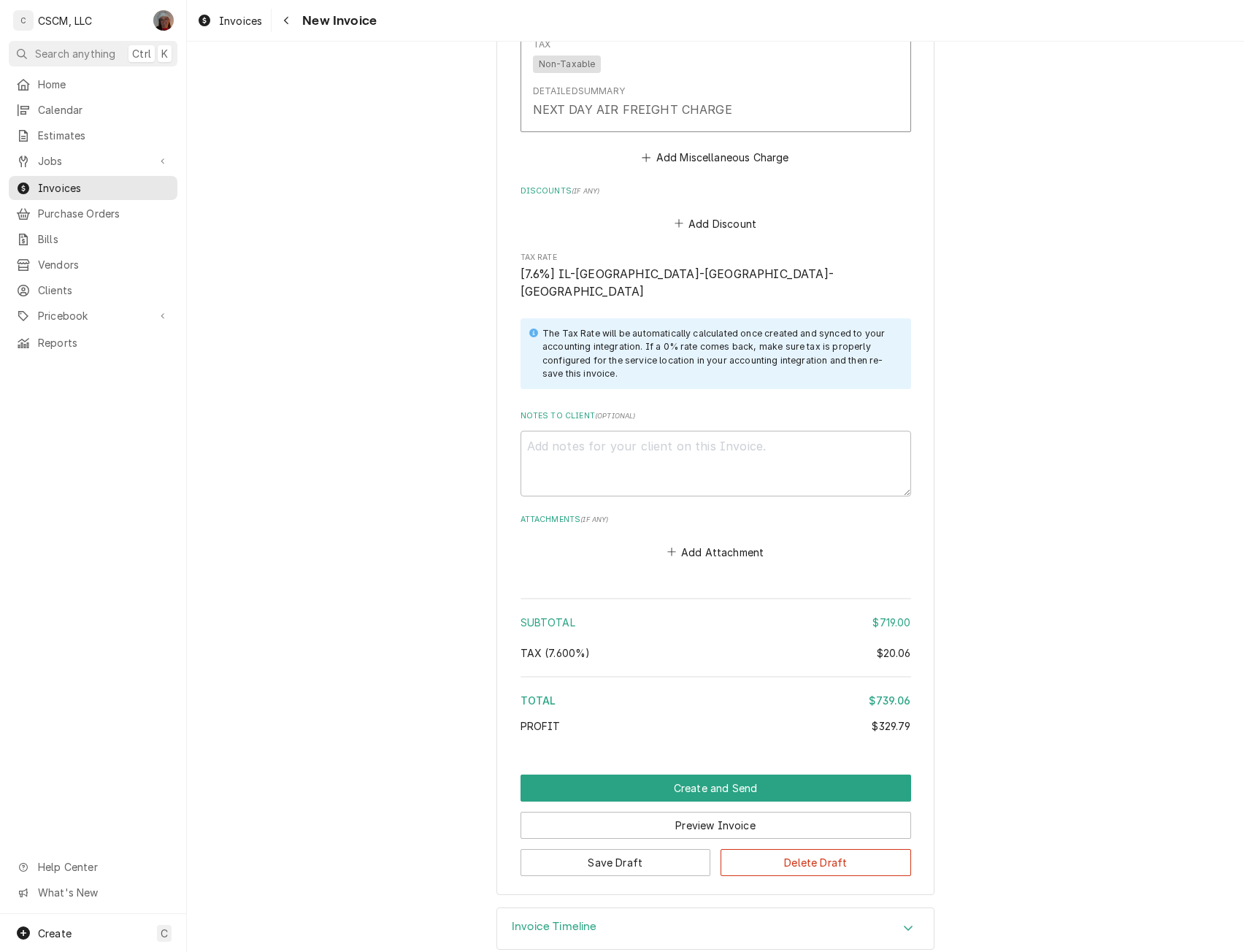
scroll to position [2064, 0]
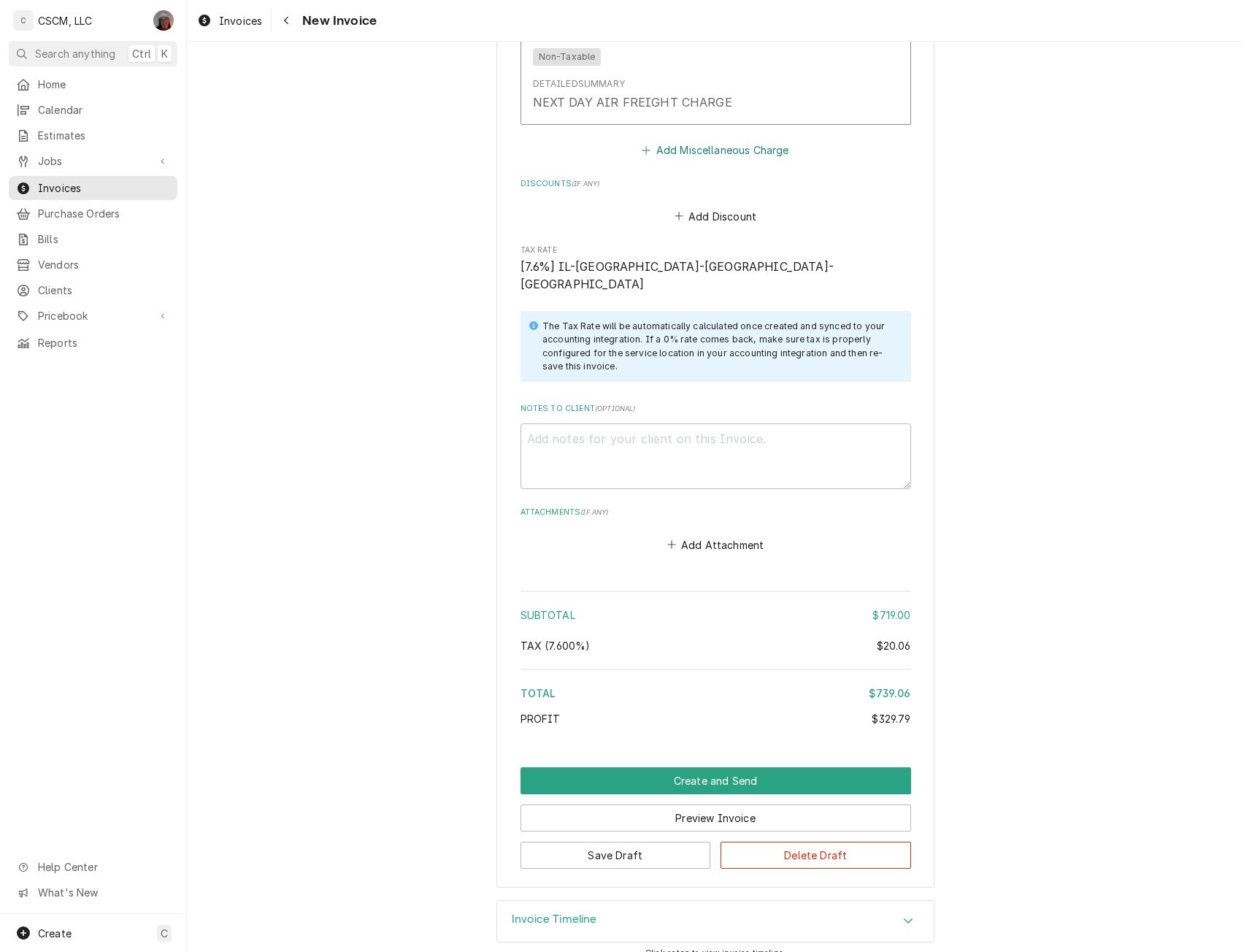
click at [715, 148] on button "Add Miscellaneous Charge" at bounding box center [716, 150] width 152 height 20
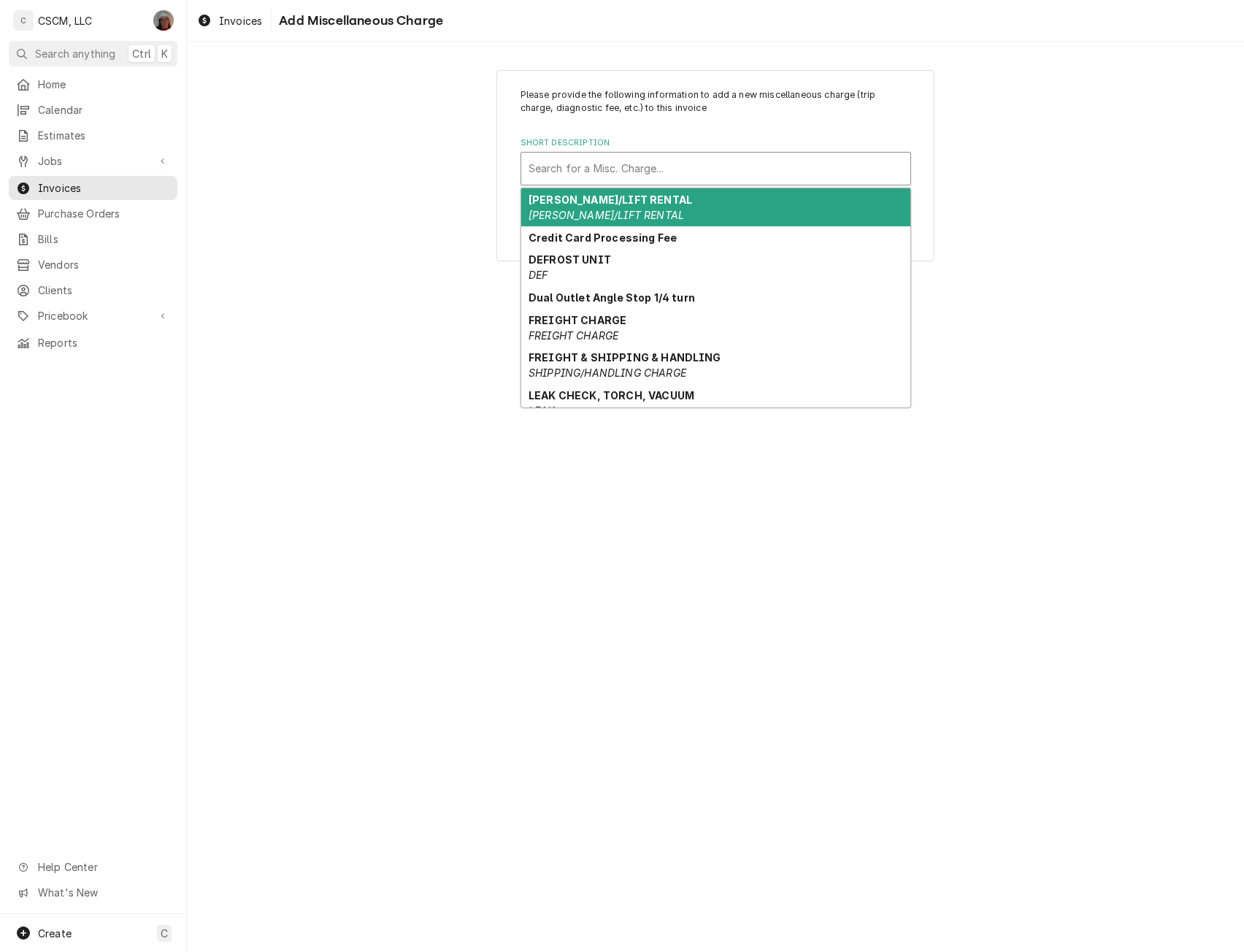
click at [677, 163] on div "Short Description" at bounding box center [716, 168] width 374 height 26
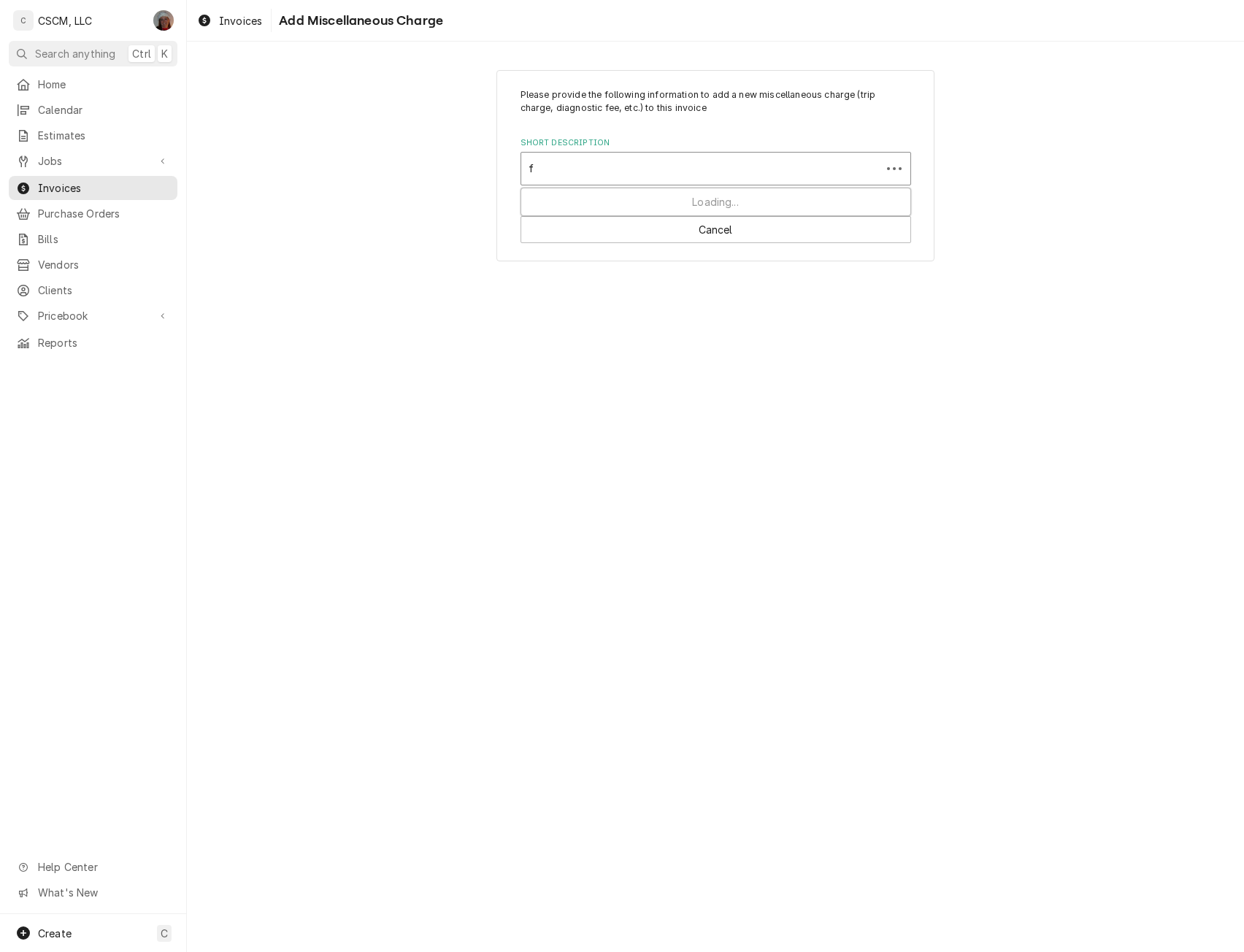
type input "fe"
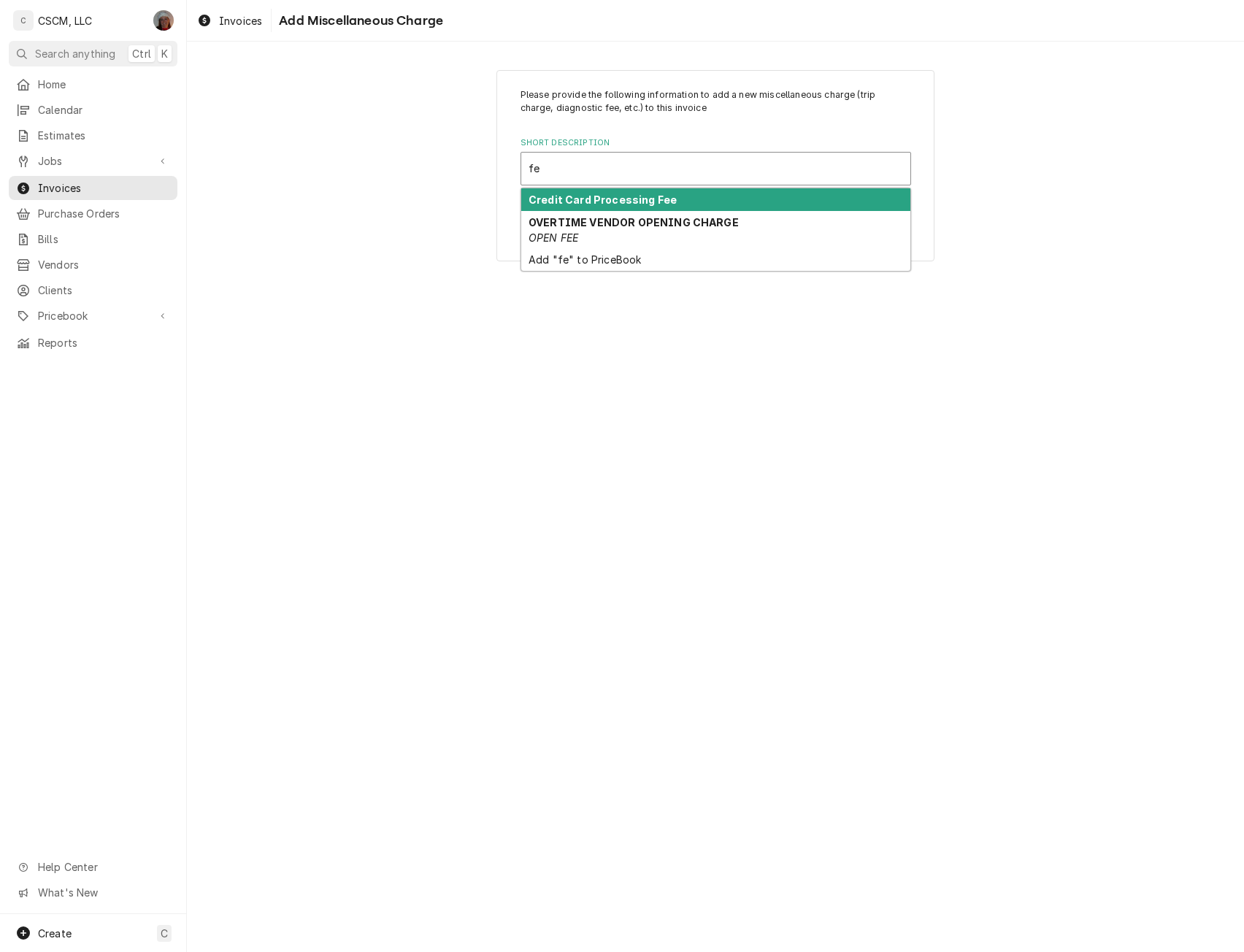
click at [636, 201] on strong "Credit Card Processing Fee" at bounding box center [603, 199] width 148 height 13
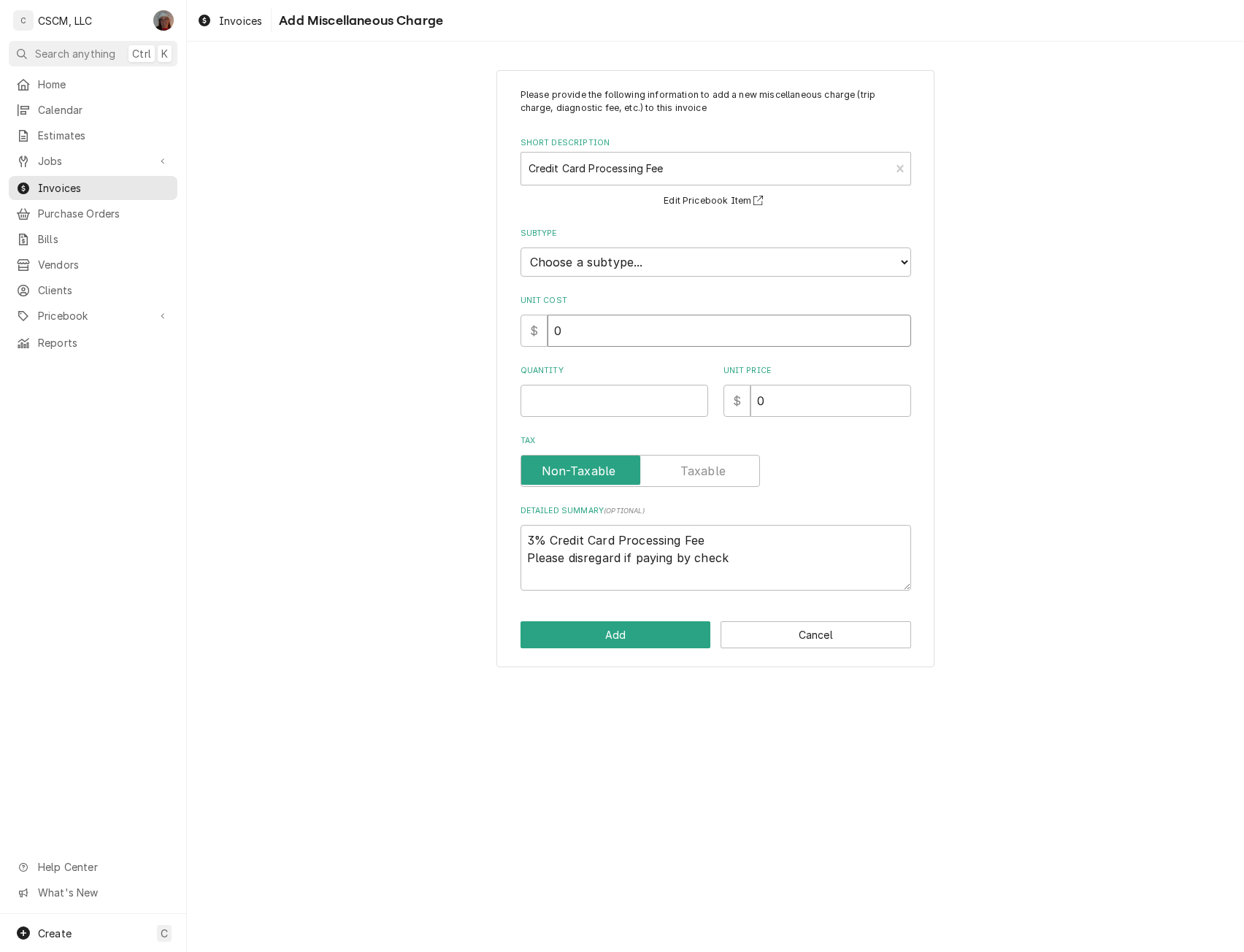
click at [568, 335] on input "0" at bounding box center [729, 330] width 363 height 32
type textarea "x"
type input "2"
type textarea "x"
type input "22"
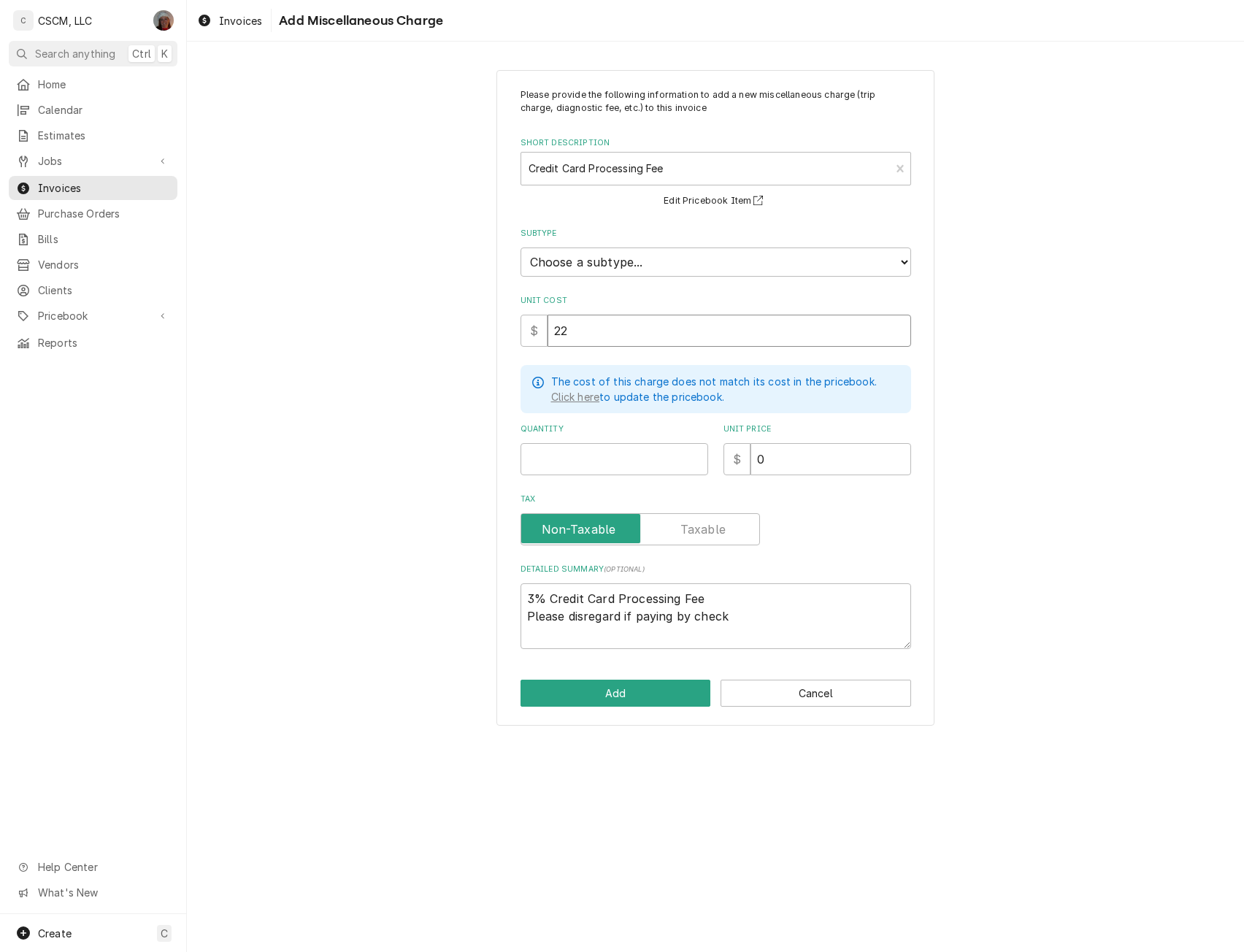
type textarea "x"
type input "22.1"
type textarea "x"
type input "22.17"
click at [559, 450] on input "Quantity" at bounding box center [614, 460] width 188 height 32
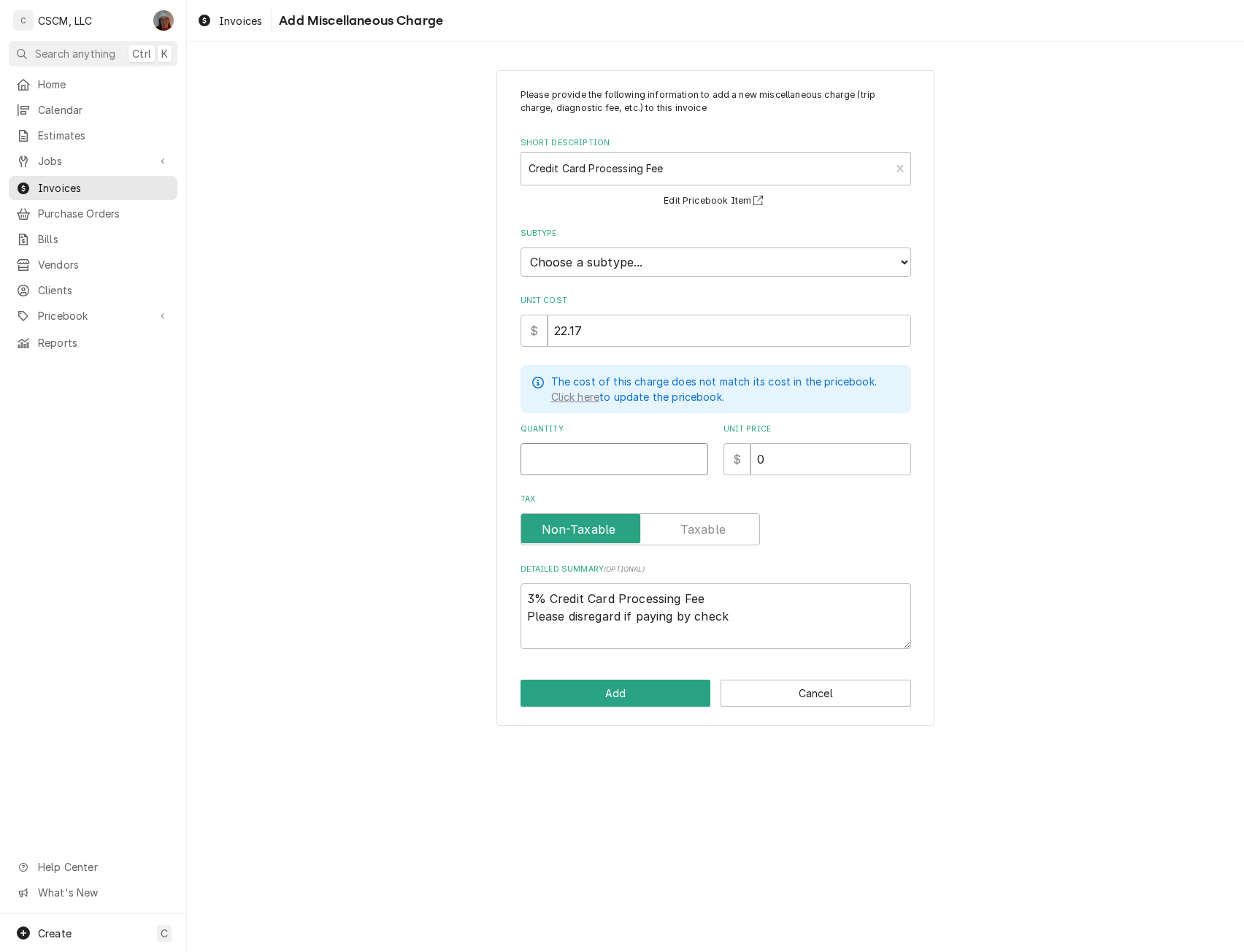
click at [559, 450] on input "Quantity" at bounding box center [614, 460] width 188 height 32
type textarea "x"
type input "1"
type input "2"
type textarea "x"
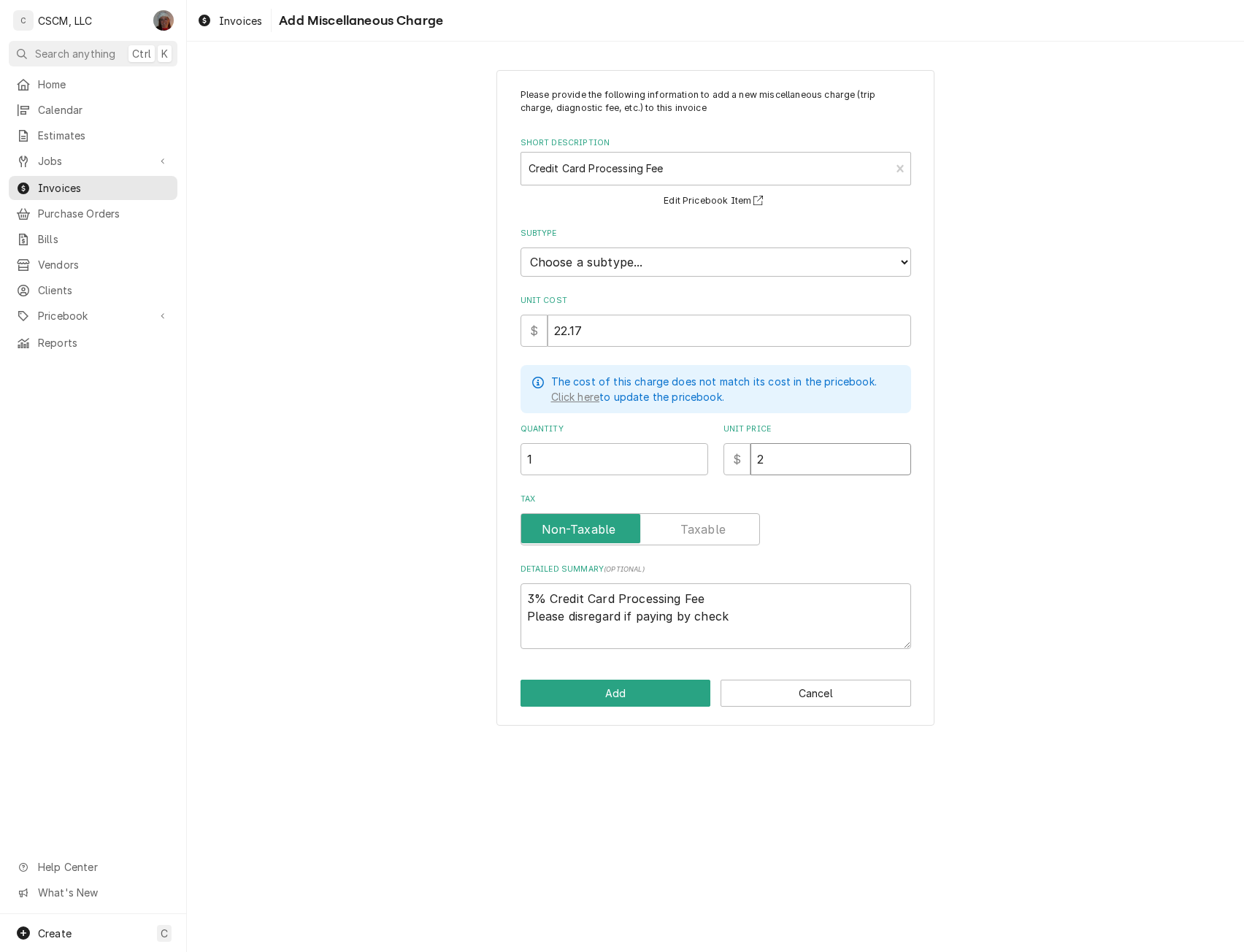
type input "22"
type textarea "x"
type input "22.1"
type textarea "x"
type input "22.17"
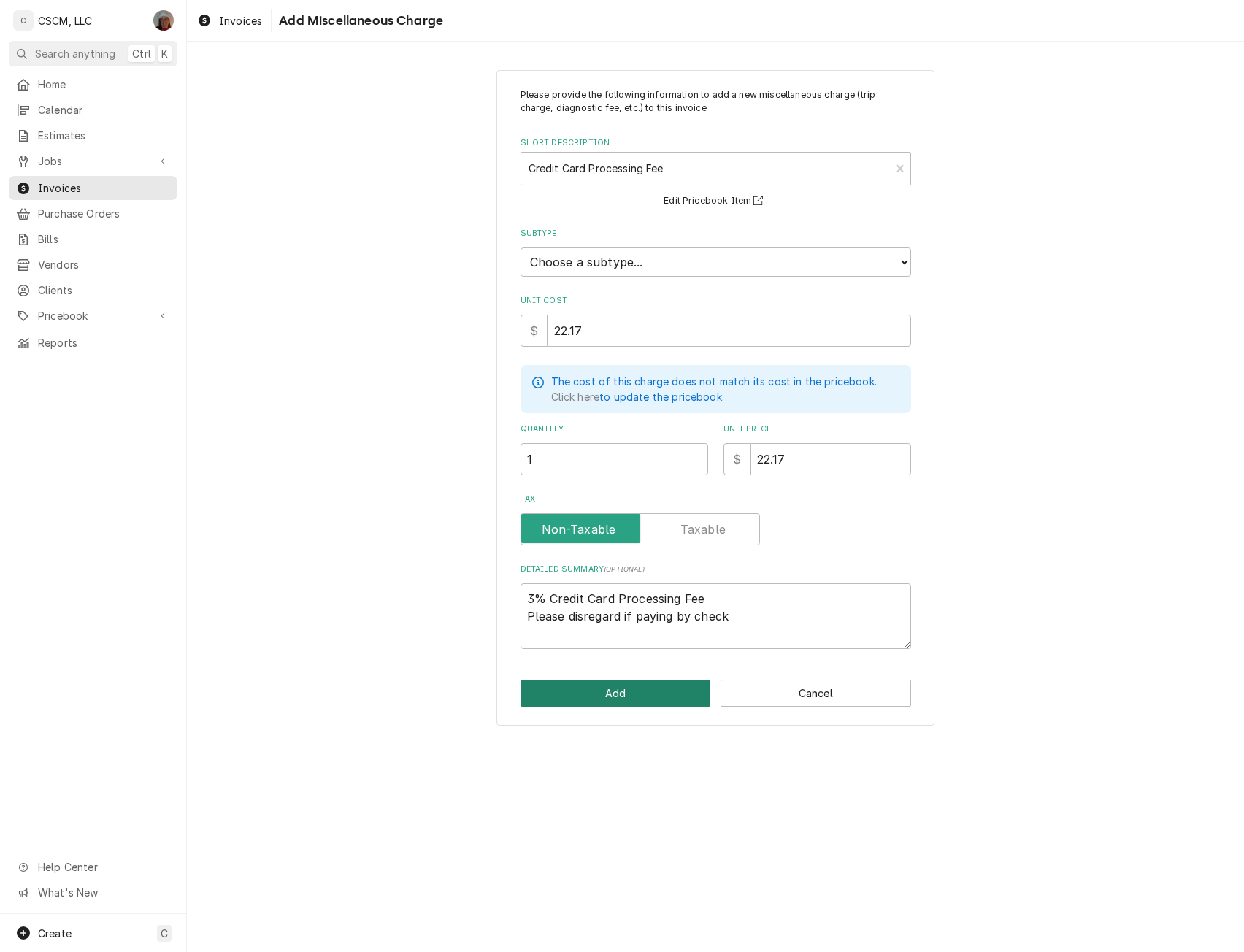
click at [598, 699] on button "Add" at bounding box center [616, 693] width 191 height 27
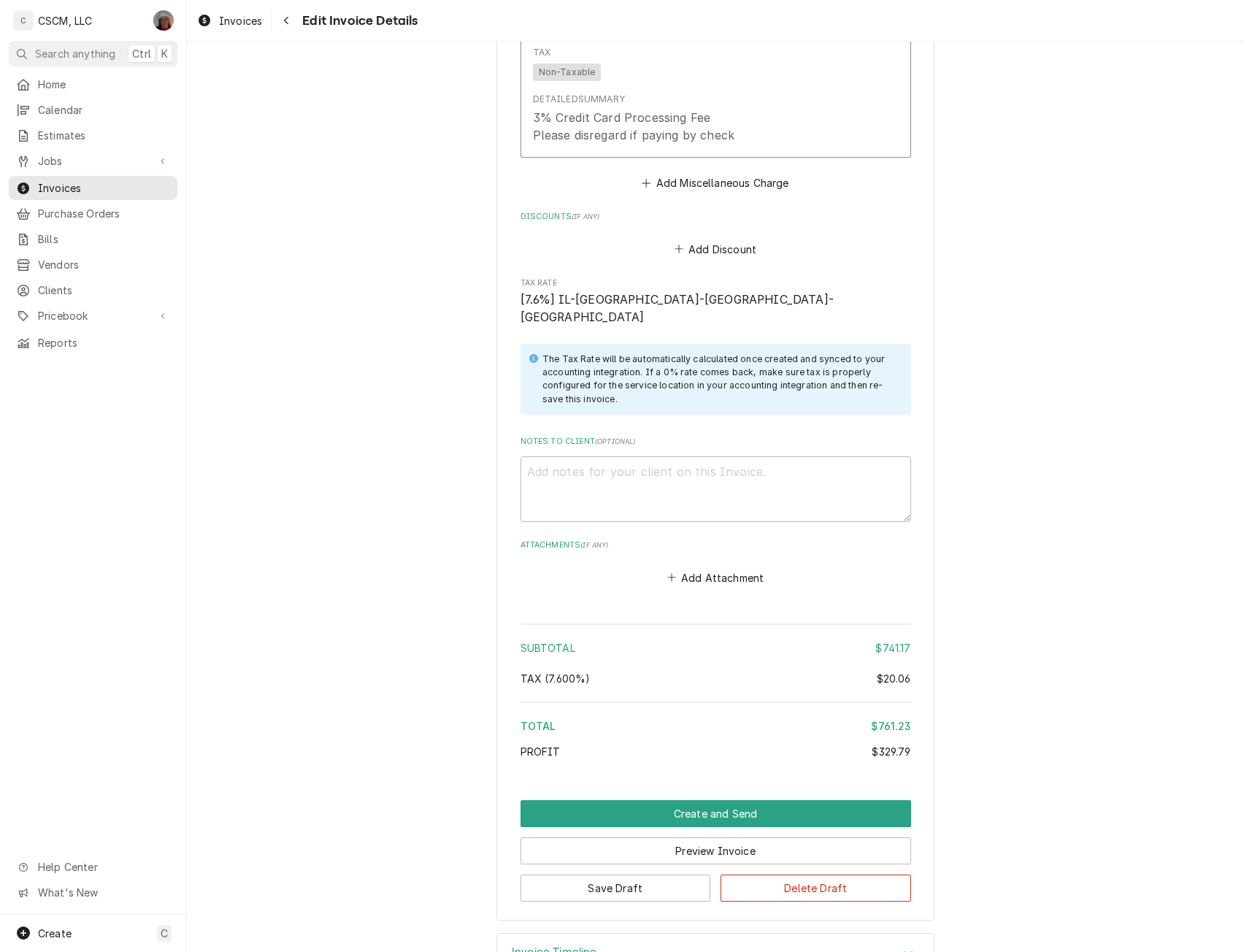
scroll to position [2333, 0]
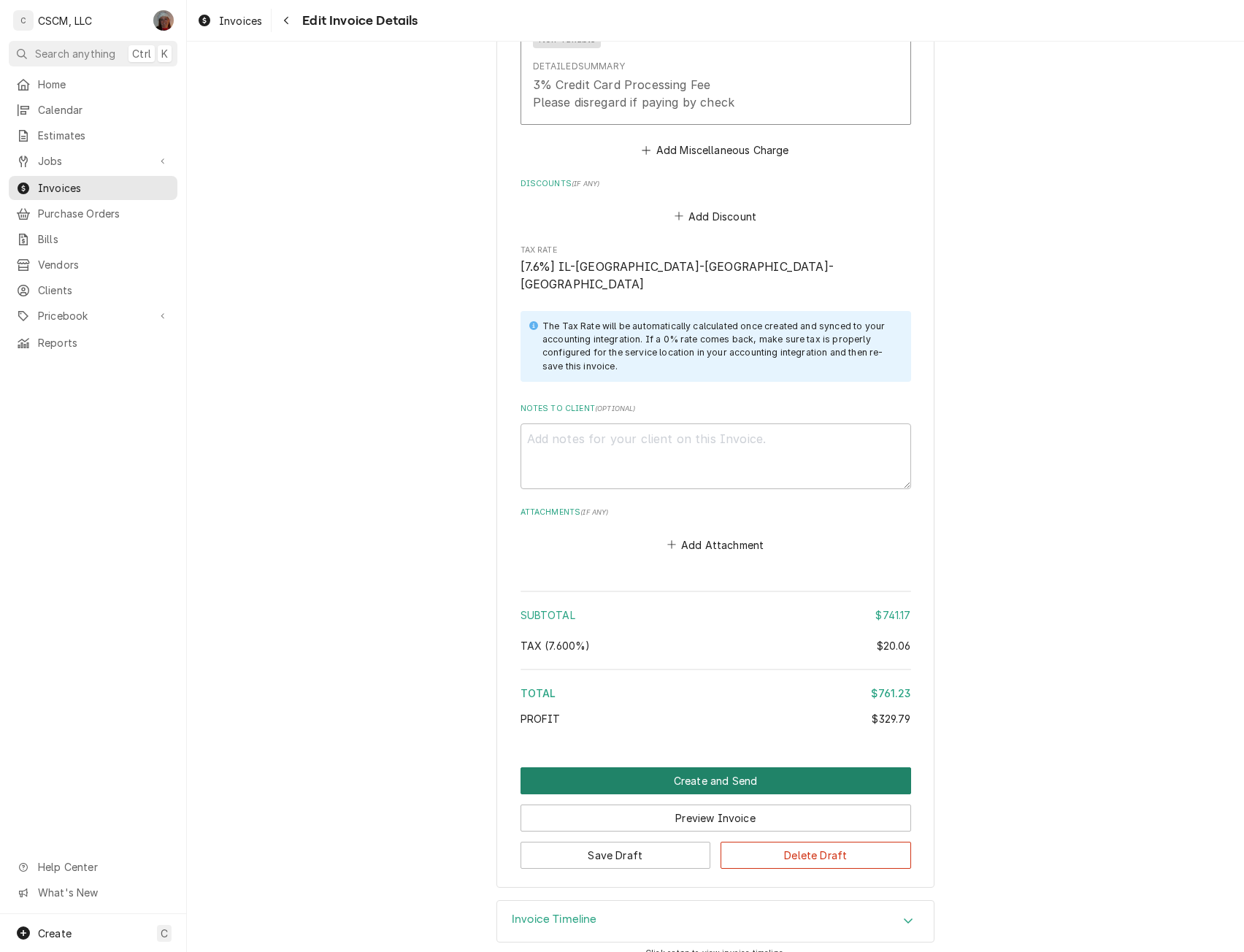
click at [725, 767] on button "Create and Send" at bounding box center [716, 781] width 390 height 27
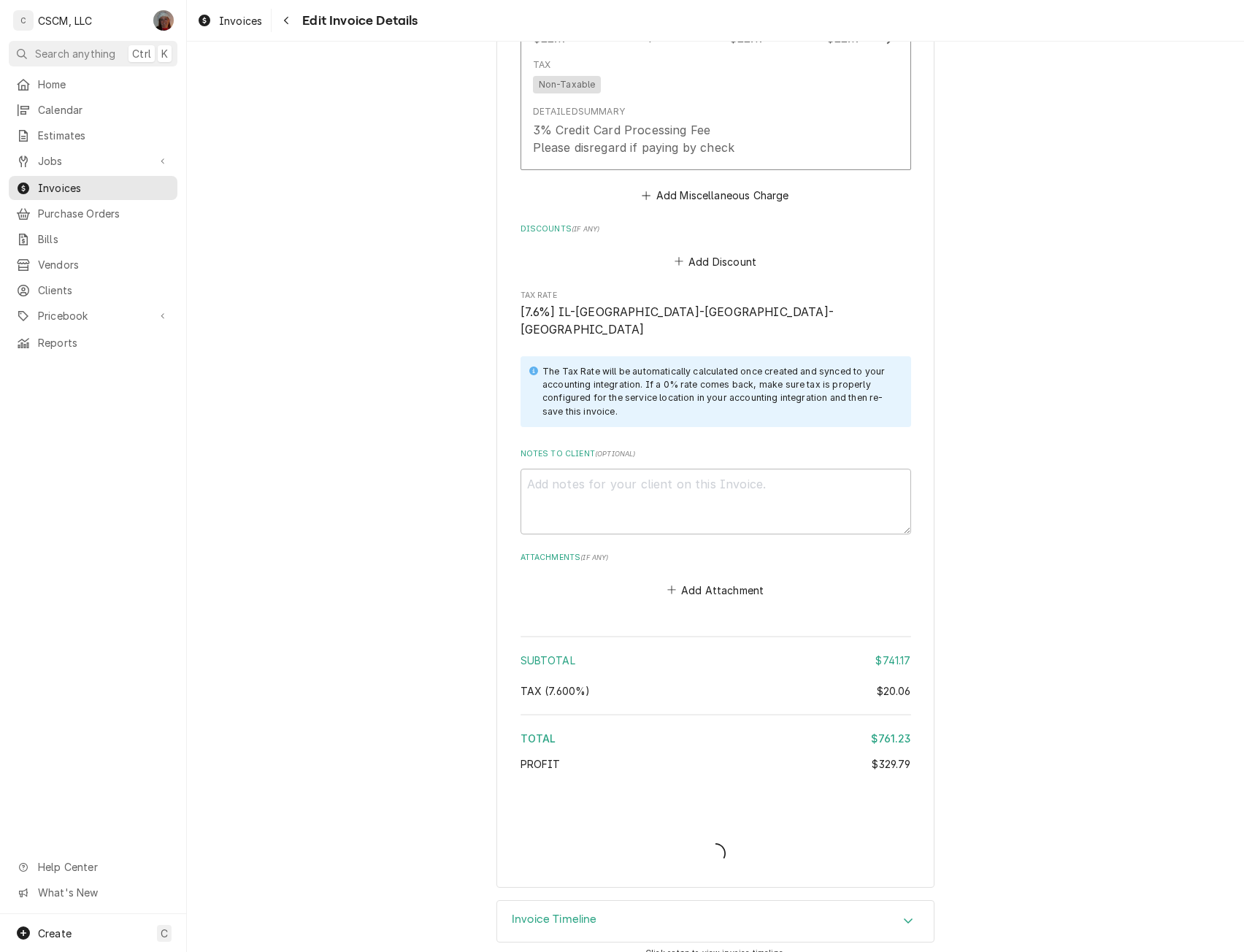
type textarea "x"
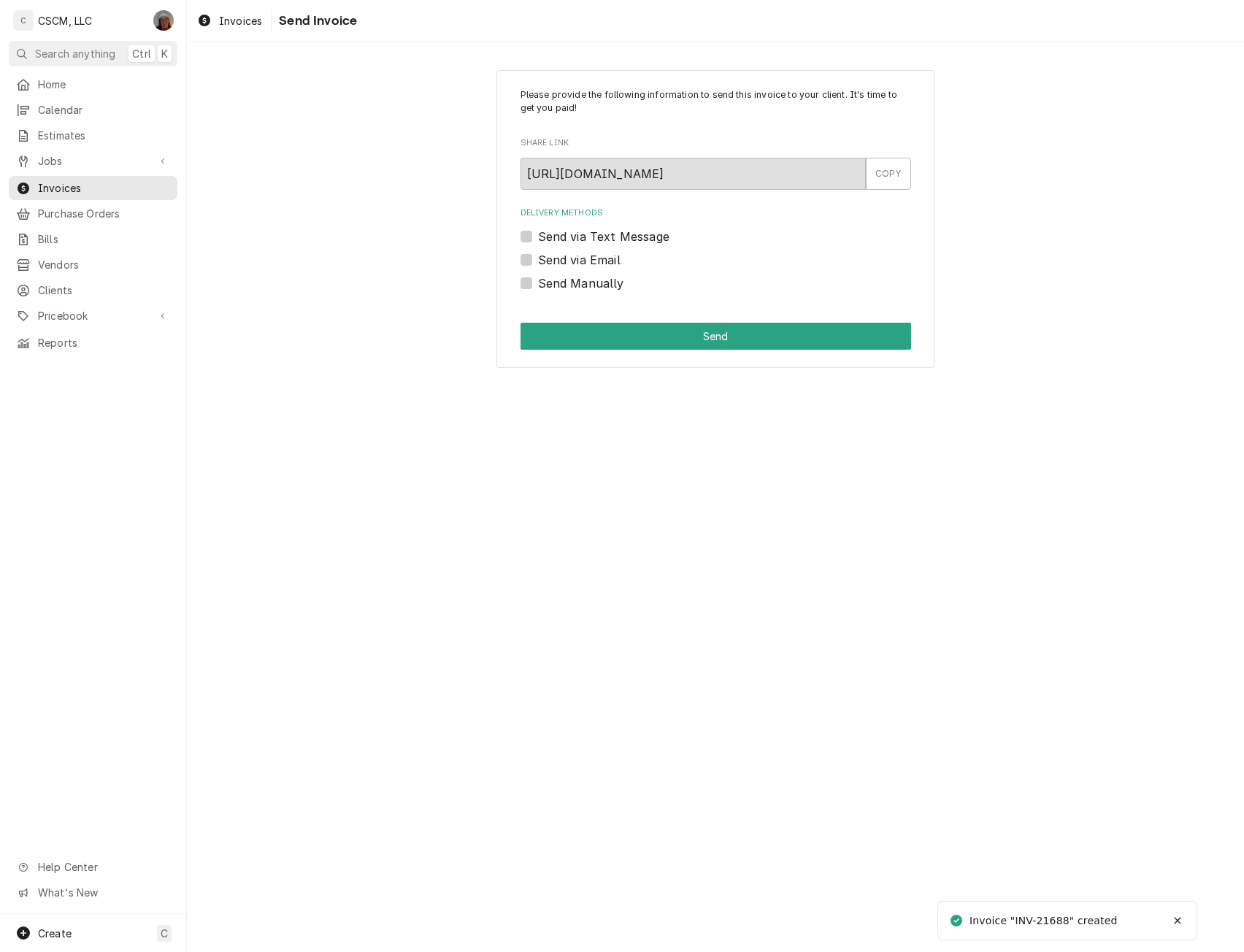
click at [538, 260] on label "Send via Email" at bounding box center [580, 259] width 83 height 18
click at [538, 260] on input "Send via Email" at bounding box center [734, 267] width 390 height 32
checkbox input "true"
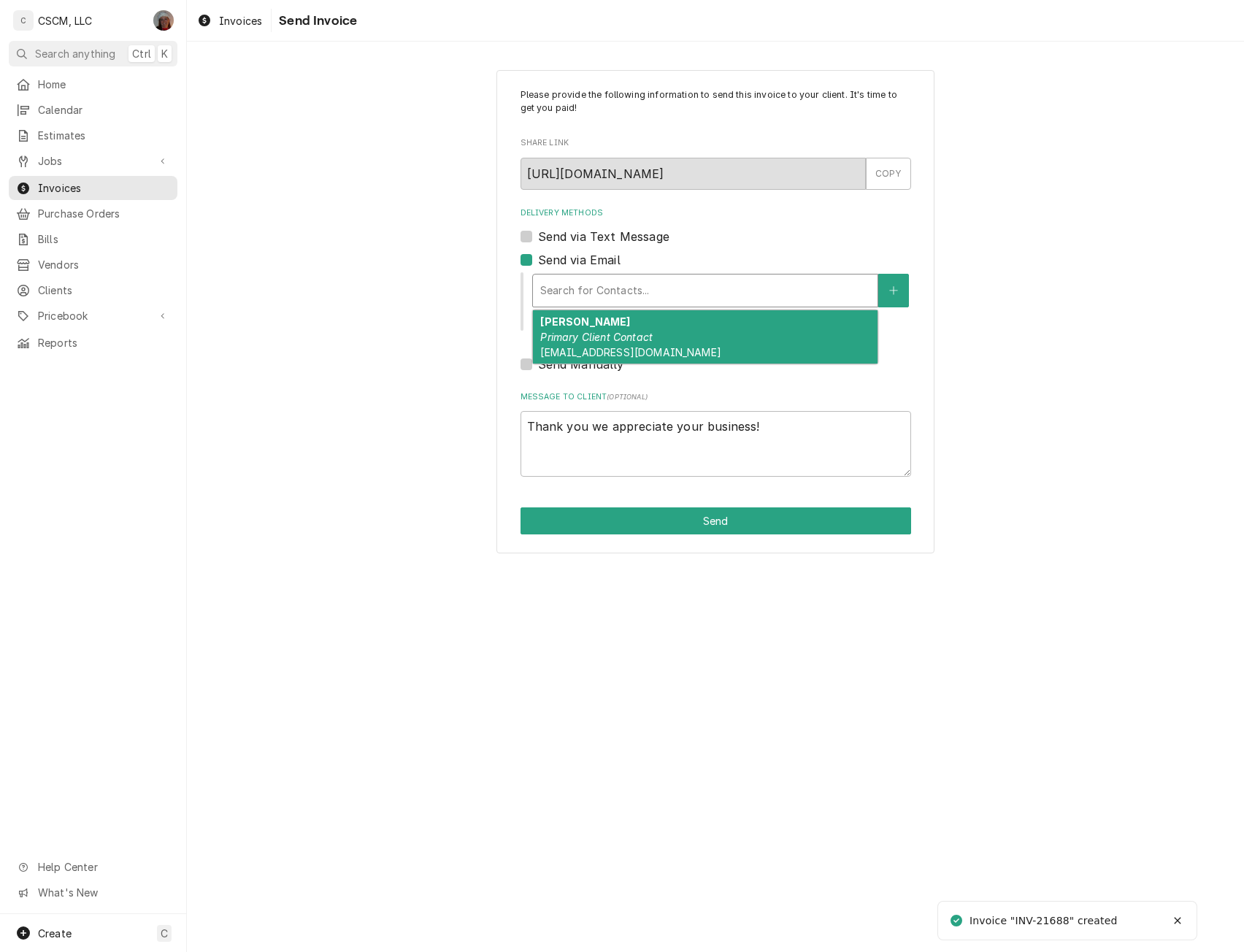
click at [579, 285] on div "Delivery Methods" at bounding box center [705, 290] width 330 height 26
click at [739, 333] on div "Devon Whitsel Primary Client Contact bannthaiinc@gmail.com" at bounding box center [706, 336] width 345 height 53
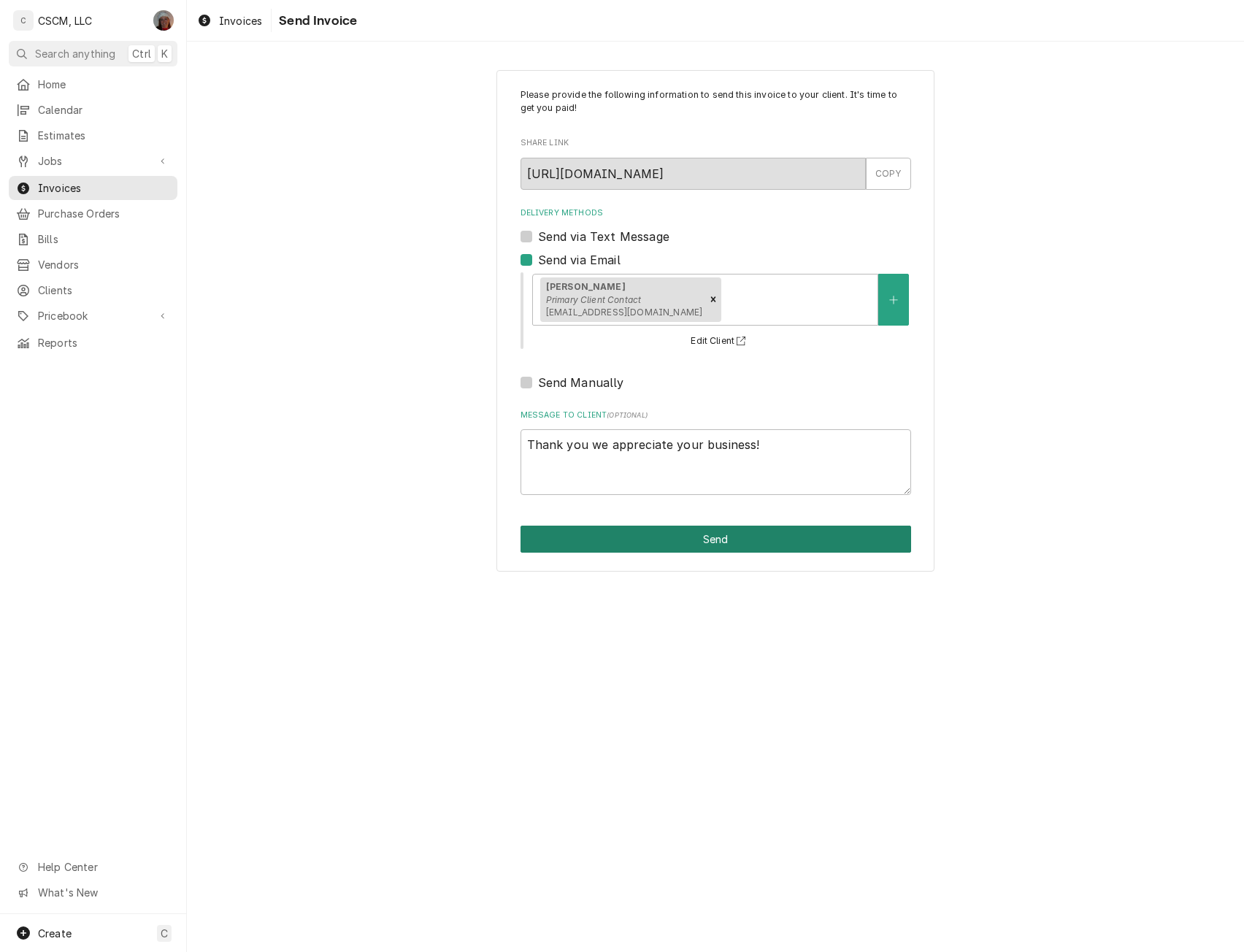
click at [741, 530] on button "Send" at bounding box center [716, 539] width 390 height 27
type textarea "x"
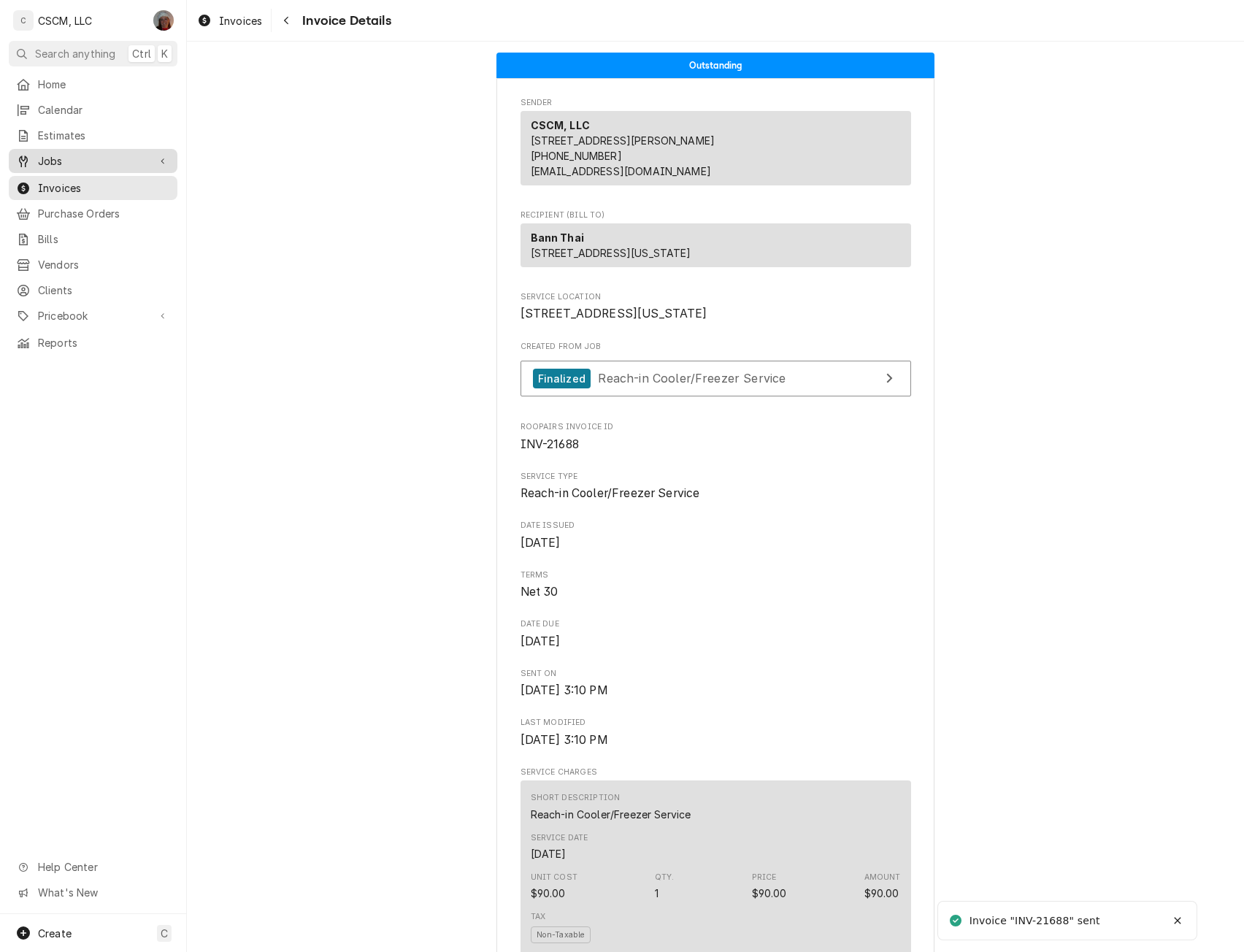
click at [63, 163] on span "Jobs" at bounding box center [93, 160] width 110 height 15
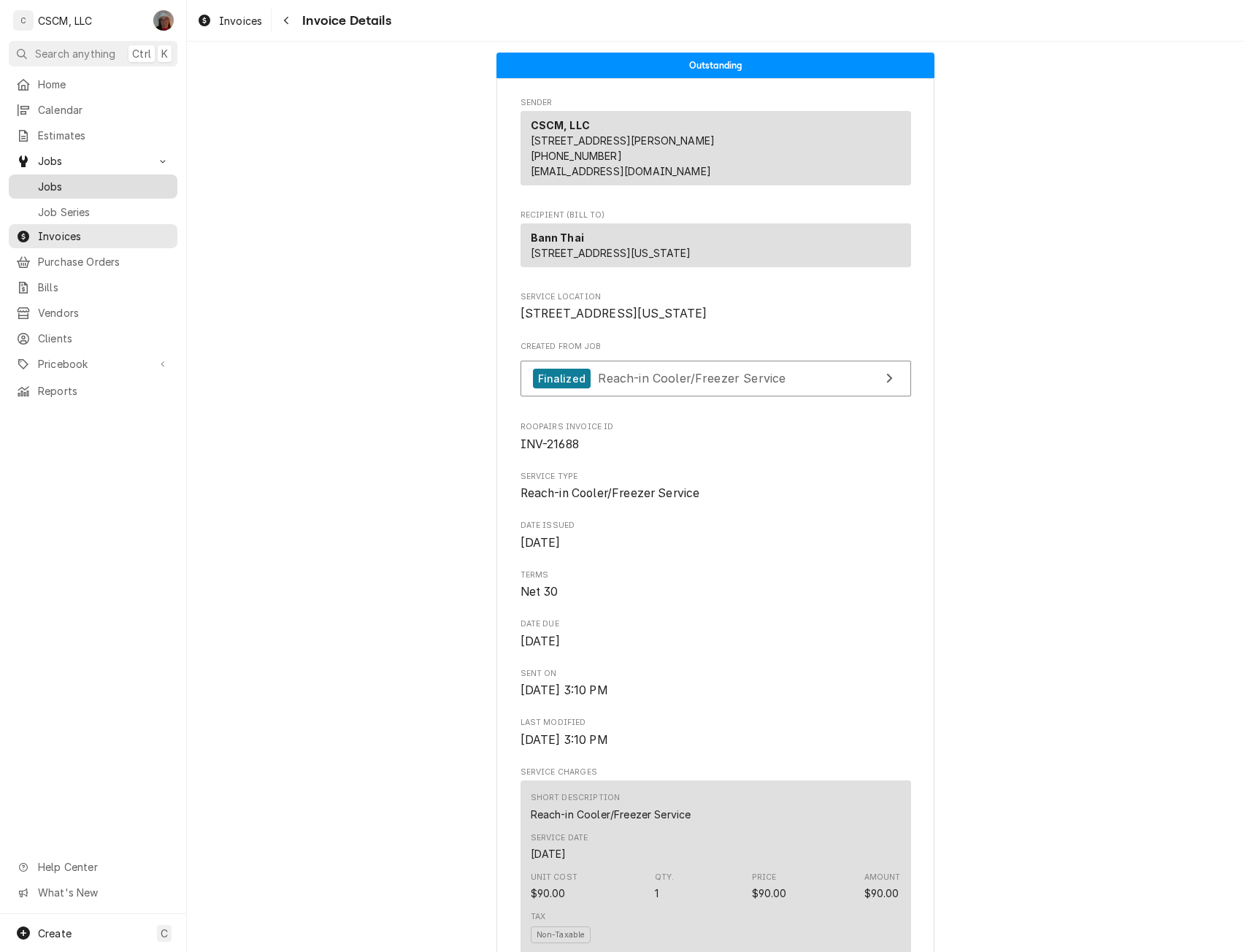
click at [65, 179] on span "Jobs" at bounding box center [104, 187] width 132 height 15
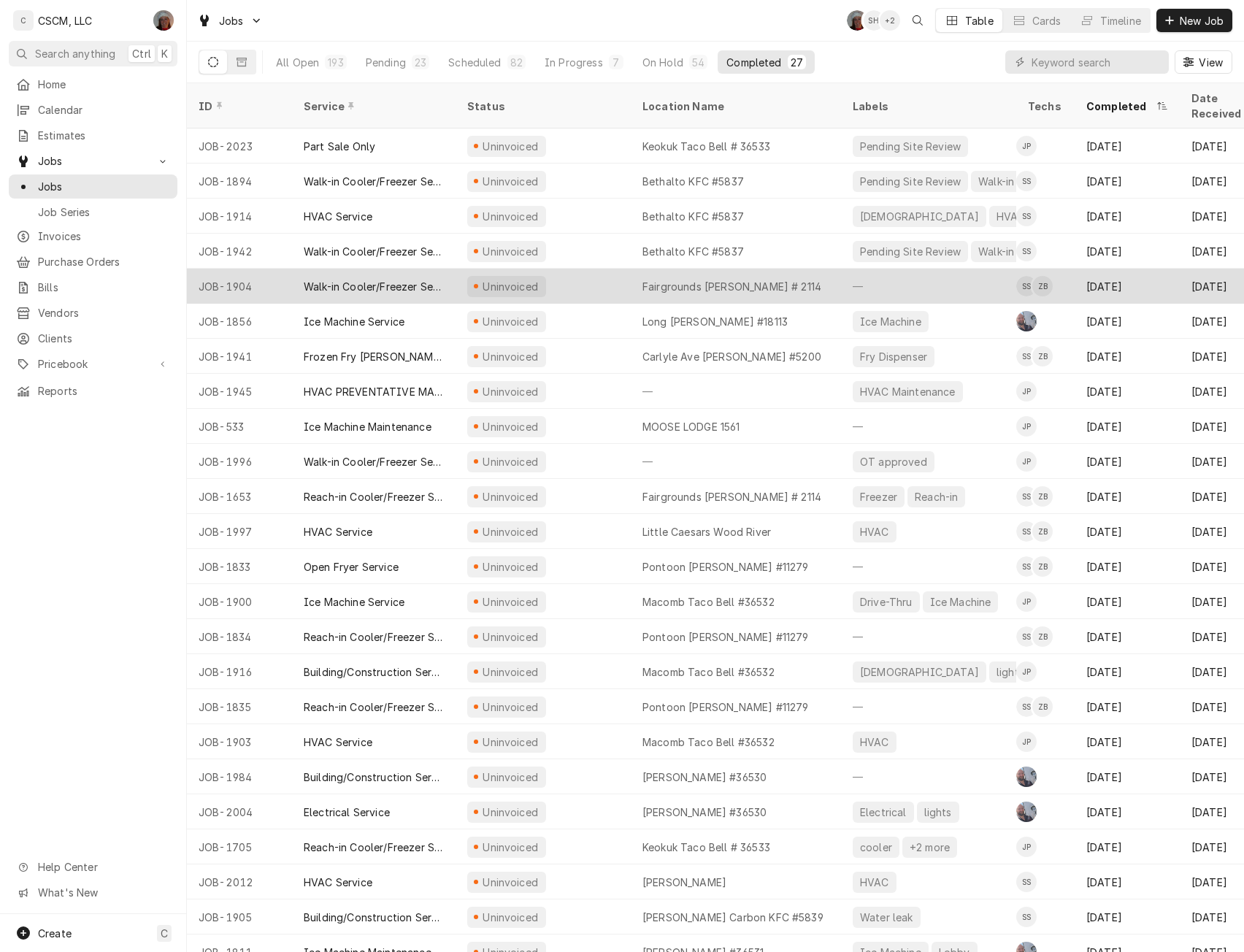
click at [603, 271] on div "Uninvoiced" at bounding box center [543, 286] width 175 height 35
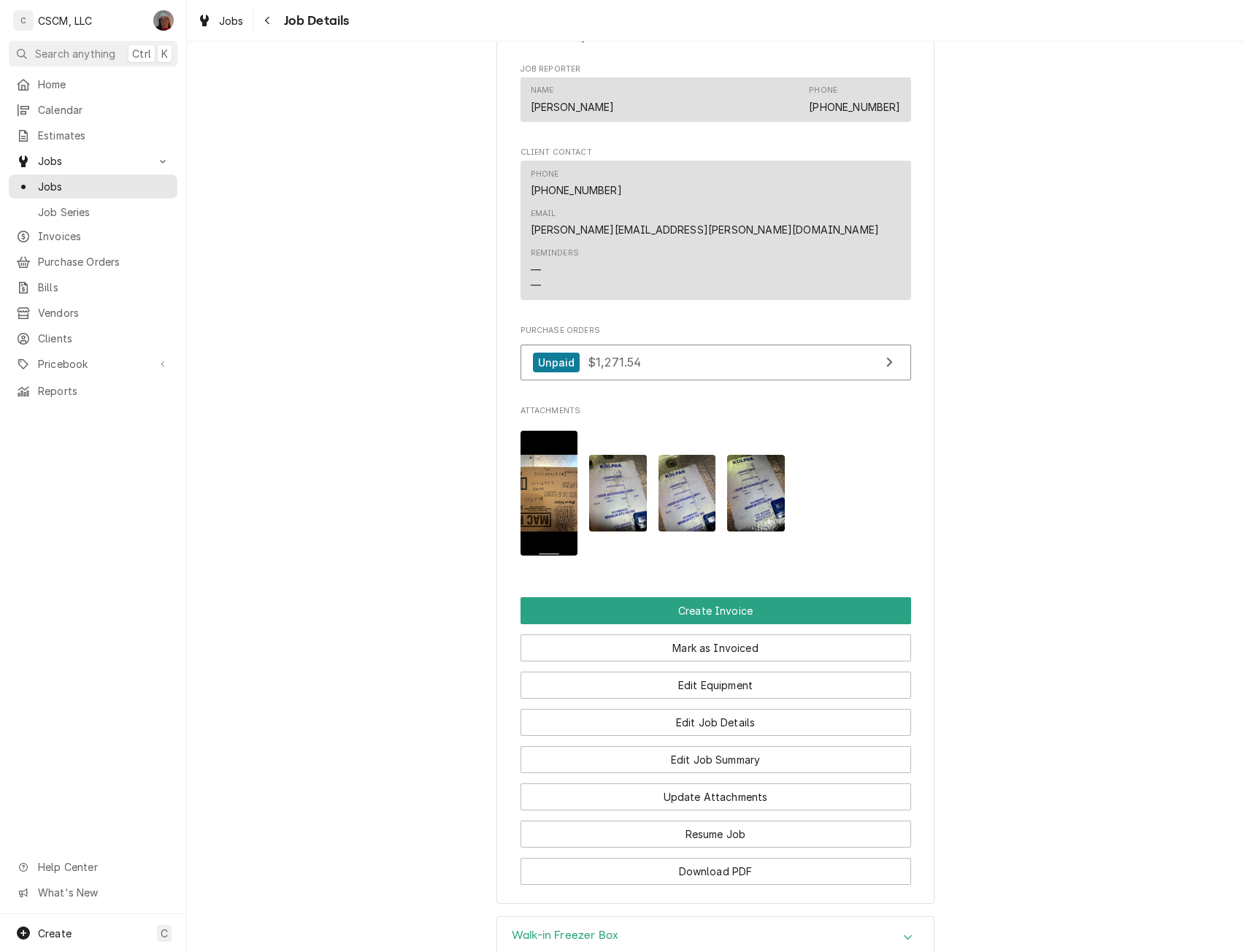
scroll to position [921, 0]
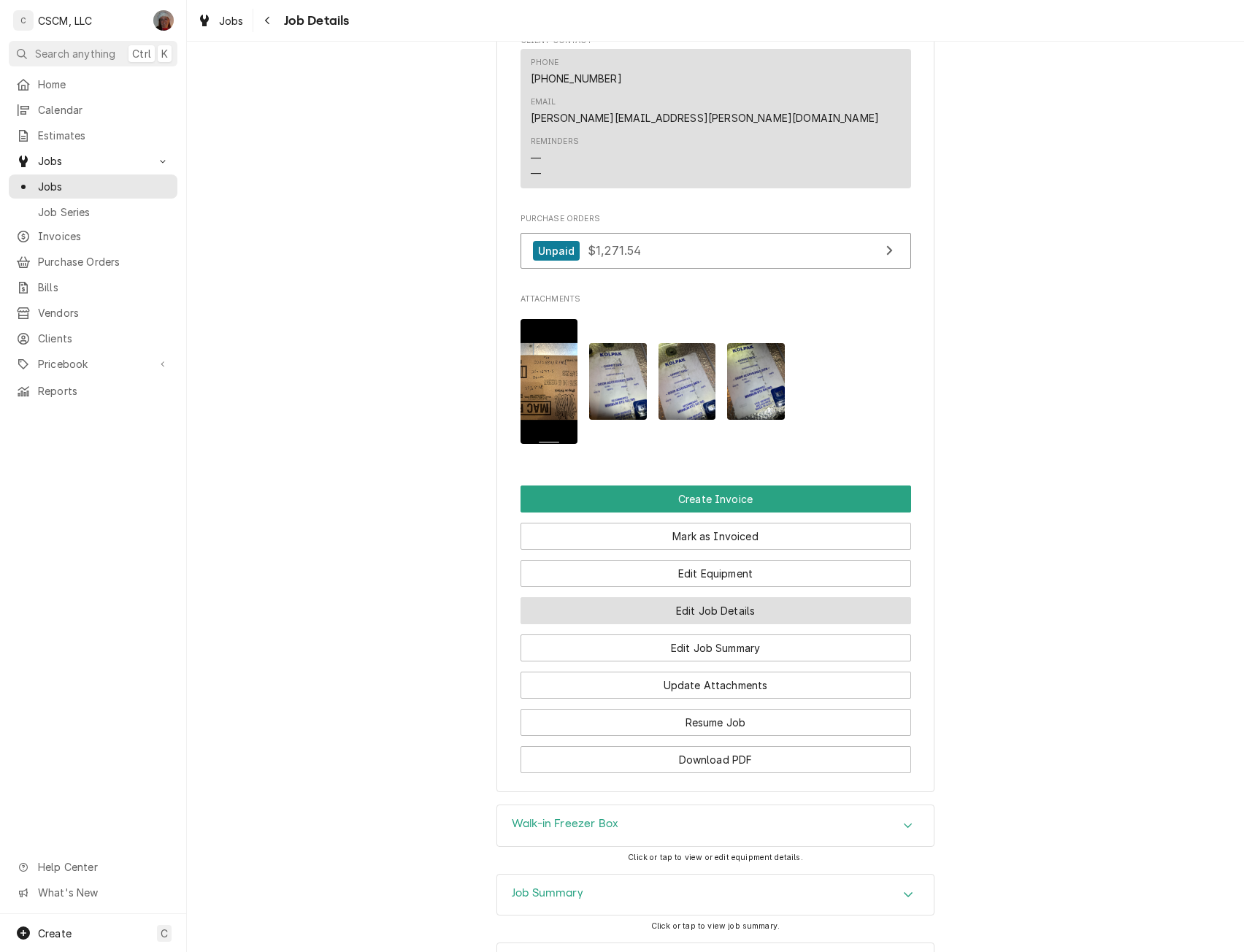
click at [756, 597] on button "Edit Job Details" at bounding box center [716, 611] width 390 height 27
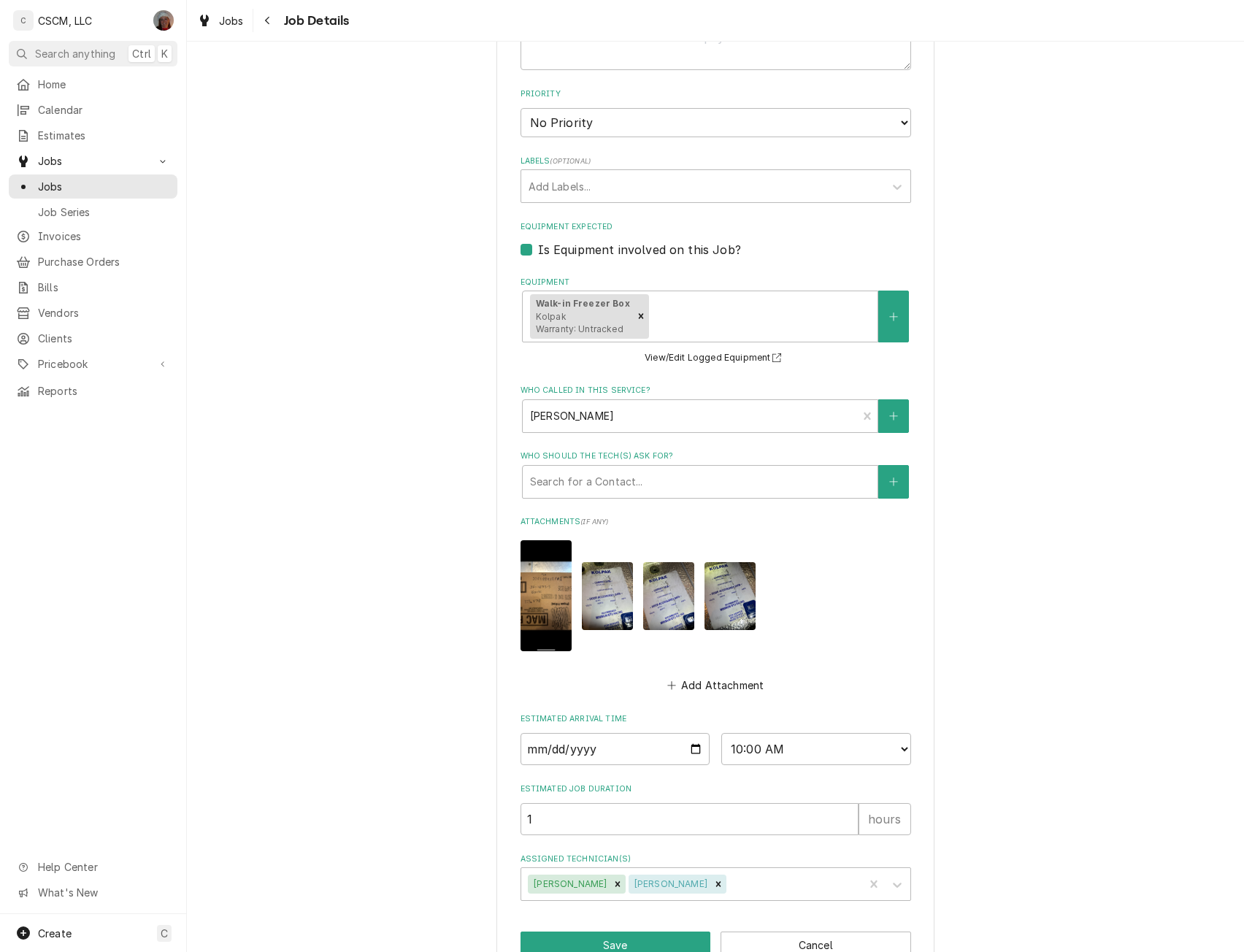
scroll to position [513, 0]
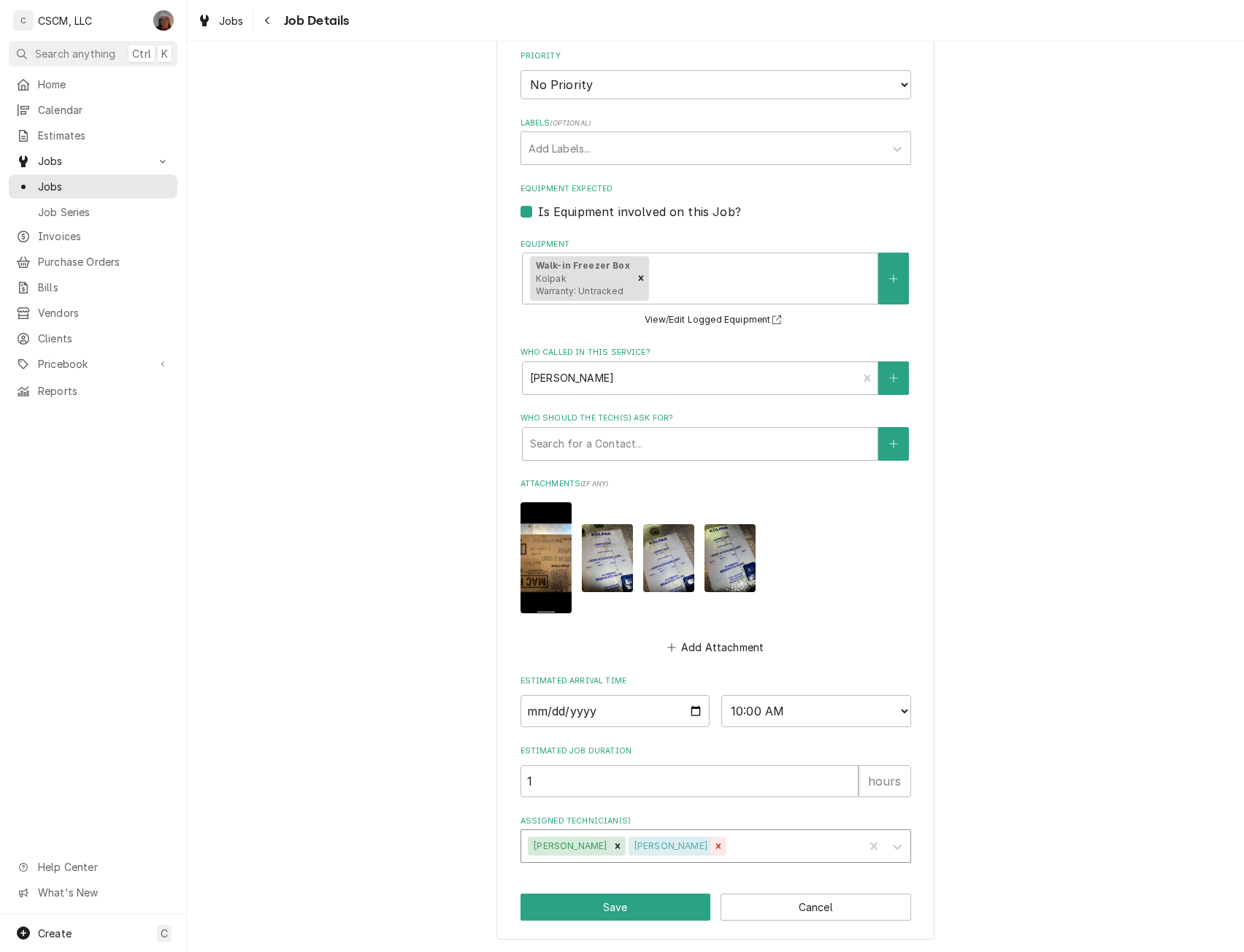
click at [713, 843] on icon "Remove Zackary Bain" at bounding box center [718, 846] width 10 height 10
click at [609, 905] on button "Save" at bounding box center [616, 907] width 191 height 27
type textarea "x"
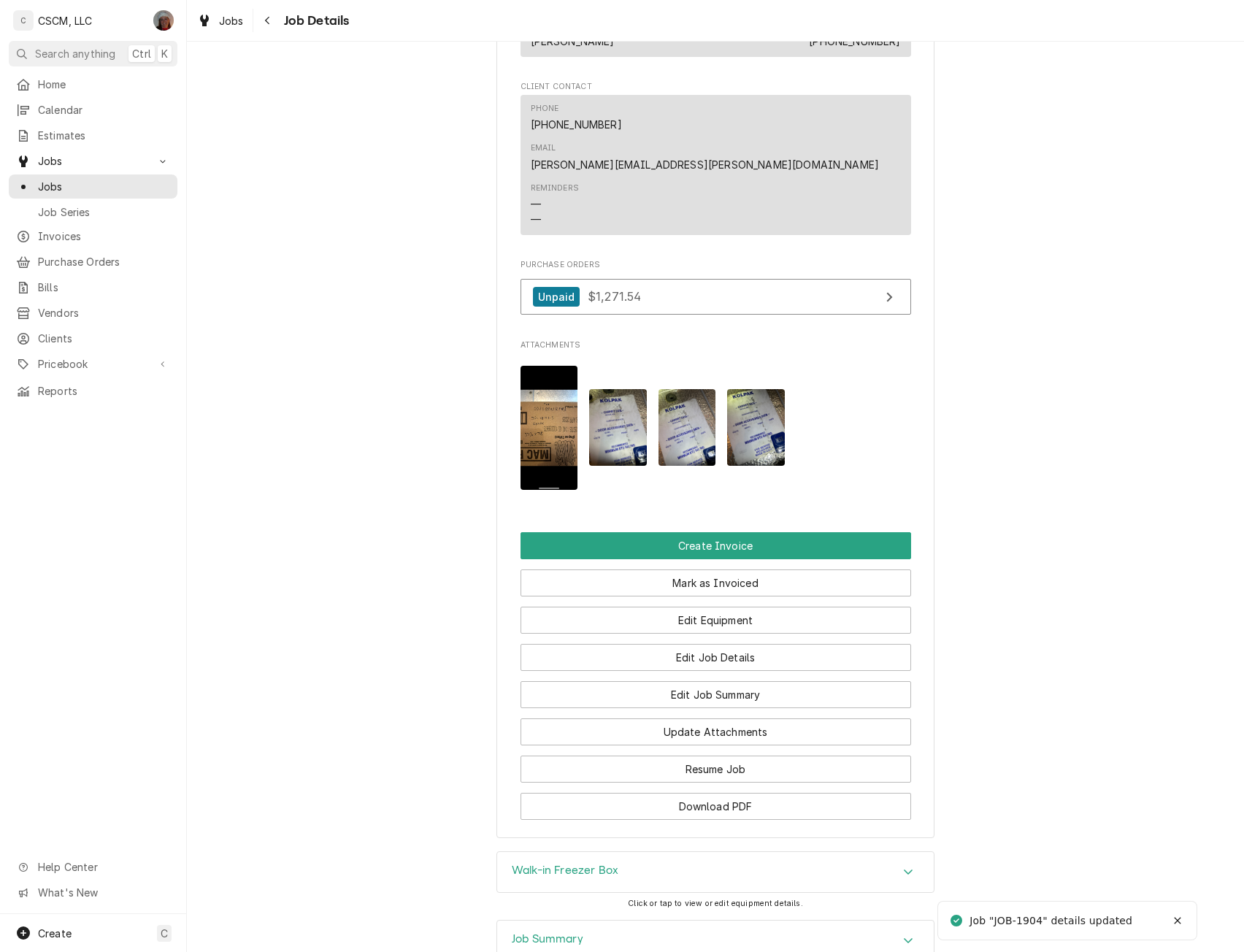
scroll to position [874, 0]
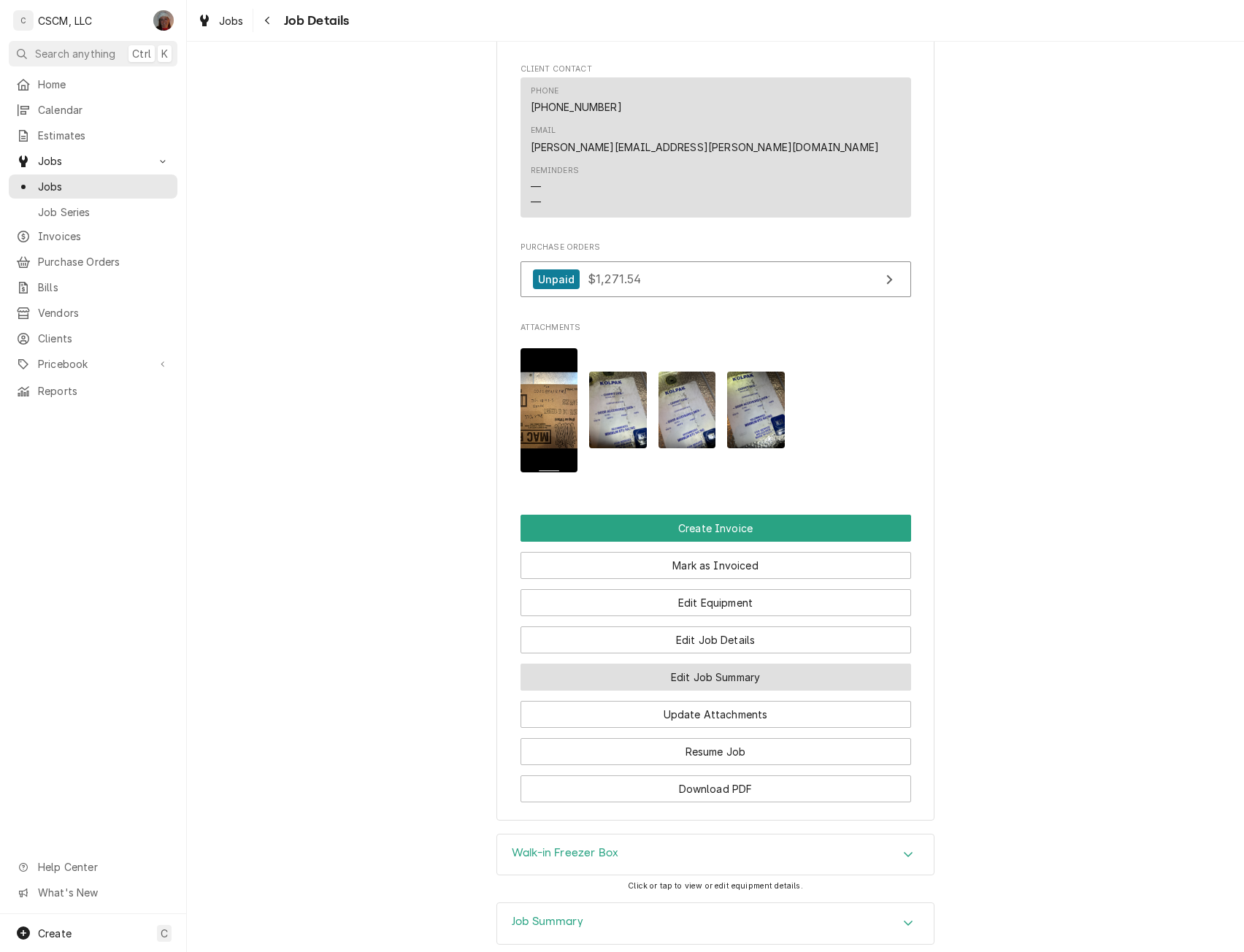
click at [674, 663] on button "Edit Job Summary" at bounding box center [716, 677] width 390 height 27
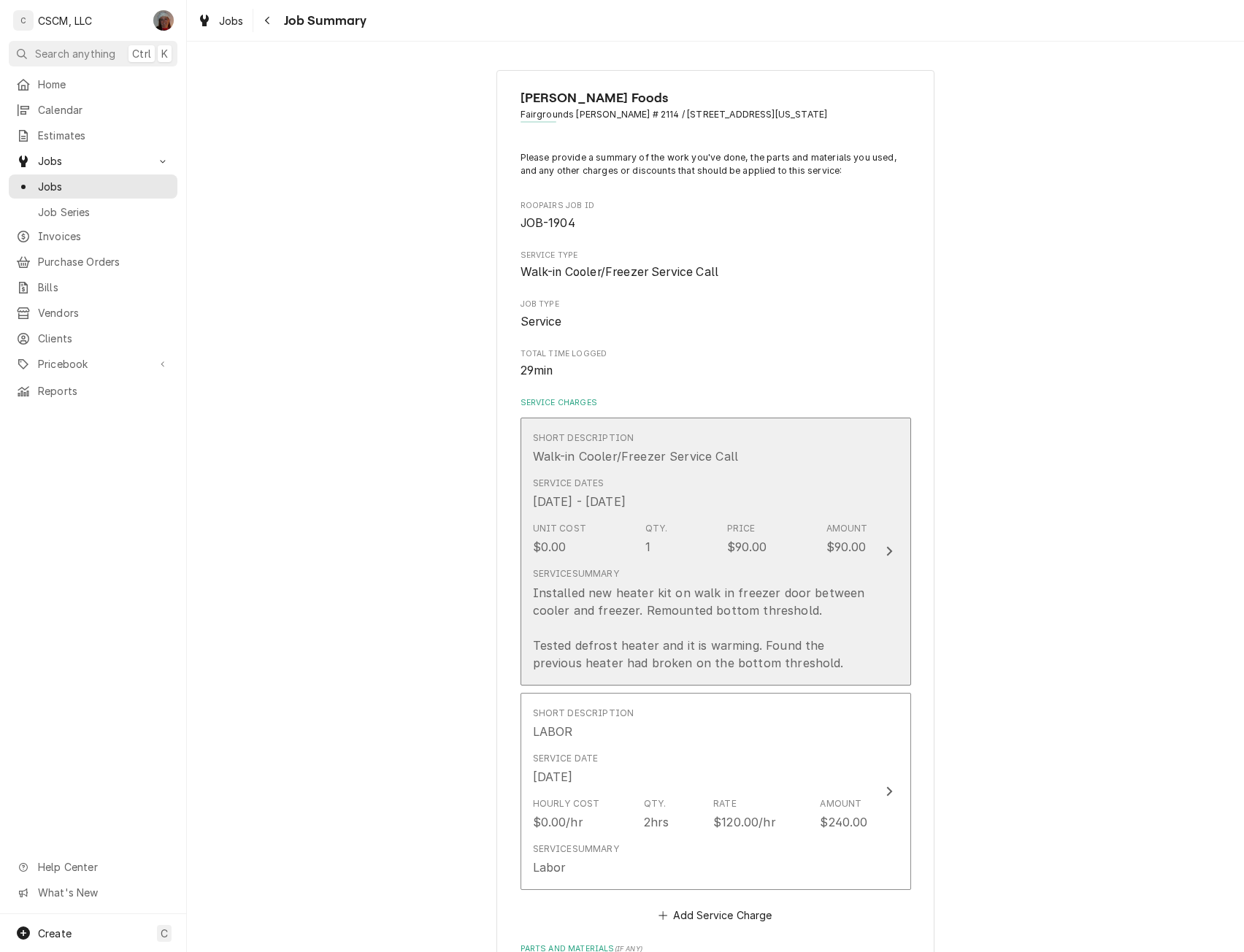
click at [892, 578] on button "Short Description Walk-in Cooler/Freezer Service Call Service Dates [DATE] - [D…" at bounding box center [716, 551] width 390 height 268
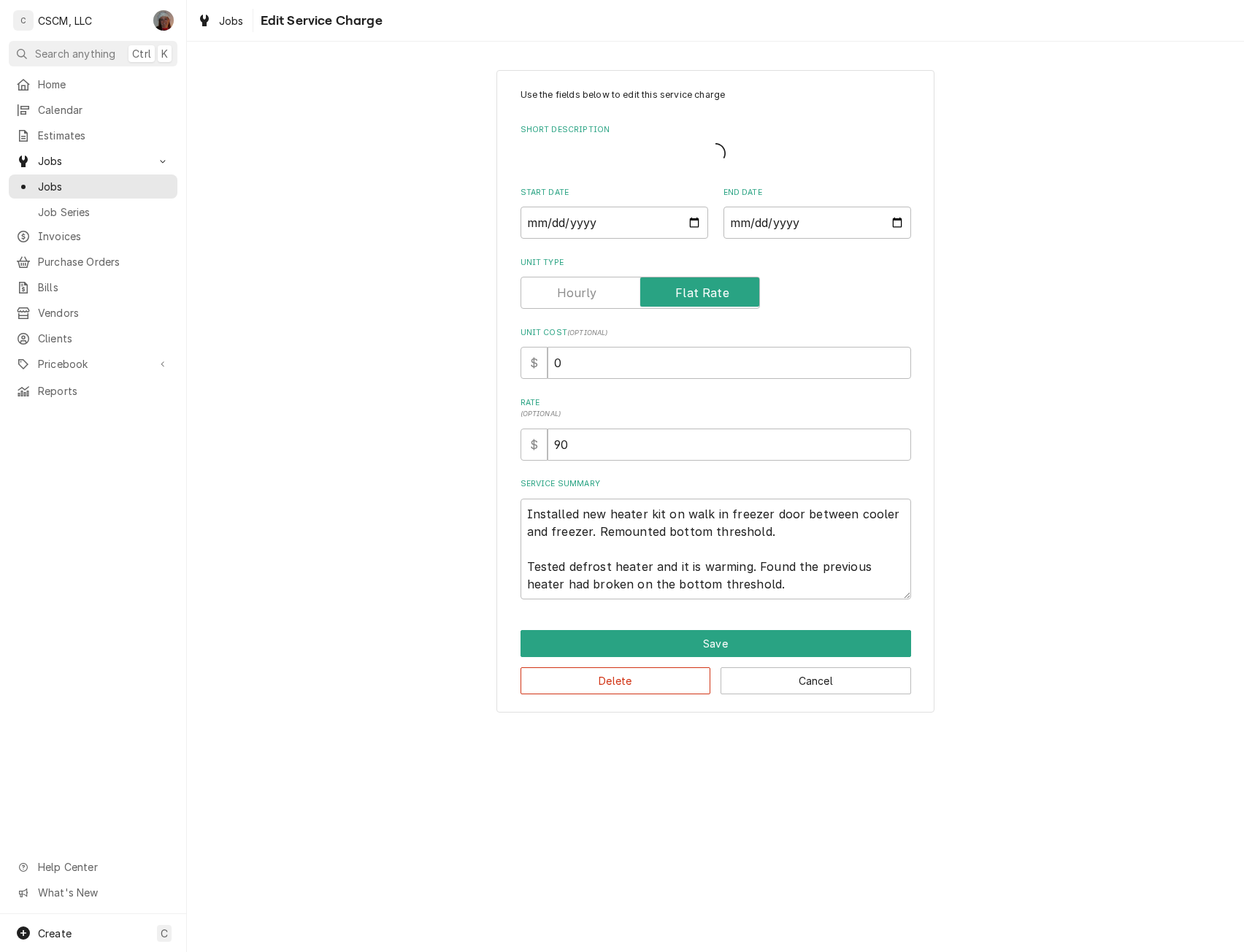
type textarea "x"
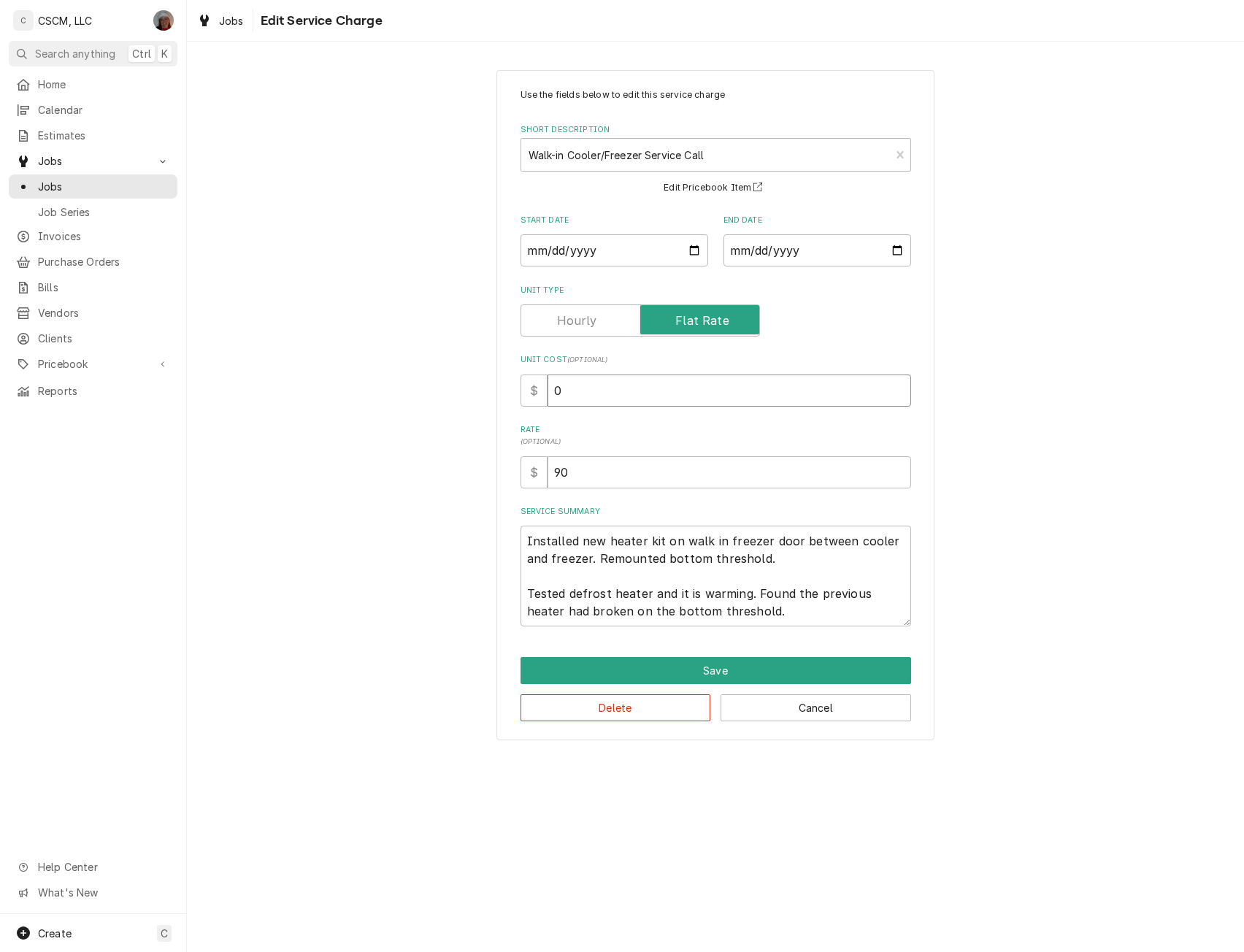
click at [557, 386] on input "0" at bounding box center [729, 390] width 363 height 32
type input "90"
type textarea "x"
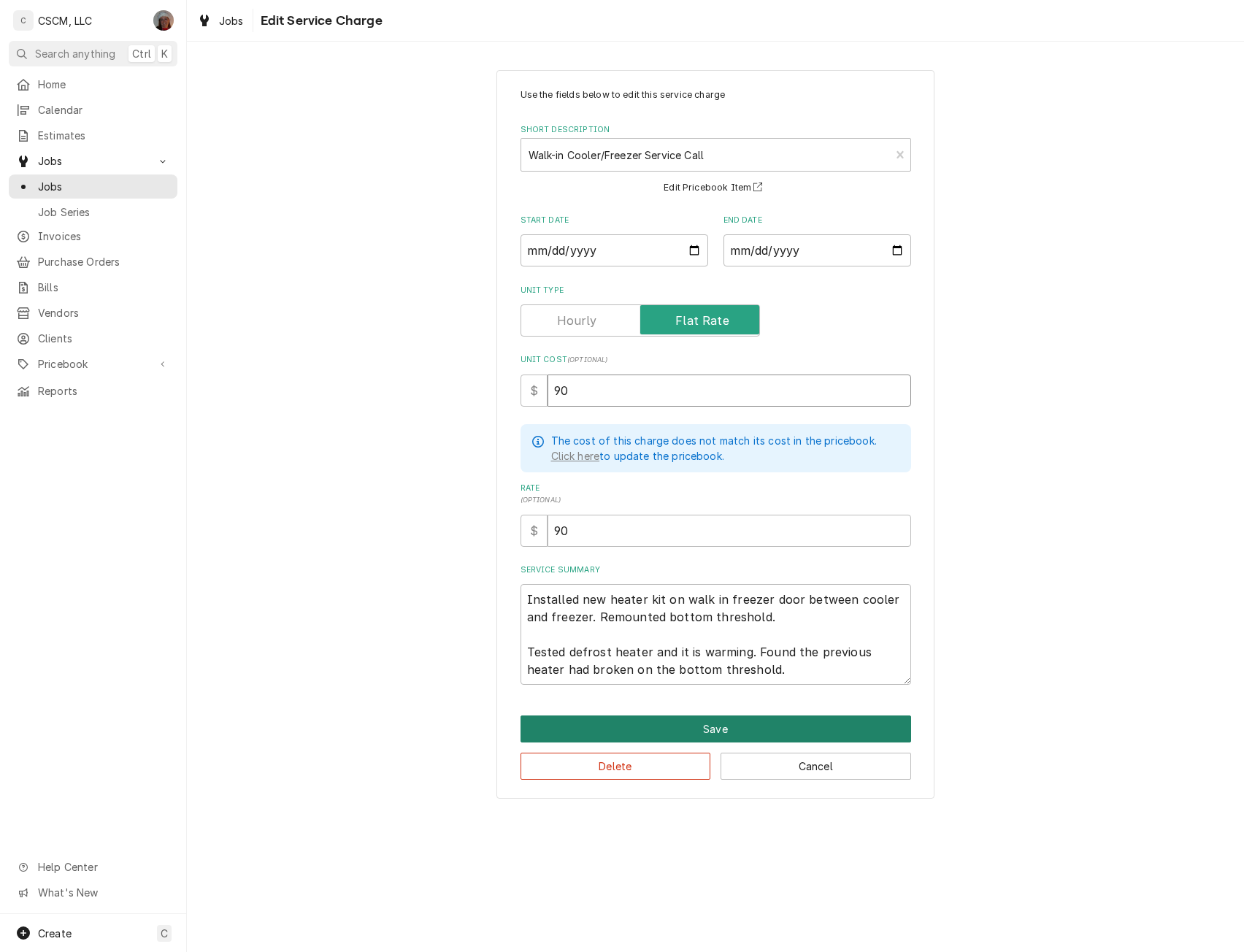
type input "90"
click at [698, 726] on button "Save" at bounding box center [716, 729] width 390 height 27
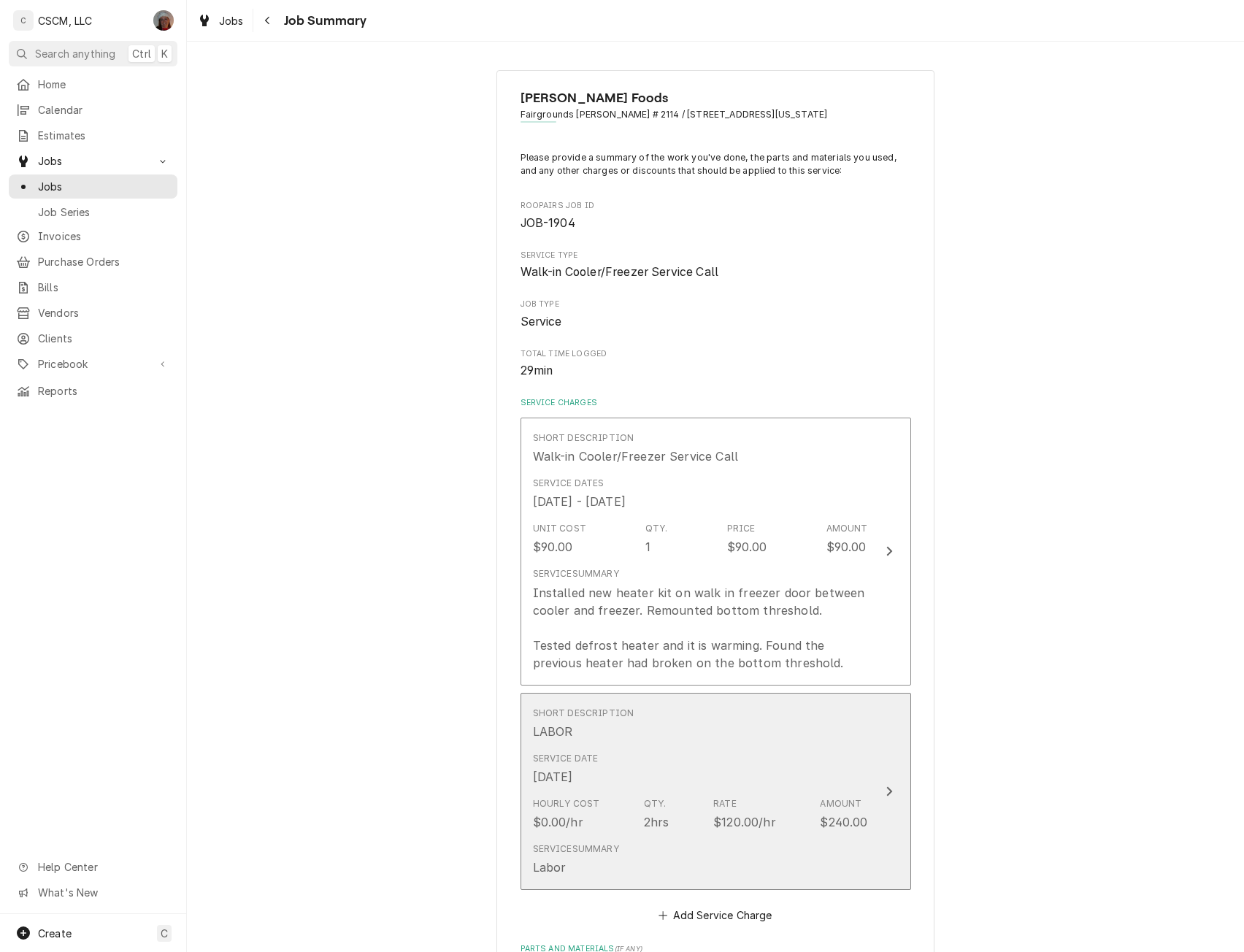
click at [880, 794] on div "Update Line Item" at bounding box center [889, 791] width 19 height 18
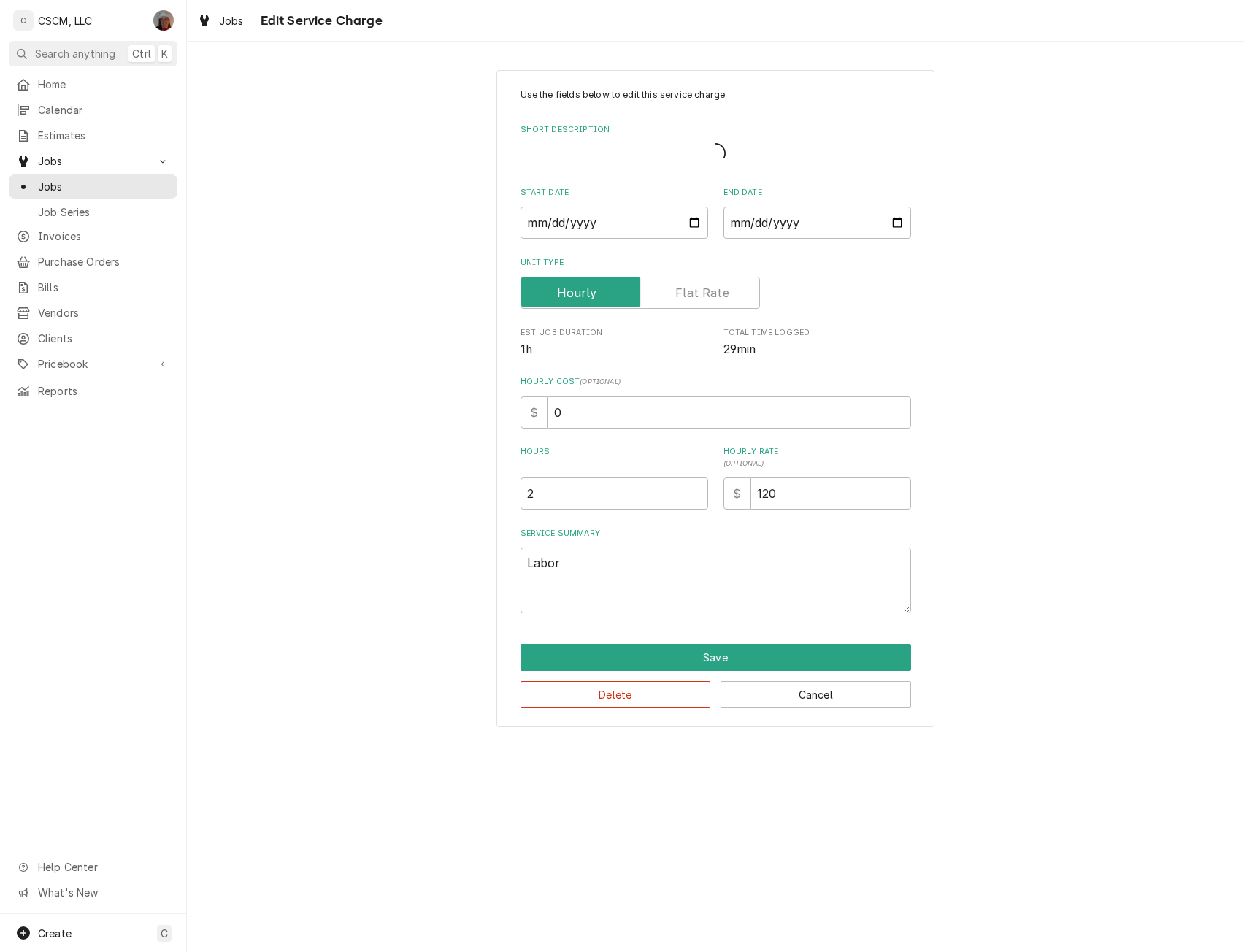
type textarea "x"
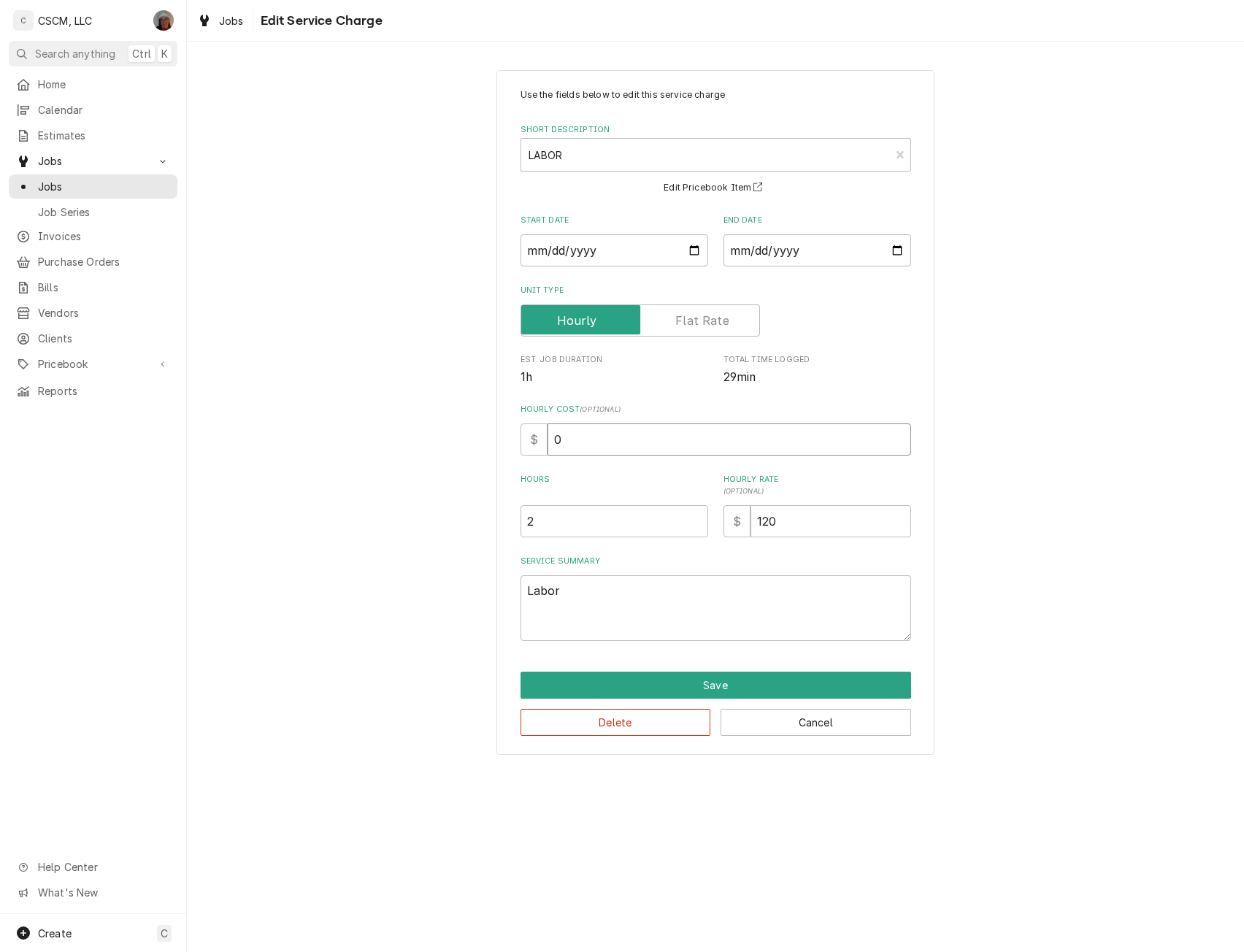
drag, startPoint x: 565, startPoint y: 439, endPoint x: 519, endPoint y: 435, distance: 46.2
click at [519, 435] on div "Use the fields below to edit this service charge Short Description LABOR LAB Ed…" at bounding box center [716, 412] width 438 height 685
type input "3"
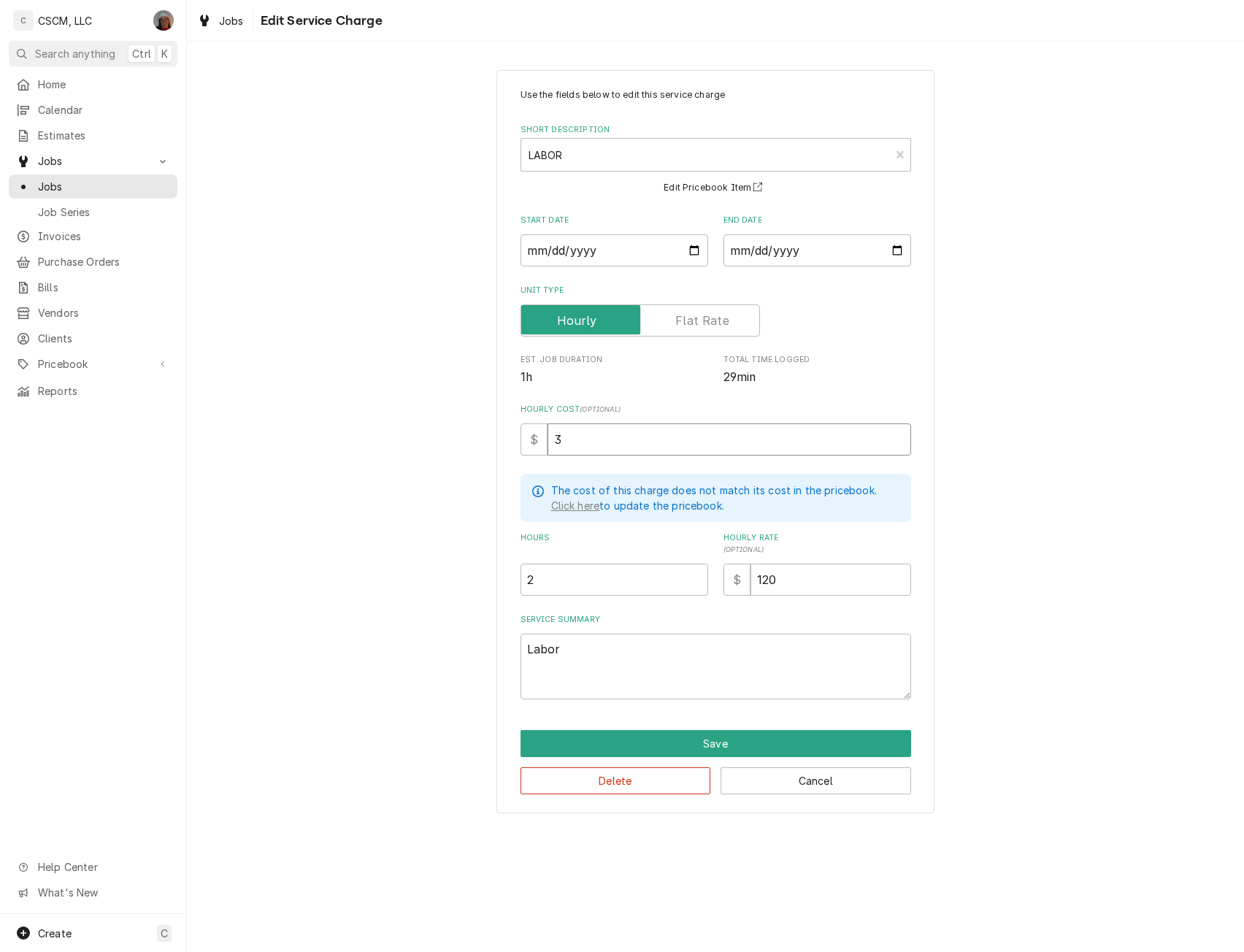
type textarea "x"
type input "32"
type textarea "x"
type input "32.5"
type textarea "x"
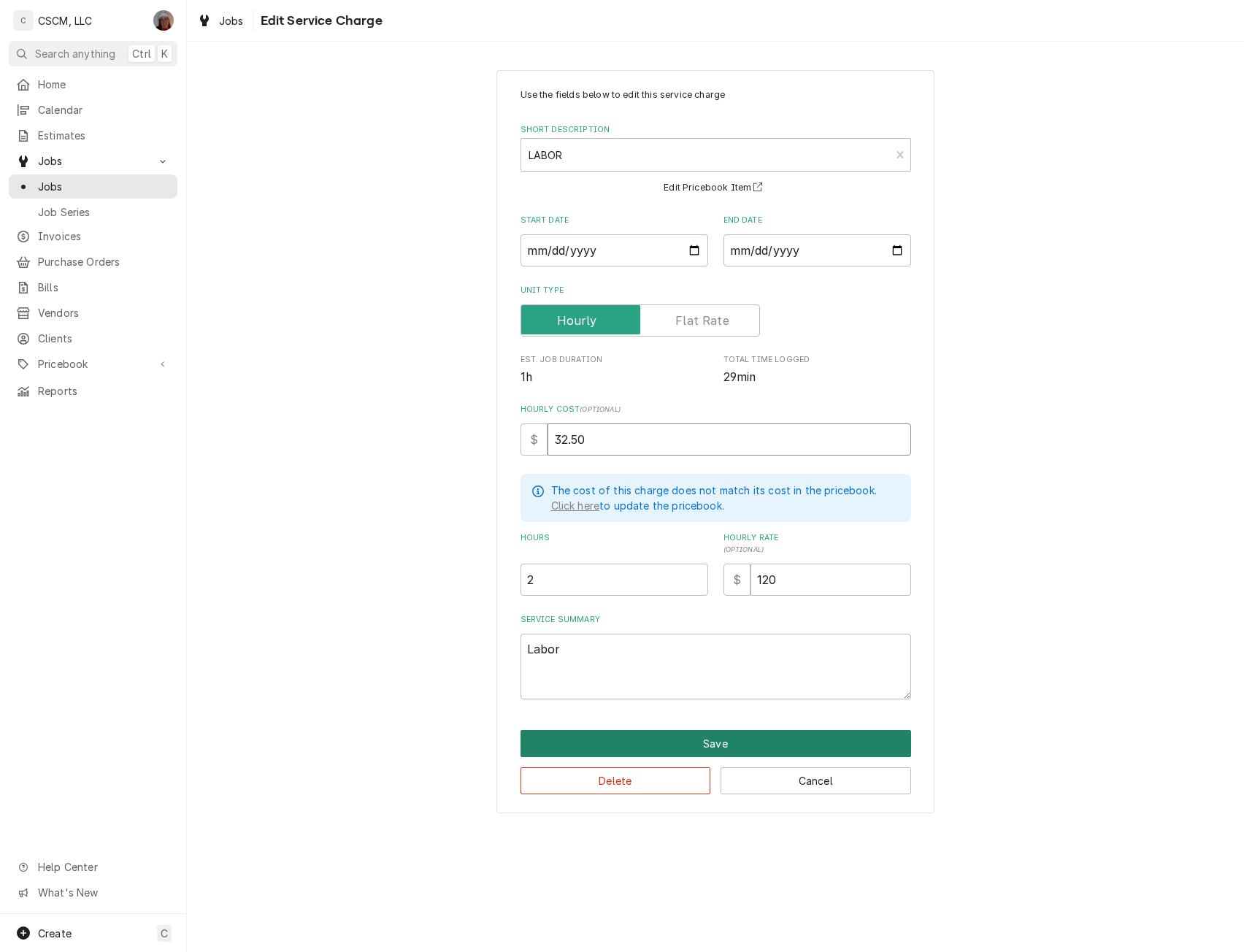
type input "32.50"
click at [728, 745] on button "Save" at bounding box center [716, 743] width 390 height 27
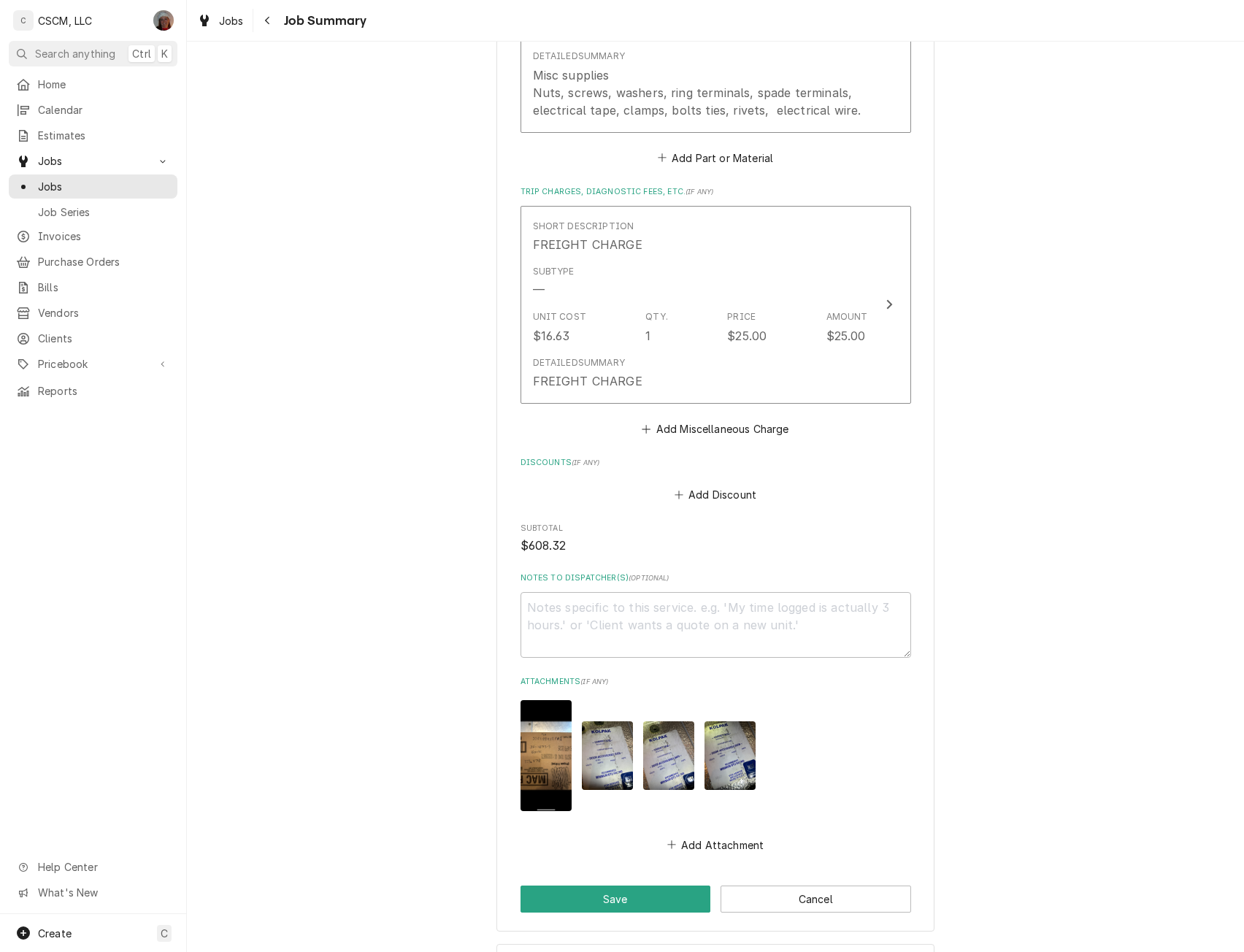
scroll to position [1507, 0]
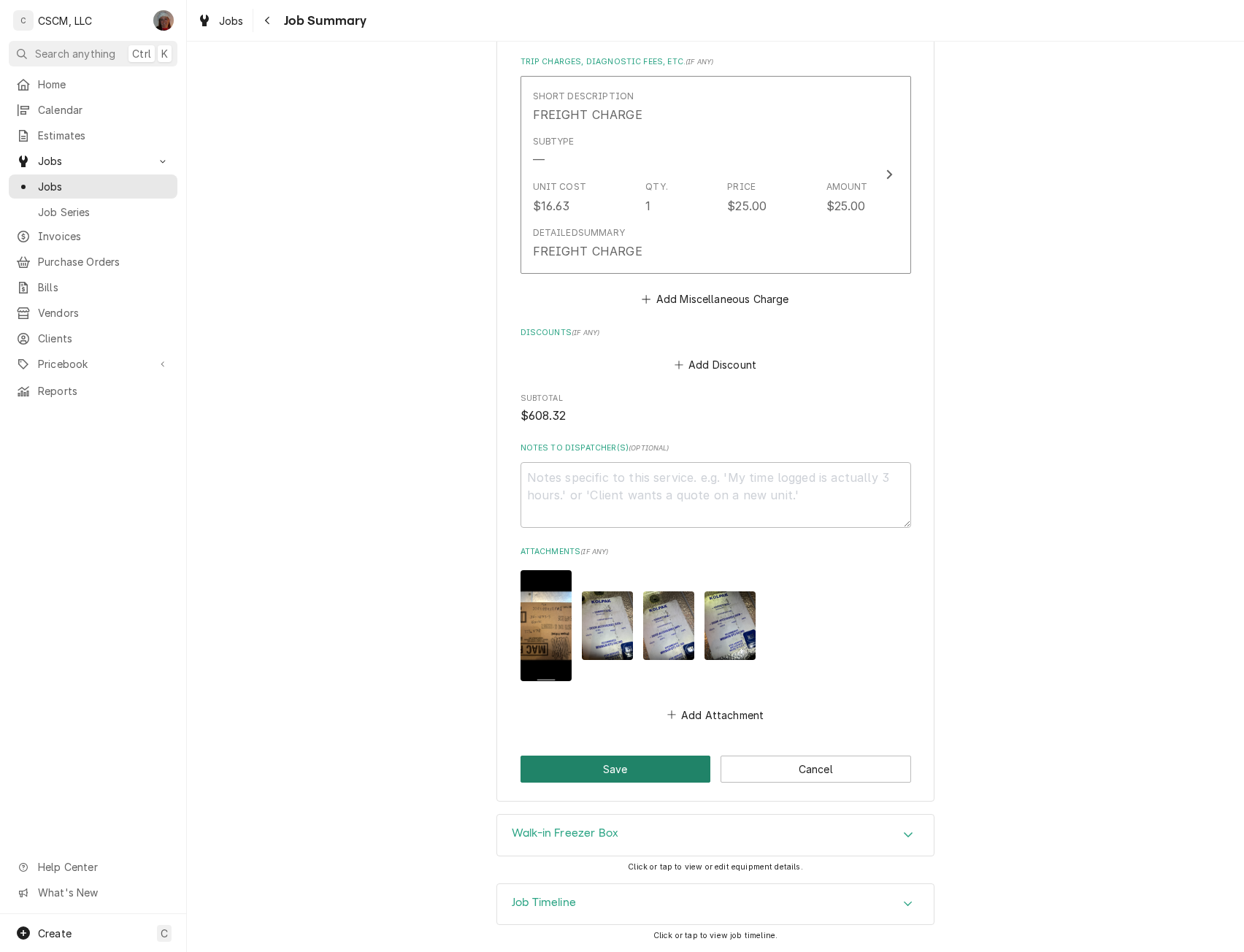
click at [599, 768] on button "Save" at bounding box center [616, 769] width 191 height 27
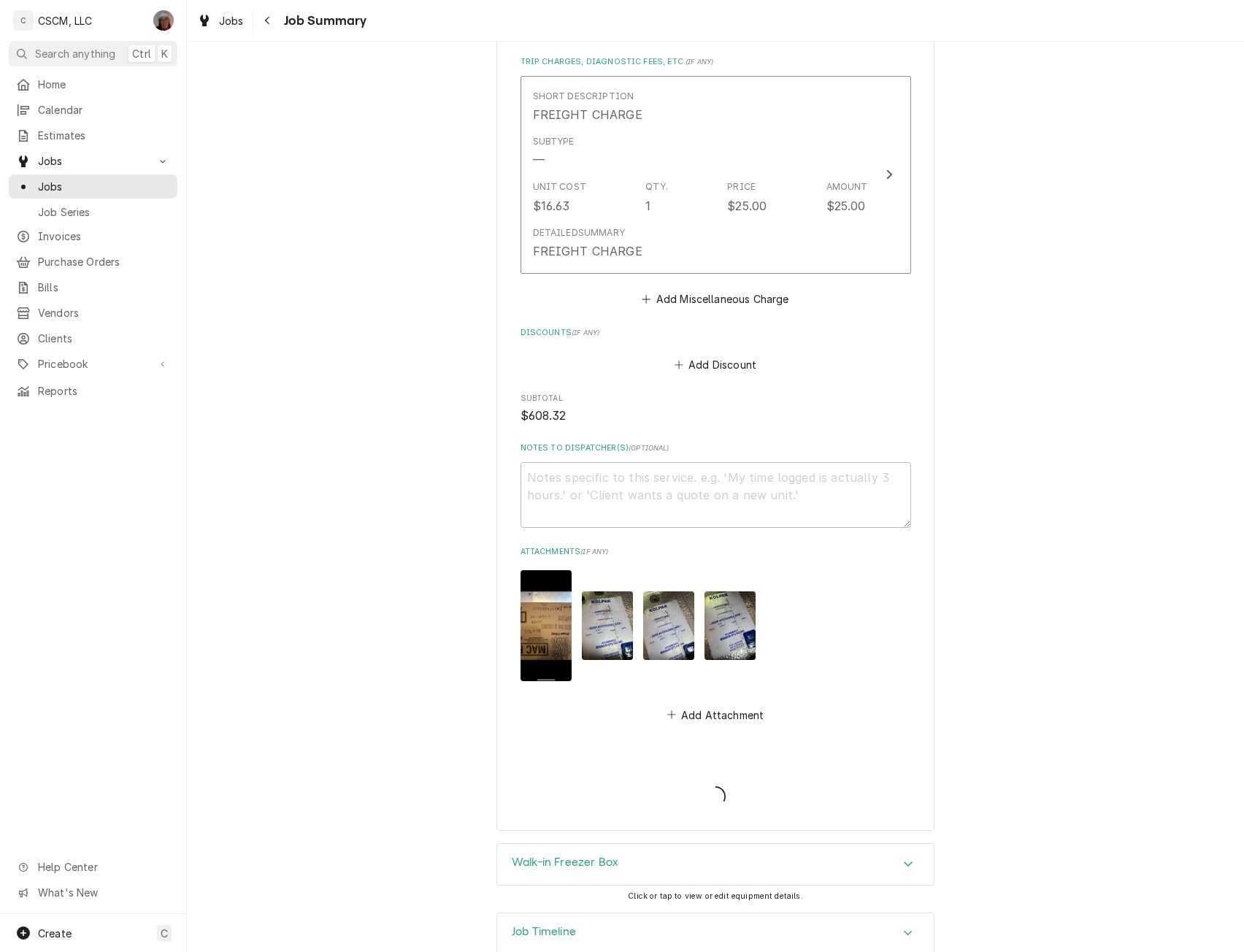
type textarea "x"
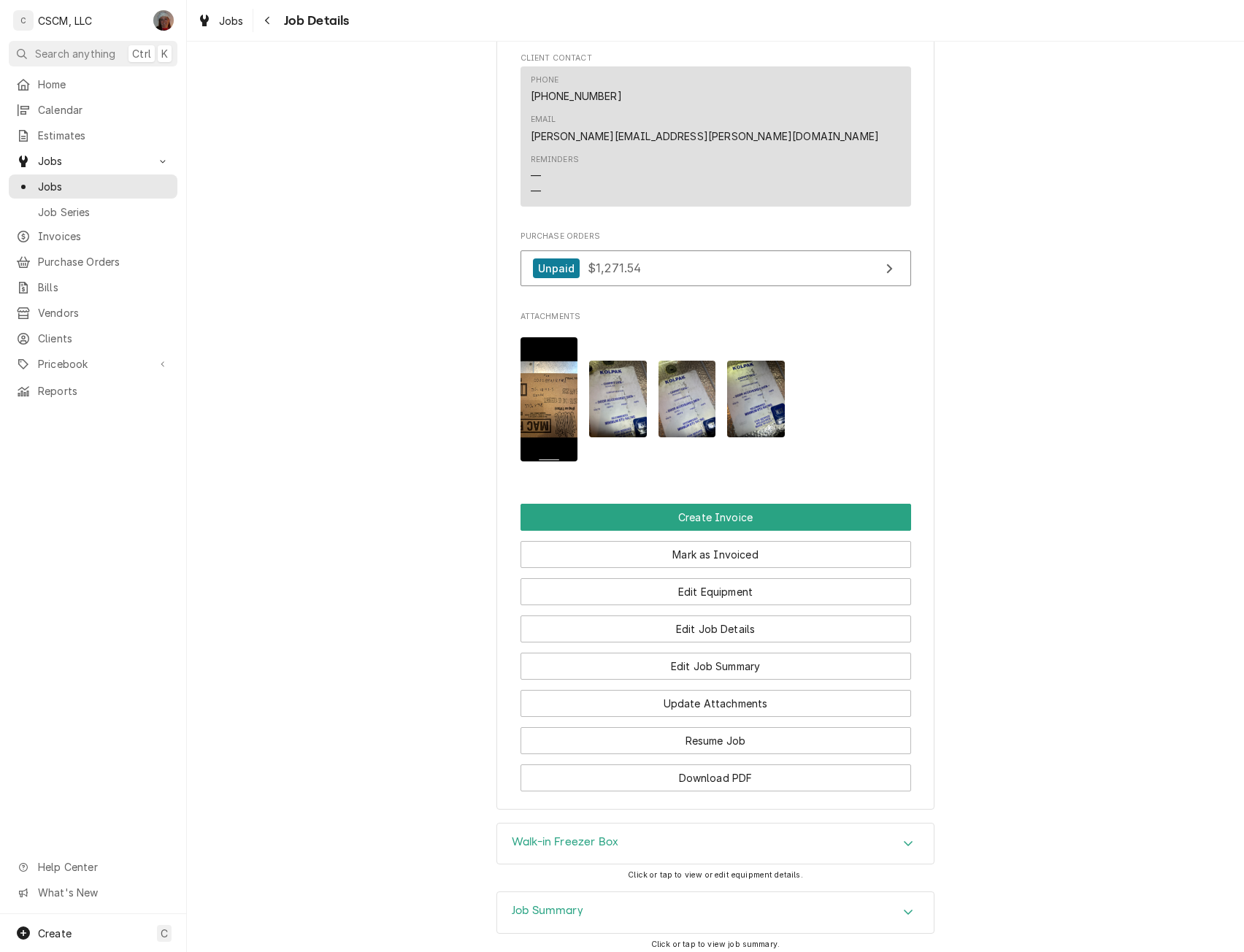
scroll to position [955, 0]
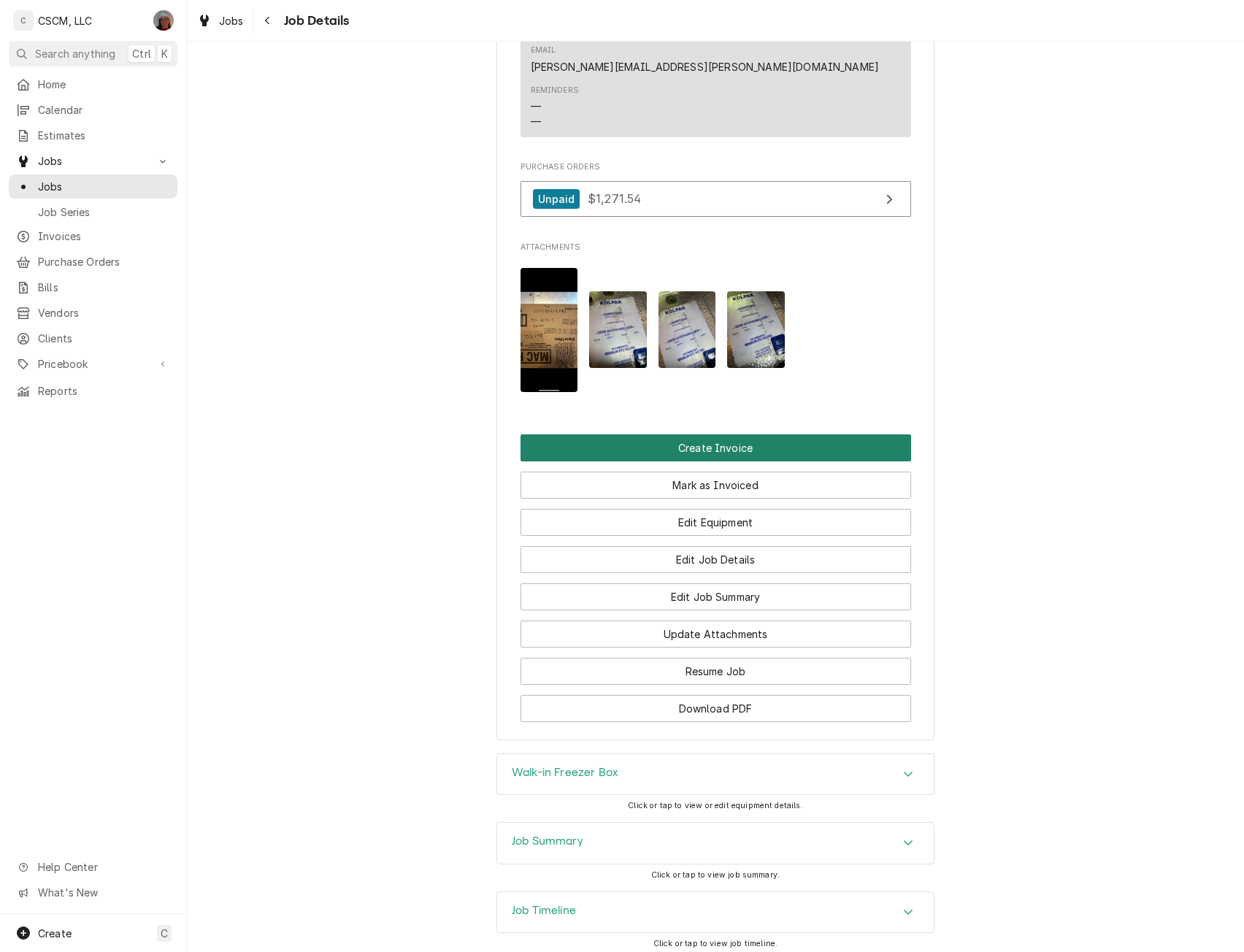
click at [723, 434] on button "Create Invoice" at bounding box center [716, 448] width 390 height 27
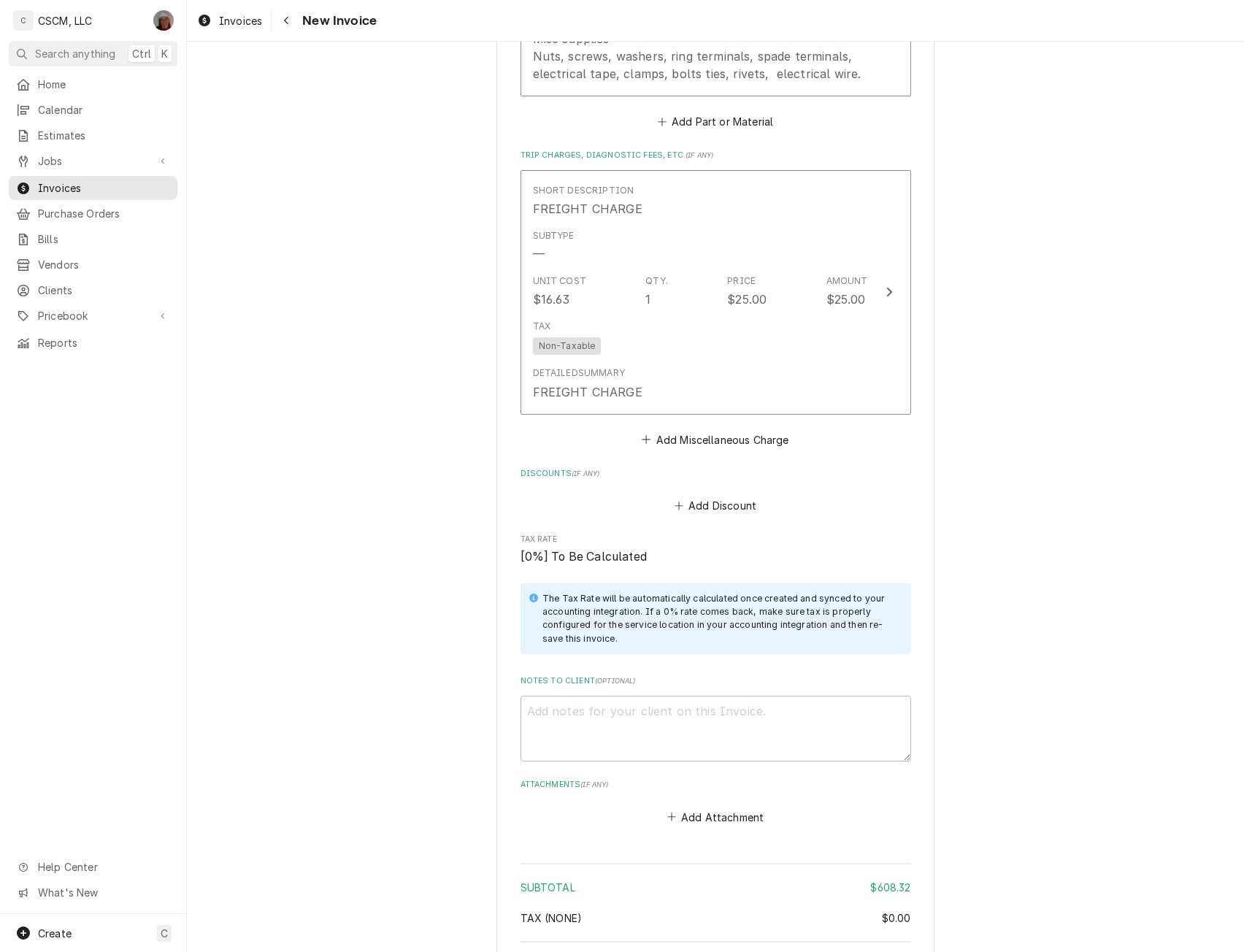
scroll to position [2613, 0]
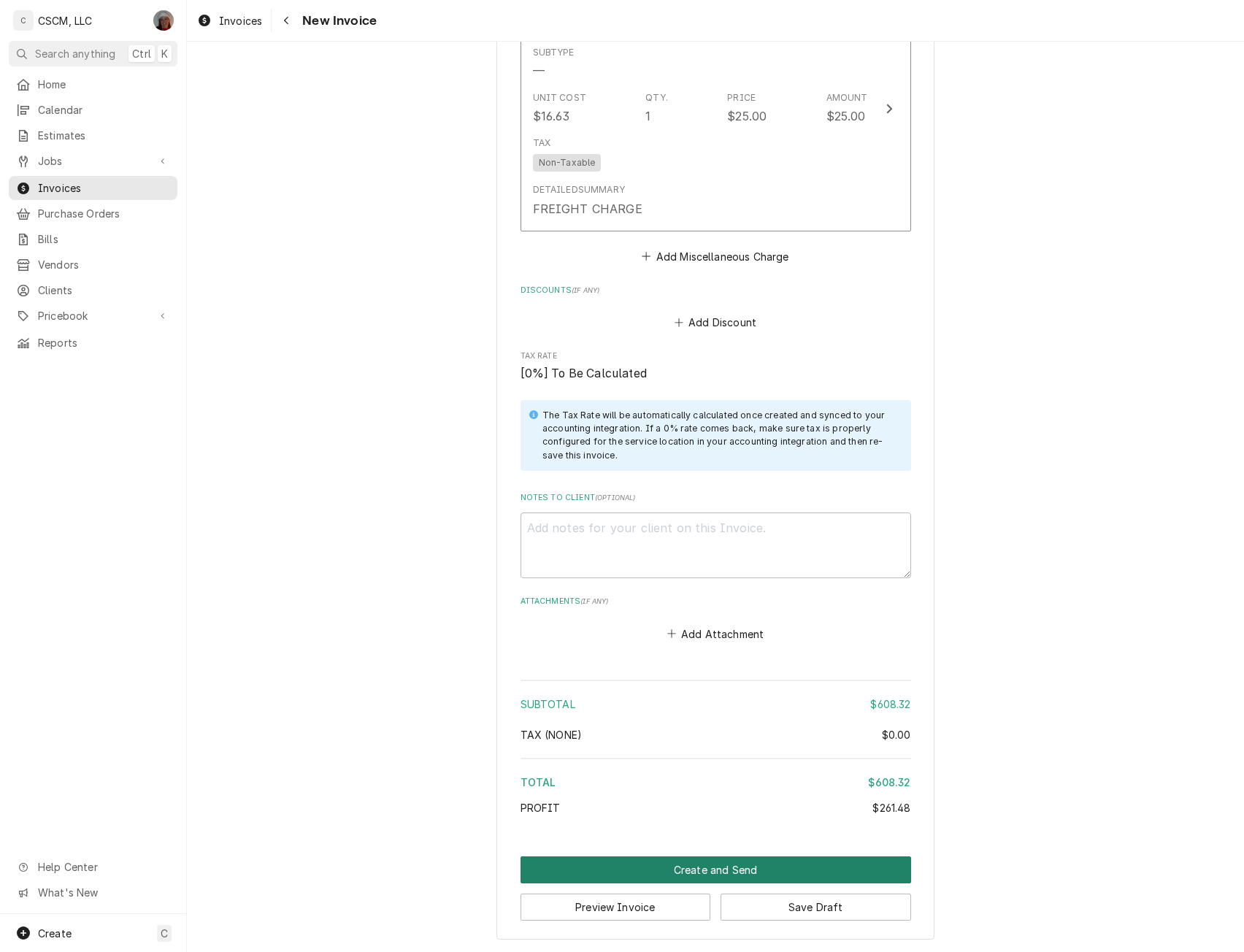
click at [699, 870] on button "Create and Send" at bounding box center [716, 870] width 390 height 27
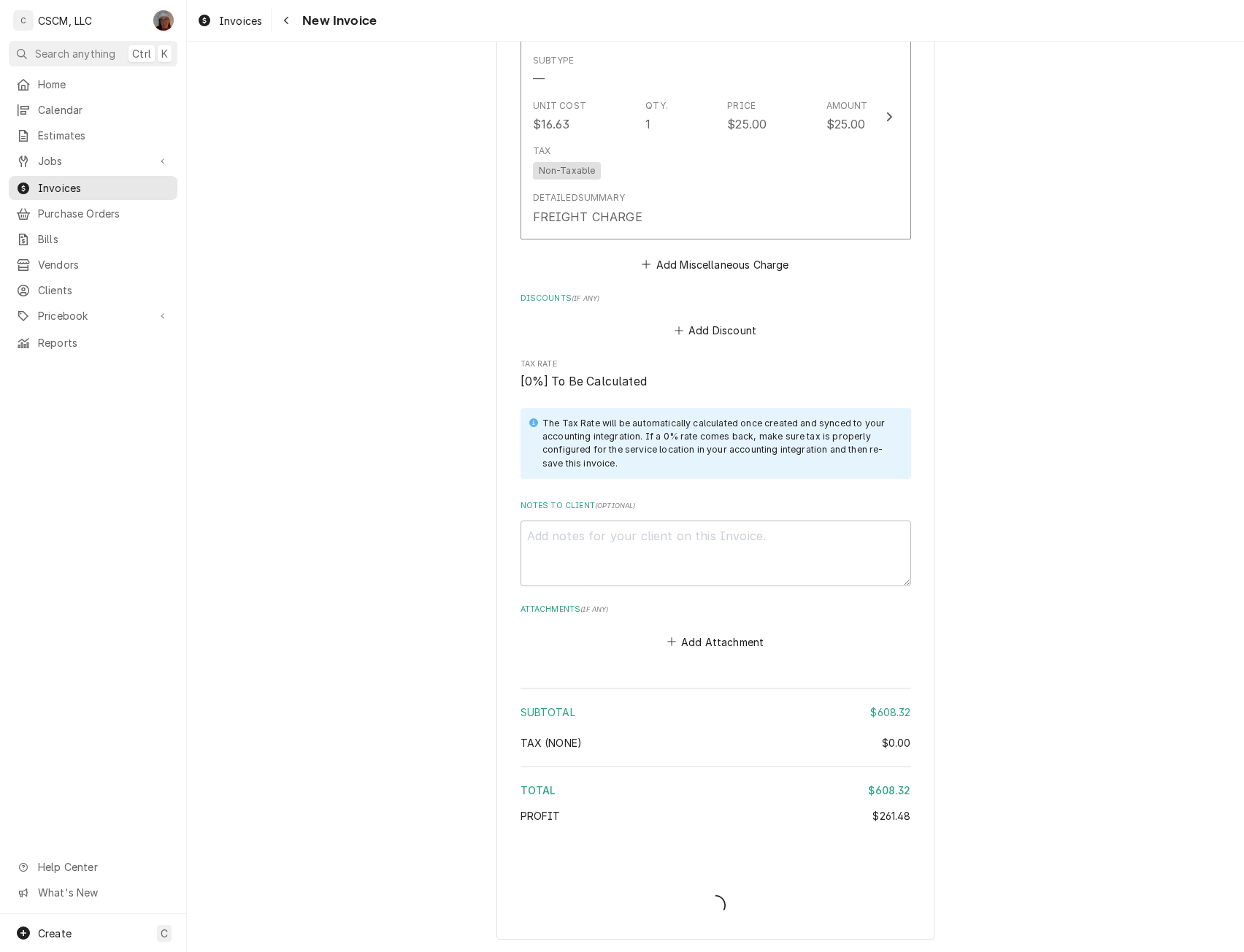
scroll to position [2604, 0]
type textarea "x"
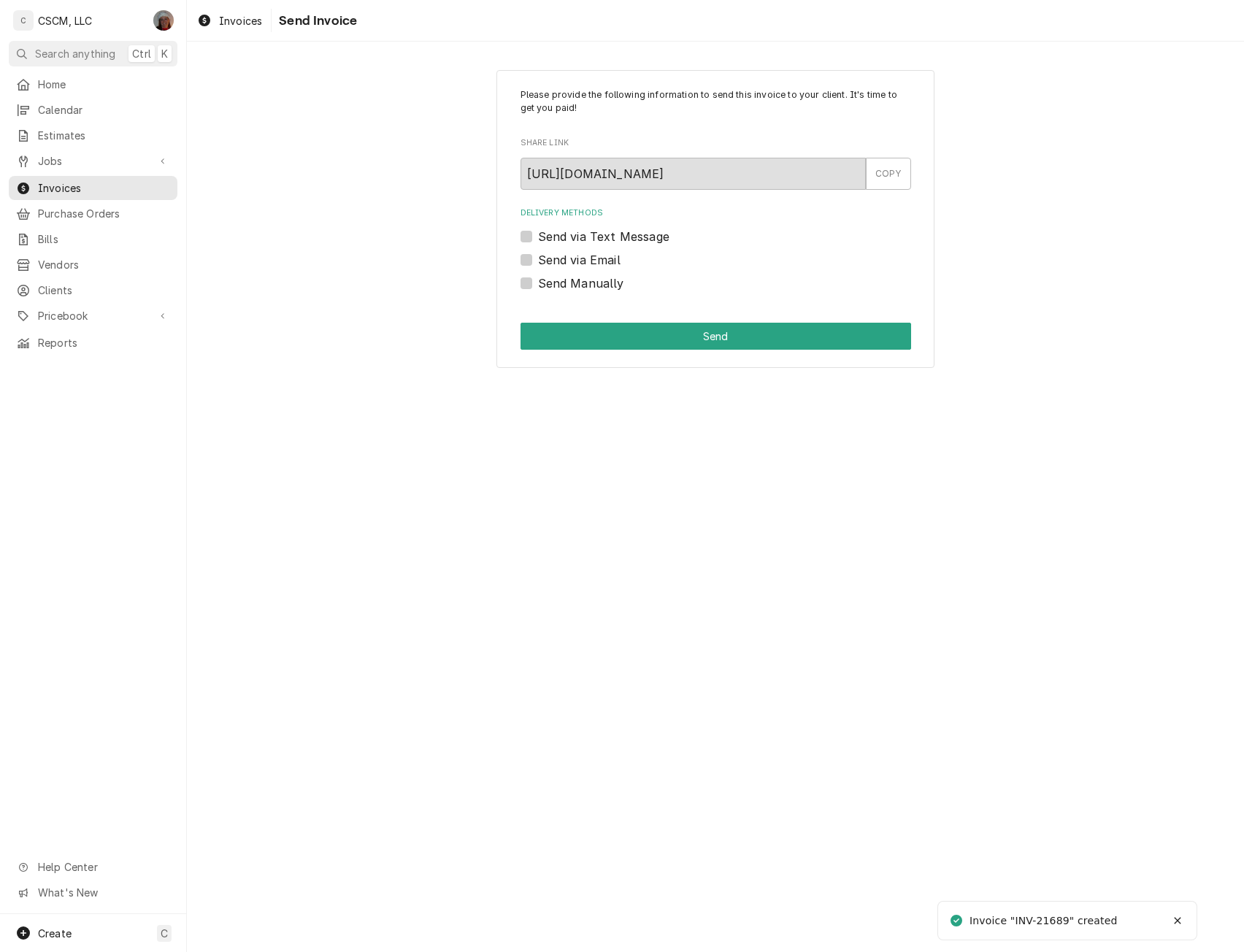
click at [538, 277] on label "Send Manually" at bounding box center [581, 283] width 86 height 18
click at [538, 277] on input "Send Manually" at bounding box center [734, 291] width 390 height 32
checkbox input "true"
click at [557, 328] on button "Send" at bounding box center [716, 336] width 390 height 27
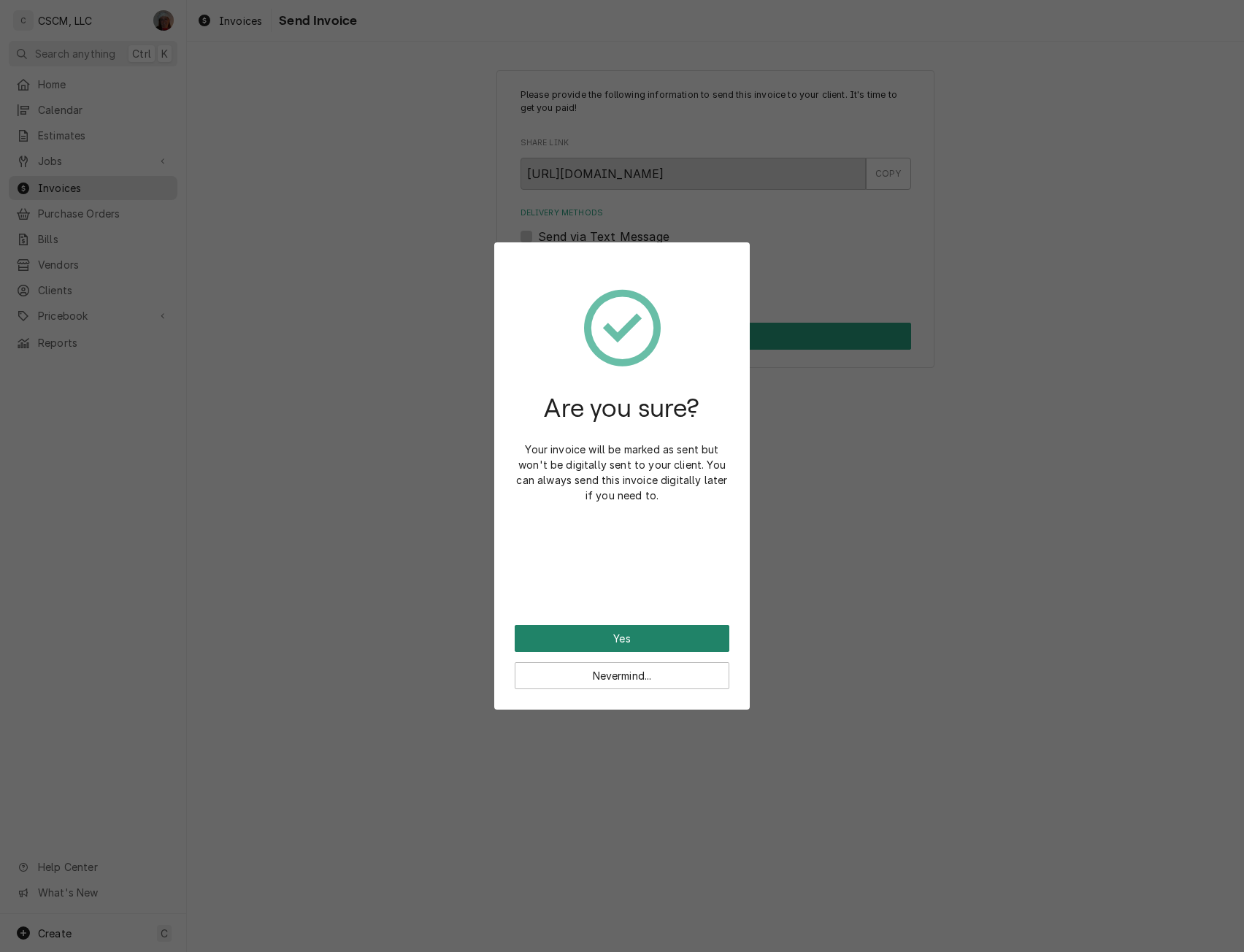
click at [581, 634] on button "Yes" at bounding box center [622, 639] width 215 height 27
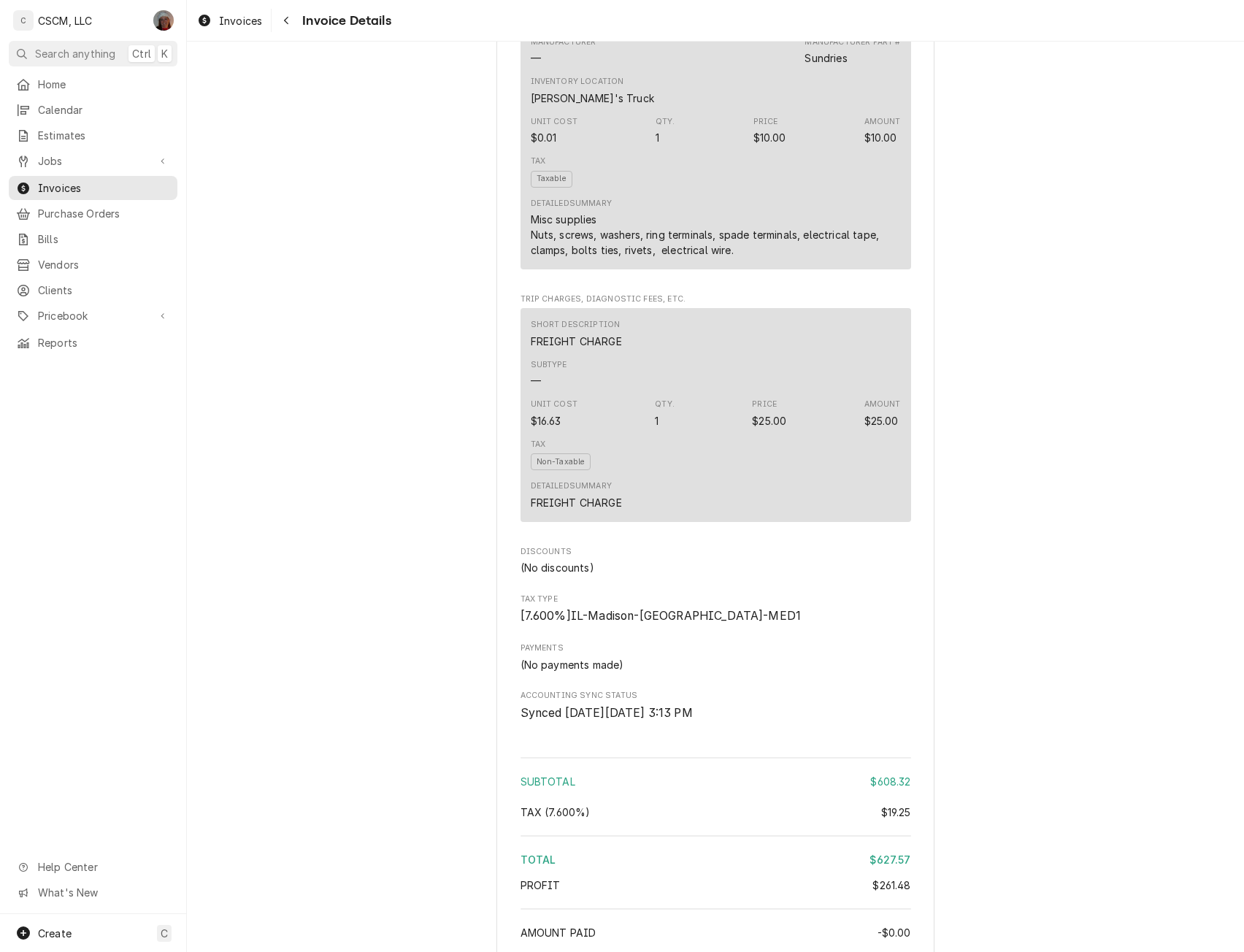
scroll to position [1963, 0]
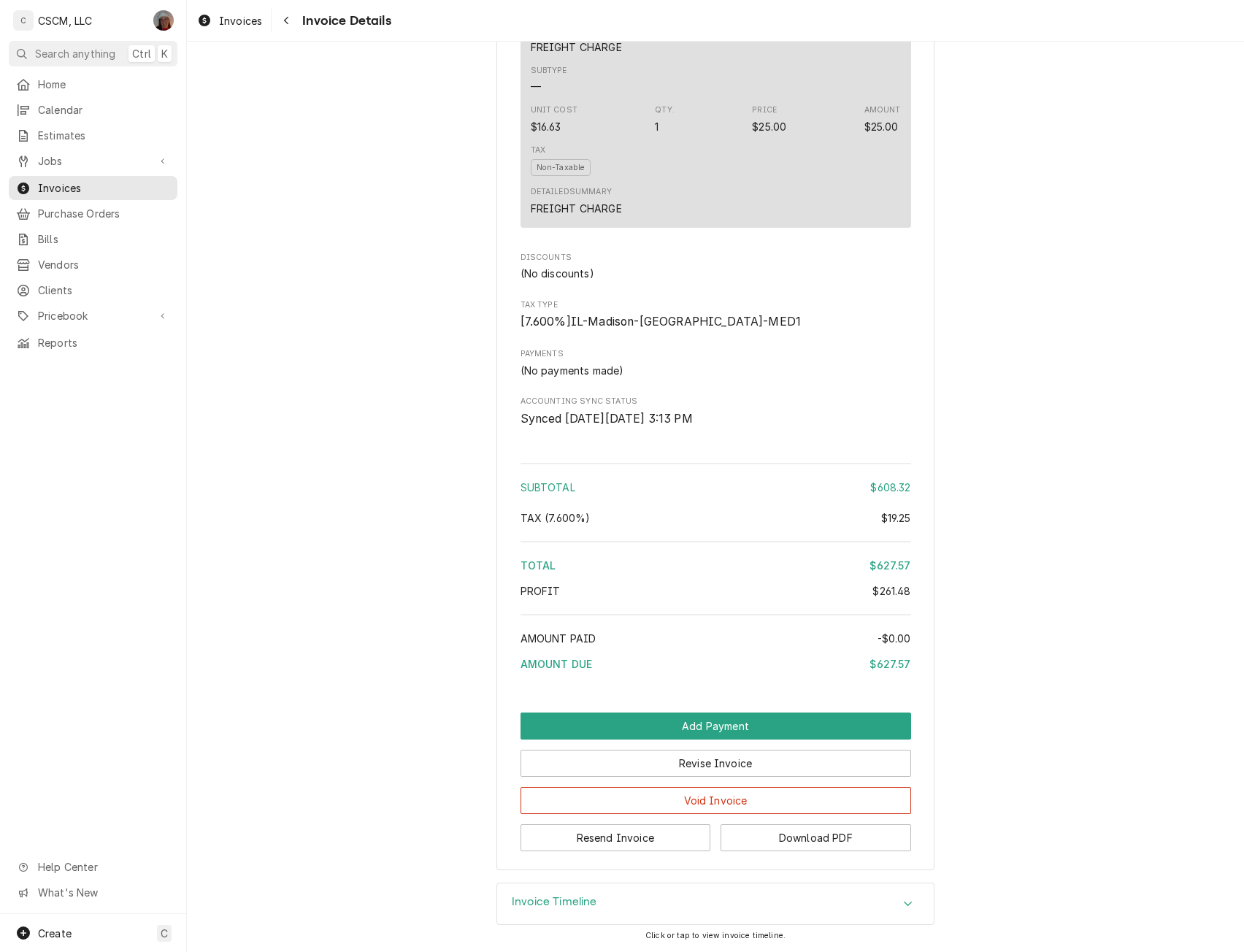
click at [909, 900] on div "Accordion Header" at bounding box center [908, 903] width 22 height 18
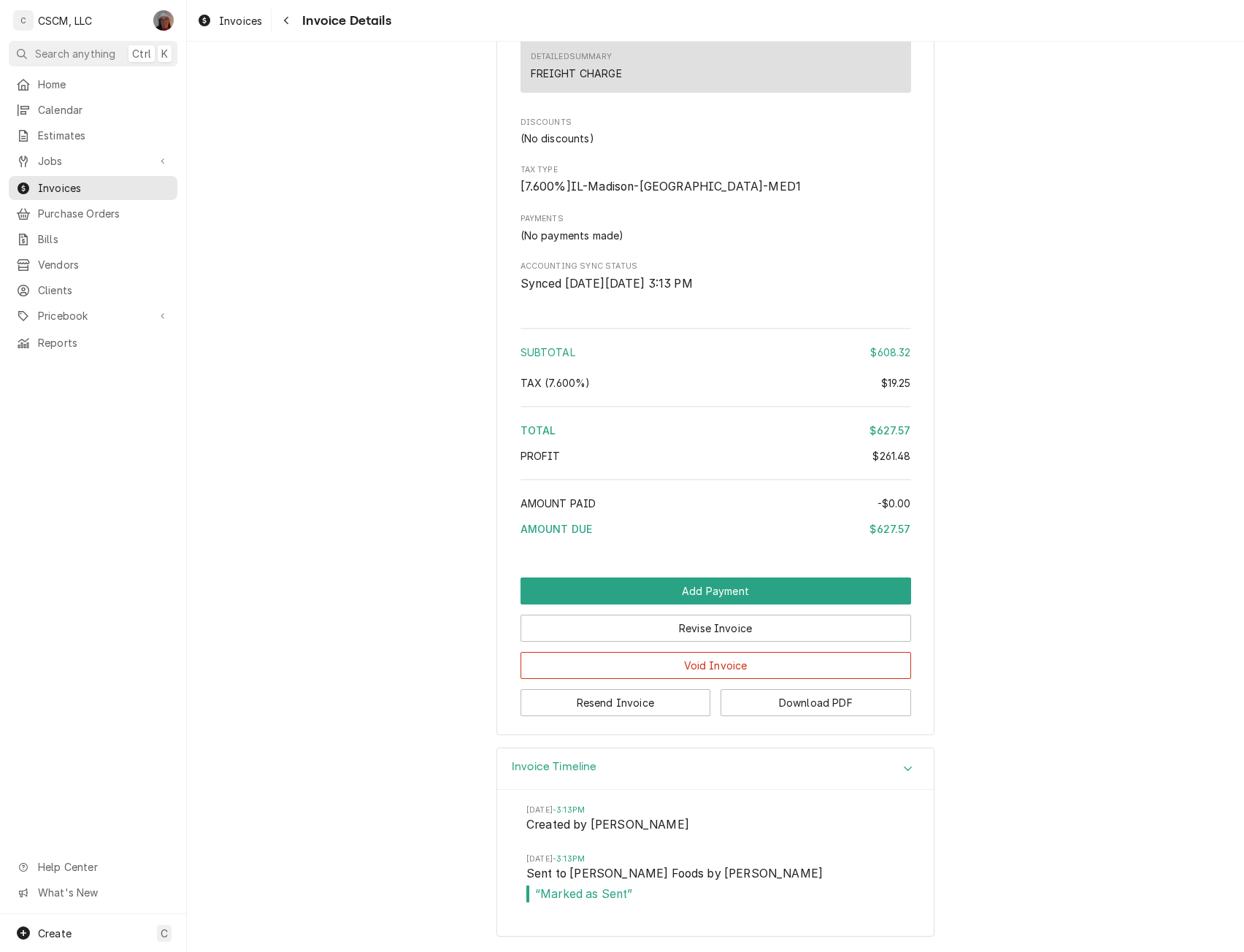
scroll to position [2099, 0]
click at [635, 701] on button "Resend Invoice" at bounding box center [616, 703] width 191 height 27
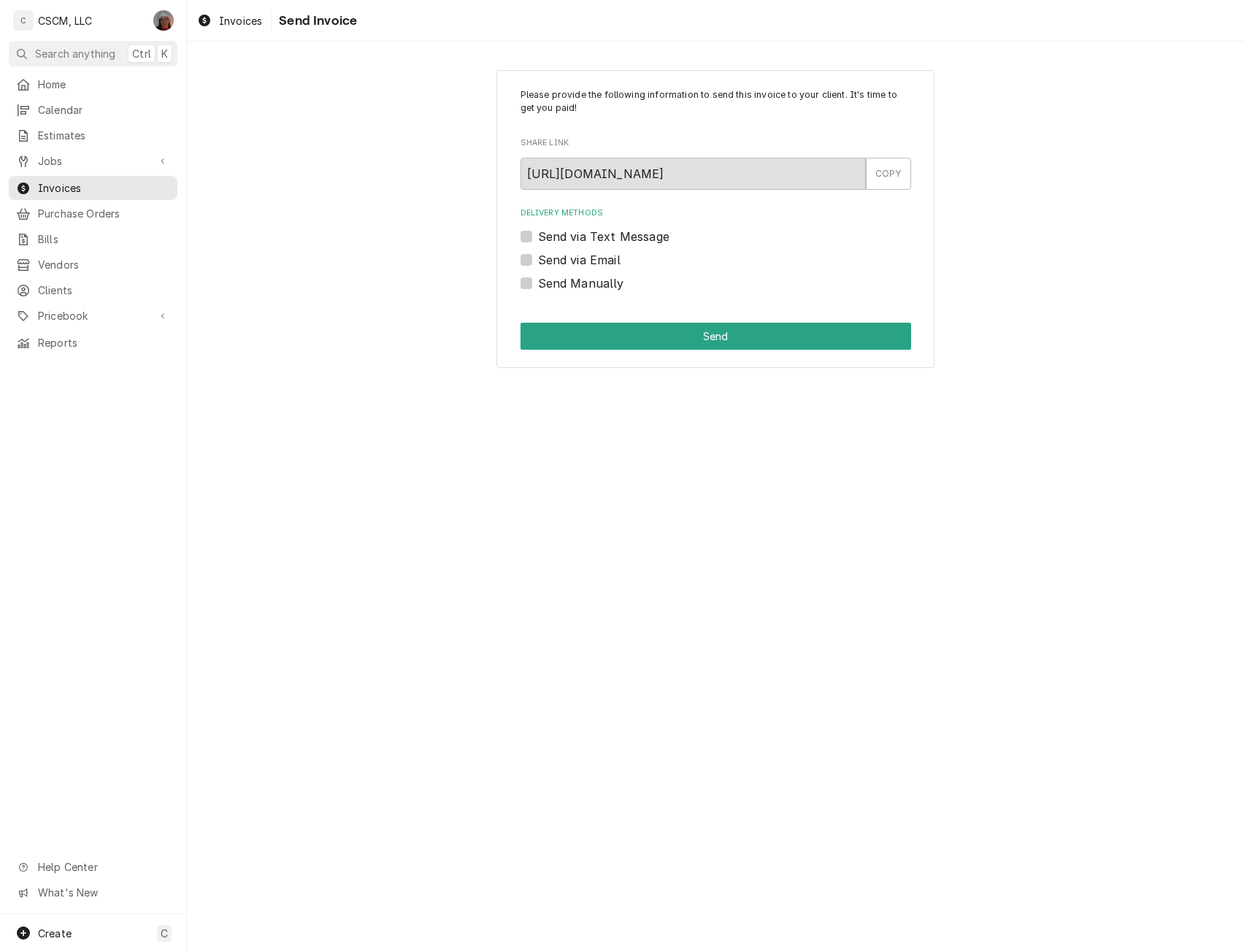
click at [538, 262] on label "Send via Email" at bounding box center [580, 259] width 83 height 18
click at [538, 262] on input "Send via Email" at bounding box center [734, 267] width 390 height 32
checkbox input "true"
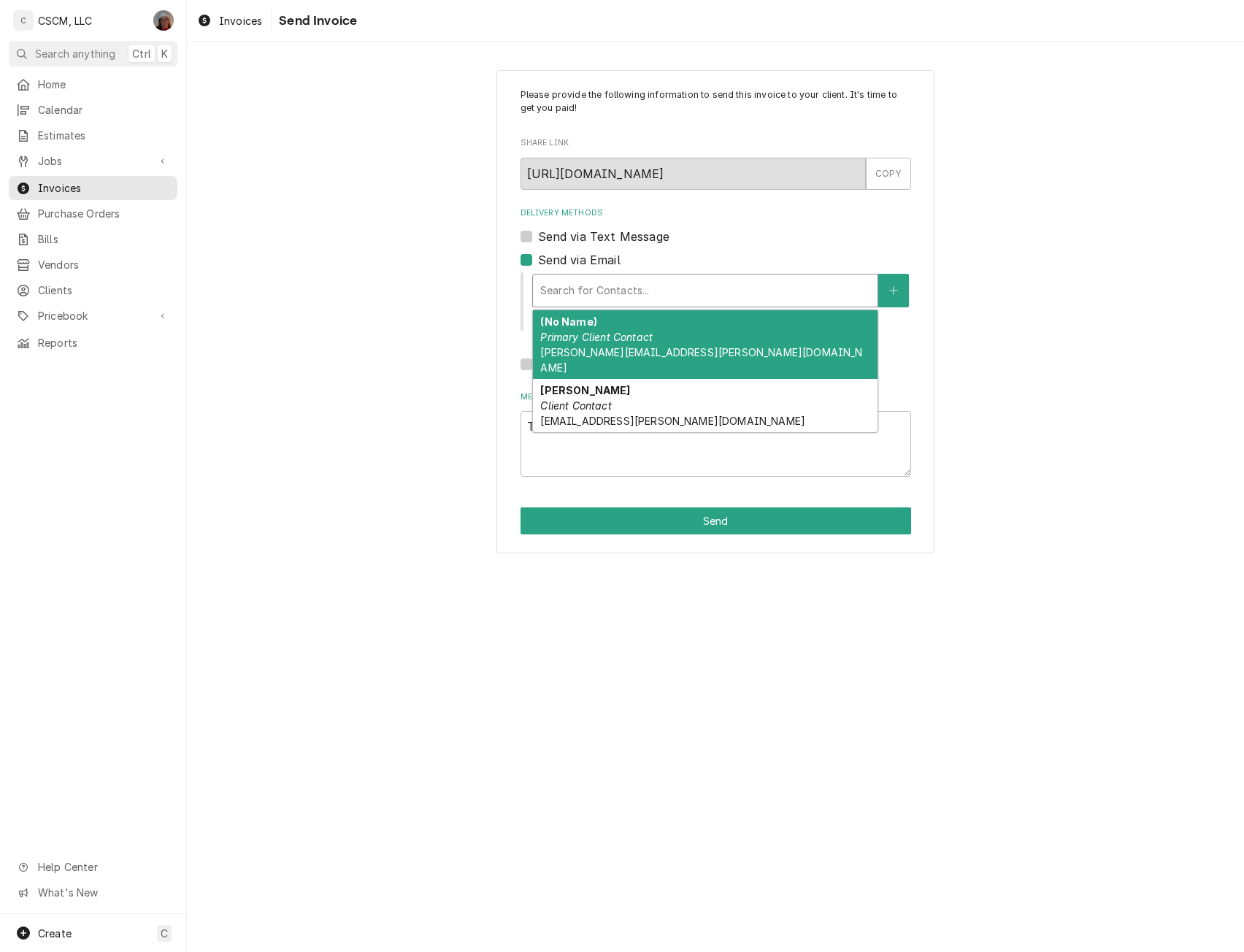
click at [606, 293] on div "Delivery Methods" at bounding box center [705, 290] width 330 height 26
click at [722, 342] on div "(No Name) Primary Client Contact [PERSON_NAME][EMAIL_ADDRESS][PERSON_NAME][DOMA…" at bounding box center [706, 344] width 345 height 68
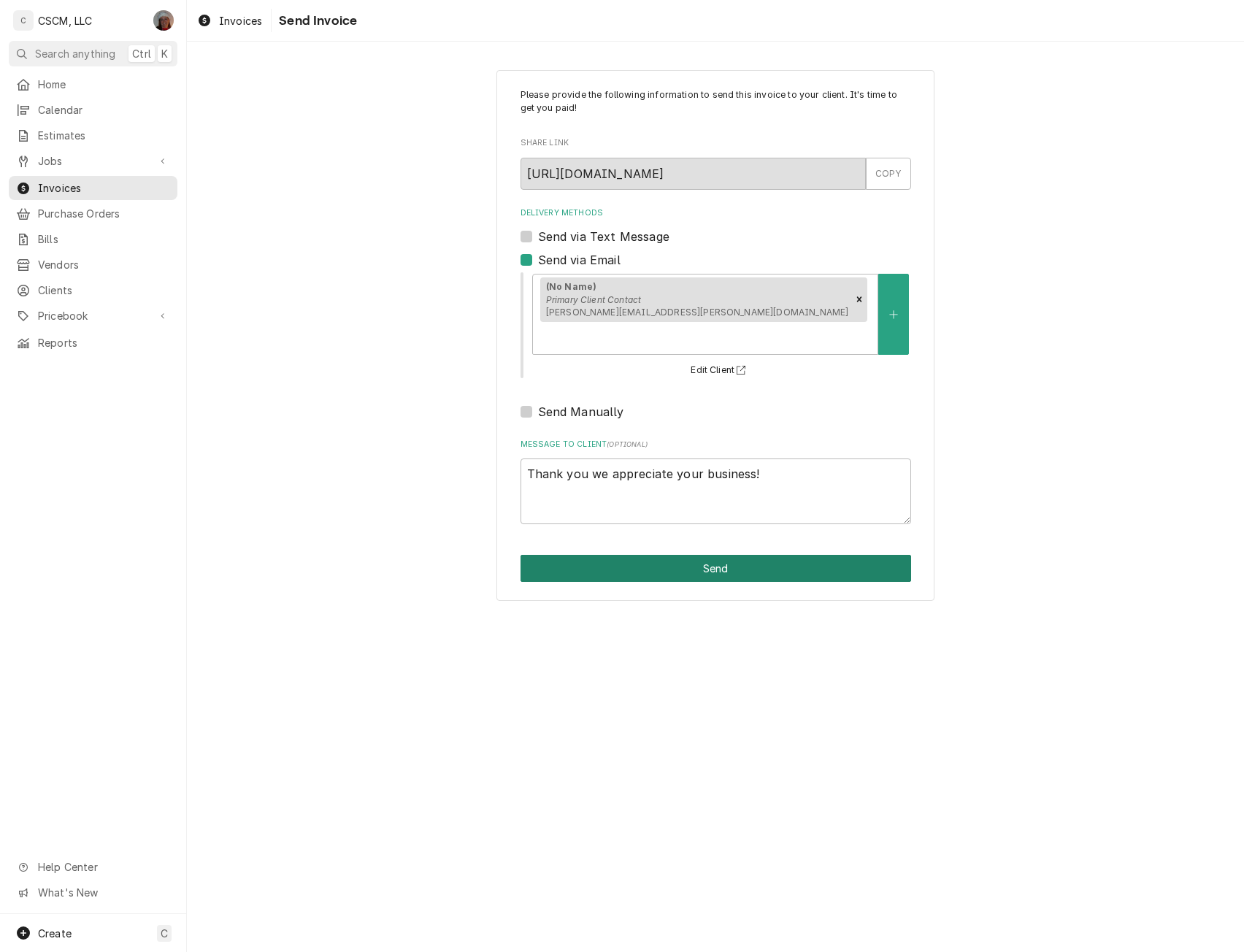
click at [685, 555] on button "Send" at bounding box center [716, 568] width 390 height 27
type textarea "x"
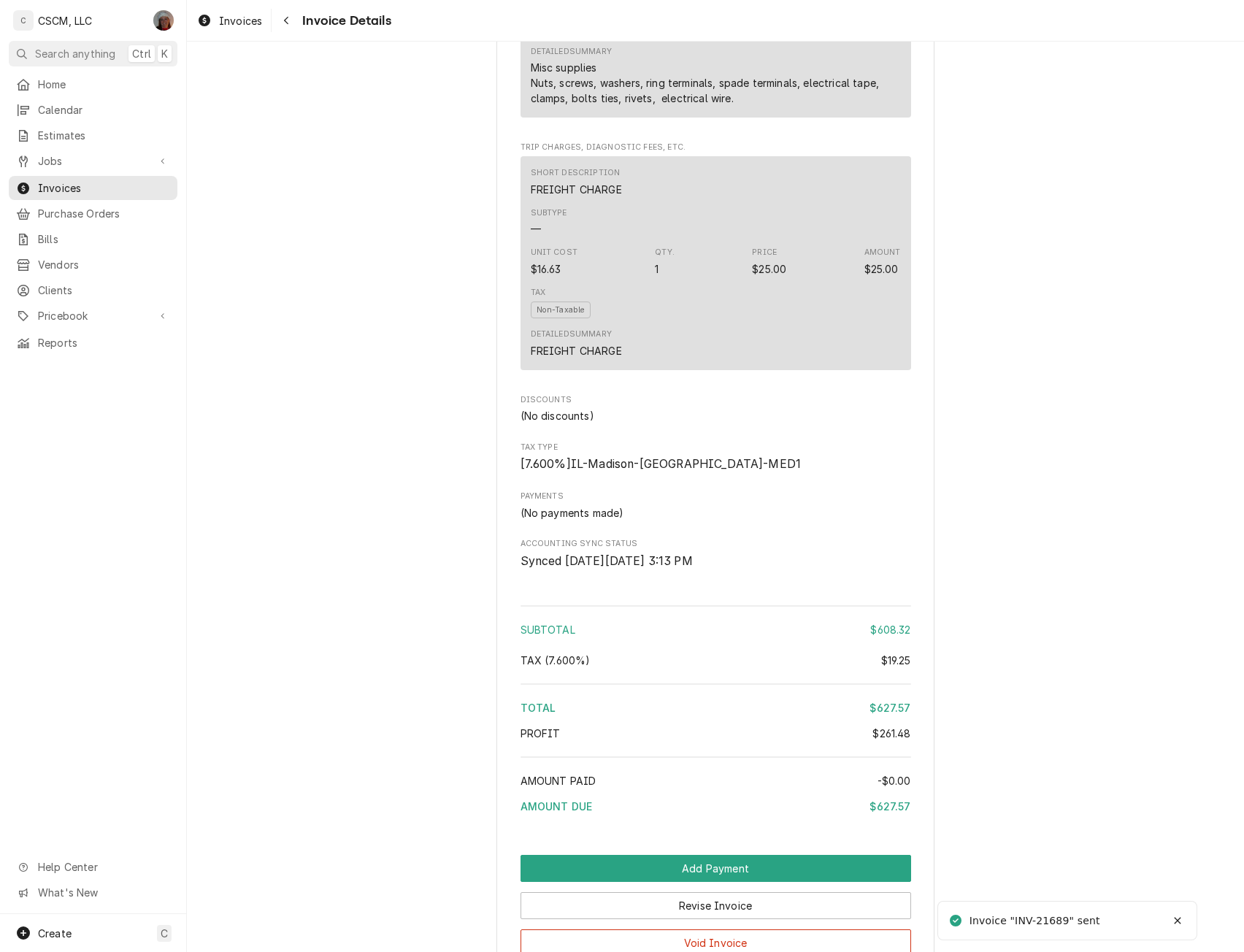
scroll to position [1963, 0]
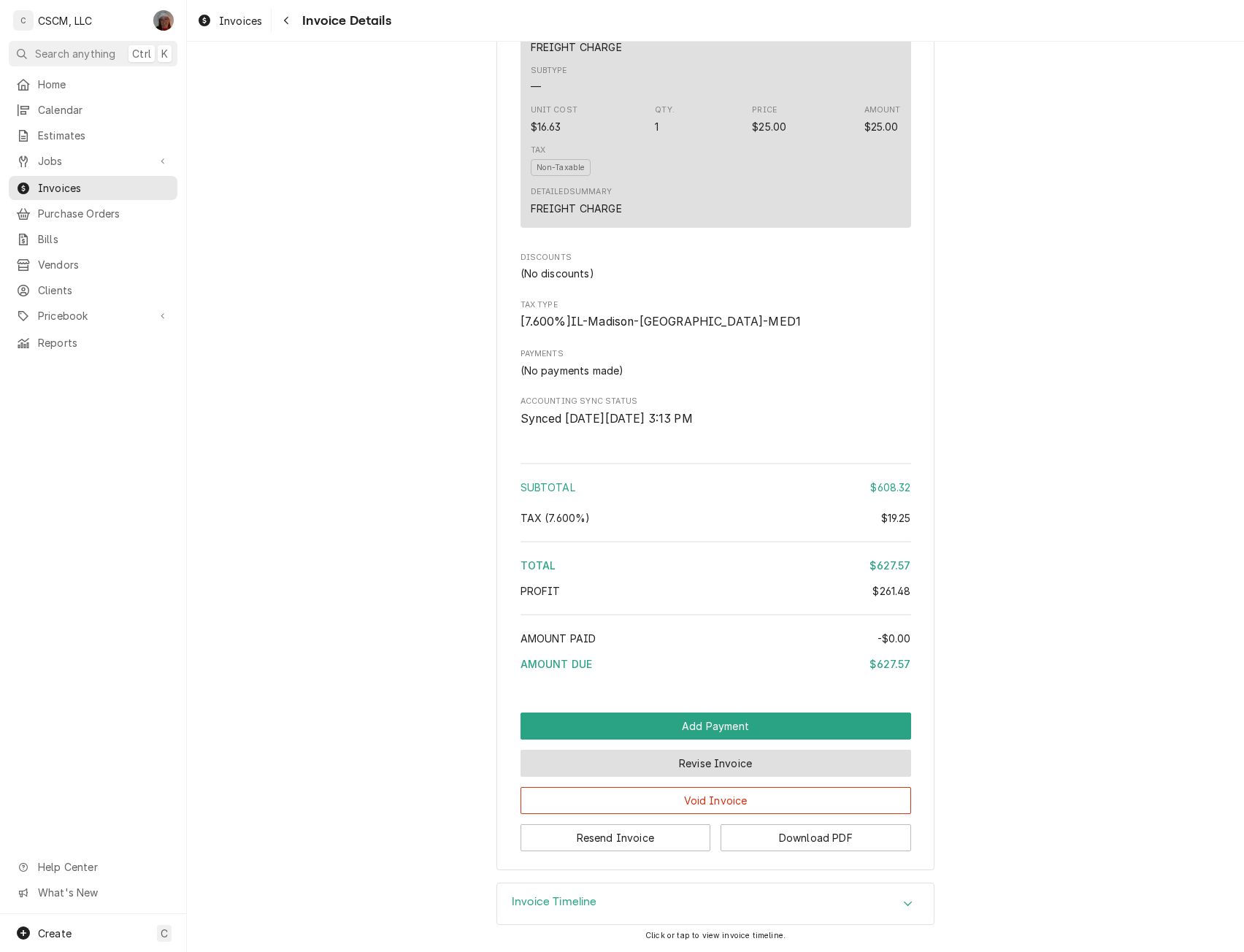
click at [689, 764] on button "Revise Invoice" at bounding box center [716, 763] width 390 height 27
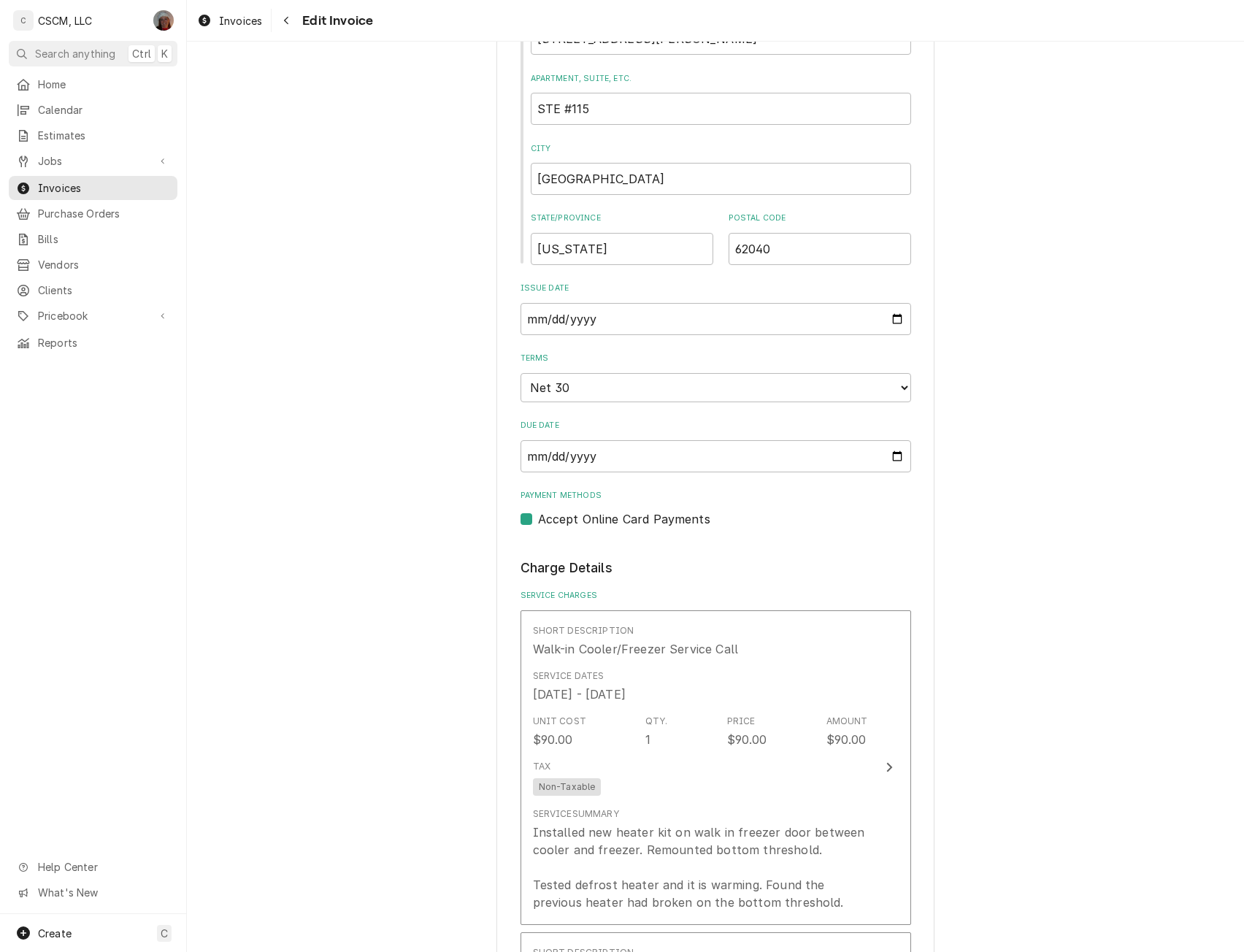
scroll to position [631, 0]
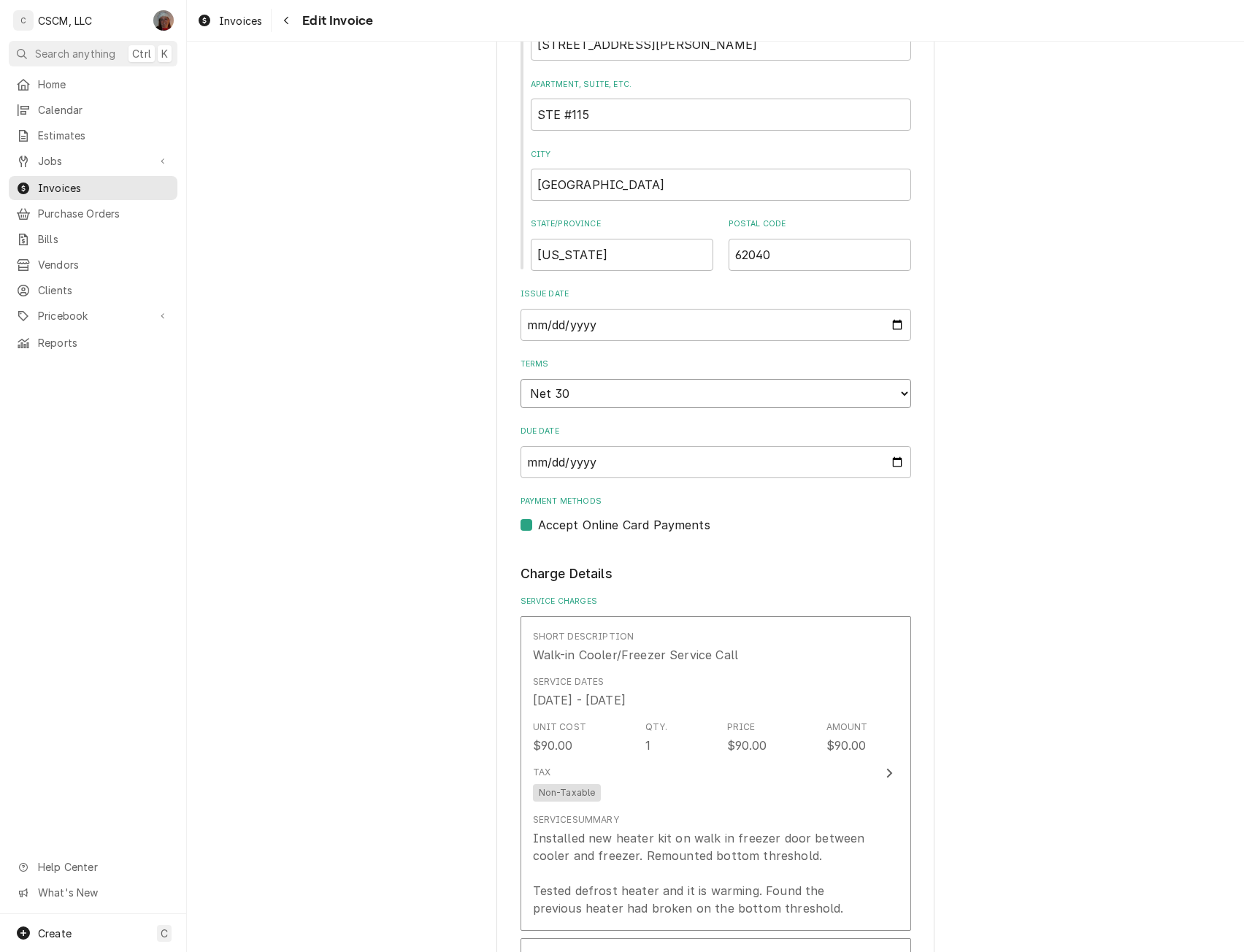
click at [900, 392] on select "Choose payment terms... Same Day Net 7 Net 14 Net 21 Net 30 Net 45 Net 60 Net 90" at bounding box center [716, 393] width 390 height 30
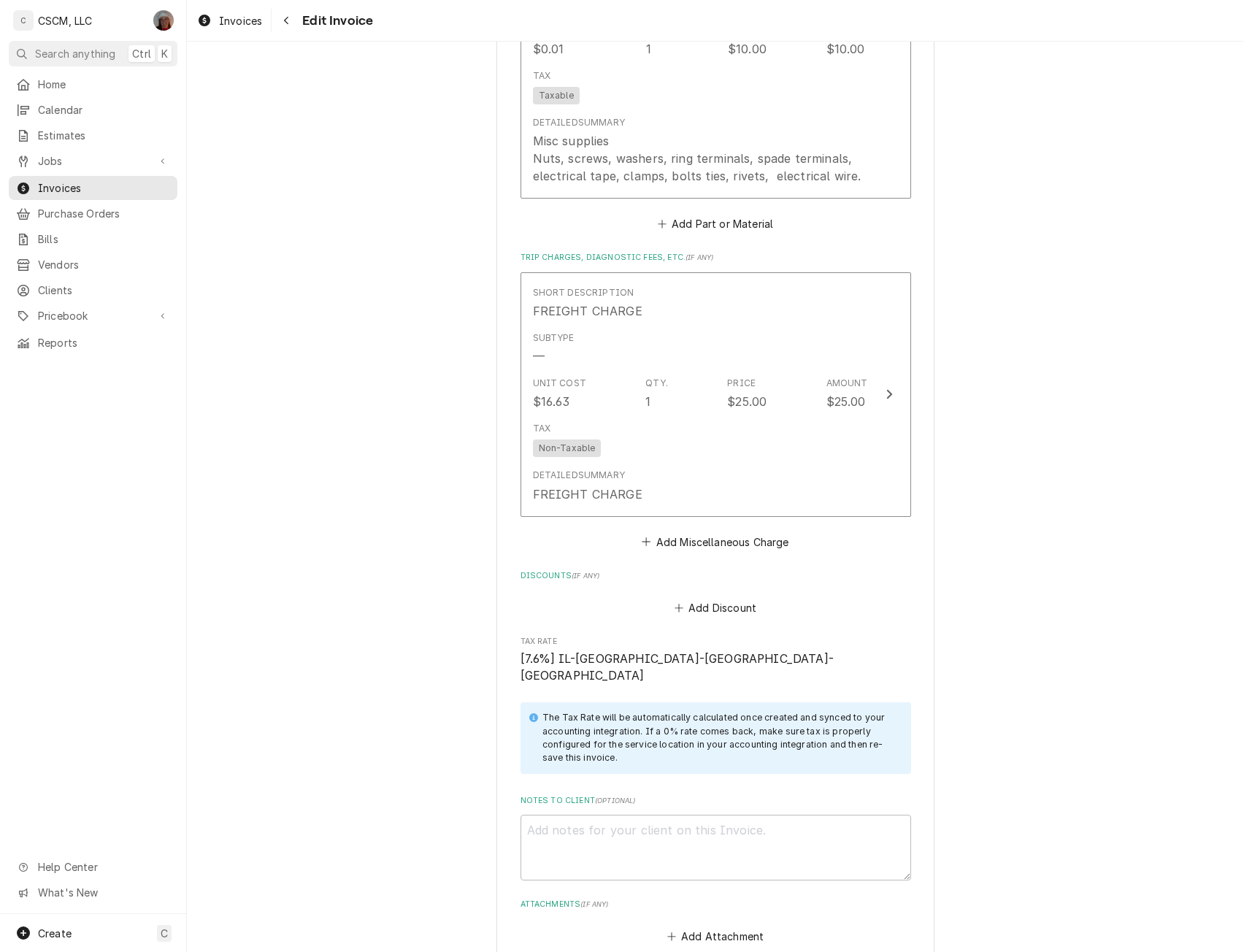
scroll to position [2644, 0]
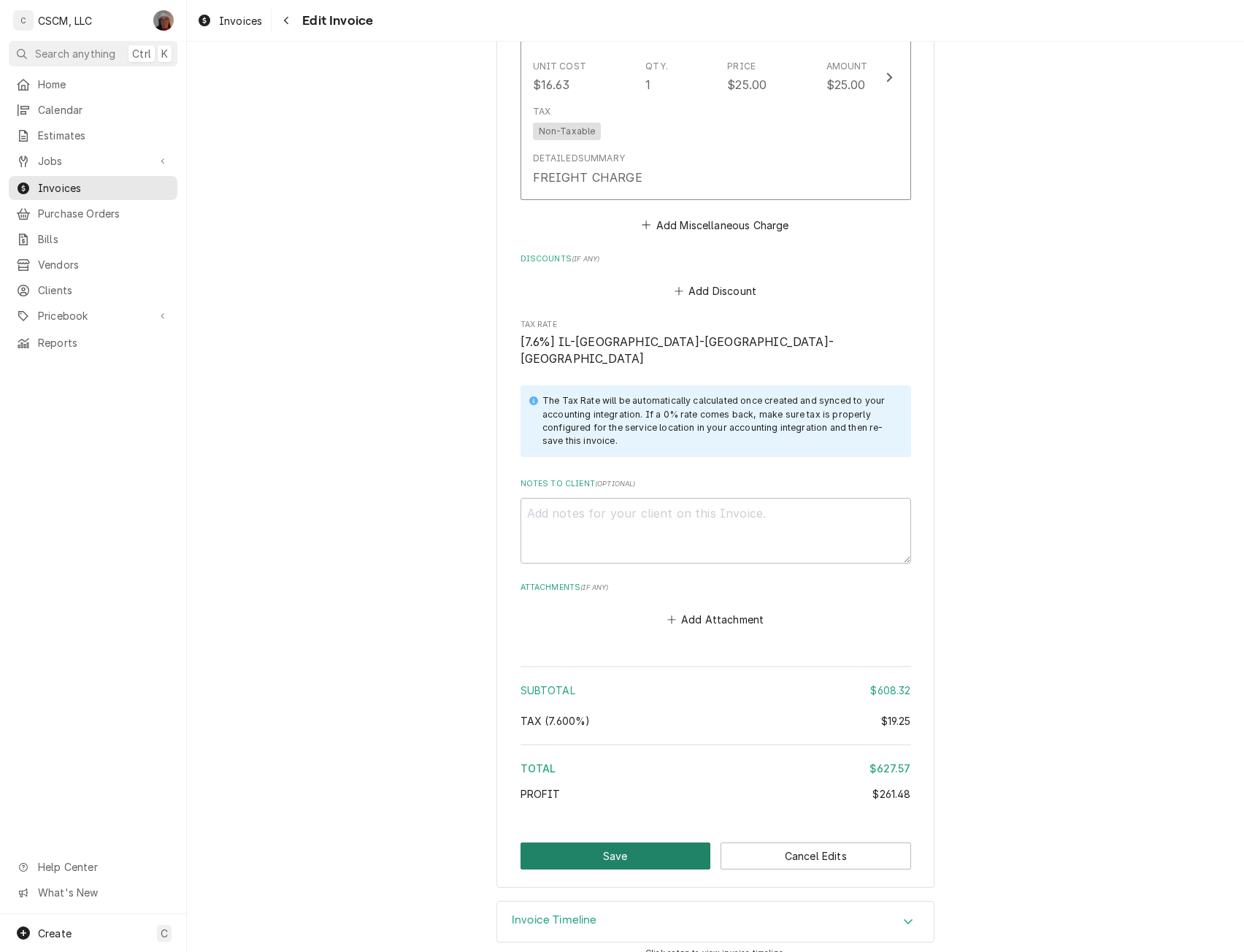
click at [603, 842] on button "Save" at bounding box center [616, 856] width 191 height 27
type textarea "x"
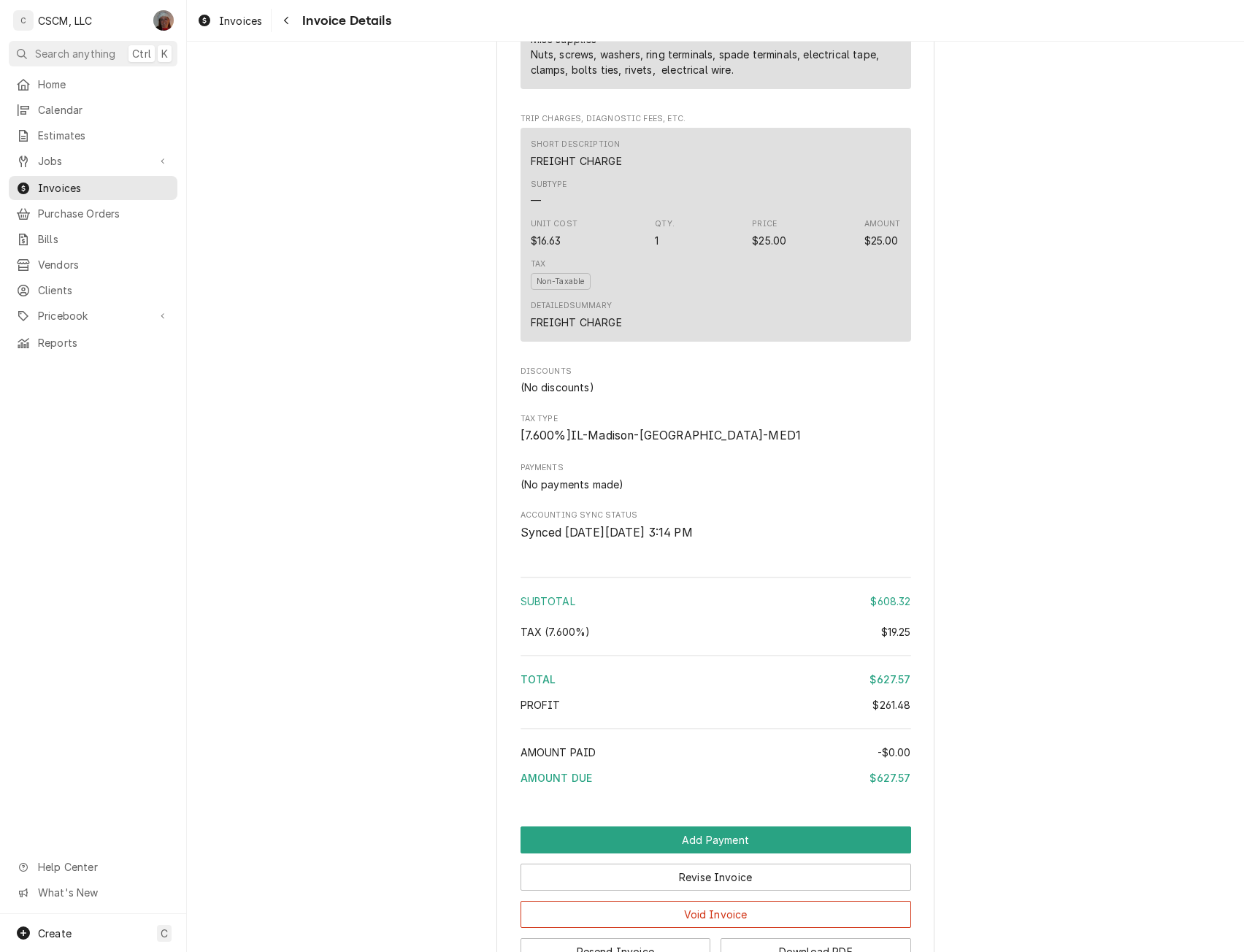
scroll to position [1963, 0]
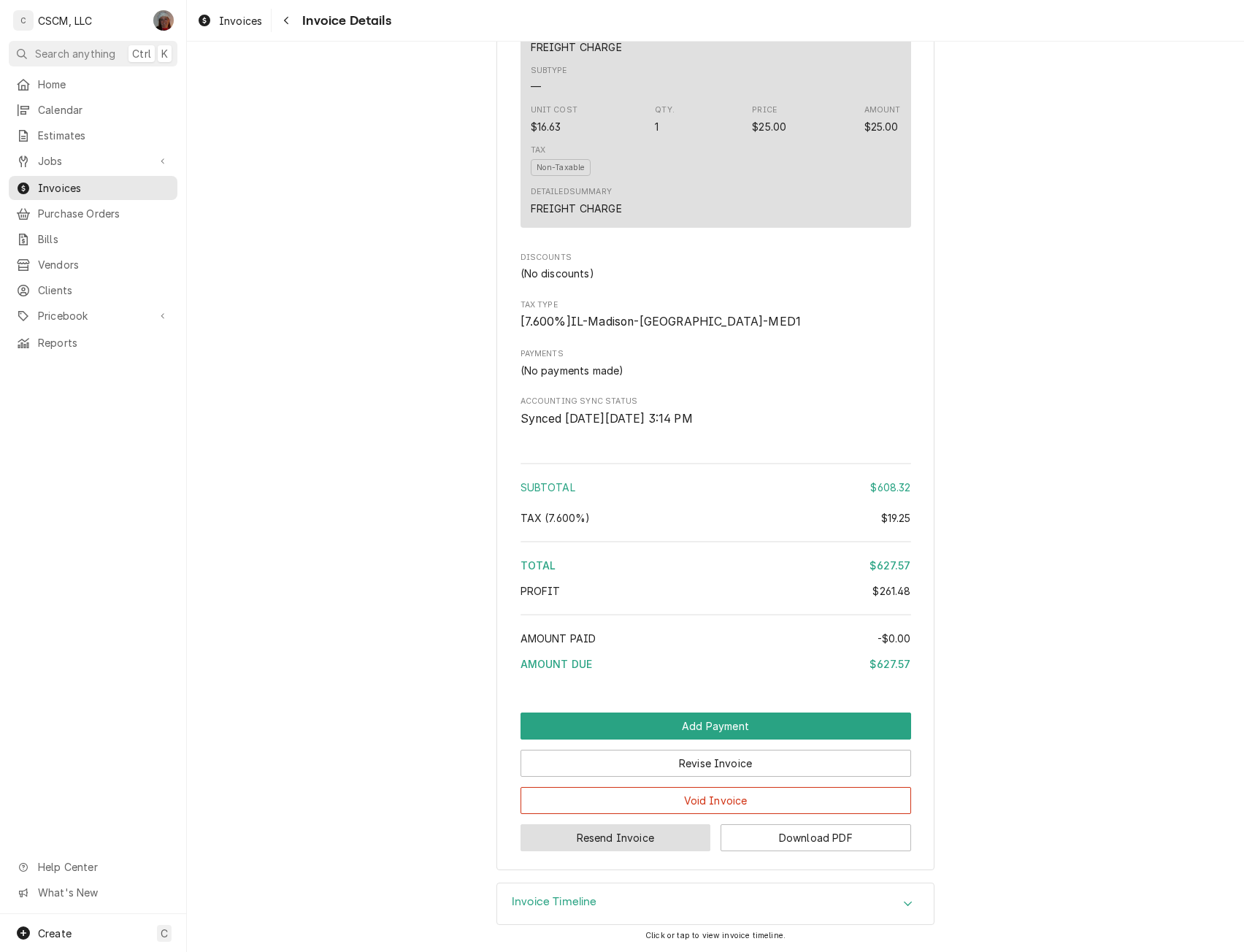
click at [570, 841] on button "Resend Invoice" at bounding box center [616, 838] width 191 height 27
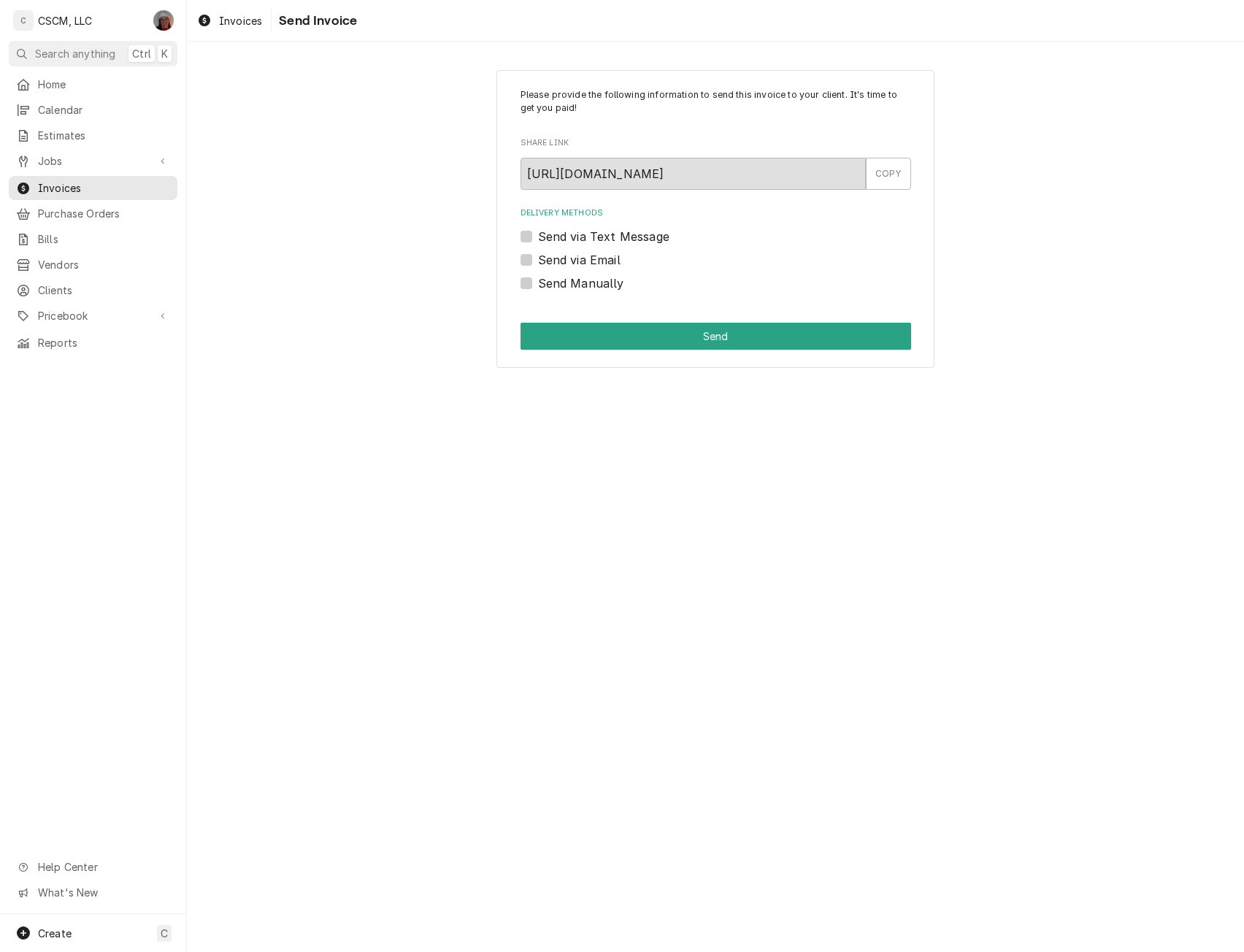
click at [538, 285] on label "Send Manually" at bounding box center [581, 283] width 86 height 18
click at [538, 285] on input "Send Manually" at bounding box center [734, 291] width 390 height 32
checkbox input "true"
click at [565, 321] on div "Please provide the following information to send this invoice to your client. I…" at bounding box center [716, 219] width 438 height 298
click at [565, 335] on button "Send" at bounding box center [716, 336] width 390 height 27
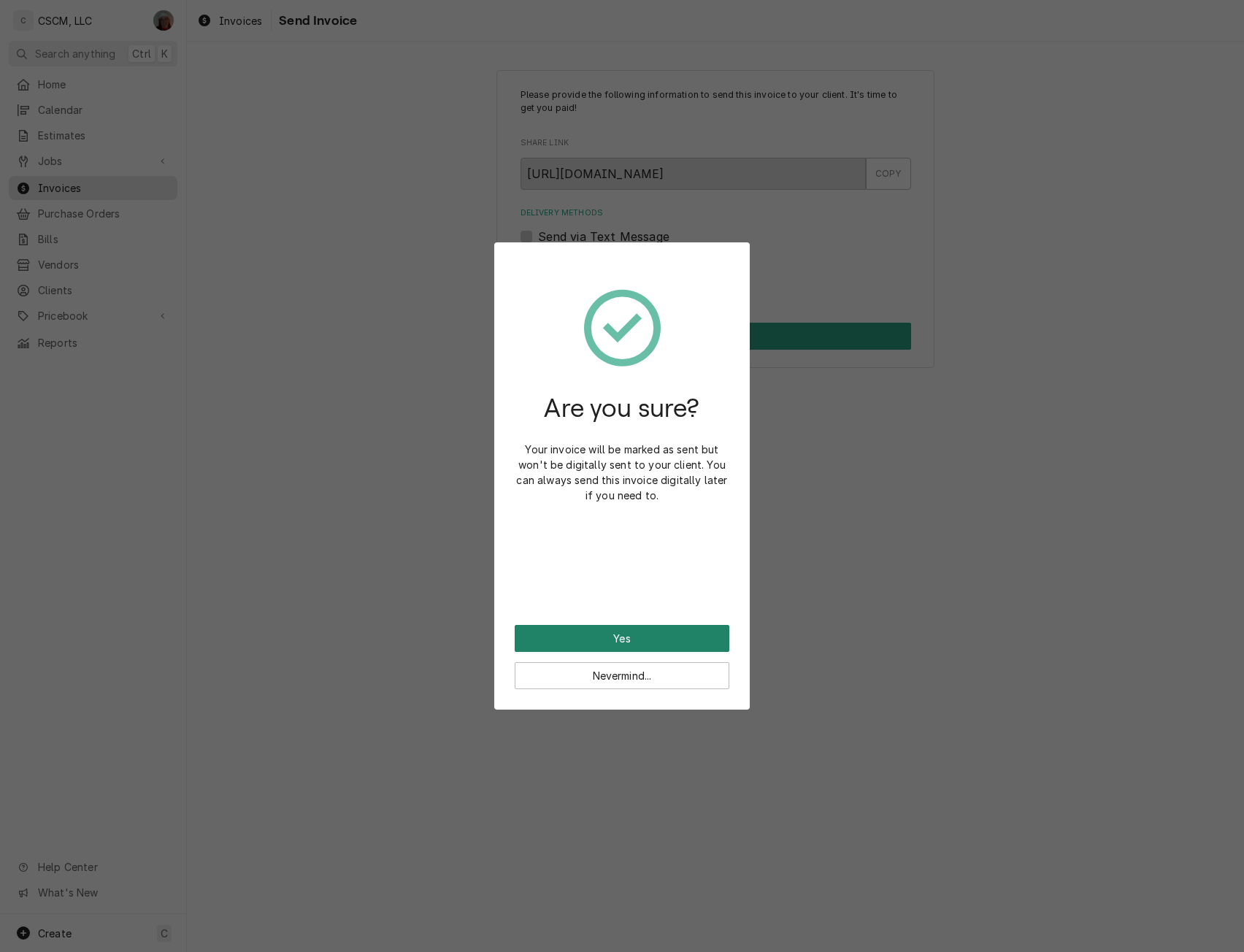
click at [532, 645] on button "Yes" at bounding box center [622, 639] width 215 height 27
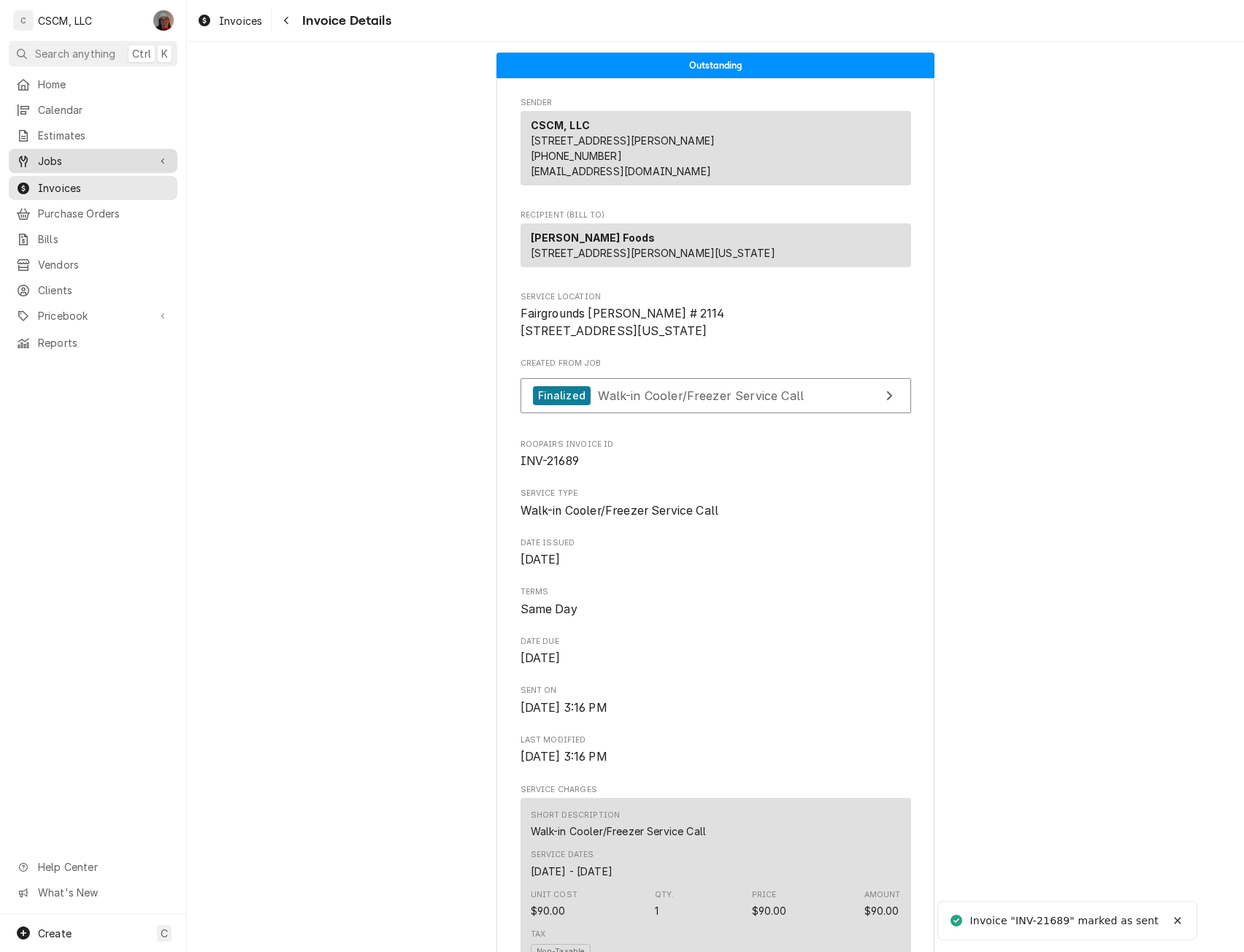
click at [57, 153] on span "Jobs" at bounding box center [93, 160] width 110 height 15
click at [46, 182] on span "Jobs" at bounding box center [104, 187] width 132 height 15
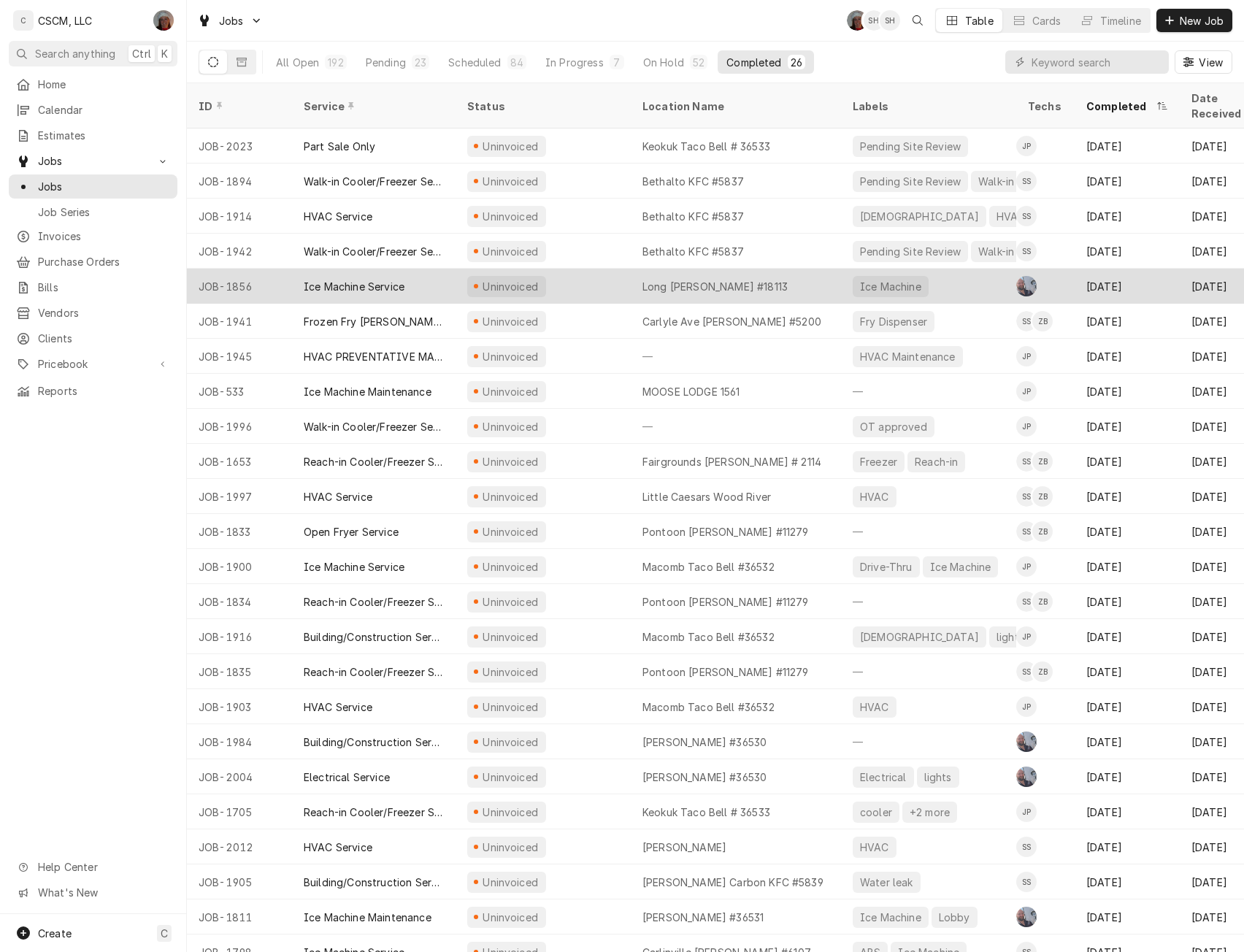
click at [598, 269] on div "Uninvoiced" at bounding box center [543, 286] width 175 height 35
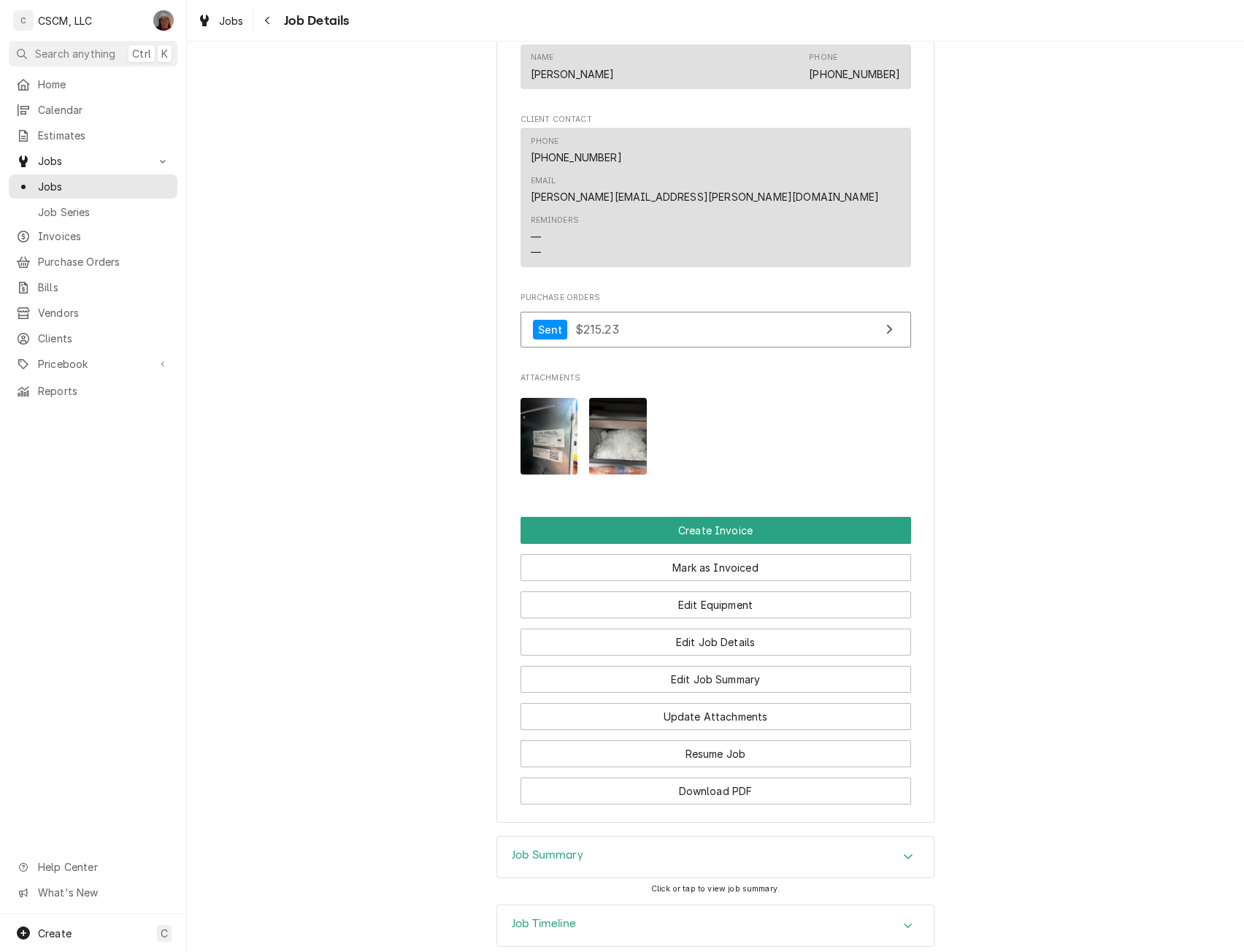
scroll to position [1029, 0]
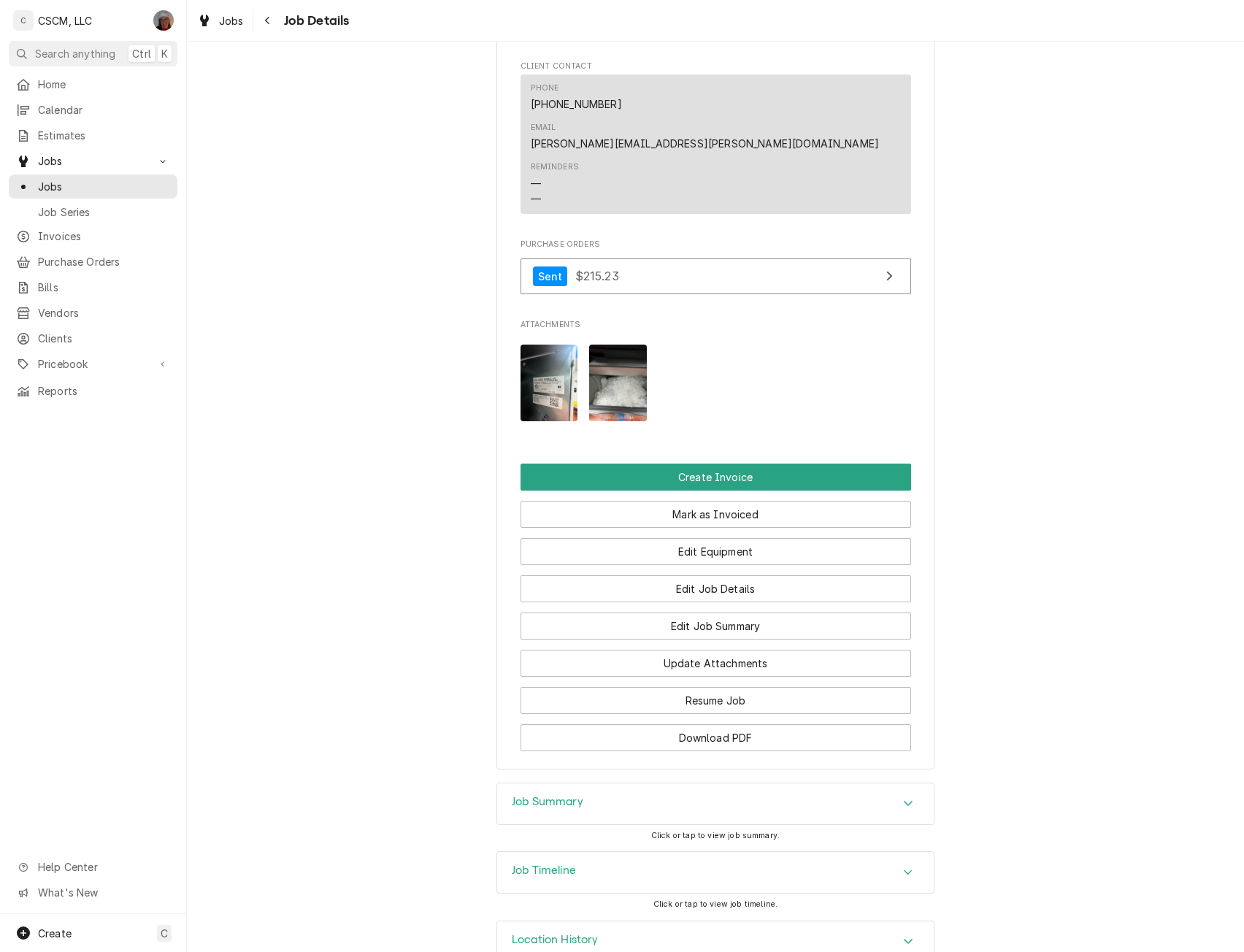
click at [625, 359] on img "Attachments" at bounding box center [618, 383] width 57 height 77
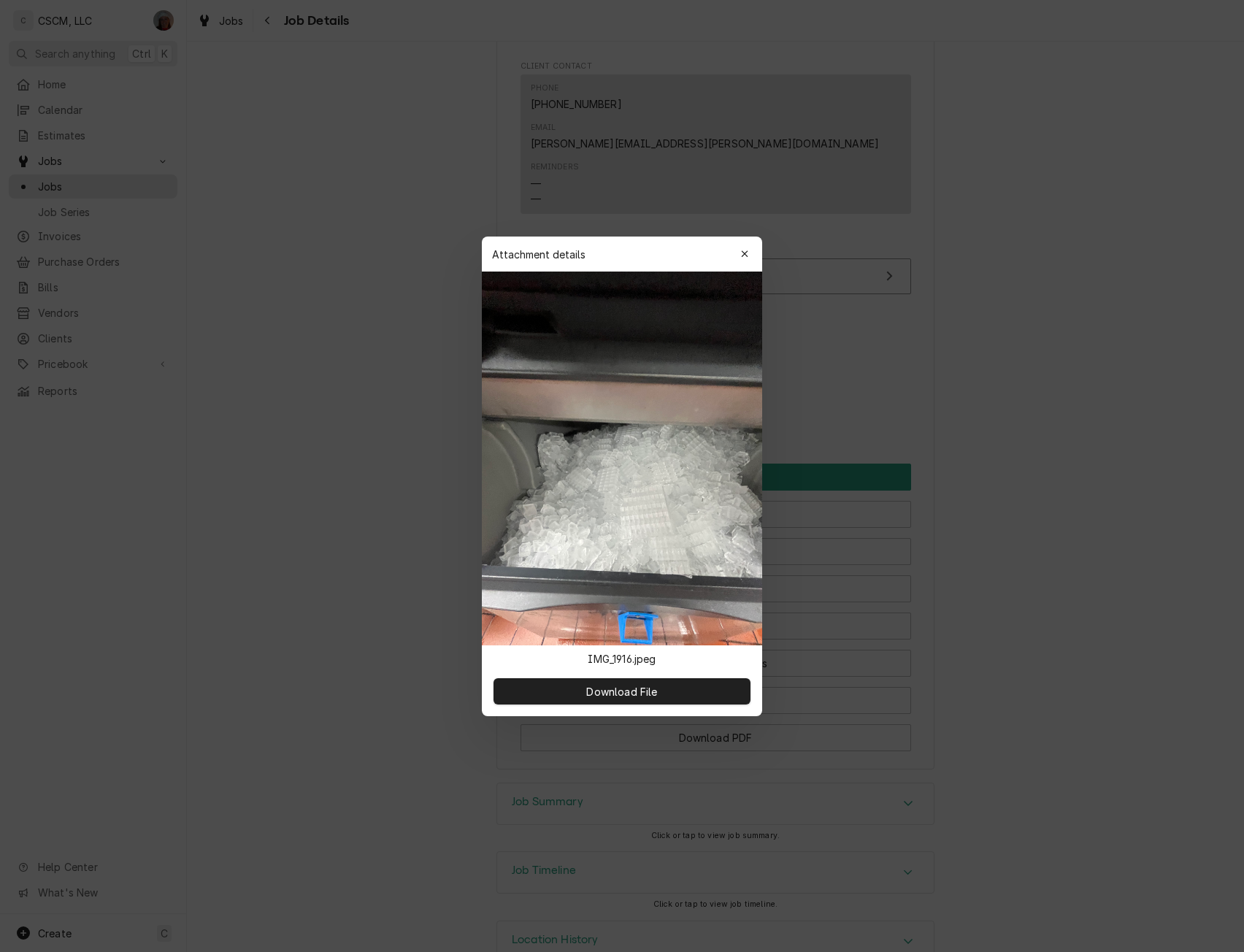
click at [1099, 626] on div at bounding box center [622, 476] width 1244 height 952
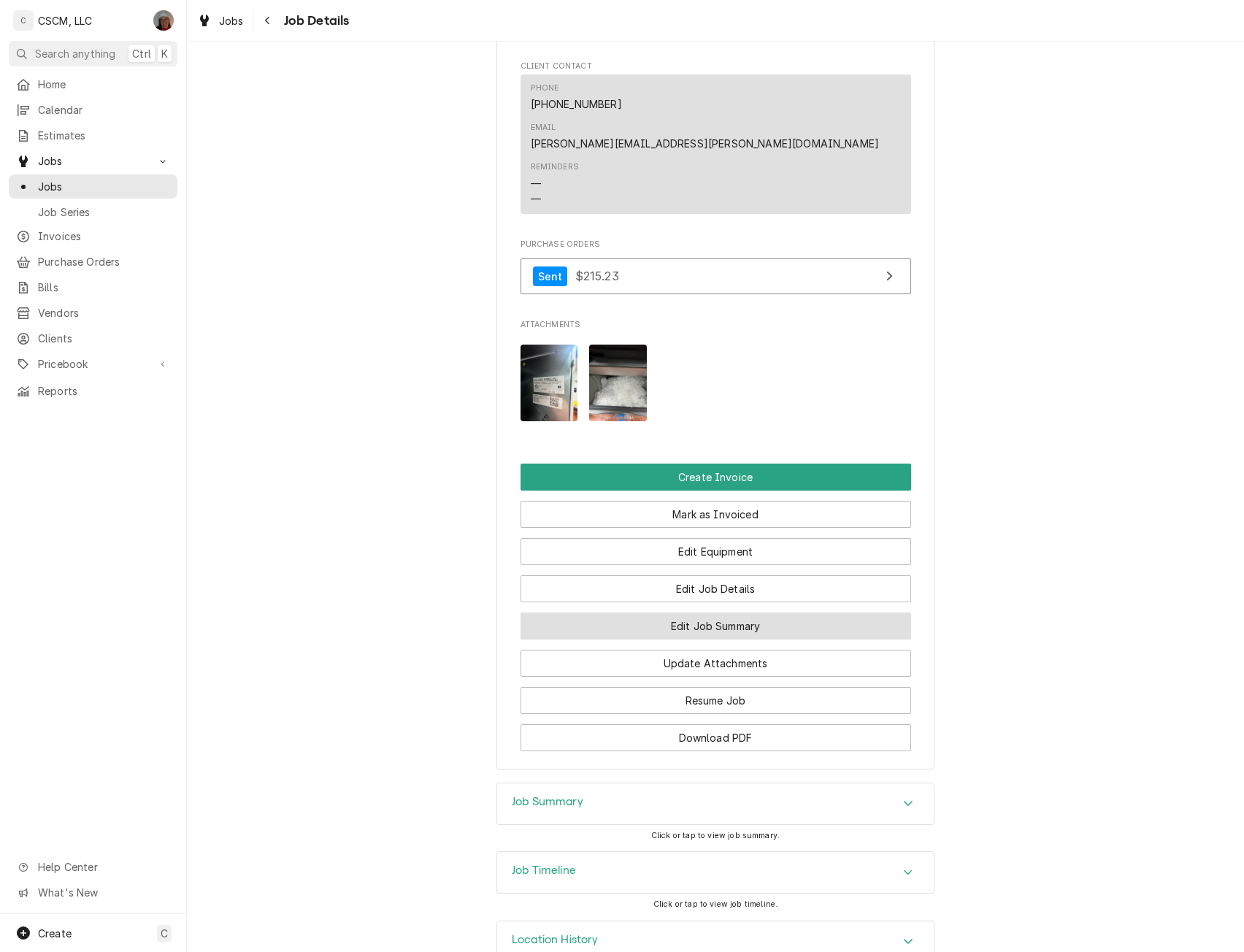
click at [716, 612] on button "Edit Job Summary" at bounding box center [716, 626] width 390 height 27
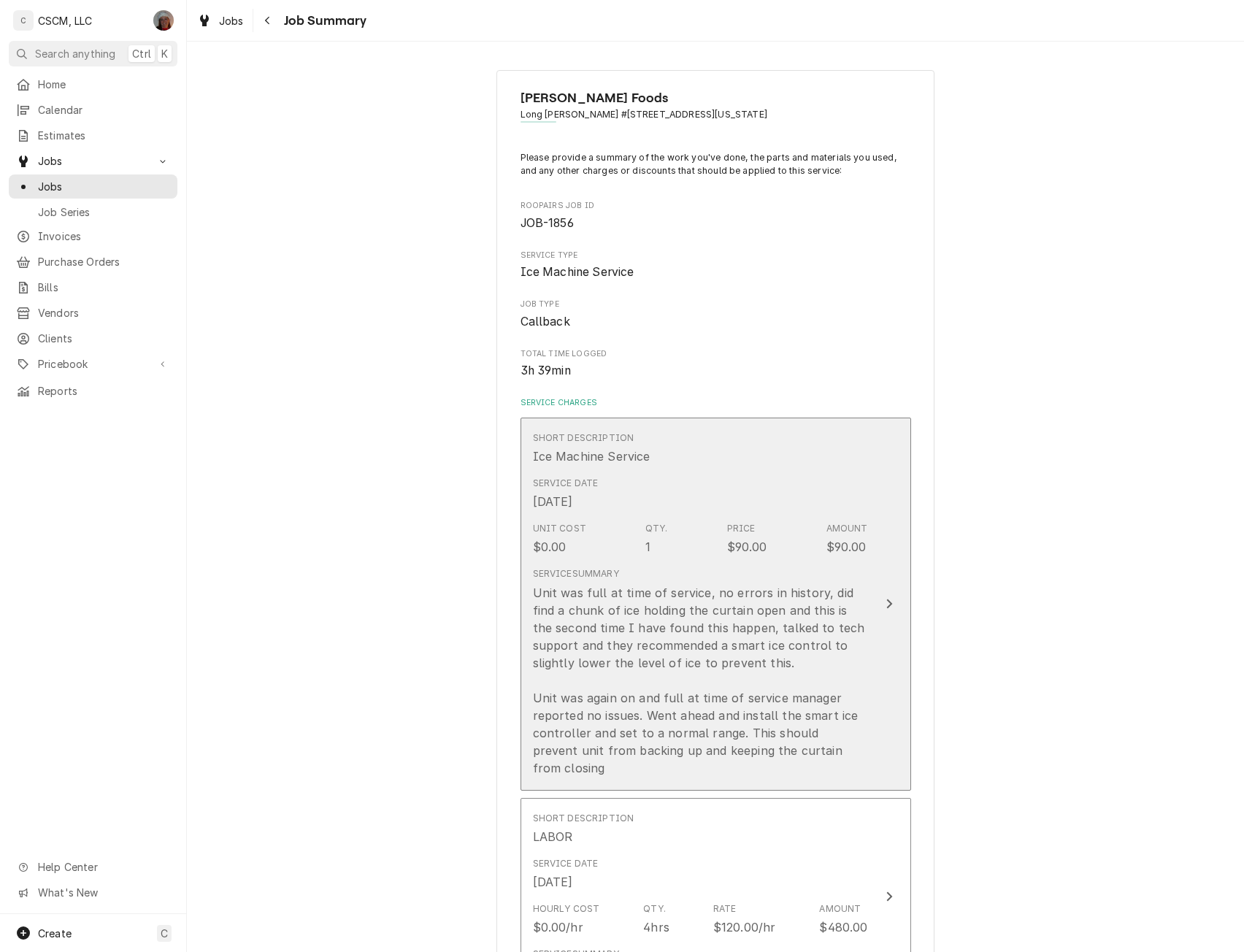
click at [886, 599] on icon "Update Line Item" at bounding box center [889, 604] width 8 height 12
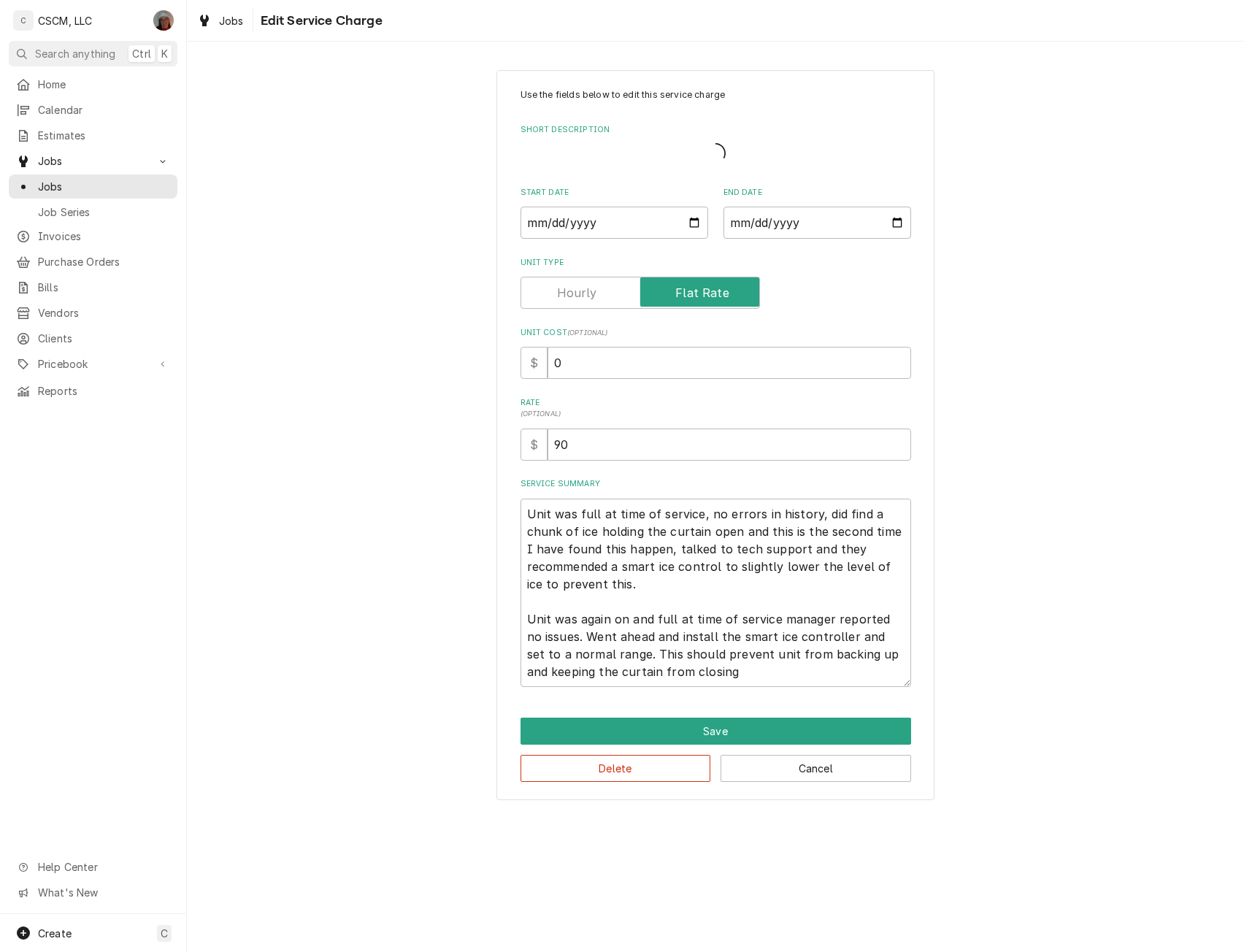
type textarea "x"
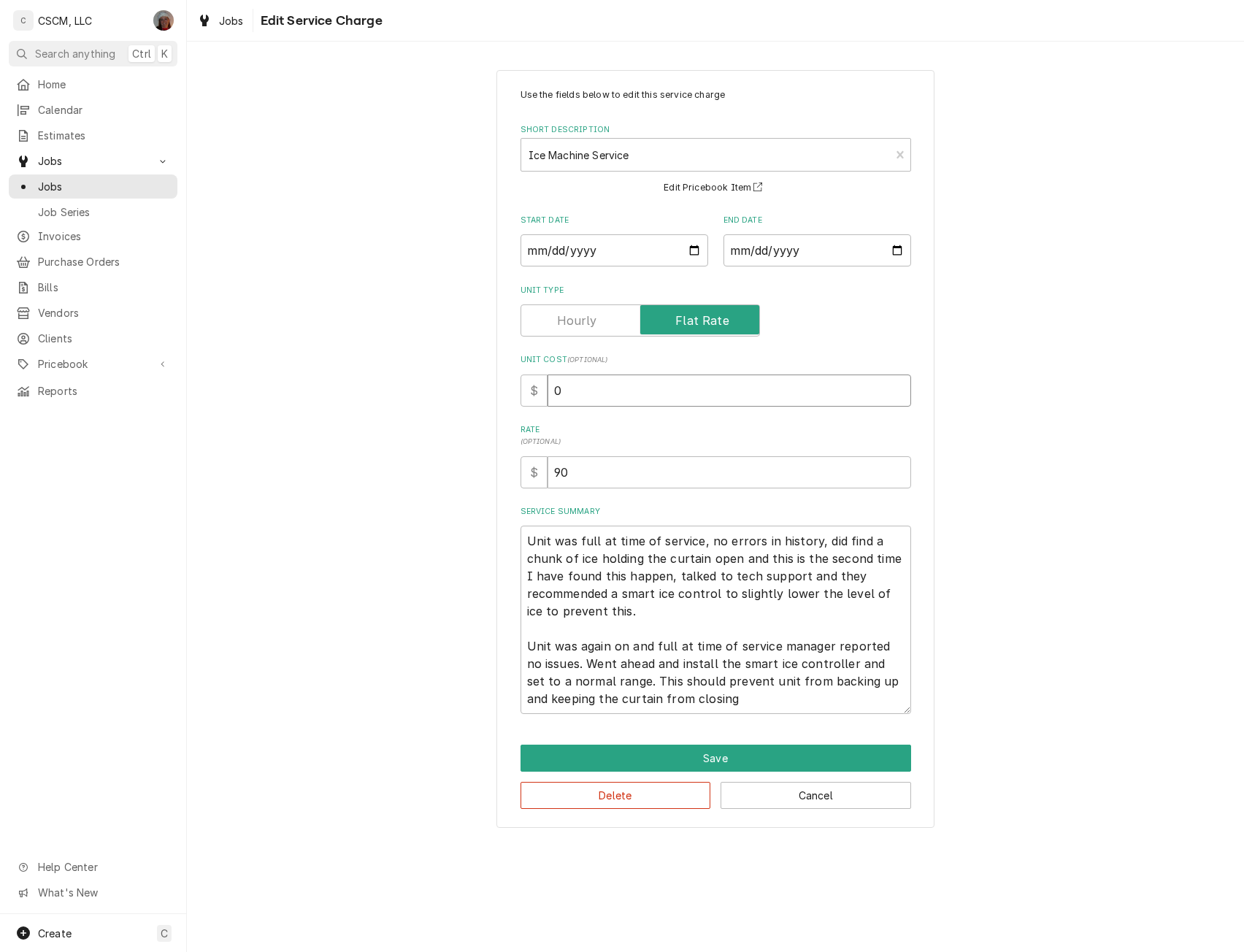
click at [556, 389] on input "0" at bounding box center [729, 390] width 363 height 32
type input "90"
type textarea "x"
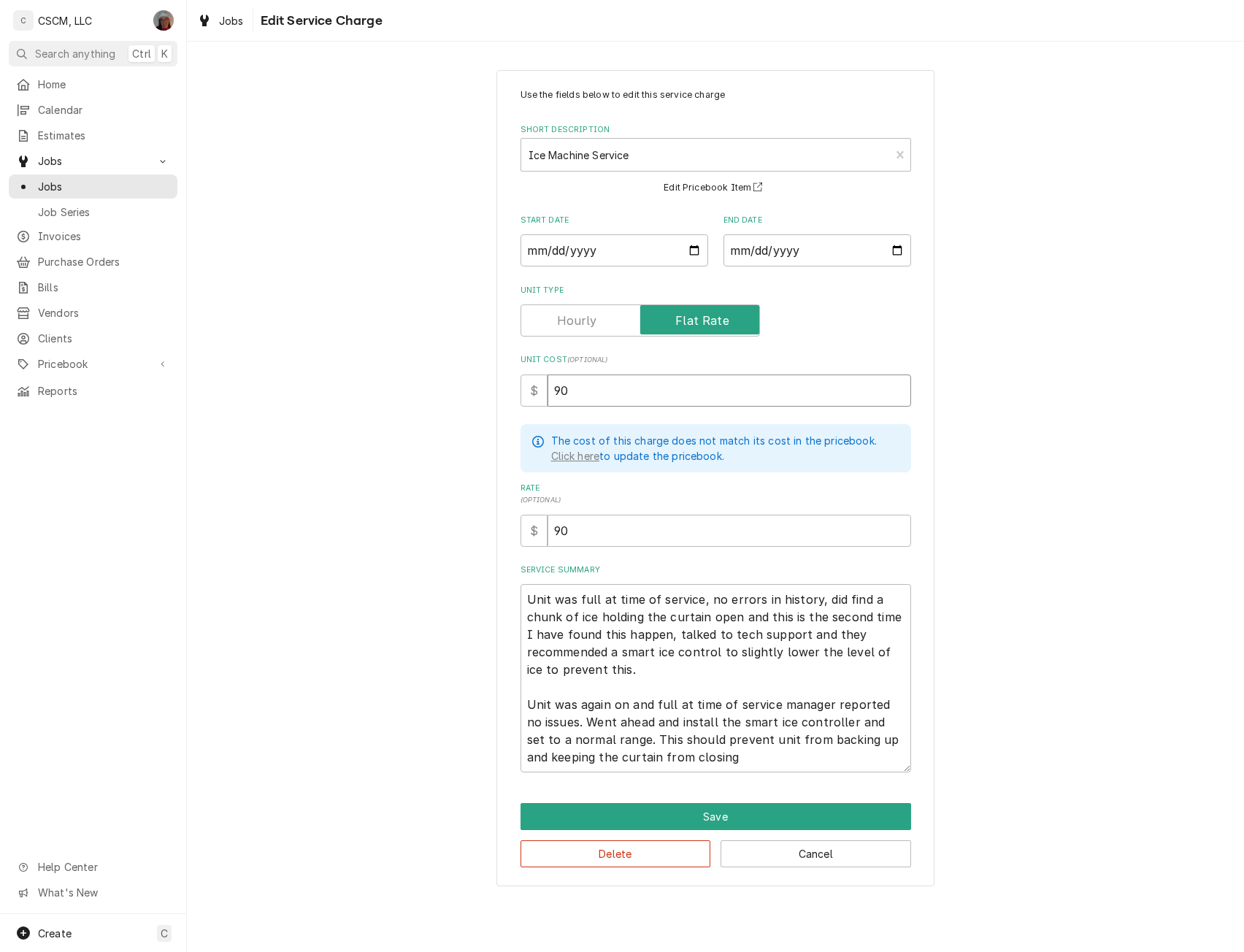
type input "90"
click at [699, 722] on textarea "Unit was full at time of service, no errors in history, did find a chunk of ice…" at bounding box center [716, 677] width 390 height 188
type textarea "x"
type textarea "Unit was full at time of service, no errors in history, did find a chunk of ice…"
type textarea "x"
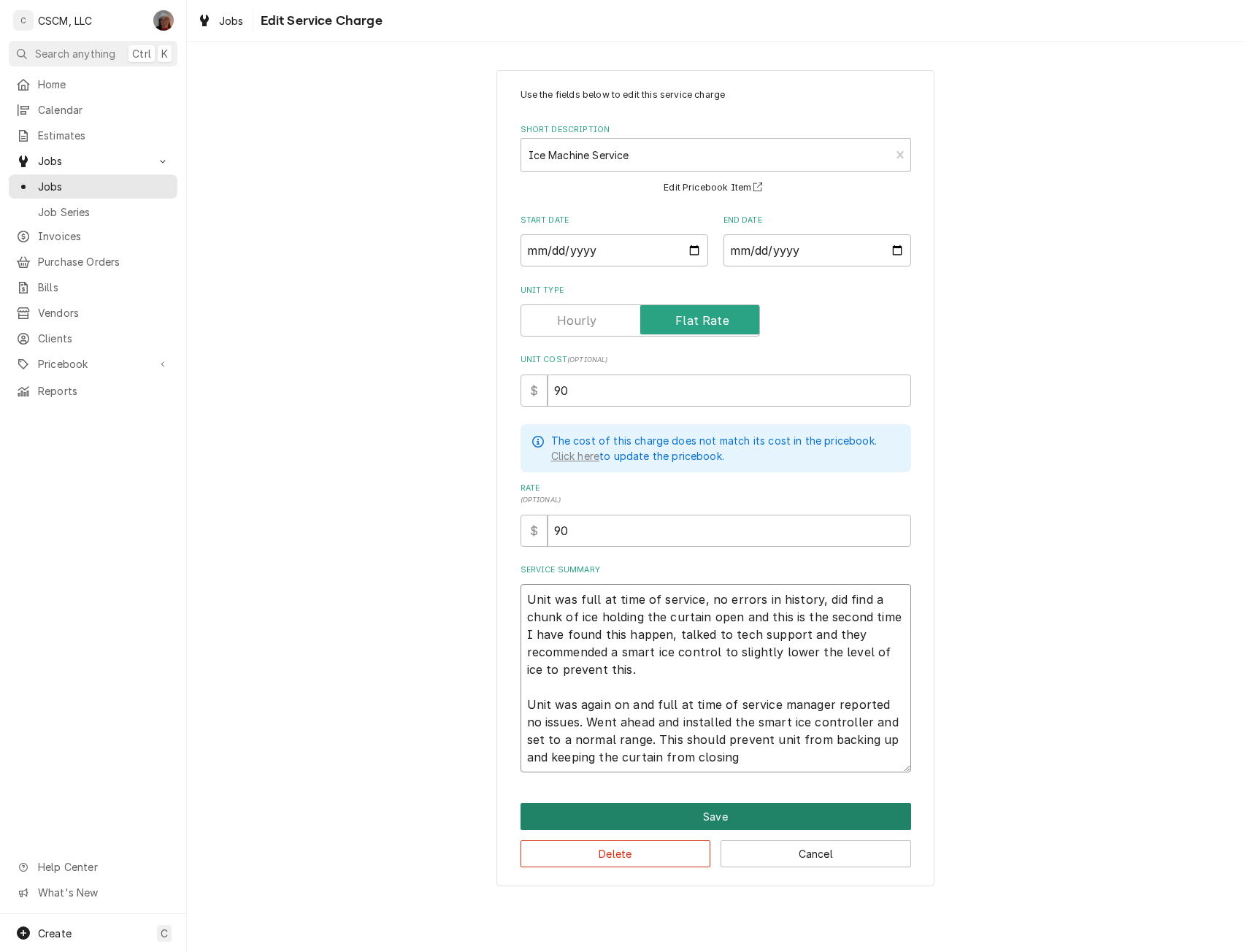
type textarea "Unit was full at time of service, no errors in history, did find a chunk of ice…"
click at [716, 816] on button "Save" at bounding box center [716, 817] width 390 height 27
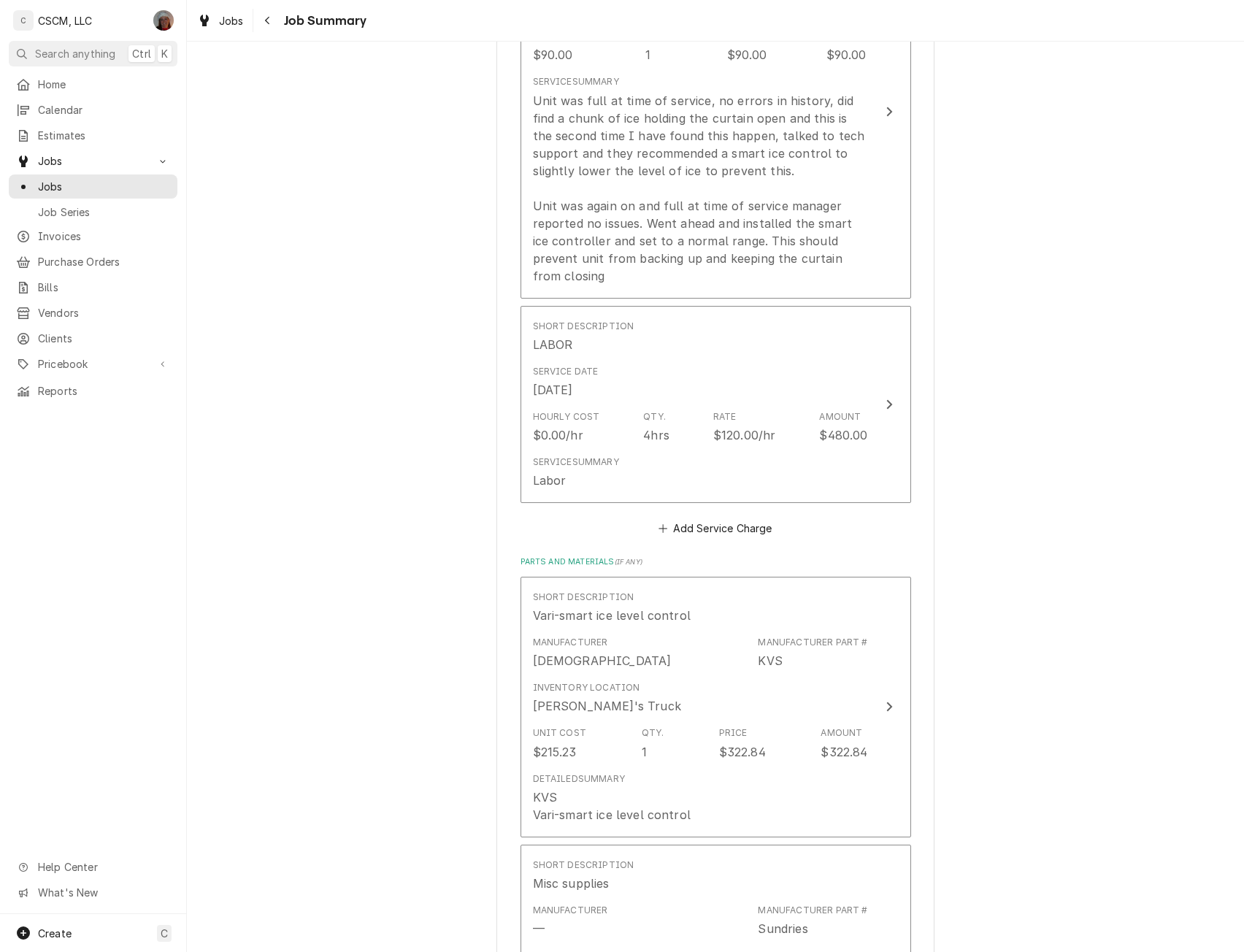
scroll to position [534, 0]
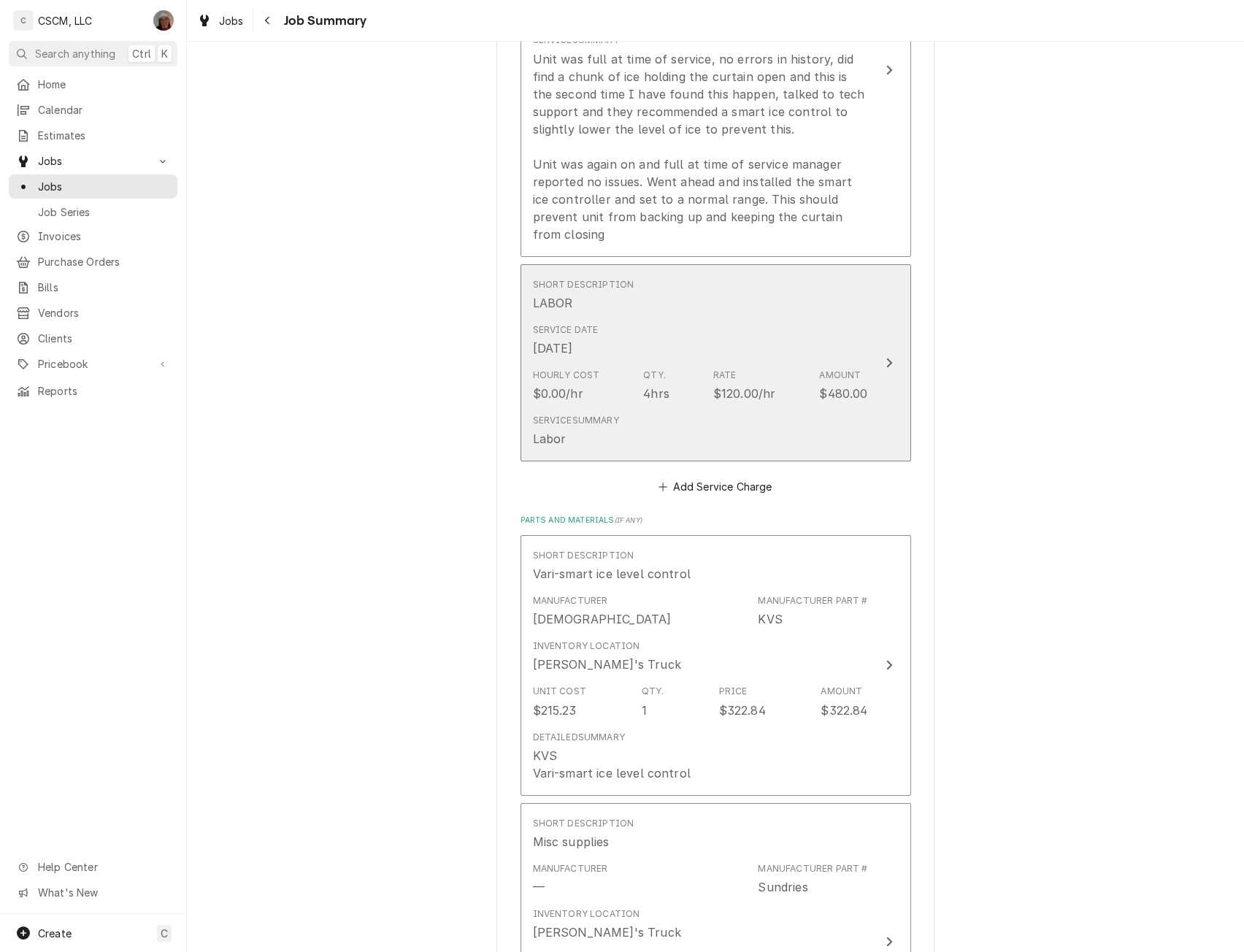
click at [880, 354] on div "Update Line Item" at bounding box center [889, 362] width 19 height 18
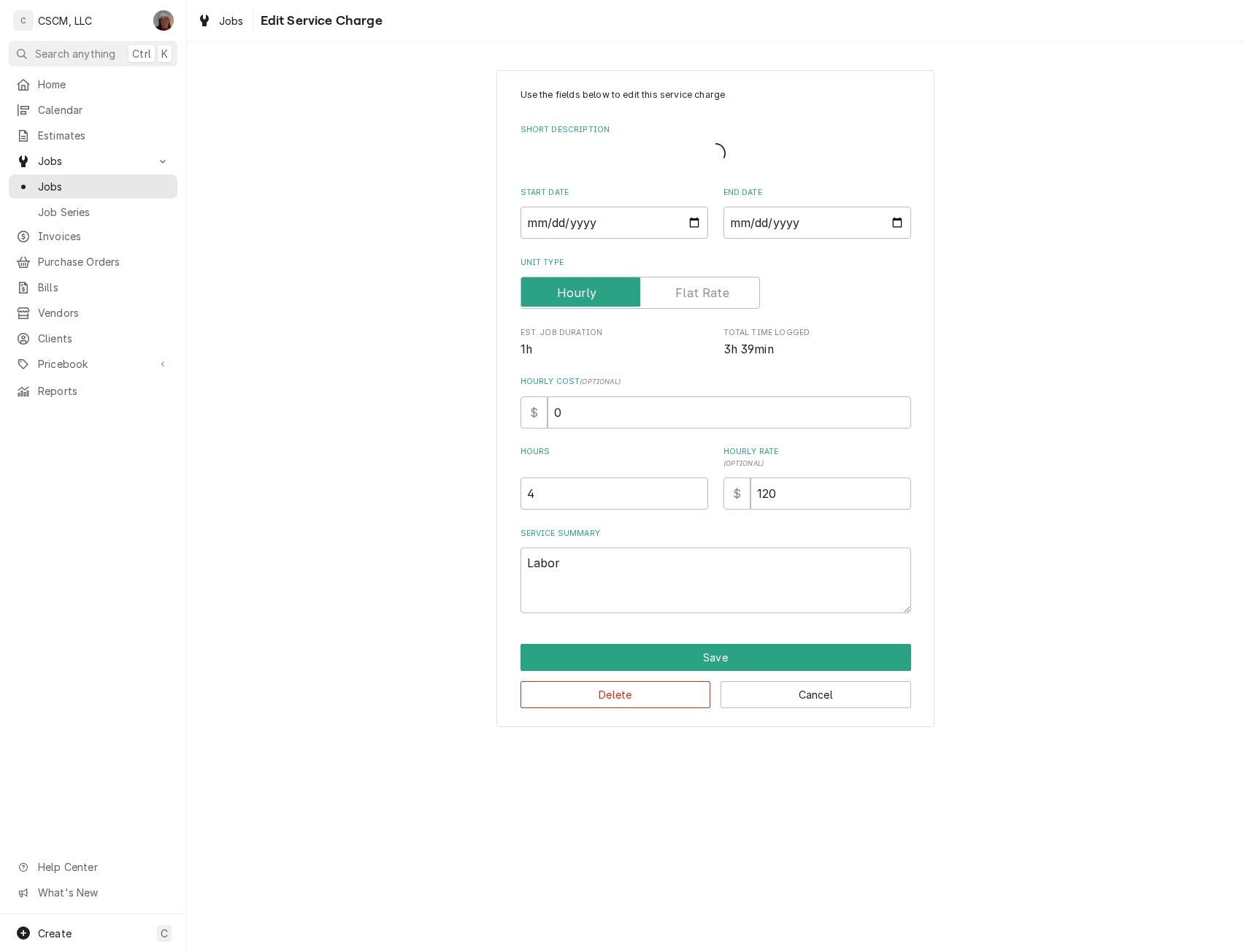
type textarea "x"
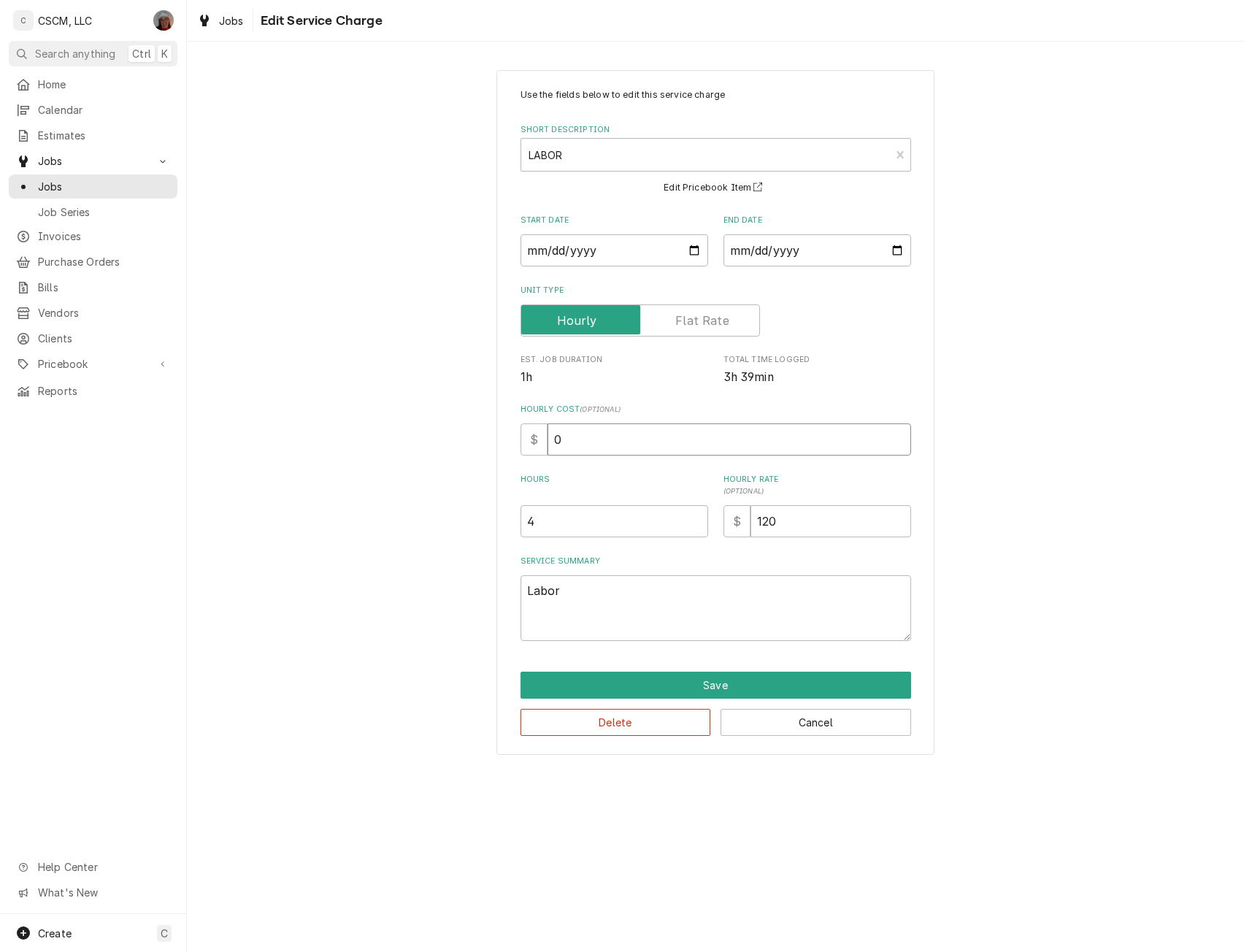
drag, startPoint x: 551, startPoint y: 439, endPoint x: 702, endPoint y: 444, distance: 151.1
click at [702, 444] on input "0" at bounding box center [729, 439] width 363 height 32
type input "4"
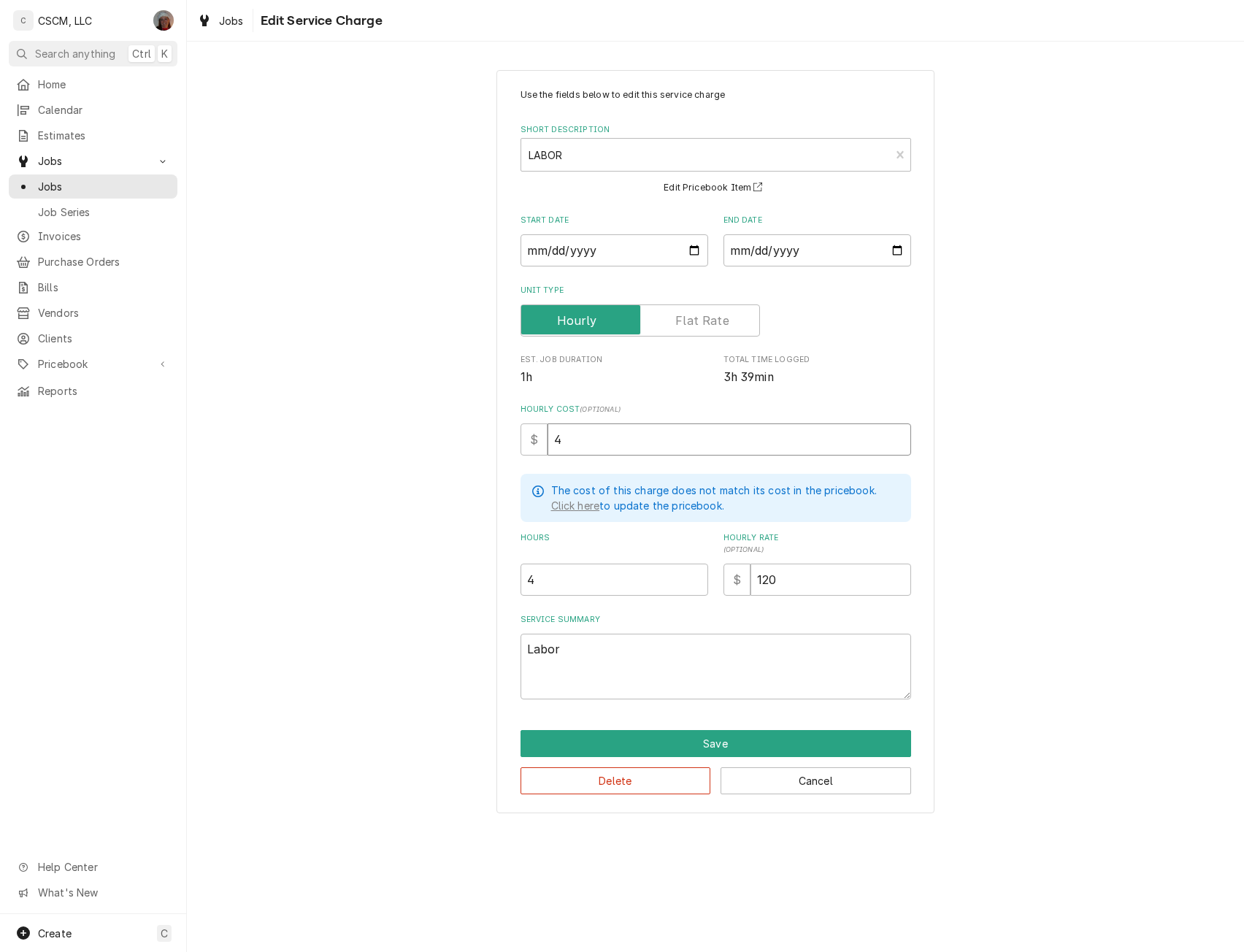
type textarea "x"
type input "43"
type textarea "x"
type input "3.5"
click at [696, 582] on input "3.5" at bounding box center [614, 579] width 188 height 32
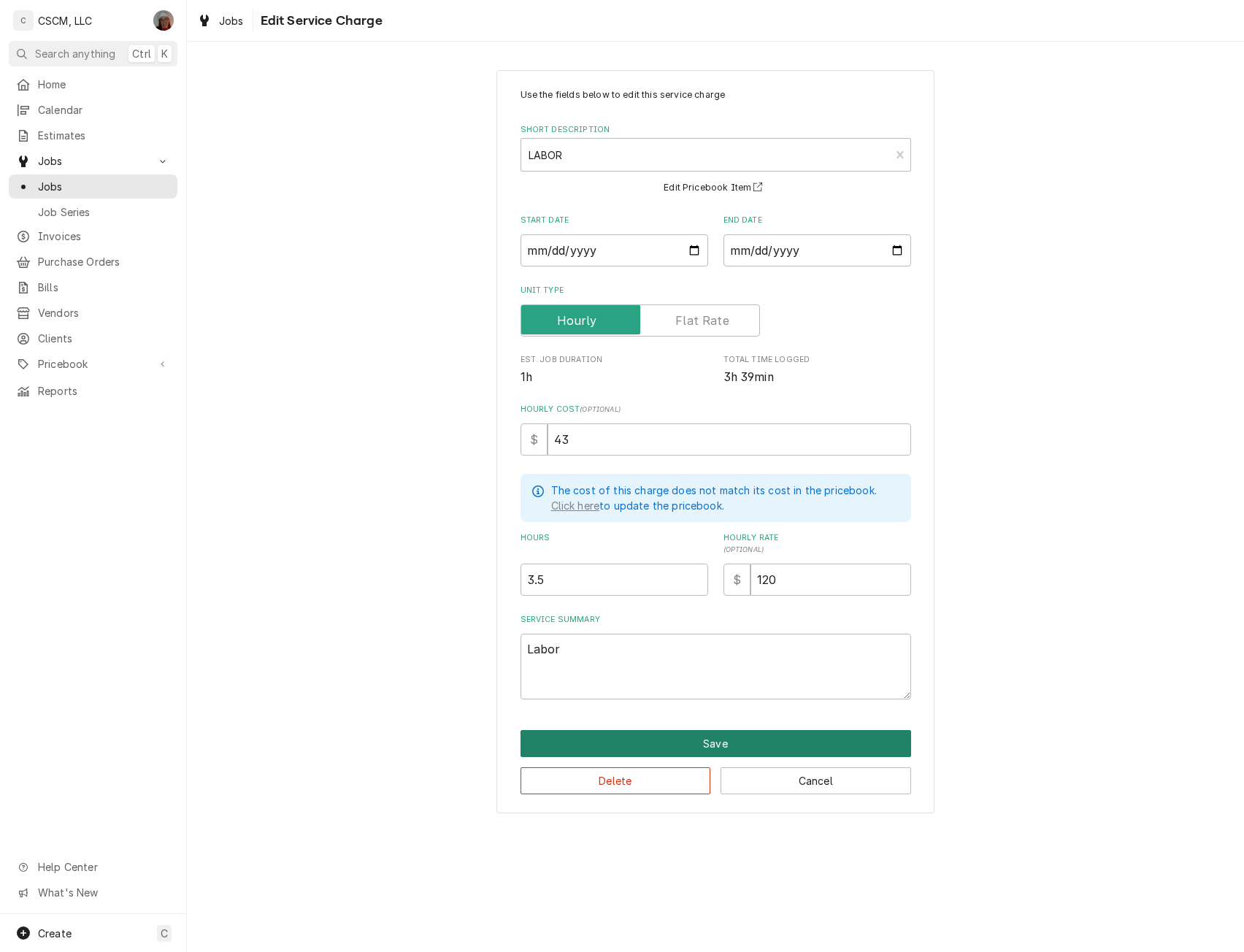
click at [728, 737] on button "Save" at bounding box center [716, 743] width 390 height 27
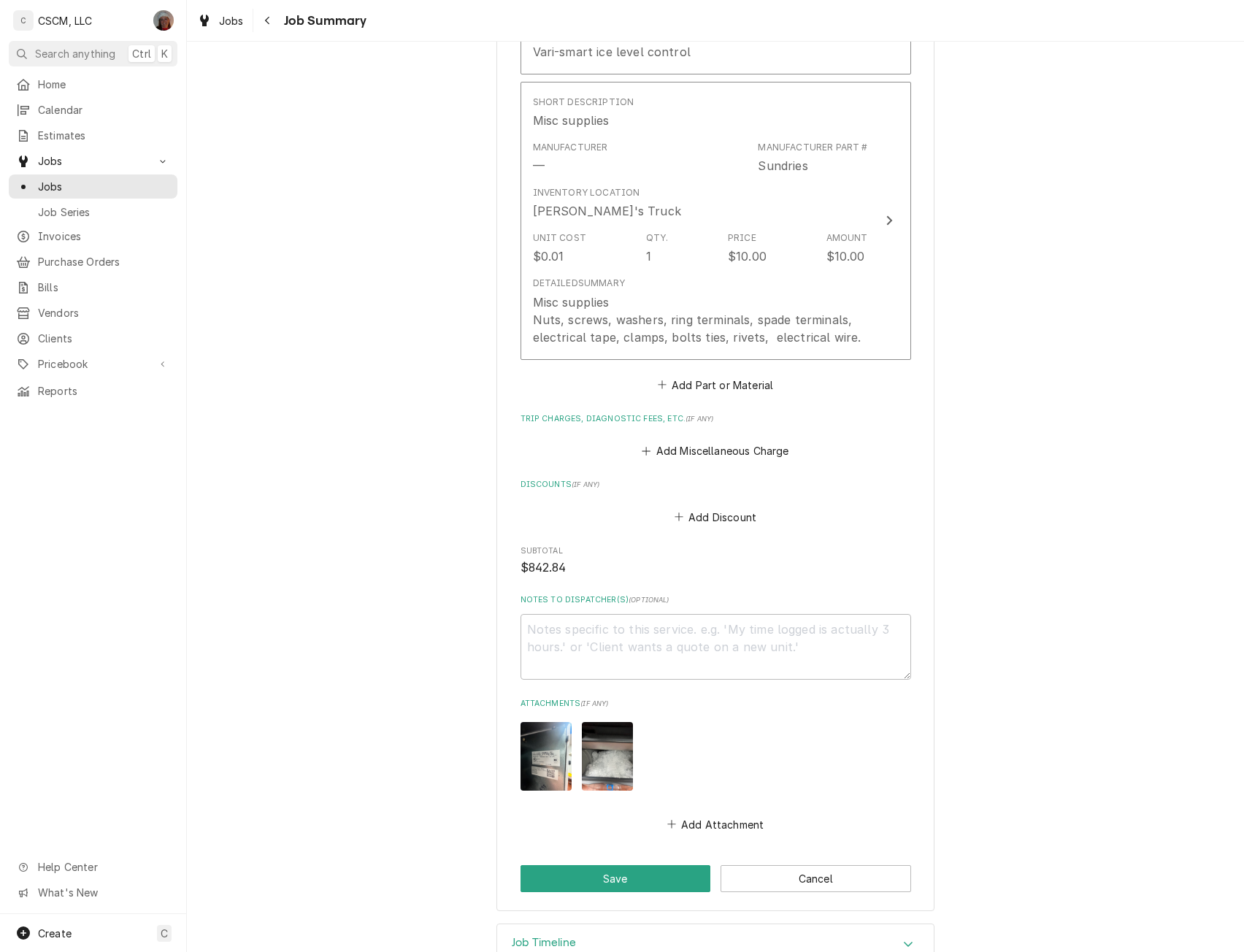
scroll to position [1273, 0]
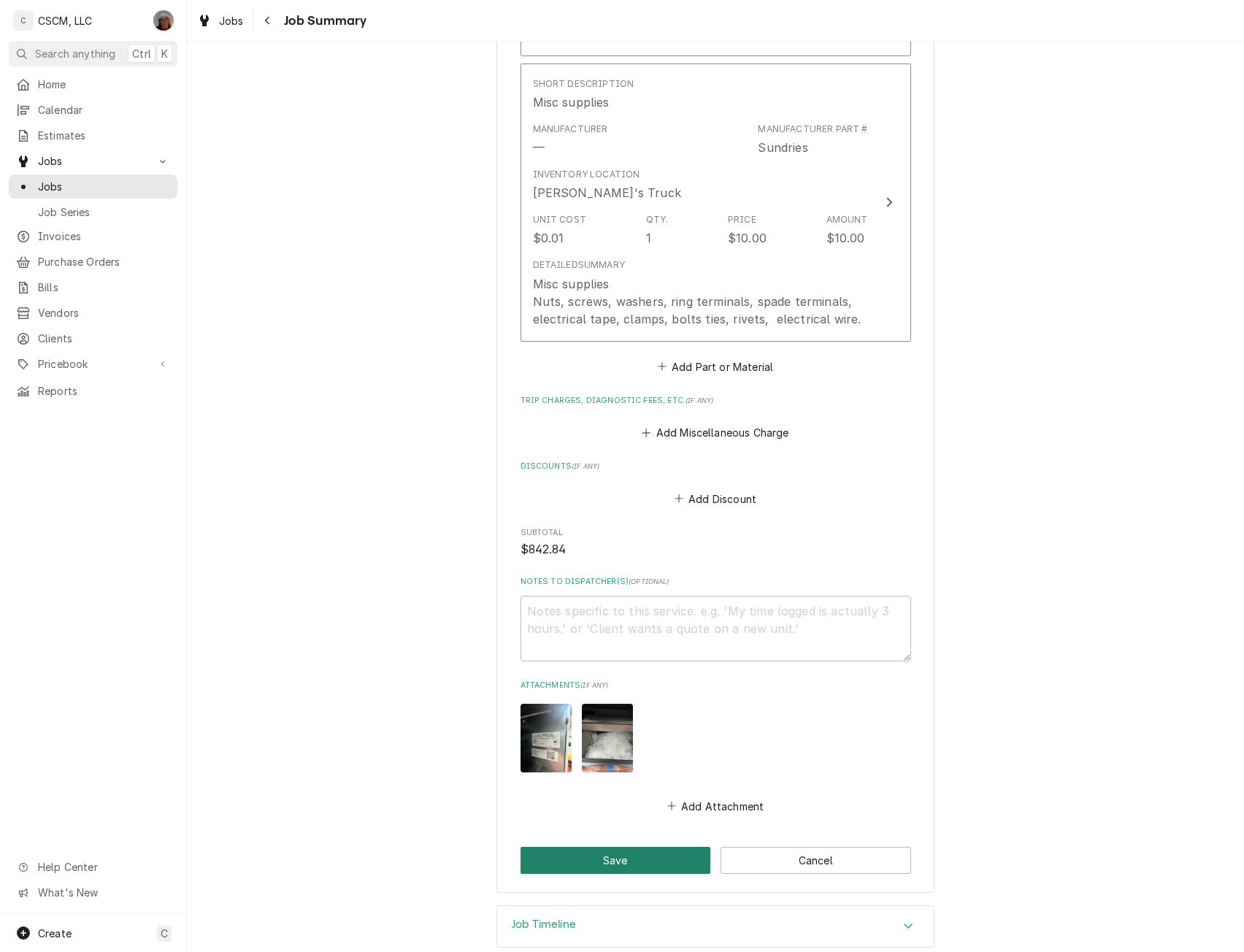
click at [655, 846] on button "Save" at bounding box center [616, 860] width 191 height 27
type textarea "x"
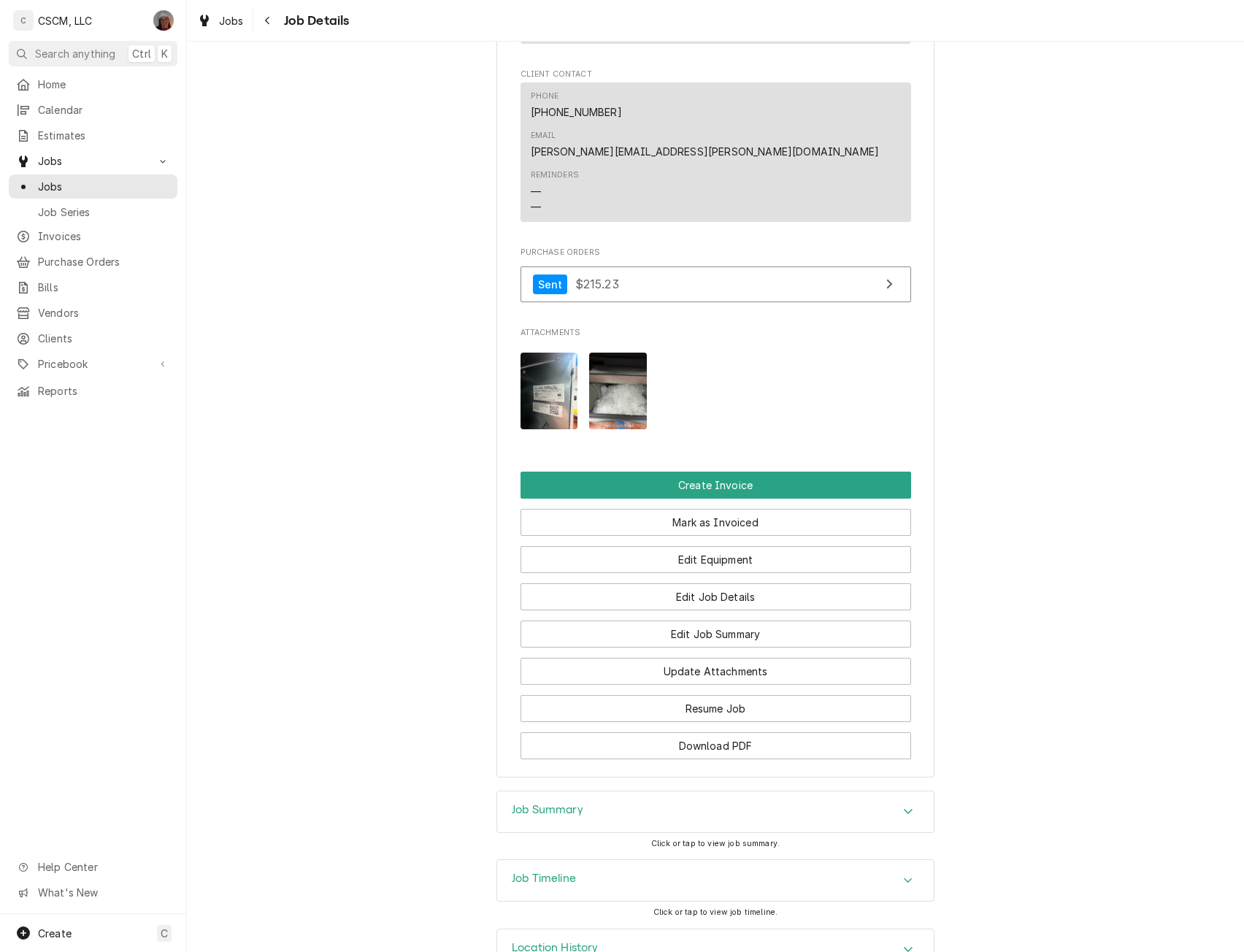
scroll to position [1044, 0]
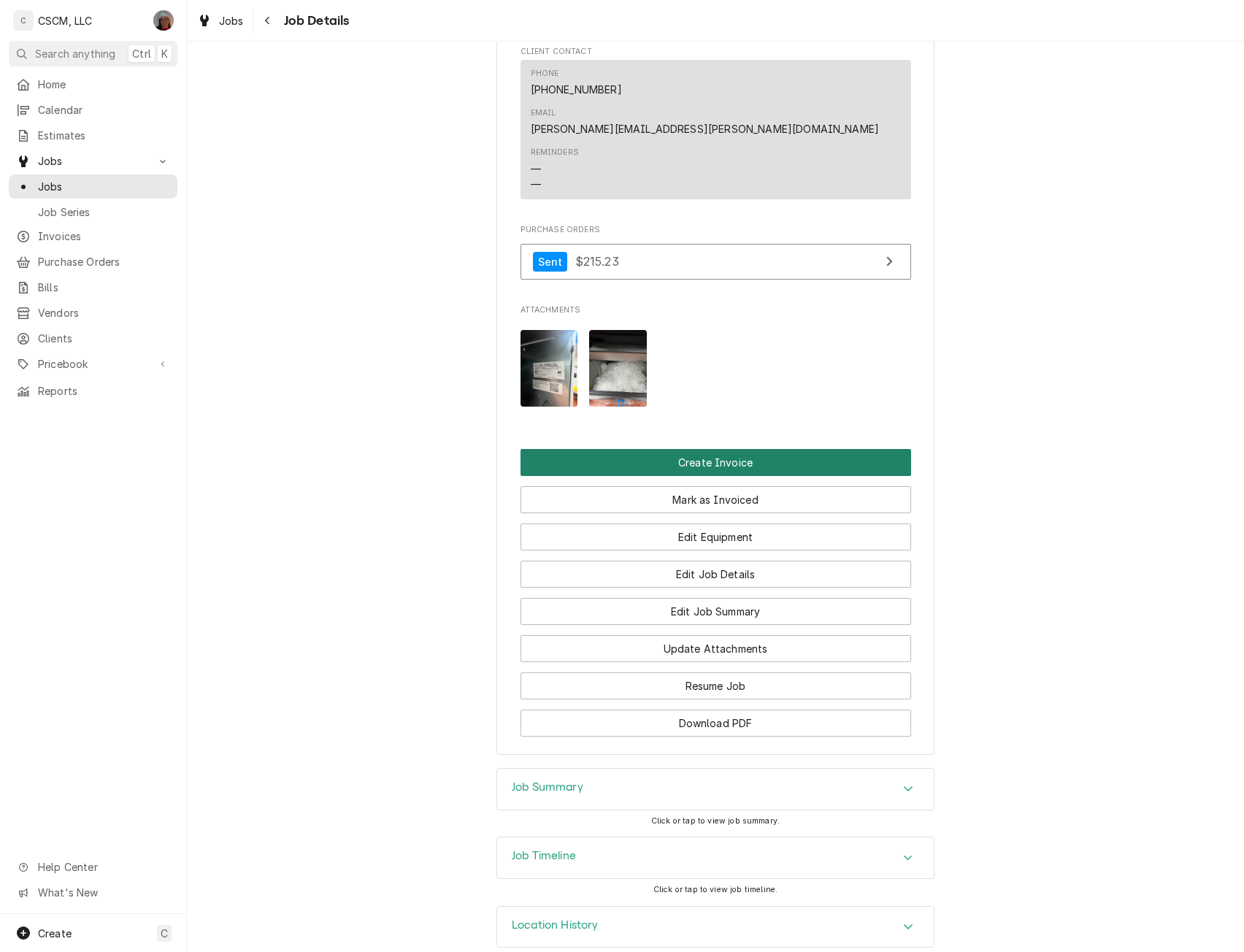
click at [739, 449] on button "Create Invoice" at bounding box center [716, 462] width 390 height 27
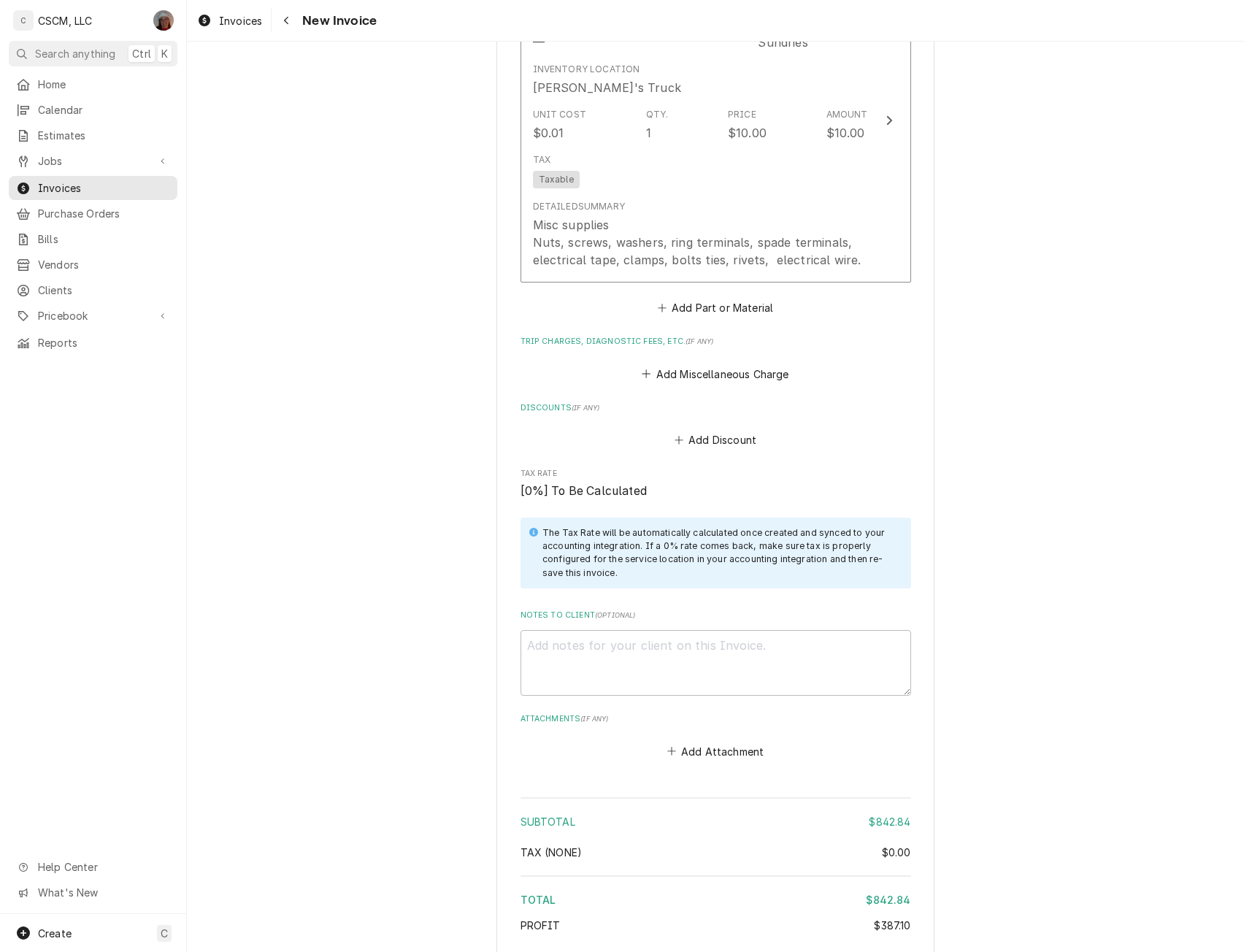
scroll to position [2448, 0]
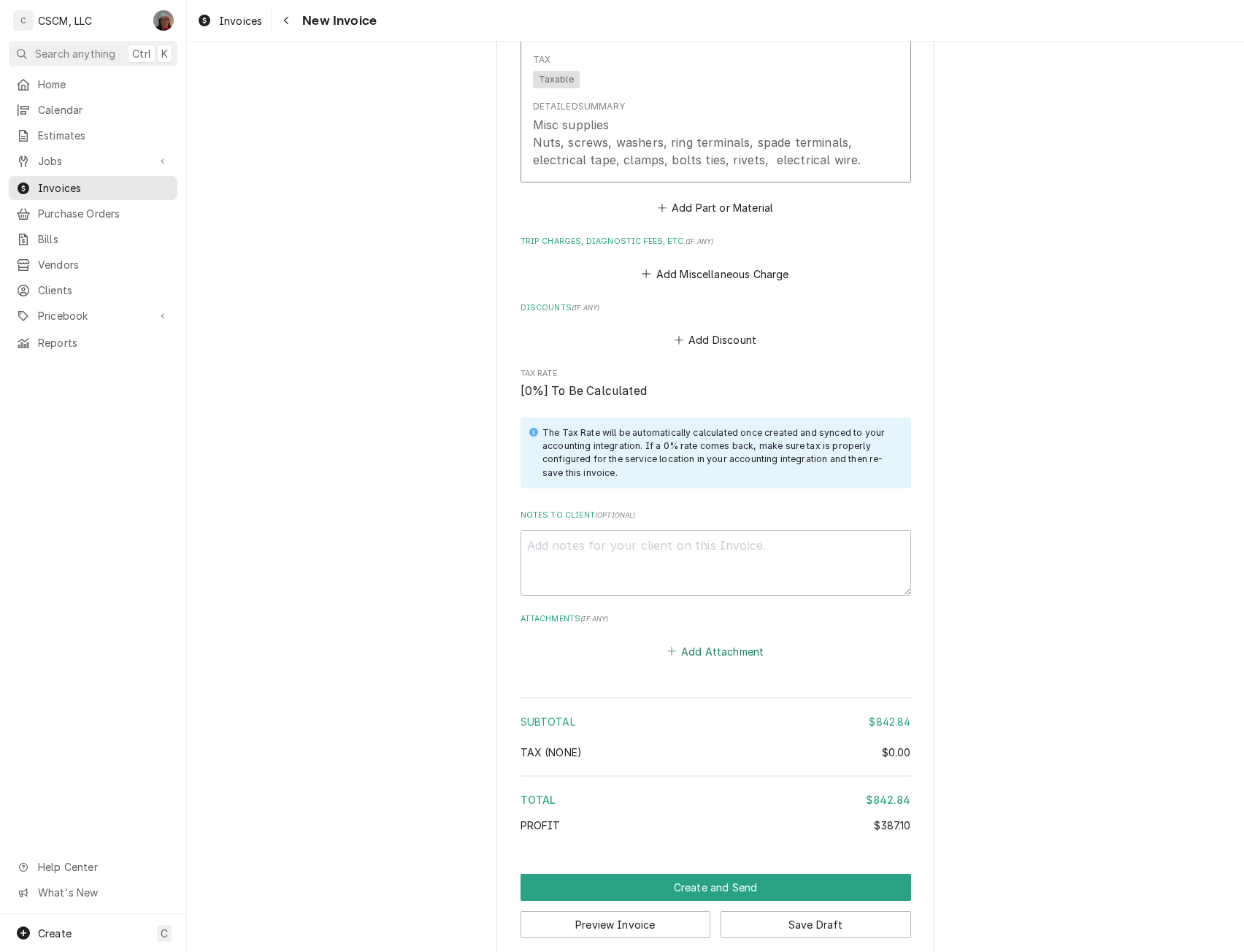
click at [707, 641] on button "Add Attachment" at bounding box center [715, 651] width 102 height 20
type textarea "x"
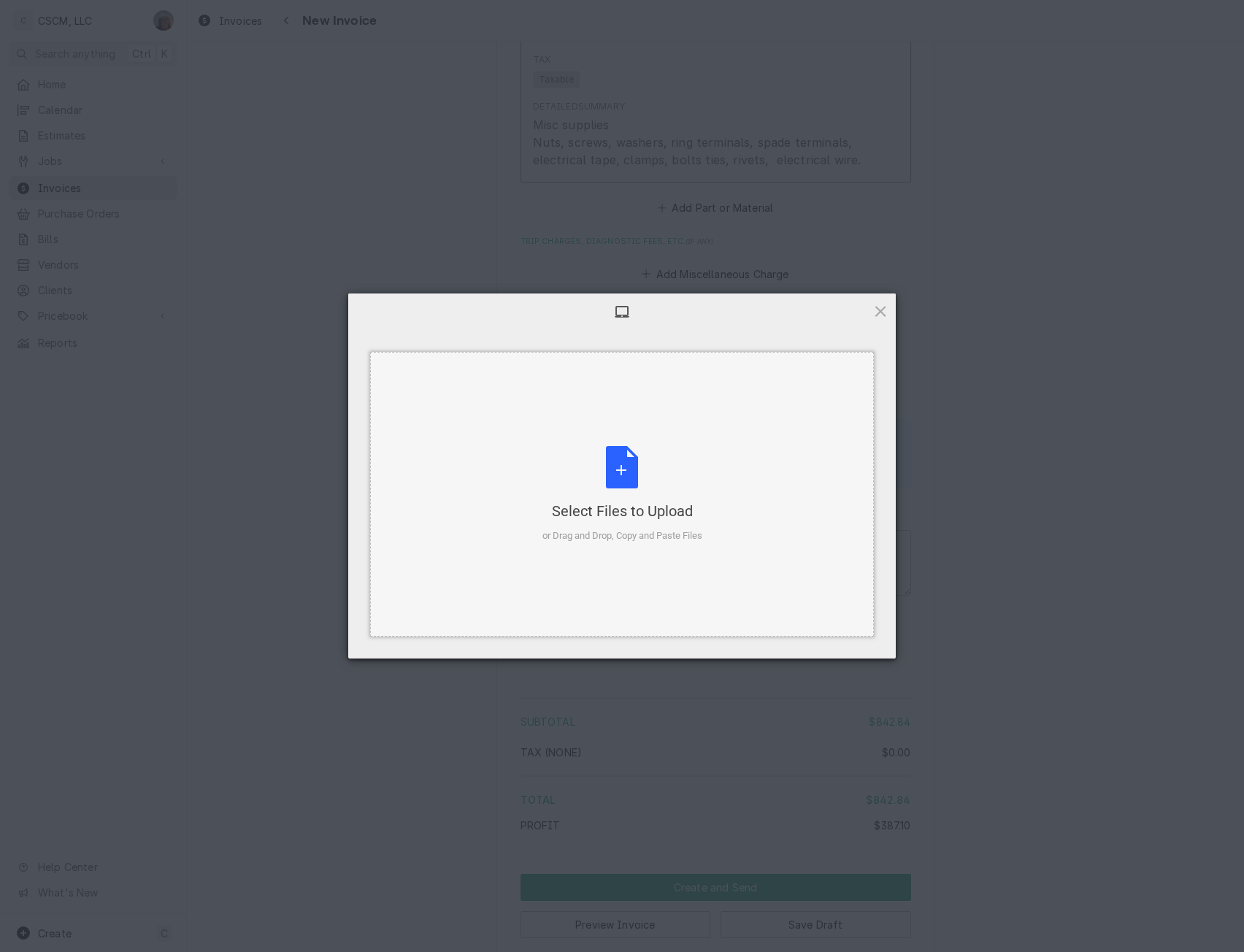
click at [627, 453] on div "Select Files to Upload or Drag and Drop, Copy and Paste Files" at bounding box center [622, 494] width 160 height 97
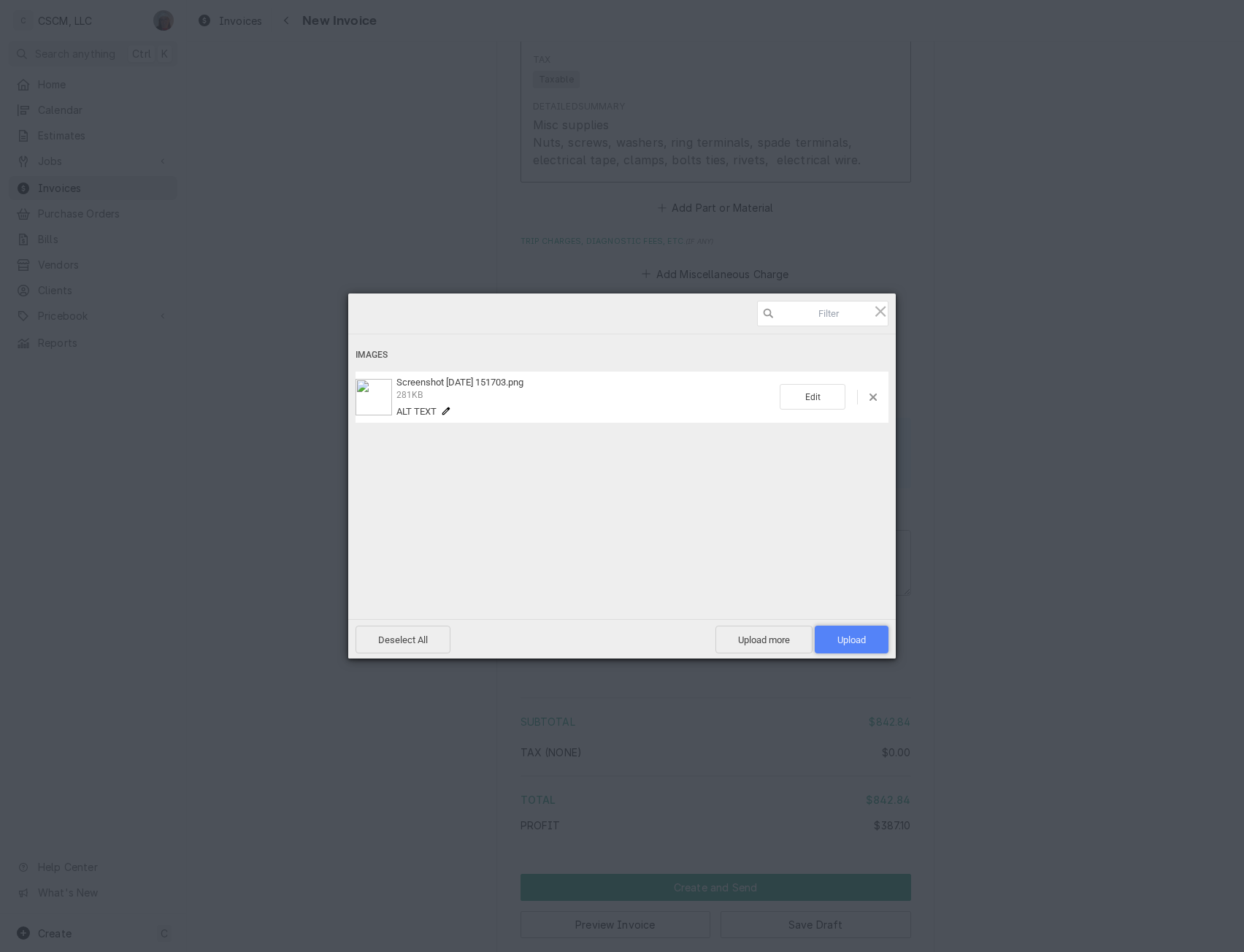
click at [848, 636] on span "Upload 1" at bounding box center [852, 639] width 29 height 11
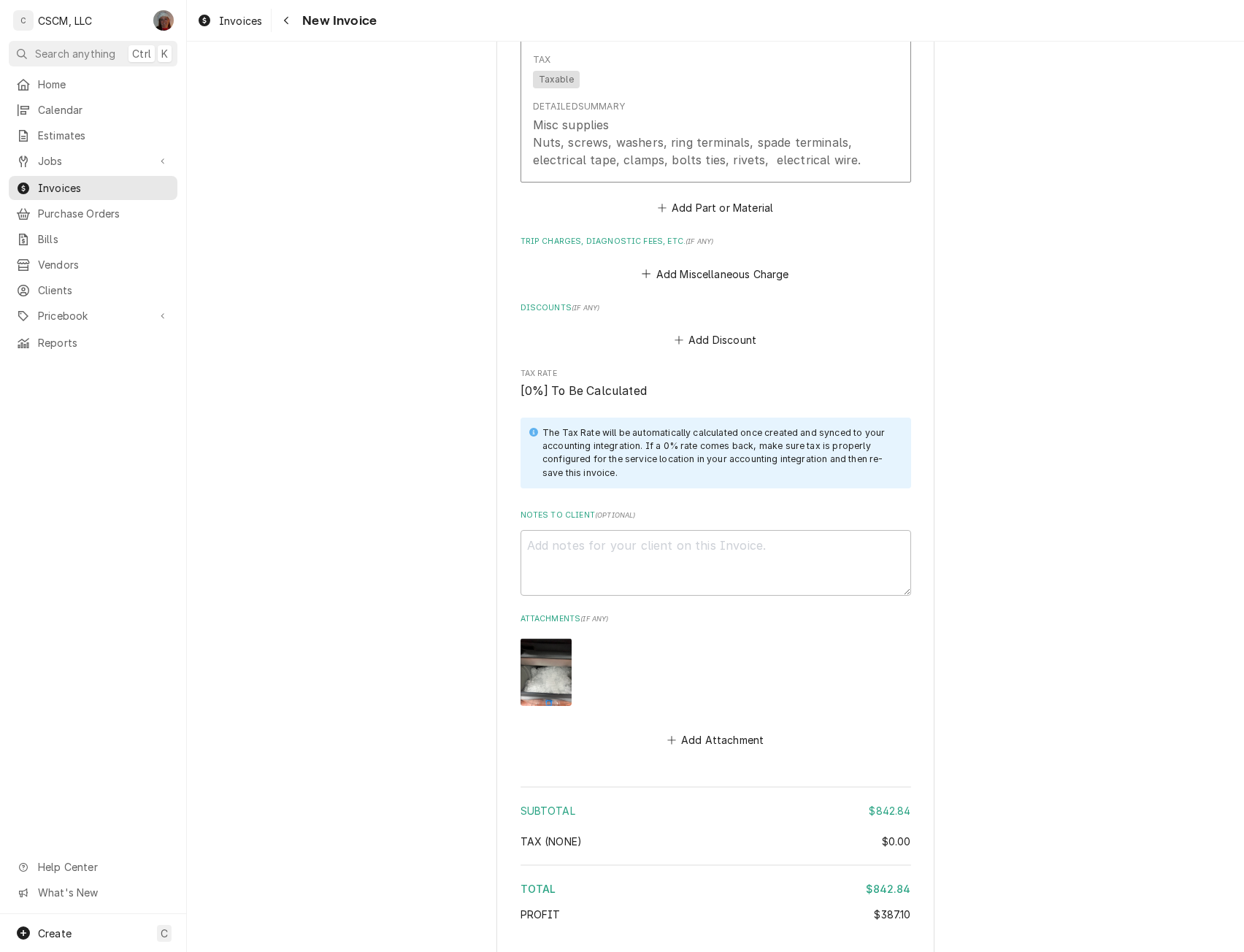
scroll to position [2538, 0]
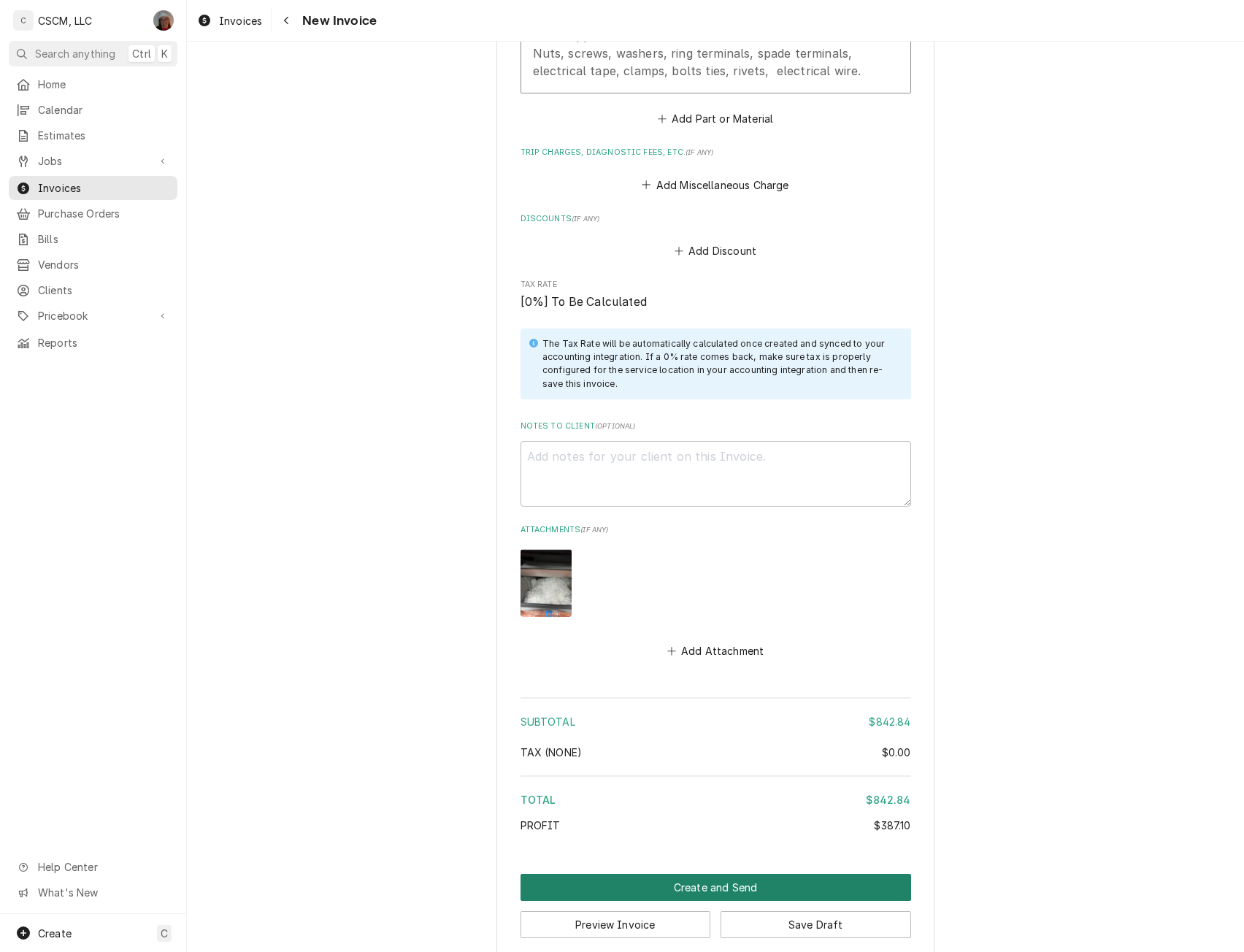
click at [739, 873] on button "Create and Send" at bounding box center [716, 887] width 390 height 27
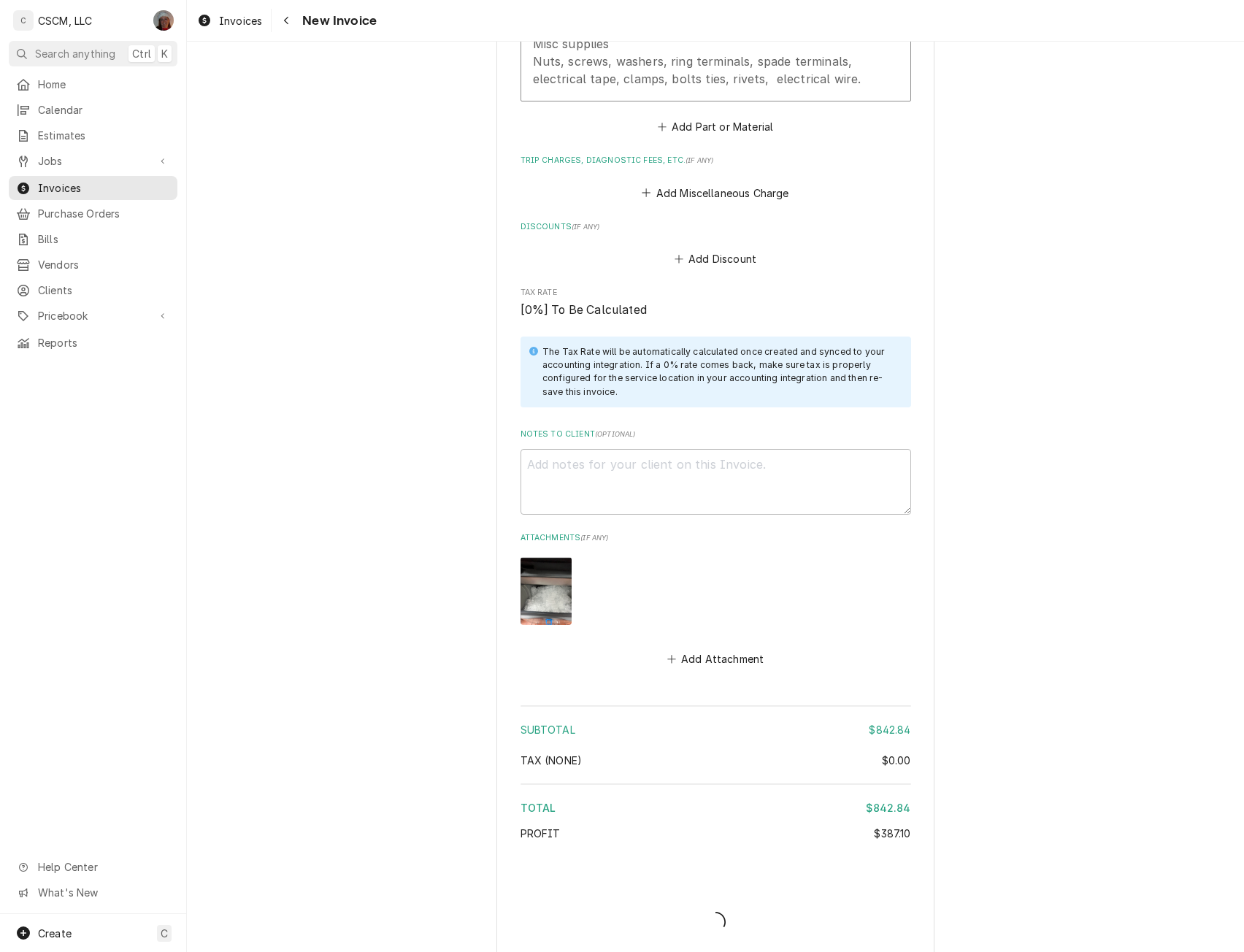
type textarea "x"
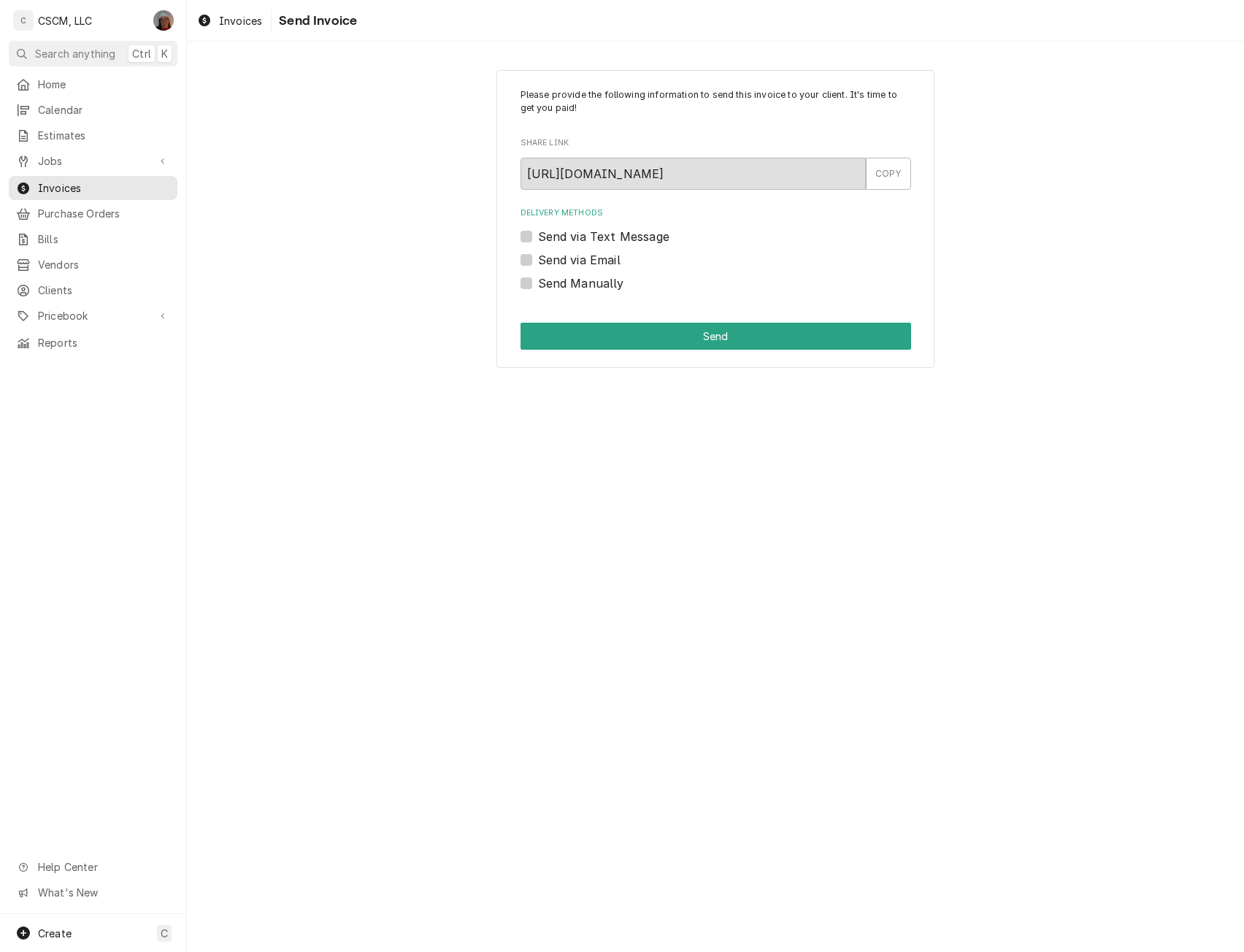
click at [538, 280] on label "Send Manually" at bounding box center [581, 283] width 86 height 18
click at [538, 280] on input "Send Manually" at bounding box center [734, 291] width 390 height 32
checkbox input "true"
click at [665, 346] on button "Send" at bounding box center [716, 336] width 390 height 27
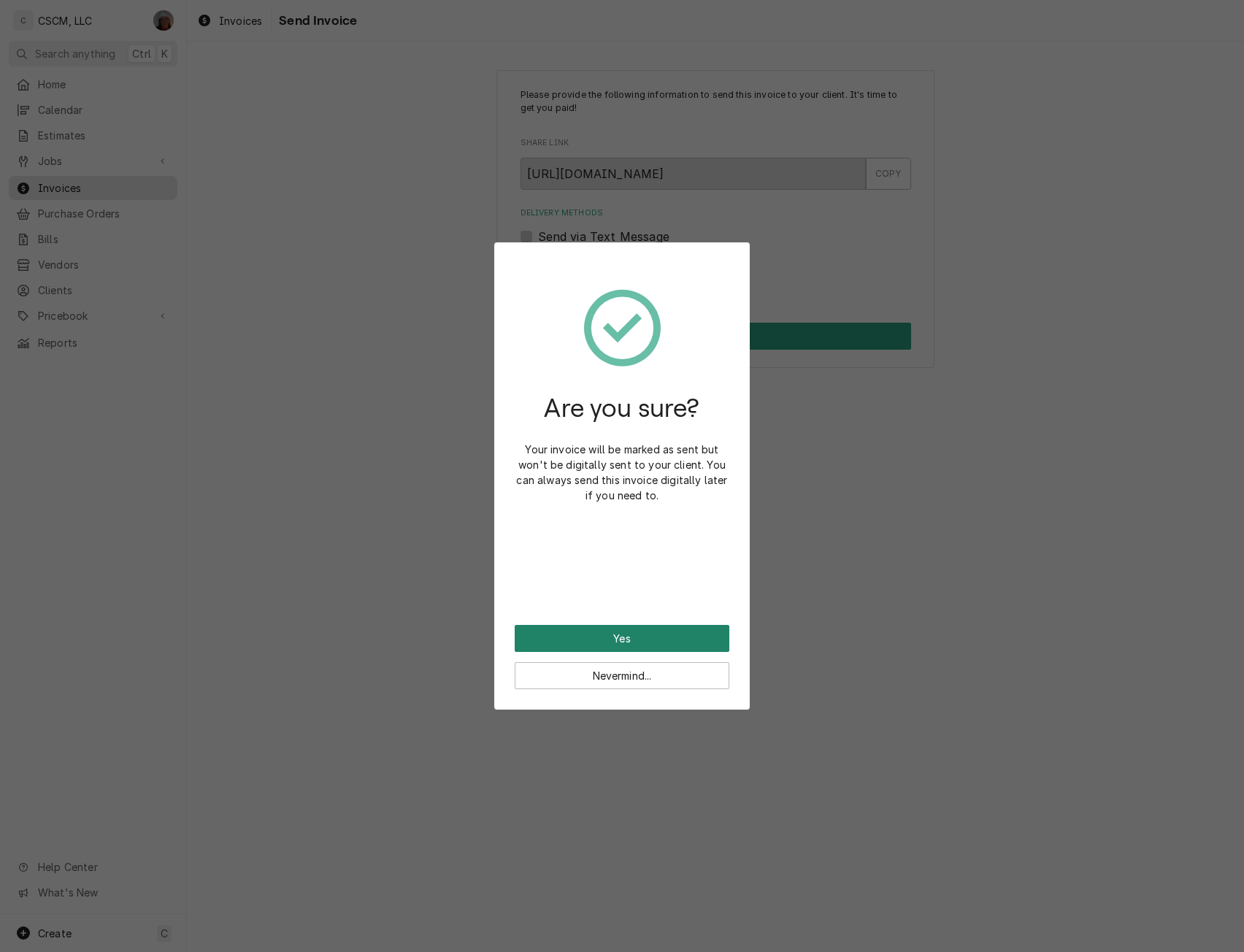
click at [630, 643] on button "Yes" at bounding box center [622, 639] width 215 height 27
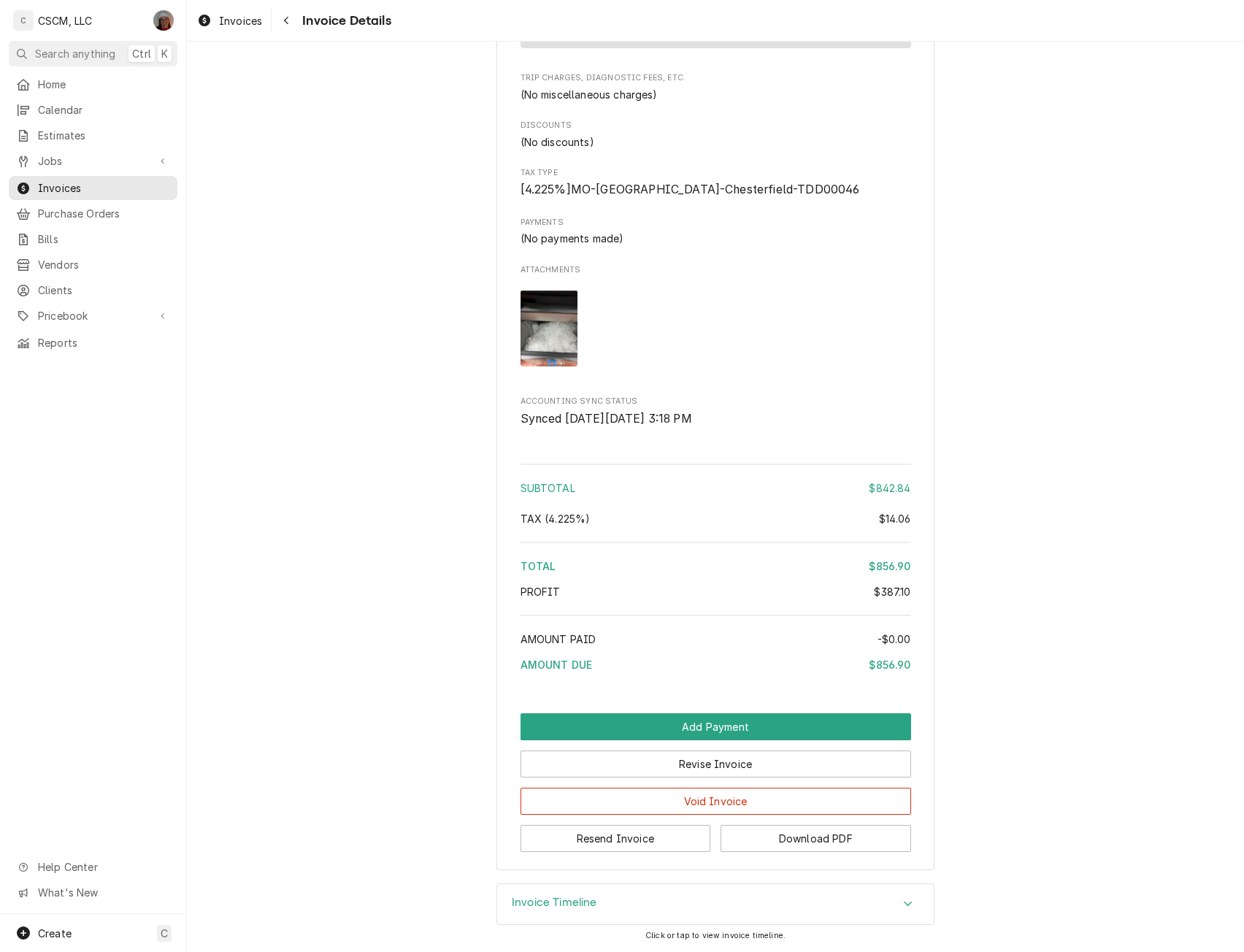
scroll to position [1952, 0]
click at [615, 840] on button "Resend Invoice" at bounding box center [616, 838] width 191 height 27
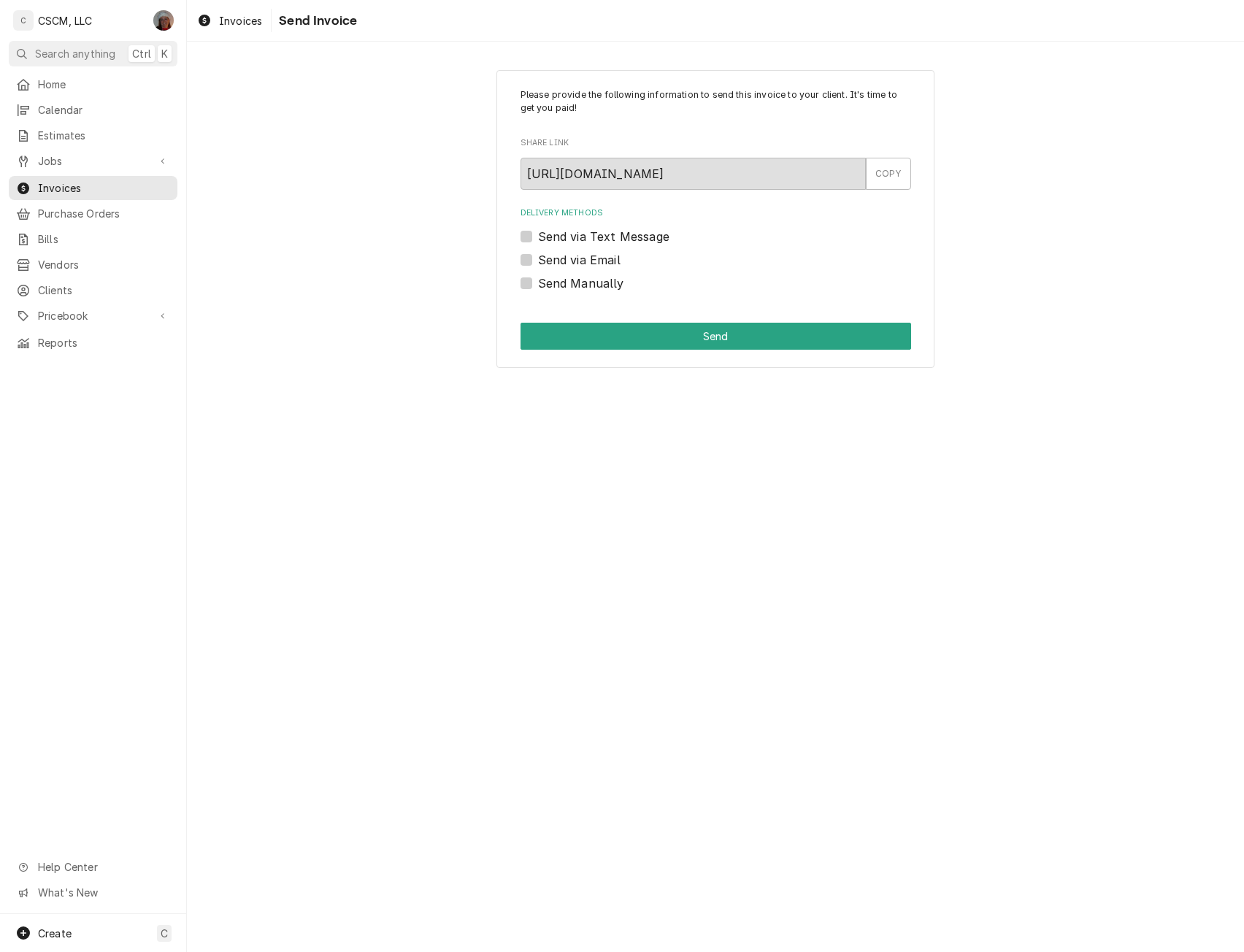
click at [538, 256] on label "Send via Email" at bounding box center [580, 259] width 83 height 18
click at [538, 256] on input "Send via Email" at bounding box center [734, 267] width 390 height 32
checkbox input "true"
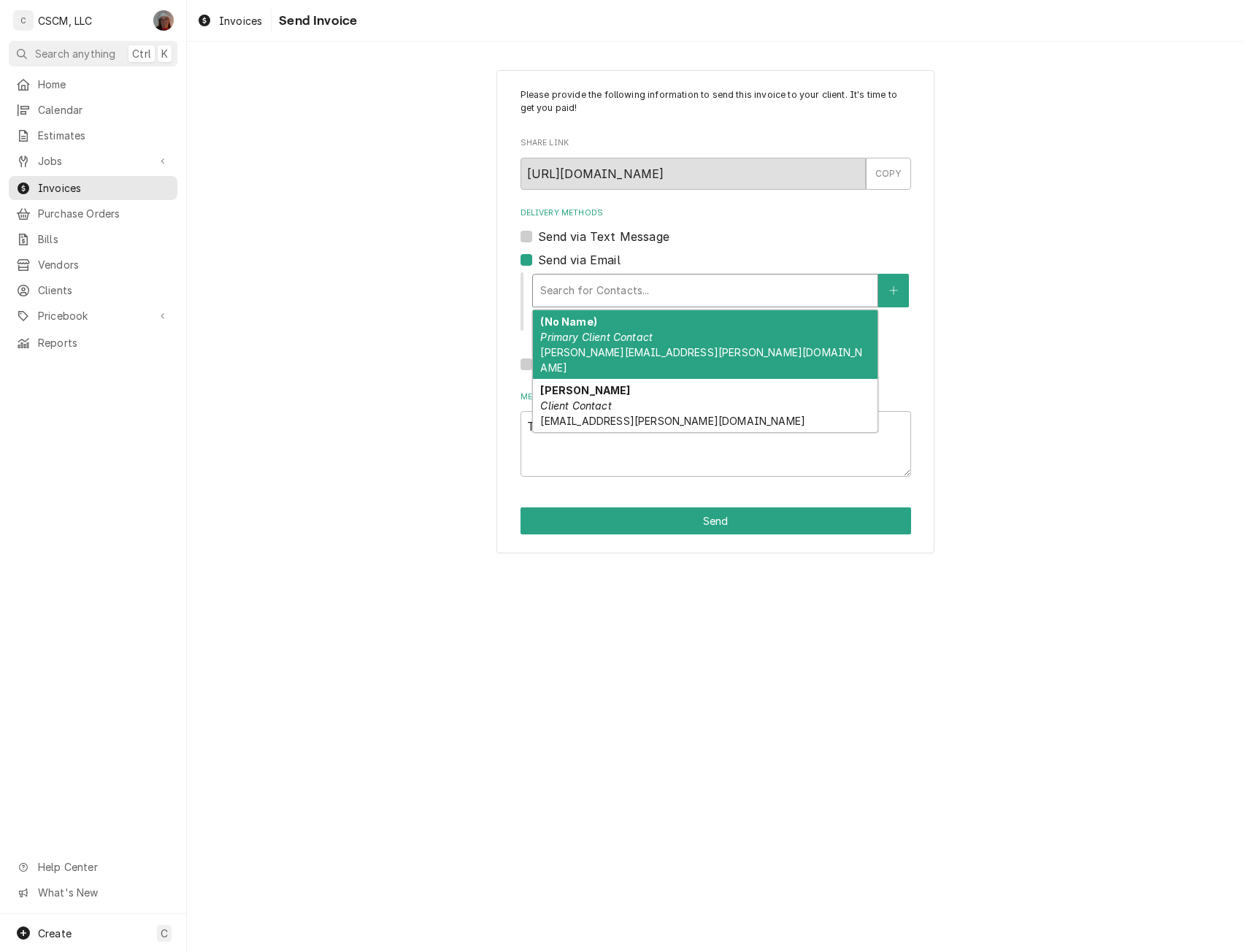
click at [572, 302] on div "Delivery Methods" at bounding box center [705, 290] width 330 height 26
click at [612, 338] on em "Primary Client Contact" at bounding box center [596, 336] width 112 height 13
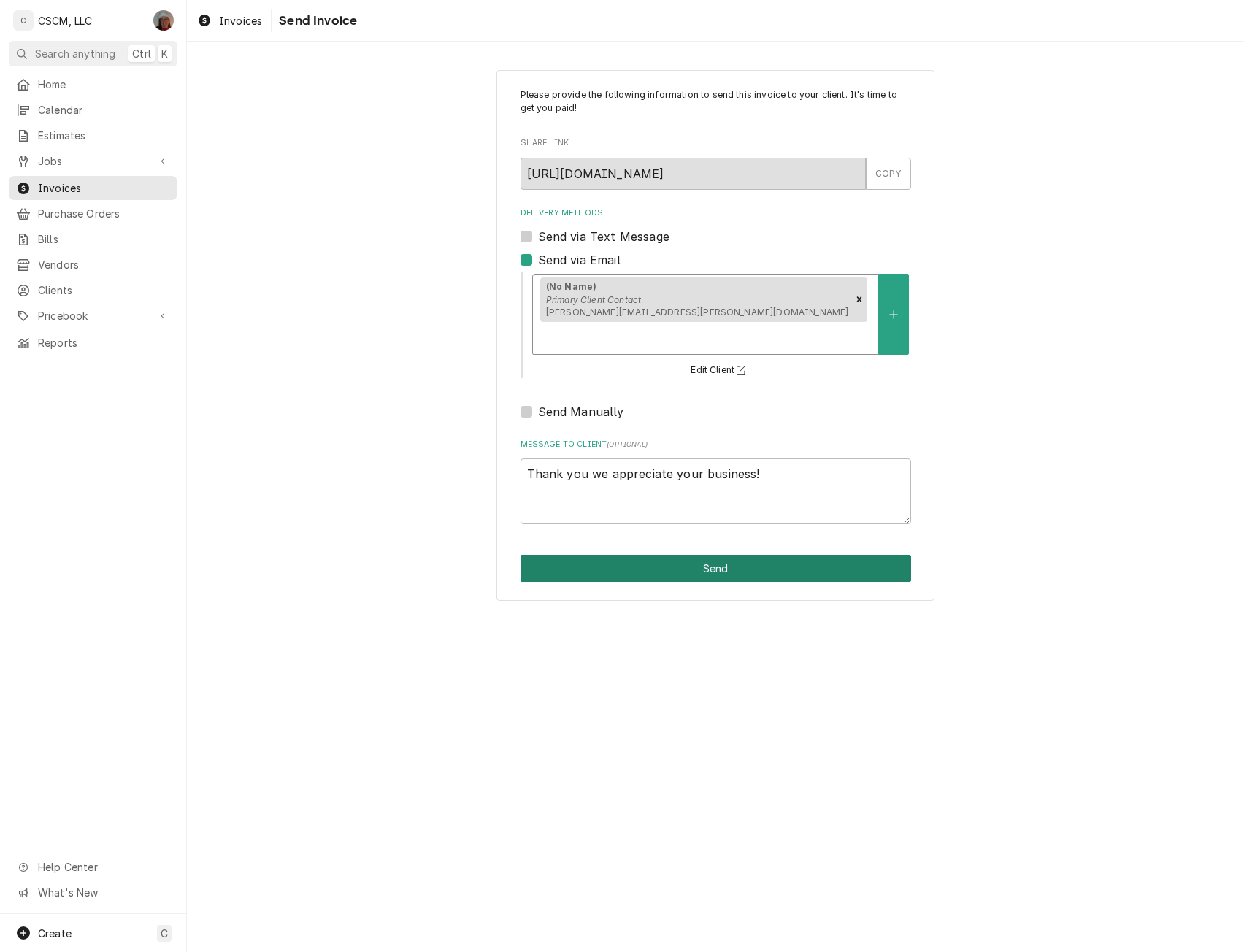
click at [707, 555] on button "Send" at bounding box center [716, 568] width 390 height 27
type textarea "x"
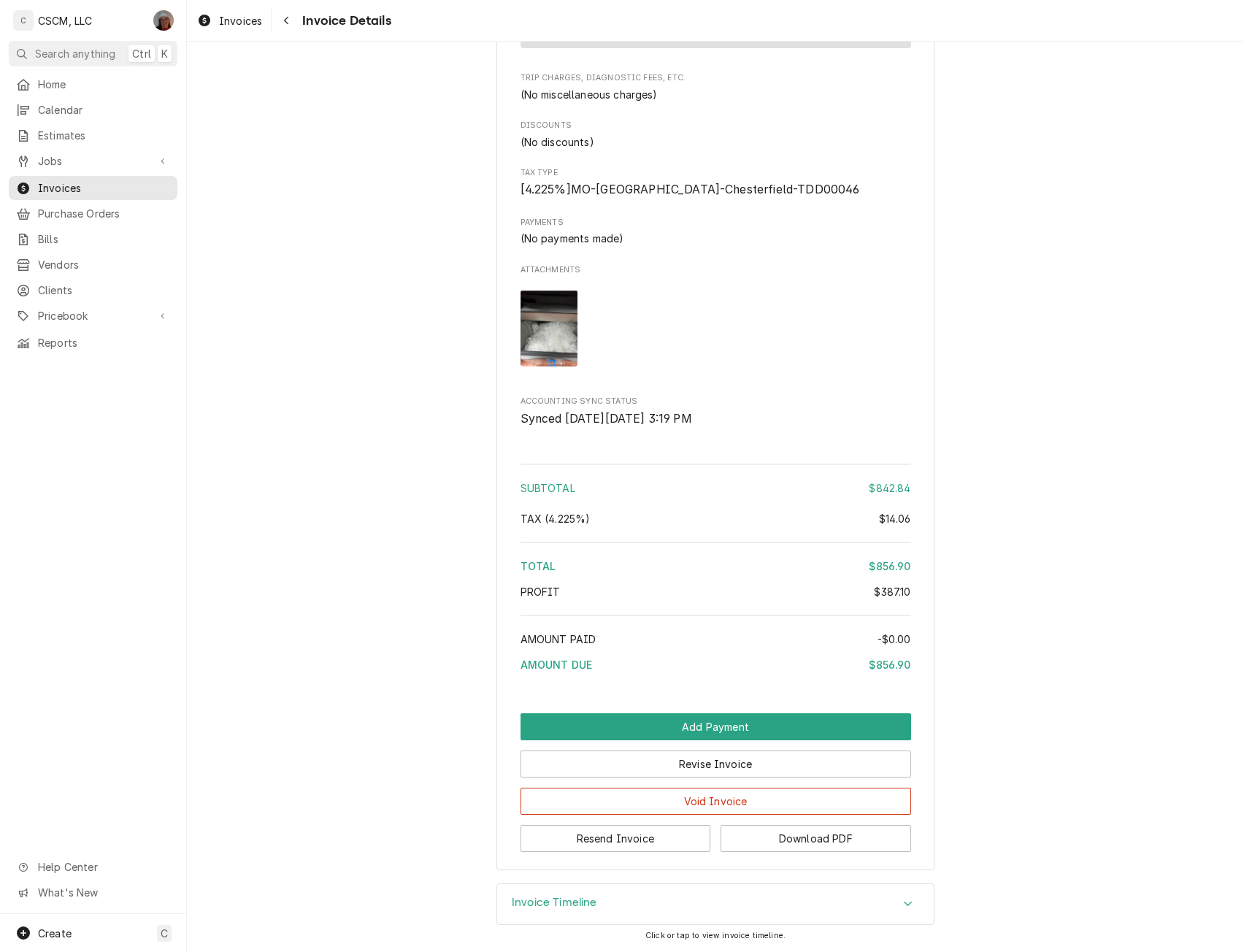
scroll to position [1952, 0]
click at [727, 765] on button "Revise Invoice" at bounding box center [716, 764] width 390 height 27
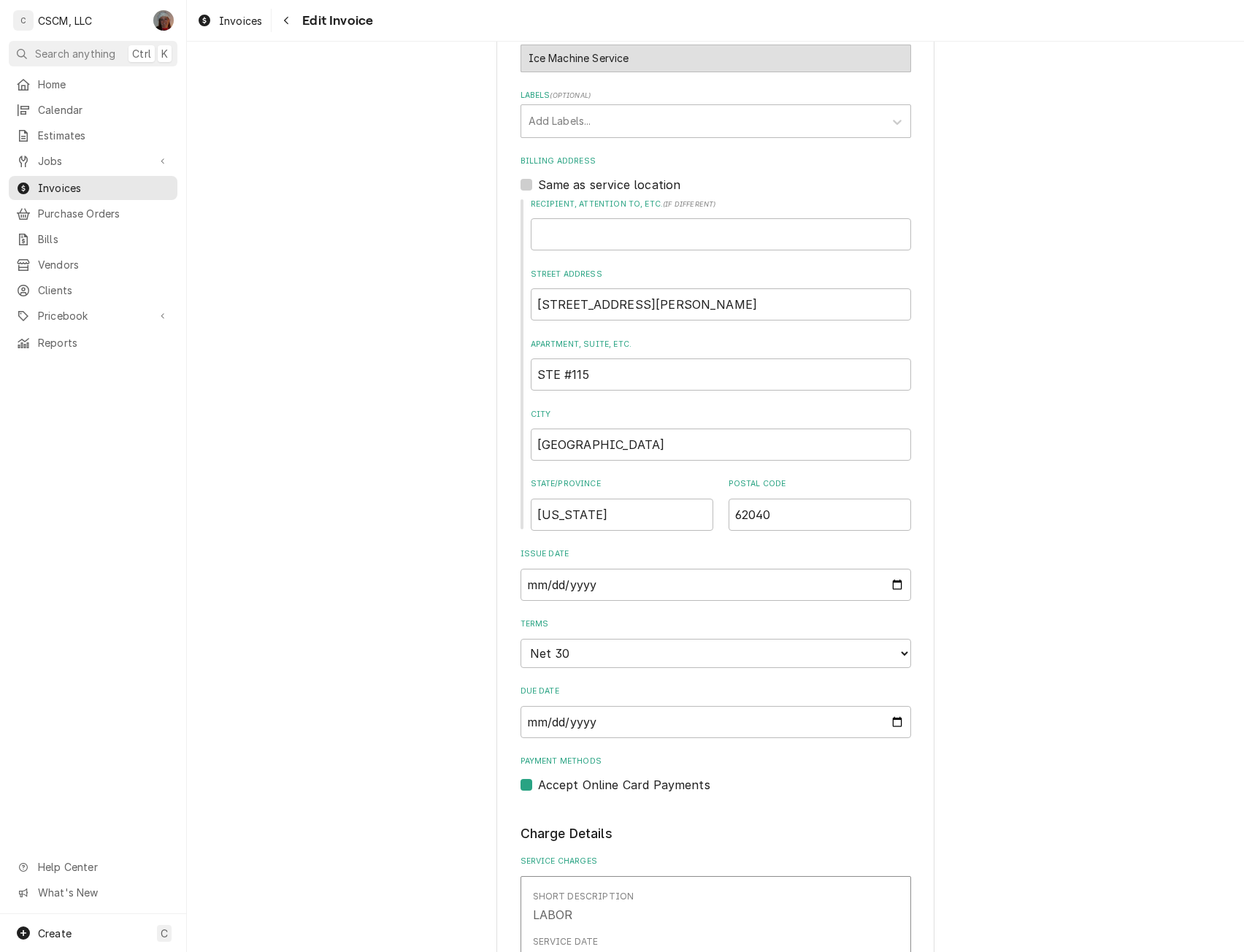
scroll to position [437, 0]
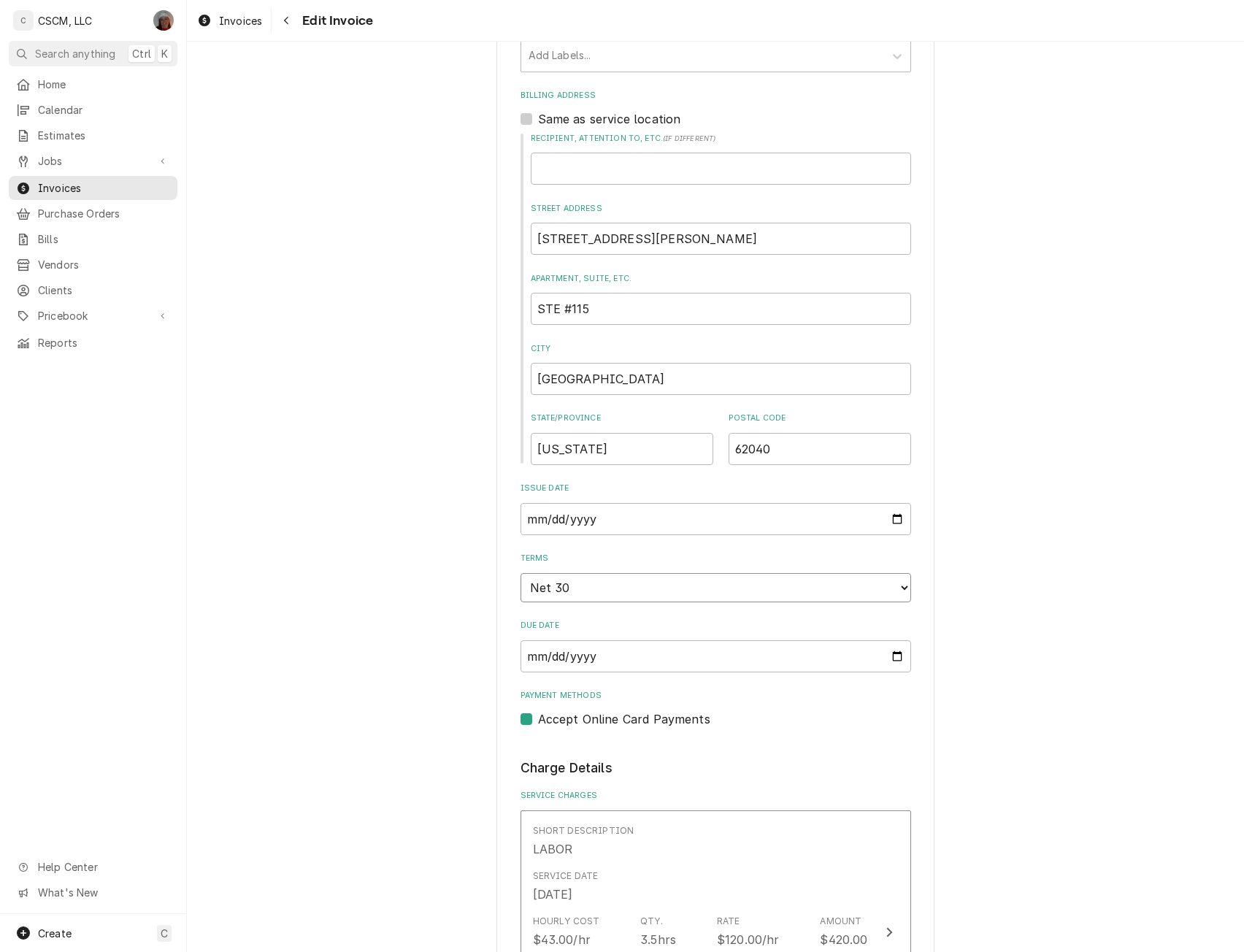
click at [891, 591] on select "Choose payment terms... Same Day Net 7 Net 14 Net 21 Net 30 Net 45 Net 60 Net 90" at bounding box center [716, 587] width 390 height 30
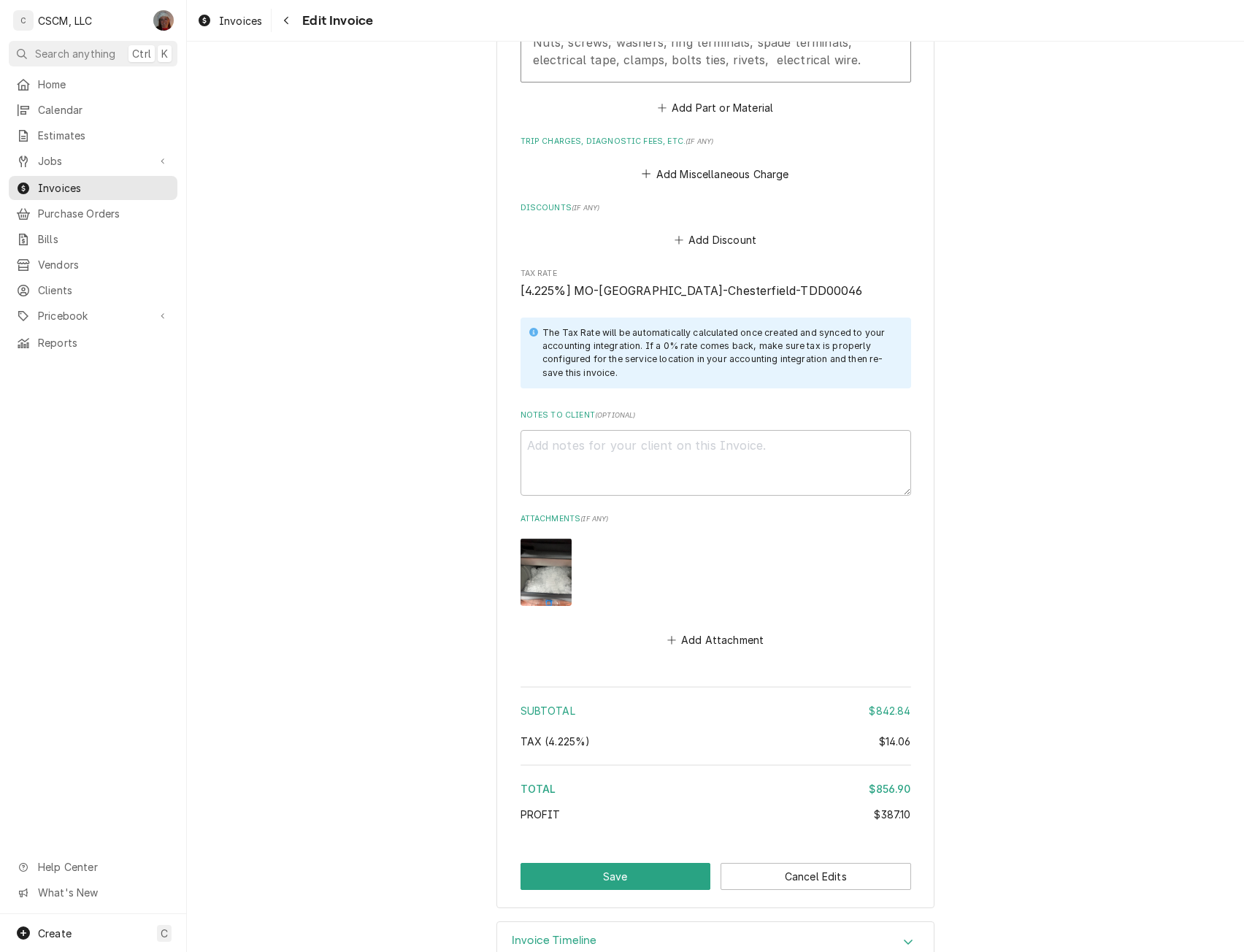
scroll to position [2569, 0]
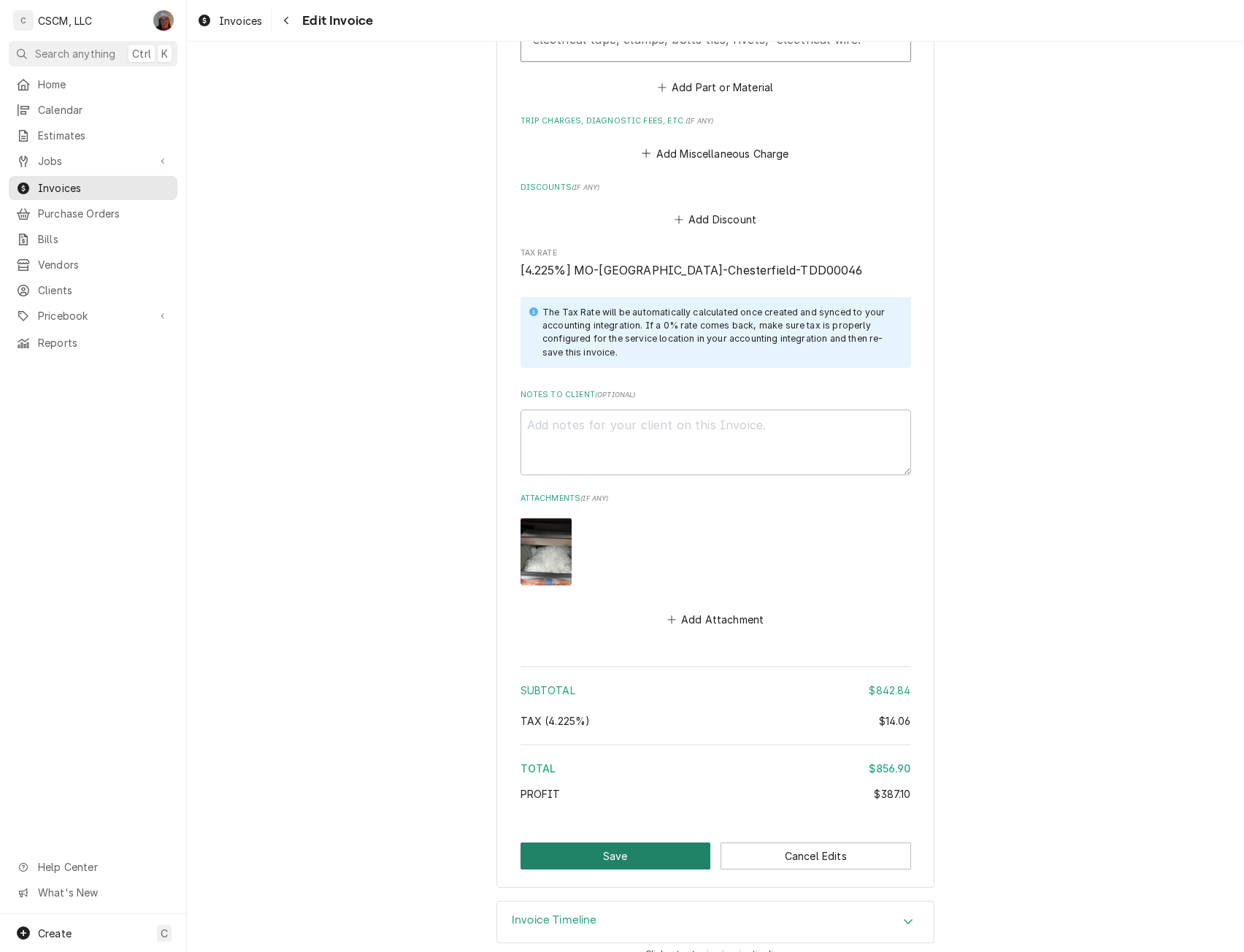
click at [653, 842] on button "Save" at bounding box center [616, 856] width 191 height 27
type textarea "x"
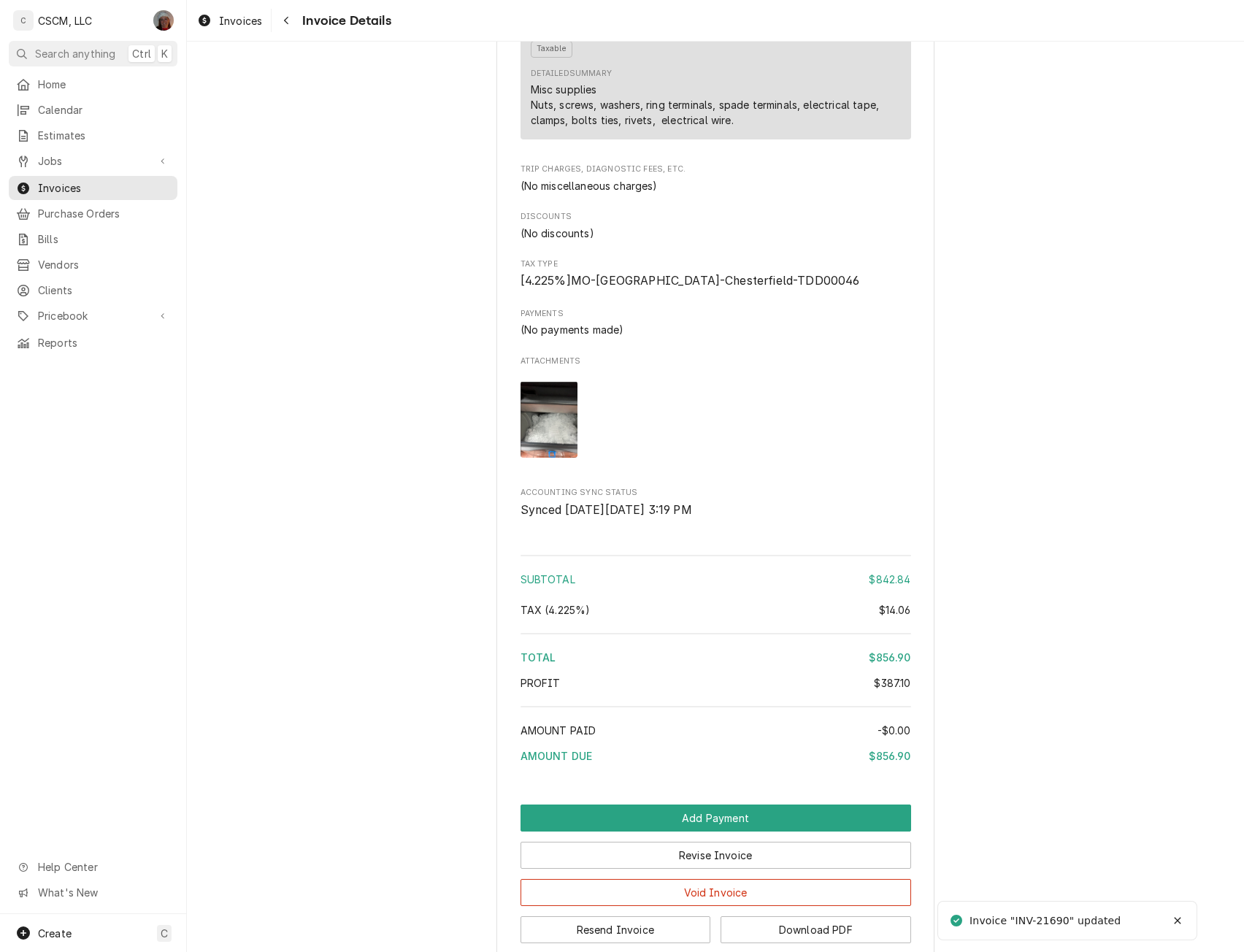
scroll to position [1952, 0]
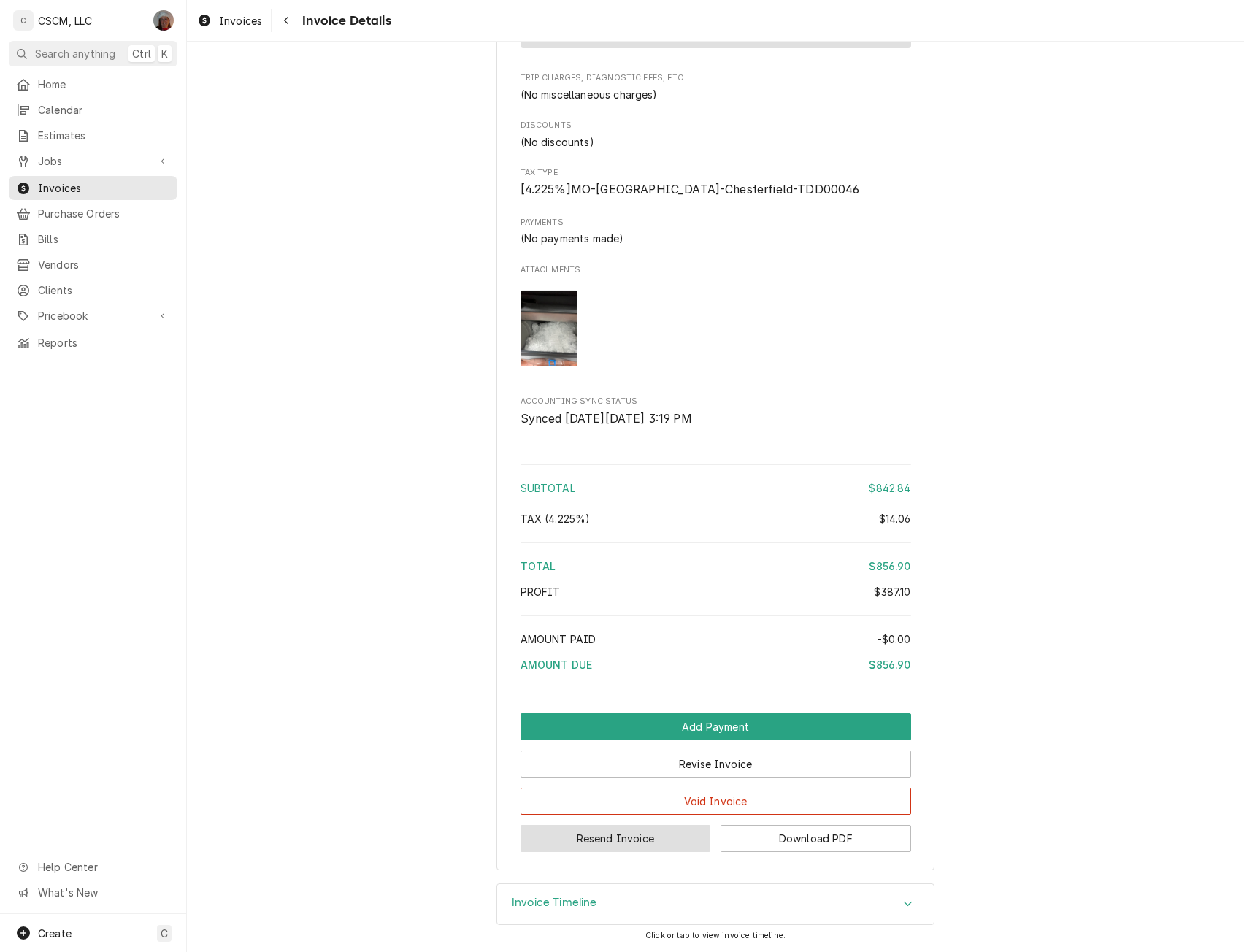
click at [618, 839] on button "Resend Invoice" at bounding box center [616, 838] width 191 height 27
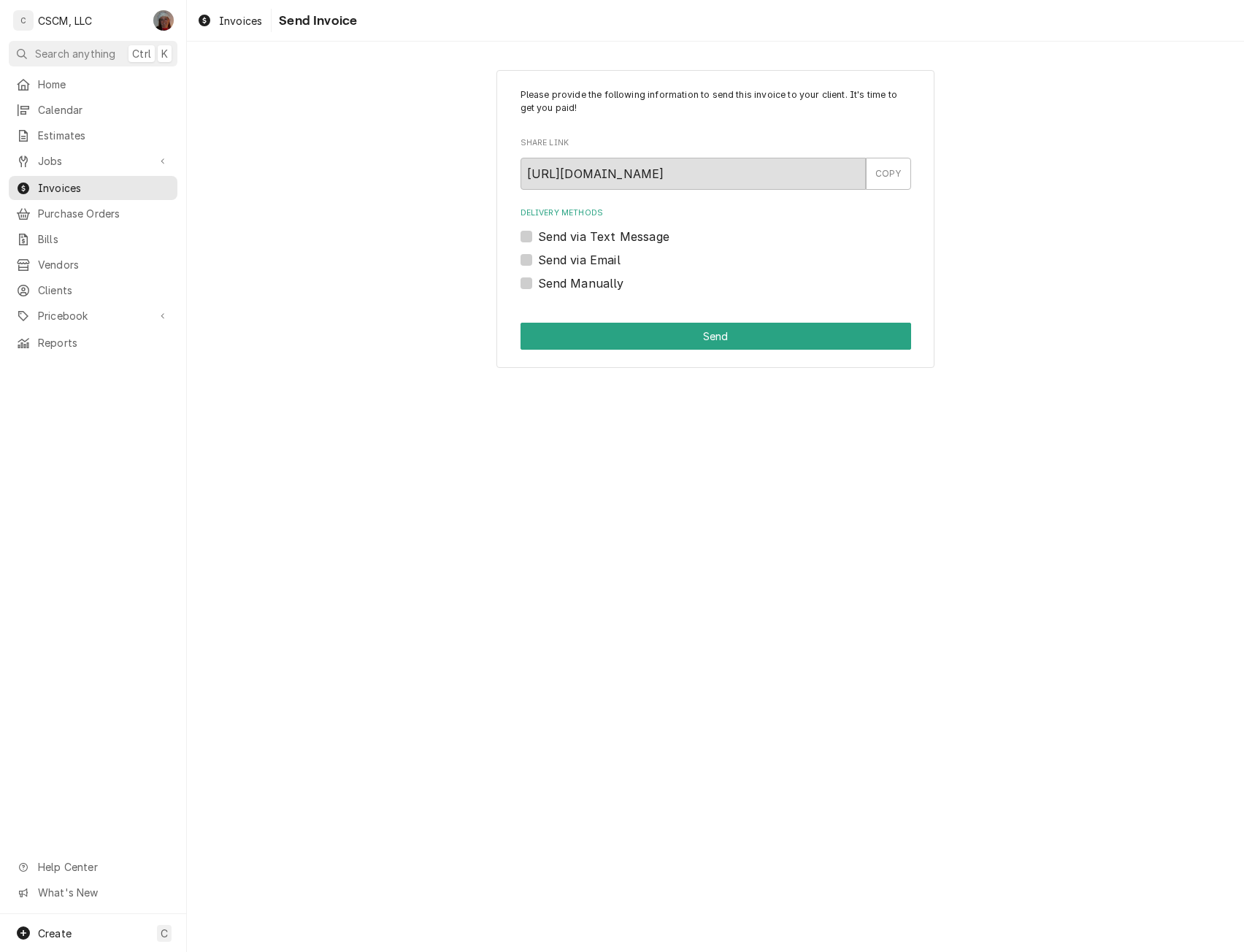
click at [519, 279] on div "Please provide the following information to send this invoice to your client. I…" at bounding box center [716, 219] width 438 height 298
click at [538, 282] on label "Send Manually" at bounding box center [581, 283] width 86 height 18
click at [538, 282] on input "Send Manually" at bounding box center [734, 291] width 390 height 32
checkbox input "true"
click at [580, 333] on button "Send" at bounding box center [716, 336] width 390 height 27
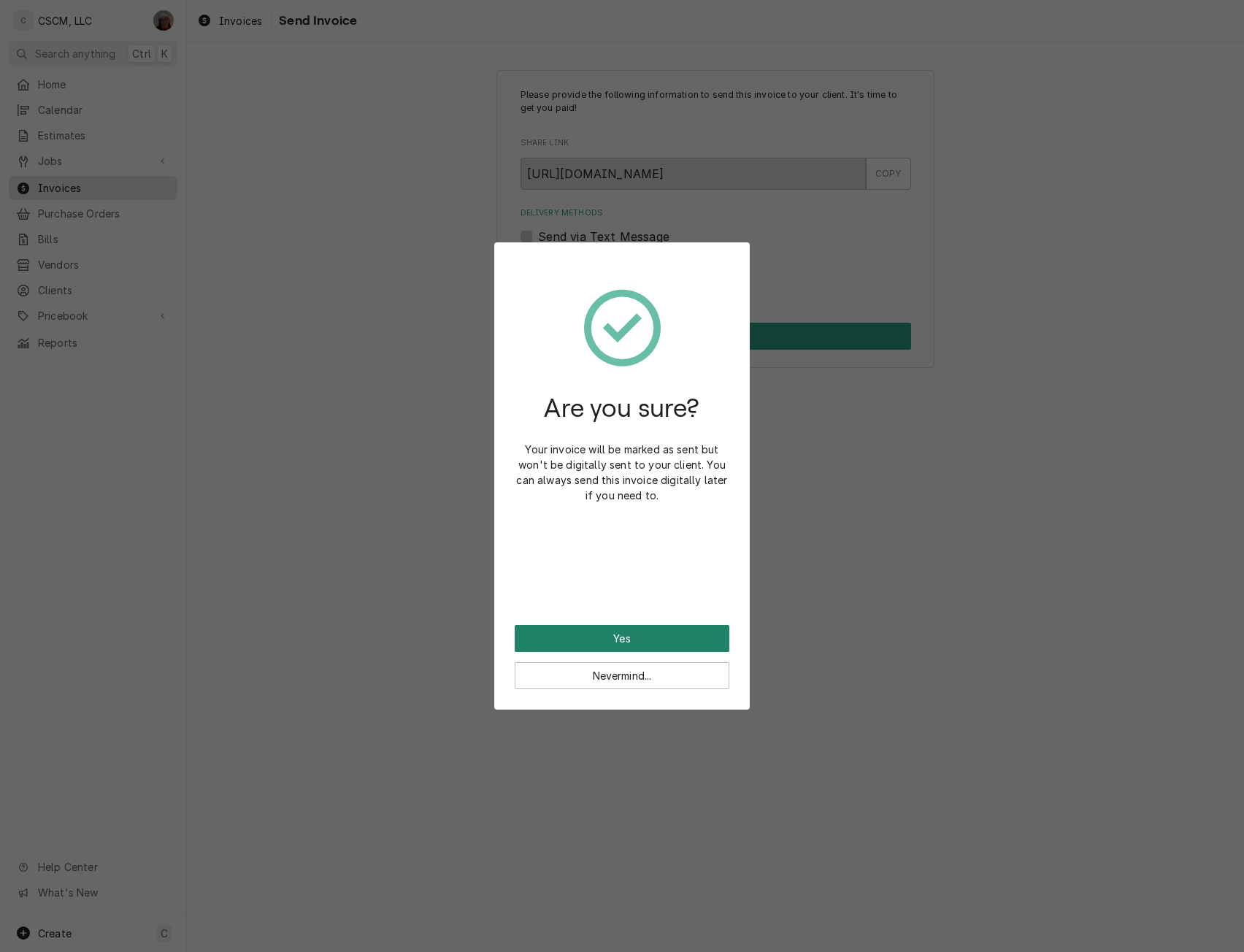
click at [552, 637] on button "Yes" at bounding box center [622, 639] width 215 height 27
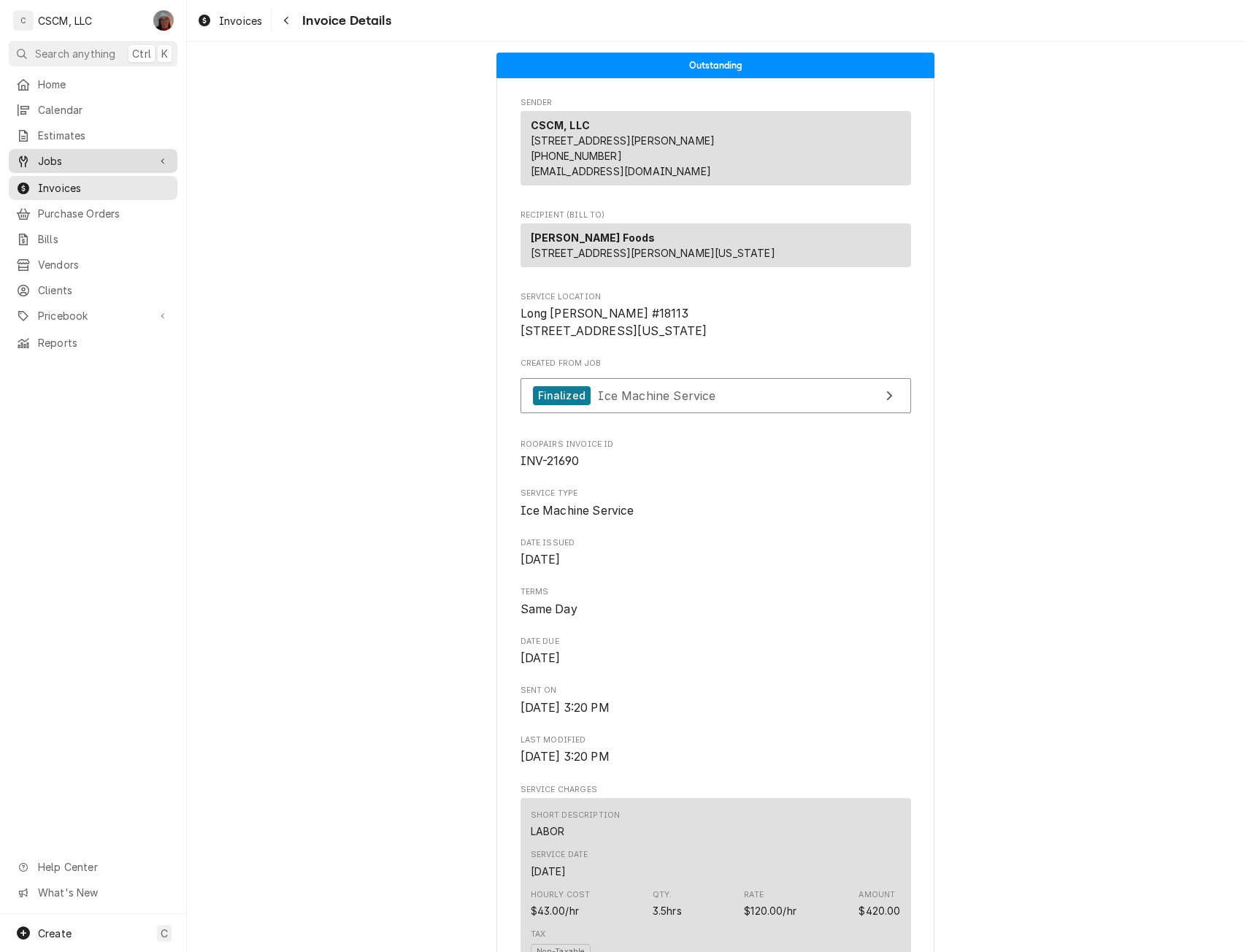
click at [60, 163] on span "Jobs" at bounding box center [93, 160] width 110 height 15
click at [48, 183] on span "Jobs" at bounding box center [104, 187] width 132 height 15
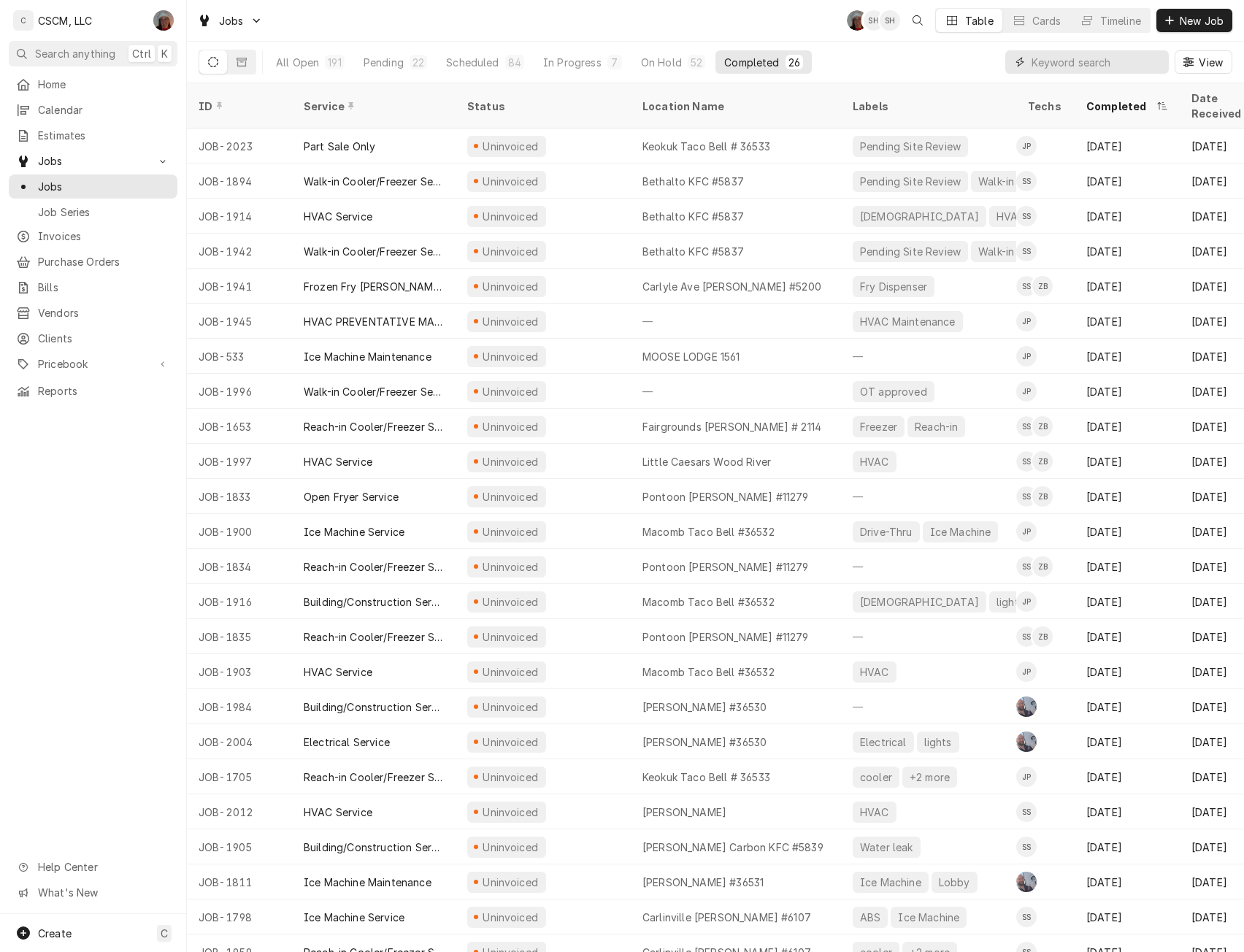
click at [1050, 59] on input "Dynamic Content Wrapper" at bounding box center [1097, 63] width 130 height 24
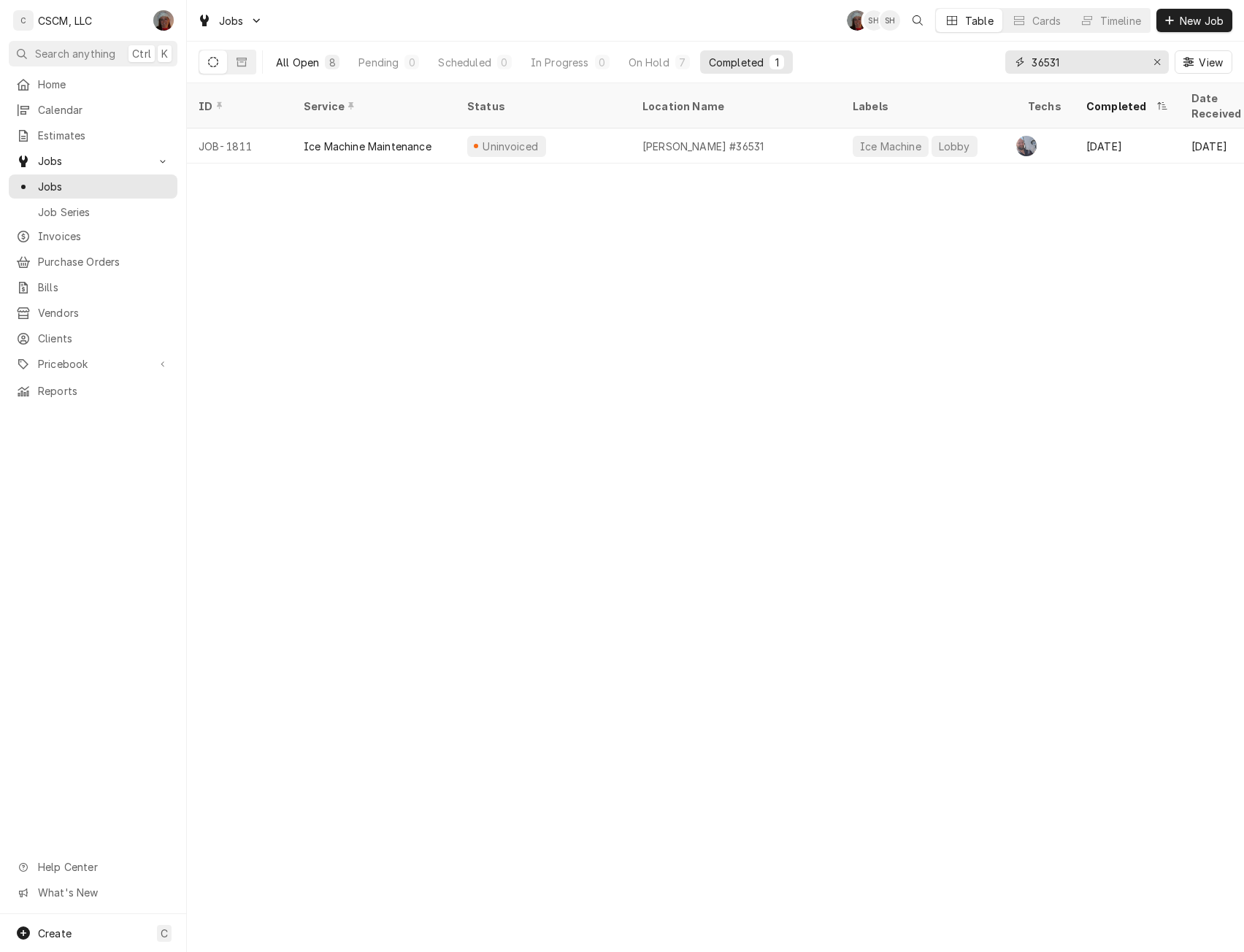
type input "36531"
click at [298, 60] on div "All Open" at bounding box center [297, 63] width 43 height 15
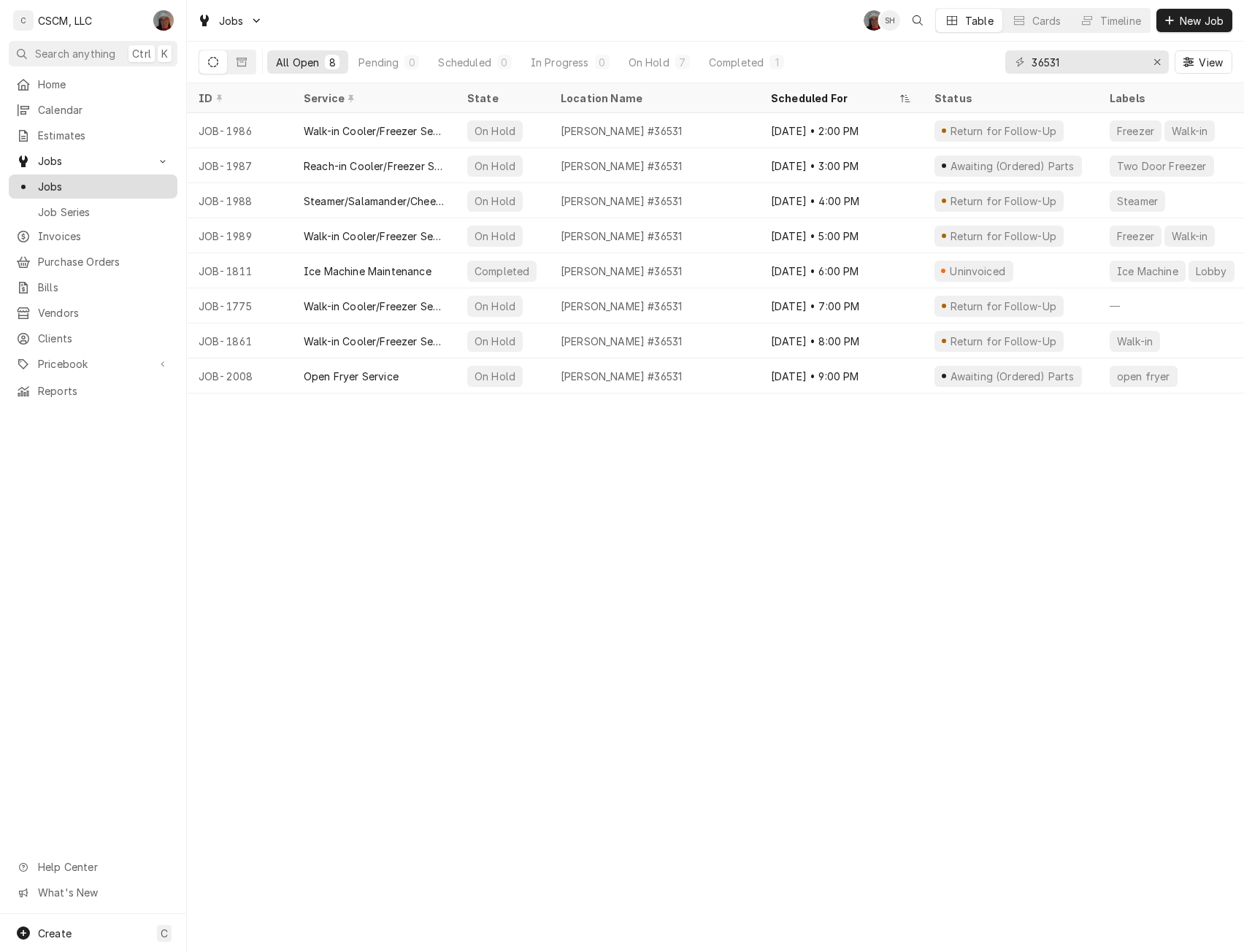
click at [66, 175] on link "Jobs" at bounding box center [93, 187] width 169 height 24
